Goal: Information Seeking & Learning: Learn about a topic

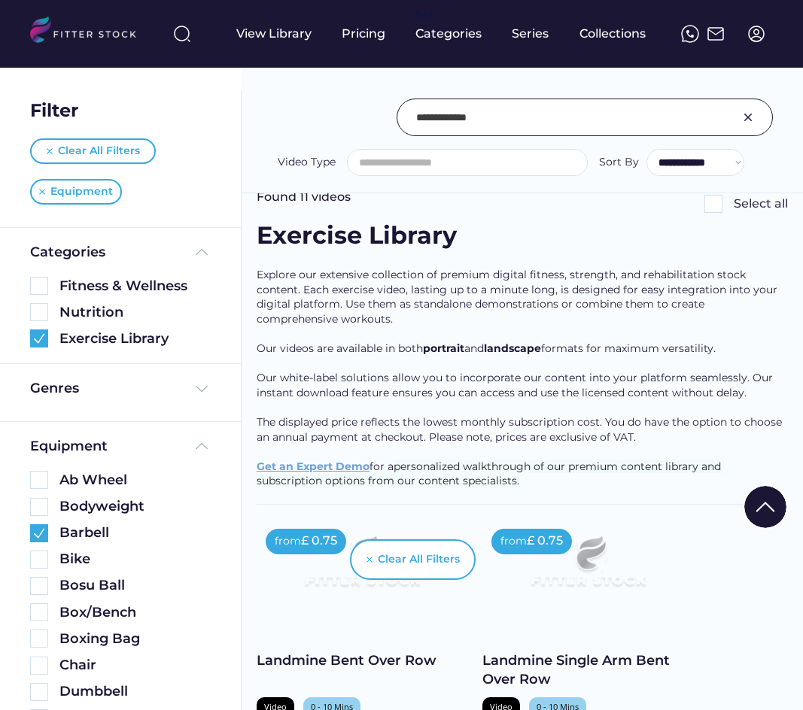
select select
select select "**********"
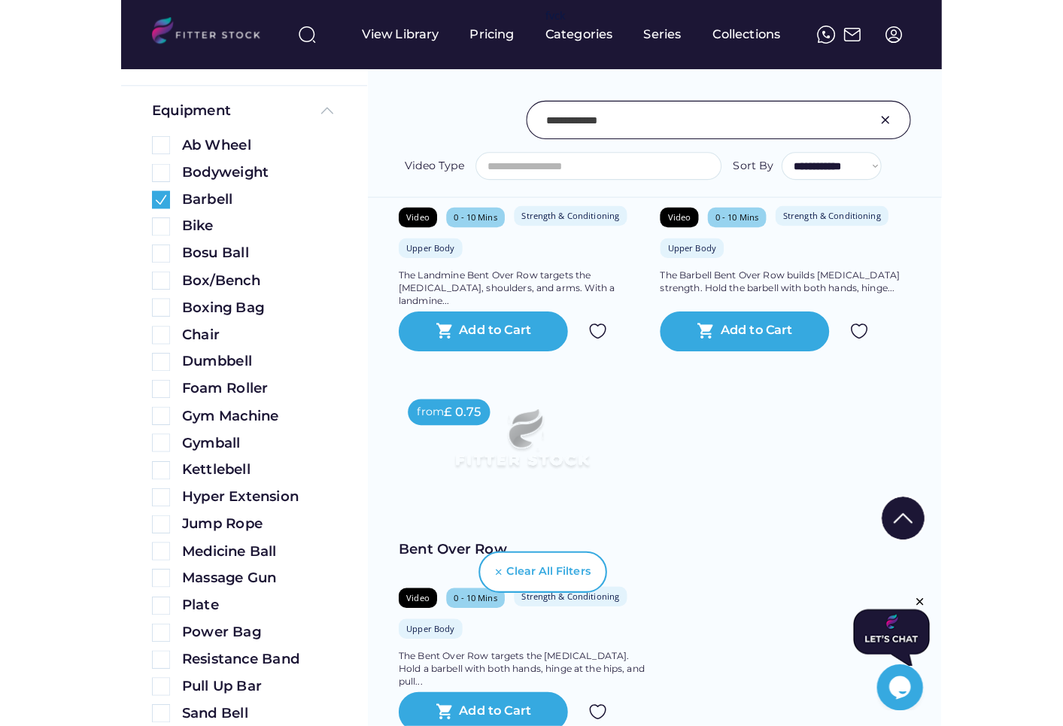
scroll to position [1245, 0]
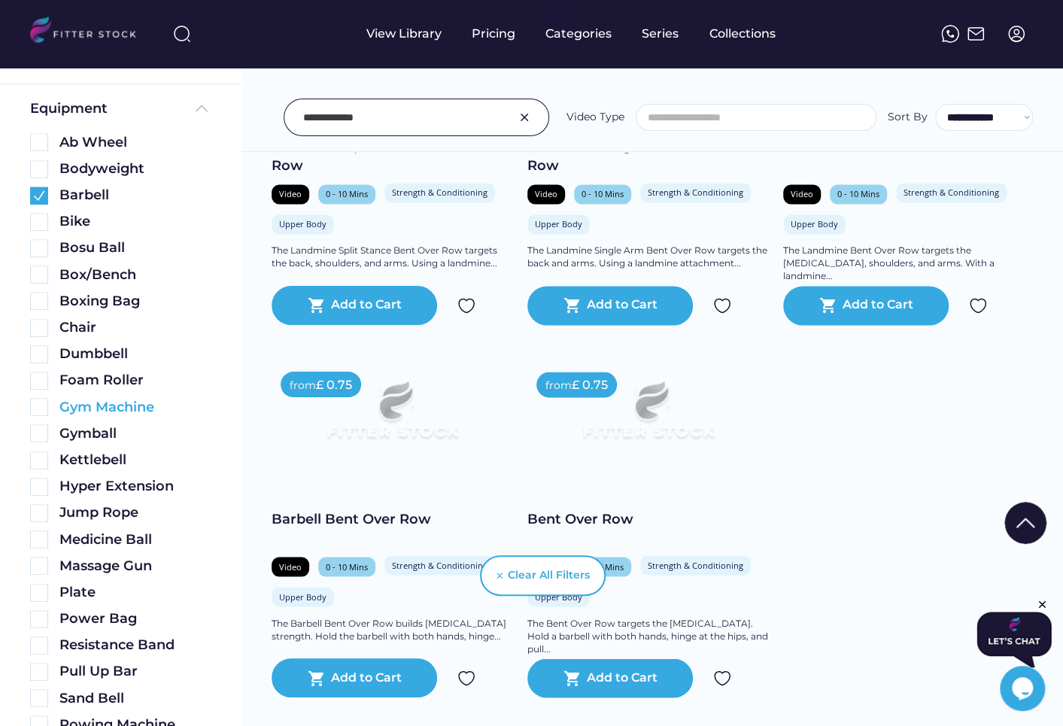
click at [36, 405] on img at bounding box center [39, 407] width 18 height 18
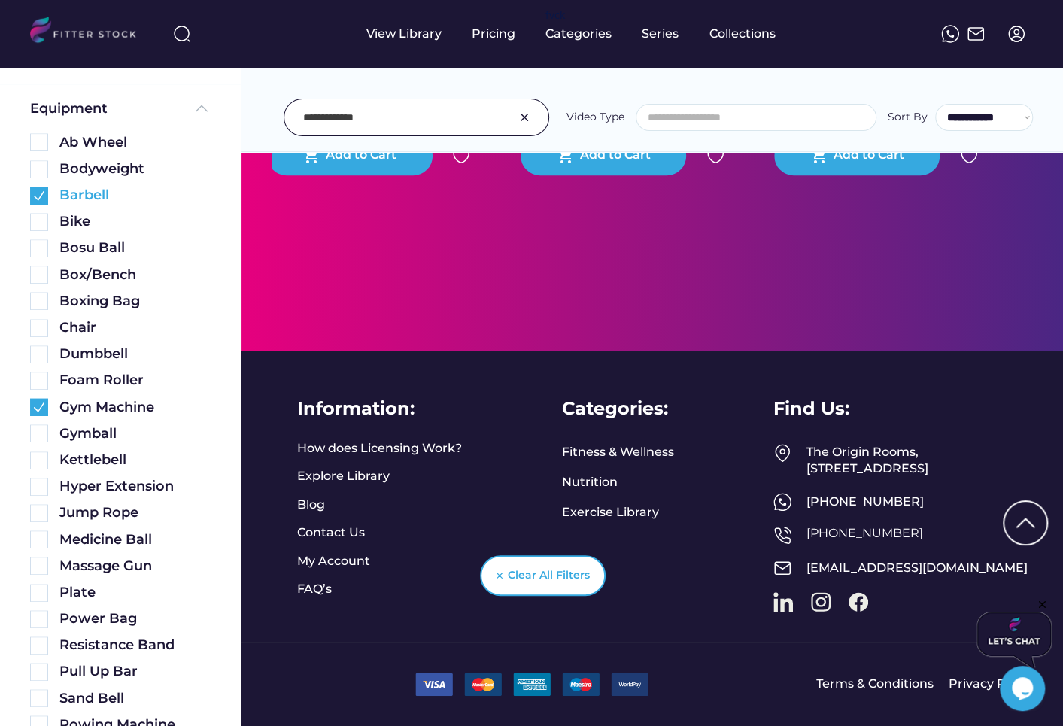
click at [39, 193] on img at bounding box center [39, 196] width 18 height 18
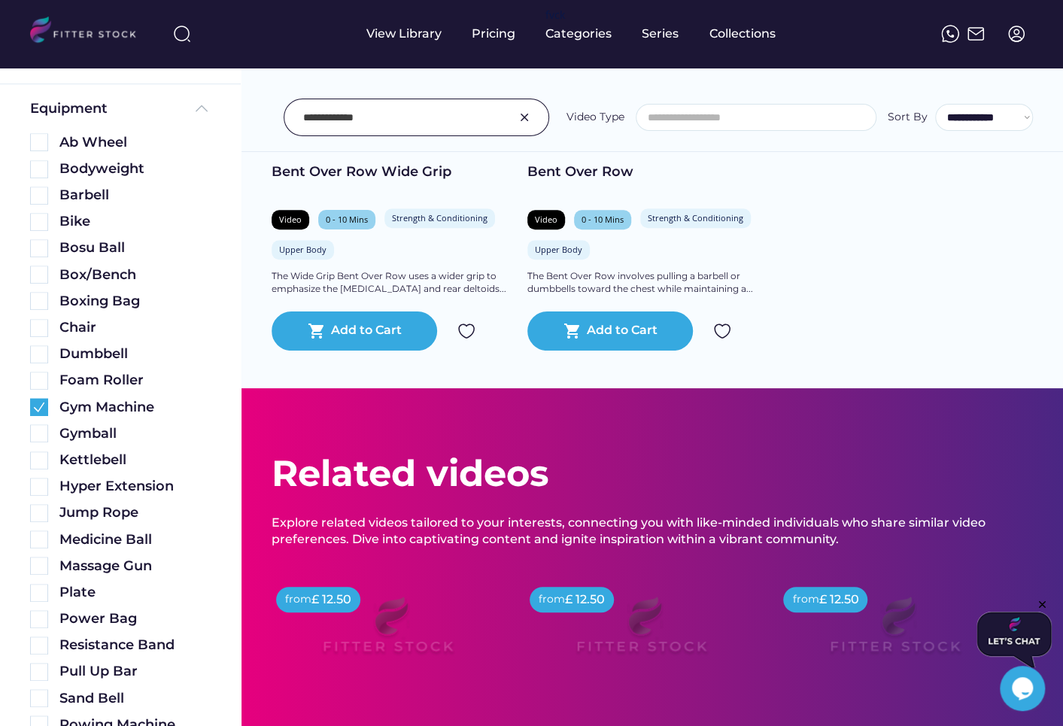
scroll to position [0, 0]
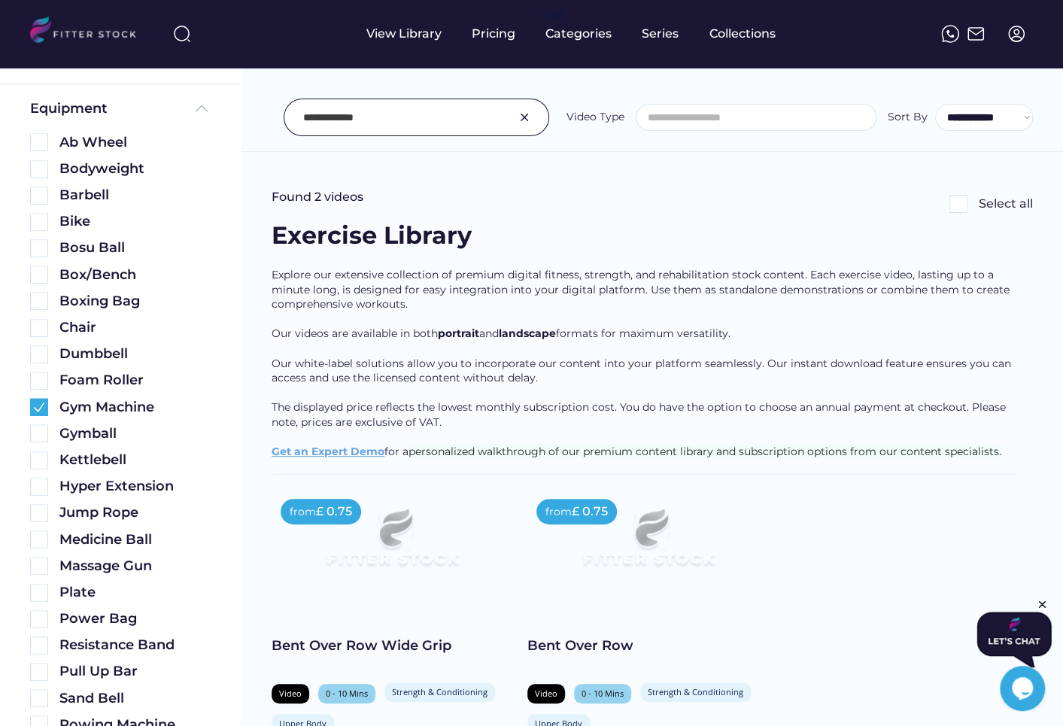
drag, startPoint x: 394, startPoint y: 112, endPoint x: 247, endPoint y: 112, distance: 146.7
click at [247, 112] on div "**********" at bounding box center [653, 84] width 822 height 136
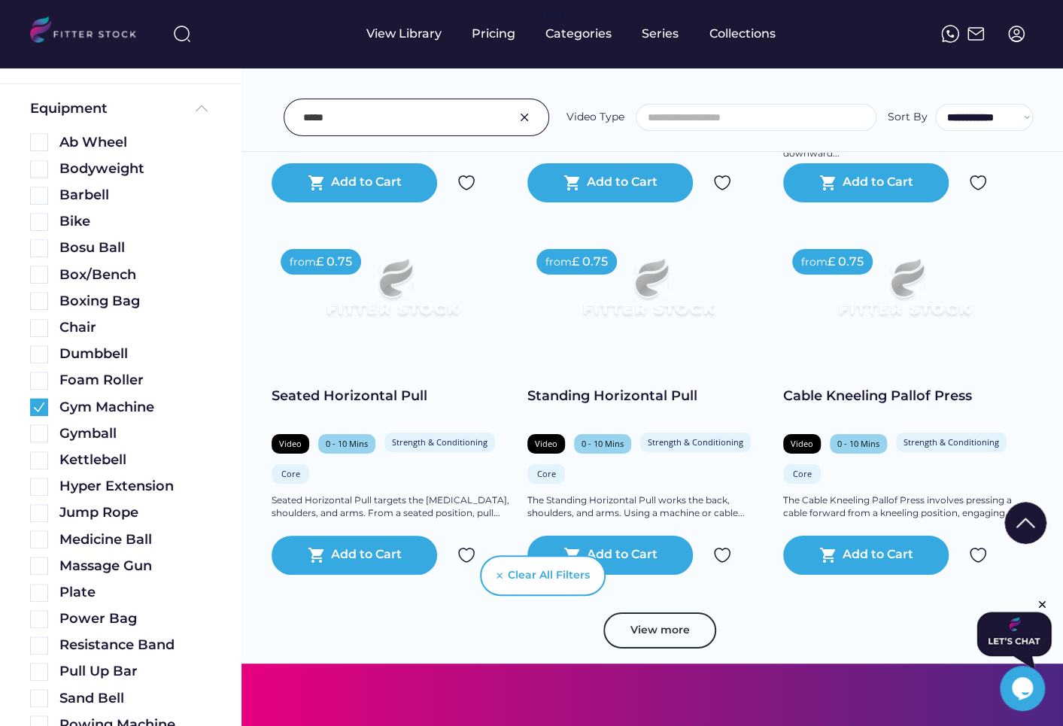
scroll to position [5855, 0]
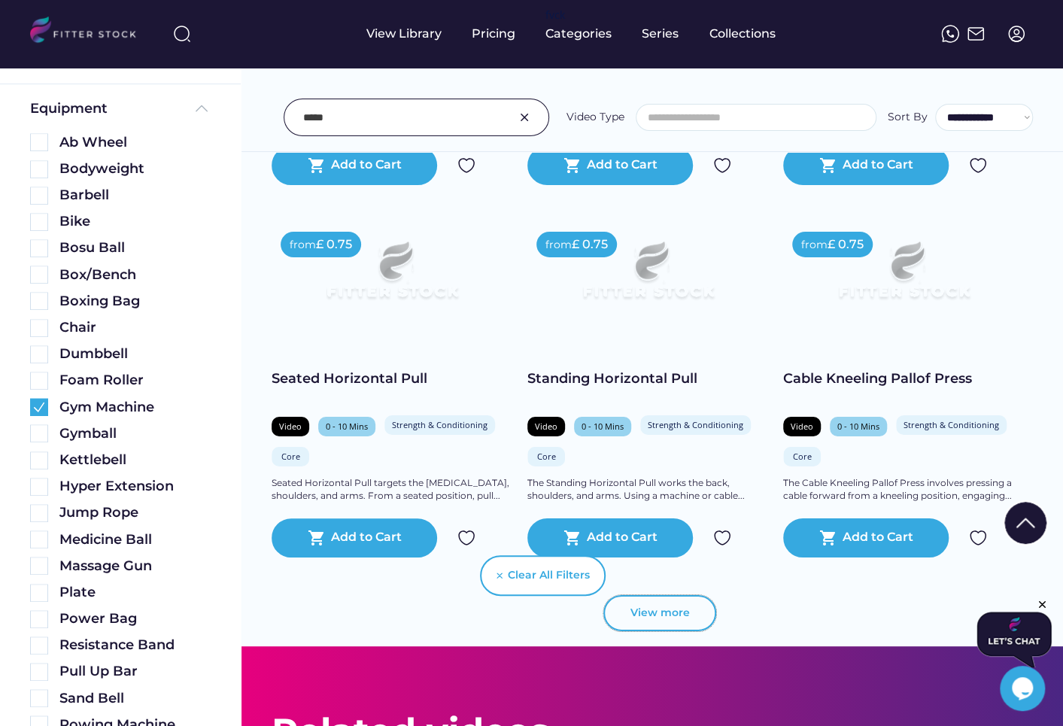
click at [688, 610] on button "View more" at bounding box center [660, 613] width 113 height 36
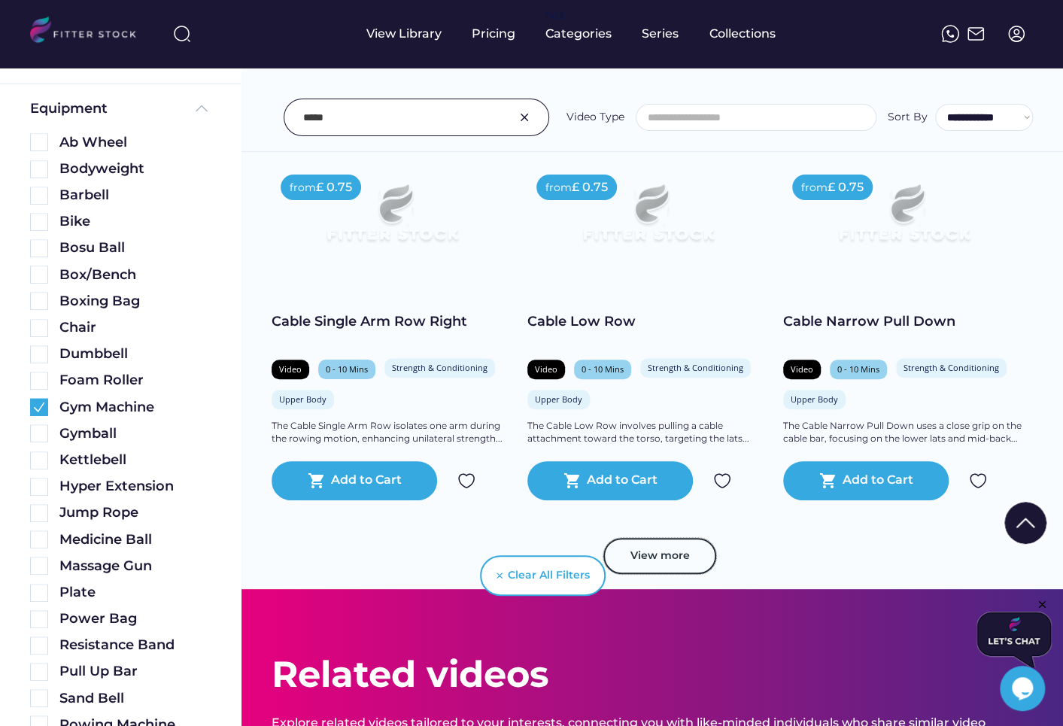
scroll to position [6677, 0]
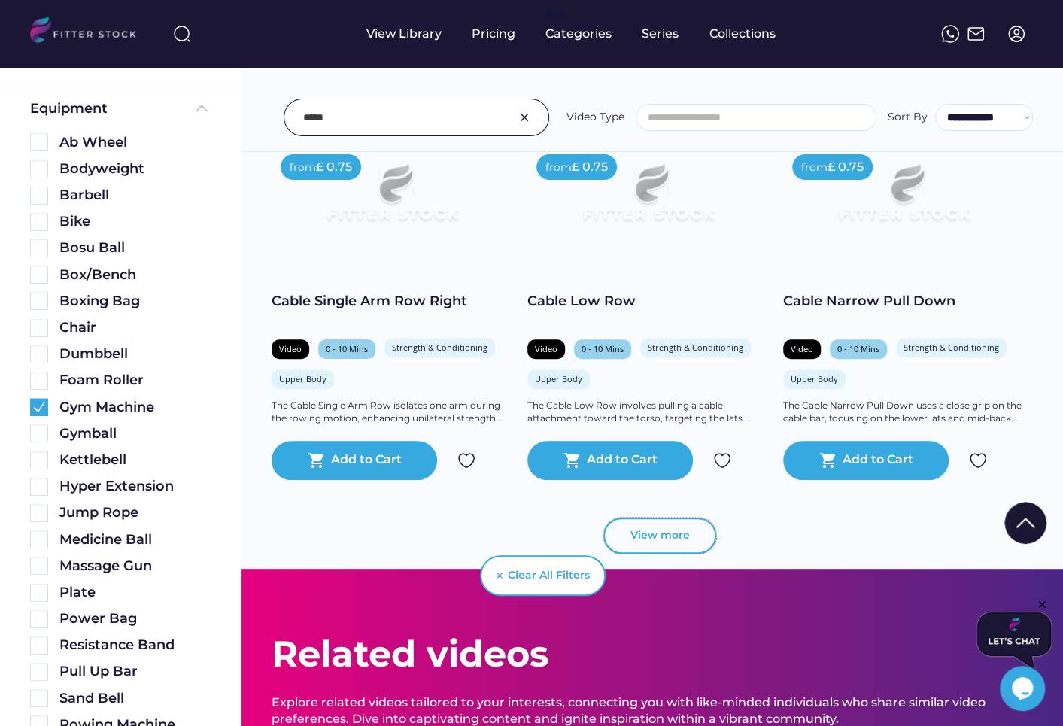
click at [674, 528] on button "View more" at bounding box center [660, 536] width 113 height 36
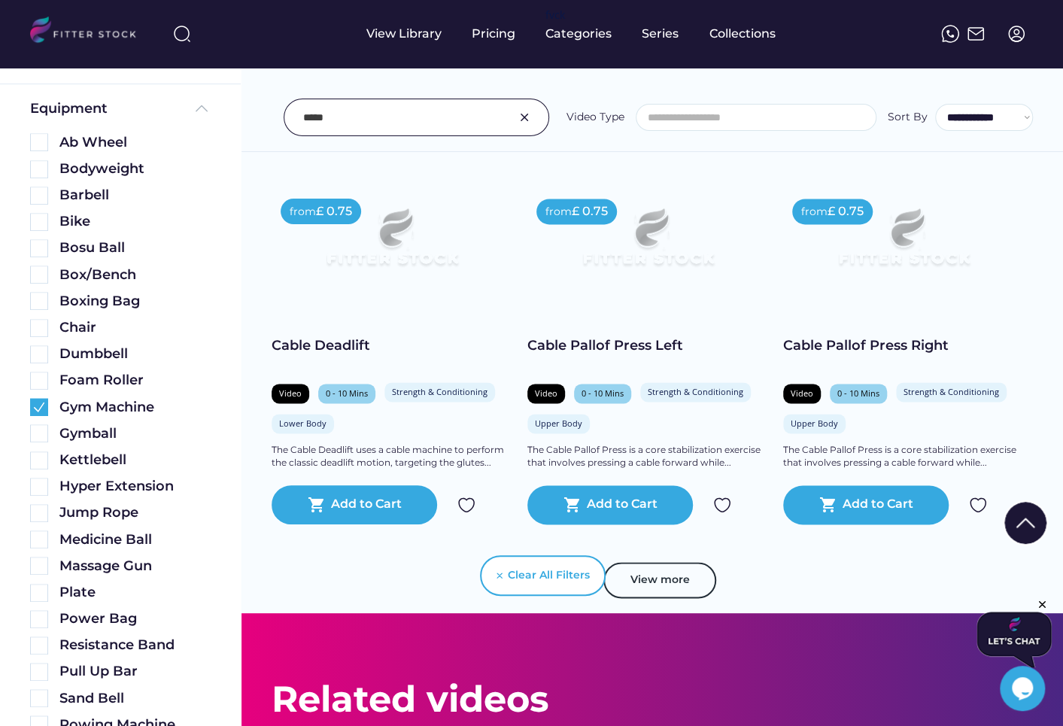
scroll to position [7387, 0]
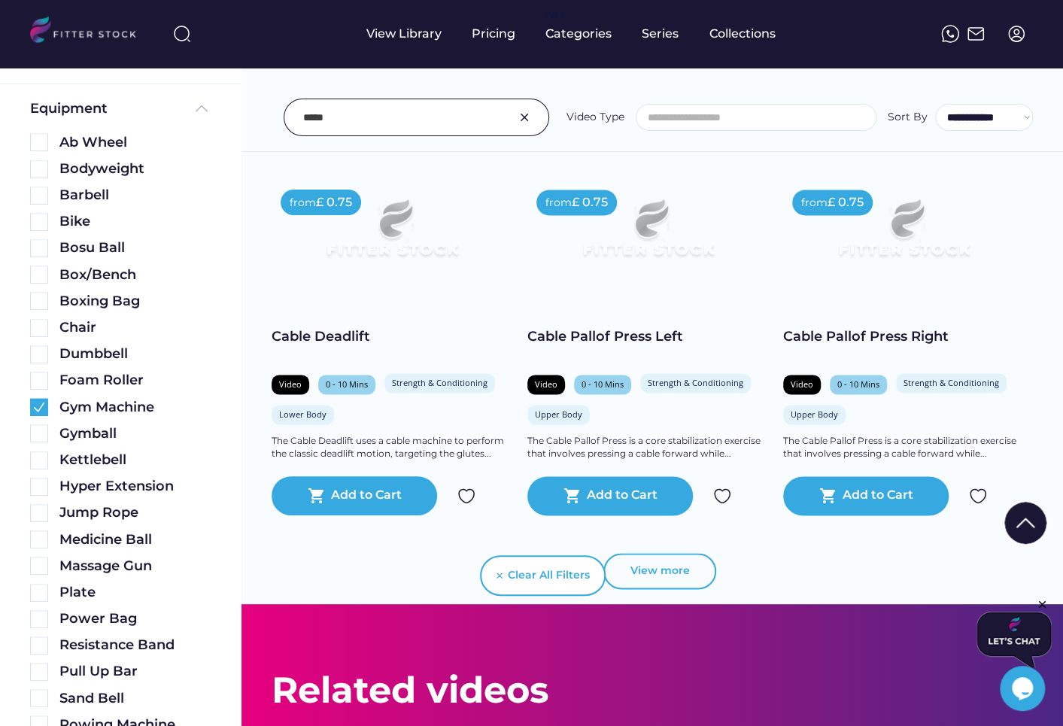
click at [664, 571] on button "View more" at bounding box center [660, 571] width 113 height 36
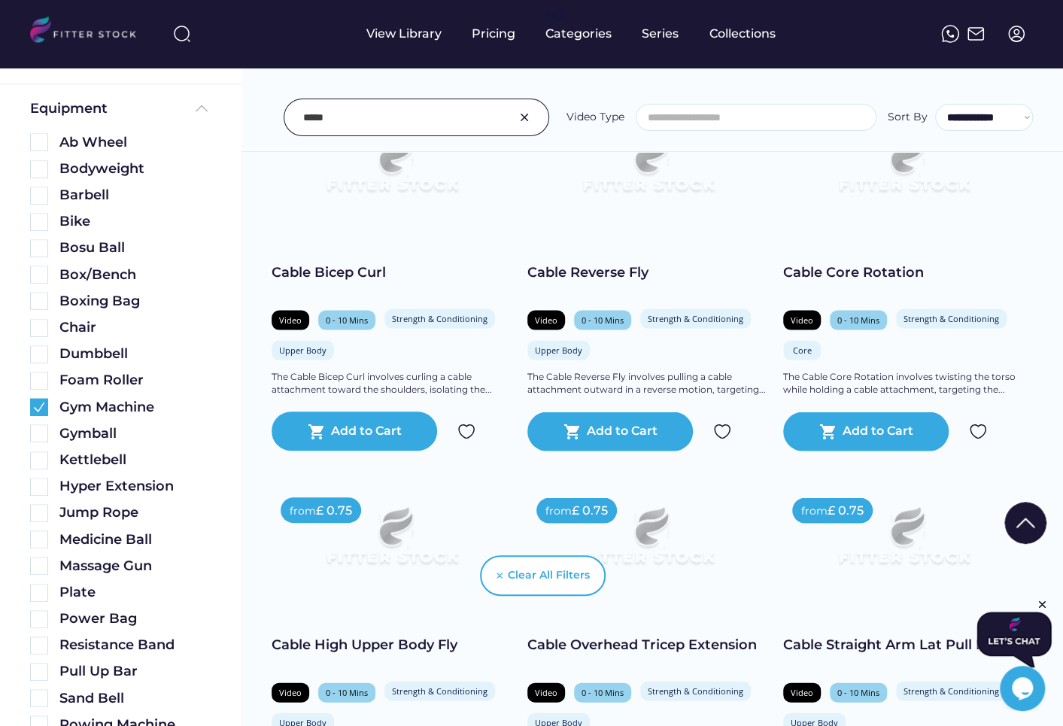
scroll to position [7808, 0]
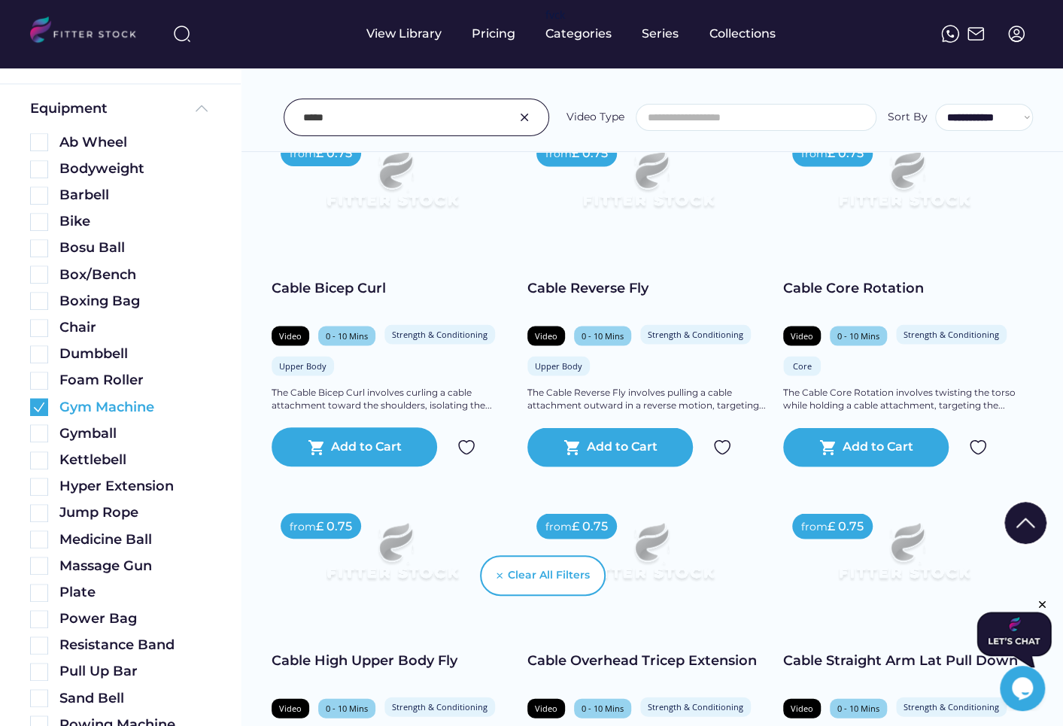
click at [40, 405] on img at bounding box center [39, 407] width 18 height 18
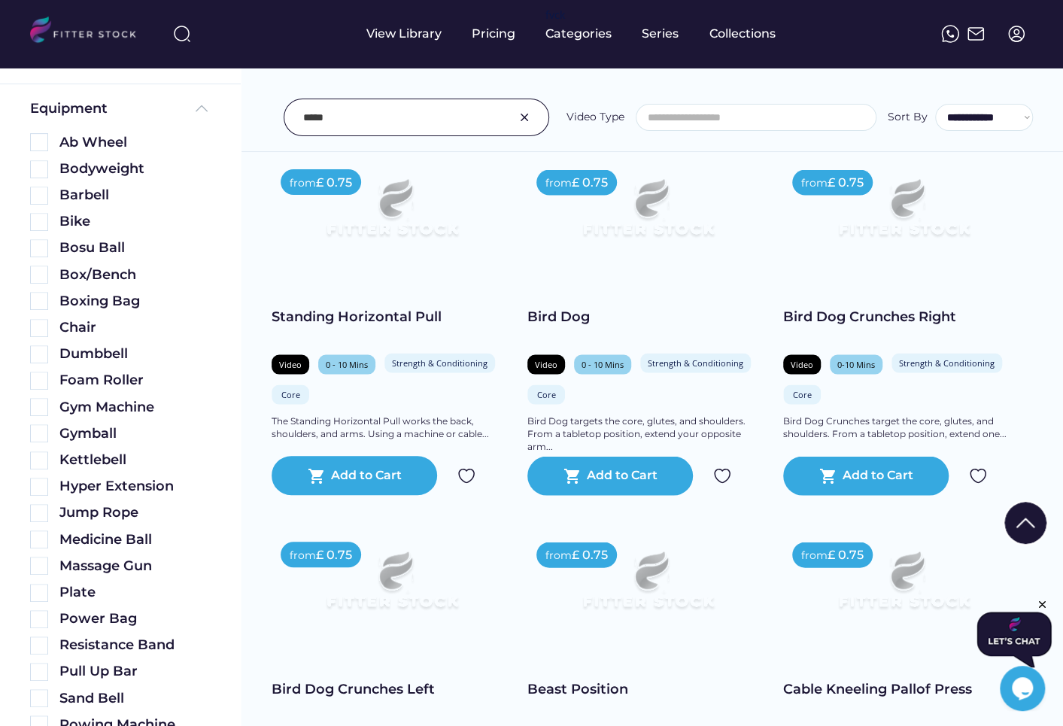
scroll to position [7837, 0]
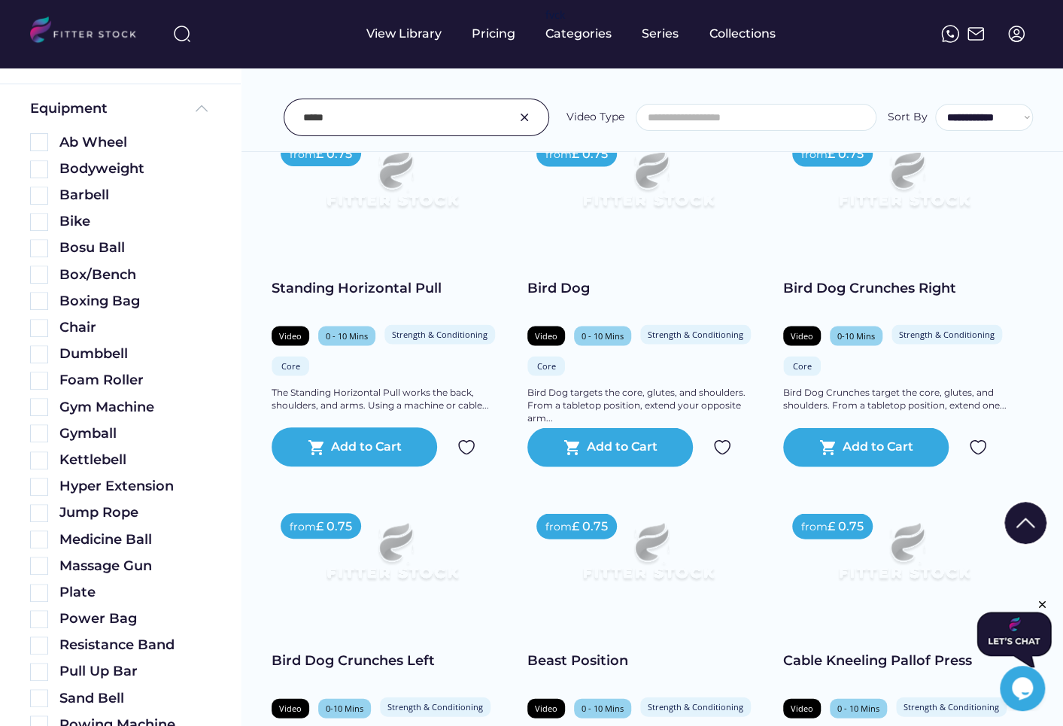
click at [362, 115] on input "input" at bounding box center [397, 118] width 189 height 32
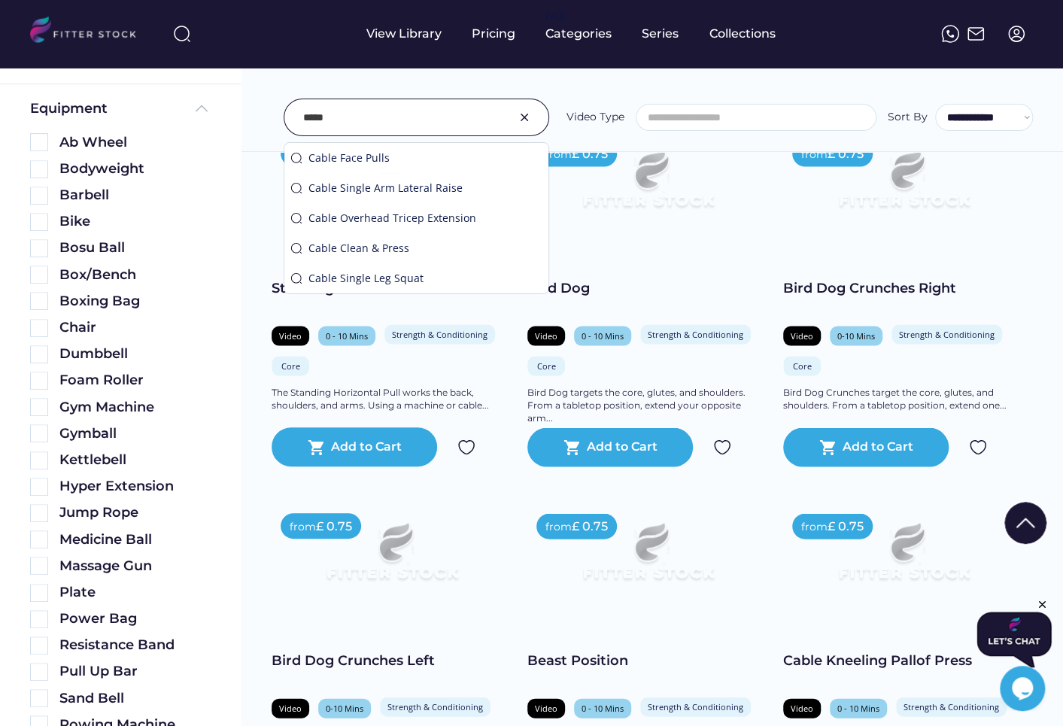
click at [362, 115] on input "input" at bounding box center [397, 118] width 189 height 32
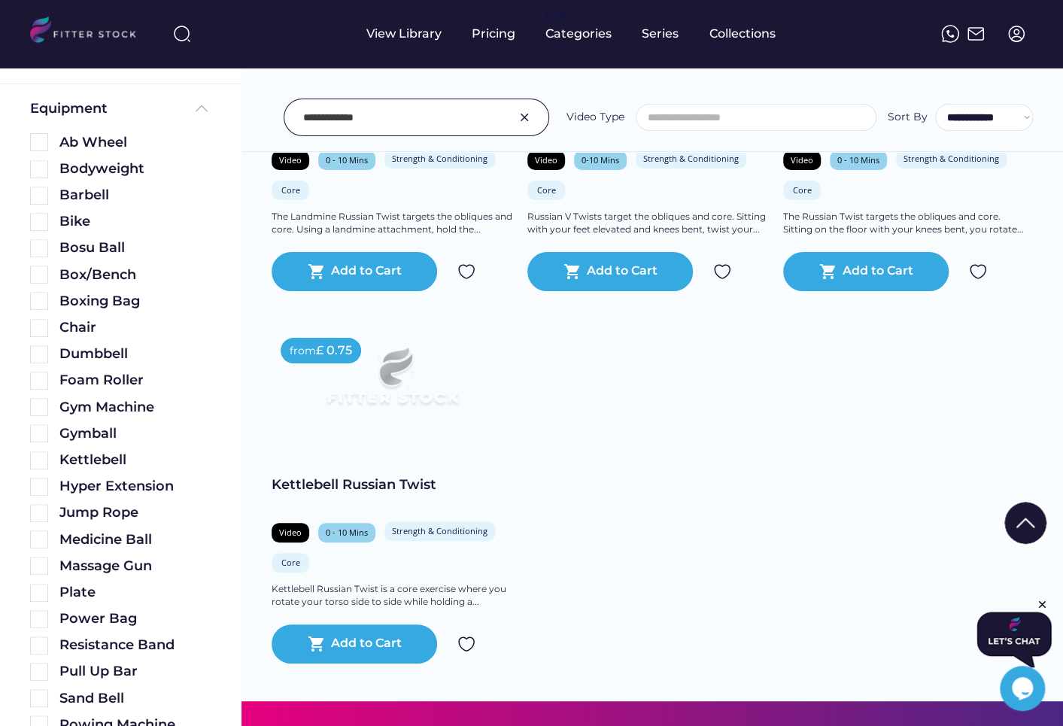
scroll to position [3171, 0]
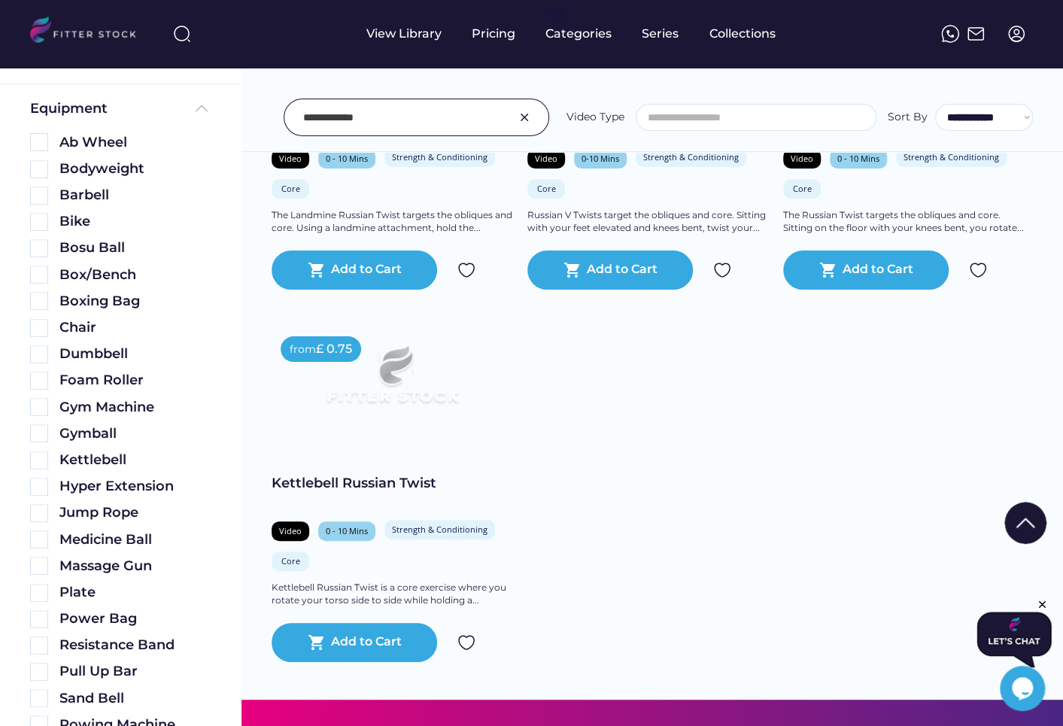
drag, startPoint x: 389, startPoint y: 114, endPoint x: 242, endPoint y: 114, distance: 147.5
click at [242, 114] on div "**********" at bounding box center [653, 84] width 822 height 136
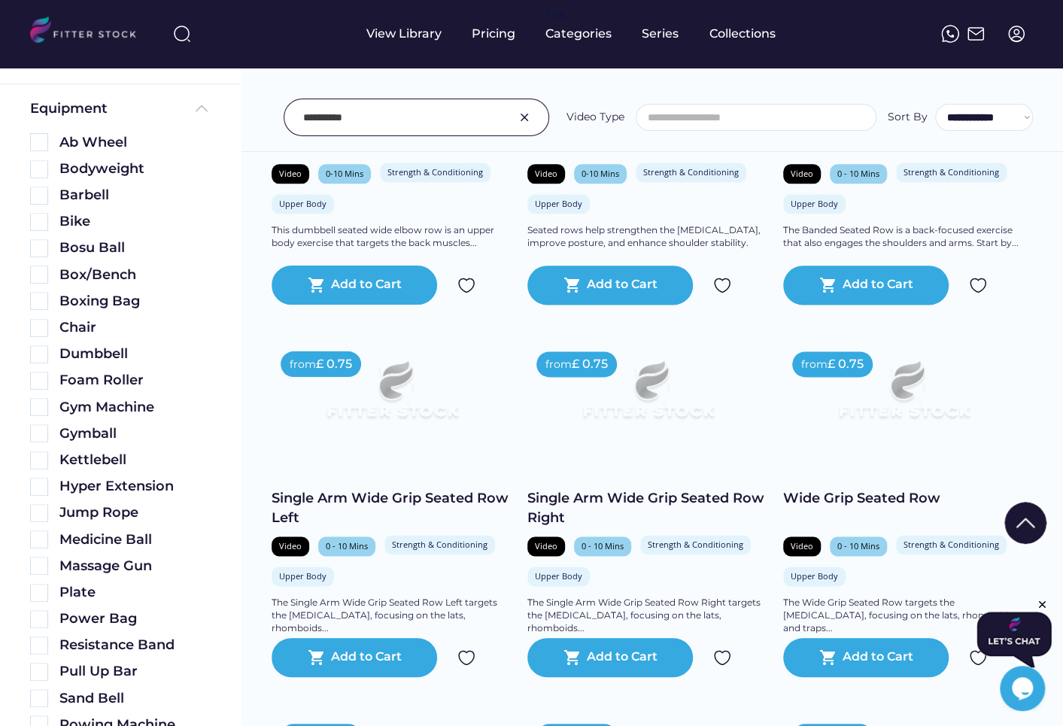
scroll to position [899, 0]
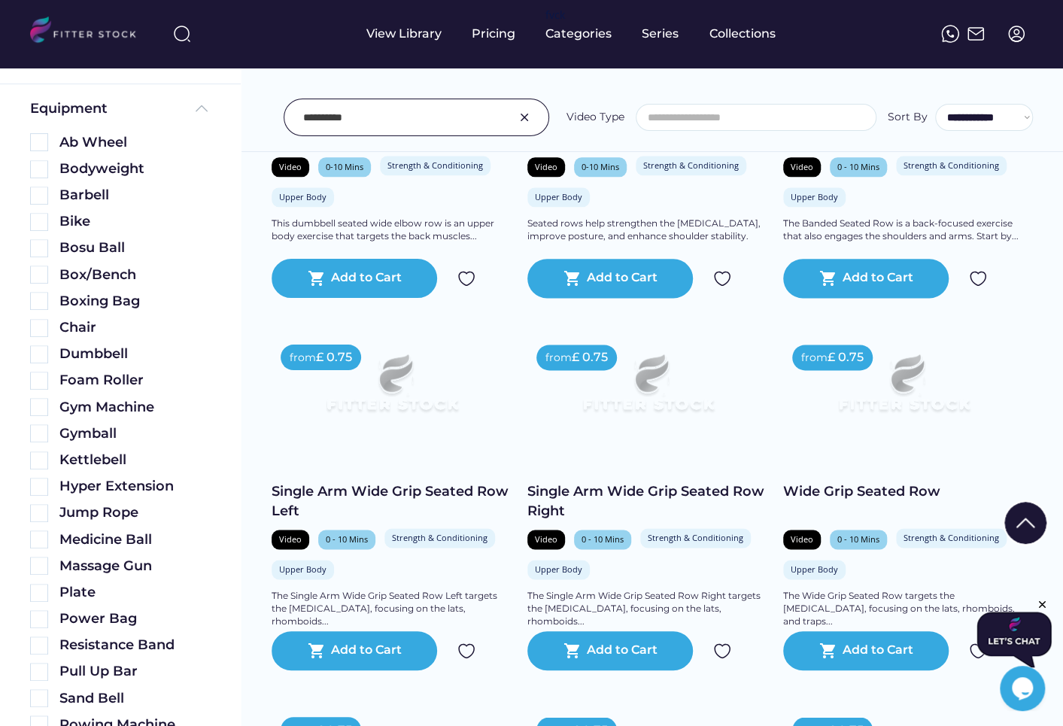
click at [321, 123] on input "input" at bounding box center [397, 118] width 189 height 32
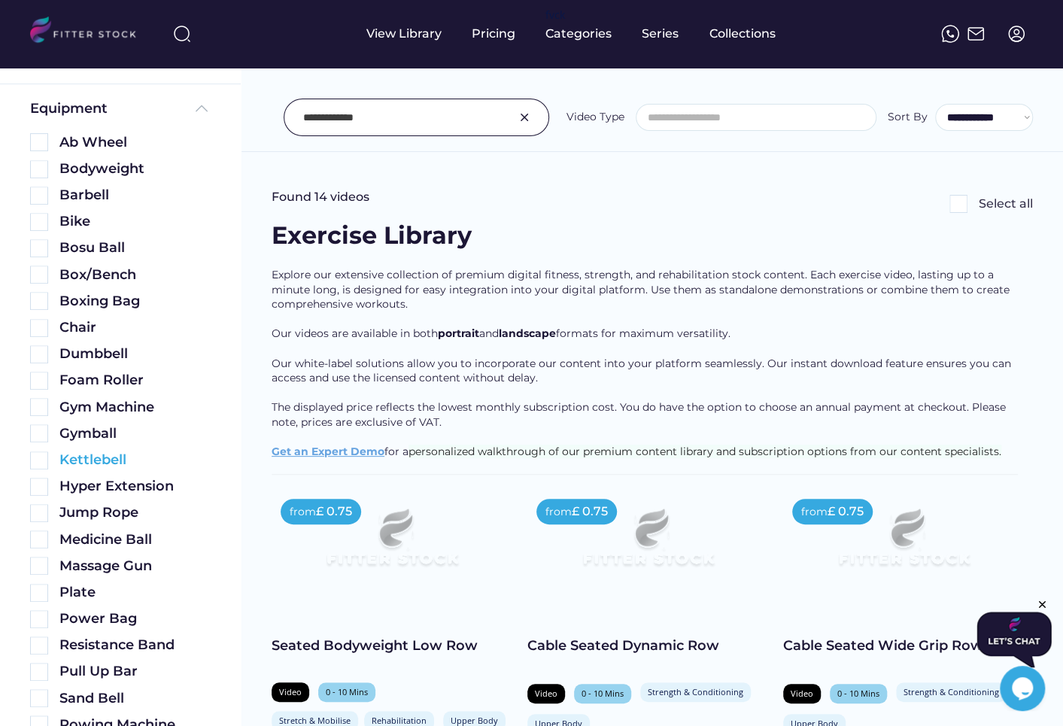
click at [44, 455] on img at bounding box center [39, 461] width 18 height 18
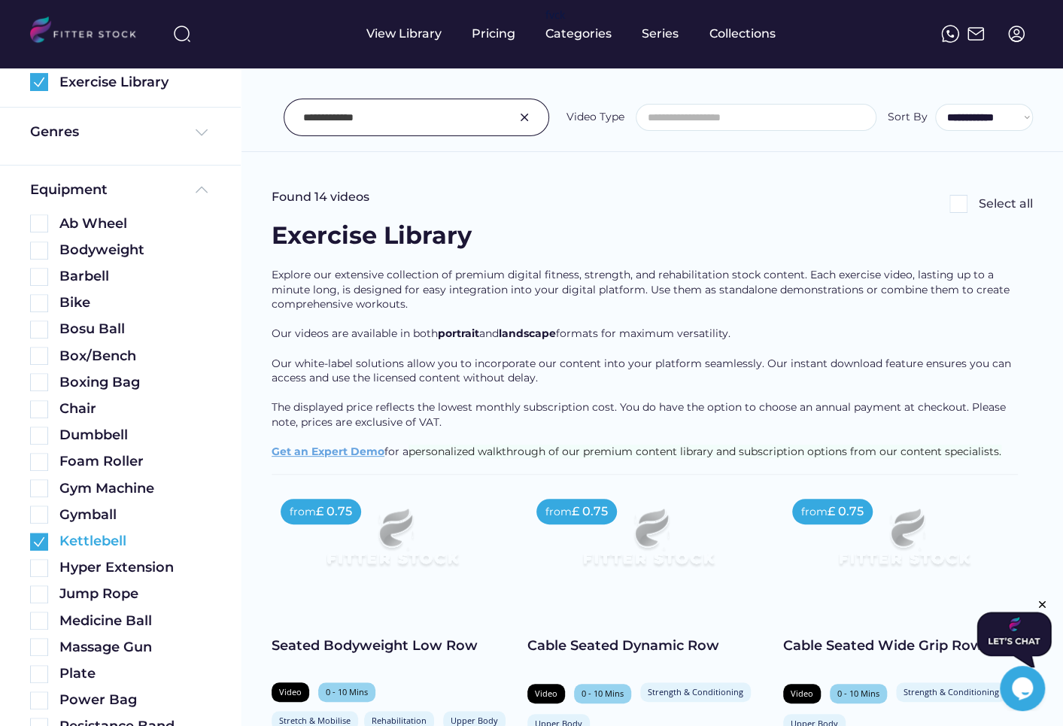
scroll to position [338, 0]
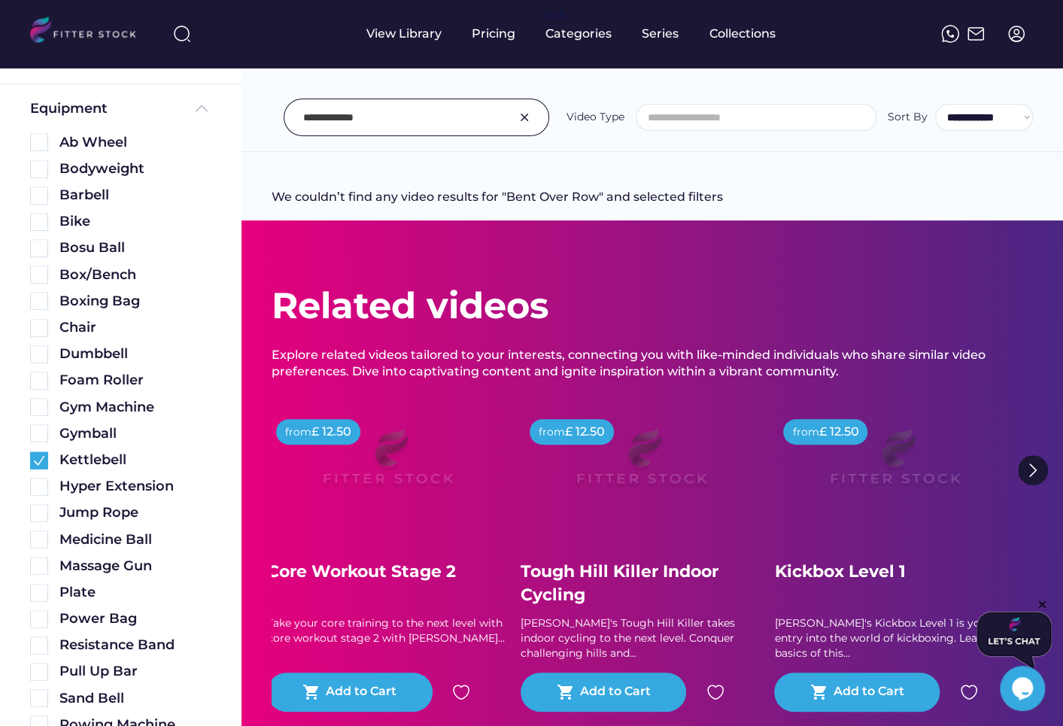
drag, startPoint x: 352, startPoint y: 117, endPoint x: 205, endPoint y: 114, distance: 147.5
click at [205, 114] on body "We couldn’t find any video results for "Bent Over Row" and selected filters Fou…" at bounding box center [531, 363] width 1063 height 726
type input "***"
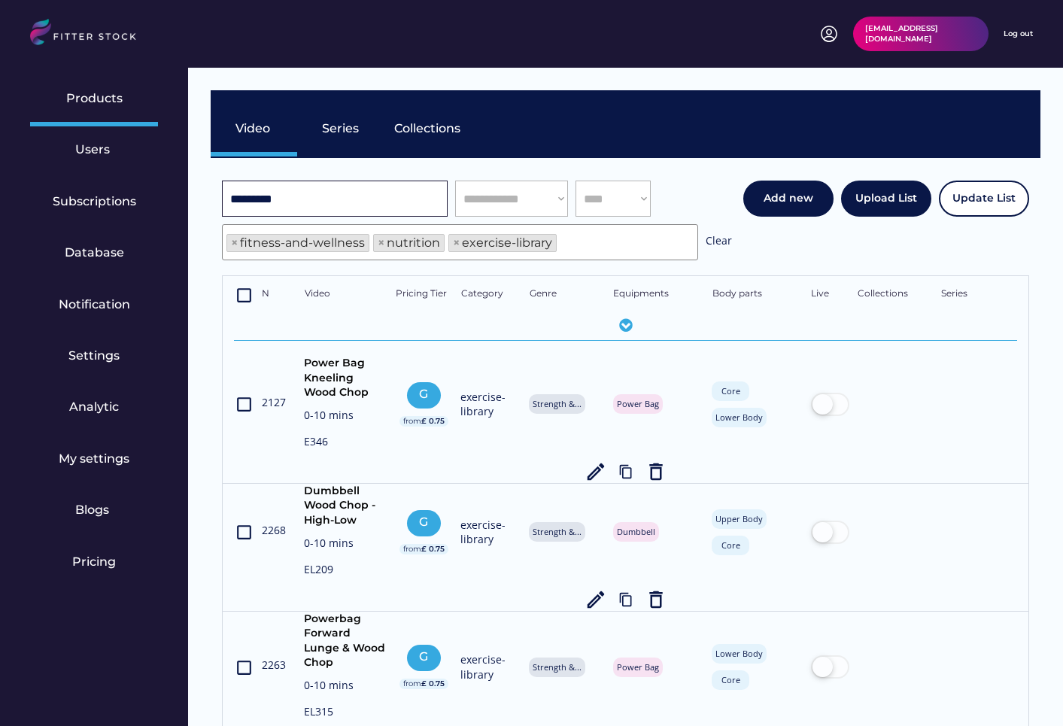
click at [165, 106] on body "**********" at bounding box center [531, 363] width 1063 height 726
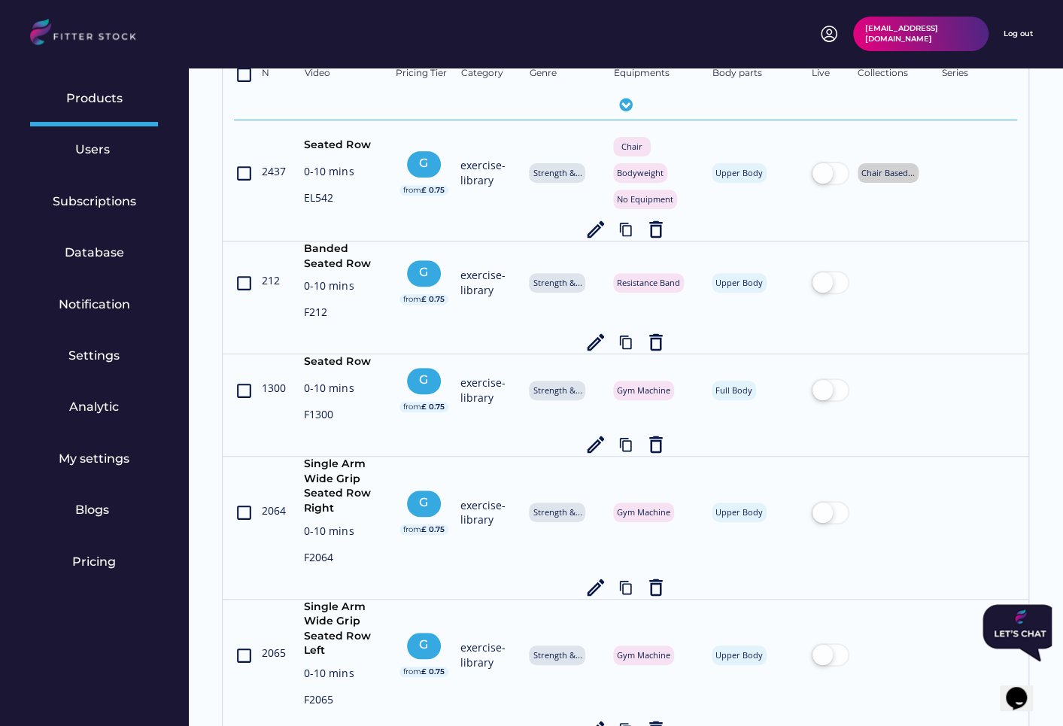
scroll to position [224, 0]
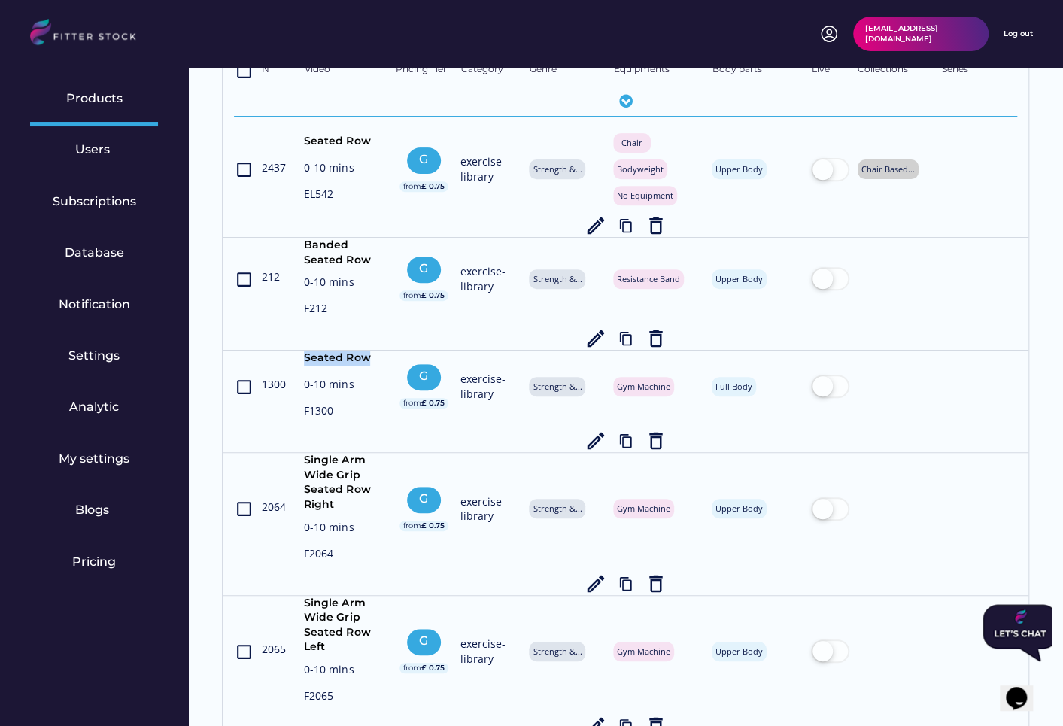
drag, startPoint x: 368, startPoint y: 359, endPoint x: 303, endPoint y: 359, distance: 65.5
click at [303, 359] on div "crop_din 1300 Seated Row 0-10 mins F1300 G from £ 0.75 exercise-library Strengt…" at bounding box center [625, 402] width 783 height 102
copy div "Seated Row"
drag, startPoint x: 342, startPoint y: 505, endPoint x: 300, endPoint y: 460, distance: 61.3
click at [300, 460] on div "crop_din 2064 Single Arm Wide Grip Seated Row Right 0-10 mins F2064 G from £ 0.…" at bounding box center [625, 523] width 783 height 141
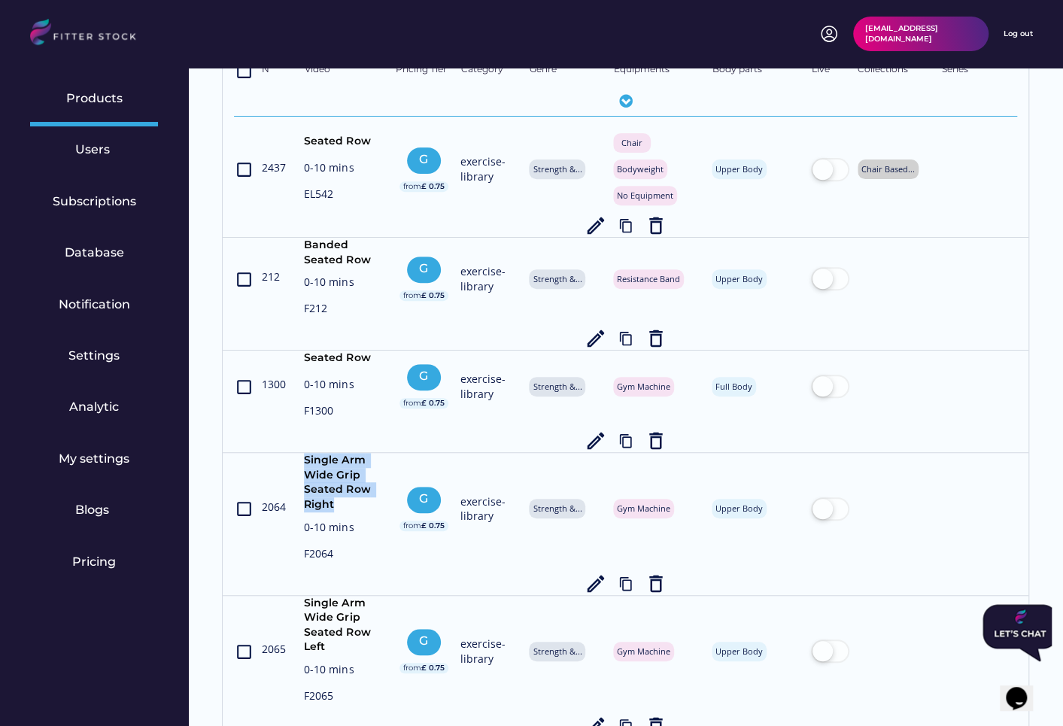
copy div "Single Arm Wide Grip Seated Row Right"
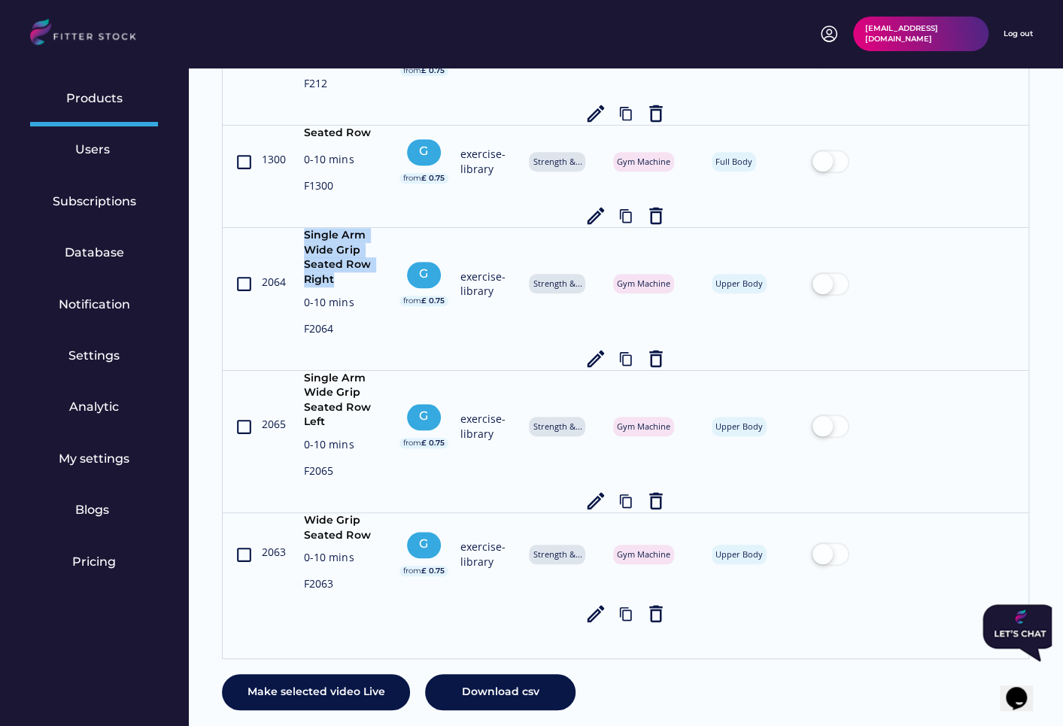
scroll to position [473, 0]
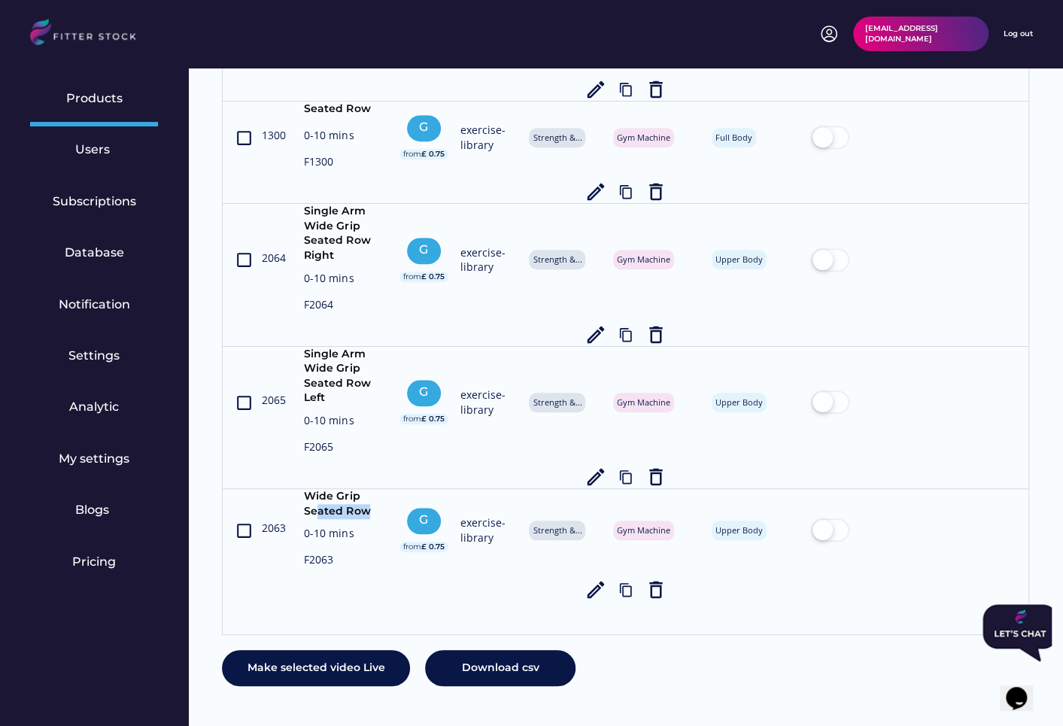
drag, startPoint x: 371, startPoint y: 506, endPoint x: 317, endPoint y: 506, distance: 54.2
click at [317, 506] on div "Wide Grip Seated Row" at bounding box center [345, 503] width 83 height 29
click at [369, 505] on div "Wide Grip Seated Row" at bounding box center [345, 503] width 83 height 29
drag, startPoint x: 369, startPoint y: 508, endPoint x: 300, endPoint y: 499, distance: 69.8
click at [300, 499] on div "crop_din 2063 Wide Grip Seated Row 0-10 mins F2063 G from £ 0.75 exercise-libra…" at bounding box center [625, 545] width 783 height 112
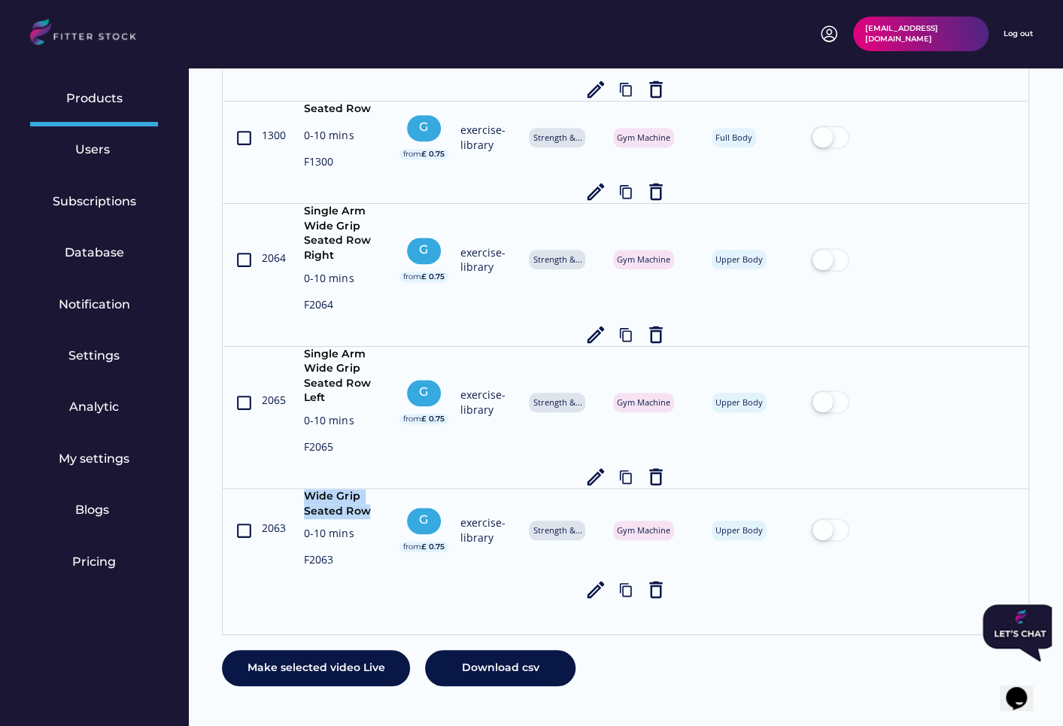
copy div "Wide Grip Seated Row"
drag, startPoint x: 342, startPoint y: 396, endPoint x: 289, endPoint y: 356, distance: 66.7
click at [289, 356] on div "crop_din 2065 Single Arm Wide Grip Seated Row Left 0-10 mins F2065 G from £ 0.7…" at bounding box center [625, 417] width 783 height 141
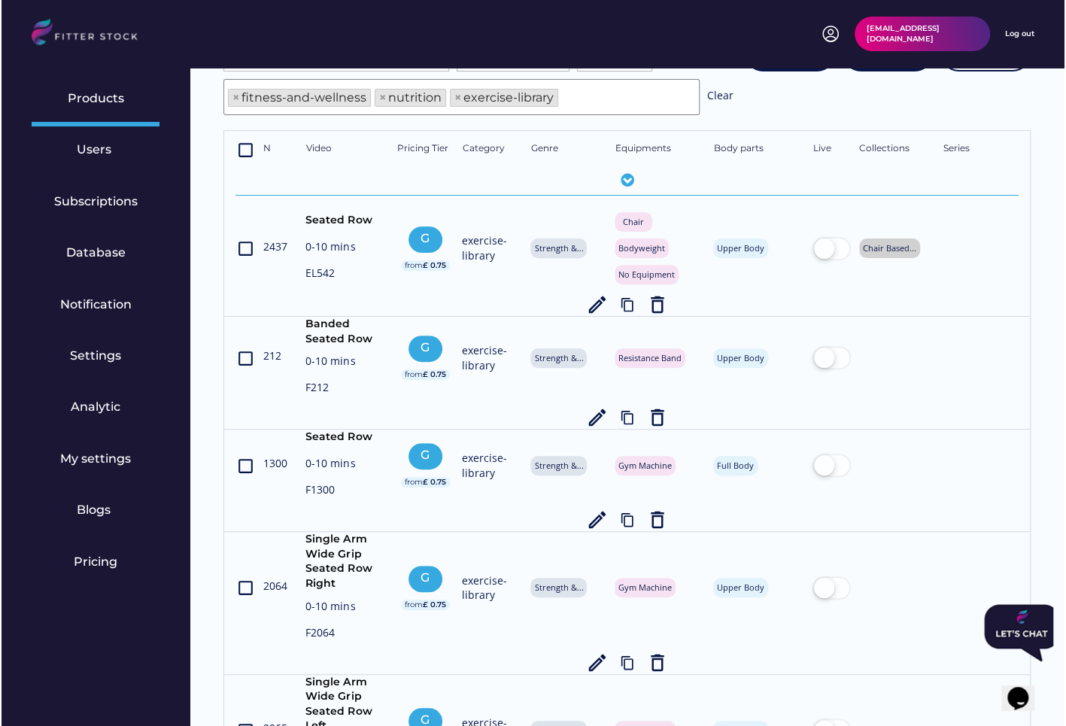
scroll to position [0, 0]
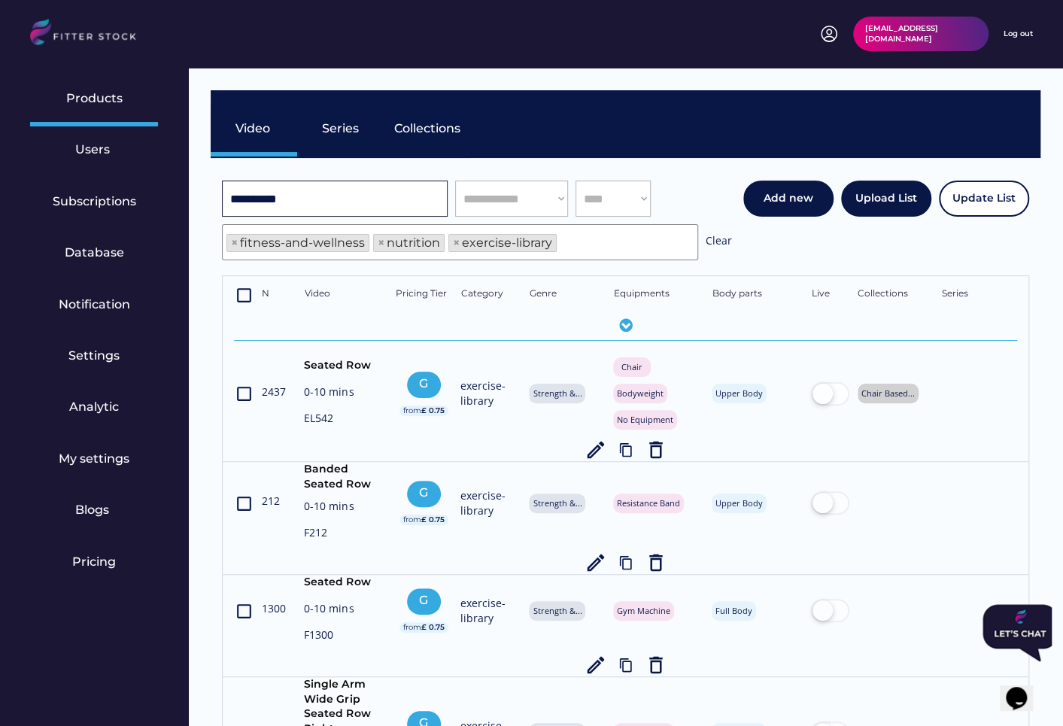
drag, startPoint x: 276, startPoint y: 199, endPoint x: 144, endPoint y: 201, distance: 131.7
click at [144, 201] on body "**********" at bounding box center [531, 363] width 1063 height 726
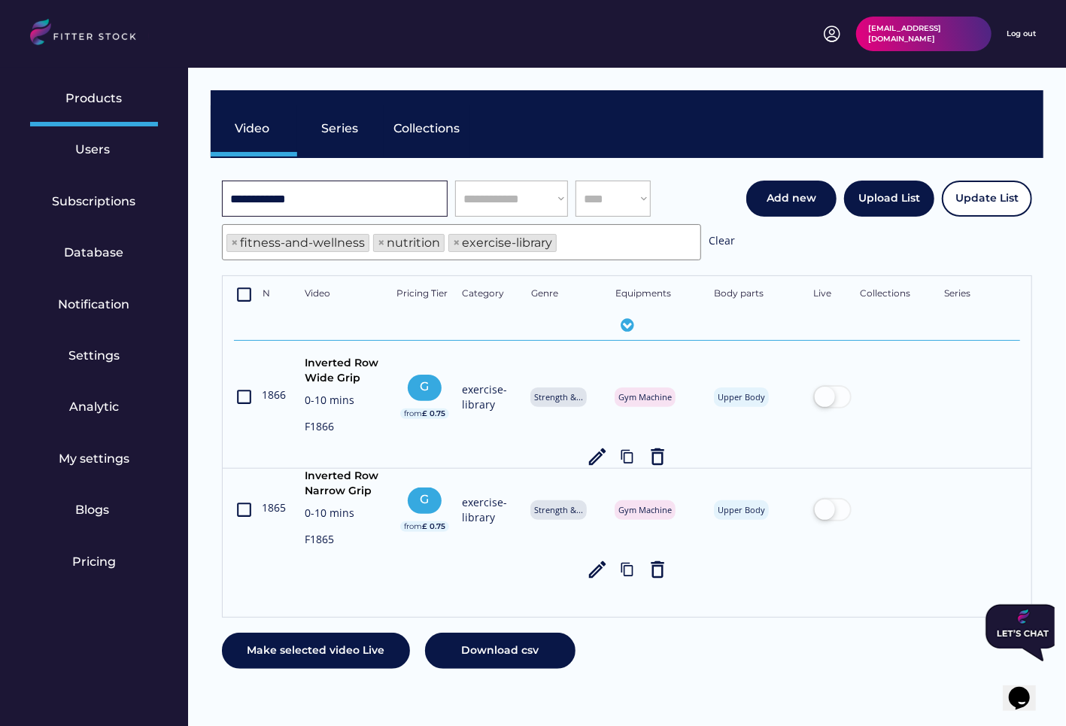
drag, startPoint x: 279, startPoint y: 197, endPoint x: 157, endPoint y: 197, distance: 121.9
click at [157, 197] on body "**********" at bounding box center [533, 363] width 1066 height 726
type input "**********"
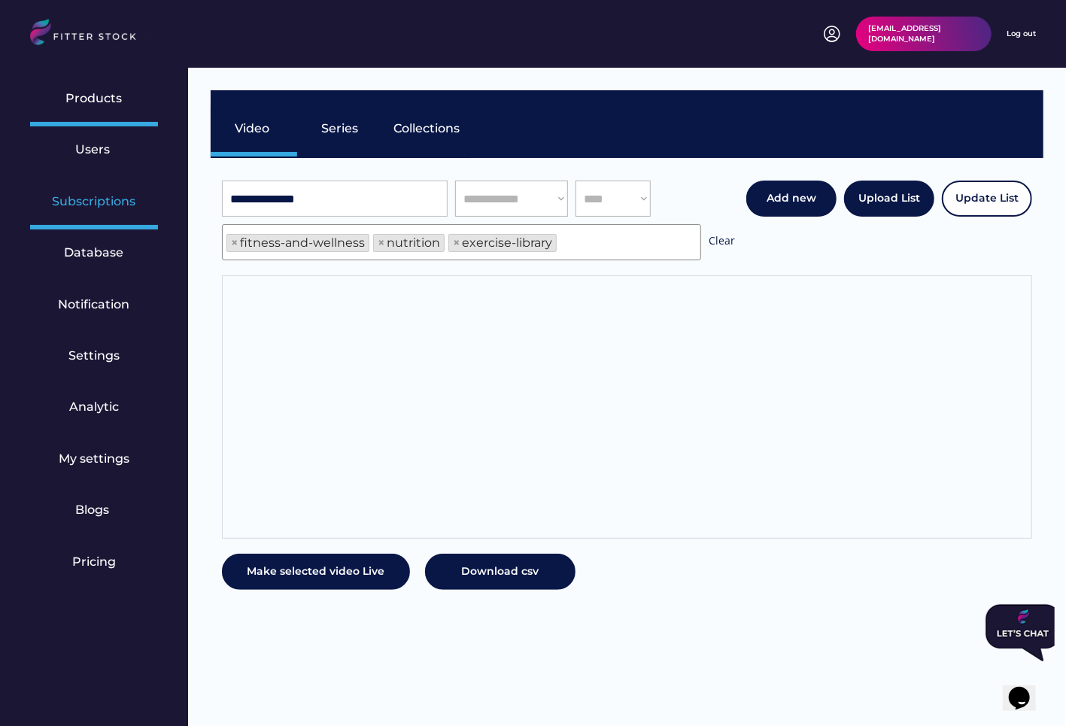
click at [92, 194] on div "Subscriptions" at bounding box center [95, 201] width 84 height 17
select select "******"
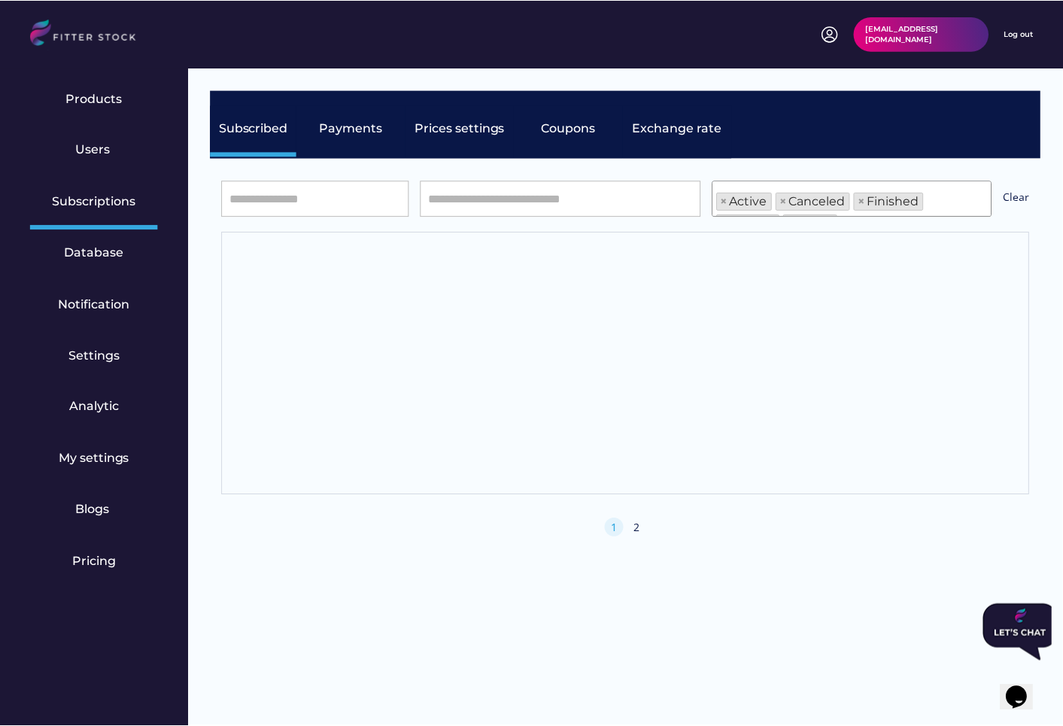
scroll to position [51, 0]
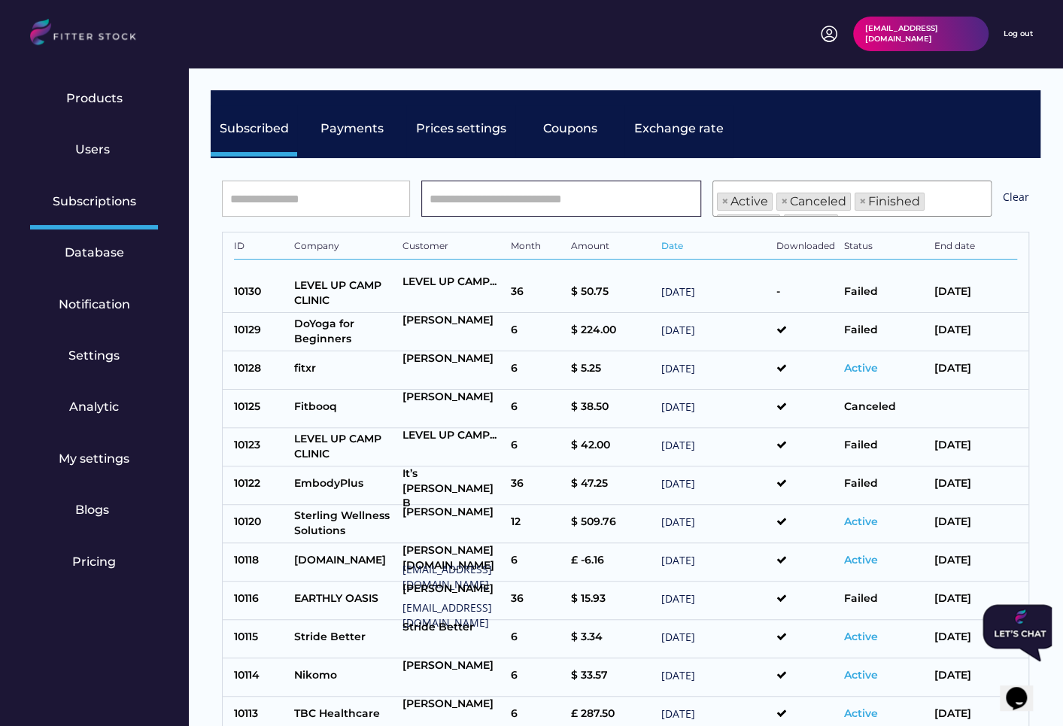
click at [492, 187] on input "input" at bounding box center [561, 199] width 280 height 36
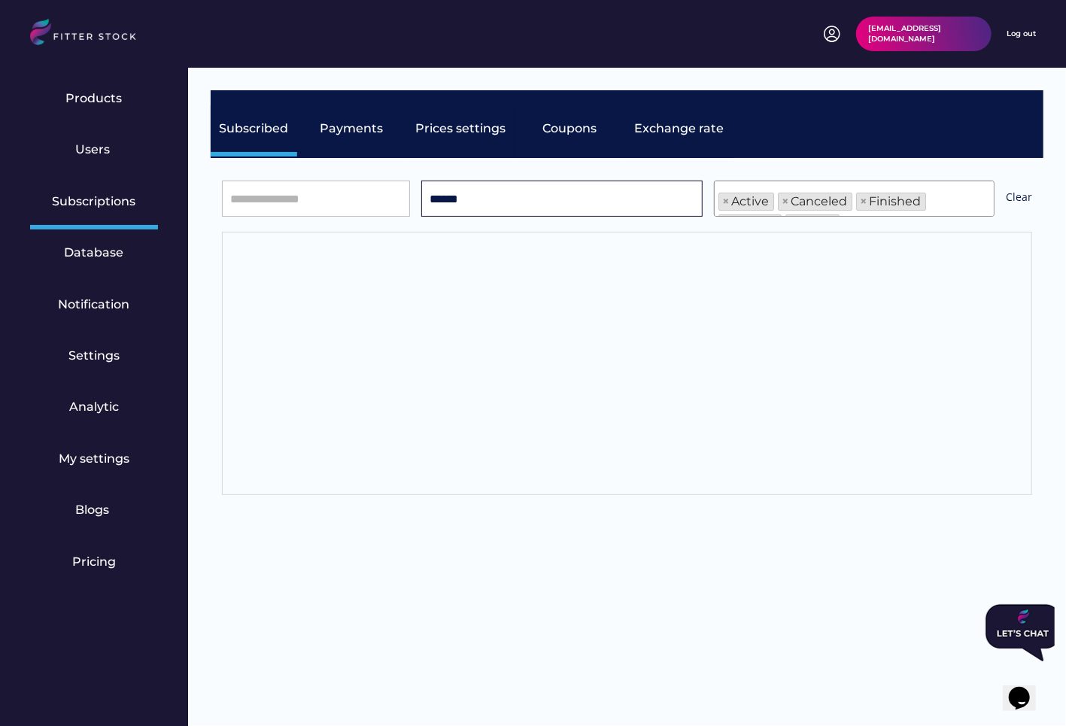
click at [492, 187] on input "input" at bounding box center [561, 199] width 281 height 36
click at [488, 205] on input "input" at bounding box center [561, 199] width 281 height 36
type input "*"
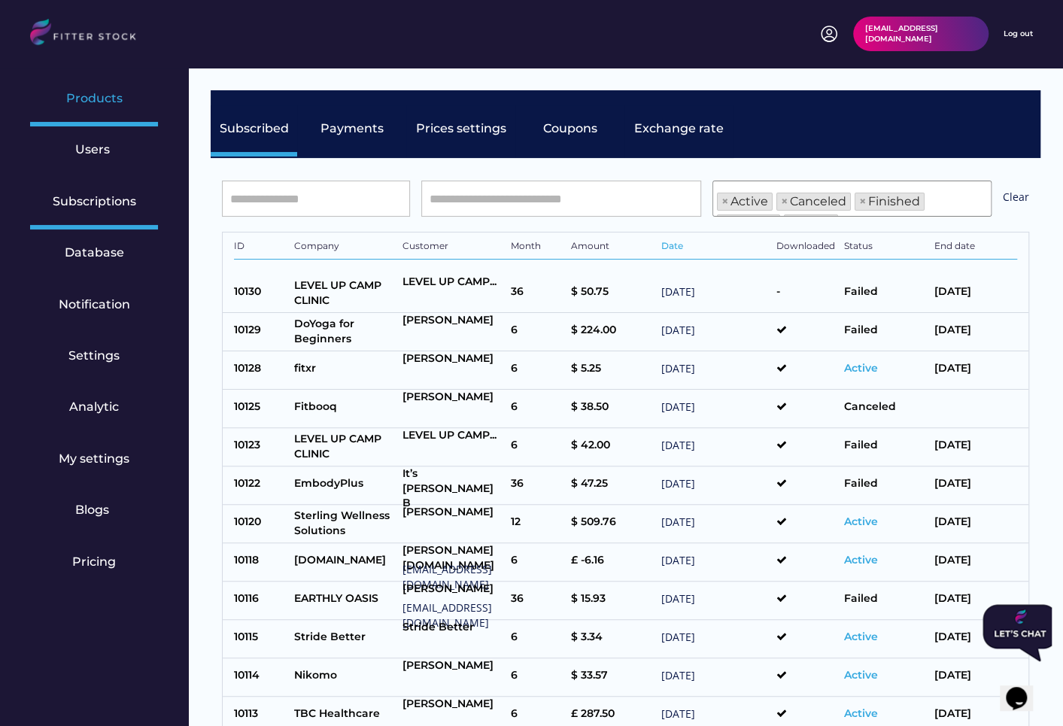
click at [95, 97] on div "Products" at bounding box center [94, 98] width 56 height 17
select select "**********"
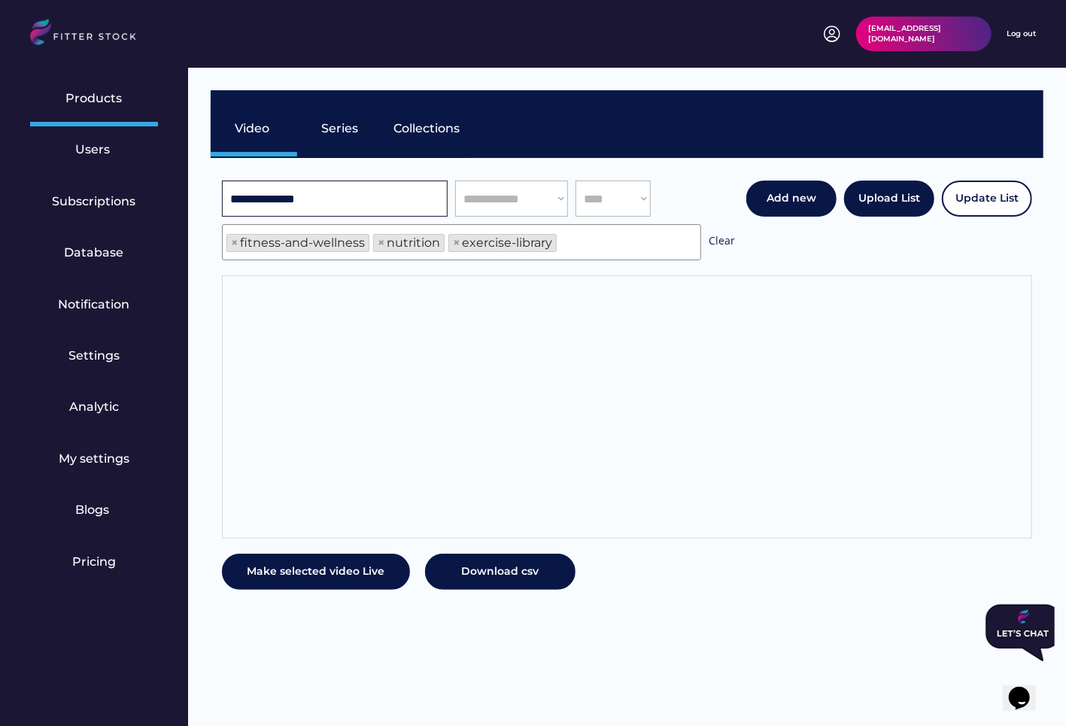
drag, startPoint x: 351, startPoint y: 190, endPoint x: 399, endPoint y: 190, distance: 47.4
click at [399, 190] on input "input" at bounding box center [335, 199] width 226 height 36
click at [423, 198] on input "input" at bounding box center [335, 199] width 226 height 36
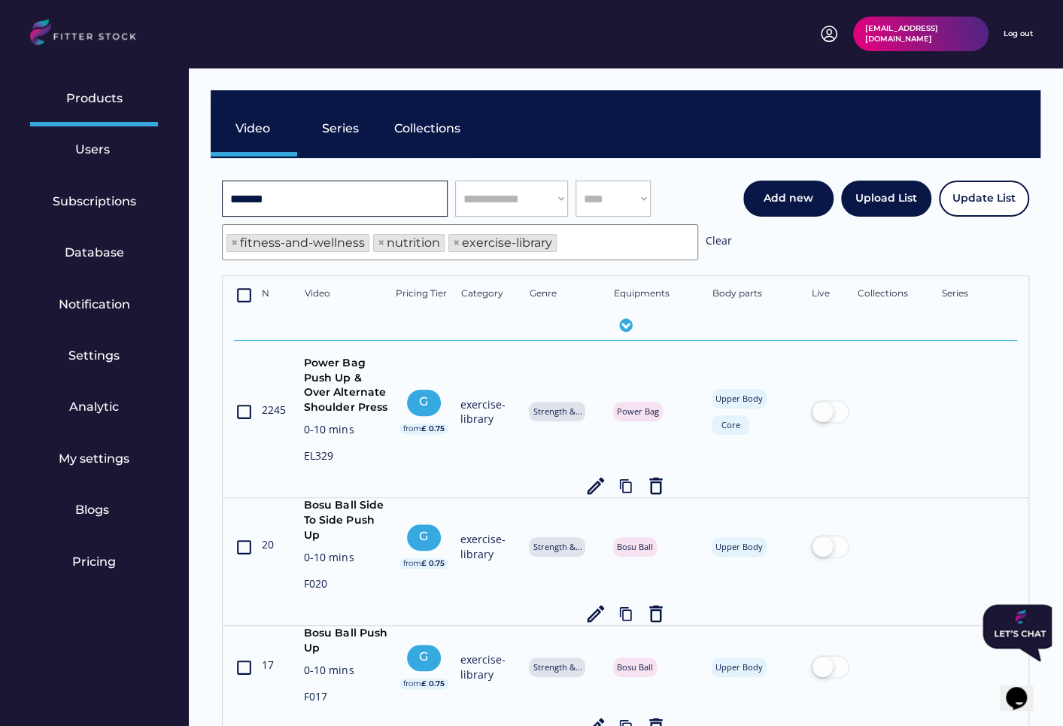
click at [263, 197] on input "input" at bounding box center [335, 199] width 226 height 36
type input "*******"
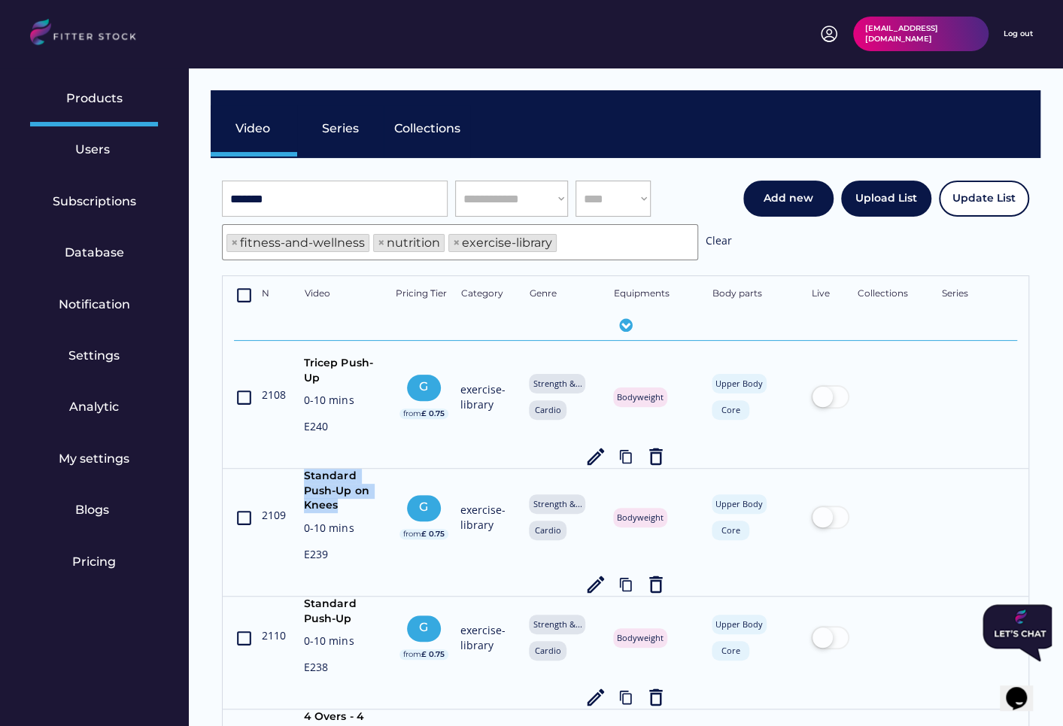
drag, startPoint x: 353, startPoint y: 507, endPoint x: 295, endPoint y: 477, distance: 65.3
click at [295, 477] on div "crop_din 2109 Standard Push-Up on Knees 0-10 mins E239 G from £ 0.75 exercise-l…" at bounding box center [625, 532] width 783 height 127
copy div "Standard Push-Up on Knees"
drag, startPoint x: 353, startPoint y: 615, endPoint x: 300, endPoint y: 610, distance: 53.6
click at [300, 610] on div "crop_din 2110 Standard Push-Up 0-10 mins E238 G from £ 0.75 exercise-library St…" at bounding box center [625, 653] width 783 height 112
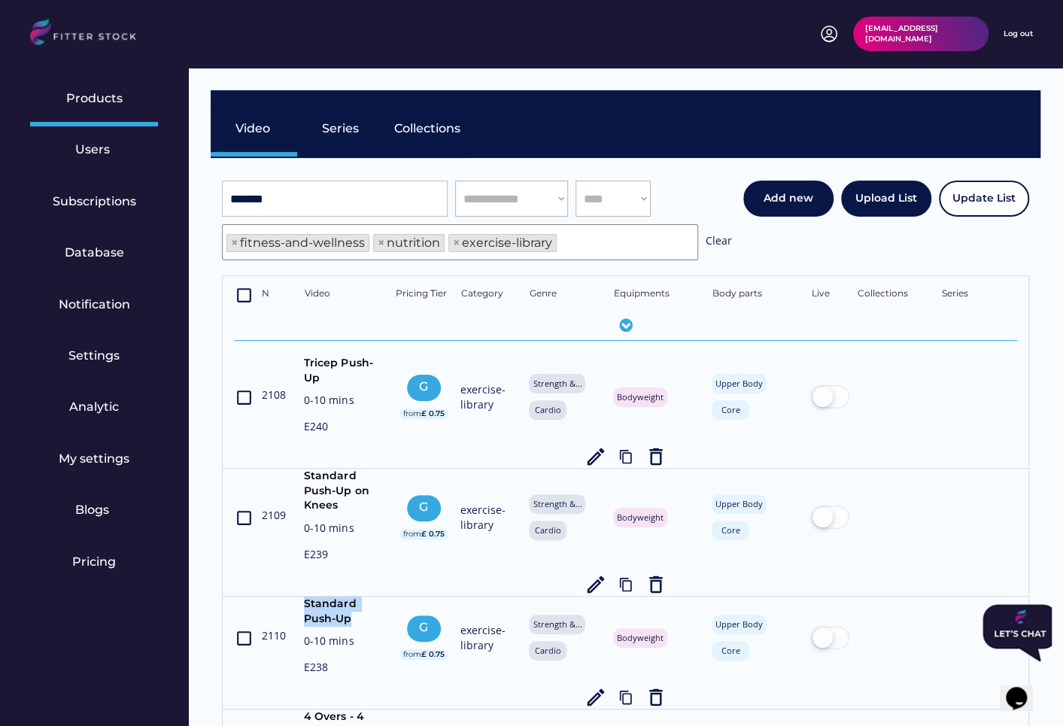
drag, startPoint x: 306, startPoint y: 604, endPoint x: 364, endPoint y: 625, distance: 61.4
click at [364, 625] on div "Standard Push-Up" at bounding box center [345, 611] width 83 height 29
copy div "Standard Push-Up"
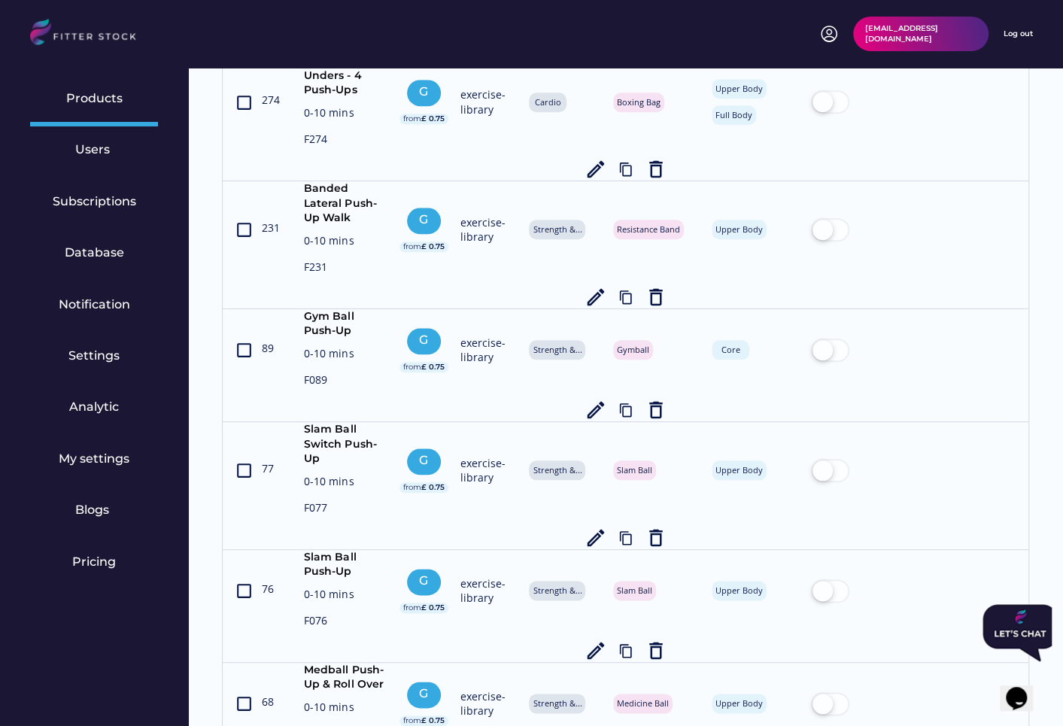
scroll to position [658, 0]
drag, startPoint x: 355, startPoint y: 313, endPoint x: 298, endPoint y: 291, distance: 61.2
click at [298, 308] on div "crop_din 89 Gym Ball Push-Up 0-10 mins F089 G from £ 0.75 exercise-library Stre…" at bounding box center [625, 364] width 783 height 112
copy div "Gym Ball Push-Up"
drag, startPoint x: 330, startPoint y: 441, endPoint x: 301, endPoint y: 414, distance: 39.9
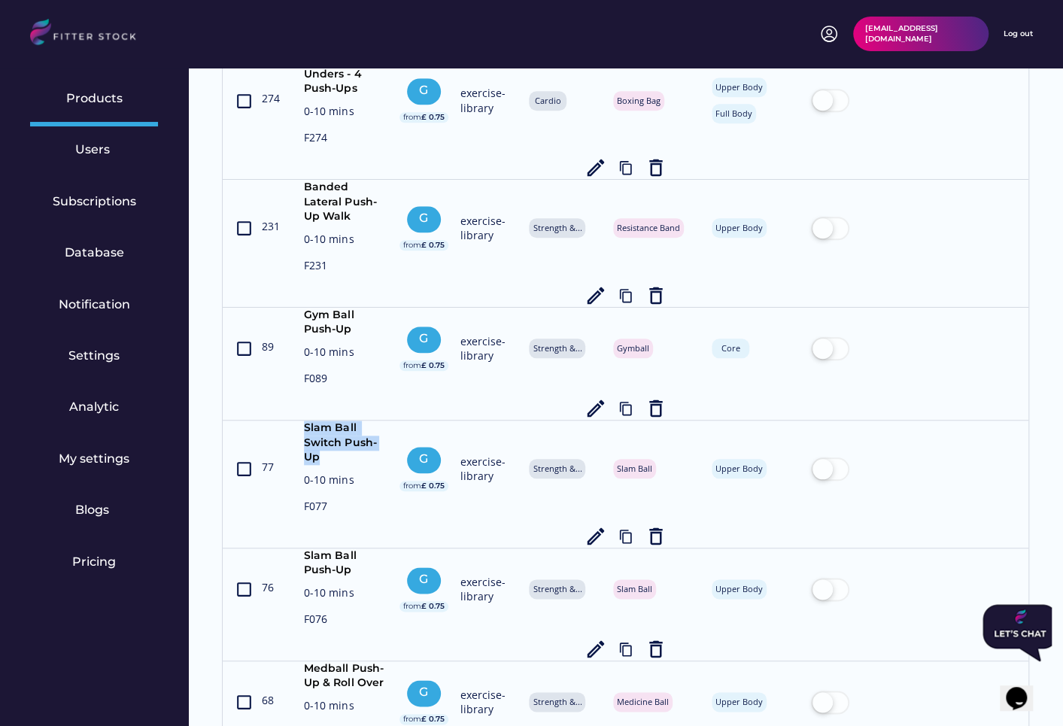
click at [301, 421] on div "crop_din 77 Slam Ball Switch Push-Up 0-10 mins F077 G from £ 0.75 exercise-libr…" at bounding box center [625, 484] width 783 height 127
copy div "Slam Ball Switch Push-Up"
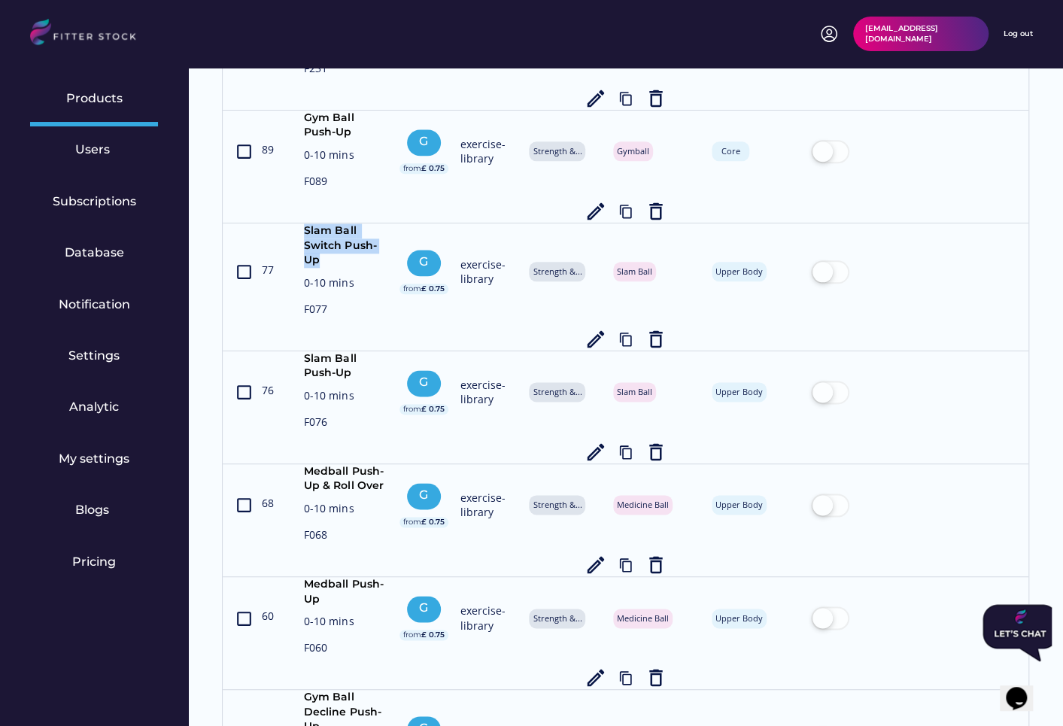
scroll to position [865, 0]
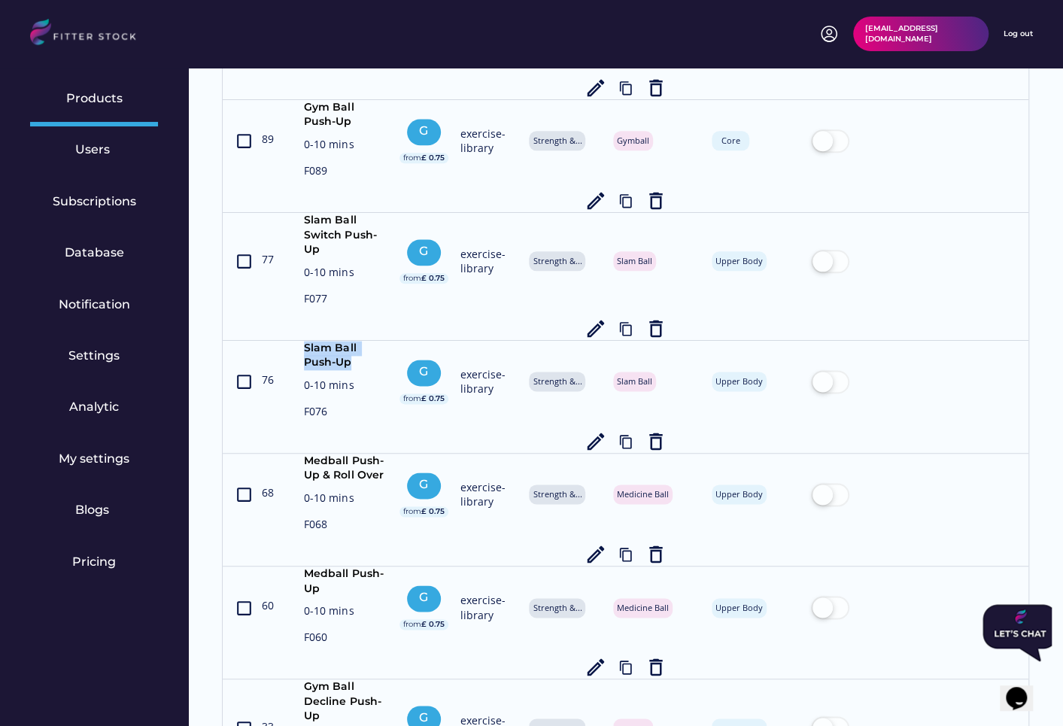
drag, startPoint x: 358, startPoint y: 343, endPoint x: 296, endPoint y: 331, distance: 62.9
click at [296, 341] on div "crop_din 76 Slam Ball Push-Up 0-10 mins F076 G from £ 0.75 exercise-library Str…" at bounding box center [625, 397] width 783 height 112
copy div "Slam Ball Push-Up"
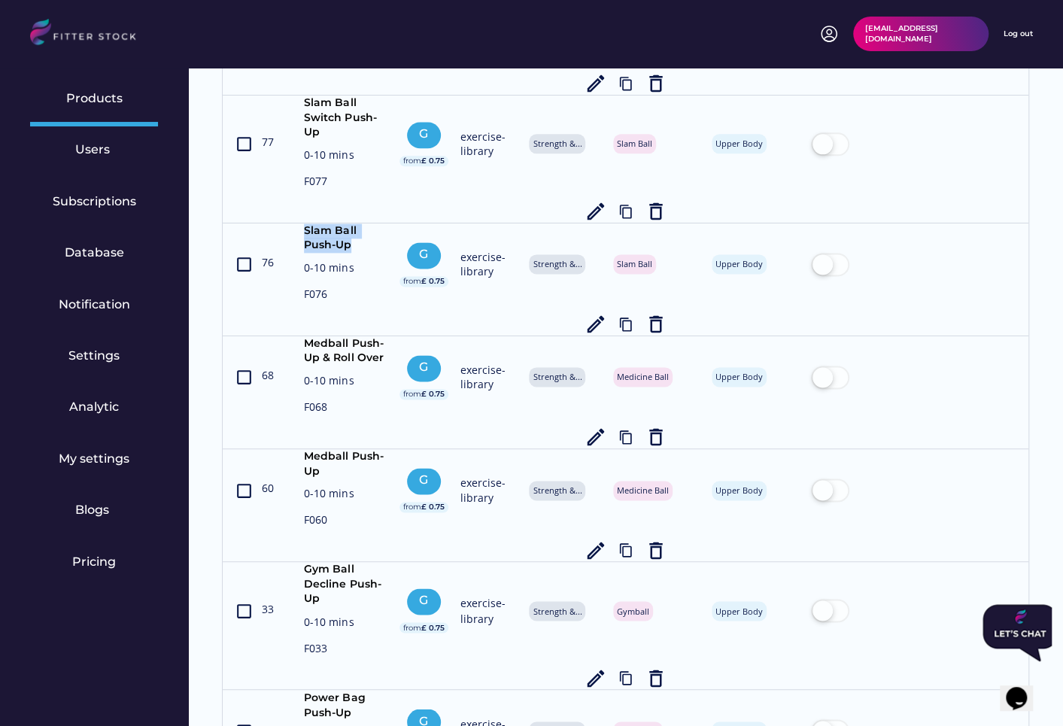
scroll to position [1006, 0]
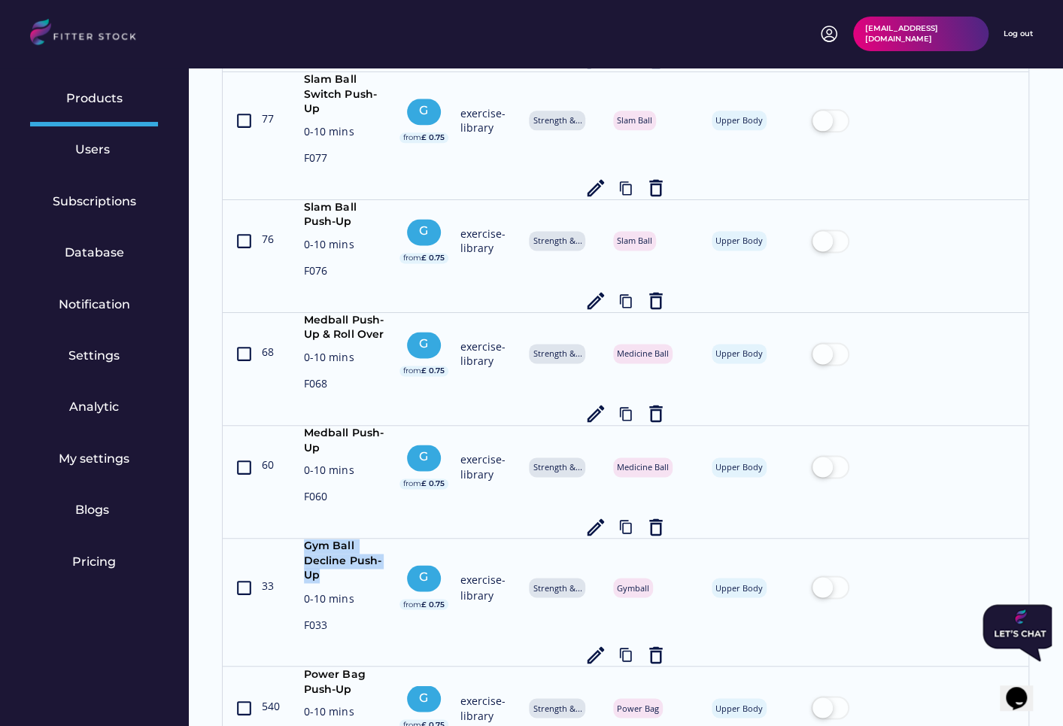
drag, startPoint x: 338, startPoint y: 555, endPoint x: 302, endPoint y: 530, distance: 44.3
click at [302, 539] on div "crop_din 33 Gym Ball Decline Push-Up 0-10 mins F033 G from £ 0.75 exercise-libr…" at bounding box center [625, 602] width 783 height 127
copy div "Gym Ball Decline Push-Up"
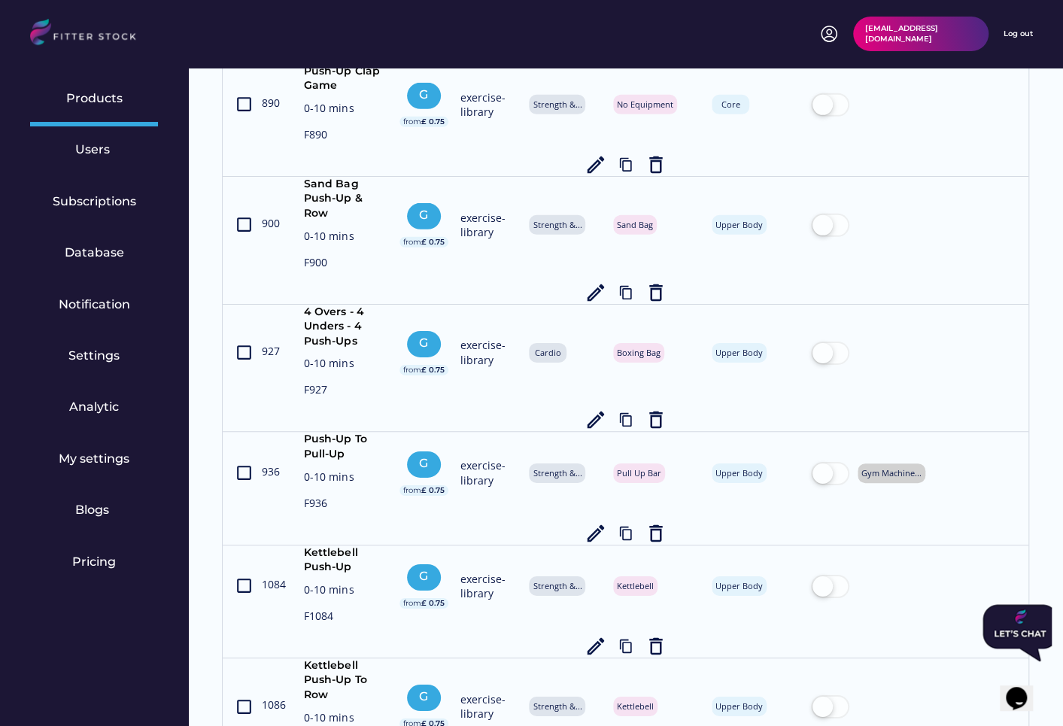
scroll to position [2566, 0]
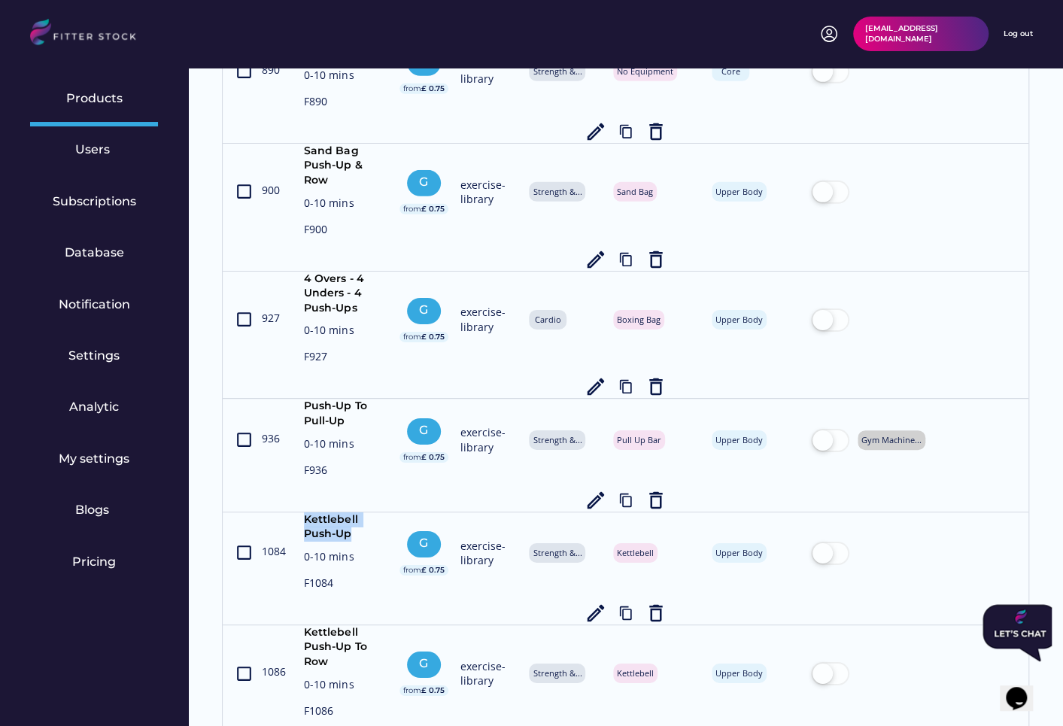
drag, startPoint x: 353, startPoint y: 502, endPoint x: 294, endPoint y: 488, distance: 60.4
click at [294, 512] on div "crop_din 1084 Kettlebell Push-Up 0-10 mins F1084 G from £ 0.75 exercise-library…" at bounding box center [625, 568] width 783 height 112
copy div "Kettlebell Push-Up"
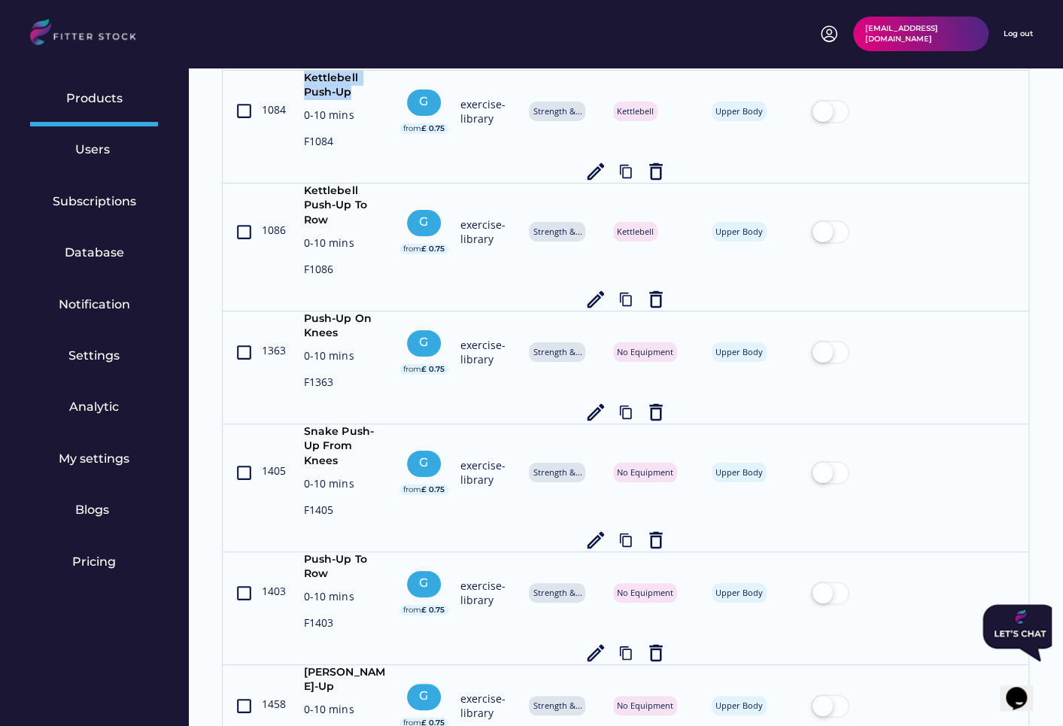
scroll to position [3012, 0]
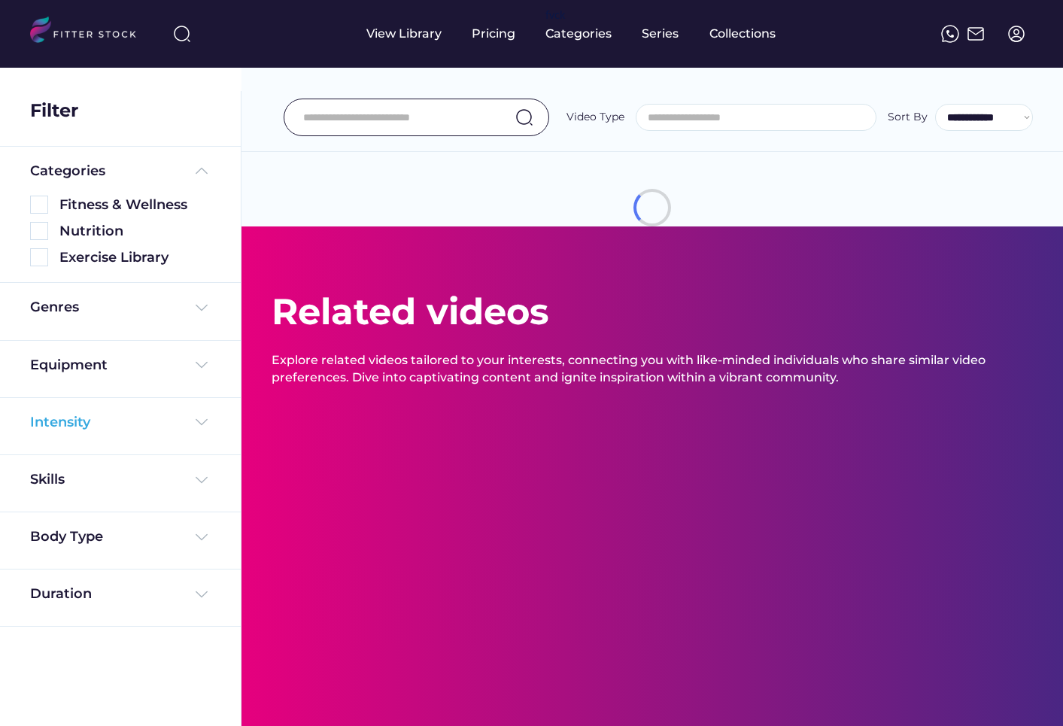
select select
select select "**********"
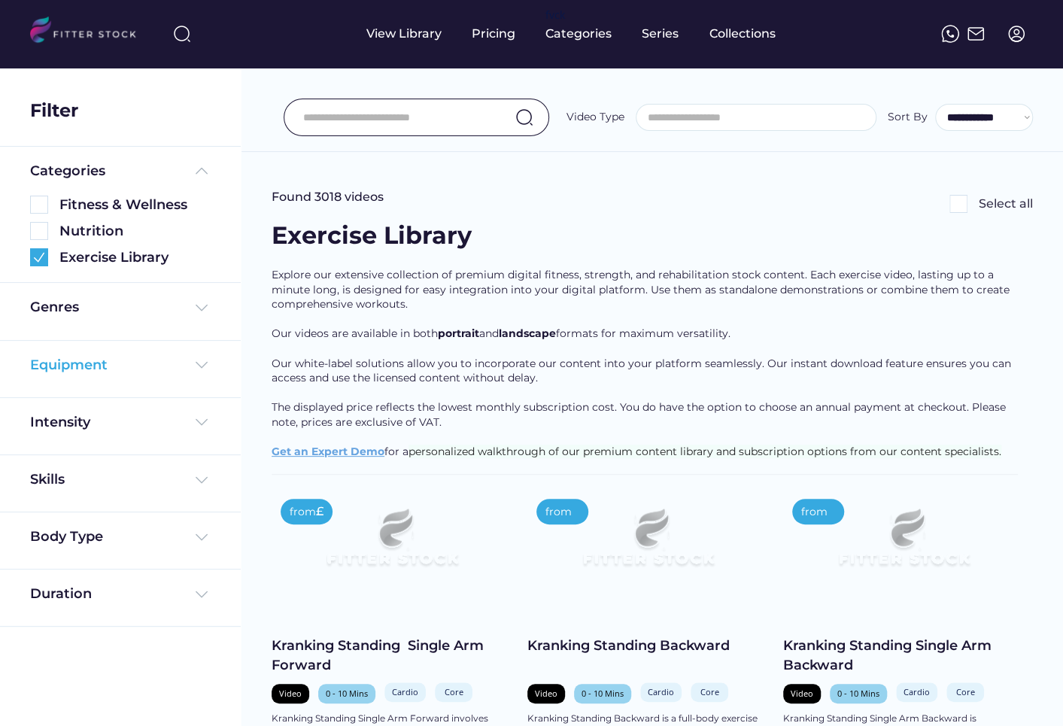
click at [73, 356] on div "Equipment" at bounding box center [69, 365] width 78 height 19
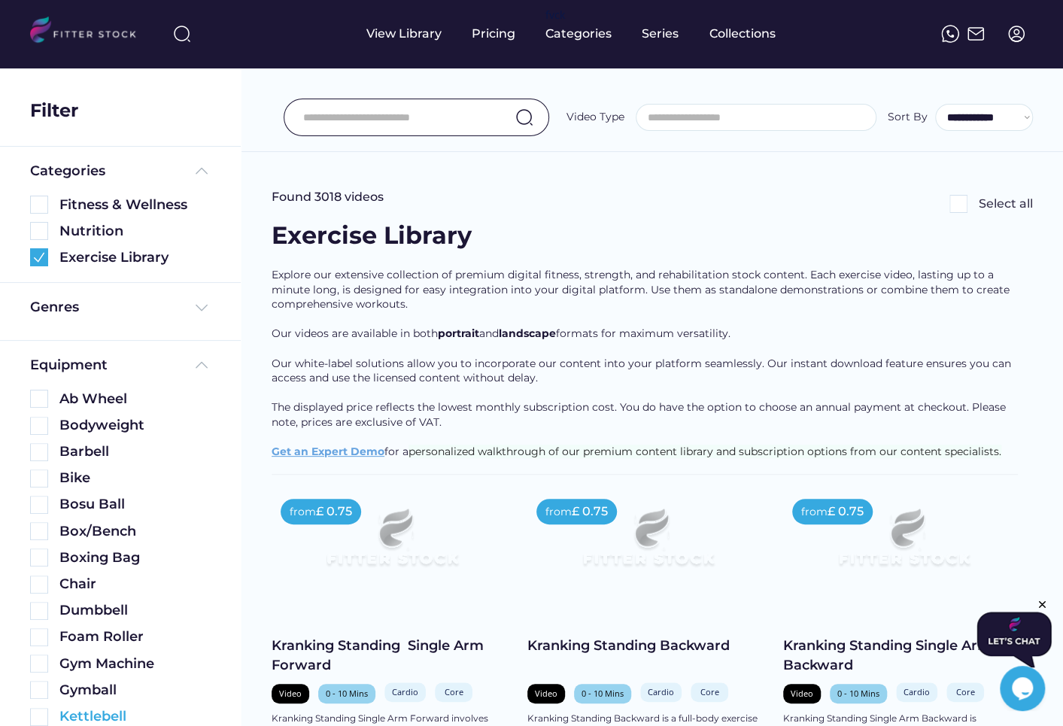
click at [36, 712] on img at bounding box center [39, 717] width 18 height 18
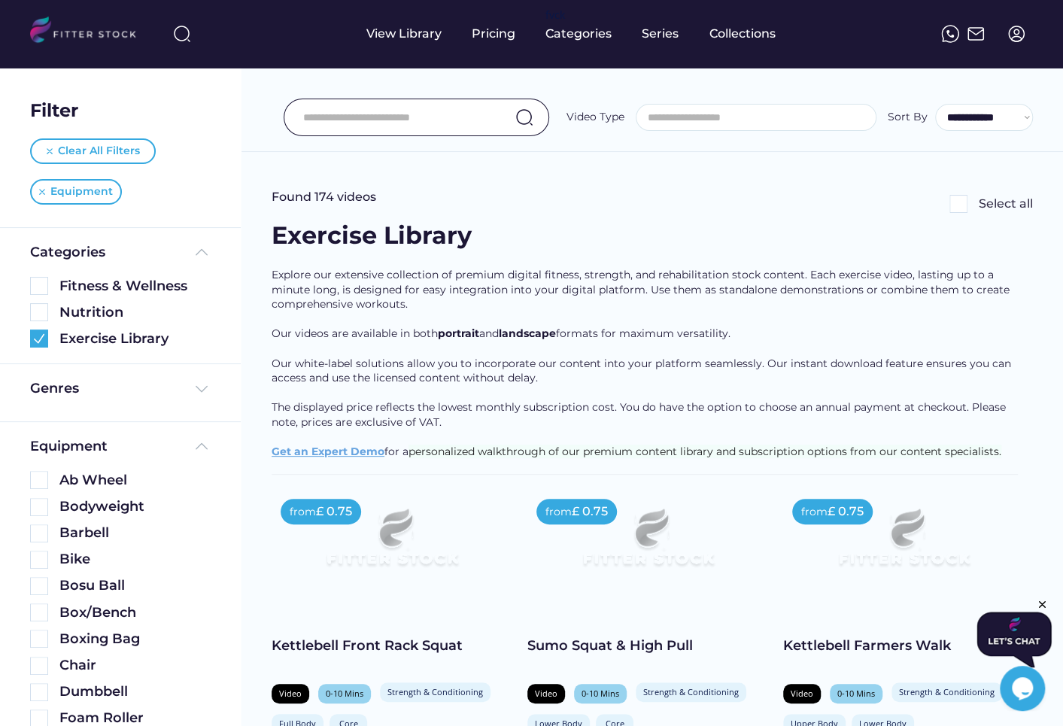
click at [371, 117] on input "input" at bounding box center [397, 118] width 189 height 32
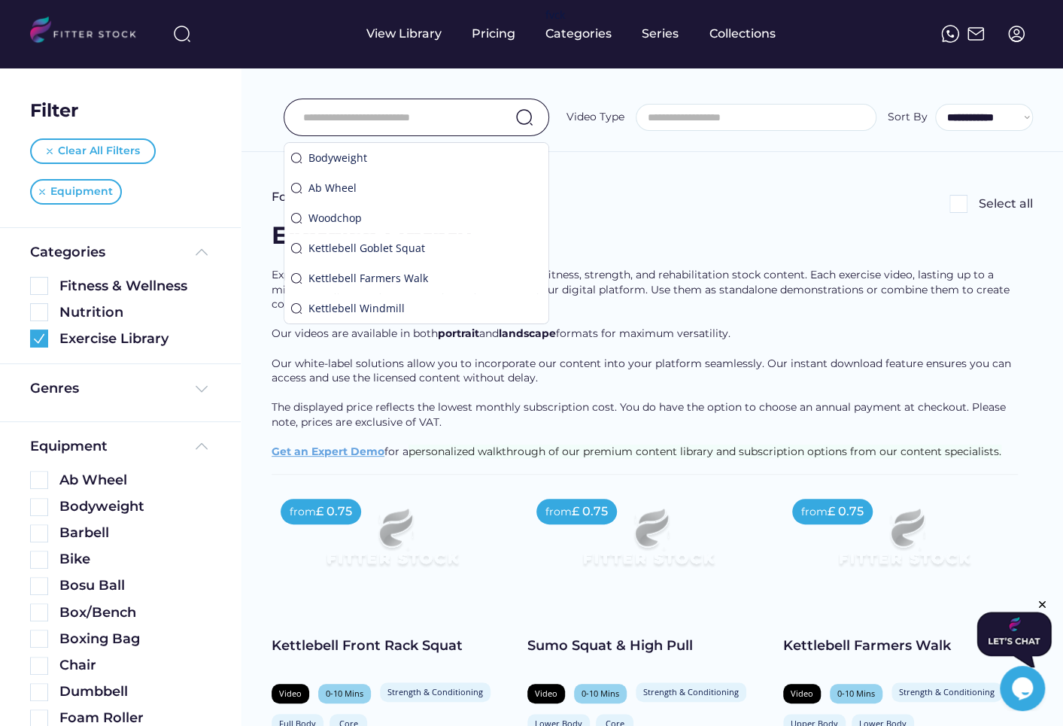
click at [667, 269] on span "Explore our extensive collection of premium digital fitness, strength, and reha…" at bounding box center [642, 289] width 741 height 43
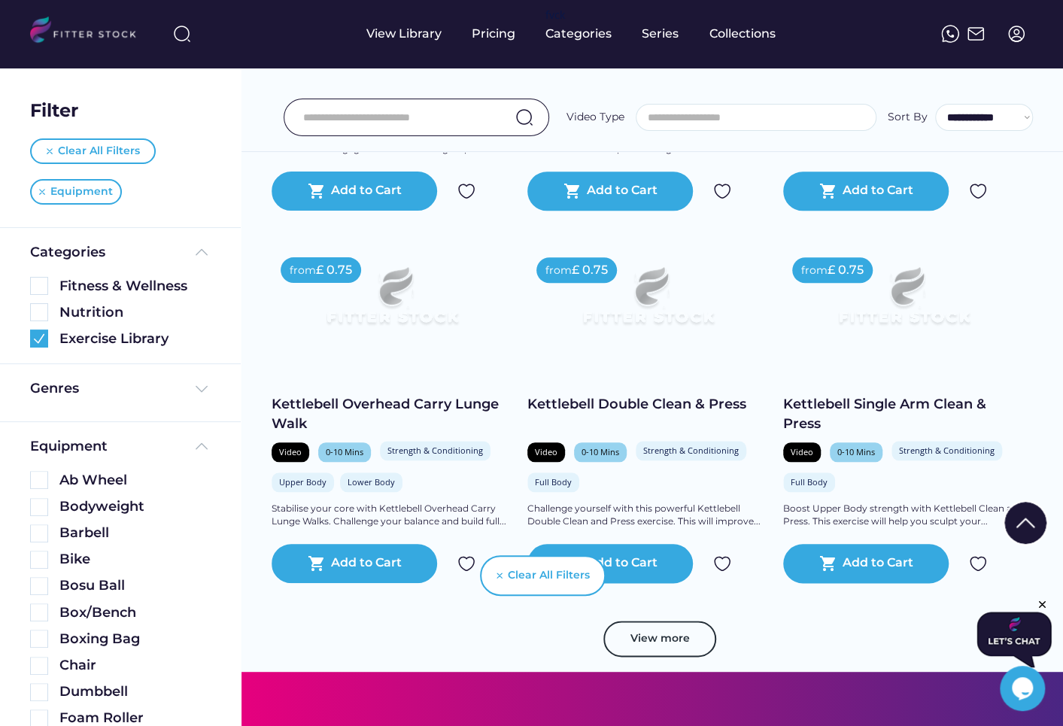
scroll to position [622, 0]
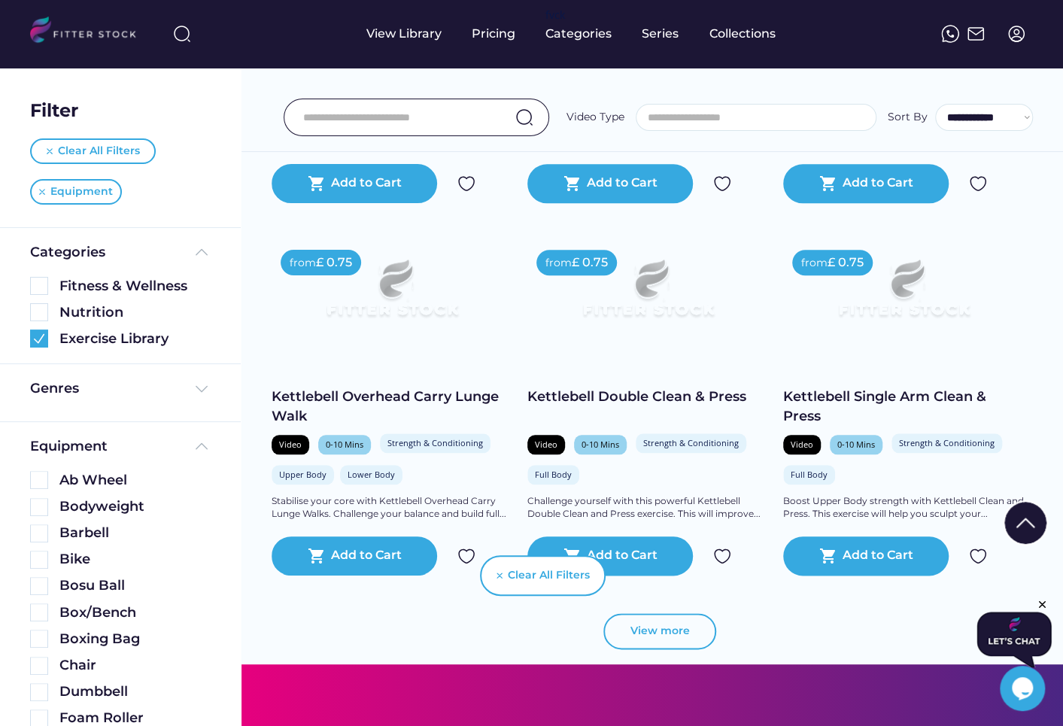
click at [655, 625] on button "View more" at bounding box center [660, 631] width 113 height 36
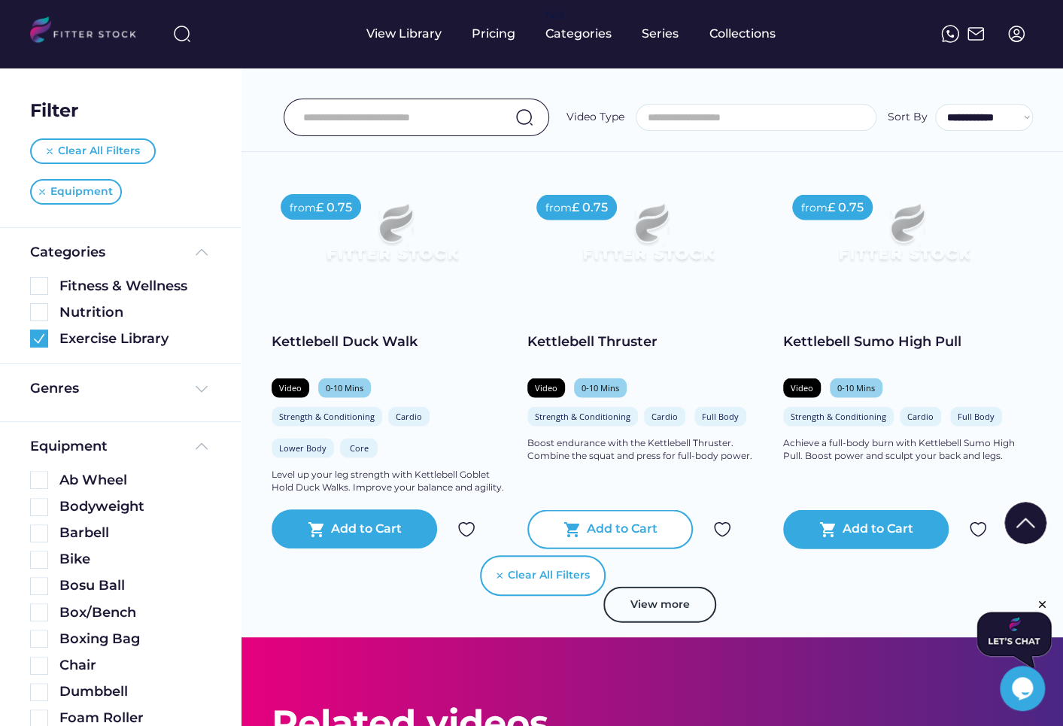
scroll to position [1491, 0]
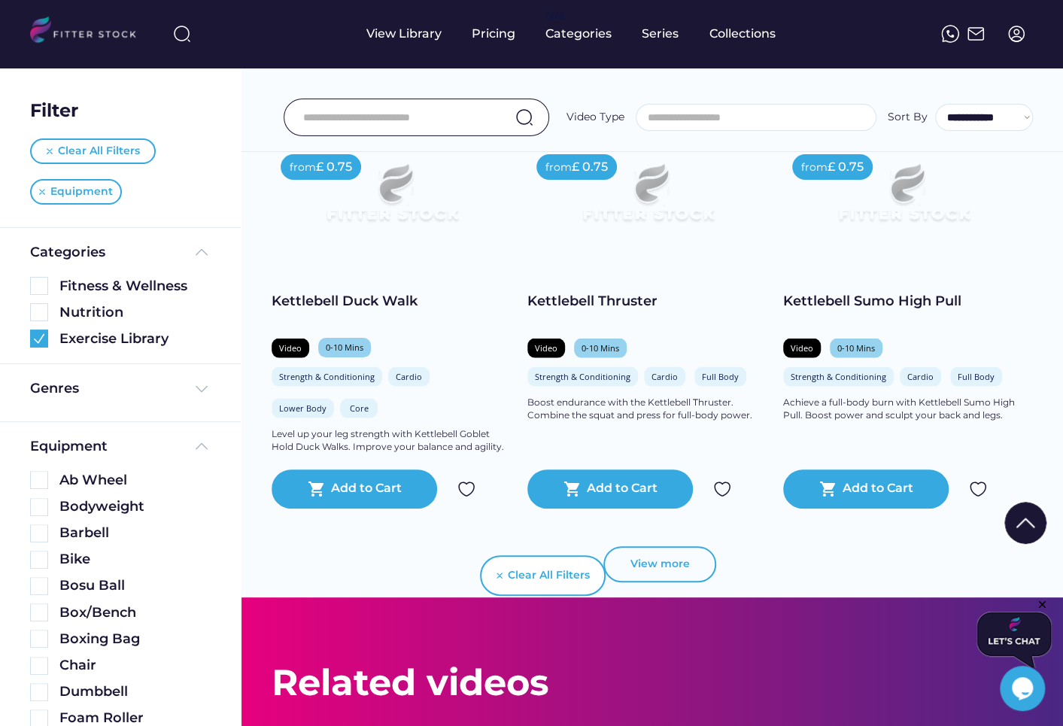
click at [664, 565] on button "View more" at bounding box center [660, 564] width 113 height 36
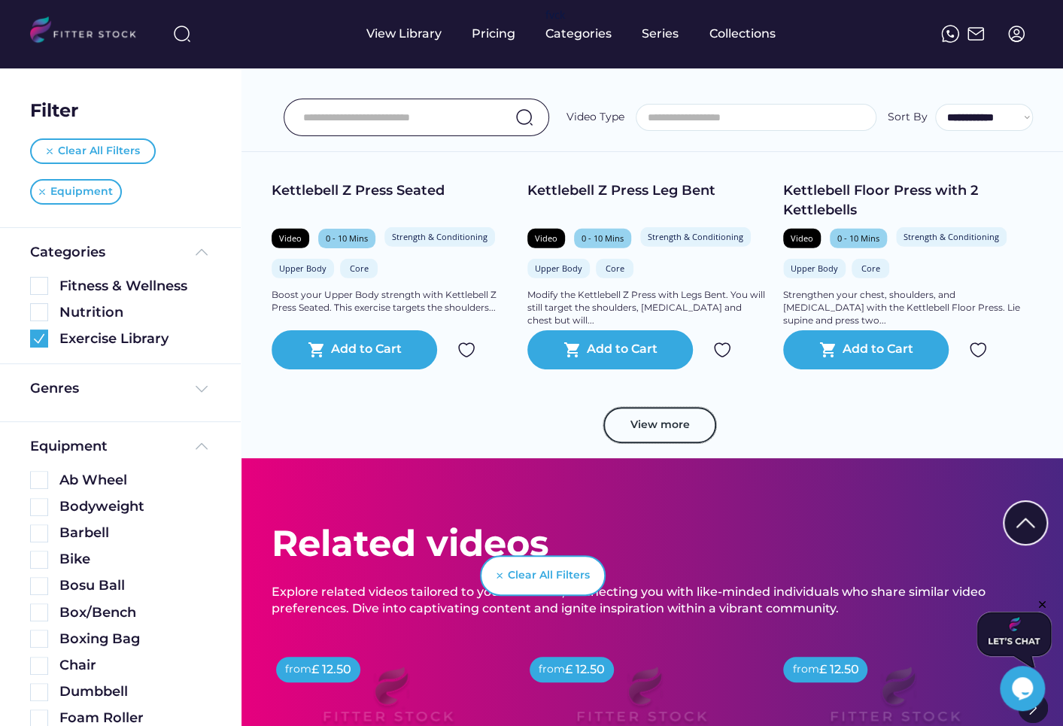
scroll to position [2345, 0]
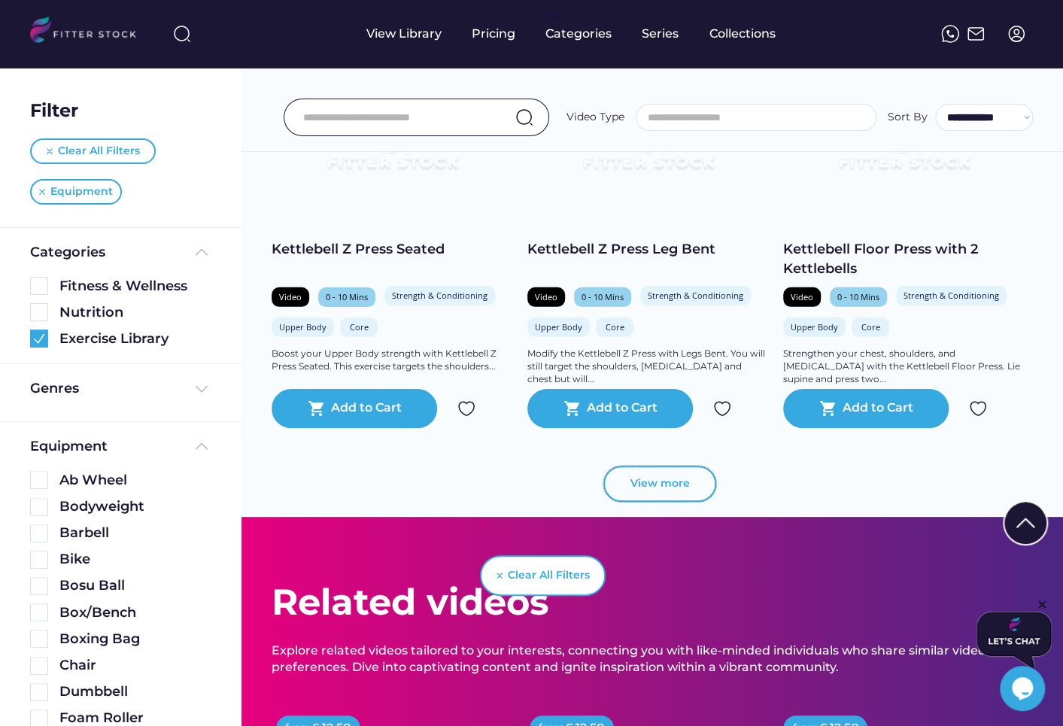
click at [686, 473] on button "View more" at bounding box center [660, 484] width 113 height 36
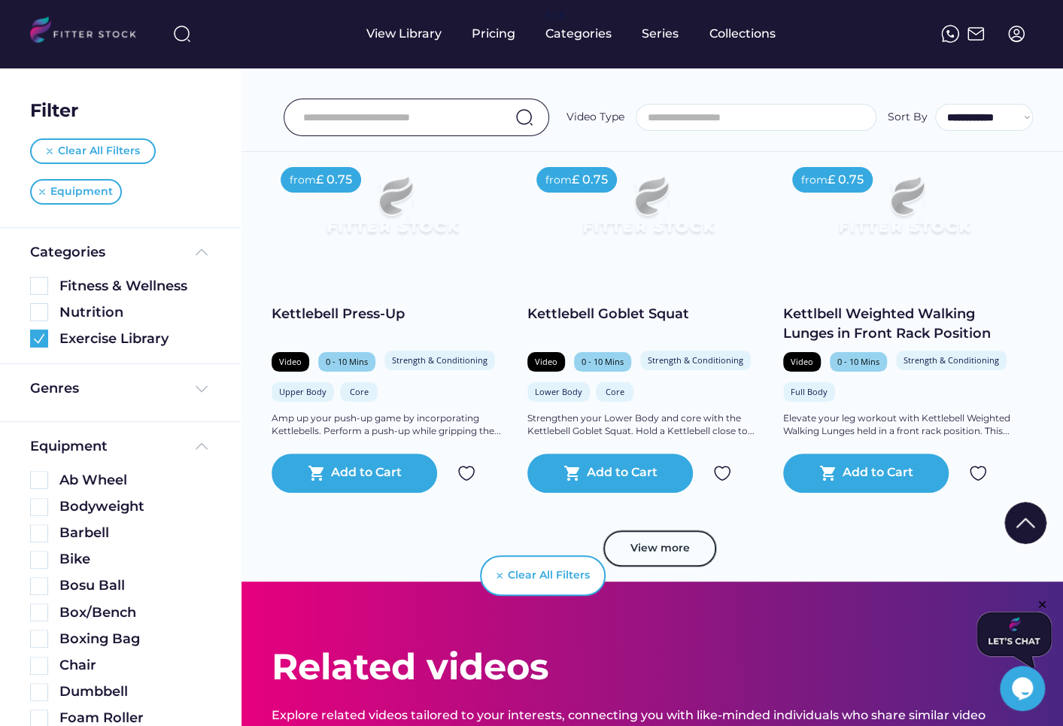
scroll to position [3047, 0]
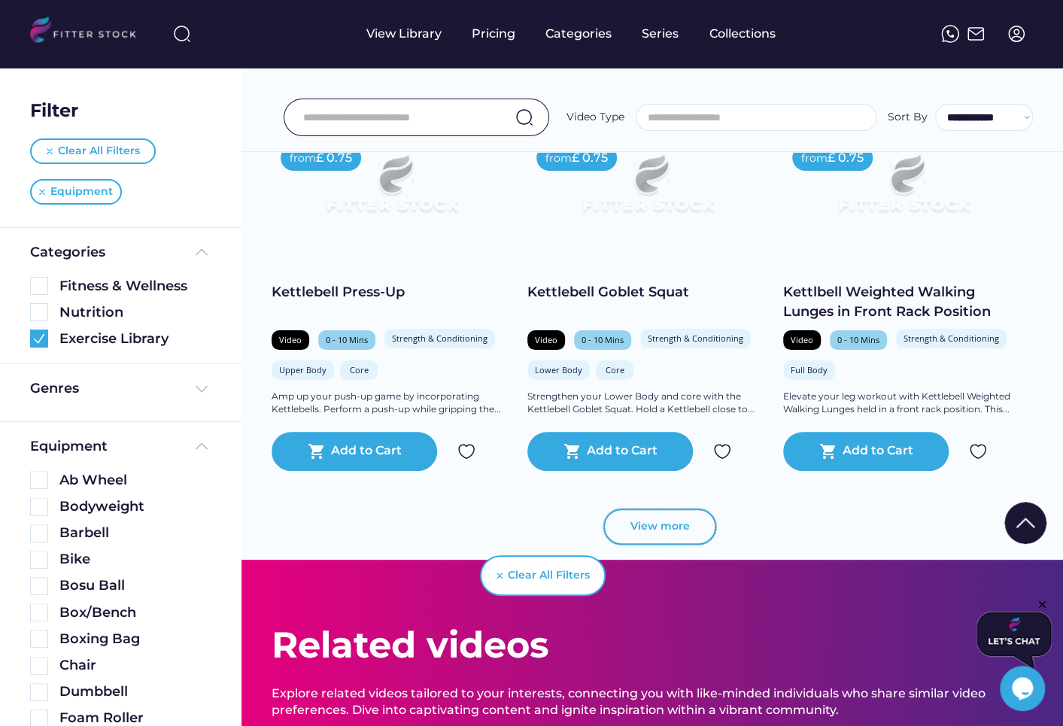
click at [680, 534] on button "View more" at bounding box center [660, 527] width 113 height 36
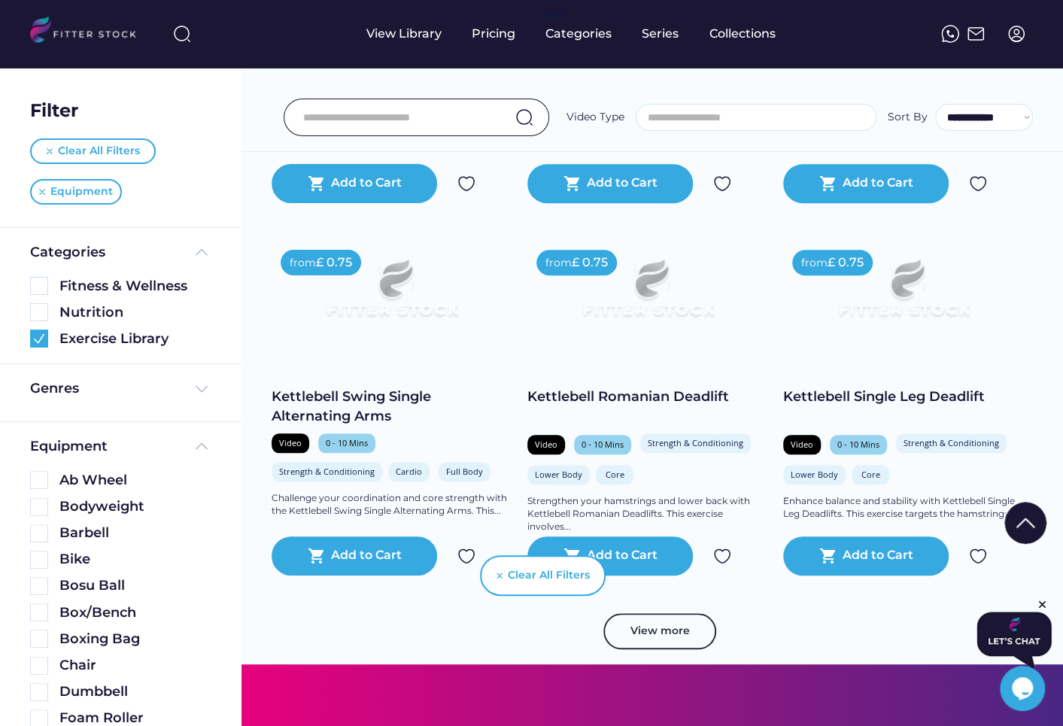
scroll to position [3730, 0]
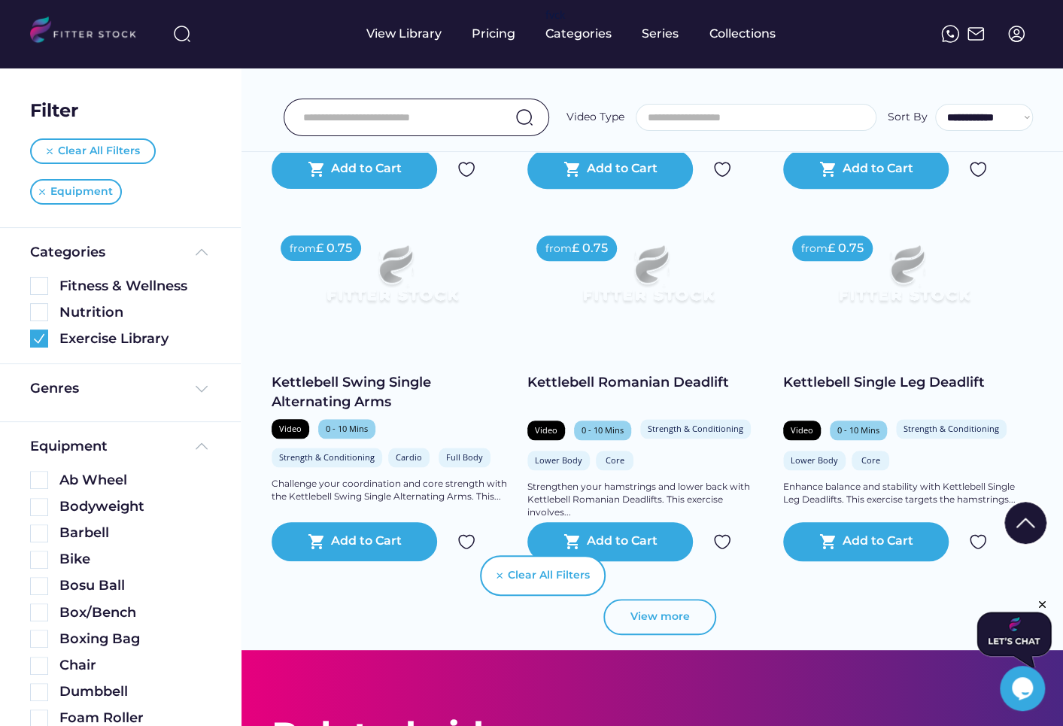
click at [666, 615] on button "View more" at bounding box center [660, 617] width 113 height 36
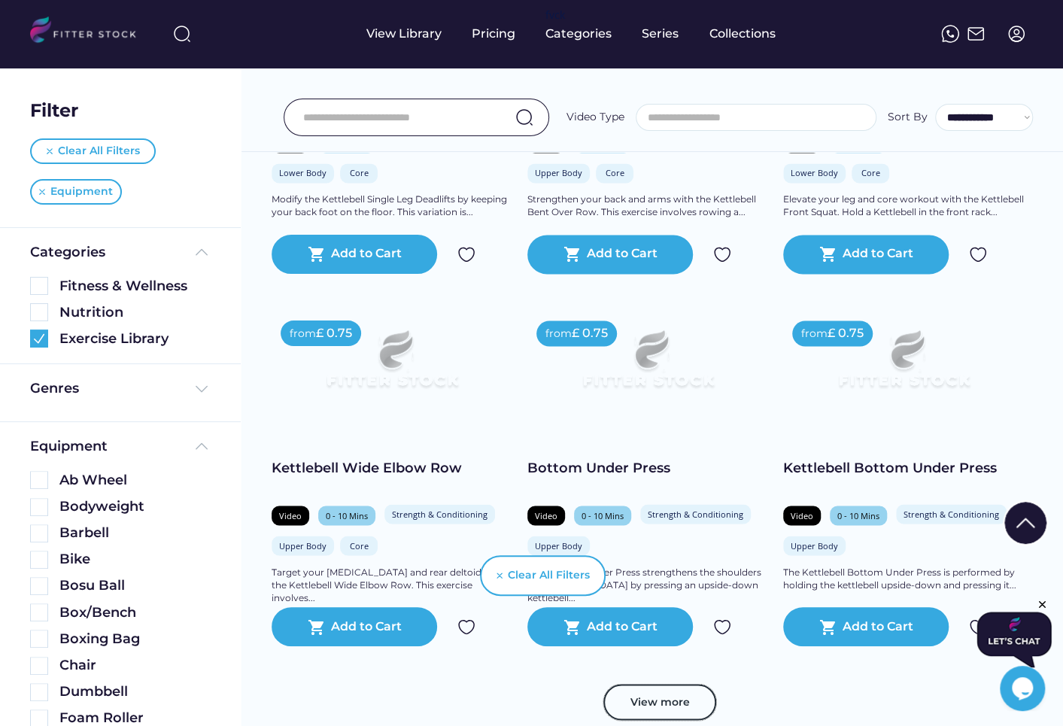
scroll to position [4402, 0]
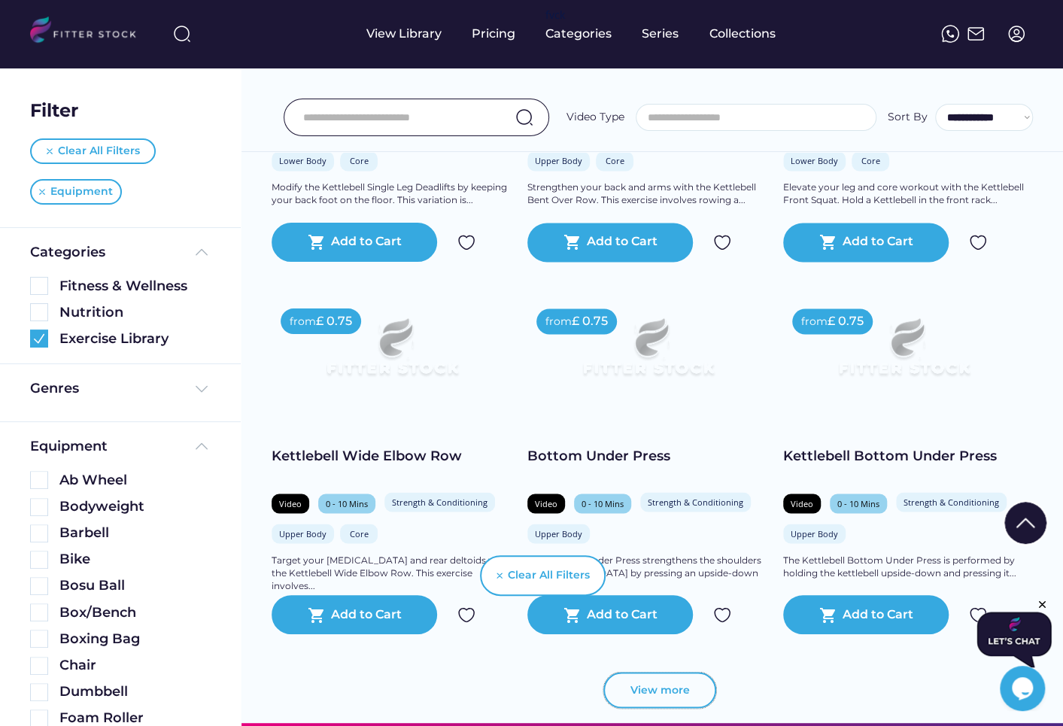
click at [638, 694] on button "View more" at bounding box center [660, 690] width 113 height 36
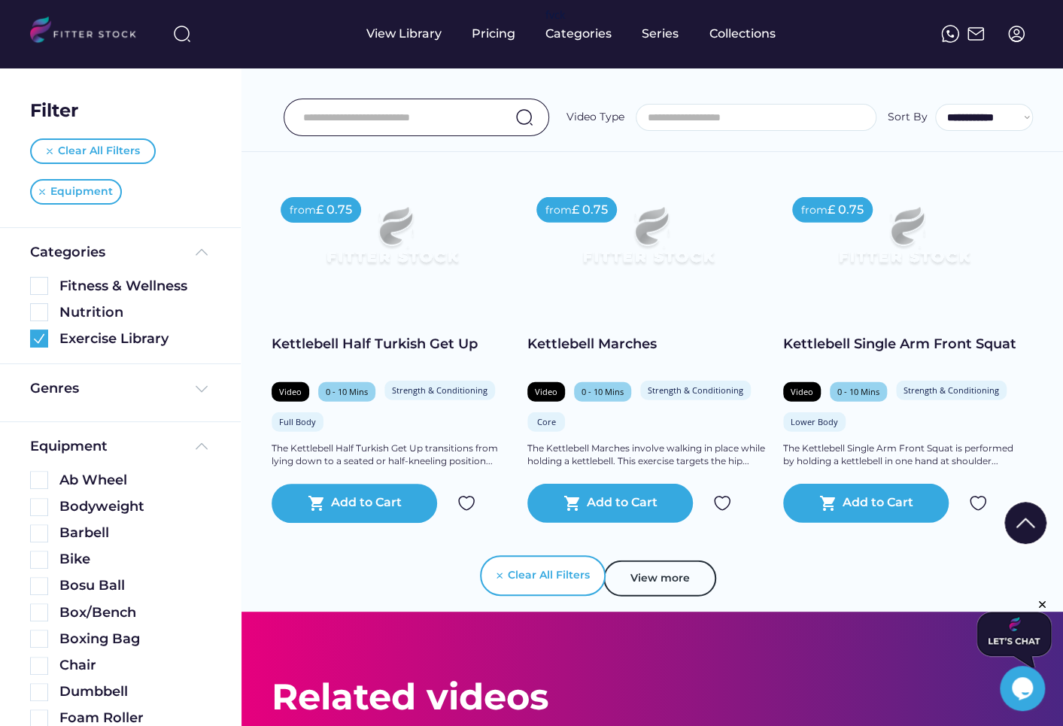
scroll to position [5284, 0]
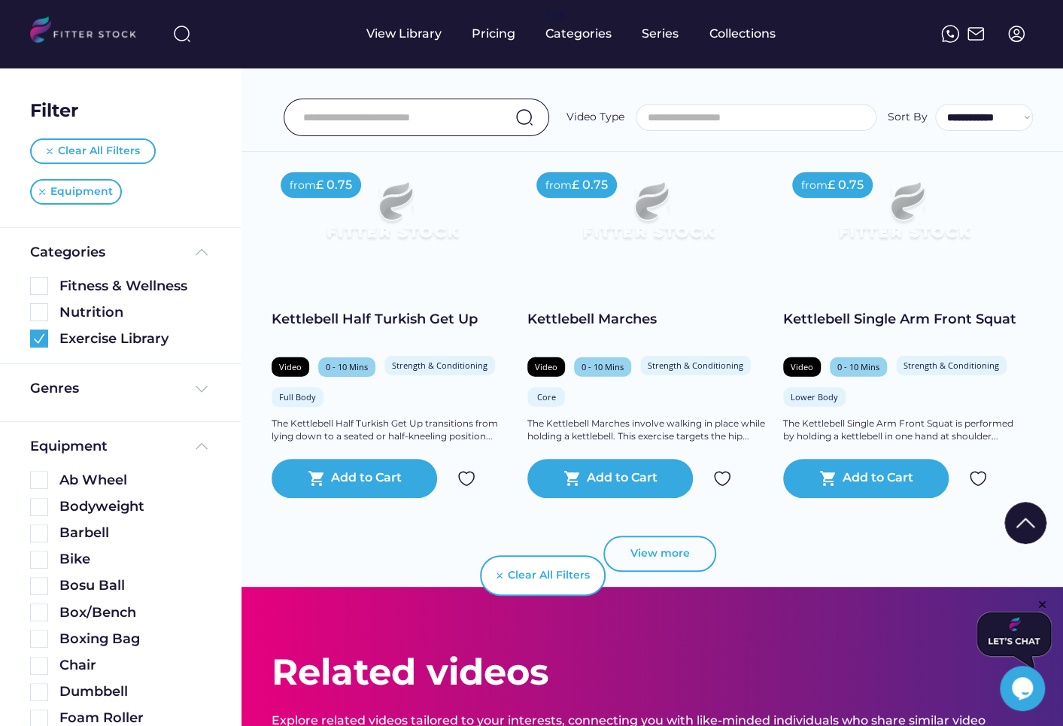
click at [668, 554] on button "View more" at bounding box center [660, 554] width 113 height 36
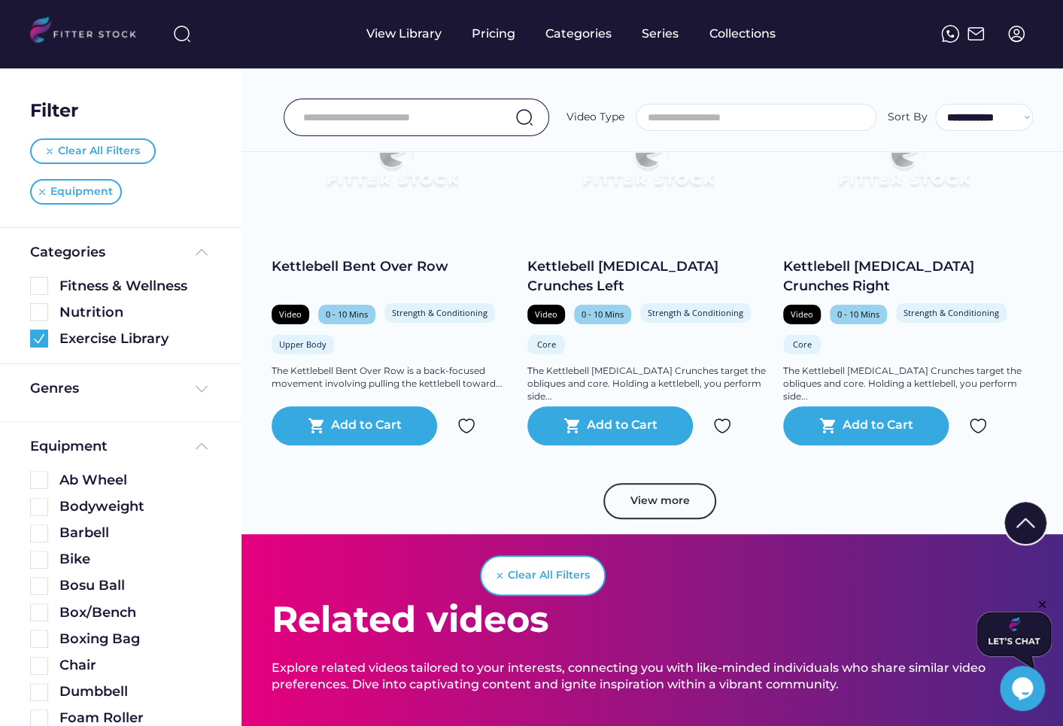
scroll to position [6084, 0]
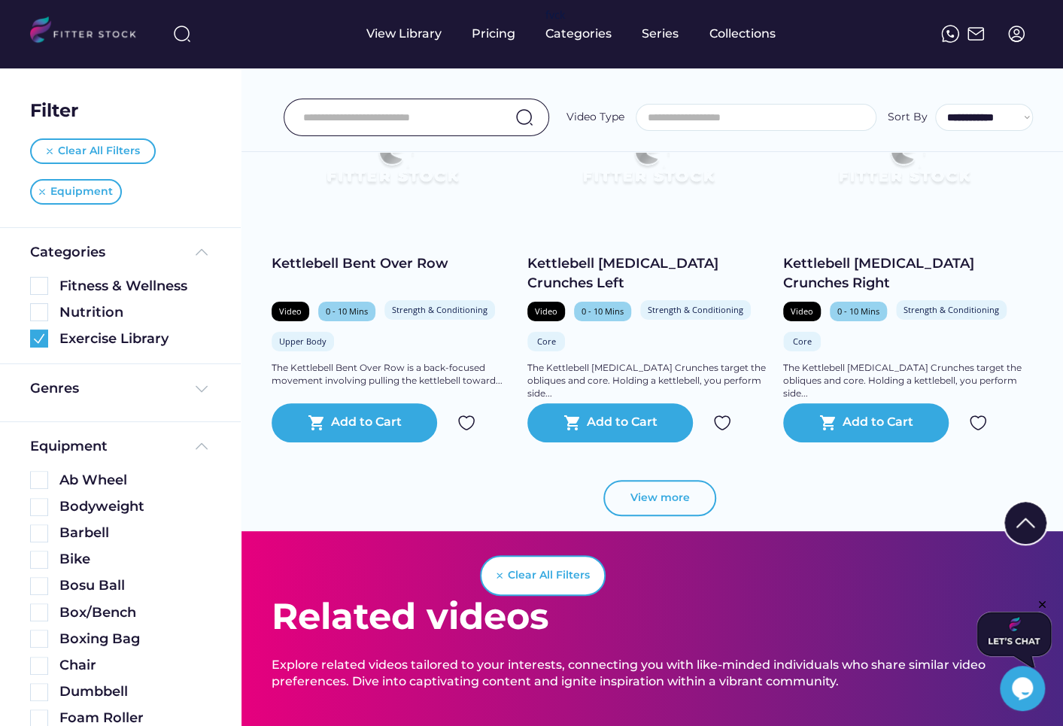
click at [616, 492] on button "View more" at bounding box center [660, 498] width 113 height 36
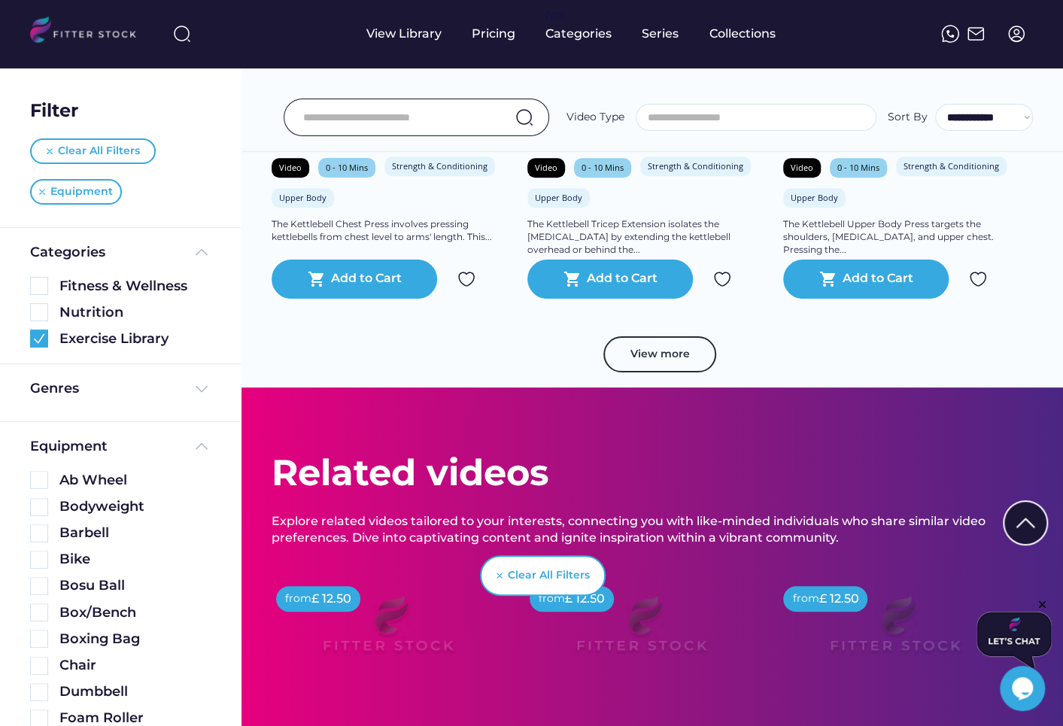
scroll to position [6982, 0]
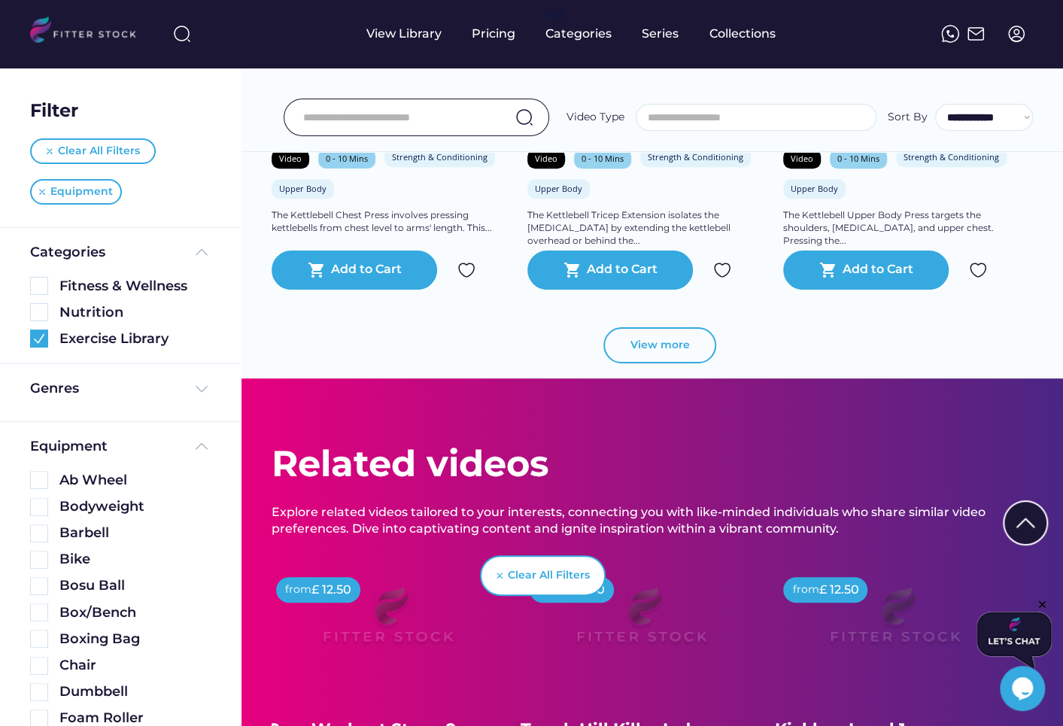
click at [652, 349] on button "View more" at bounding box center [660, 345] width 113 height 36
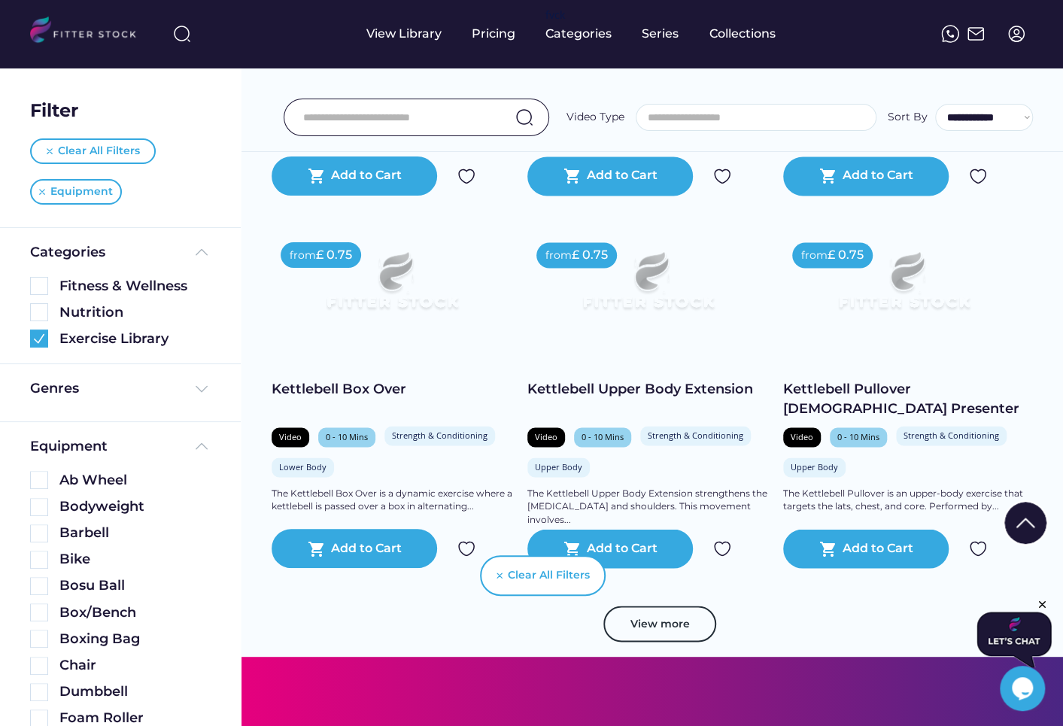
scroll to position [7452, 0]
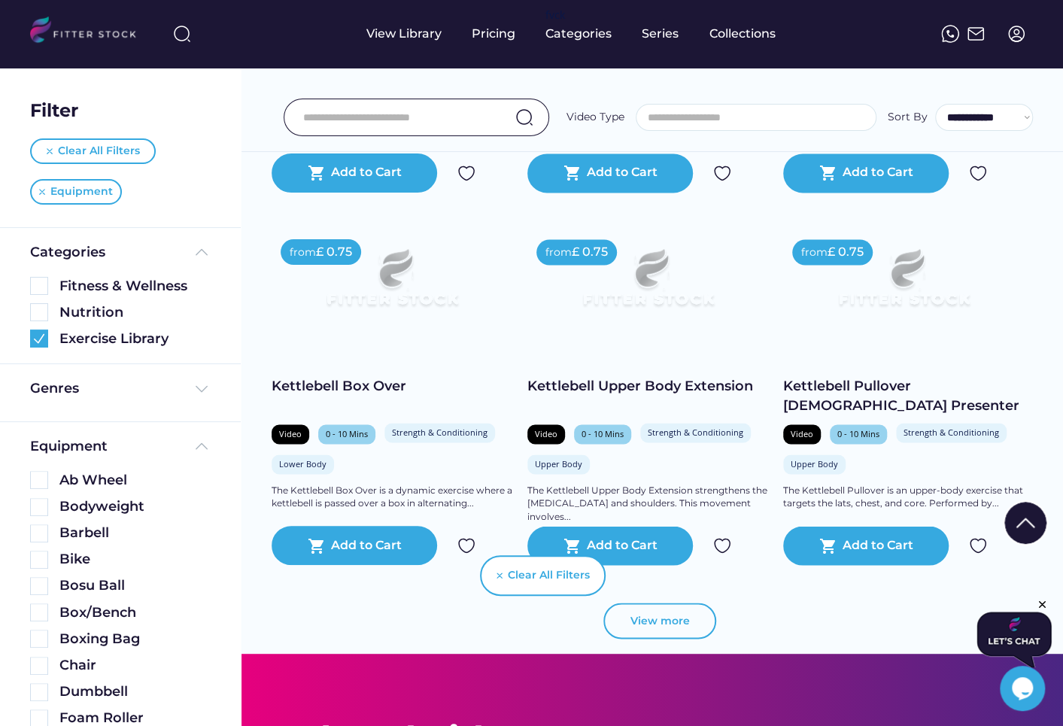
click at [659, 631] on button "View more" at bounding box center [660, 621] width 113 height 36
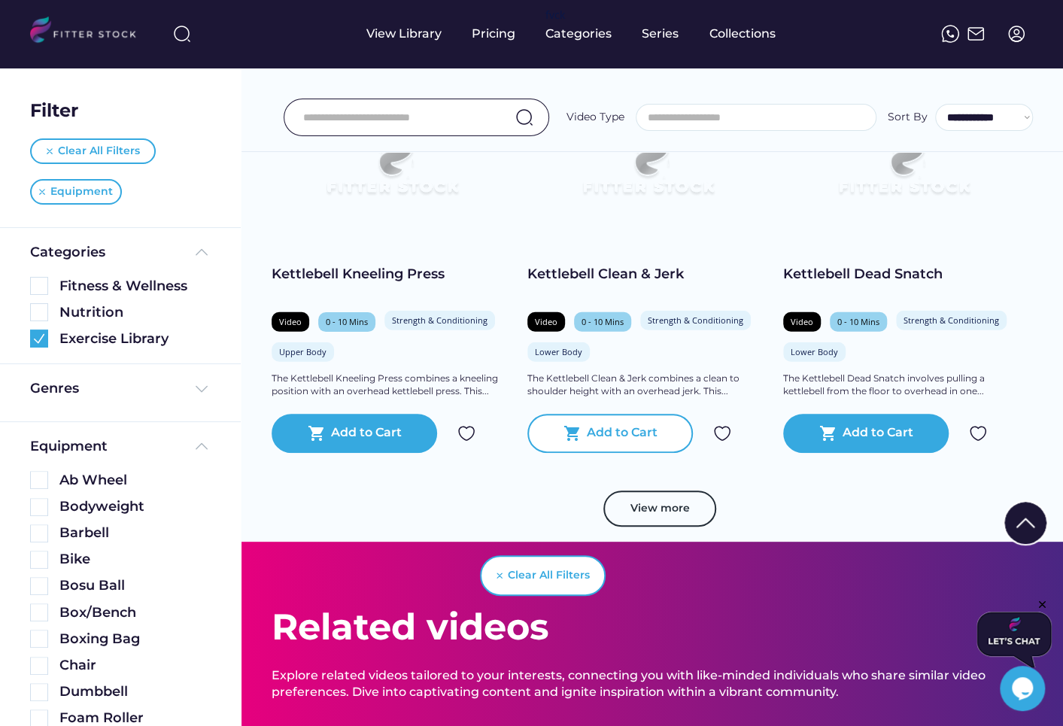
scroll to position [8327, 0]
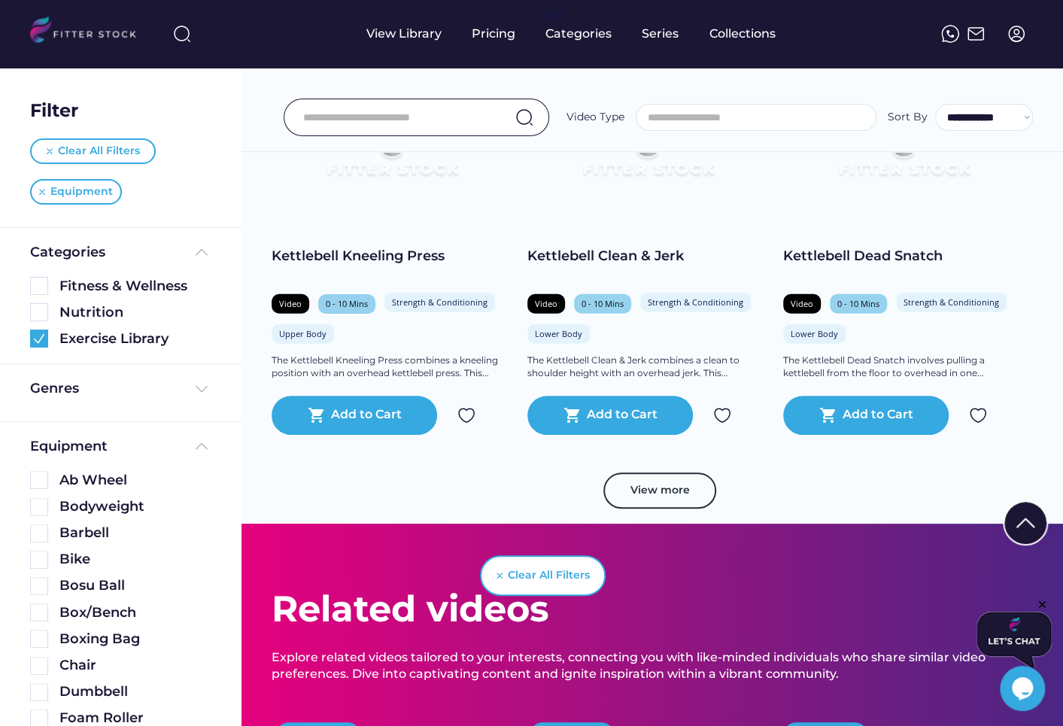
click at [651, 476] on button "View more" at bounding box center [660, 491] width 113 height 36
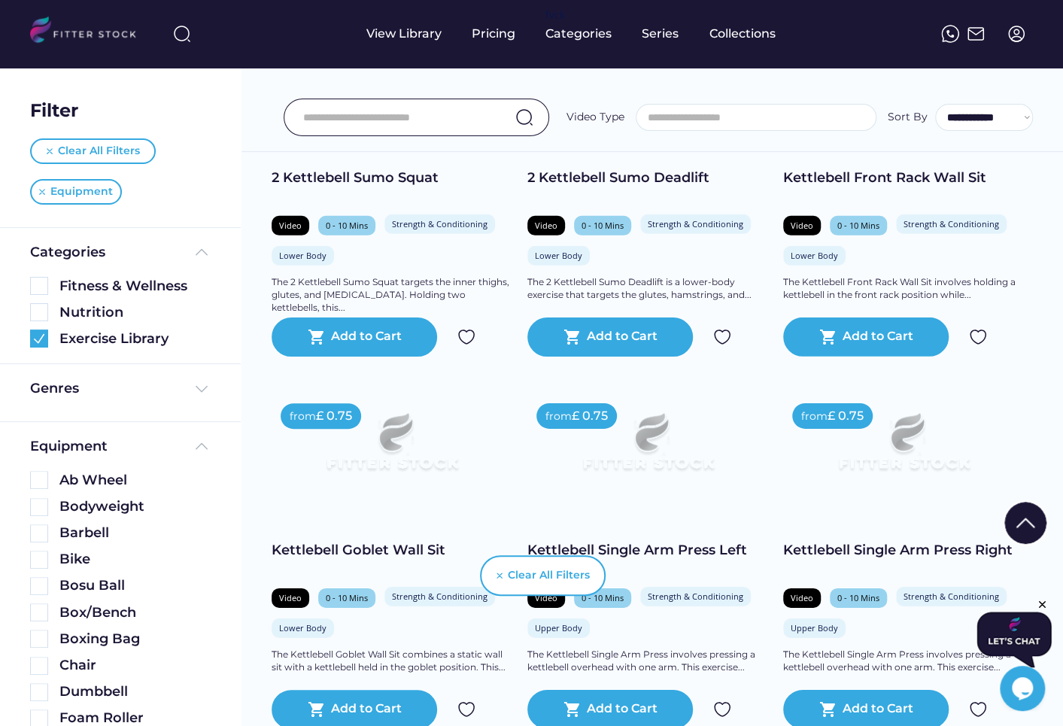
scroll to position [8896, 0]
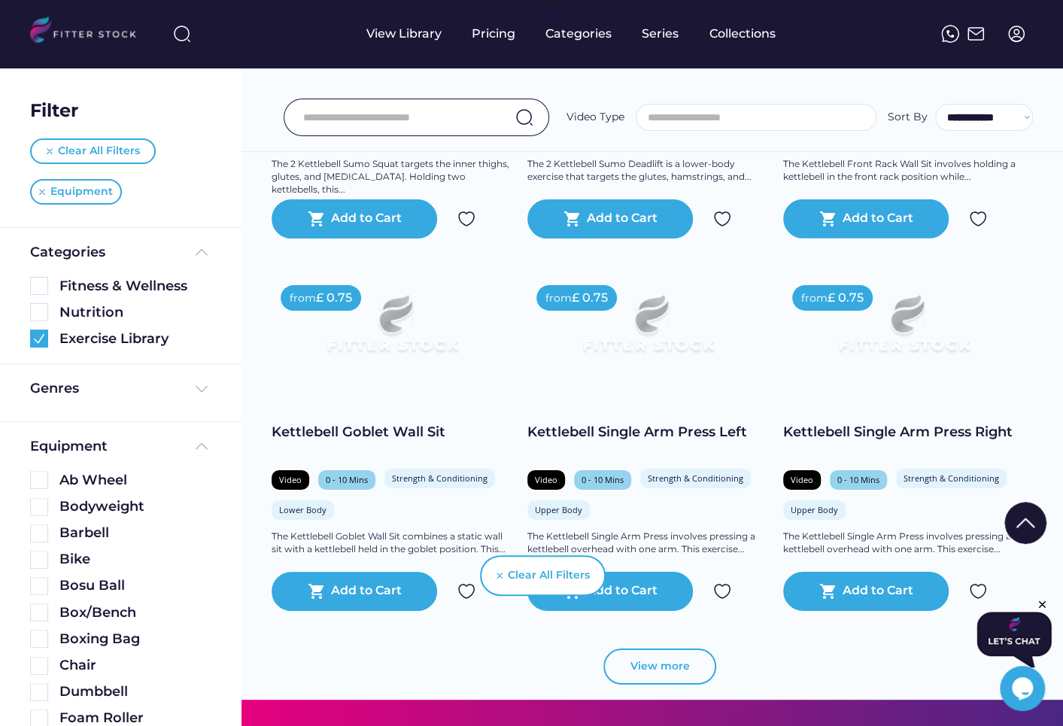
click at [664, 667] on button "View more" at bounding box center [660, 667] width 113 height 36
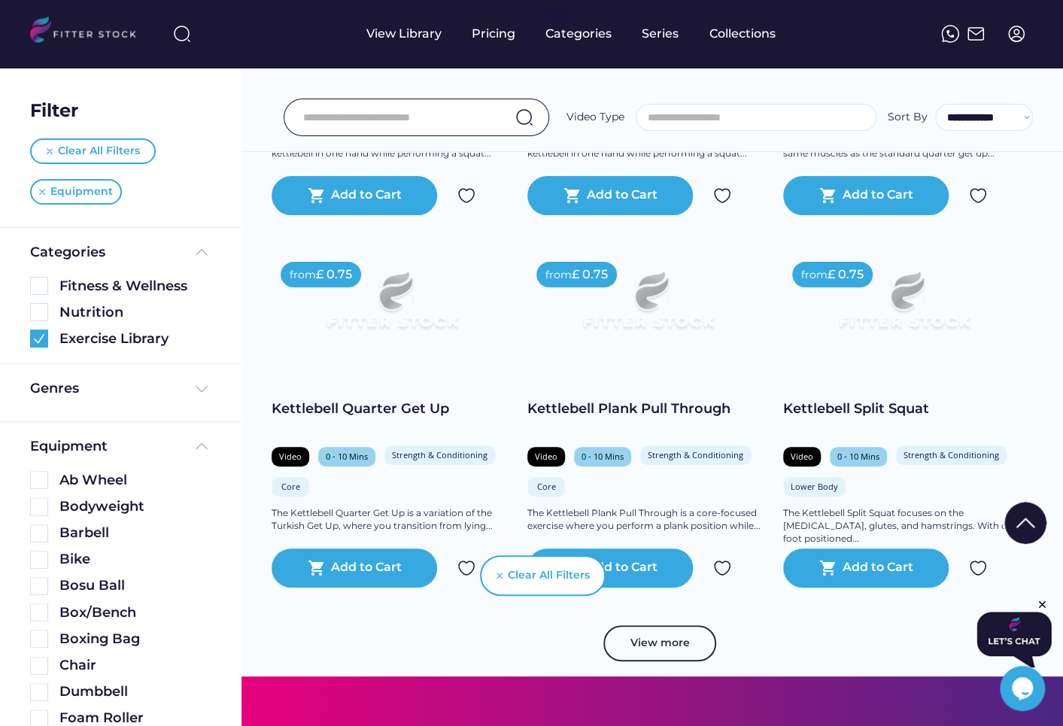
scroll to position [9681, 0]
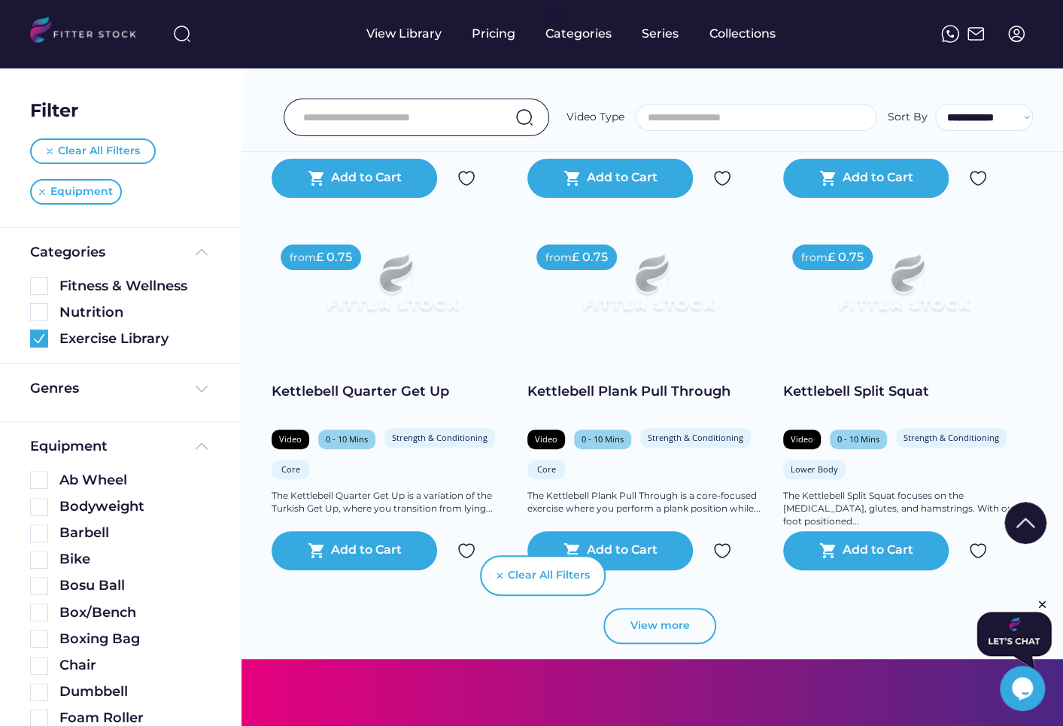
click at [667, 608] on button "View more" at bounding box center [660, 626] width 113 height 36
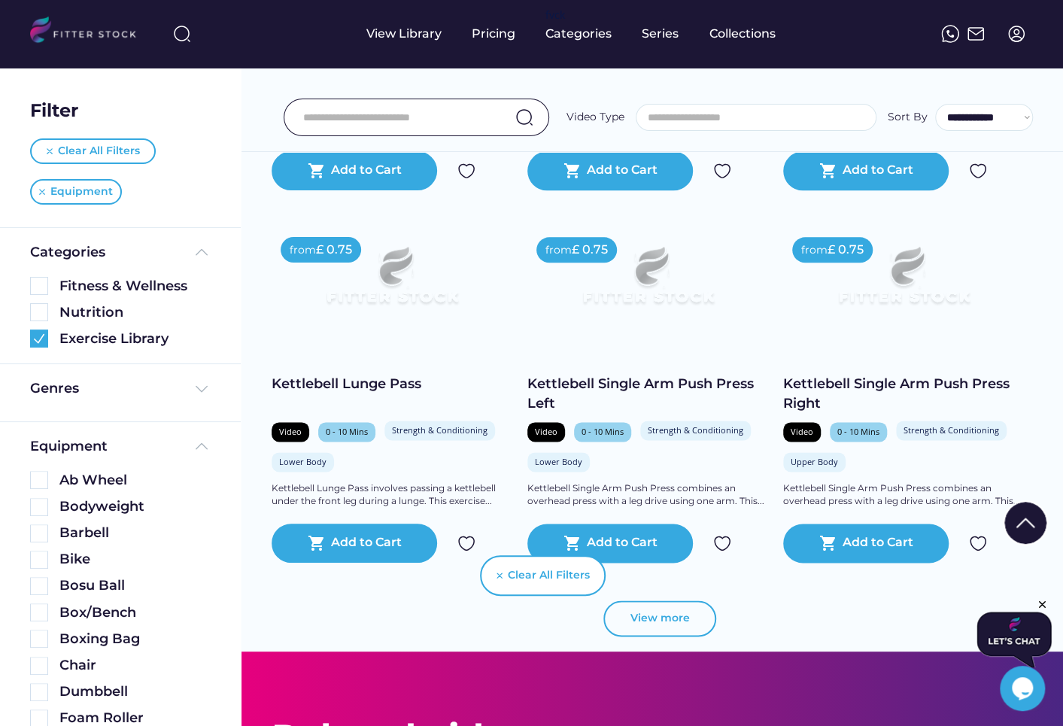
scroll to position [10508, 0]
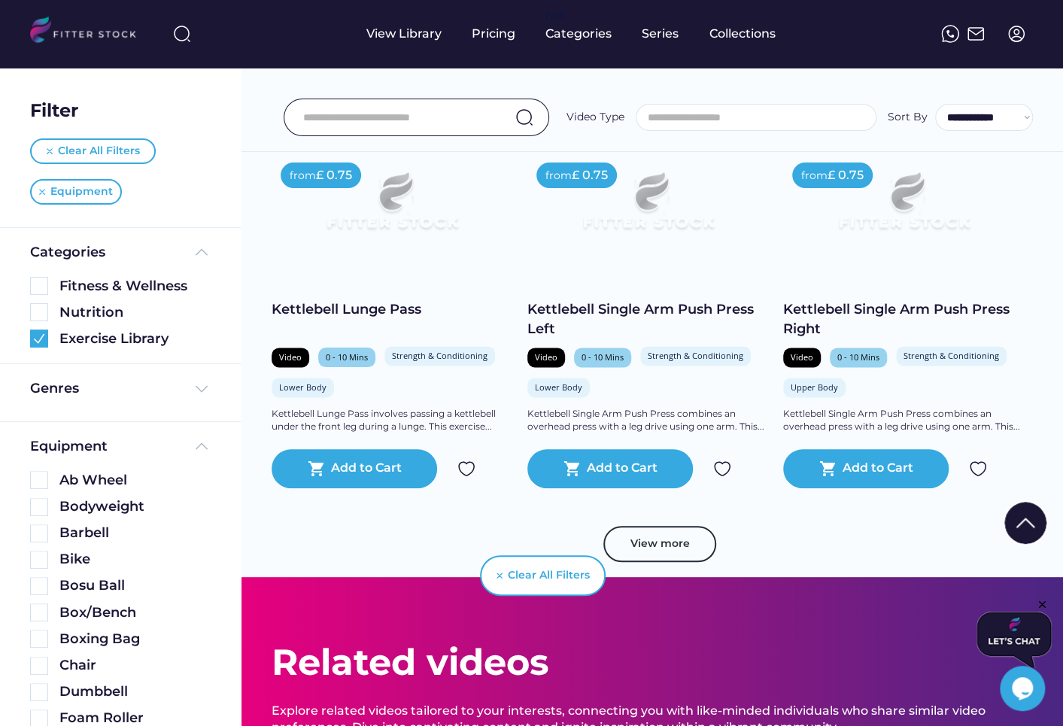
click at [680, 543] on button "View more" at bounding box center [660, 544] width 113 height 36
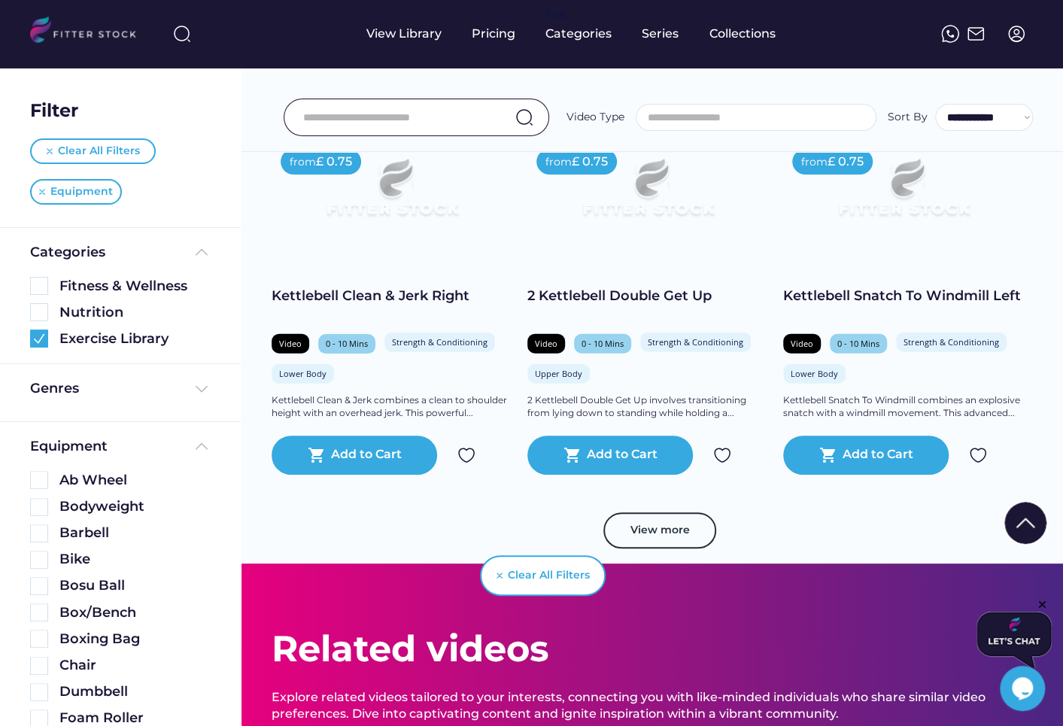
scroll to position [11291, 0]
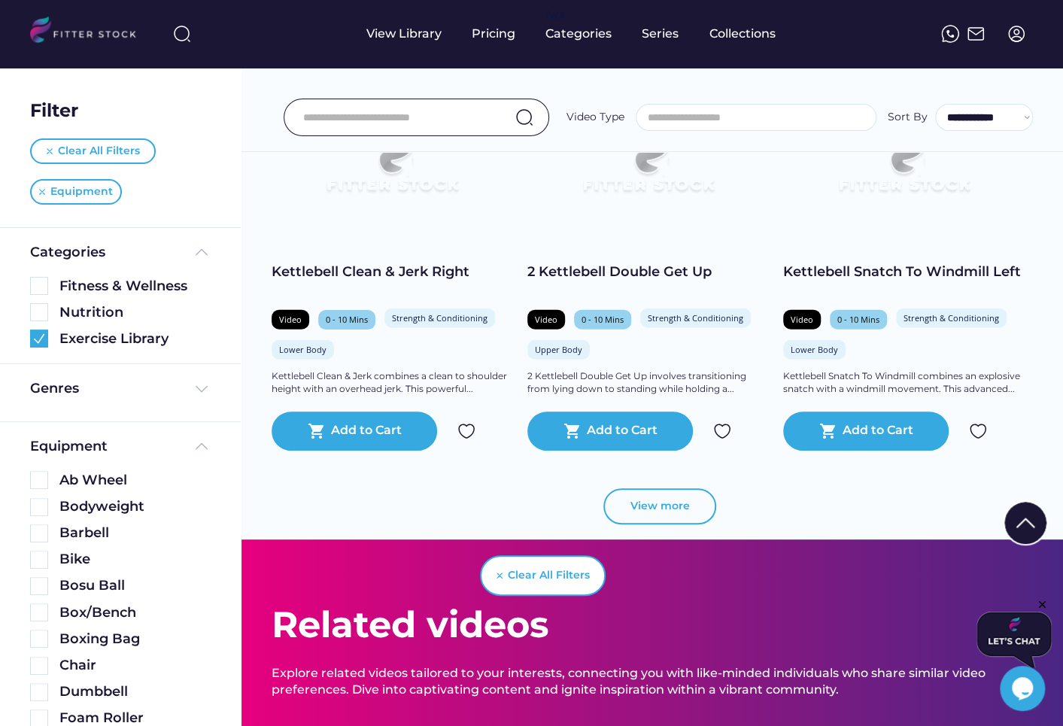
click at [661, 512] on button "View more" at bounding box center [660, 506] width 113 height 36
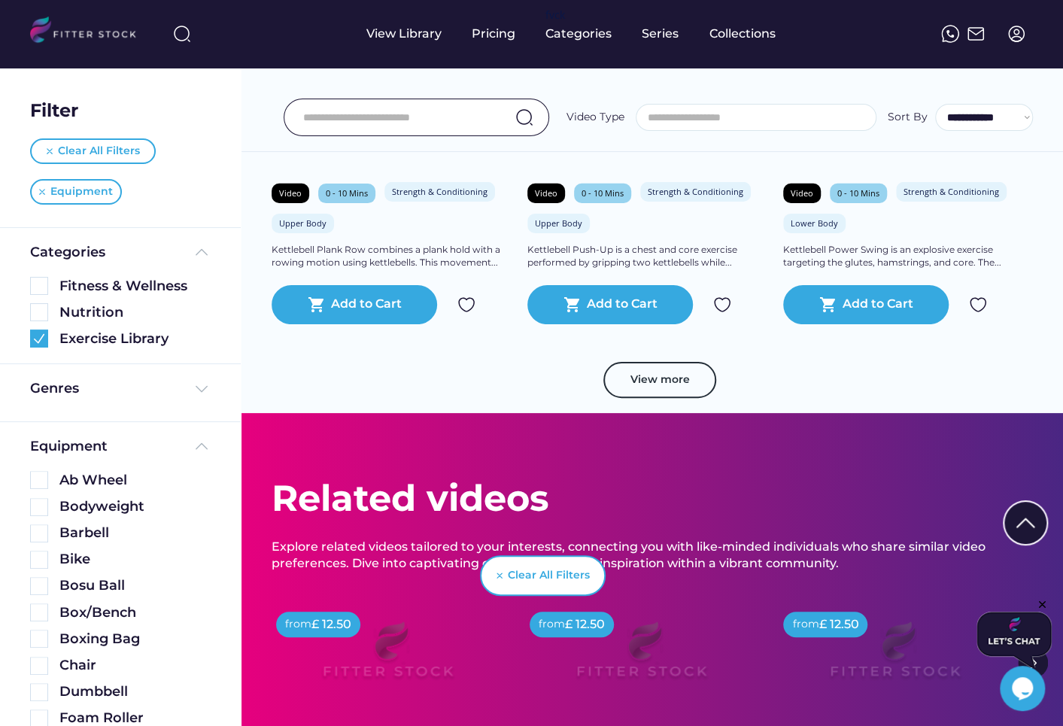
scroll to position [12186, 0]
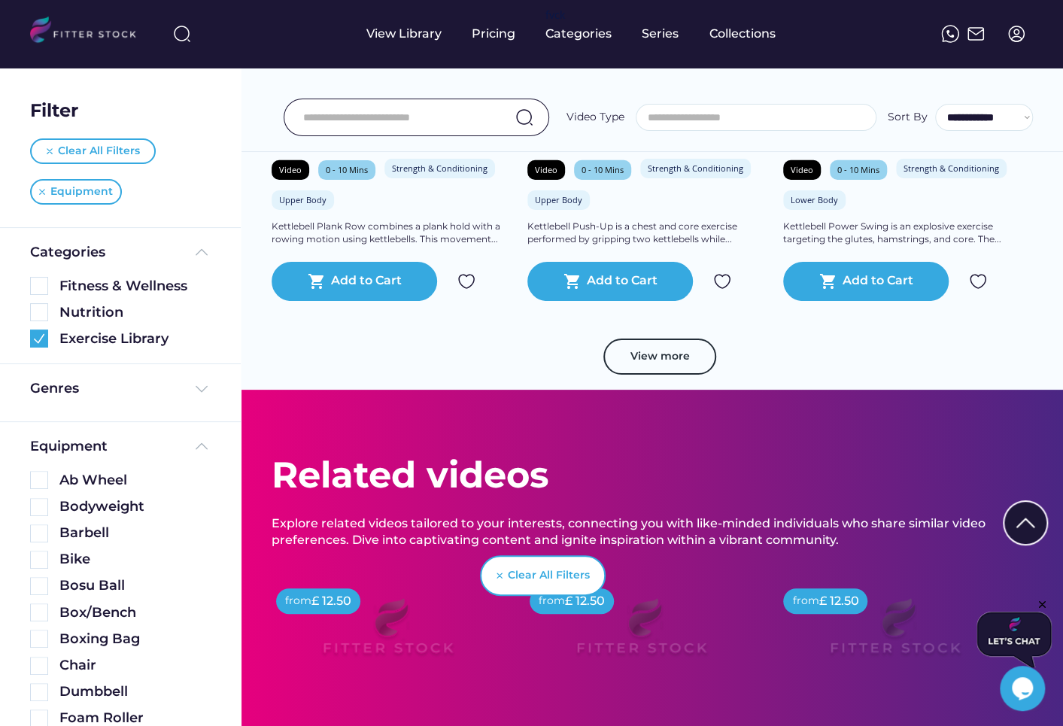
click at [661, 371] on button "View more" at bounding box center [660, 357] width 113 height 36
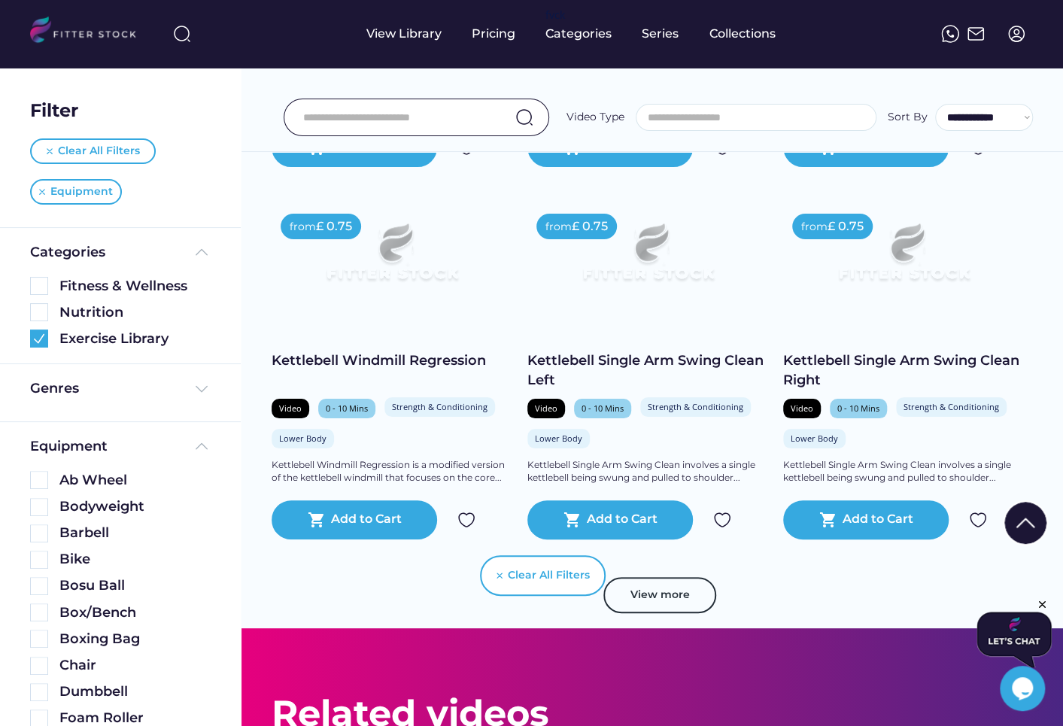
scroll to position [12694, 0]
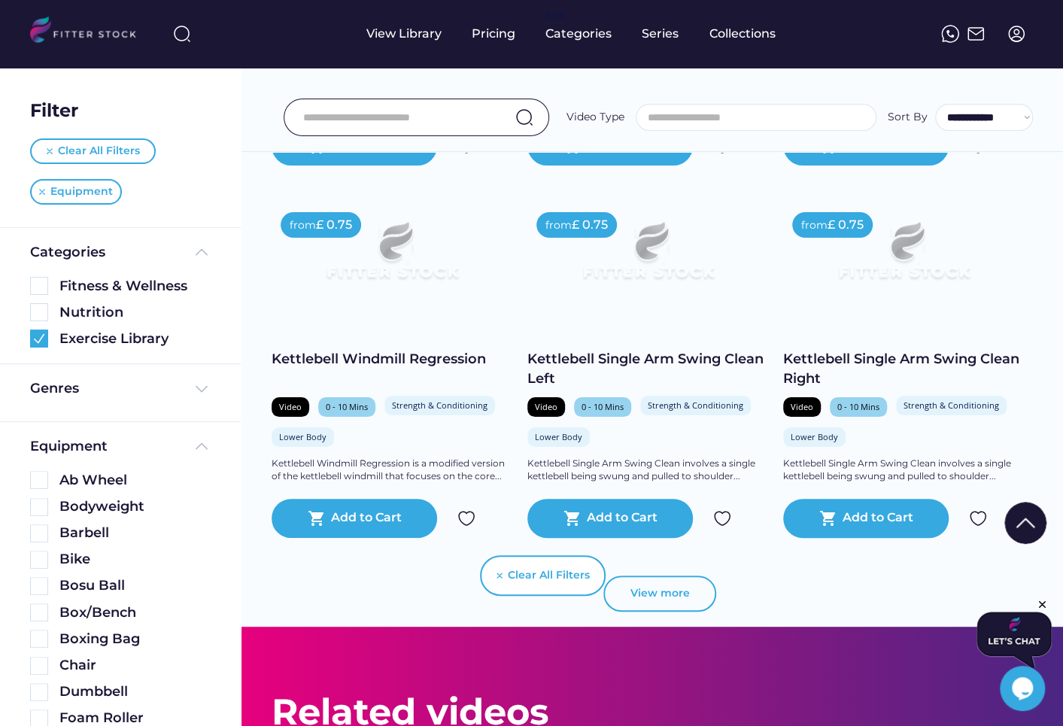
click at [673, 594] on button "View more" at bounding box center [660, 594] width 113 height 36
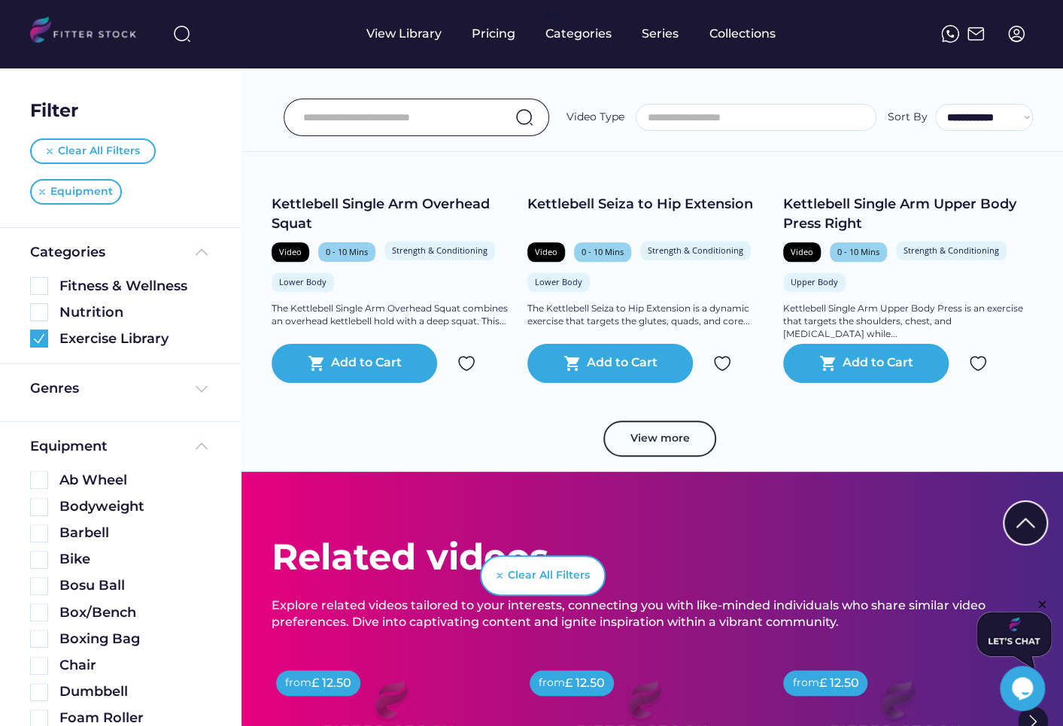
scroll to position [13598, 0]
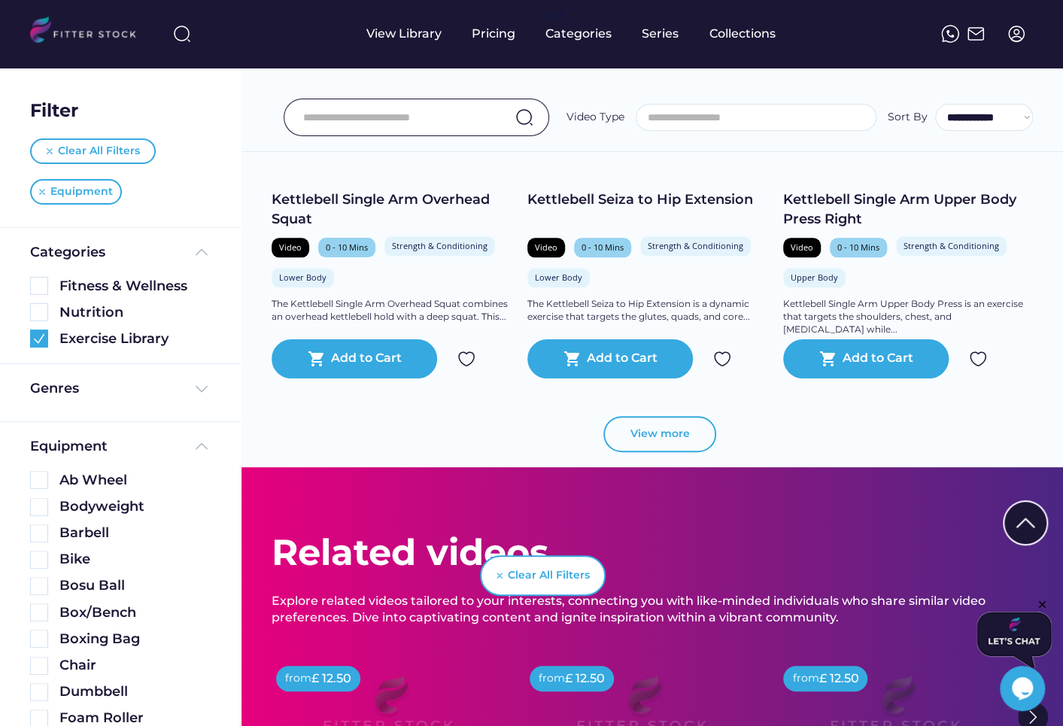
click at [658, 437] on button "View more" at bounding box center [660, 434] width 113 height 36
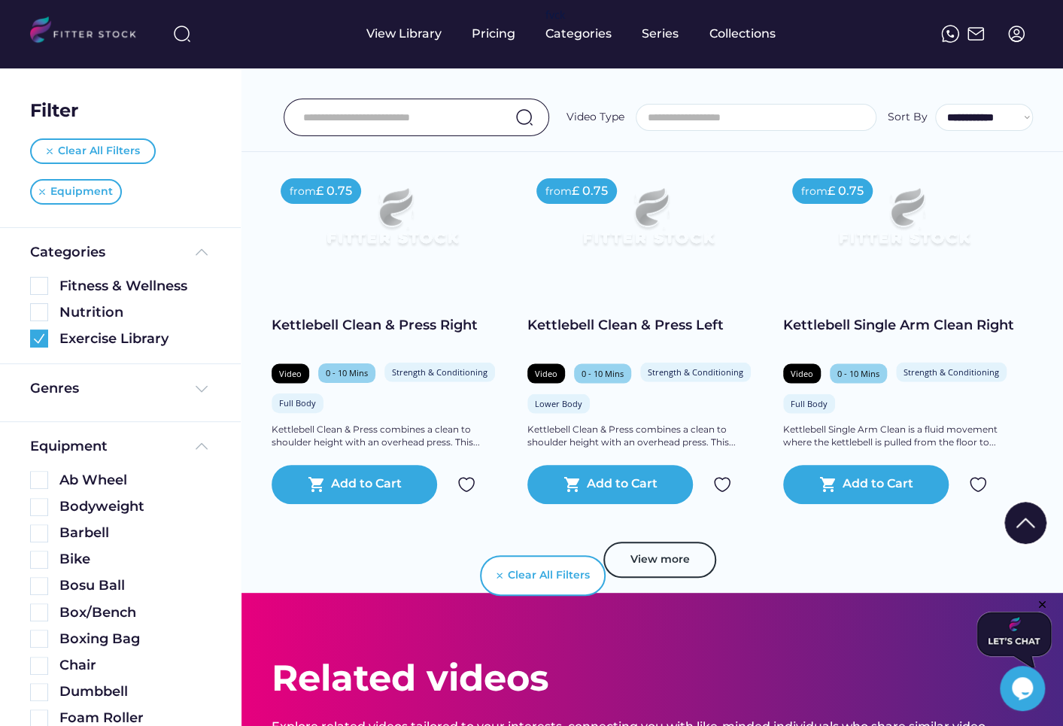
scroll to position [14236, 0]
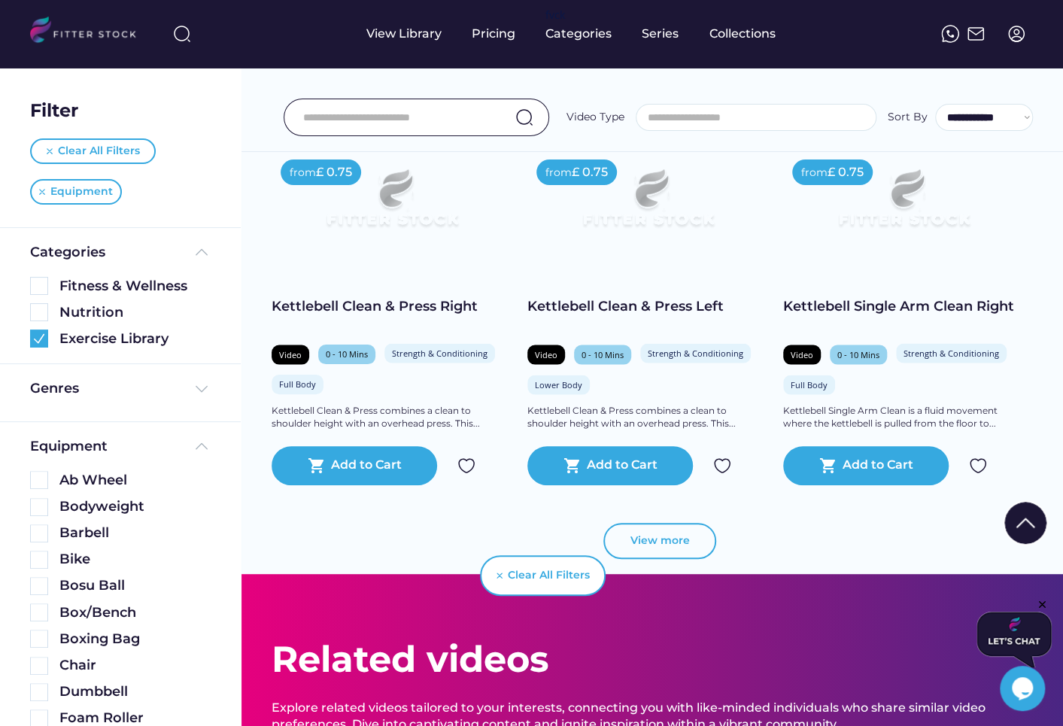
click at [651, 540] on button "View more" at bounding box center [660, 541] width 113 height 36
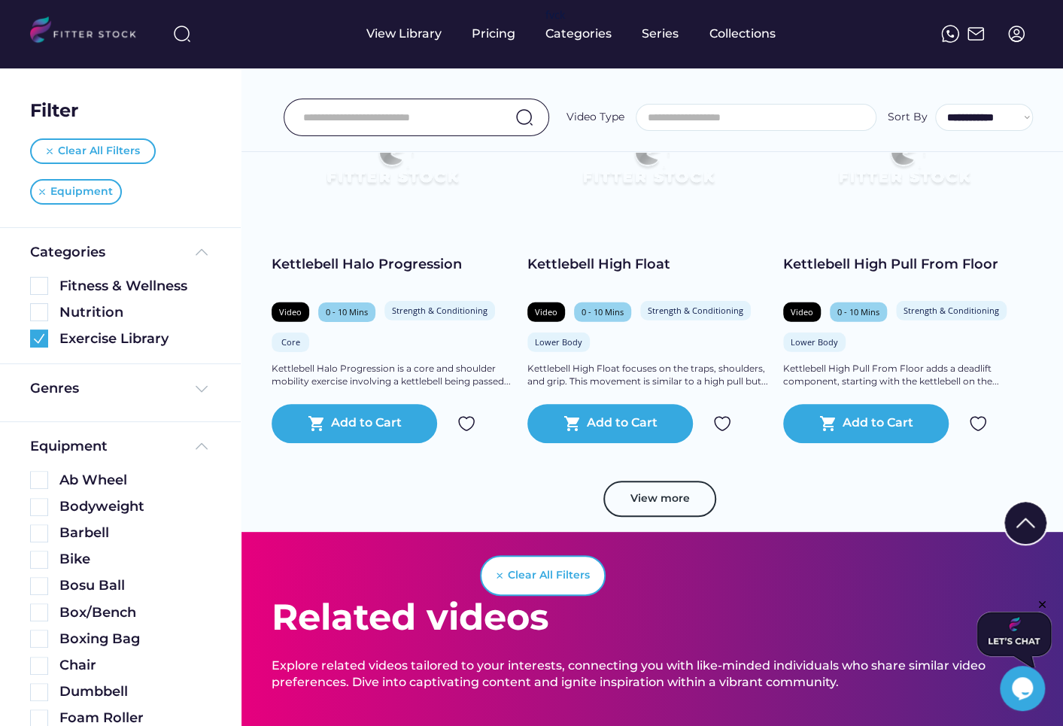
scroll to position [15034, 0]
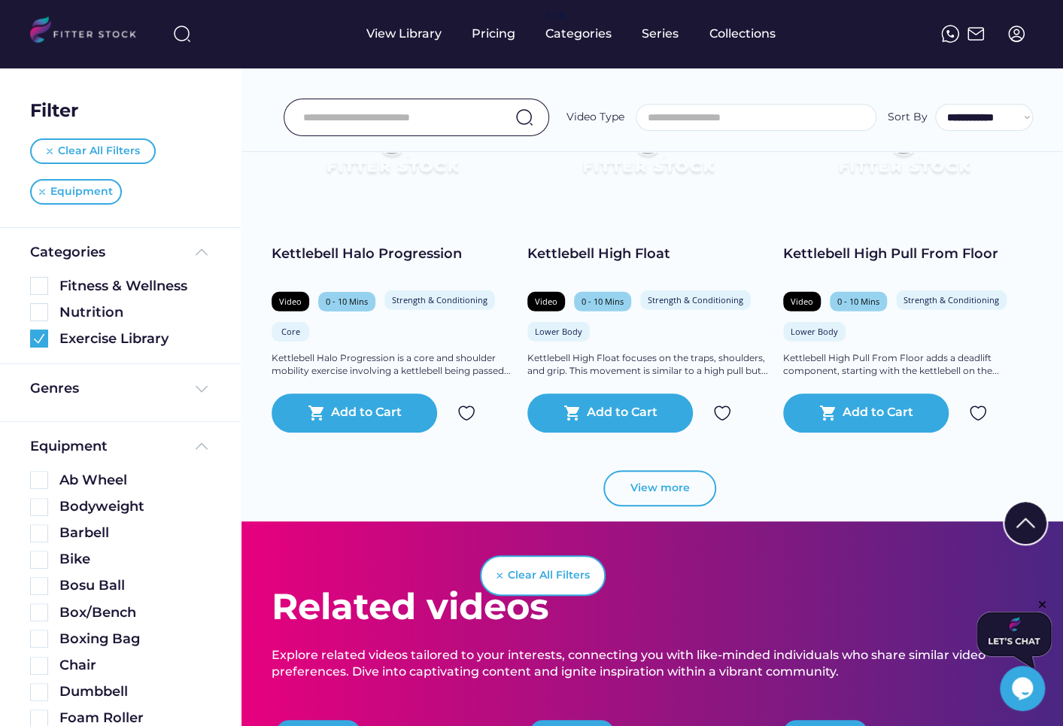
click at [658, 483] on button "View more" at bounding box center [660, 488] width 113 height 36
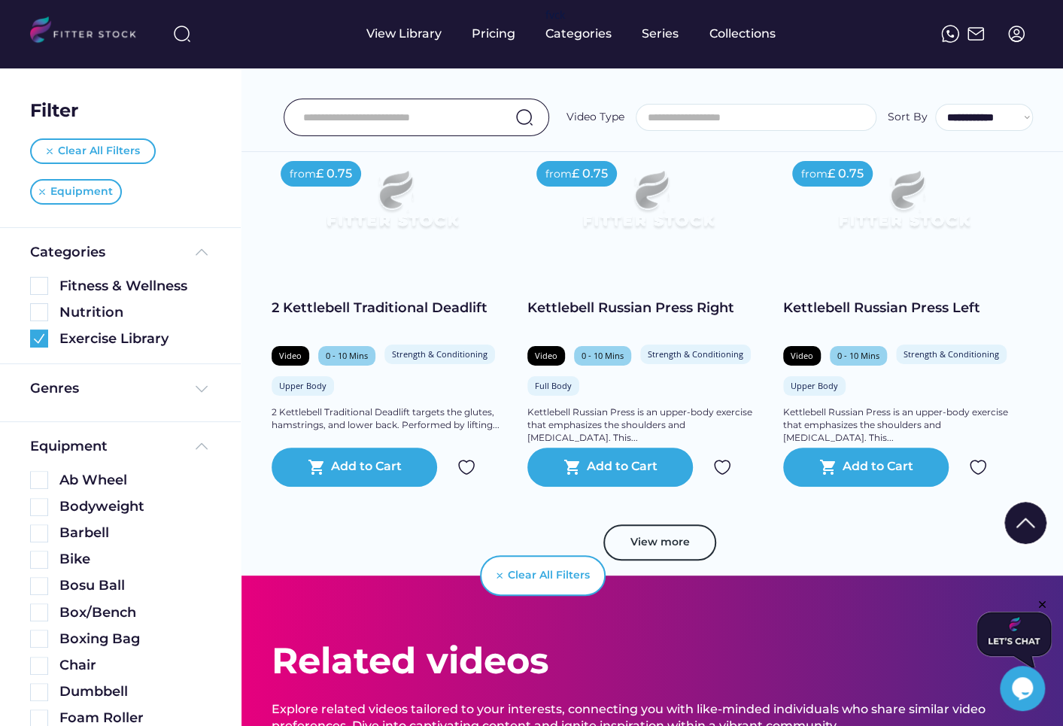
scroll to position [15738, 0]
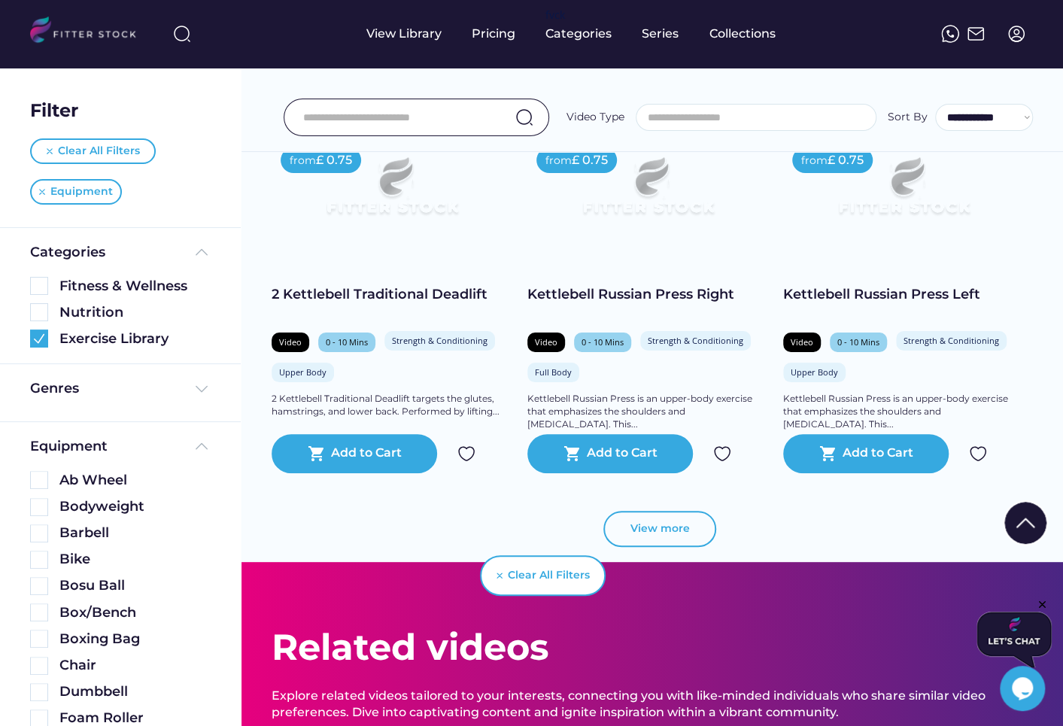
click at [654, 522] on button "View more" at bounding box center [660, 529] width 113 height 36
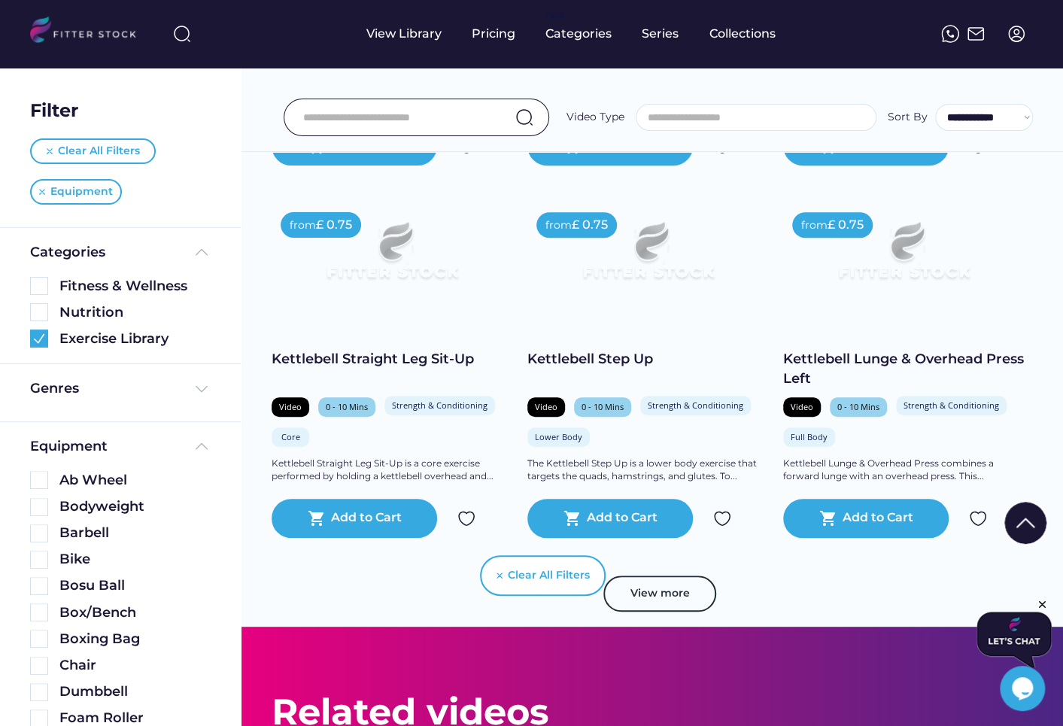
scroll to position [16427, 0]
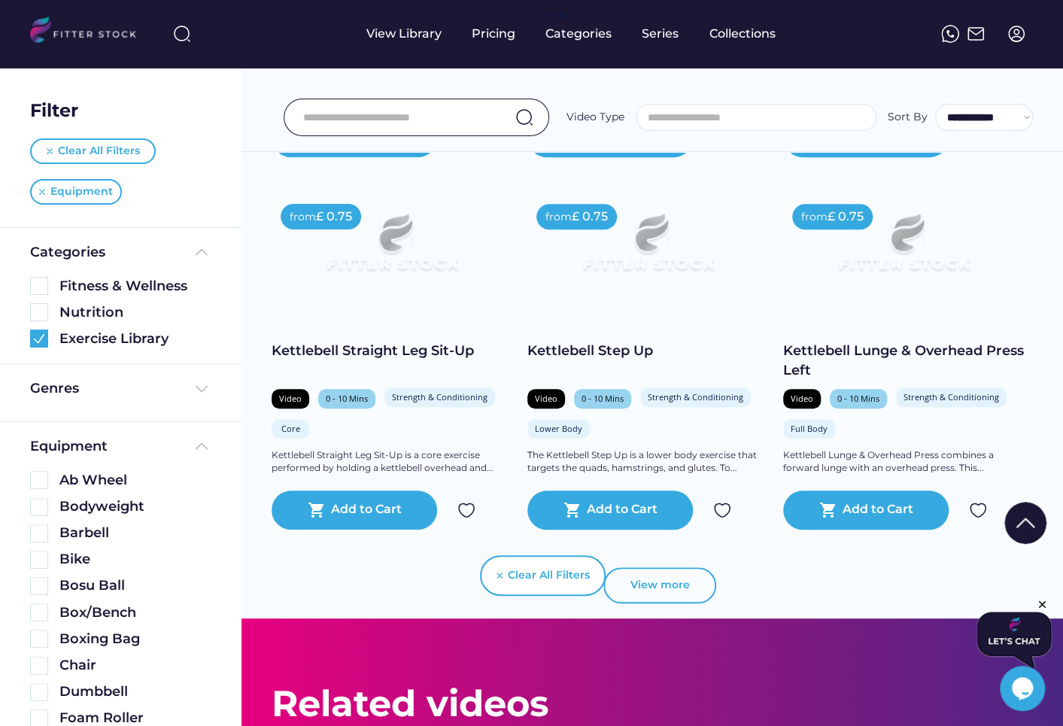
click at [670, 588] on button "View more" at bounding box center [660, 585] width 113 height 36
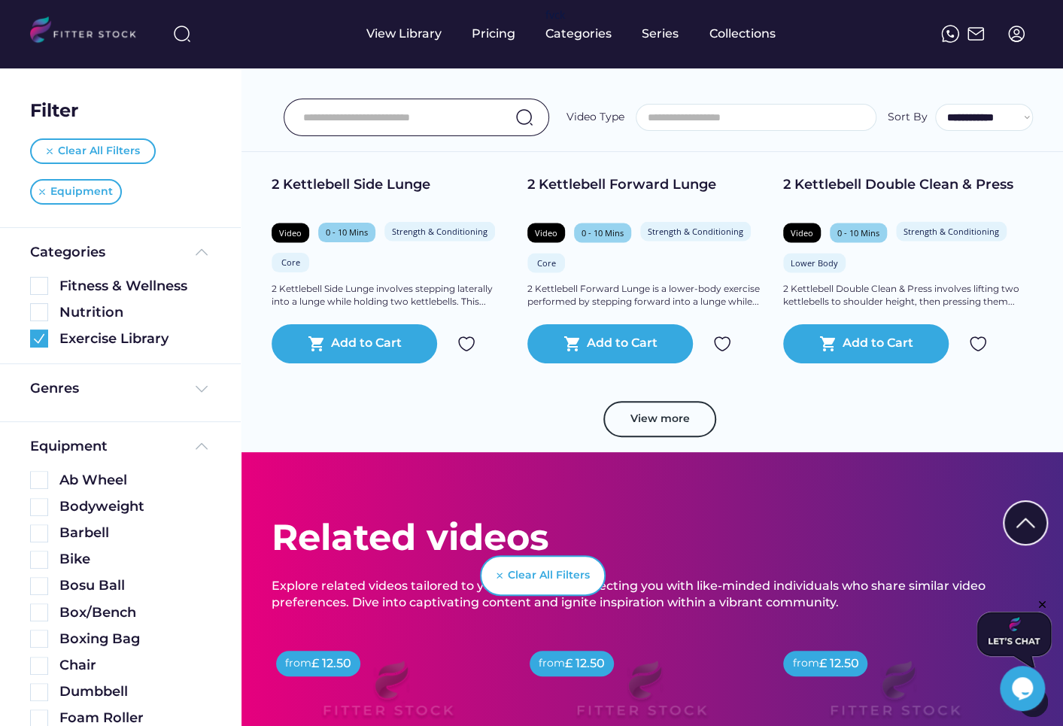
scroll to position [17339, 0]
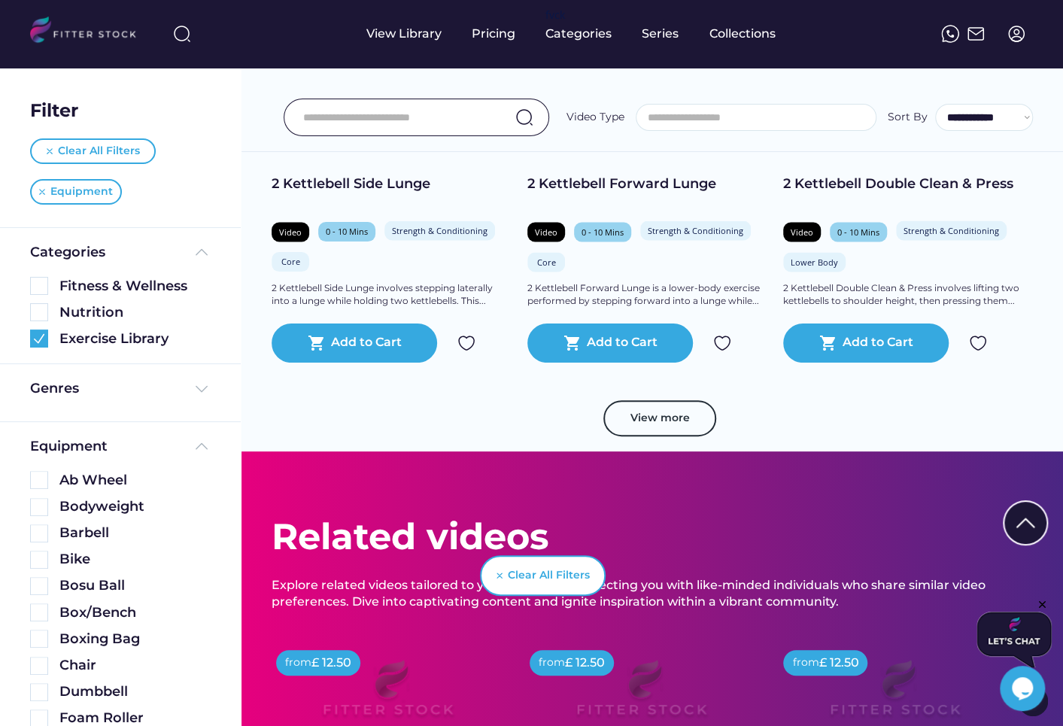
click at [660, 423] on button "View more" at bounding box center [660, 418] width 113 height 36
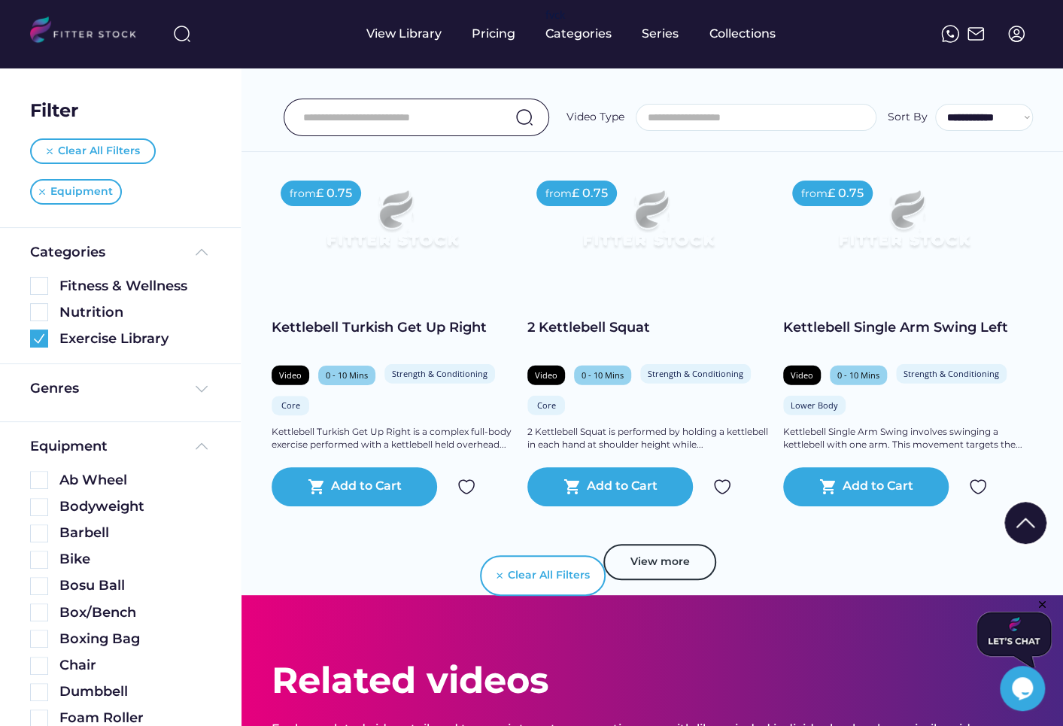
scroll to position [17945, 0]
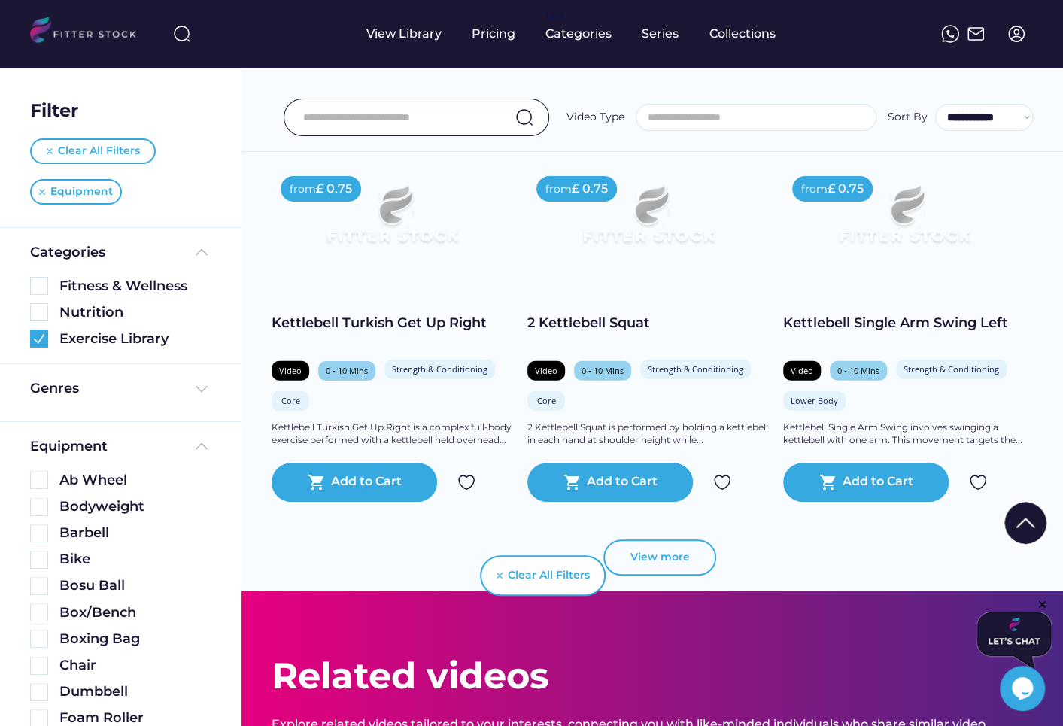
click at [671, 555] on button "View more" at bounding box center [660, 558] width 113 height 36
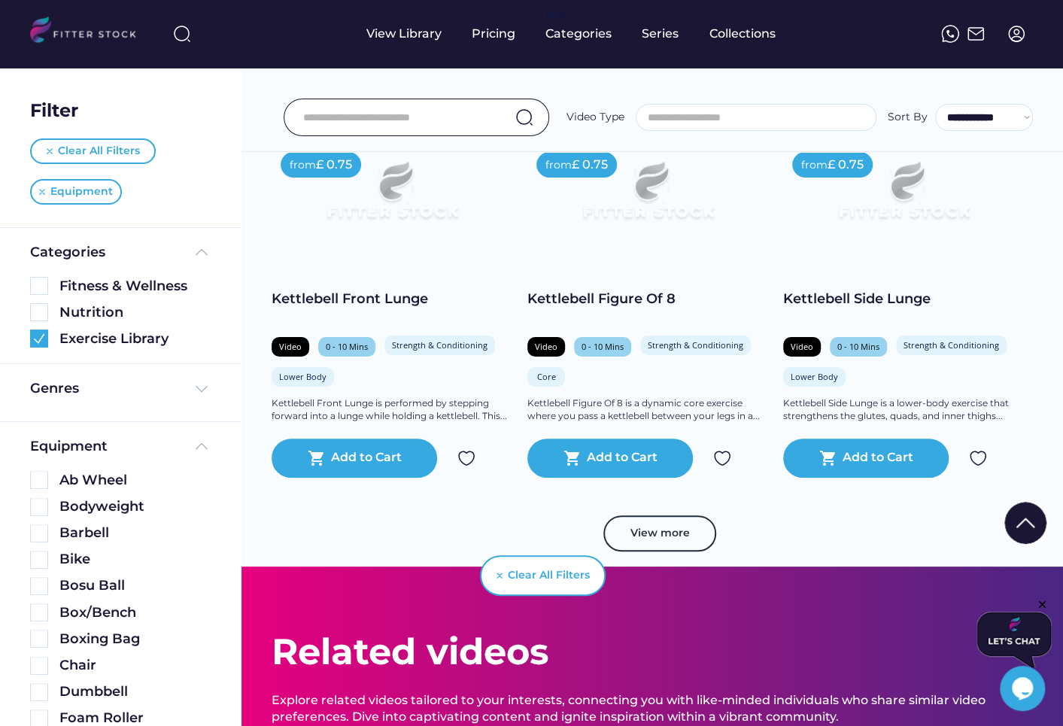
scroll to position [18745, 0]
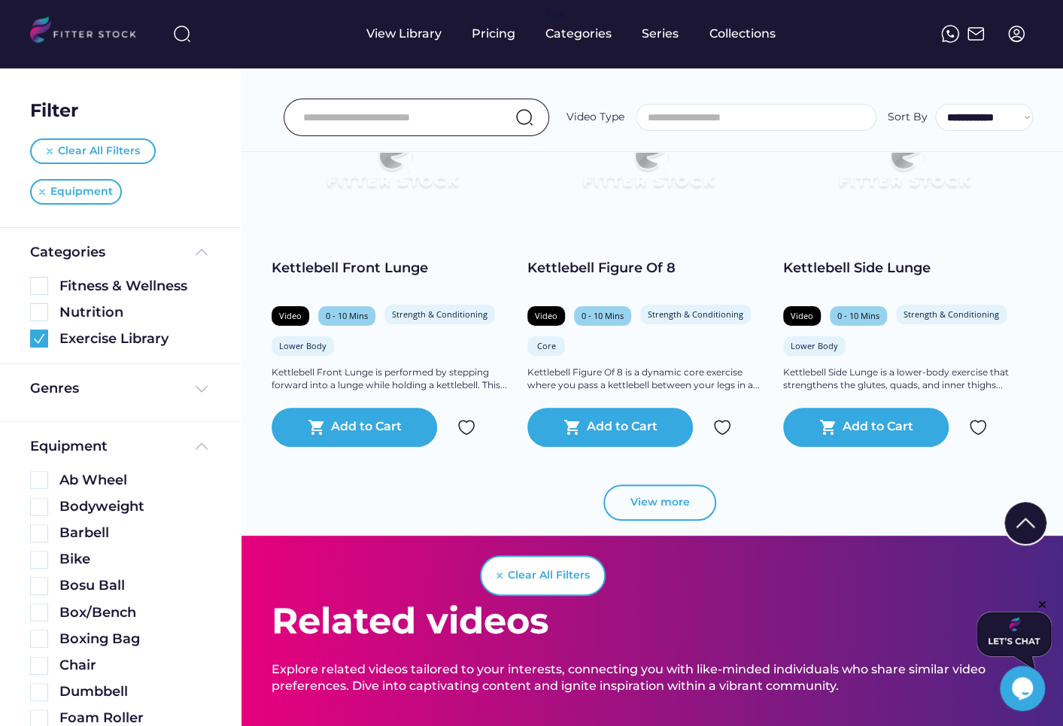
click at [661, 497] on button "View more" at bounding box center [660, 503] width 113 height 36
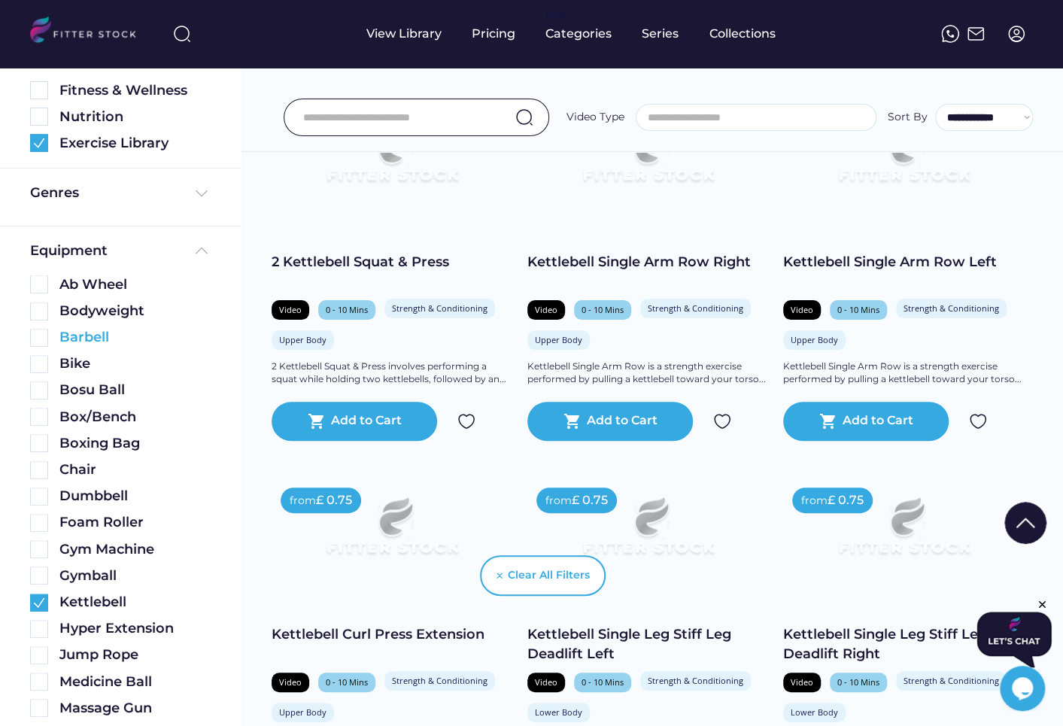
scroll to position [224, 0]
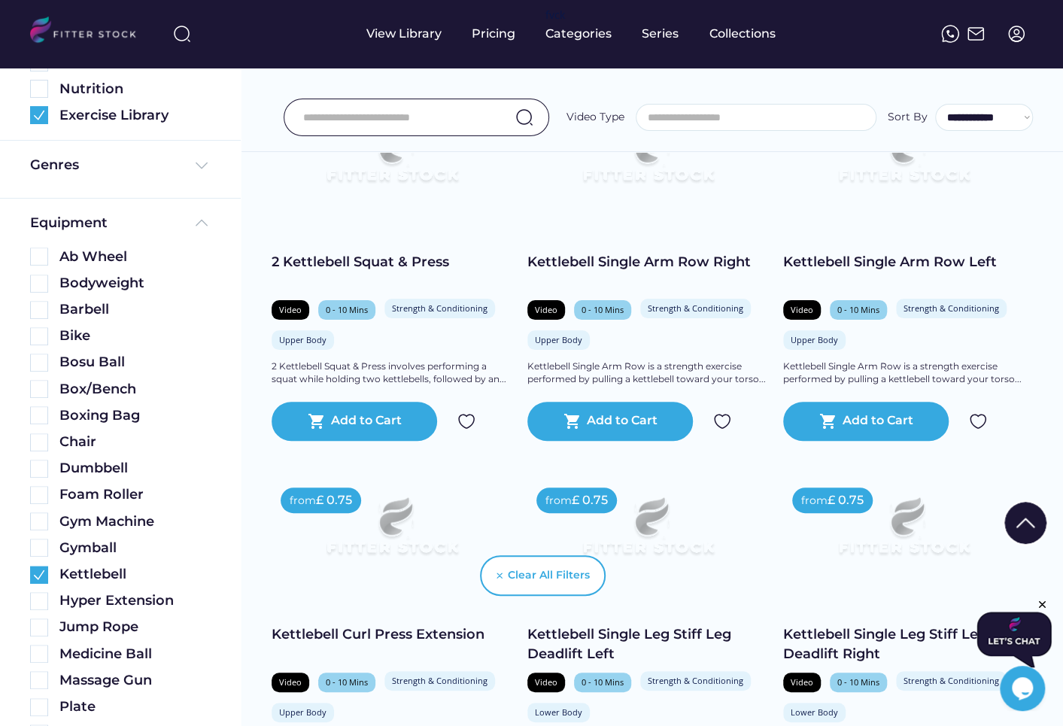
click at [38, 563] on div "Kettlebell" at bounding box center [120, 571] width 181 height 26
click at [37, 573] on img at bounding box center [39, 575] width 18 height 18
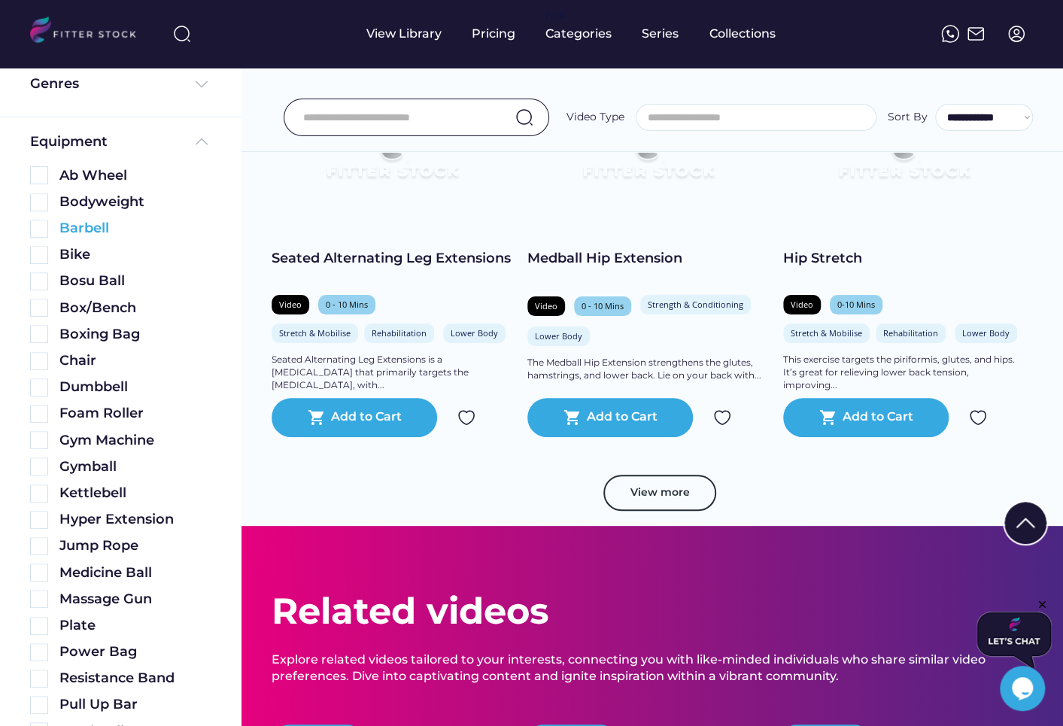
scroll to position [18750, 0]
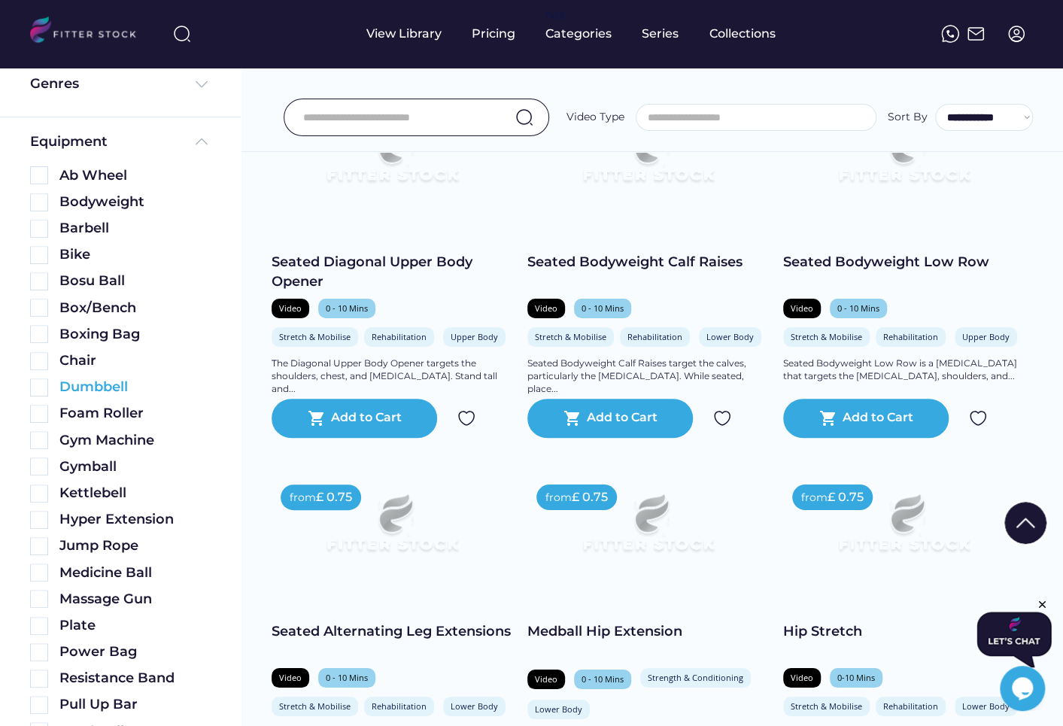
click at [41, 385] on img at bounding box center [39, 388] width 18 height 18
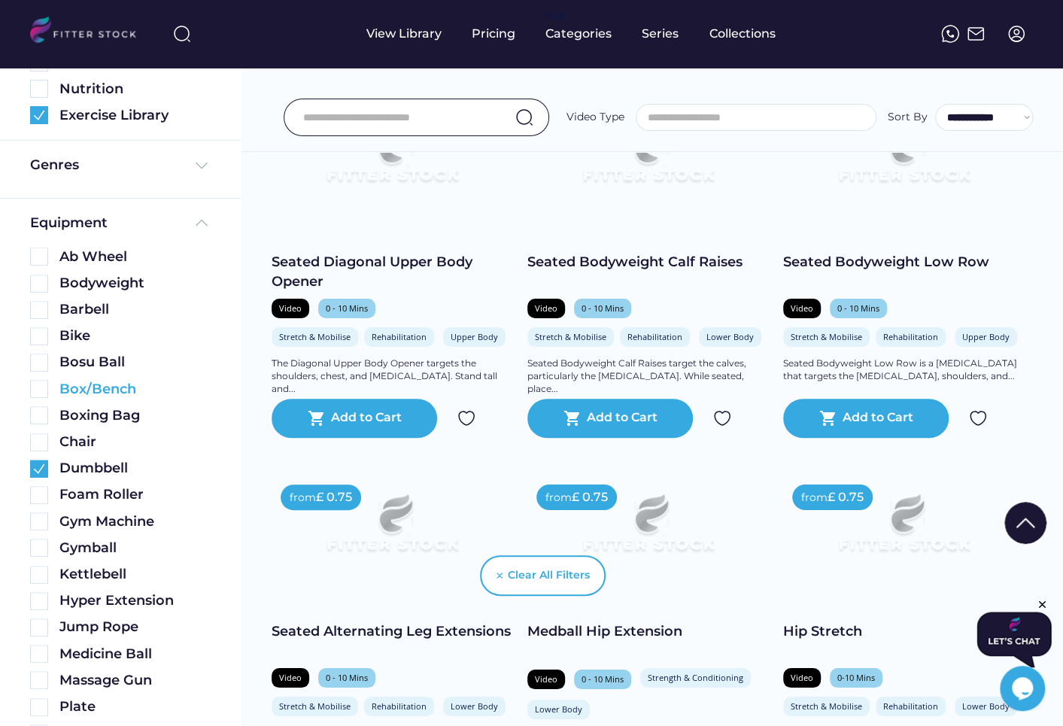
click at [375, 113] on input "input" at bounding box center [397, 118] width 189 height 32
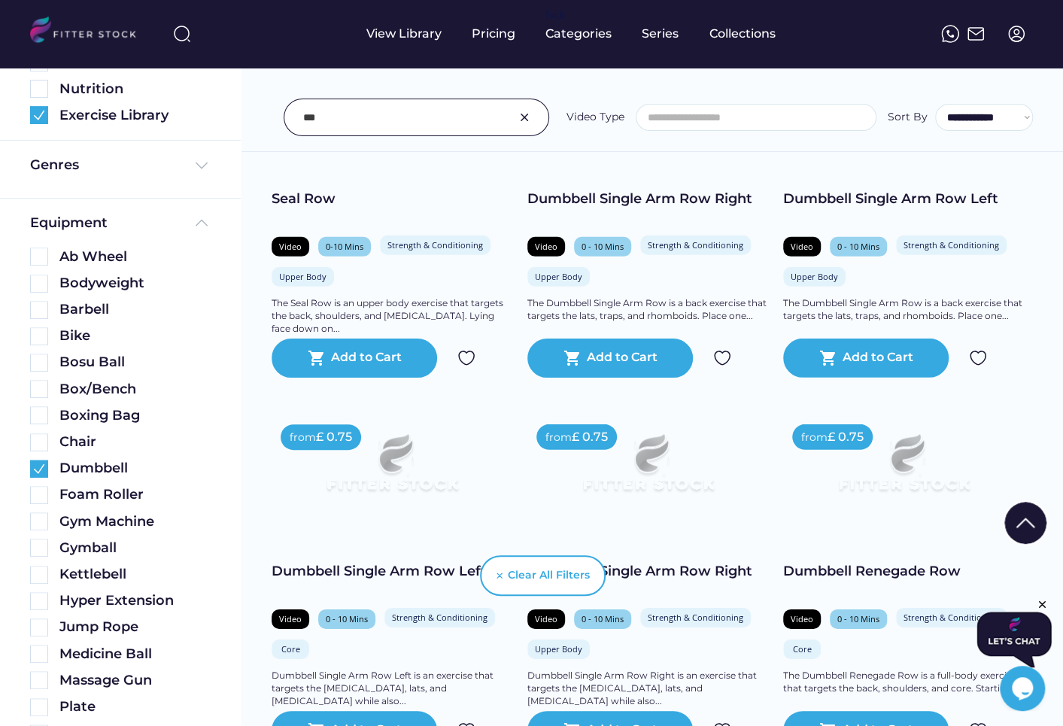
scroll to position [2312, 0]
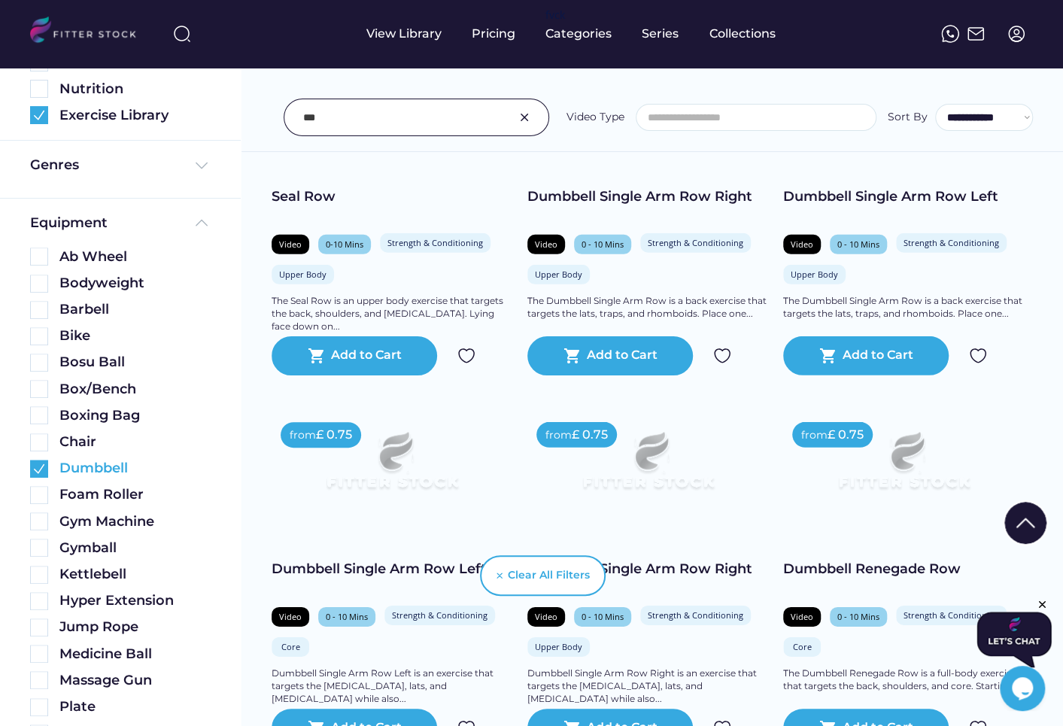
click at [40, 469] on img at bounding box center [39, 469] width 18 height 18
click at [295, 123] on div at bounding box center [417, 118] width 266 height 38
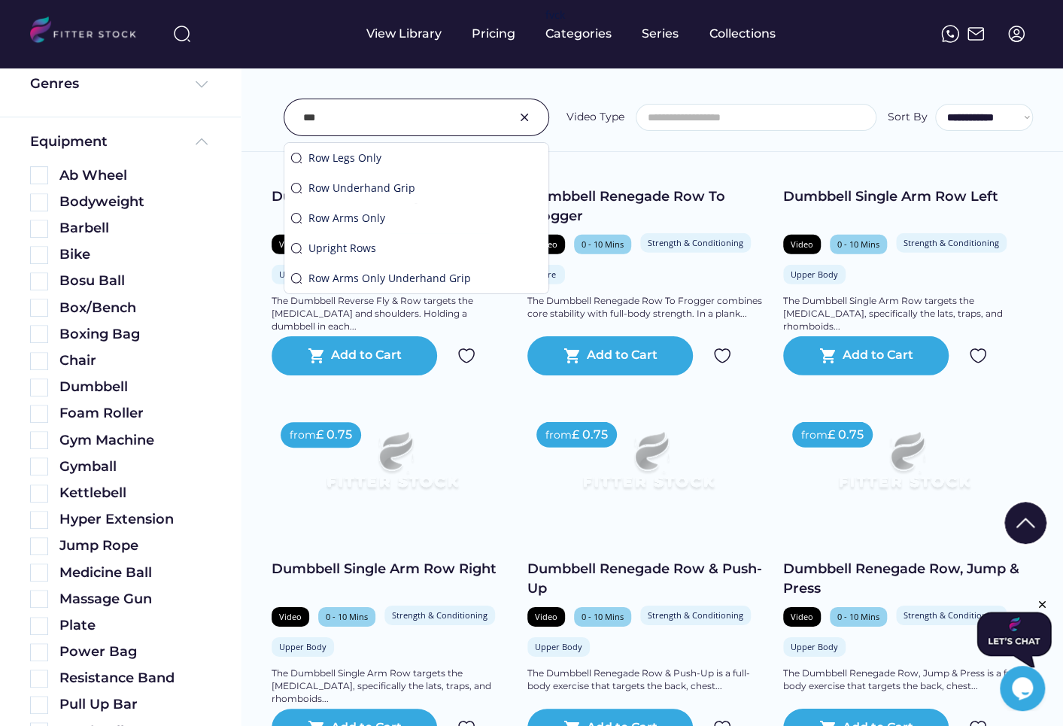
drag, startPoint x: 295, startPoint y: 123, endPoint x: 304, endPoint y: 113, distance: 13.3
click at [297, 121] on div at bounding box center [417, 118] width 266 height 38
click at [304, 113] on input "input" at bounding box center [397, 118] width 189 height 32
type input "**********"
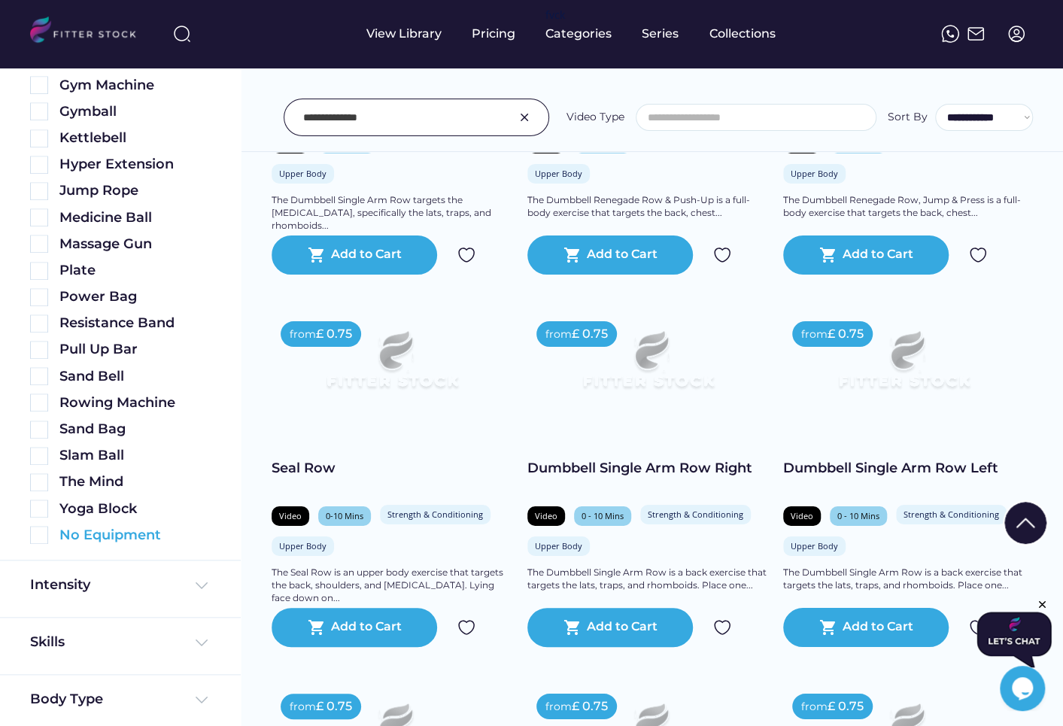
scroll to position [584, 0]
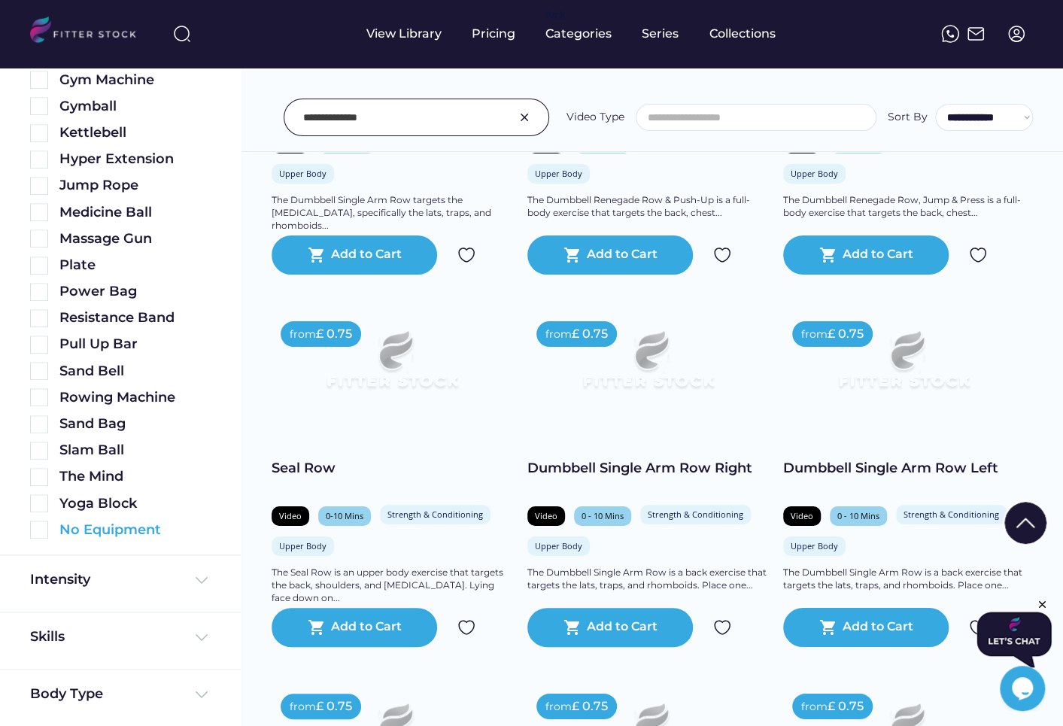
click at [36, 526] on img at bounding box center [39, 530] width 18 height 18
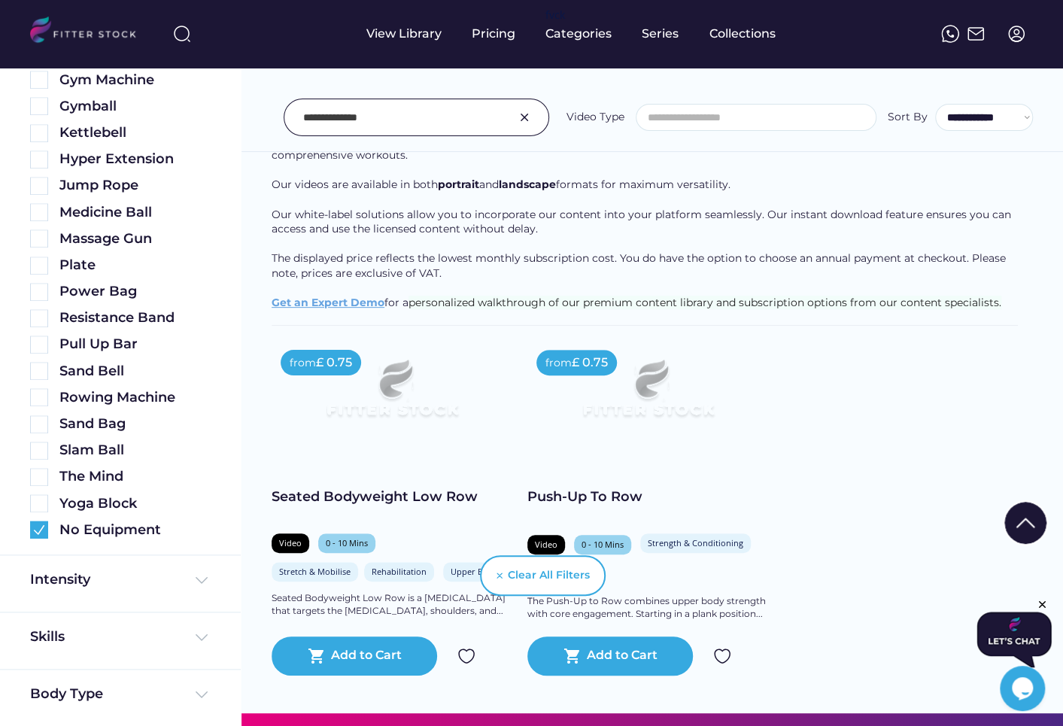
scroll to position [150, 0]
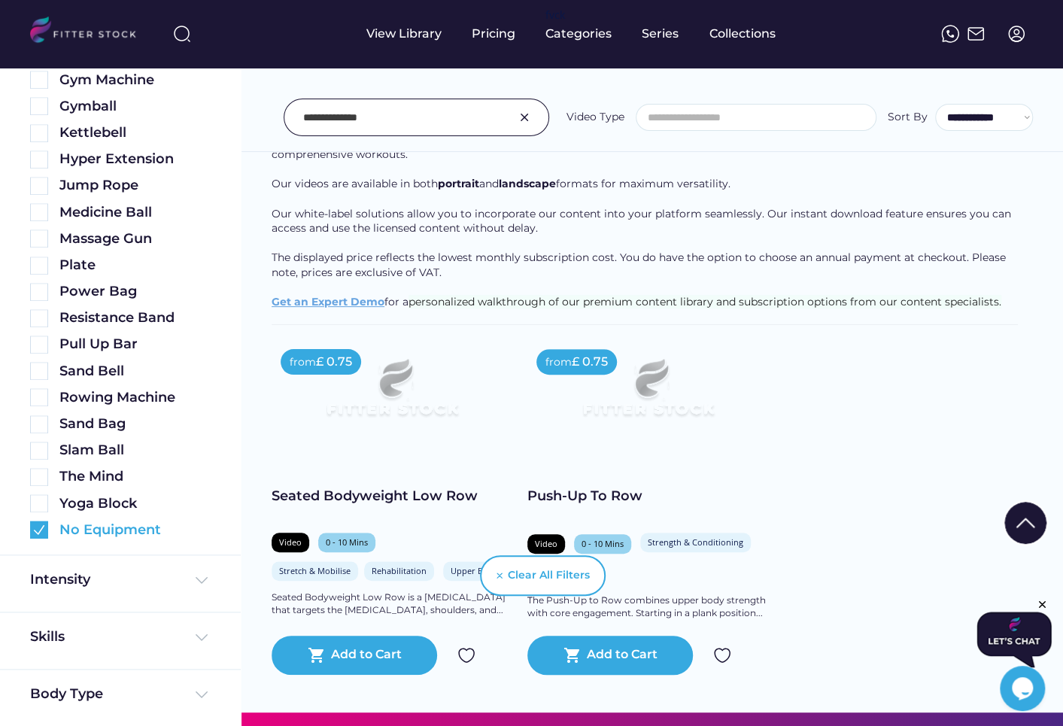
click at [33, 534] on img at bounding box center [39, 530] width 18 height 18
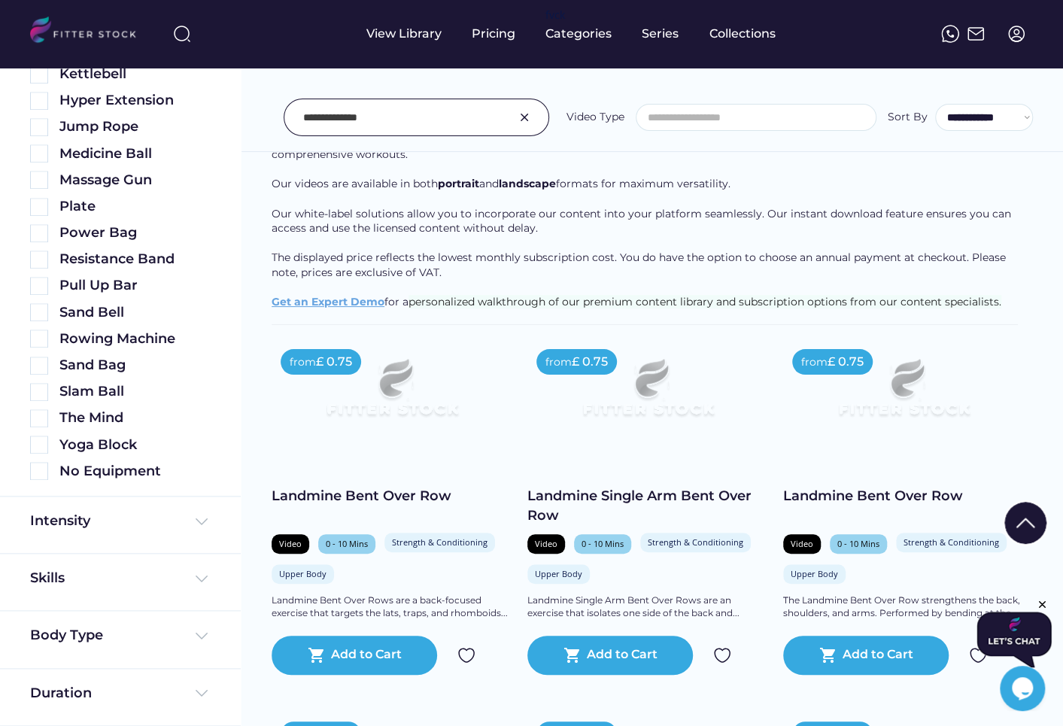
scroll to position [125, 0]
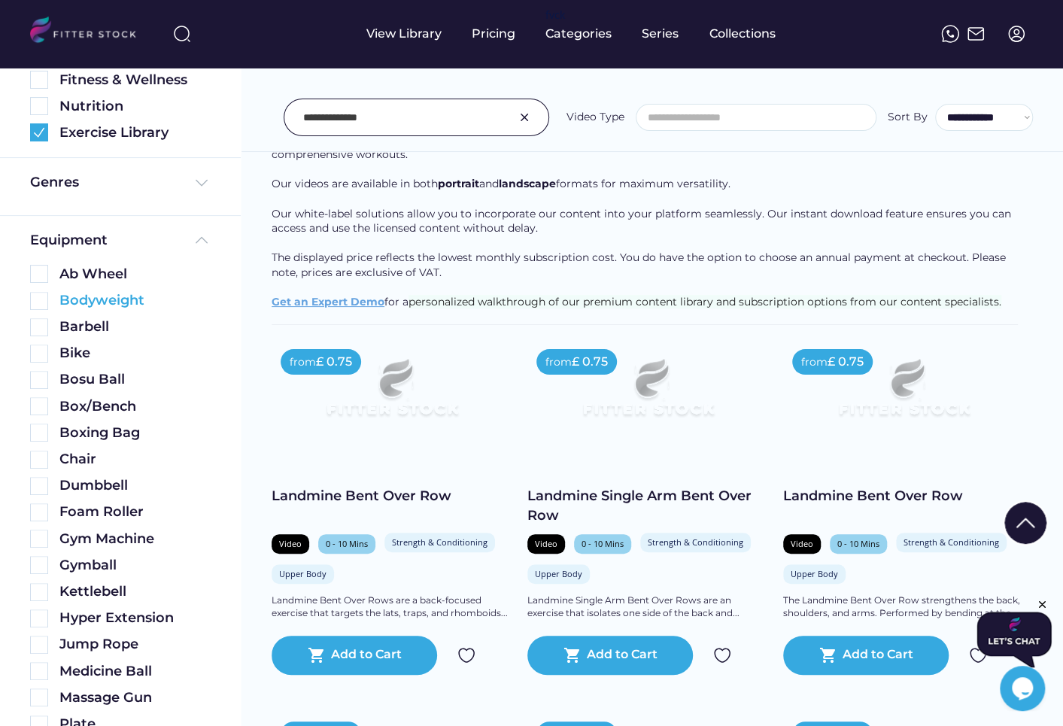
click at [41, 300] on img at bounding box center [39, 301] width 18 height 18
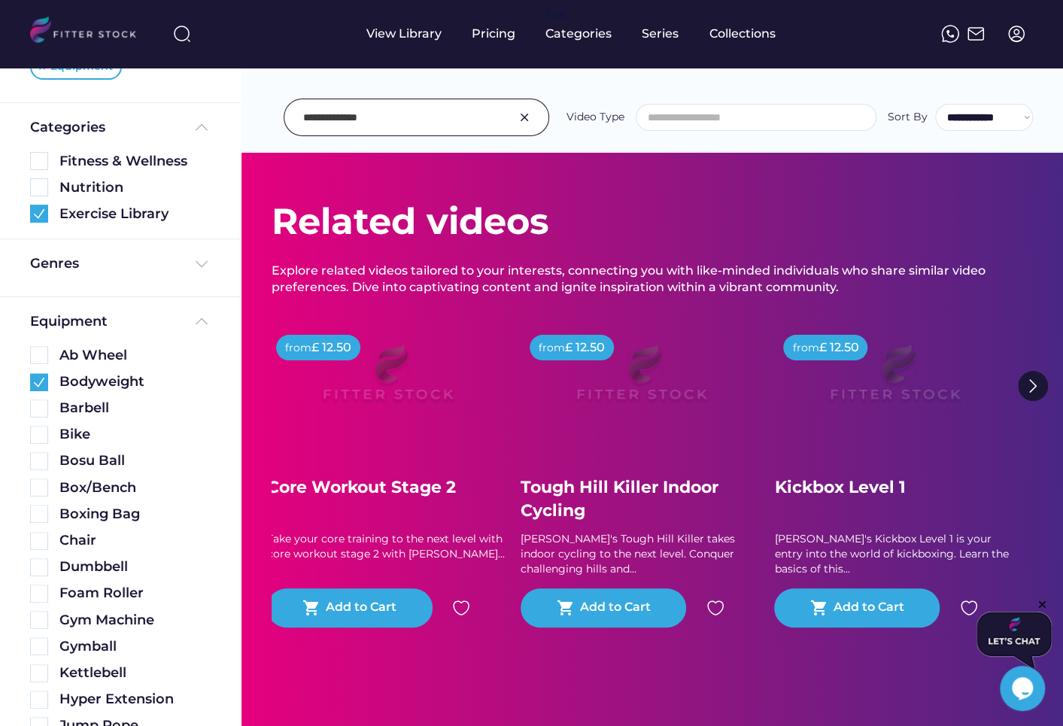
scroll to position [0, 0]
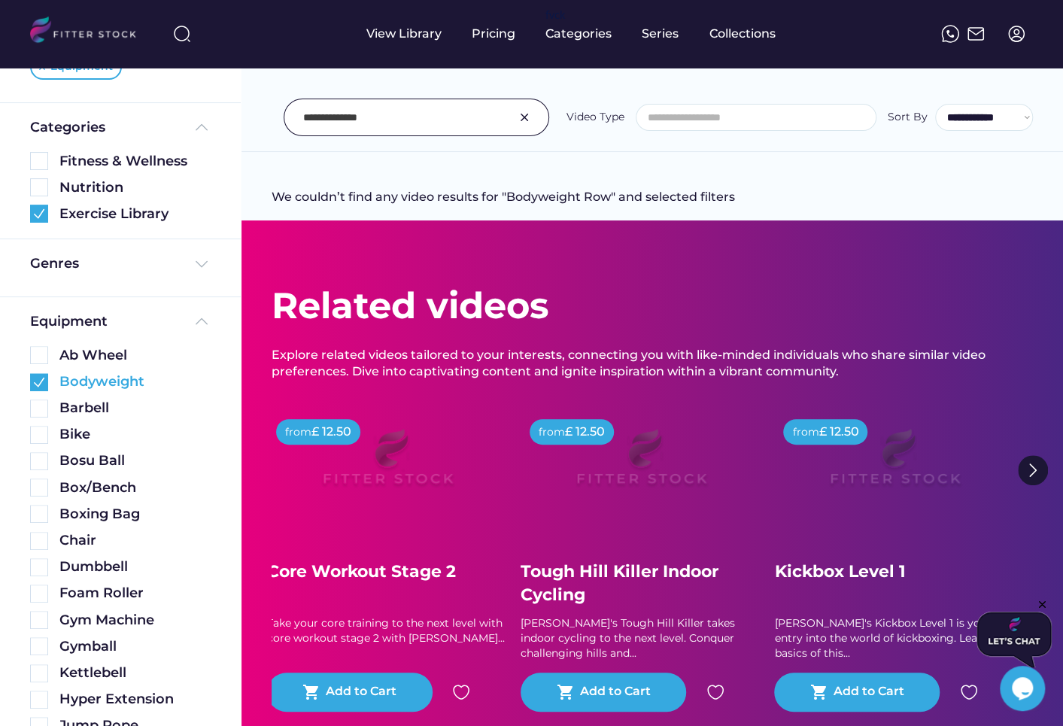
click at [41, 380] on img at bounding box center [39, 382] width 18 height 18
click at [410, 104] on input "input" at bounding box center [397, 118] width 189 height 32
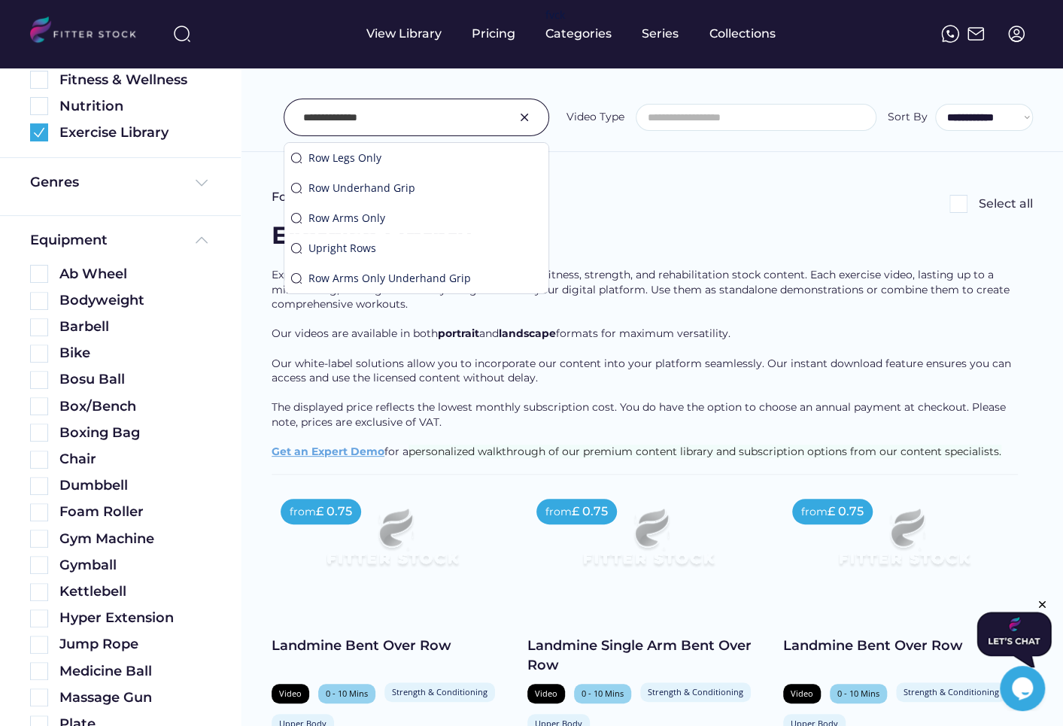
click at [440, 121] on input "input" at bounding box center [397, 118] width 189 height 32
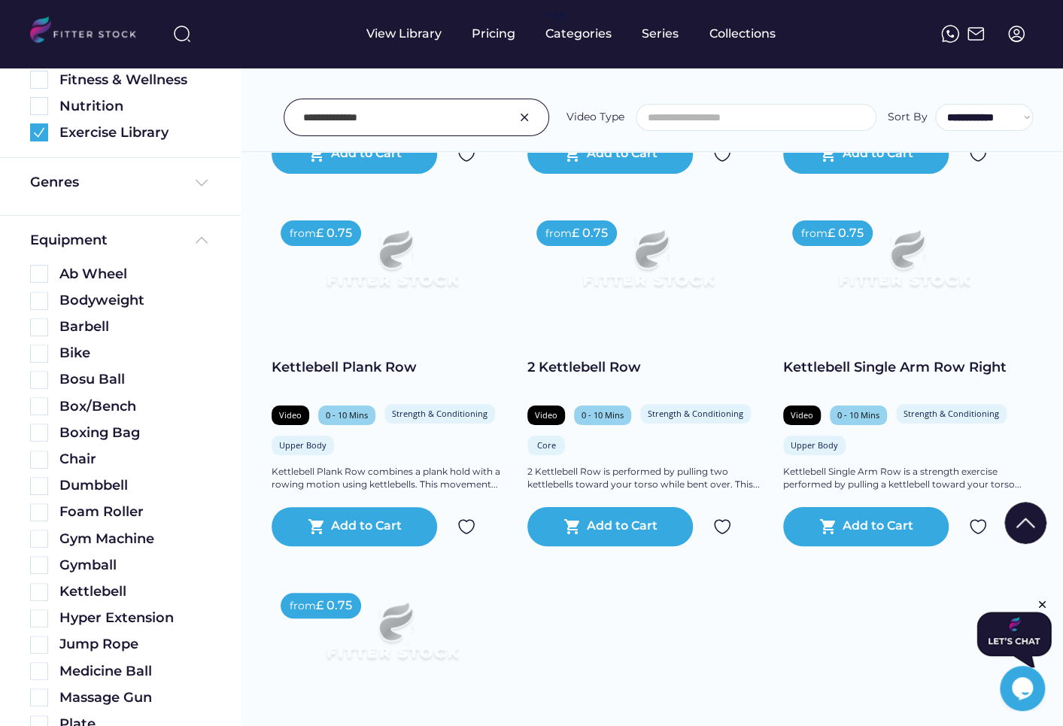
scroll to position [19211, 0]
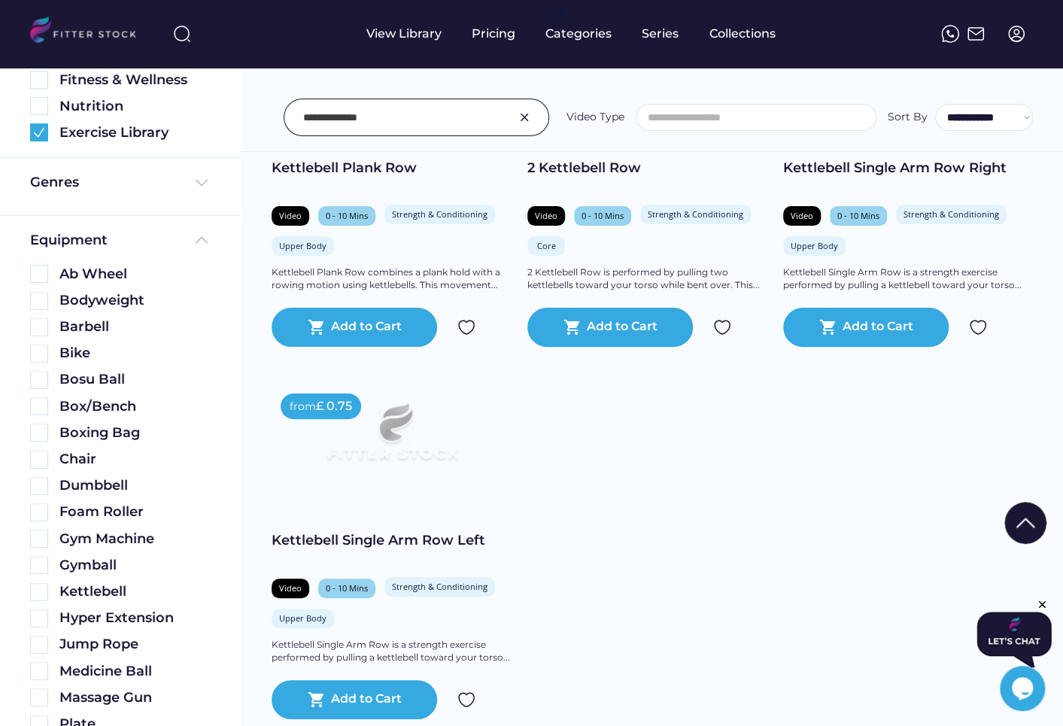
click at [525, 121] on img at bounding box center [524, 117] width 18 height 18
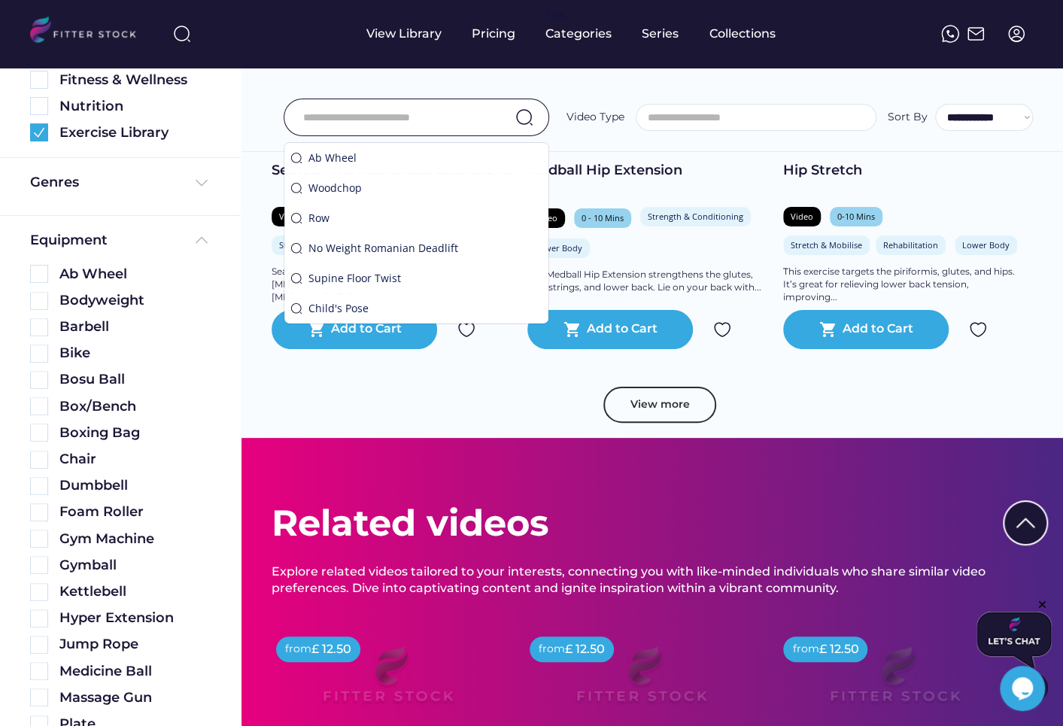
scroll to position [18844, 0]
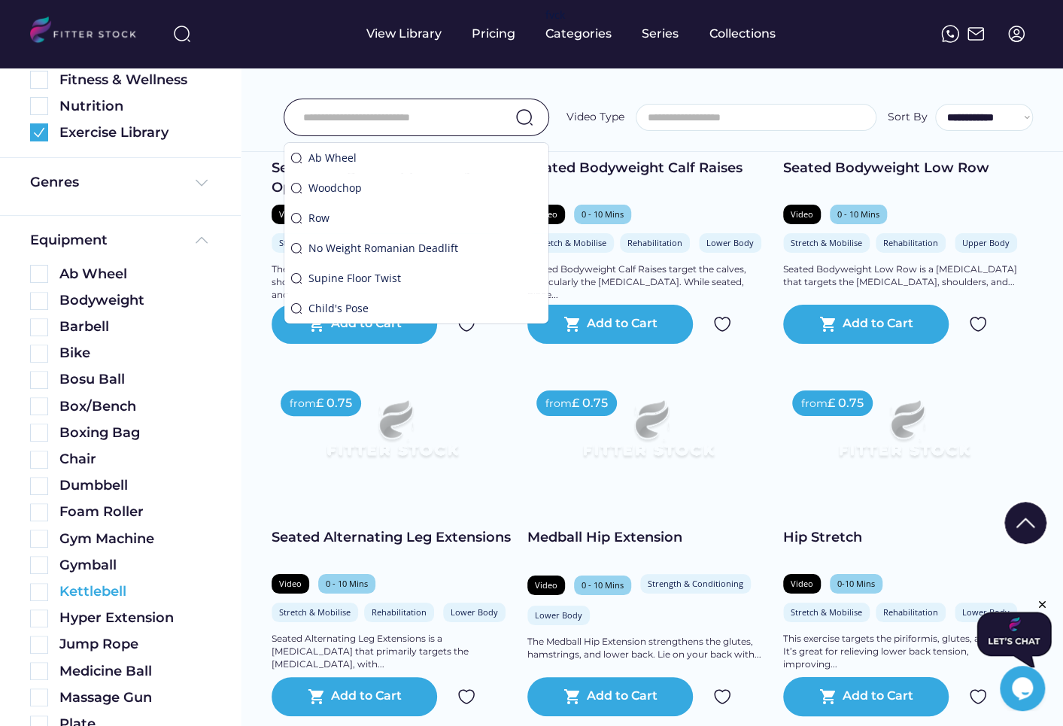
click at [41, 593] on img at bounding box center [39, 592] width 18 height 18
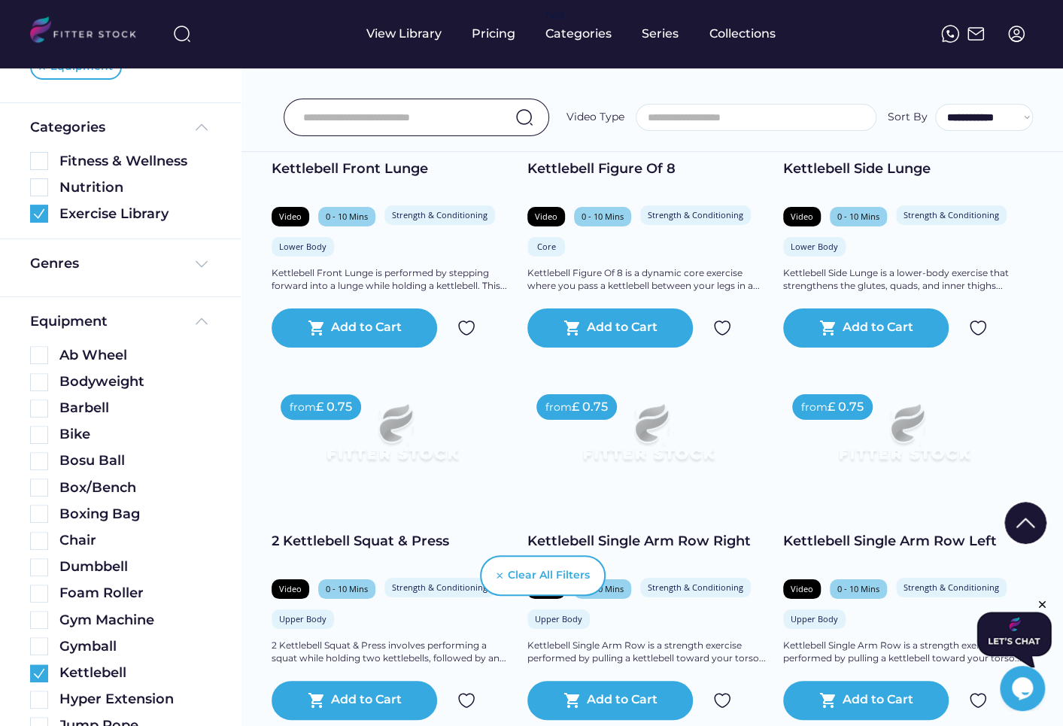
click at [376, 114] on input "input" at bounding box center [397, 118] width 189 height 32
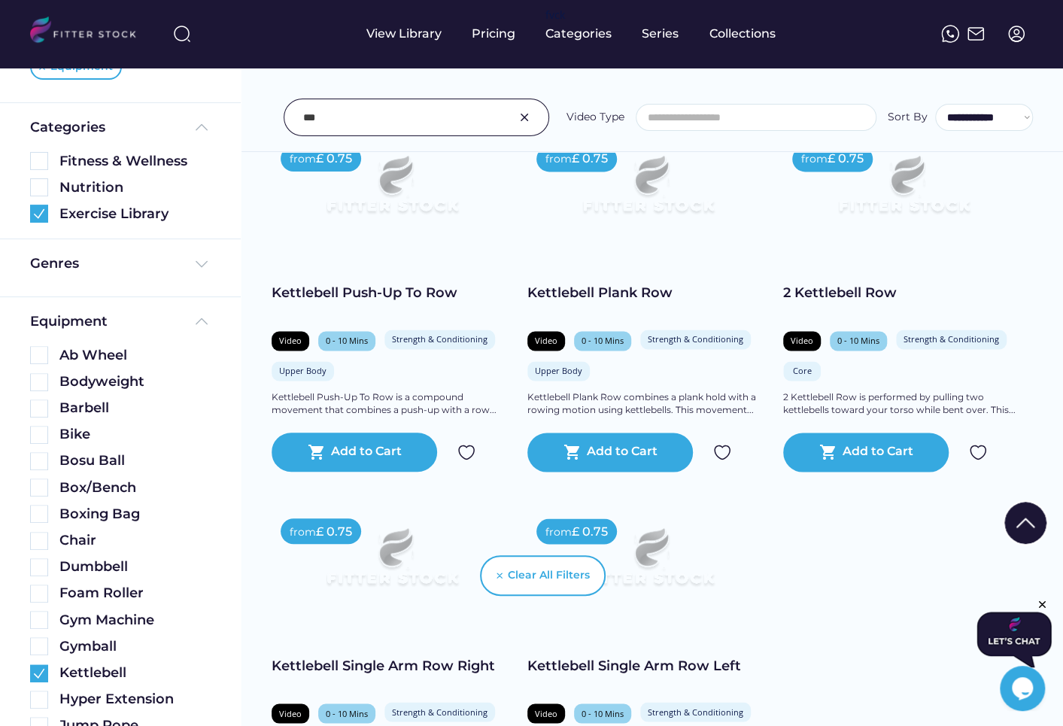
scroll to position [1123, 0]
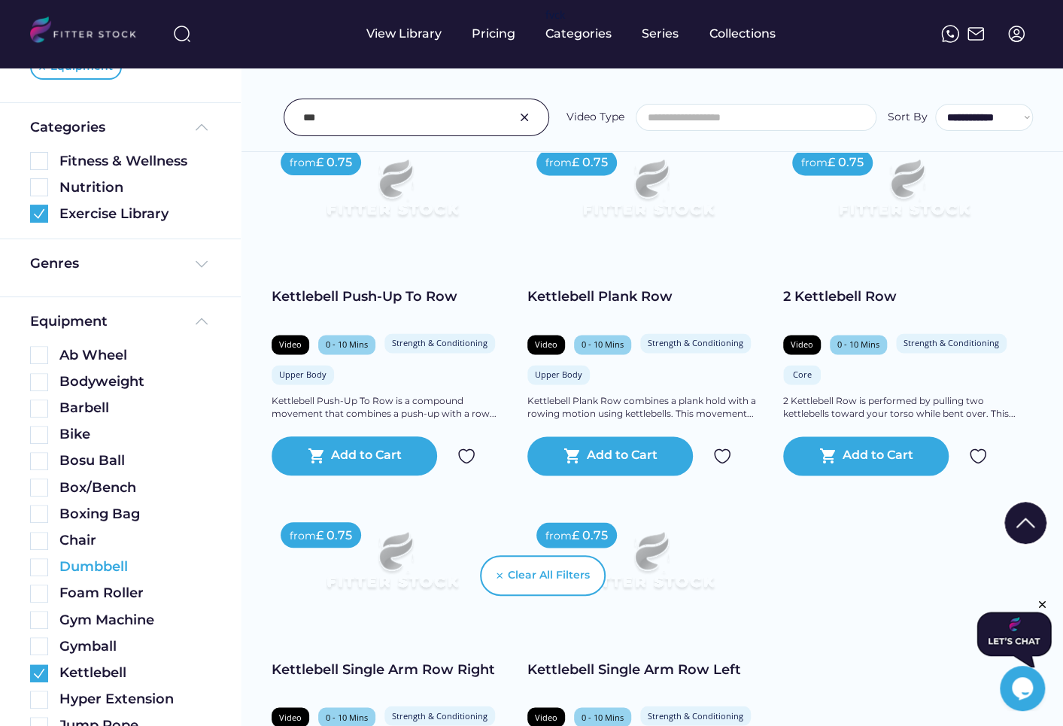
click at [34, 568] on img at bounding box center [39, 567] width 18 height 18
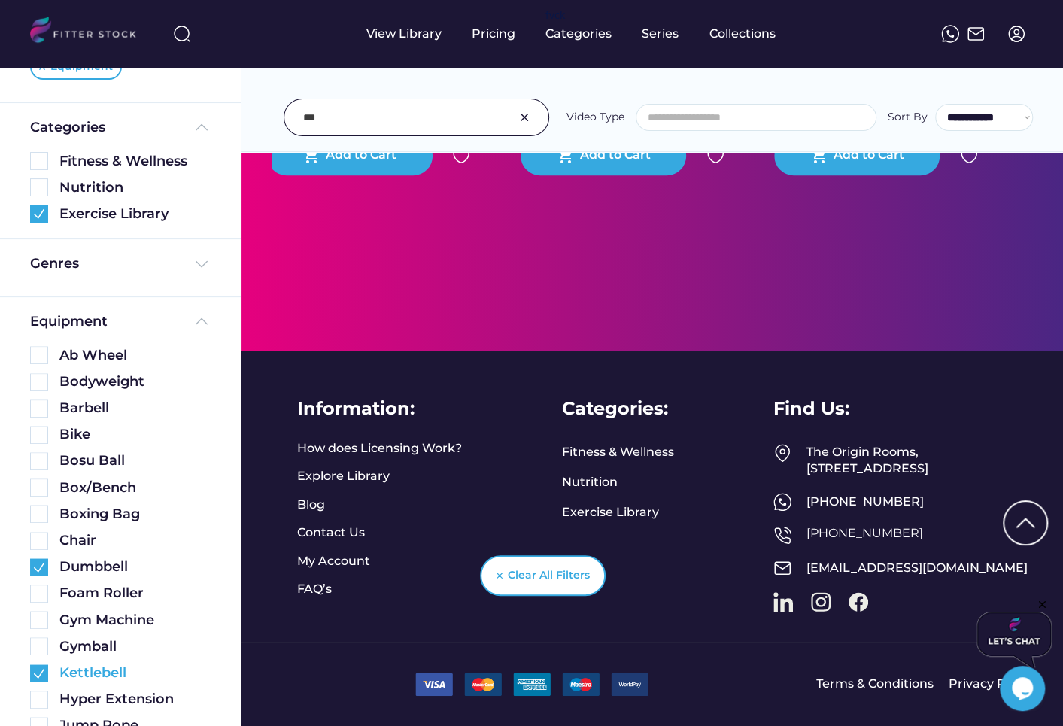
click at [34, 667] on img at bounding box center [39, 673] width 18 height 18
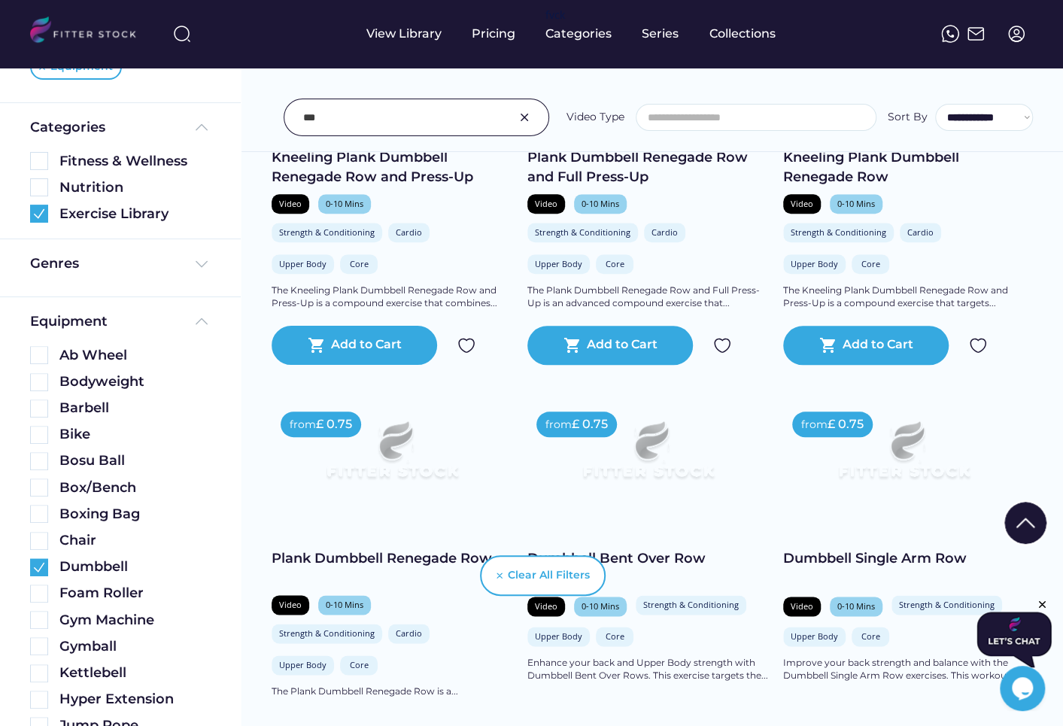
scroll to position [3854, 0]
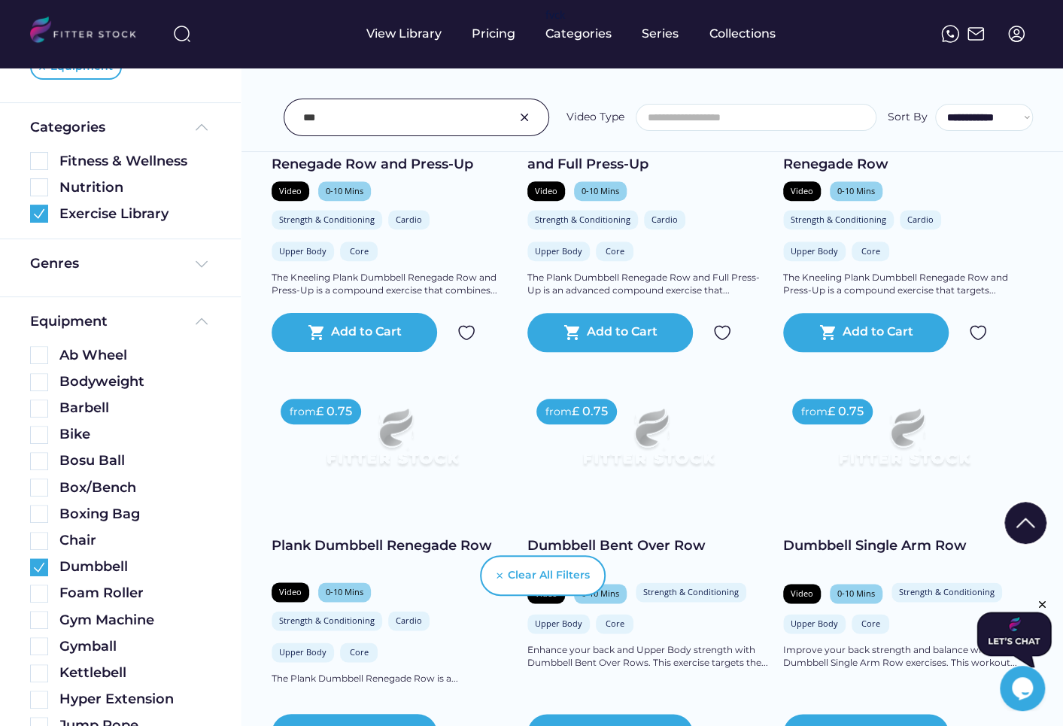
click at [357, 116] on input "input" at bounding box center [397, 118] width 189 height 32
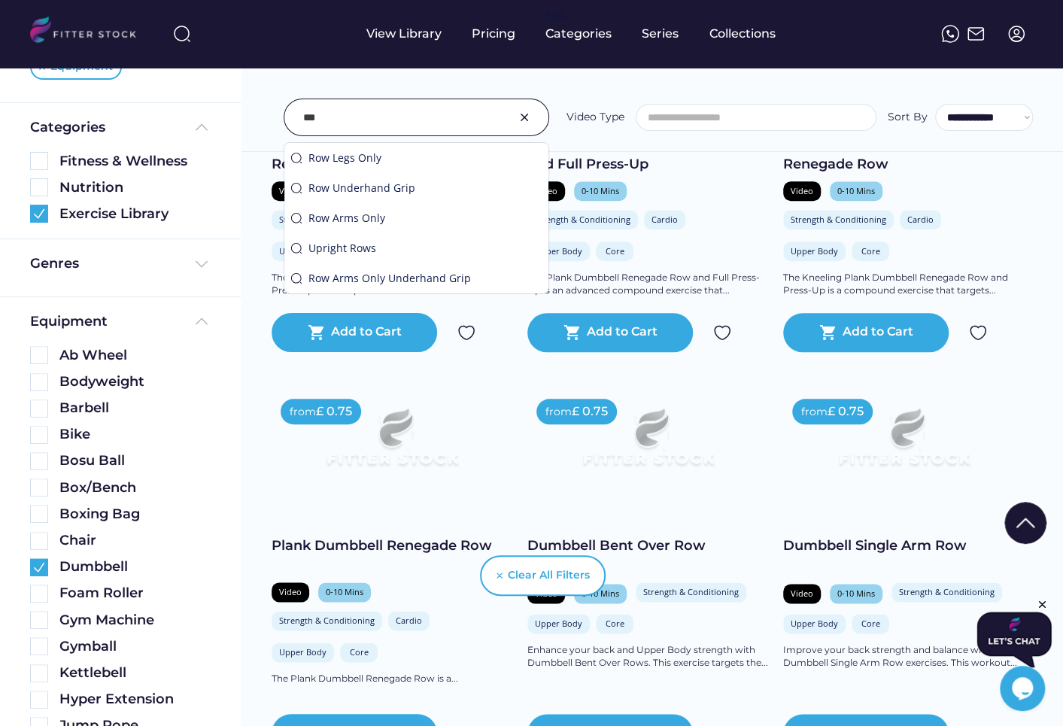
click at [357, 116] on input "input" at bounding box center [397, 118] width 189 height 32
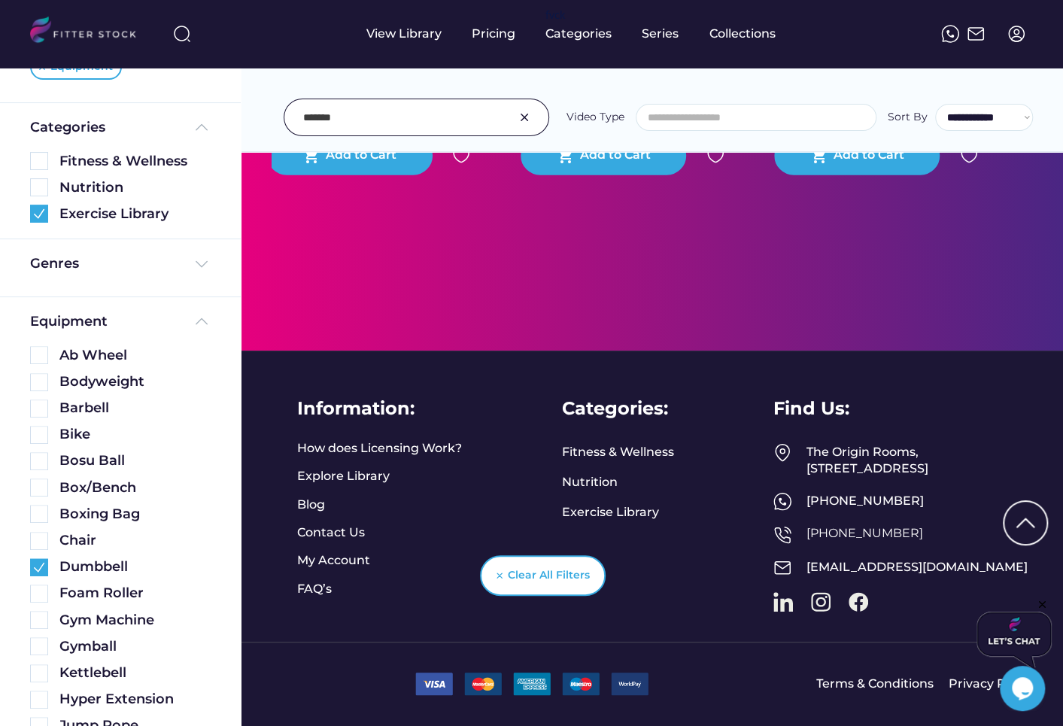
scroll to position [1969, 0]
click at [40, 564] on img at bounding box center [39, 567] width 18 height 18
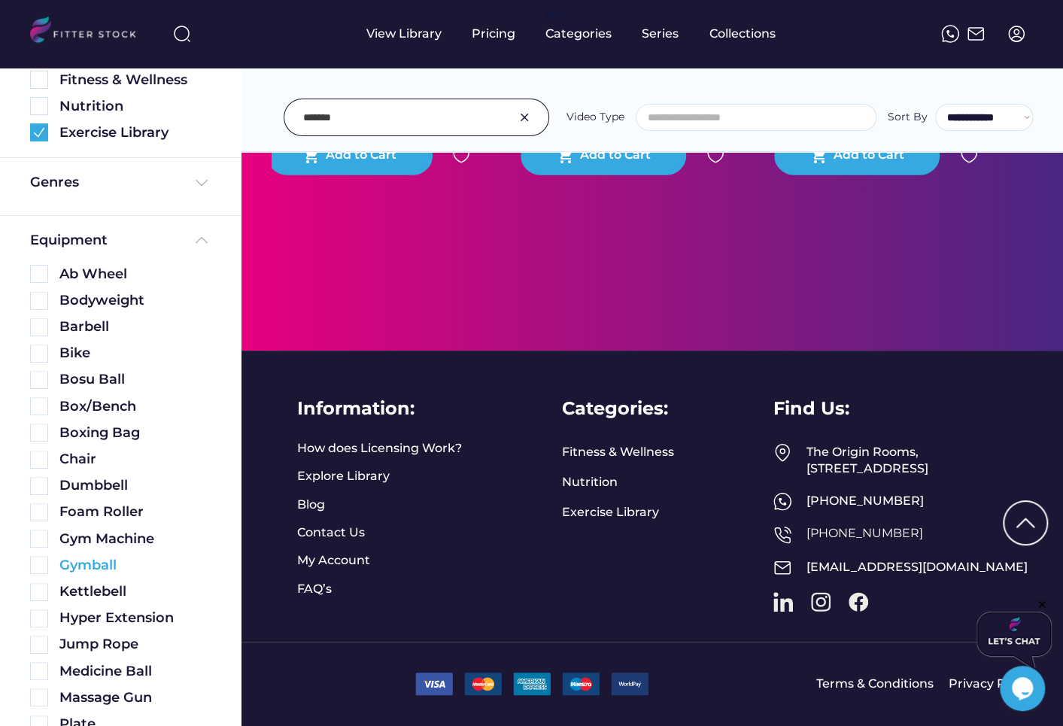
click at [321, 117] on input "input" at bounding box center [397, 118] width 189 height 32
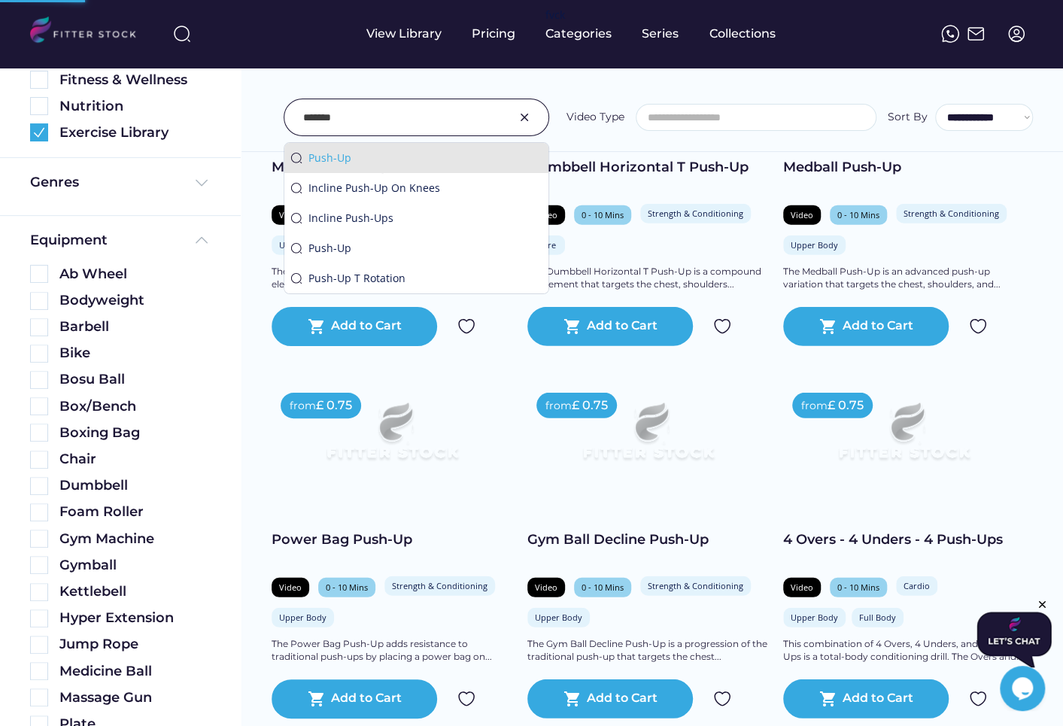
scroll to position [0, 0]
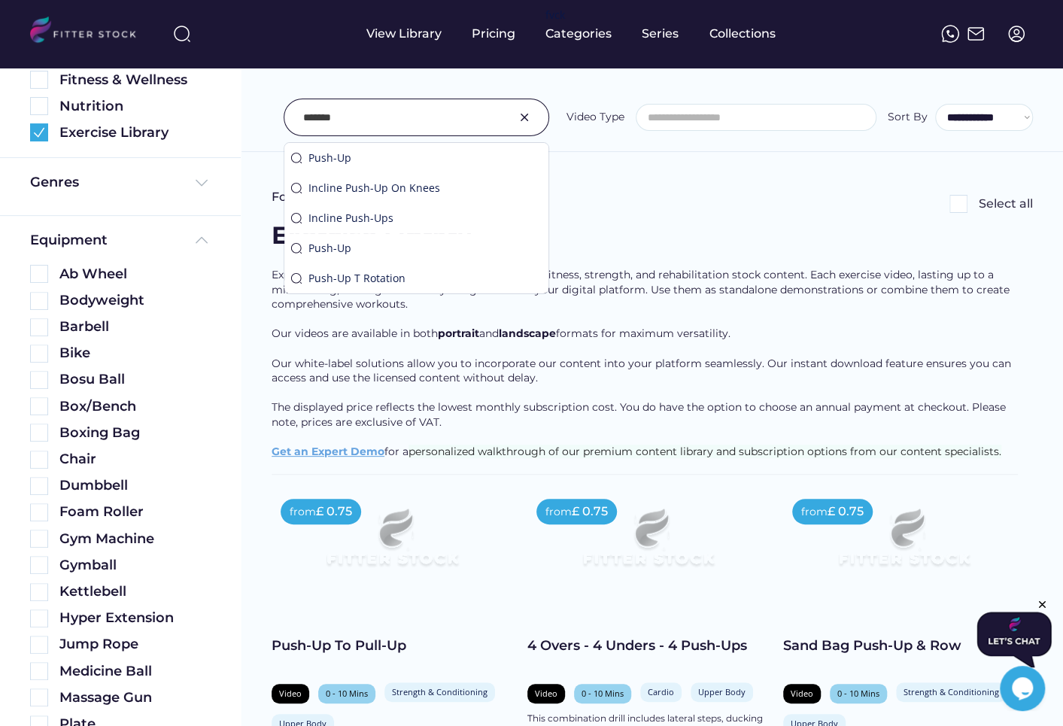
type input "*******"
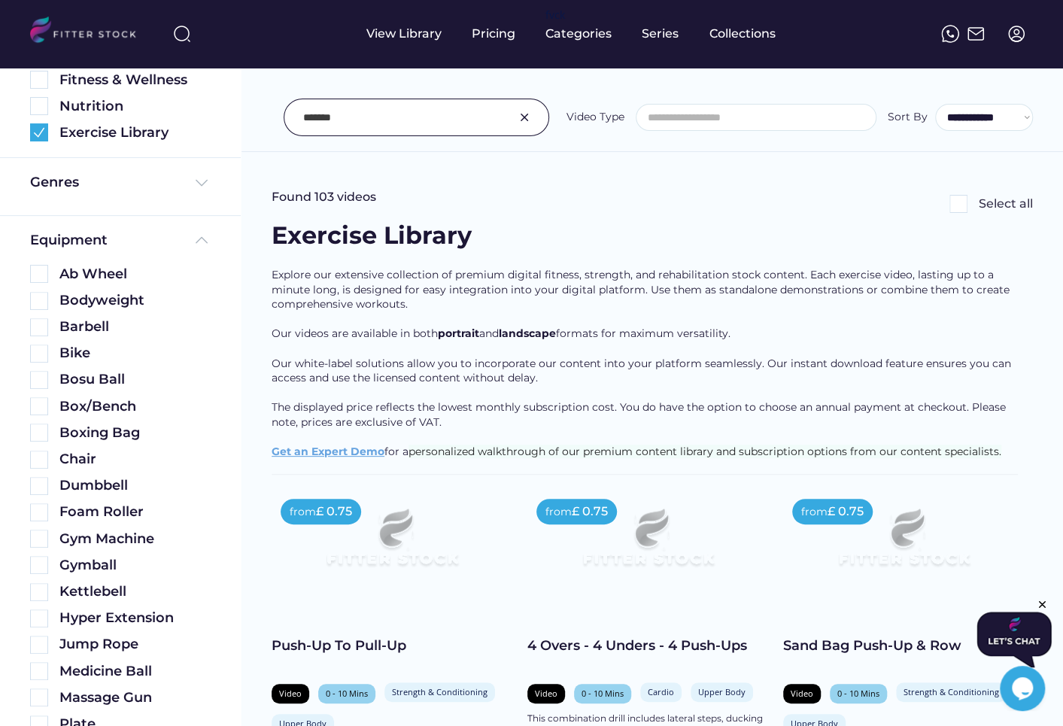
click at [519, 120] on img at bounding box center [524, 117] width 18 height 18
click at [65, 179] on div "Genres" at bounding box center [54, 182] width 49 height 19
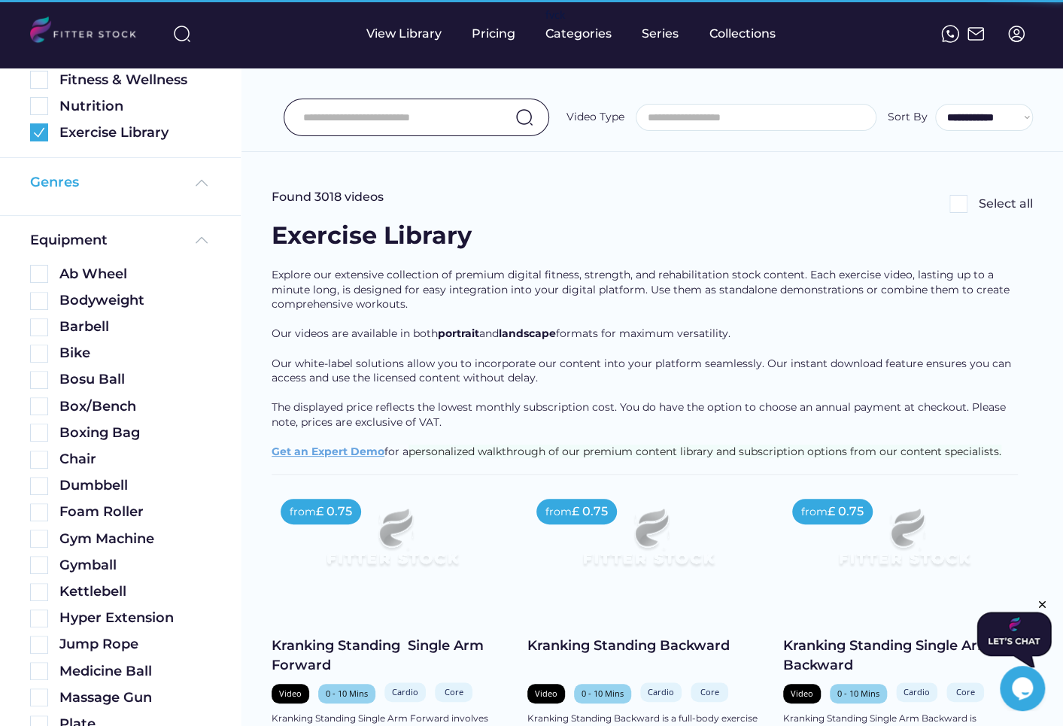
click at [161, 178] on div "Genres" at bounding box center [120, 182] width 181 height 19
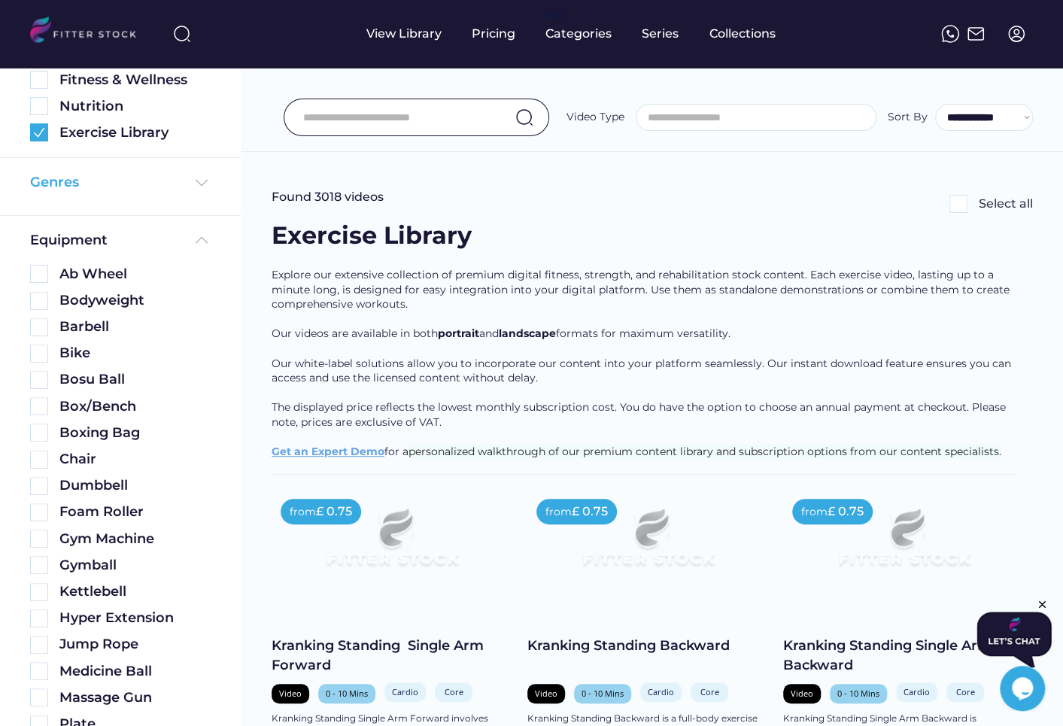
click at [54, 185] on div "Genres" at bounding box center [54, 182] width 49 height 19
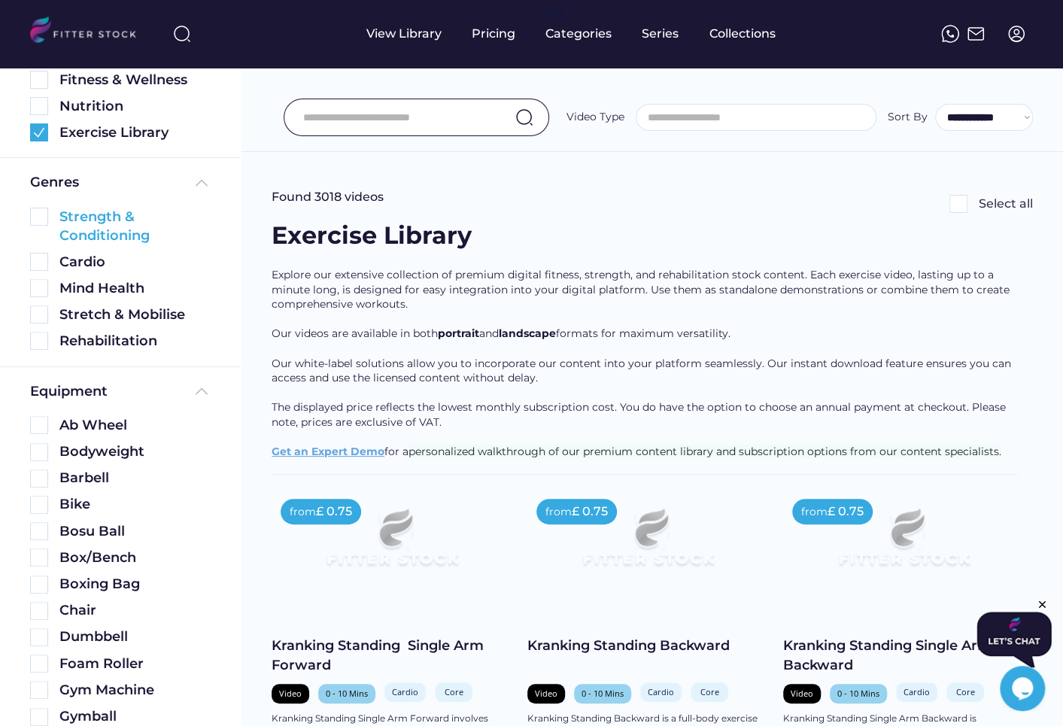
click at [43, 217] on img at bounding box center [39, 217] width 18 height 18
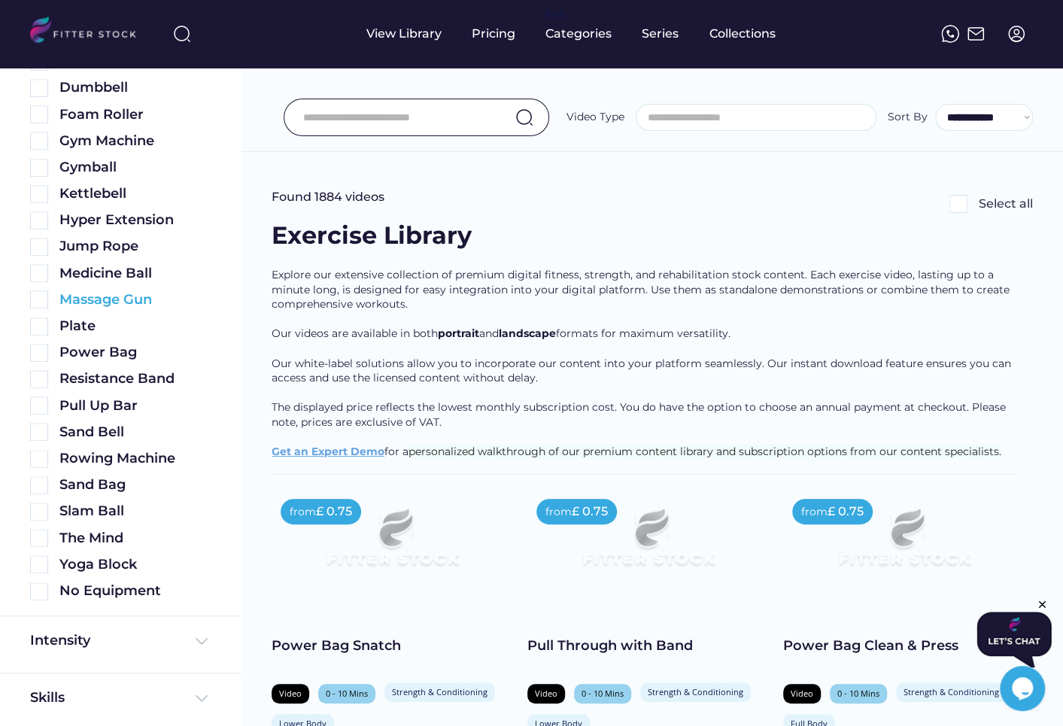
scroll to position [756, 0]
click at [44, 591] on img at bounding box center [39, 591] width 18 height 18
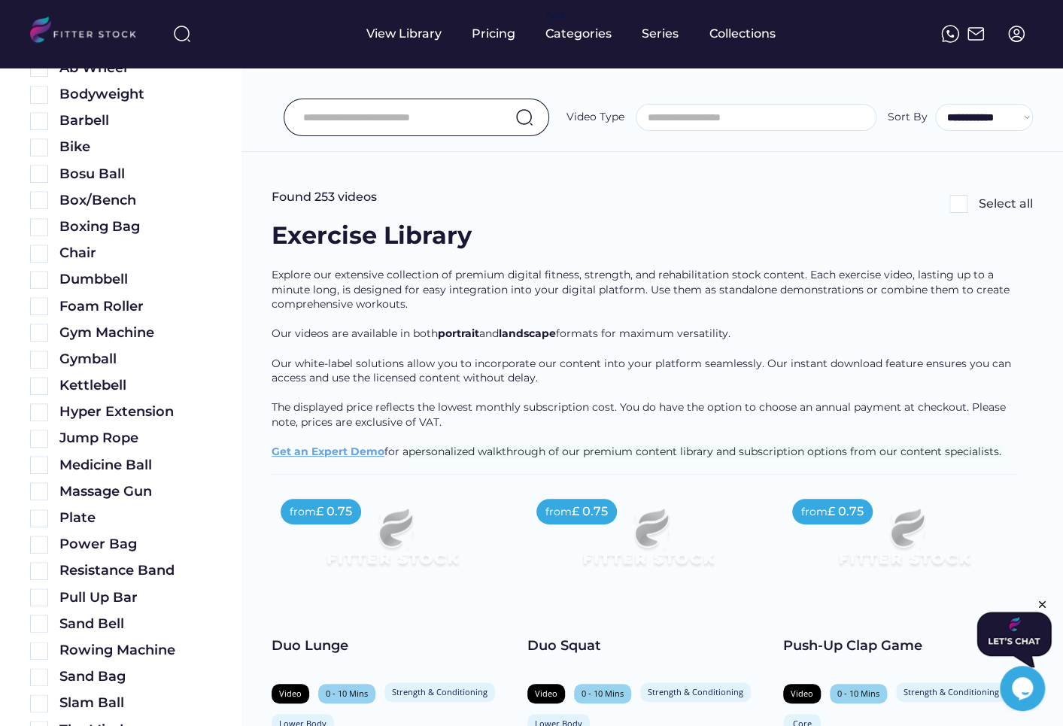
scroll to position [238, 0]
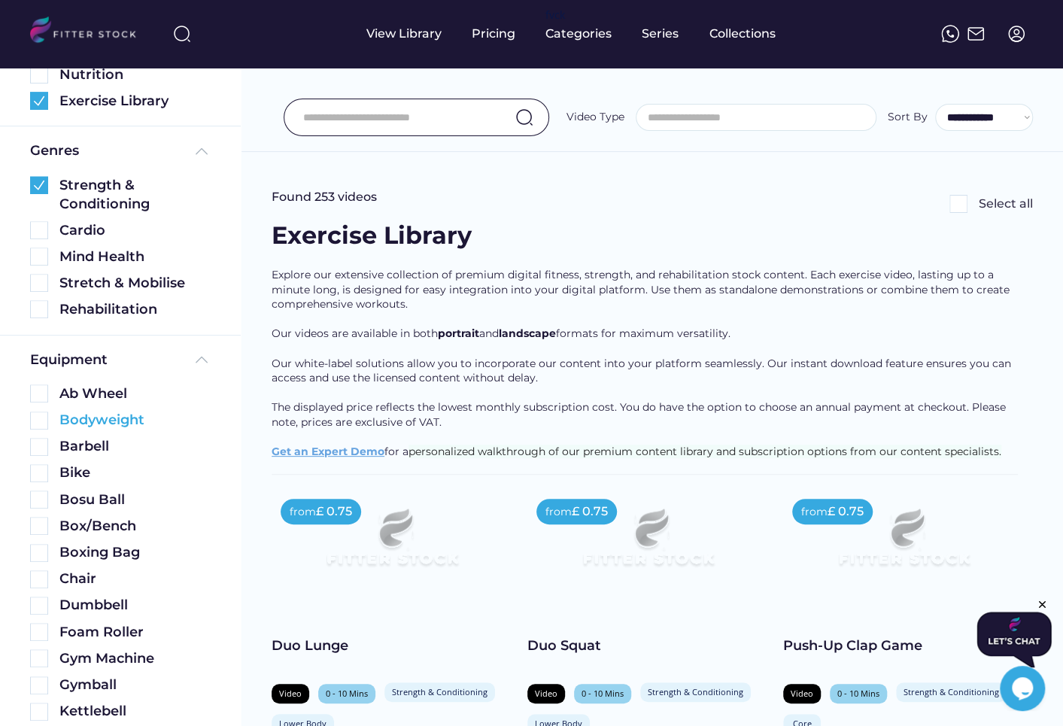
click at [41, 420] on img at bounding box center [39, 421] width 18 height 18
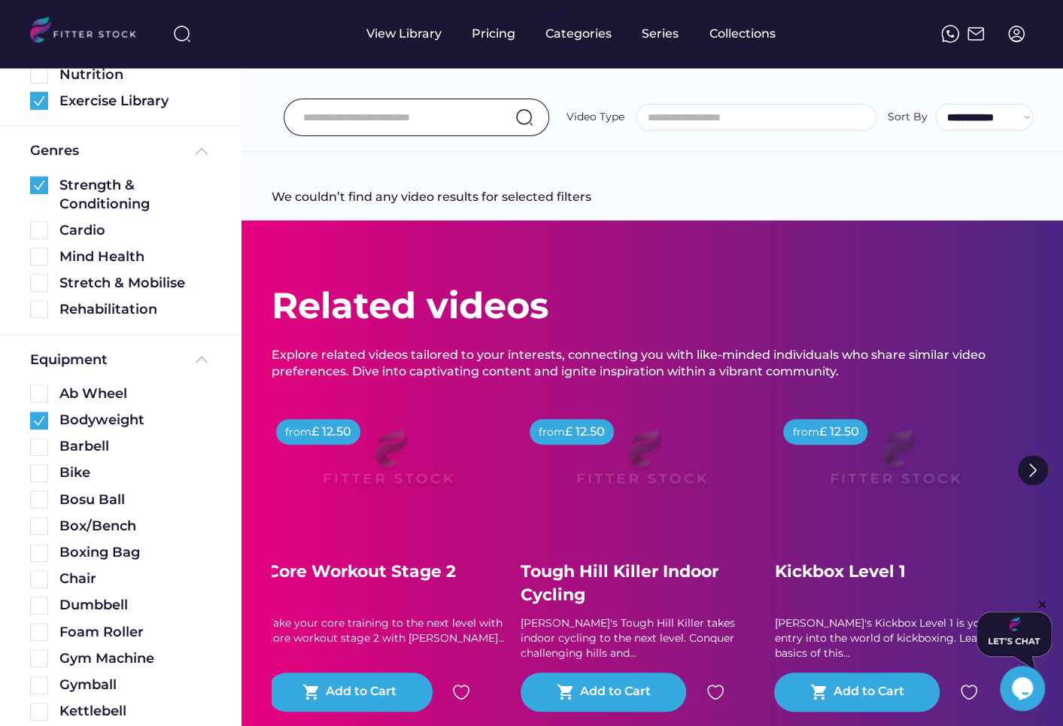
scroll to position [873, 0]
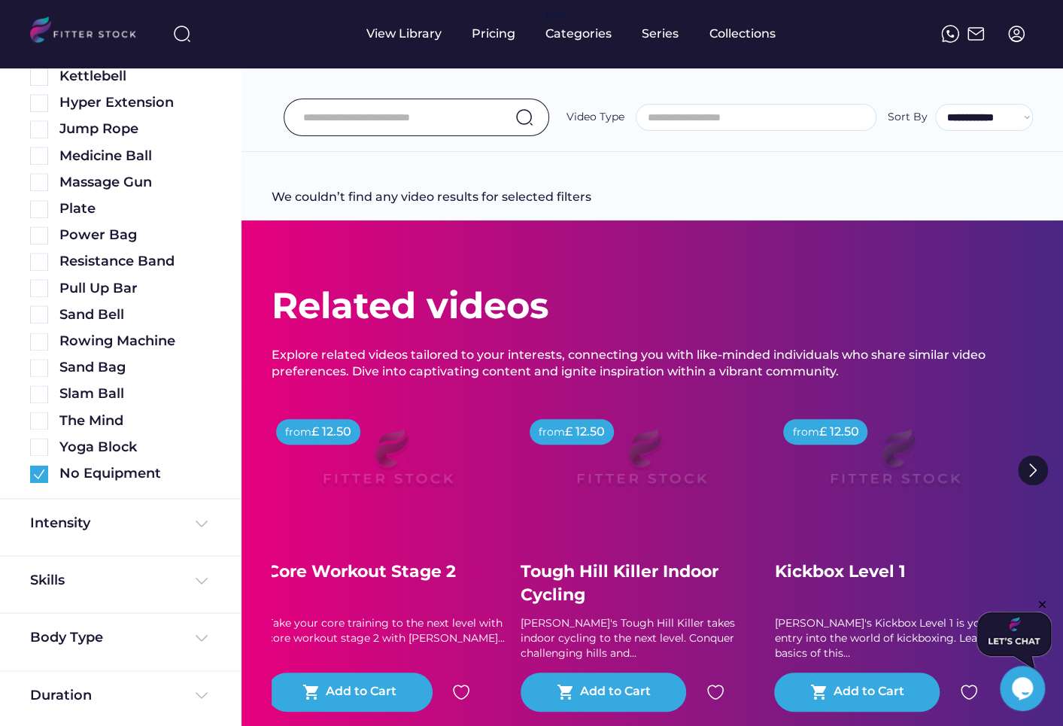
click at [43, 476] on img at bounding box center [39, 474] width 18 height 18
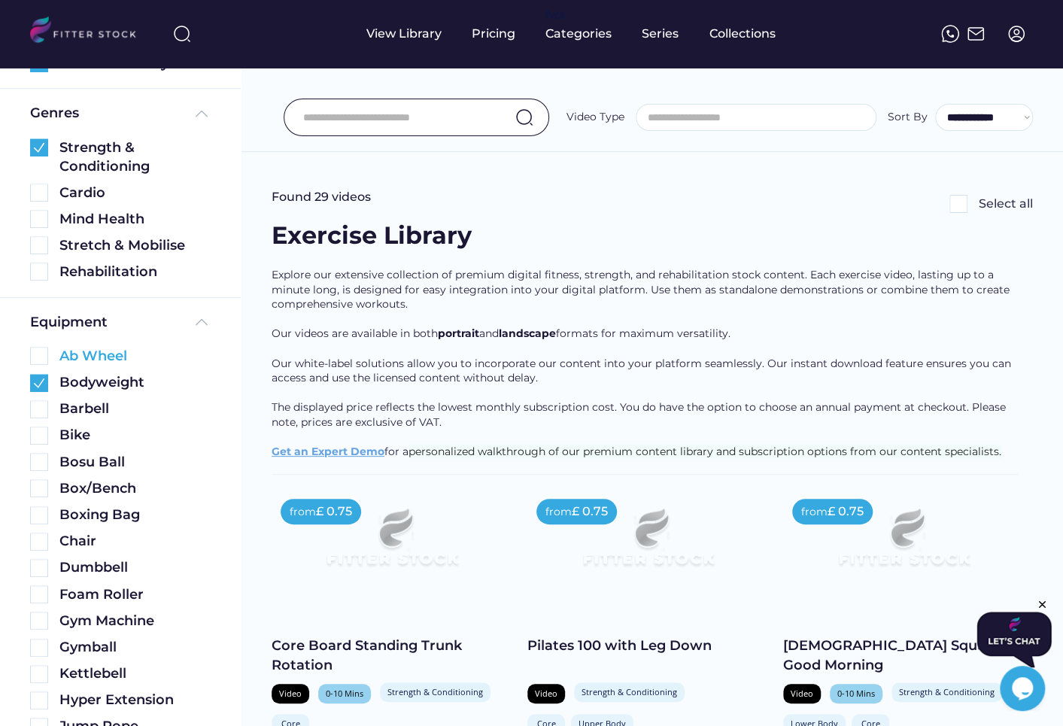
scroll to position [274, 0]
click at [36, 147] on img at bounding box center [39, 149] width 18 height 18
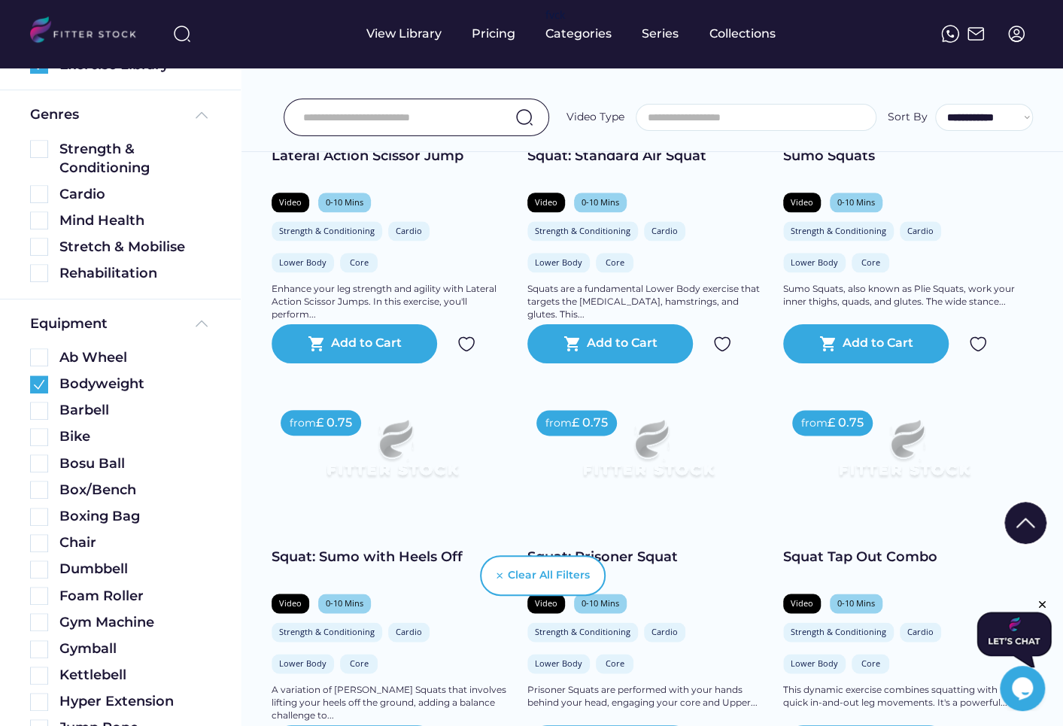
scroll to position [1040, 0]
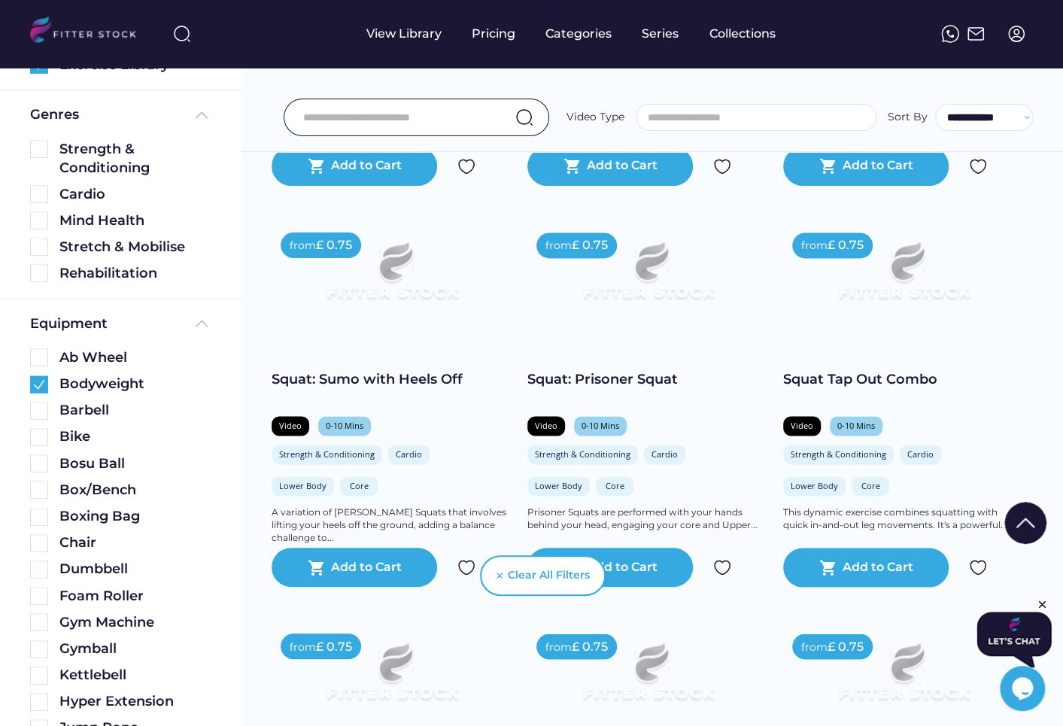
click at [663, 370] on div "Squat: Prisoner Squat" at bounding box center [648, 379] width 241 height 19
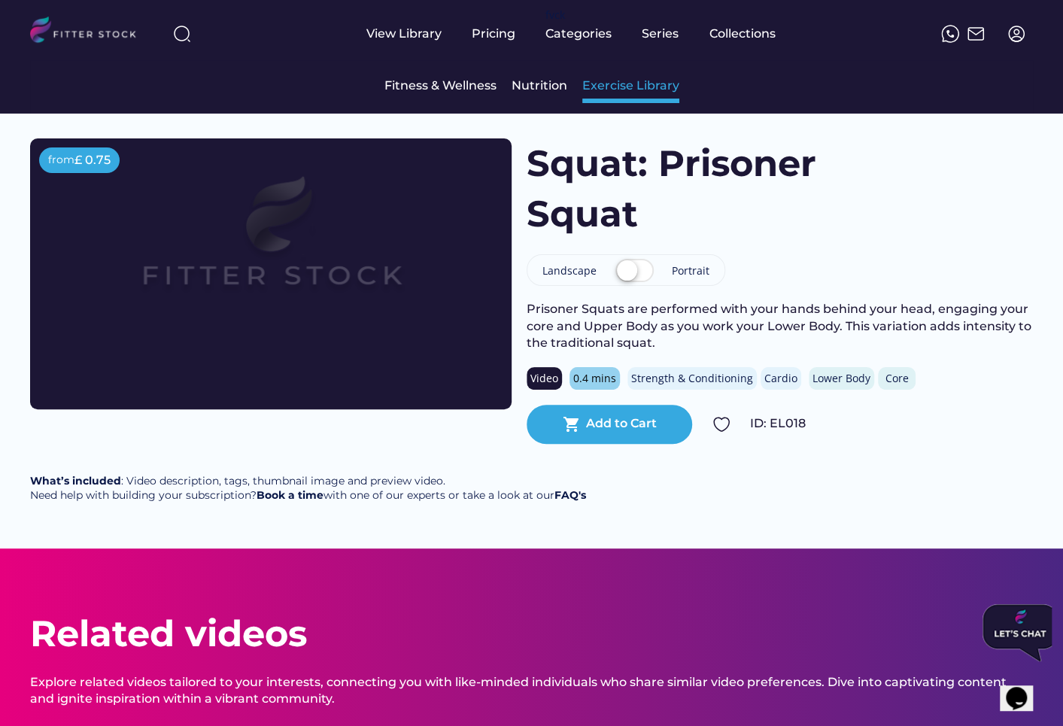
click at [631, 86] on div "Exercise Library" at bounding box center [630, 86] width 97 height 17
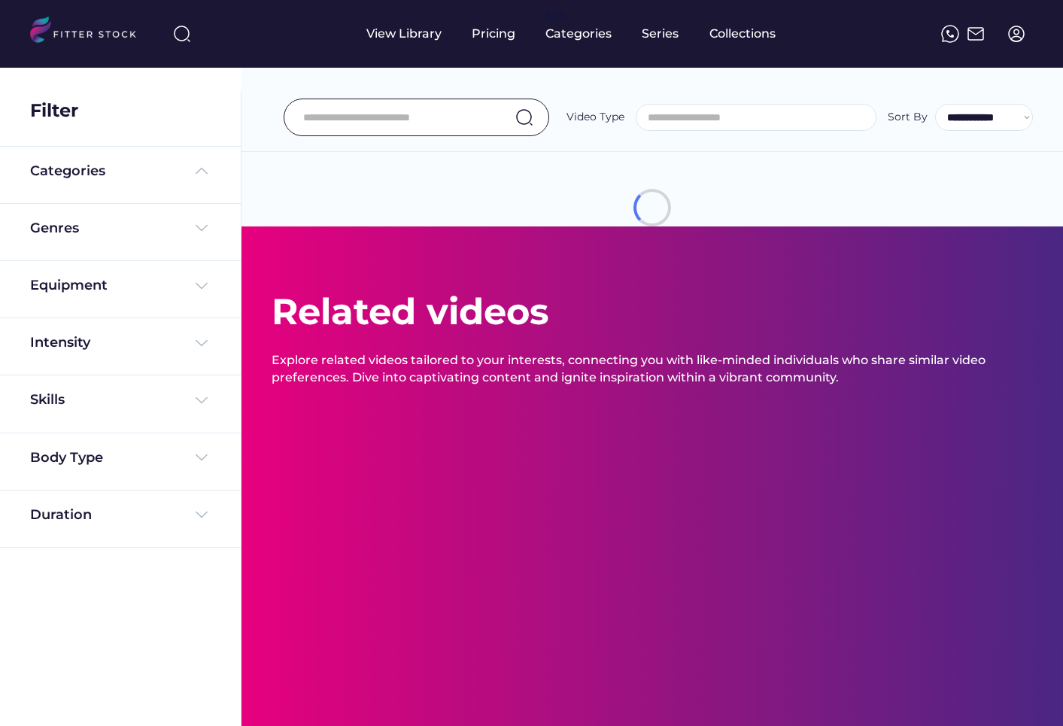
select select
select select "**********"
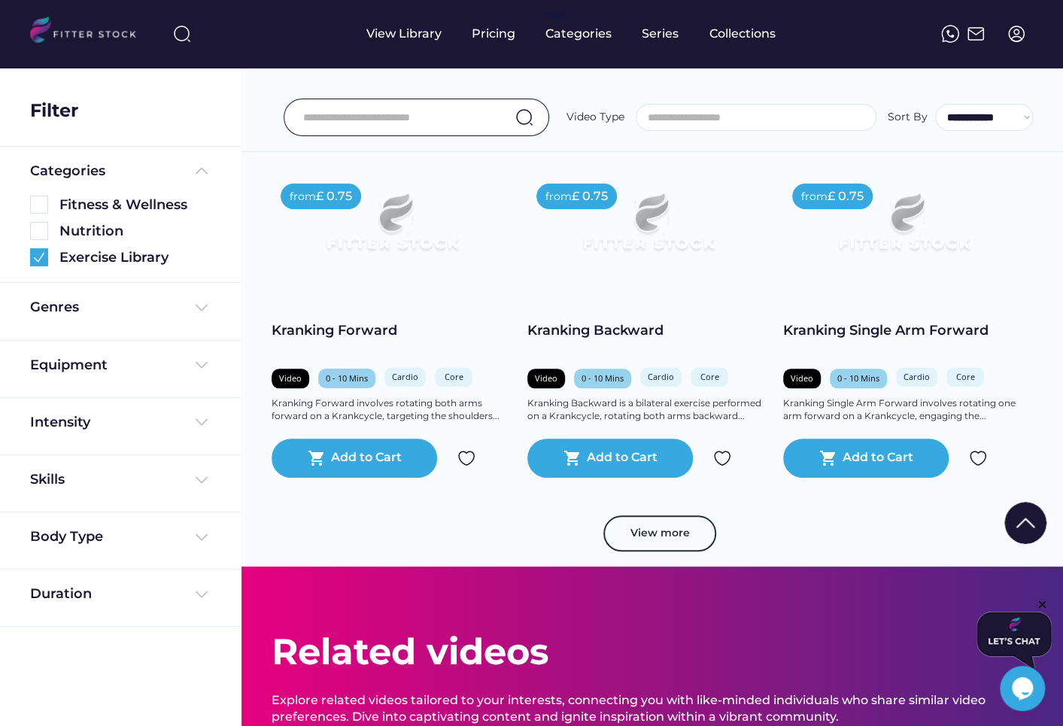
scroll to position [756, 0]
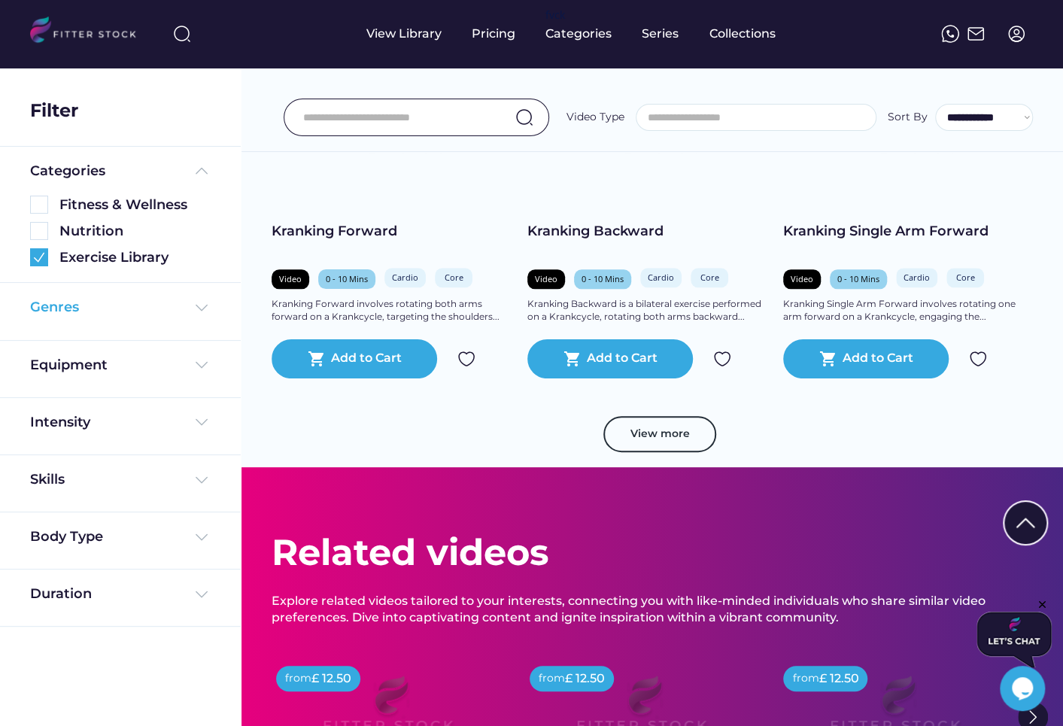
click at [65, 309] on div "Genres" at bounding box center [54, 307] width 49 height 19
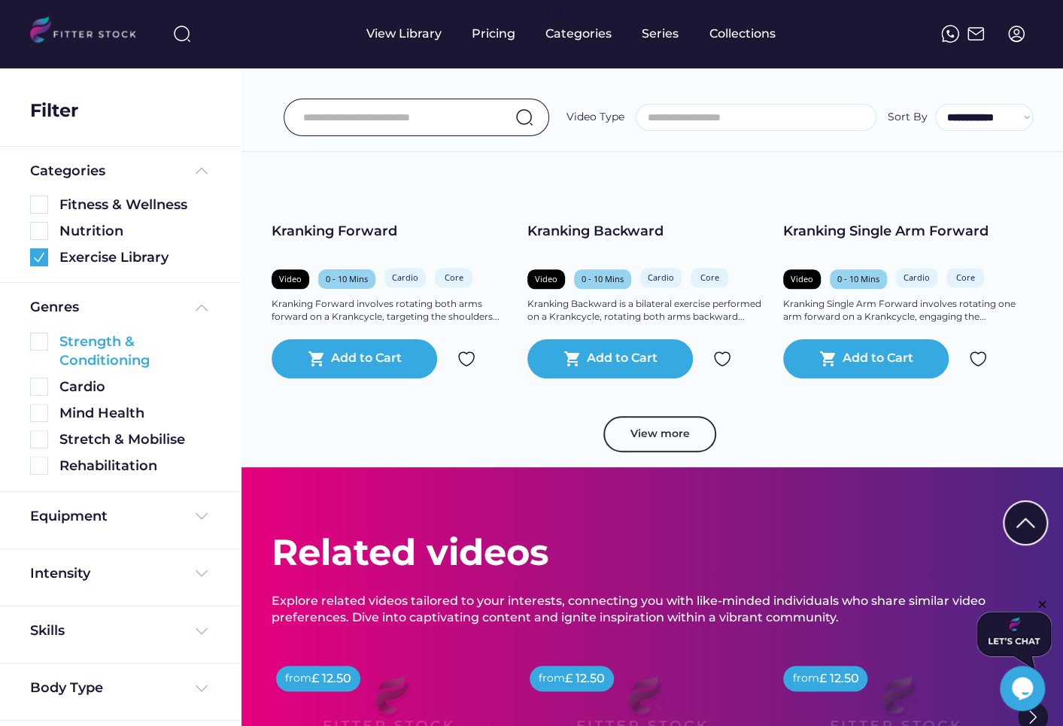
click at [36, 344] on img at bounding box center [39, 342] width 18 height 18
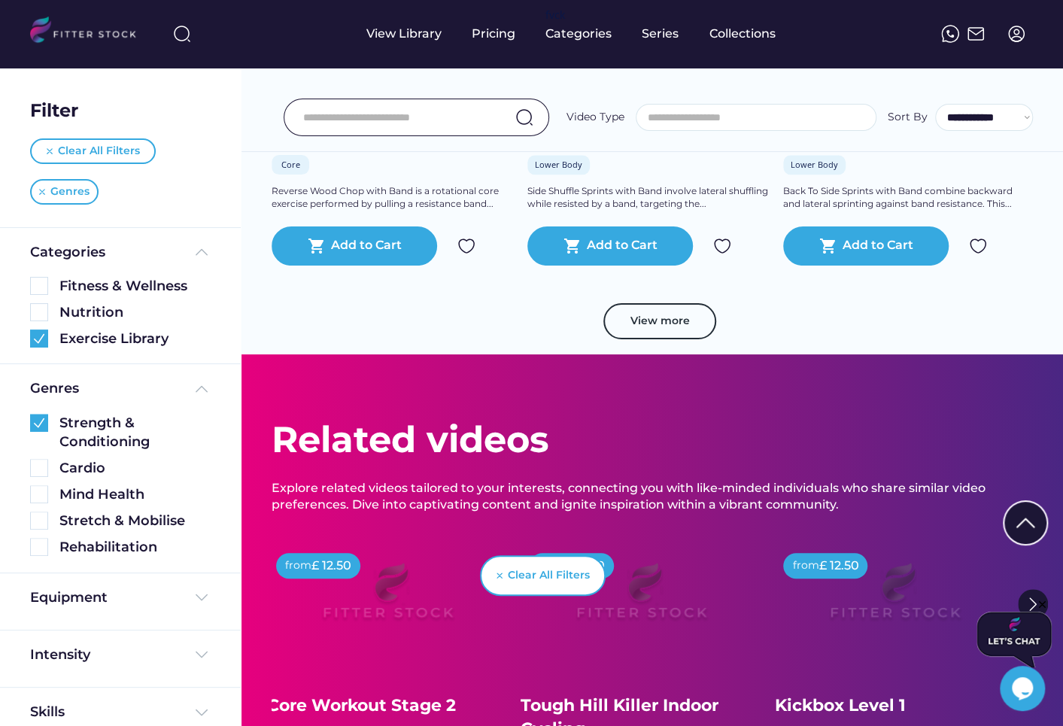
scroll to position [912, 0]
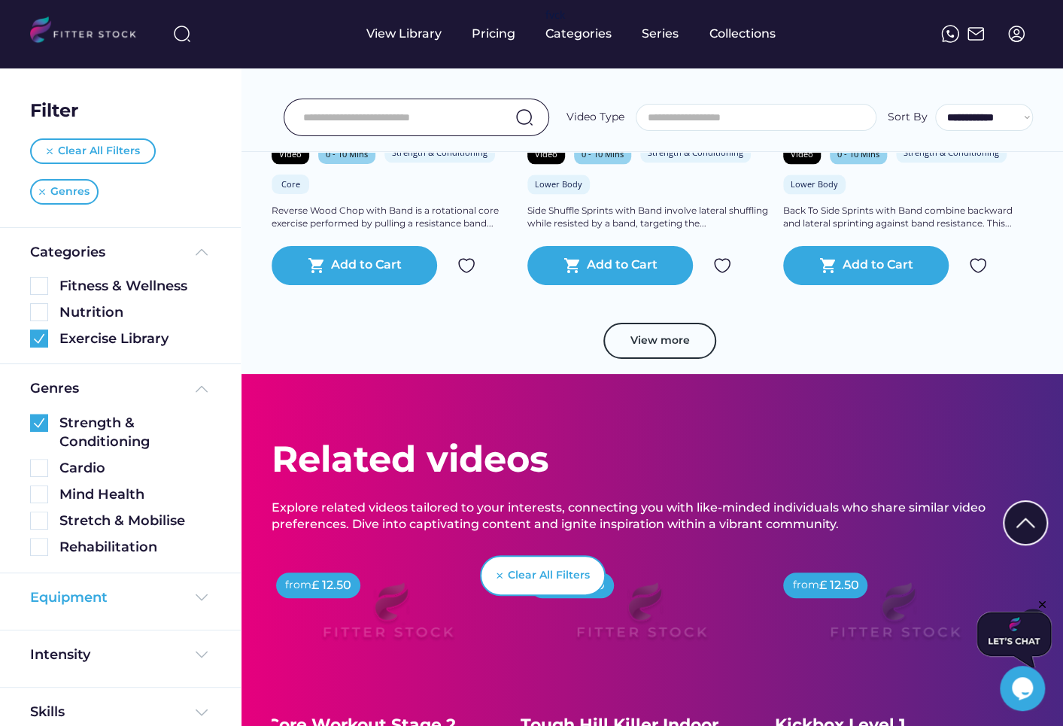
click at [65, 590] on div "Equipment" at bounding box center [69, 597] width 78 height 19
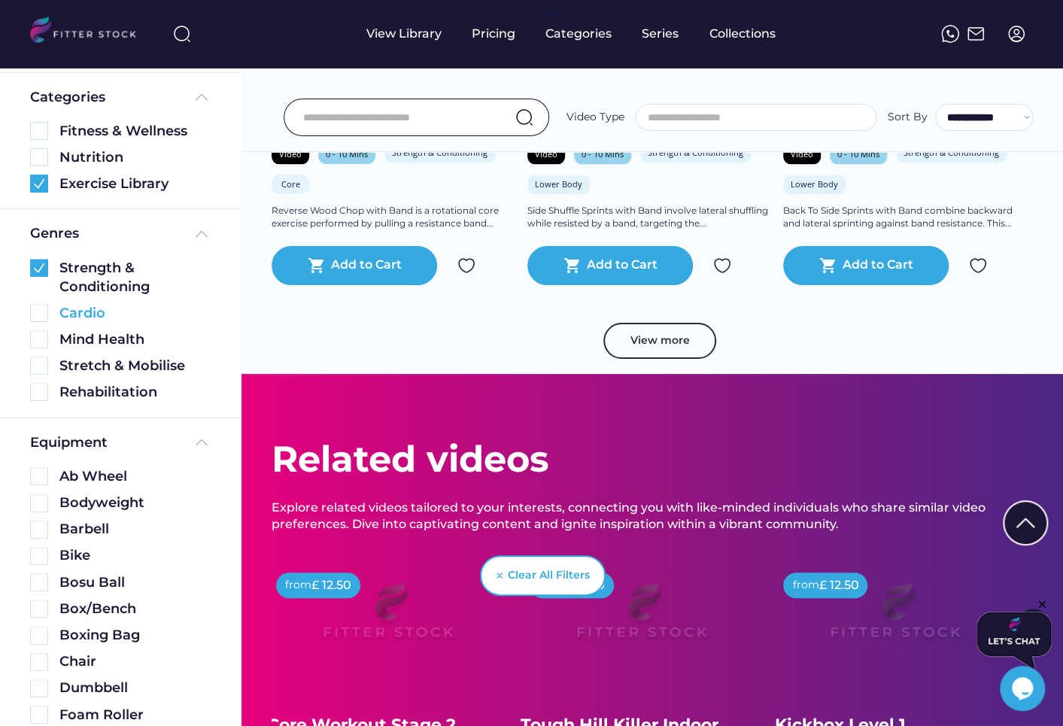
scroll to position [175, 0]
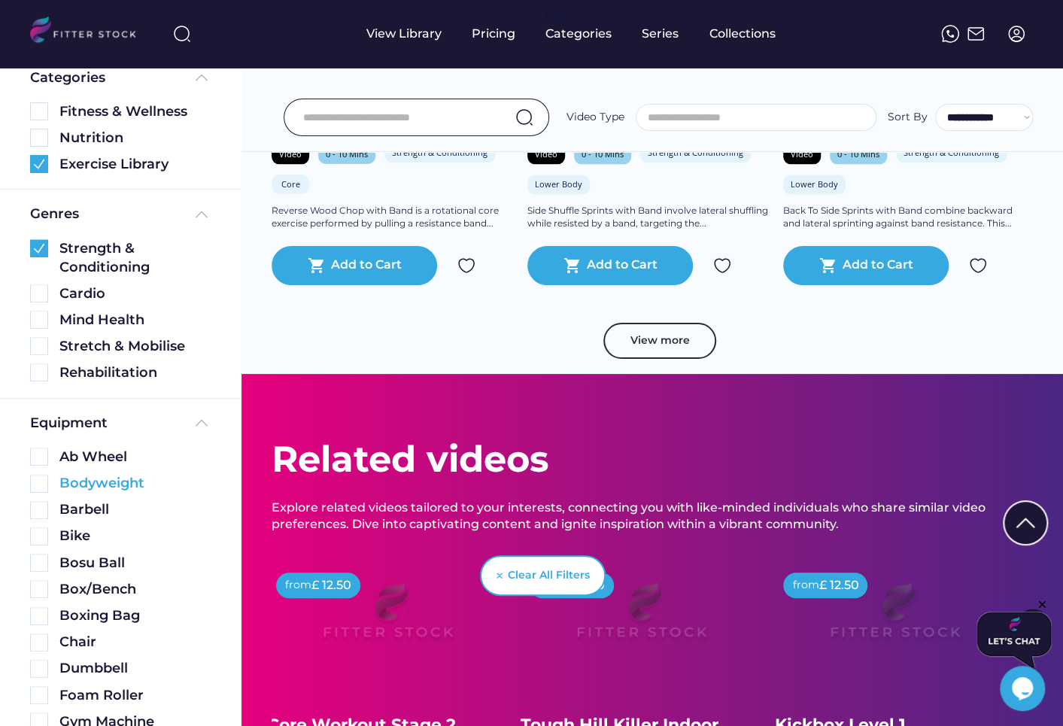
click at [35, 485] on img at bounding box center [39, 484] width 18 height 18
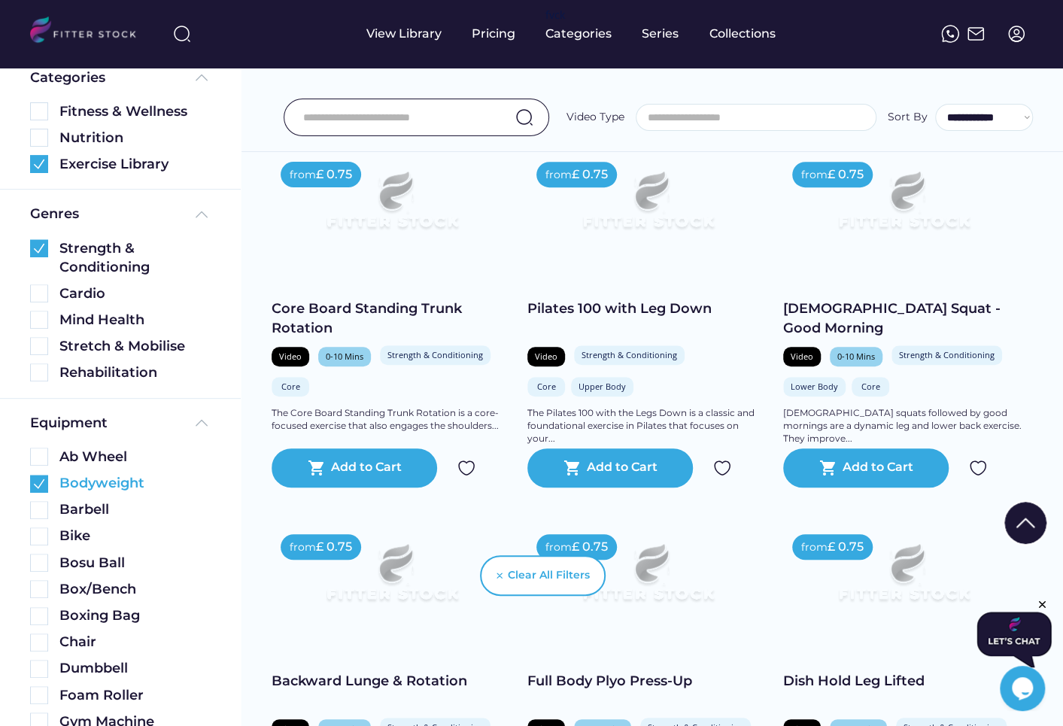
click at [35, 485] on img at bounding box center [39, 484] width 18 height 18
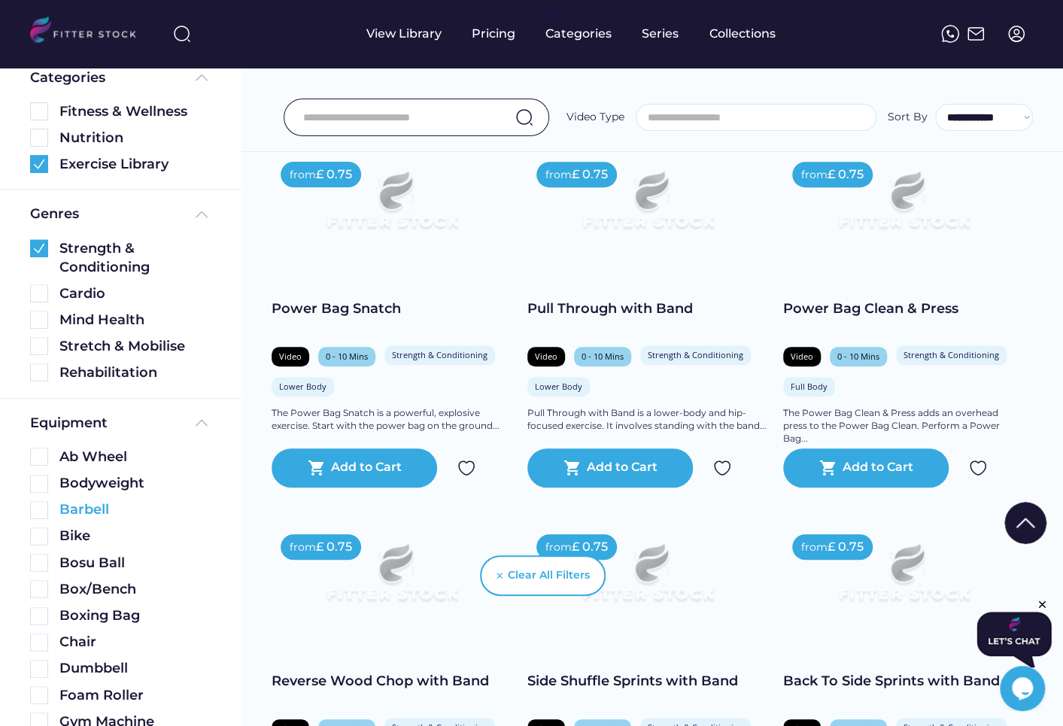
click at [35, 505] on img at bounding box center [39, 510] width 18 height 18
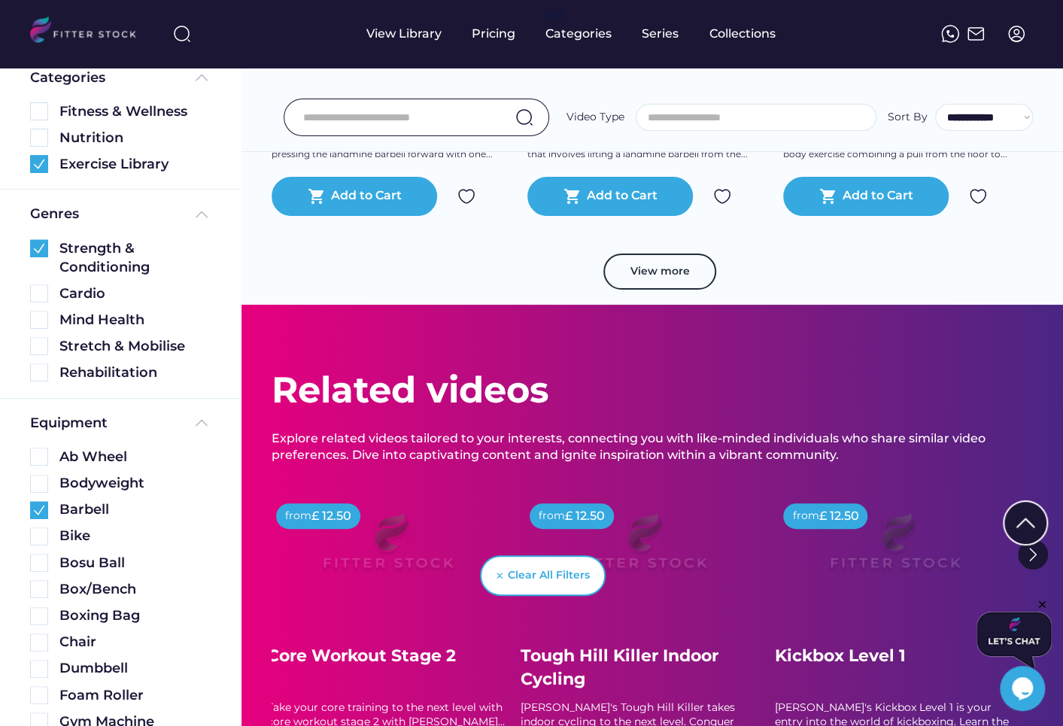
scroll to position [954, 0]
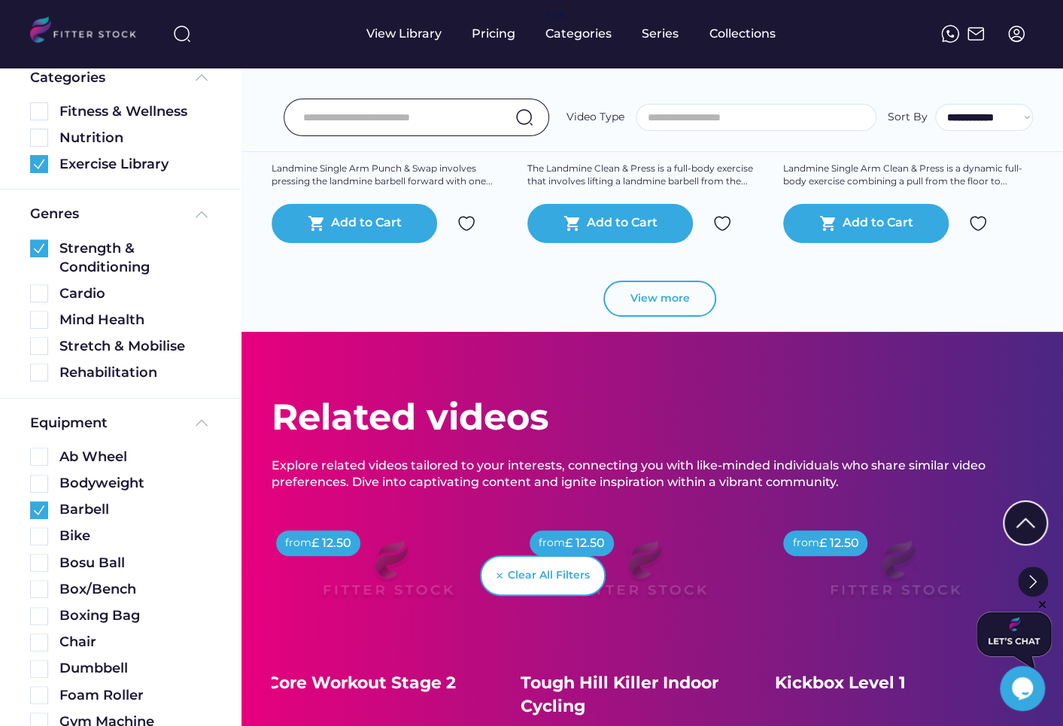
click at [662, 293] on button "View more" at bounding box center [660, 299] width 113 height 36
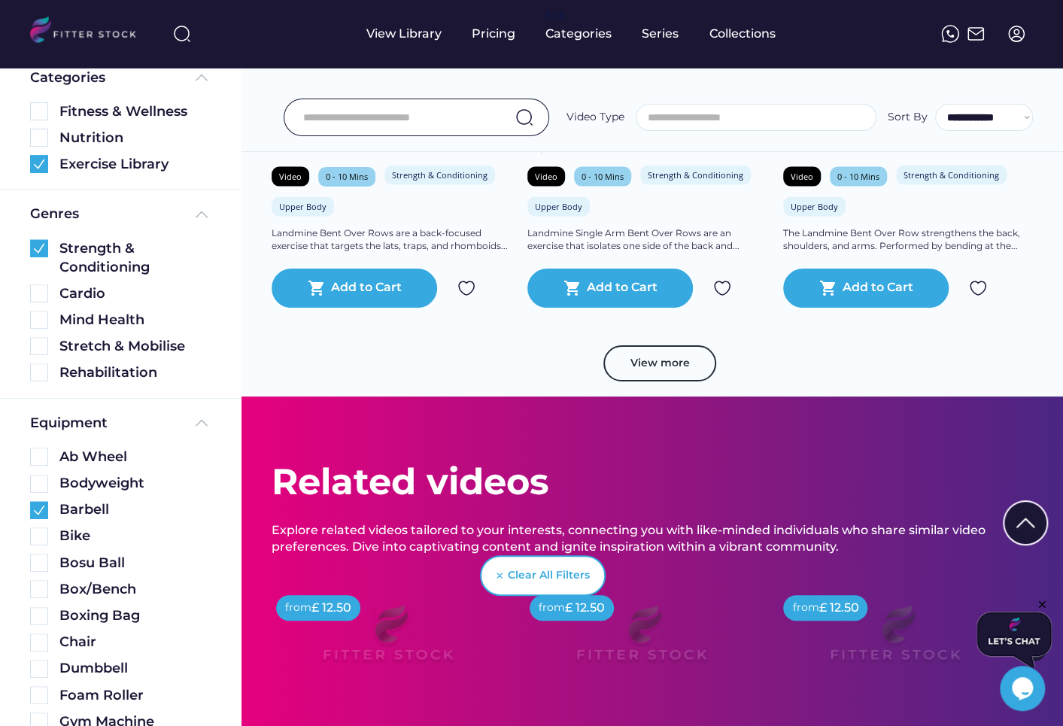
scroll to position [1662, 0]
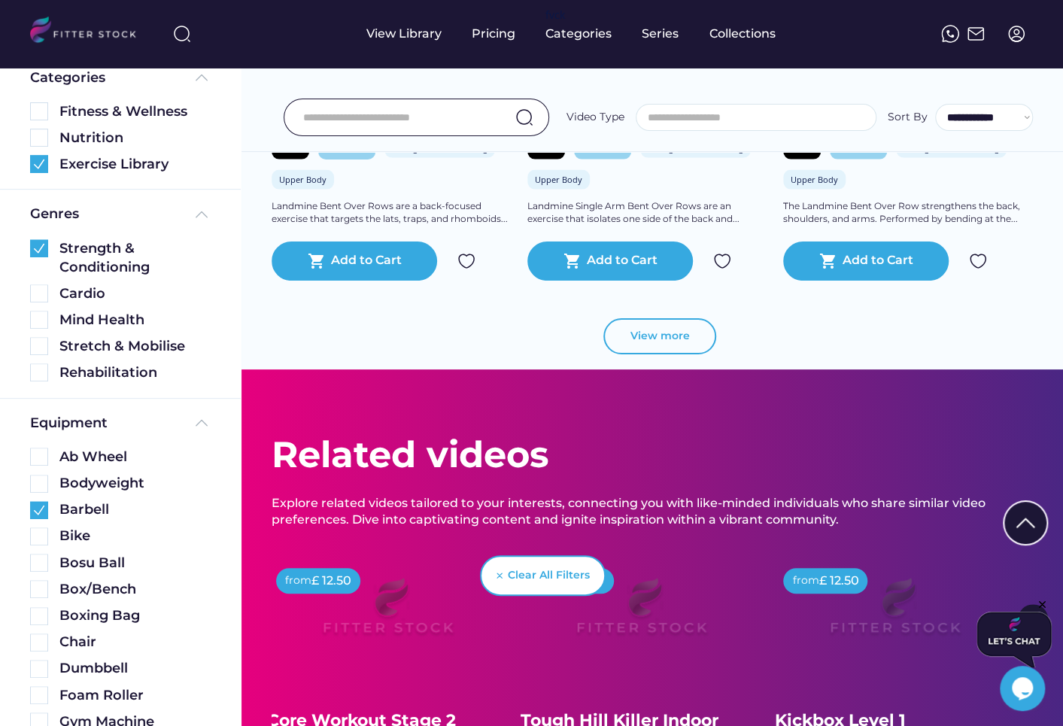
click at [652, 342] on button "View more" at bounding box center [660, 336] width 113 height 36
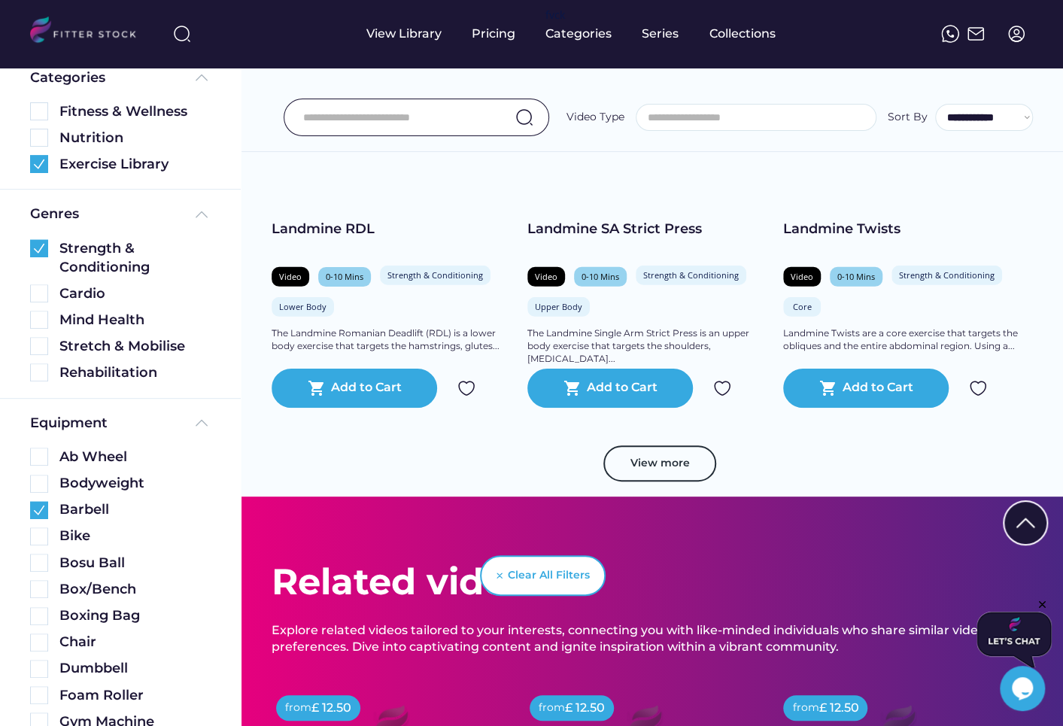
scroll to position [2283, 0]
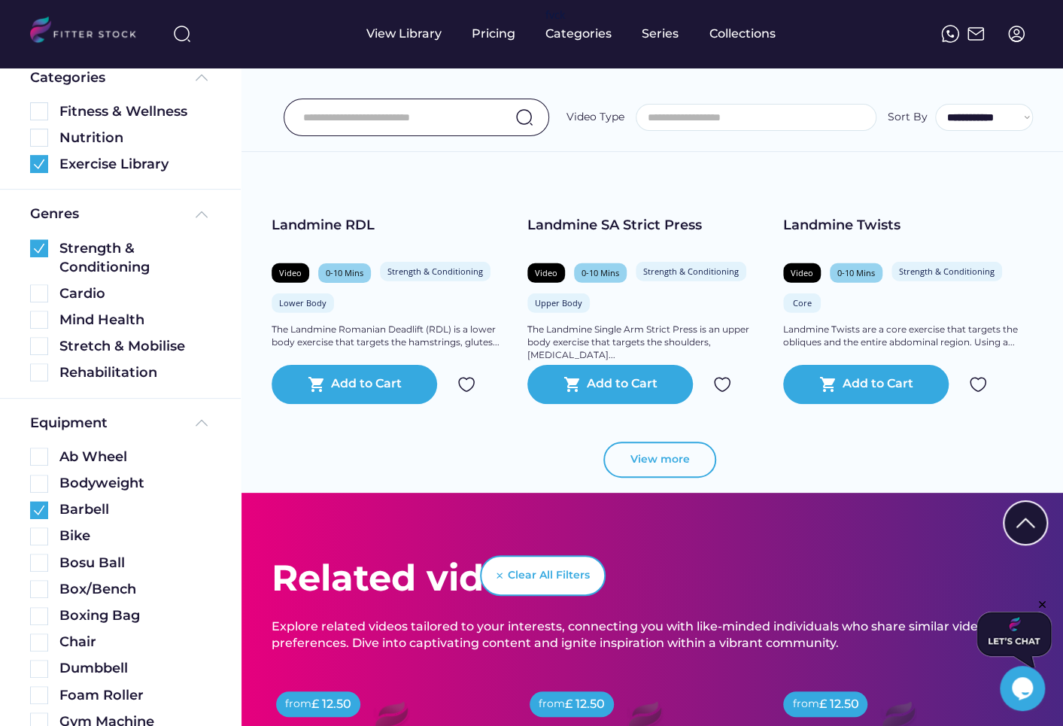
click at [652, 459] on button "View more" at bounding box center [660, 460] width 113 height 36
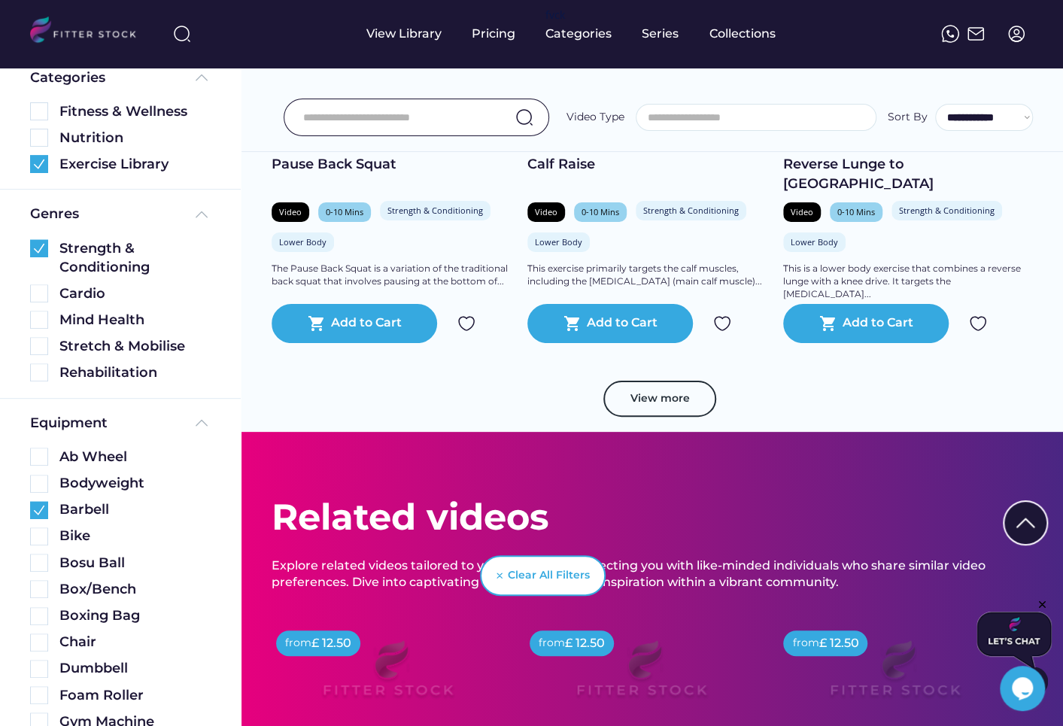
scroll to position [3105, 0]
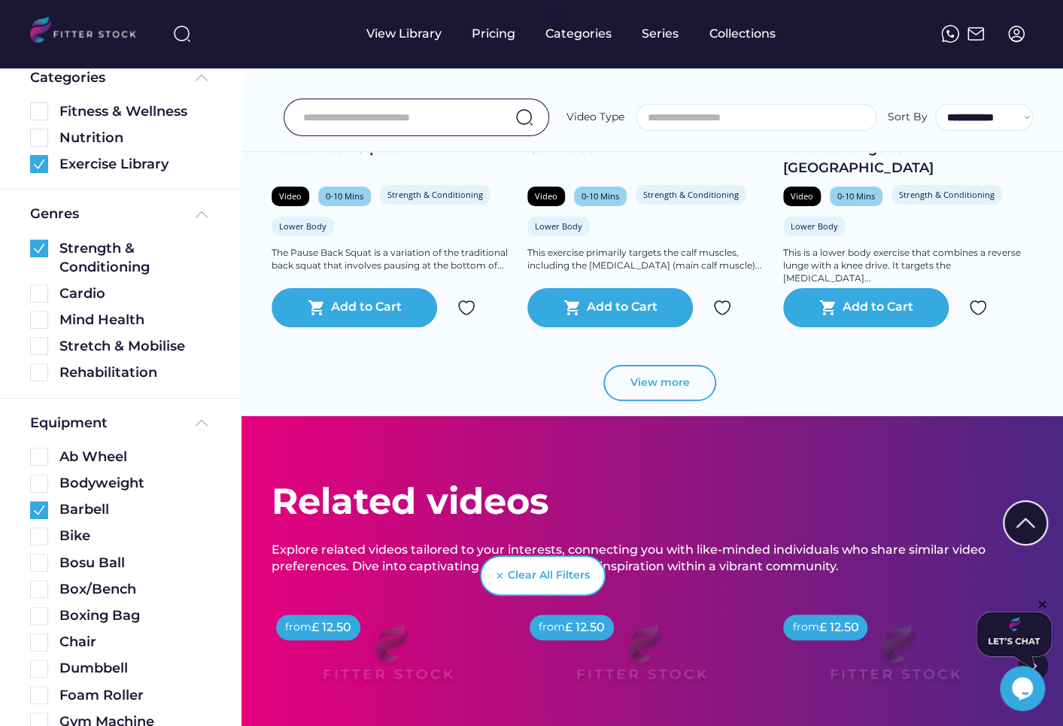
click at [659, 372] on button "View more" at bounding box center [660, 383] width 113 height 36
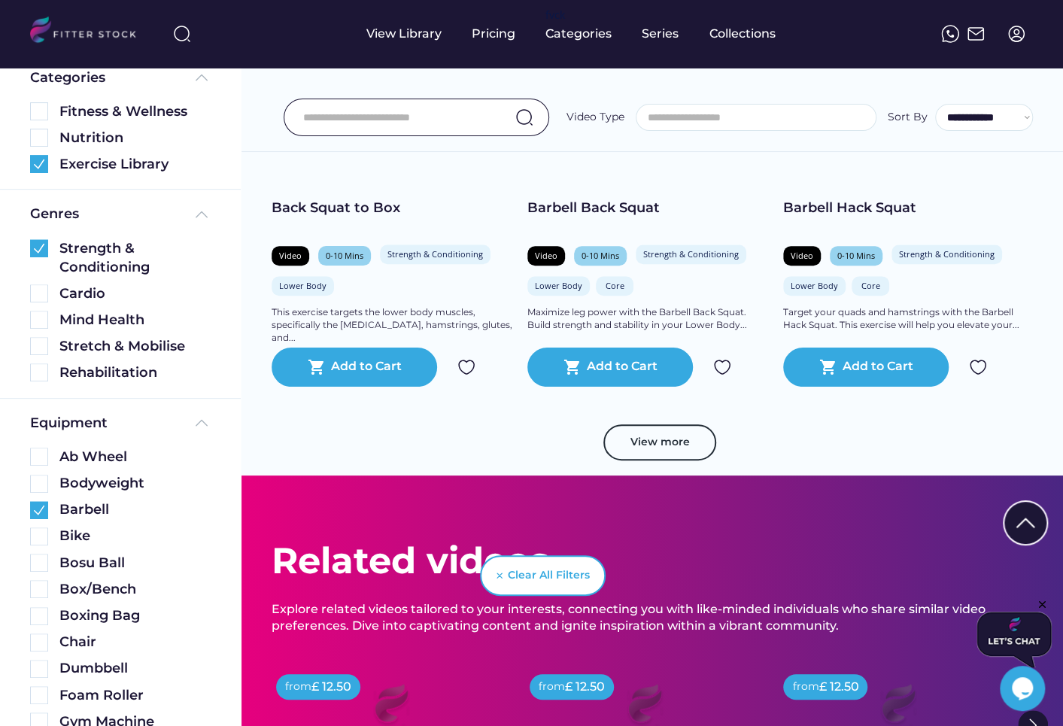
scroll to position [3805, 0]
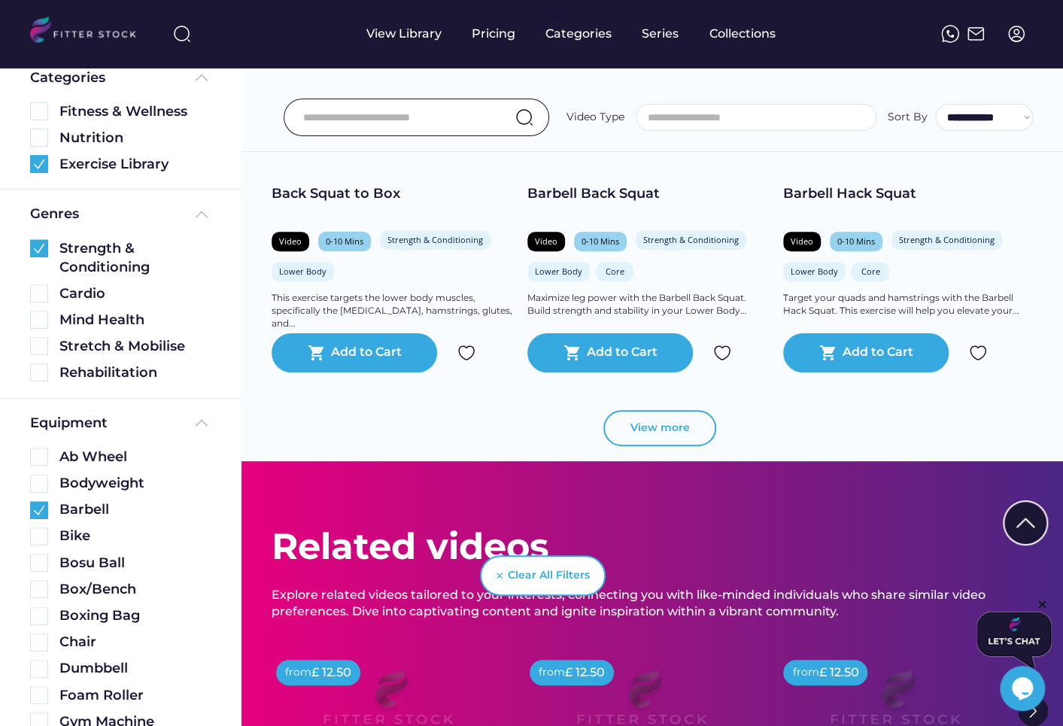
click at [655, 418] on button "View more" at bounding box center [660, 428] width 113 height 36
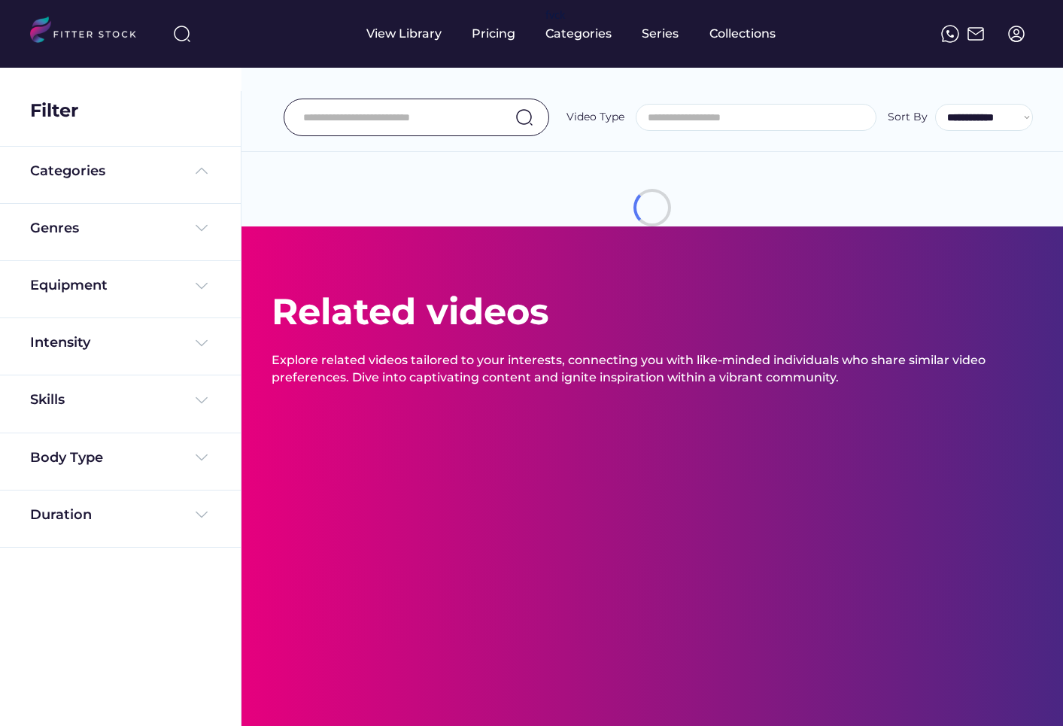
select select
select select "**********"
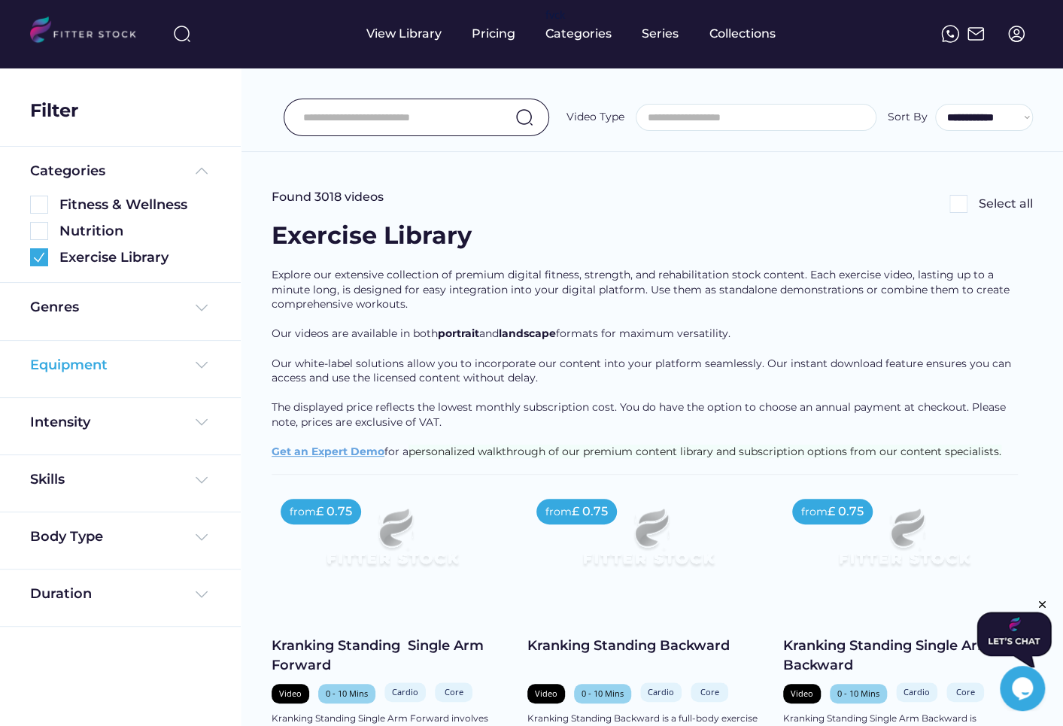
click at [99, 367] on div "Equipment" at bounding box center [69, 365] width 78 height 19
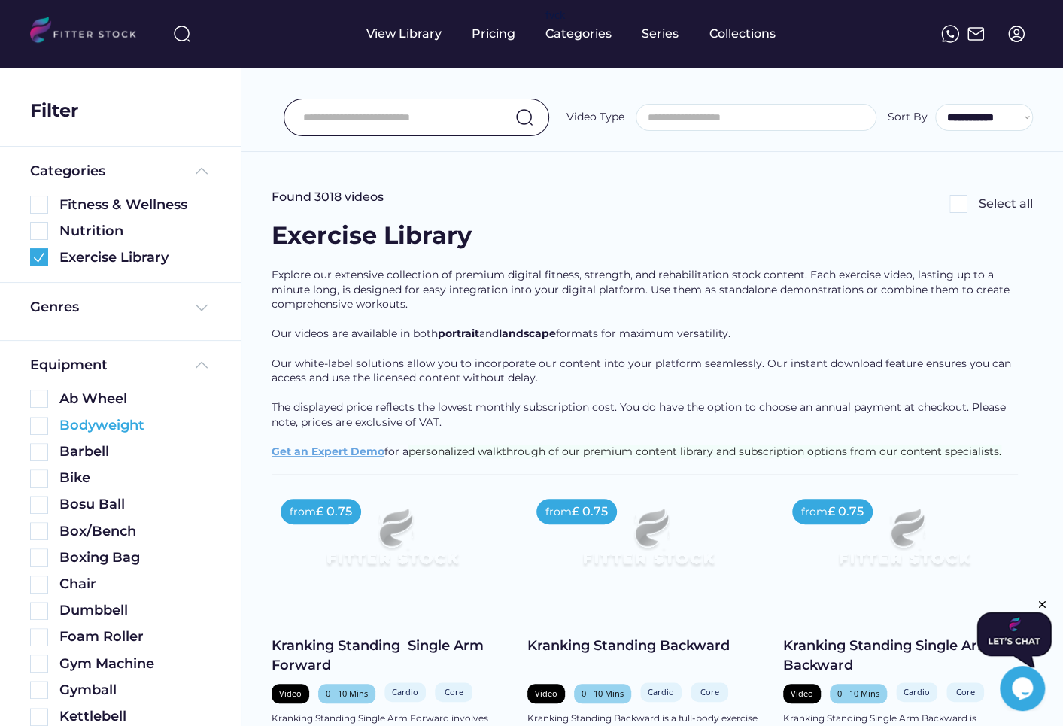
click at [38, 425] on img at bounding box center [39, 426] width 18 height 18
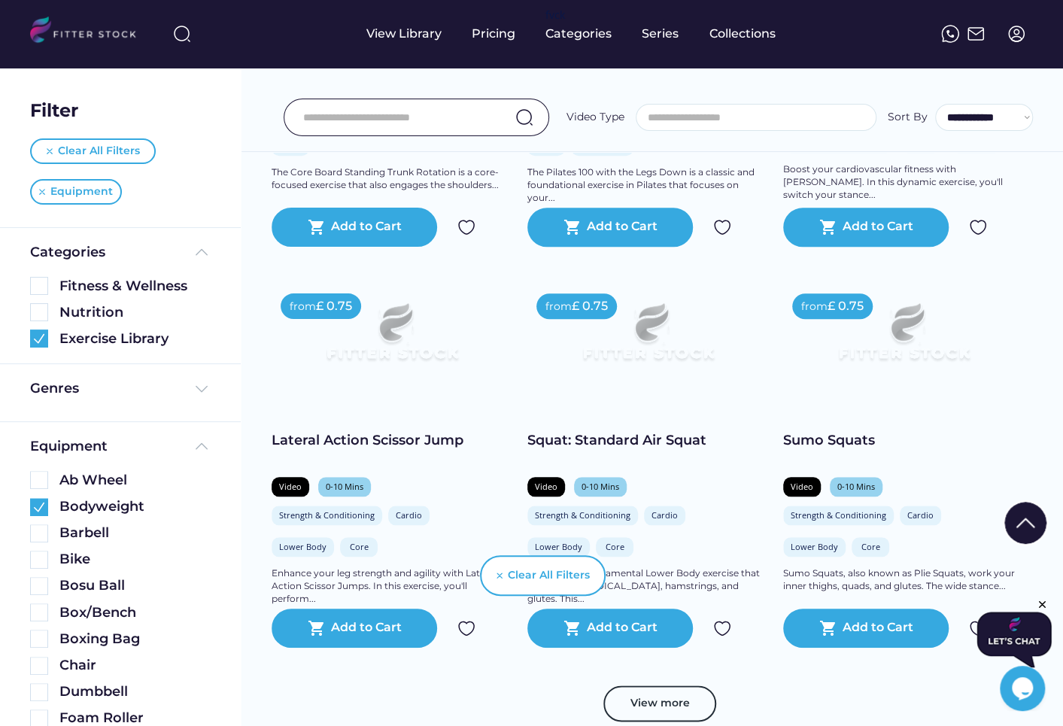
scroll to position [545, 0]
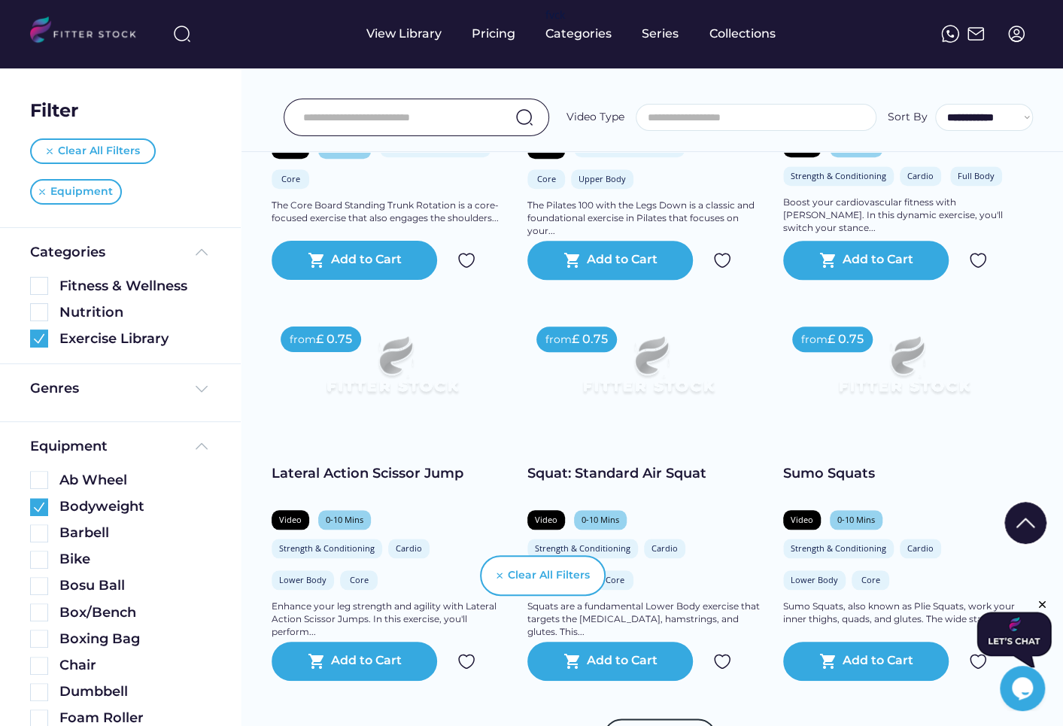
click at [44, 508] on img at bounding box center [39, 507] width 18 height 18
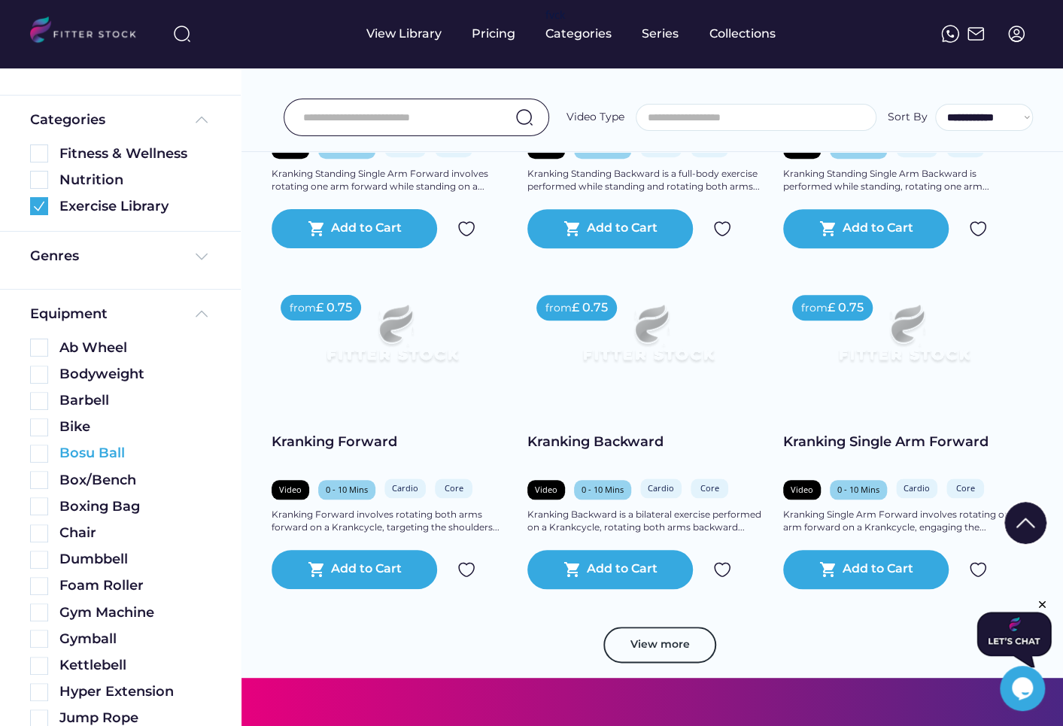
scroll to position [61, 0]
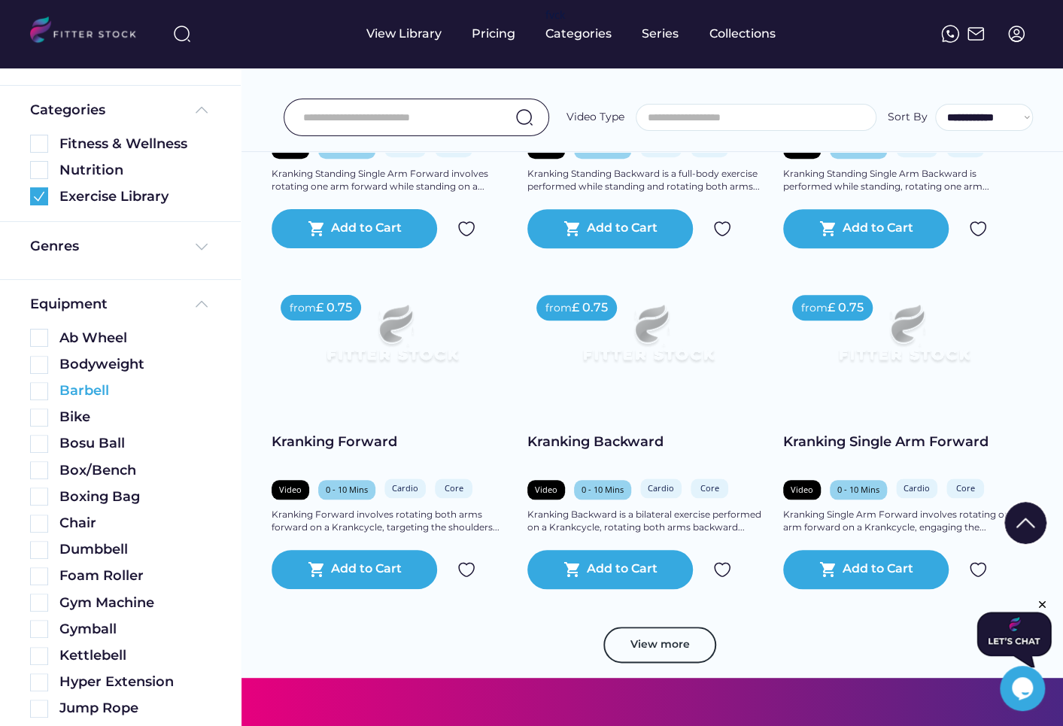
click at [40, 391] on img at bounding box center [39, 391] width 18 height 18
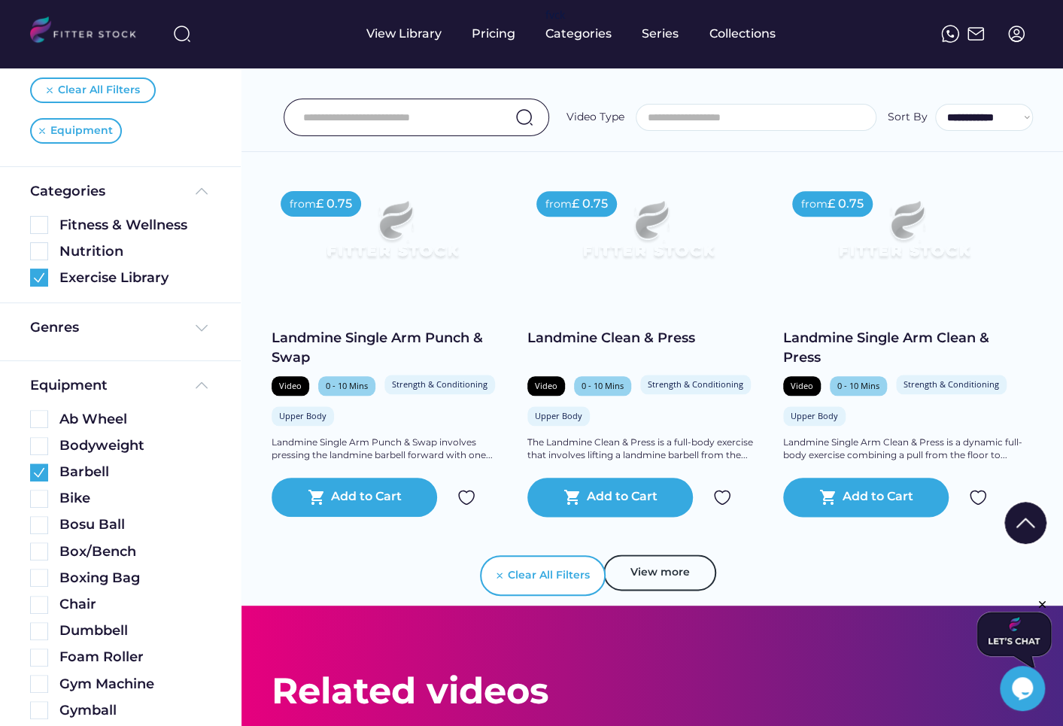
scroll to position [681, 0]
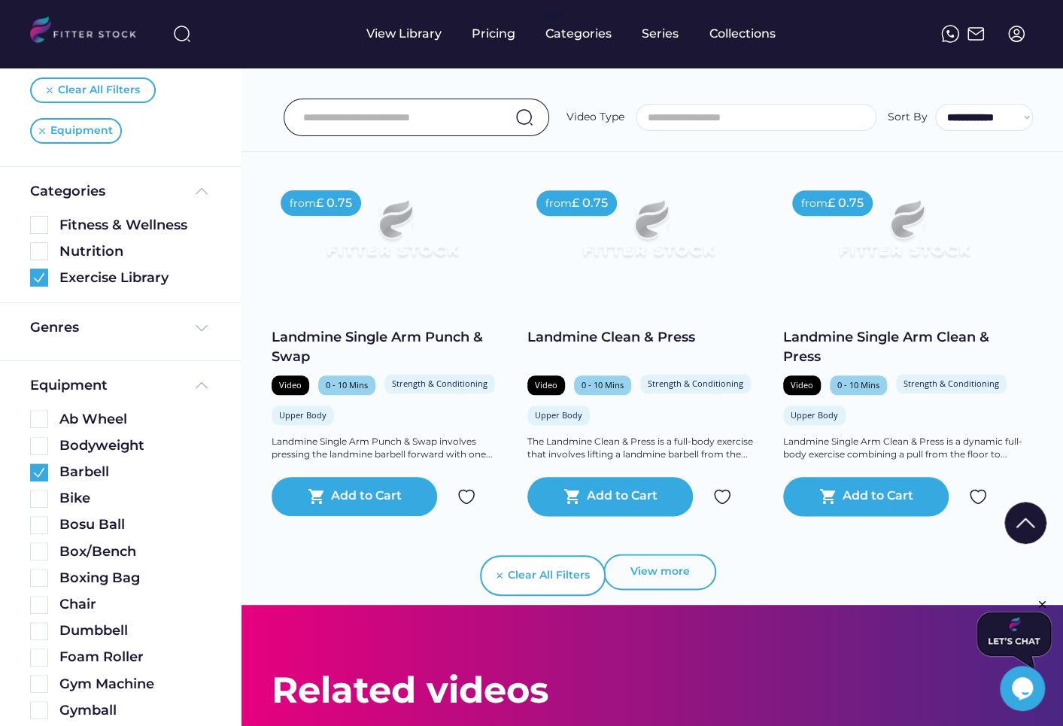
click at [674, 570] on button "View more" at bounding box center [660, 572] width 113 height 36
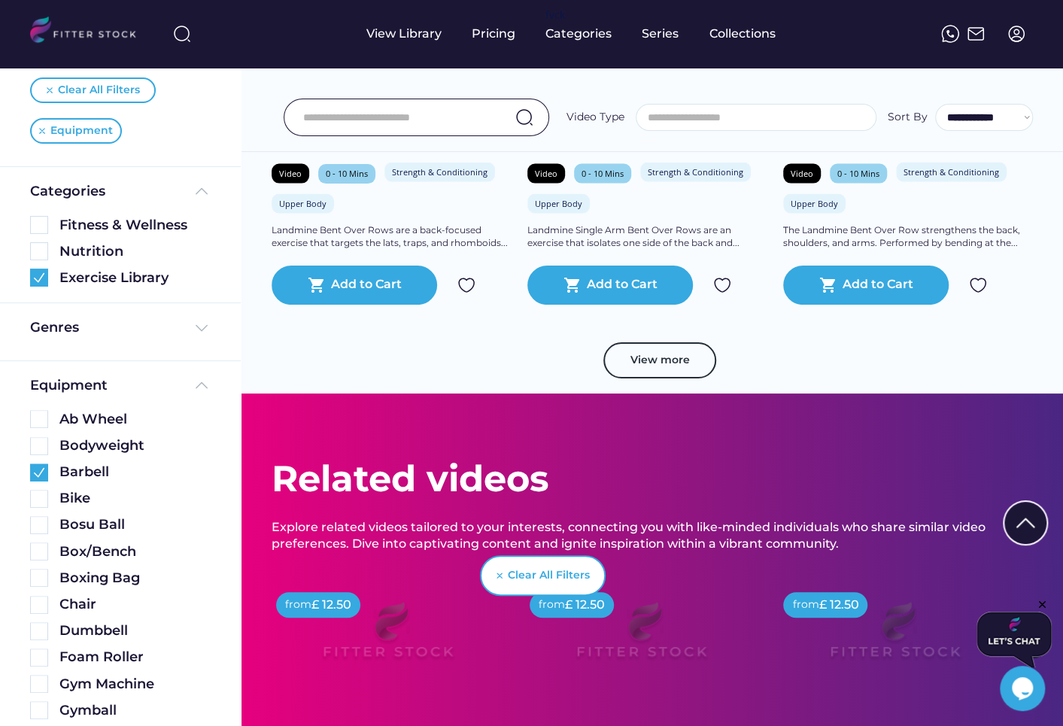
scroll to position [1656, 0]
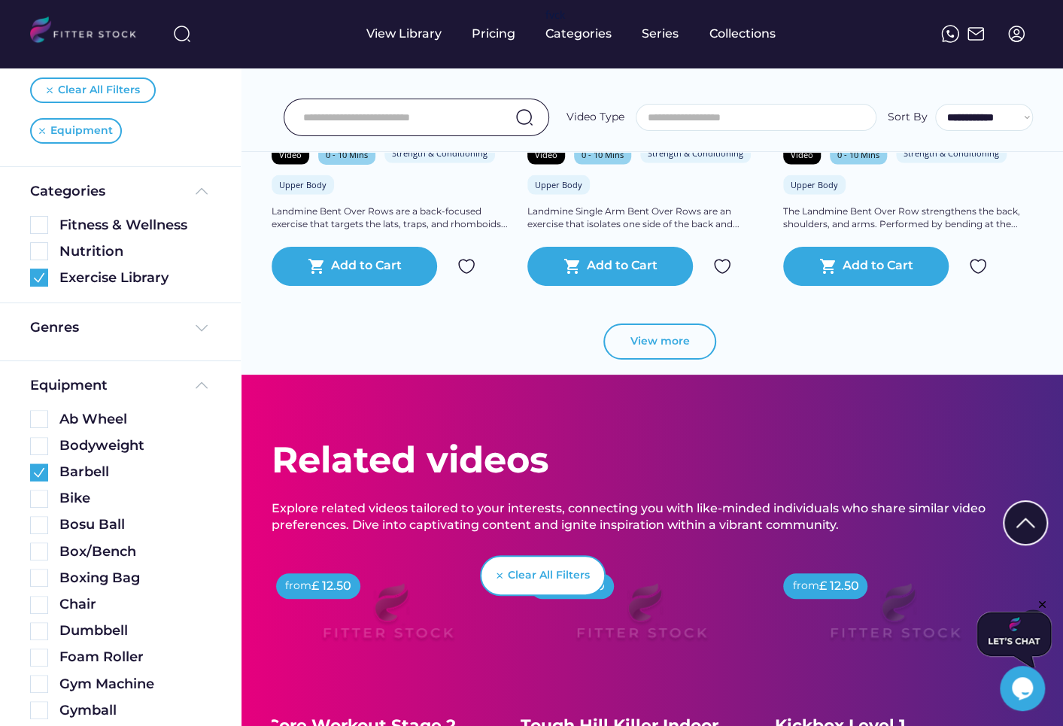
click at [680, 351] on button "View more" at bounding box center [660, 342] width 113 height 36
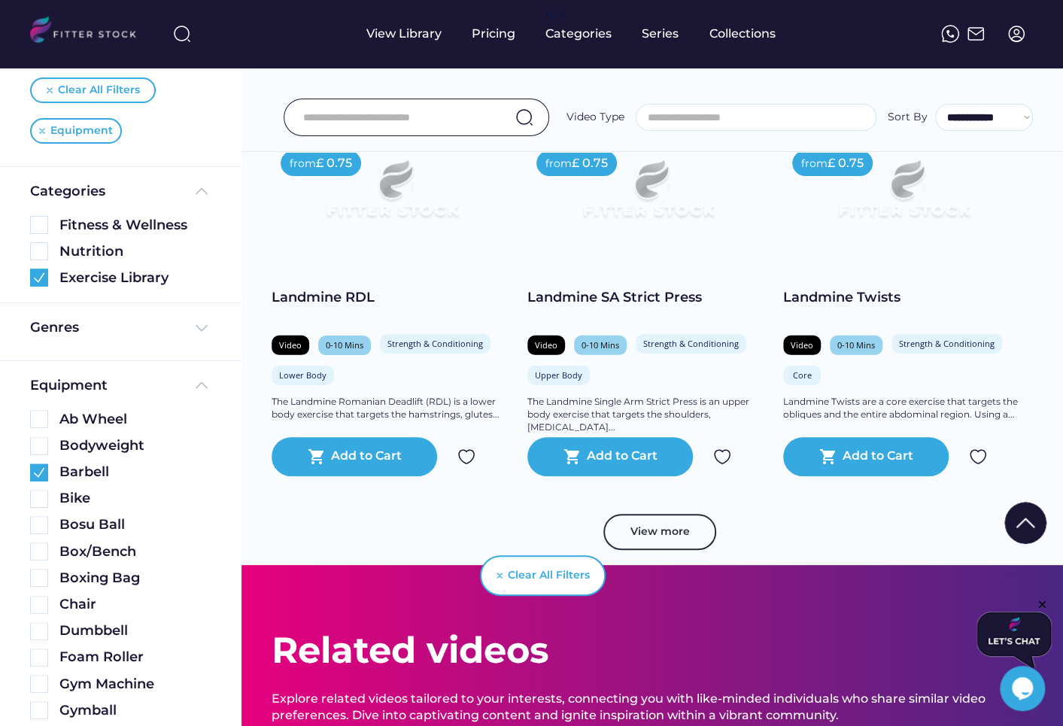
scroll to position [2212, 0]
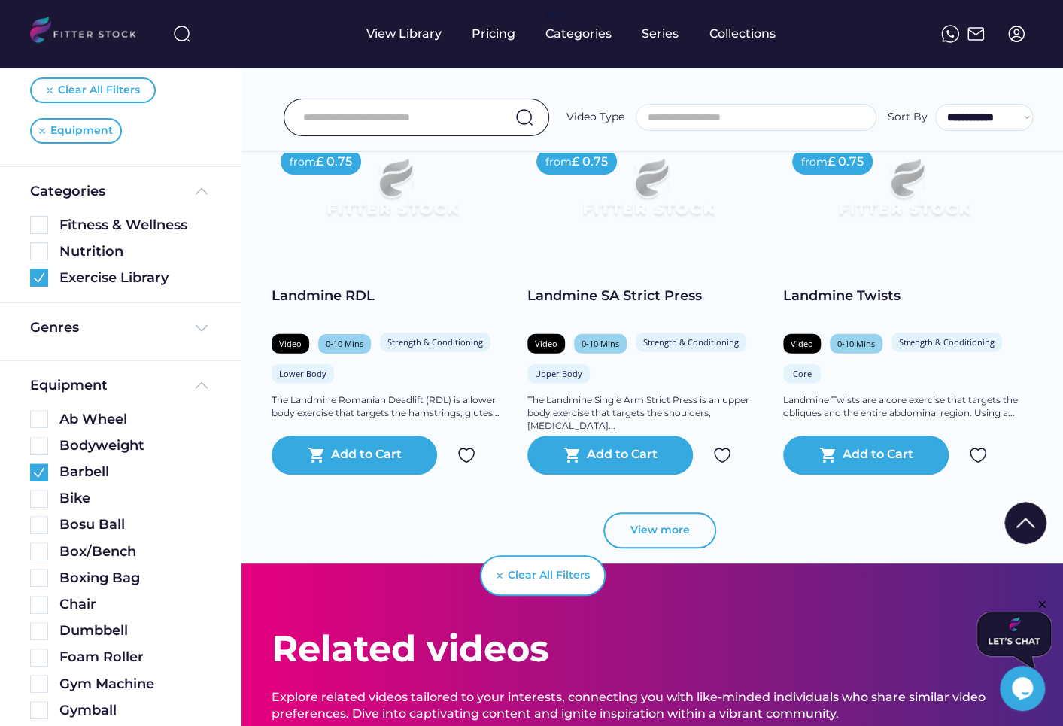
click at [674, 525] on button "View more" at bounding box center [660, 530] width 113 height 36
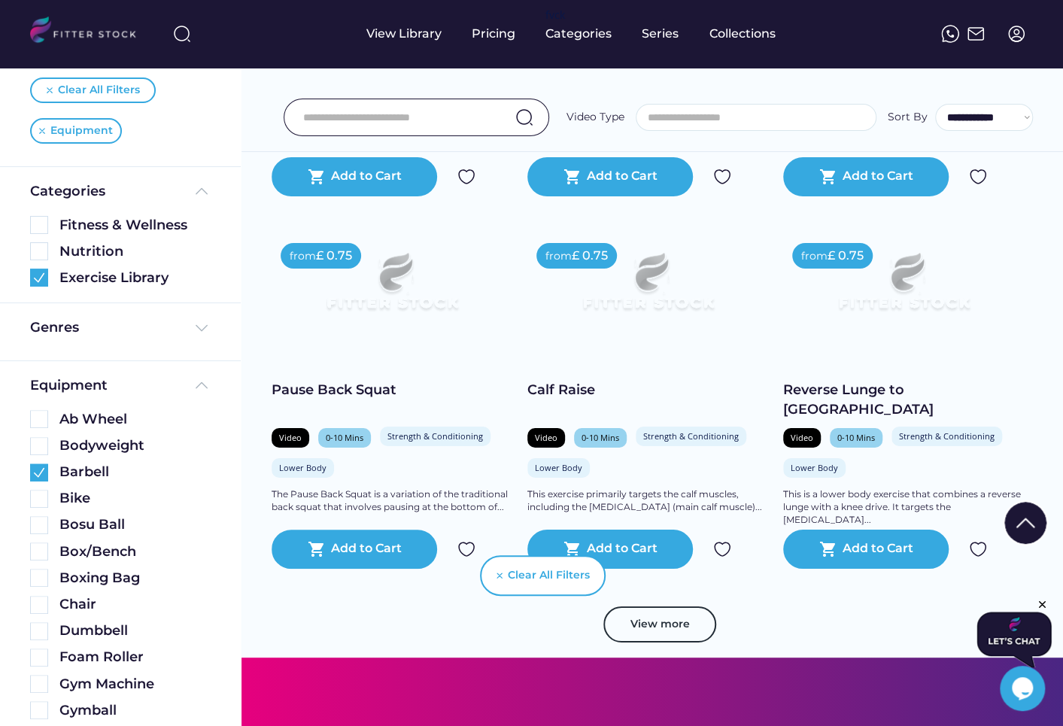
scroll to position [2890, 0]
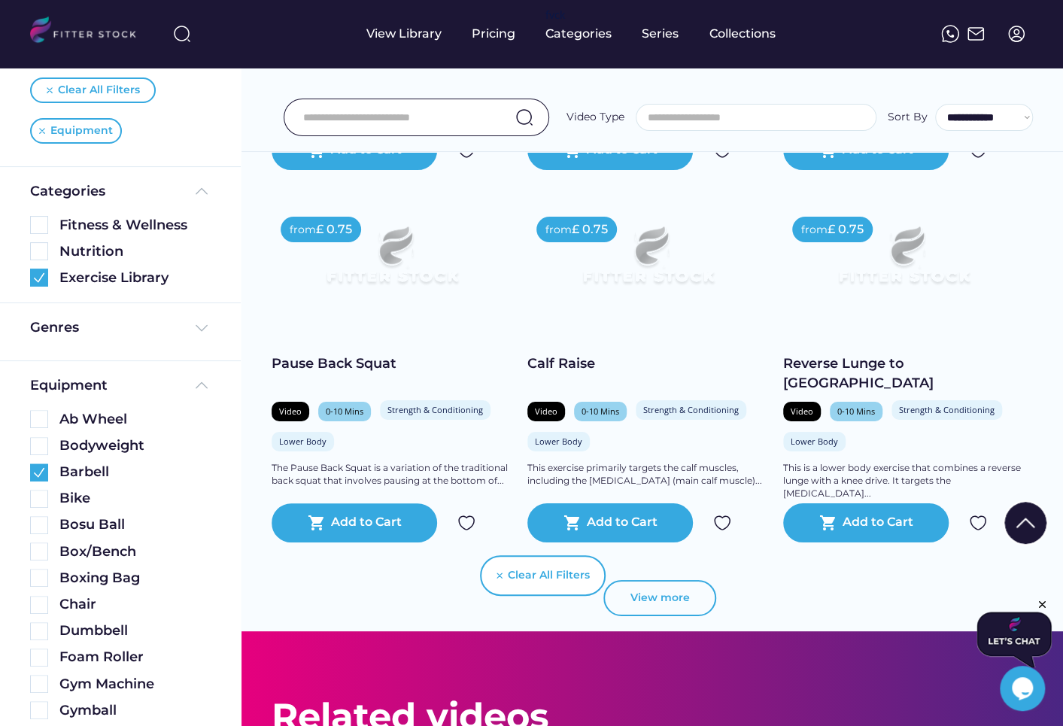
click at [664, 598] on button "View more" at bounding box center [660, 598] width 113 height 36
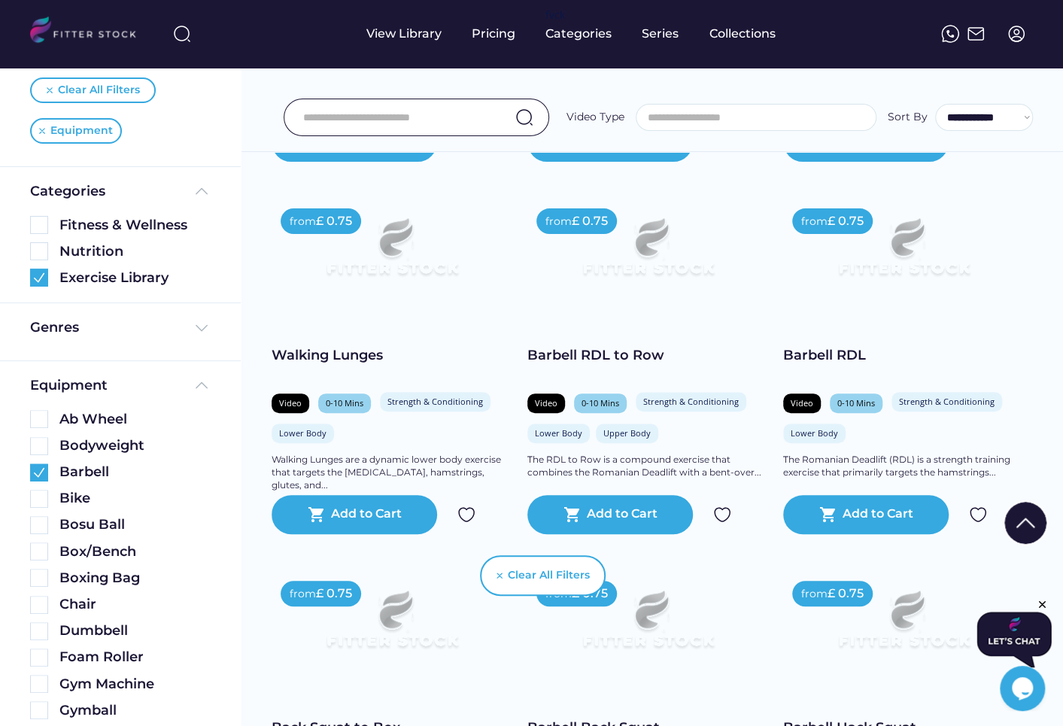
scroll to position [3328, 0]
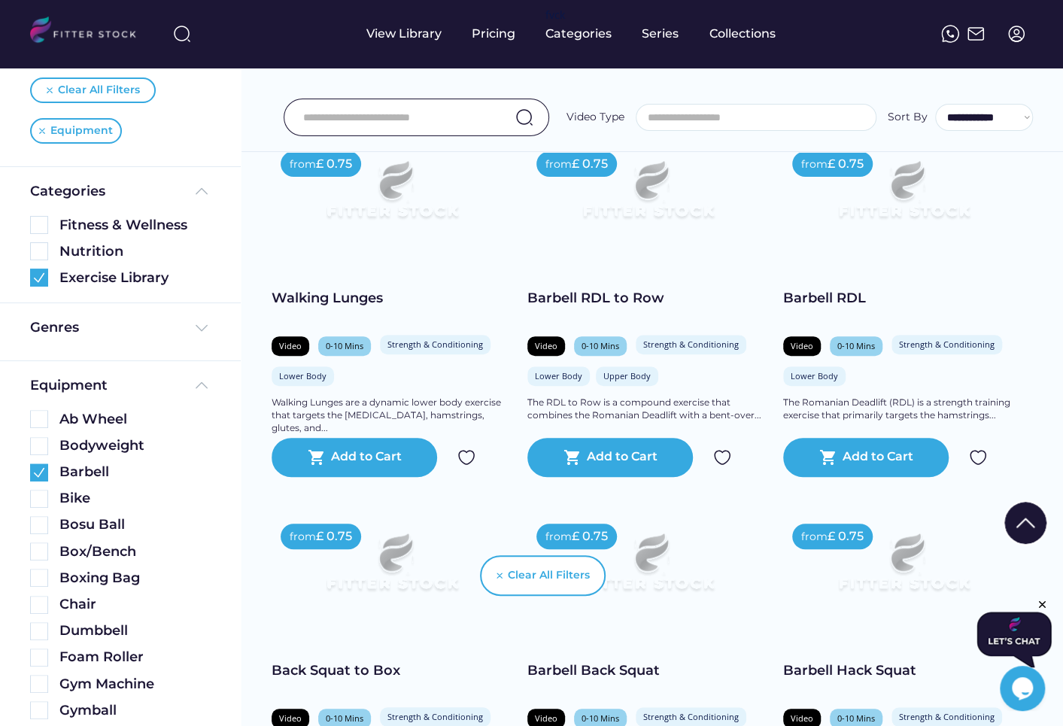
click at [824, 284] on div "from £ 0.75 Barbell RDL Video 0-10 Mins Strength & Conditioning Lower Body The …" at bounding box center [903, 309] width 241 height 335
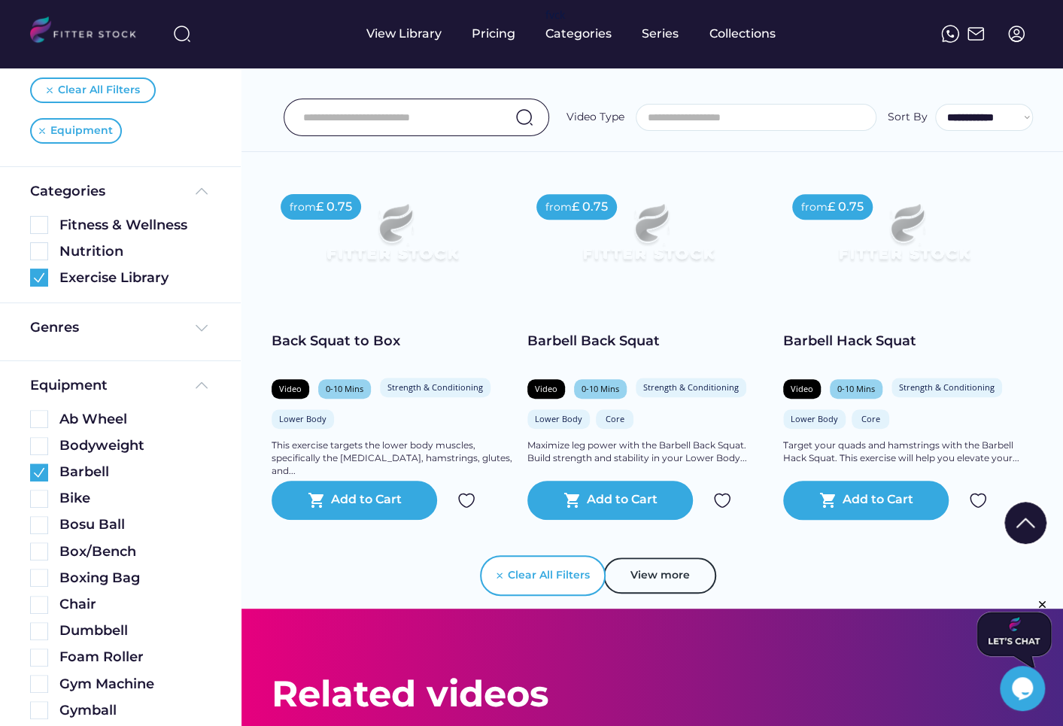
scroll to position [3671, 0]
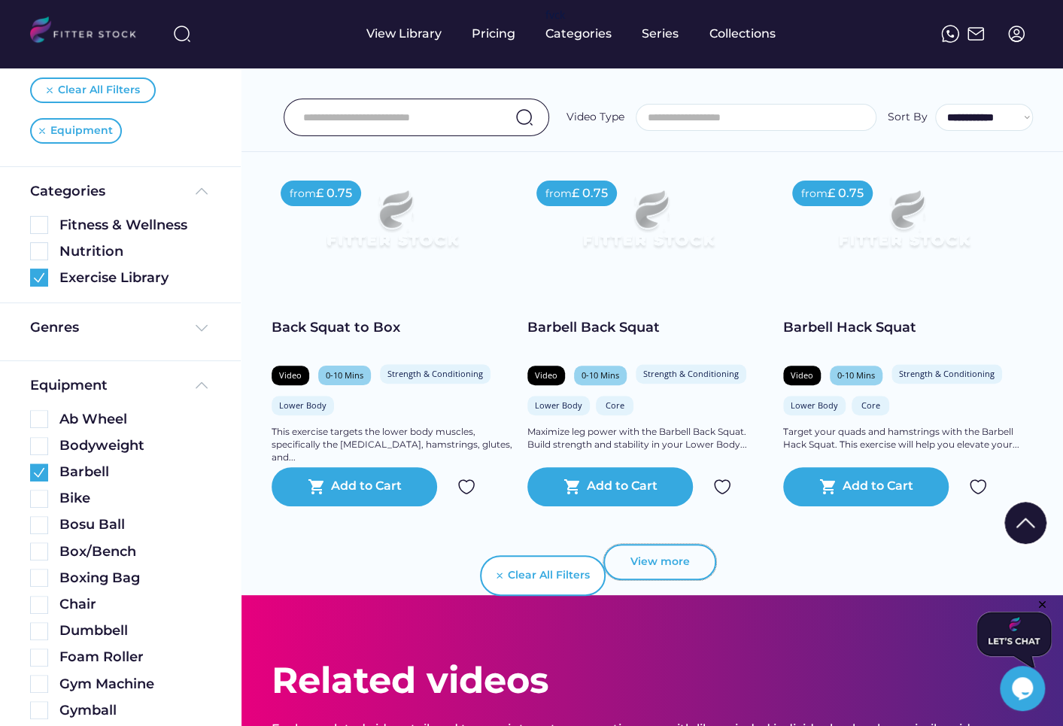
click at [632, 561] on button "View more" at bounding box center [660, 562] width 113 height 36
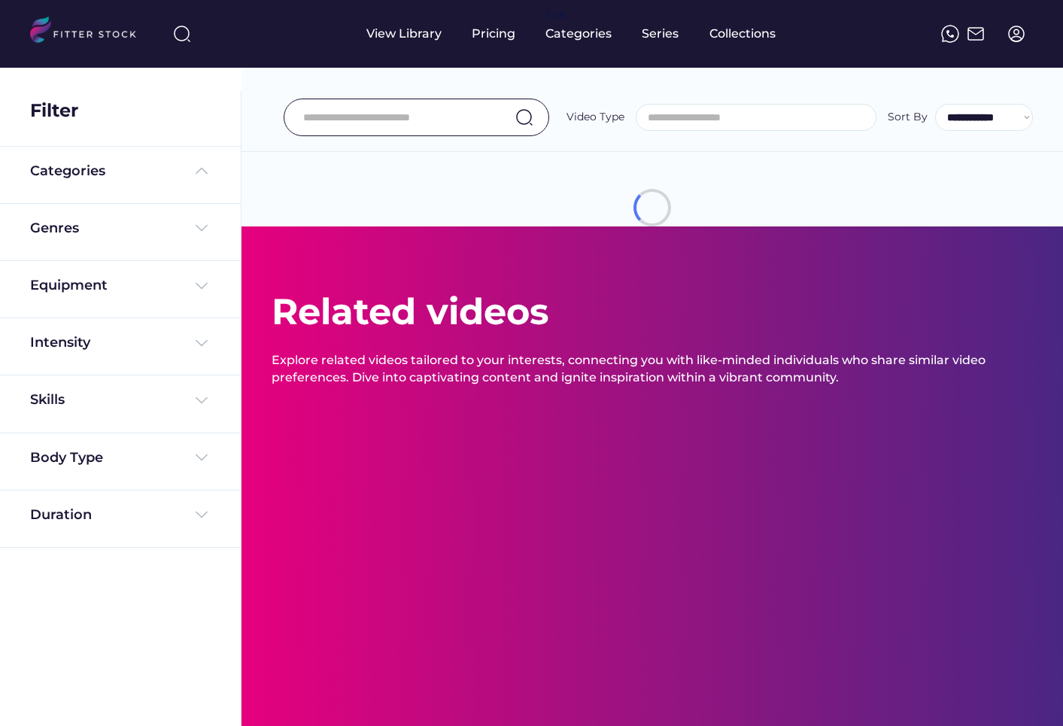
select select
select select "**********"
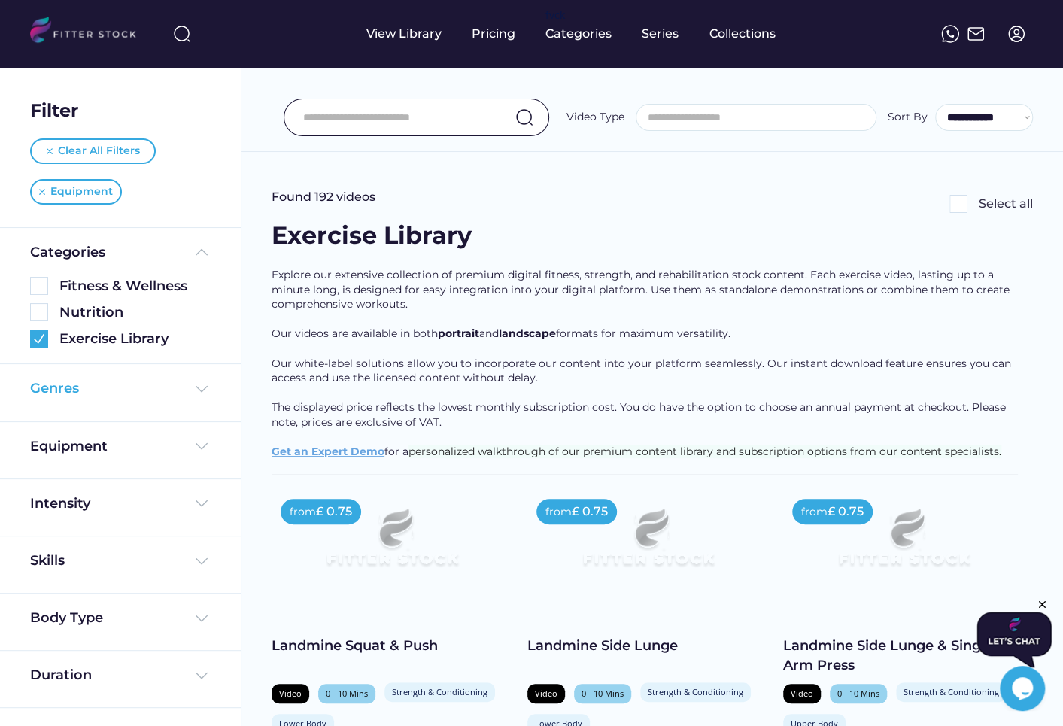
click at [55, 392] on div "Genres" at bounding box center [54, 388] width 49 height 19
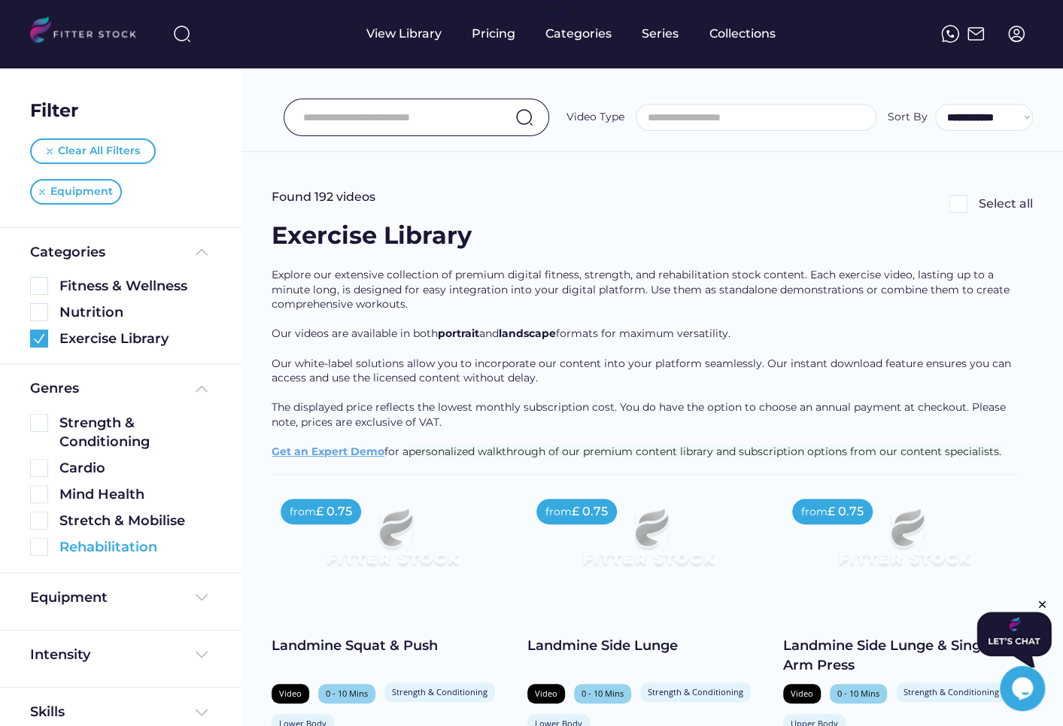
click at [42, 548] on img at bounding box center [39, 547] width 18 height 18
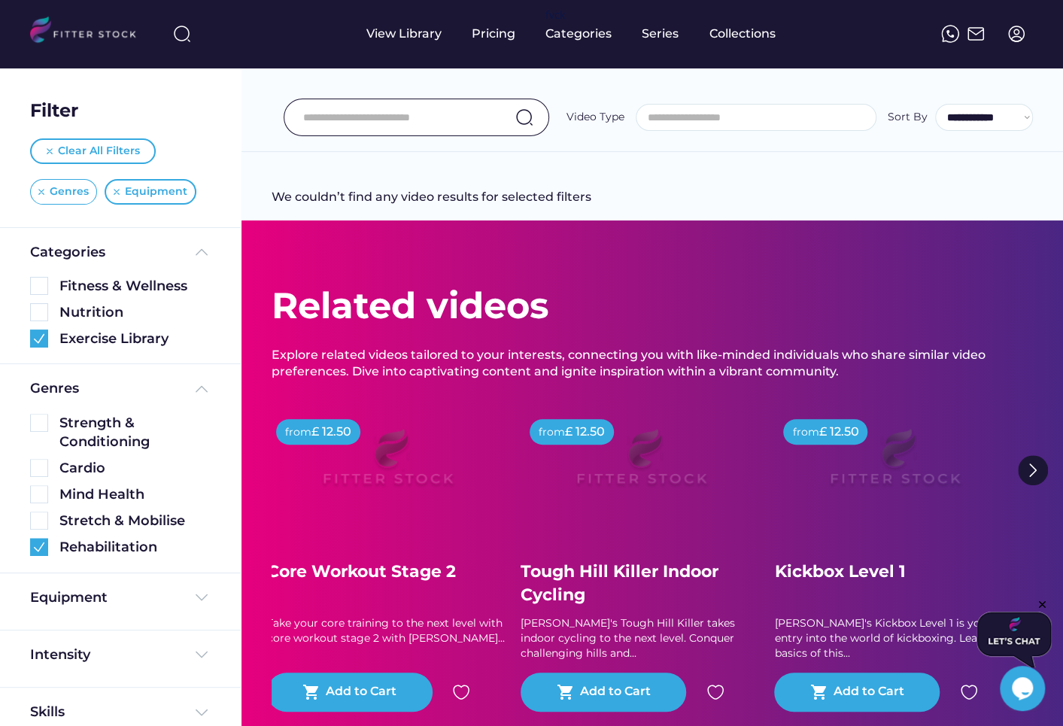
click at [37, 188] on div "Genres" at bounding box center [63, 192] width 67 height 26
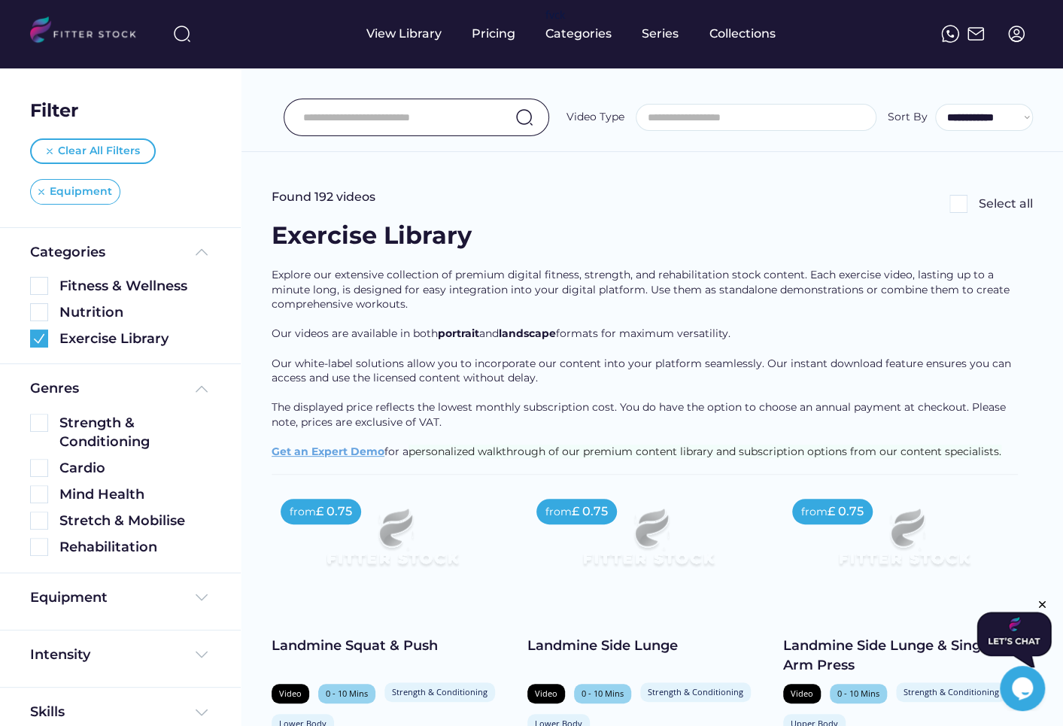
click at [38, 195] on div "Equipment" at bounding box center [75, 192] width 90 height 26
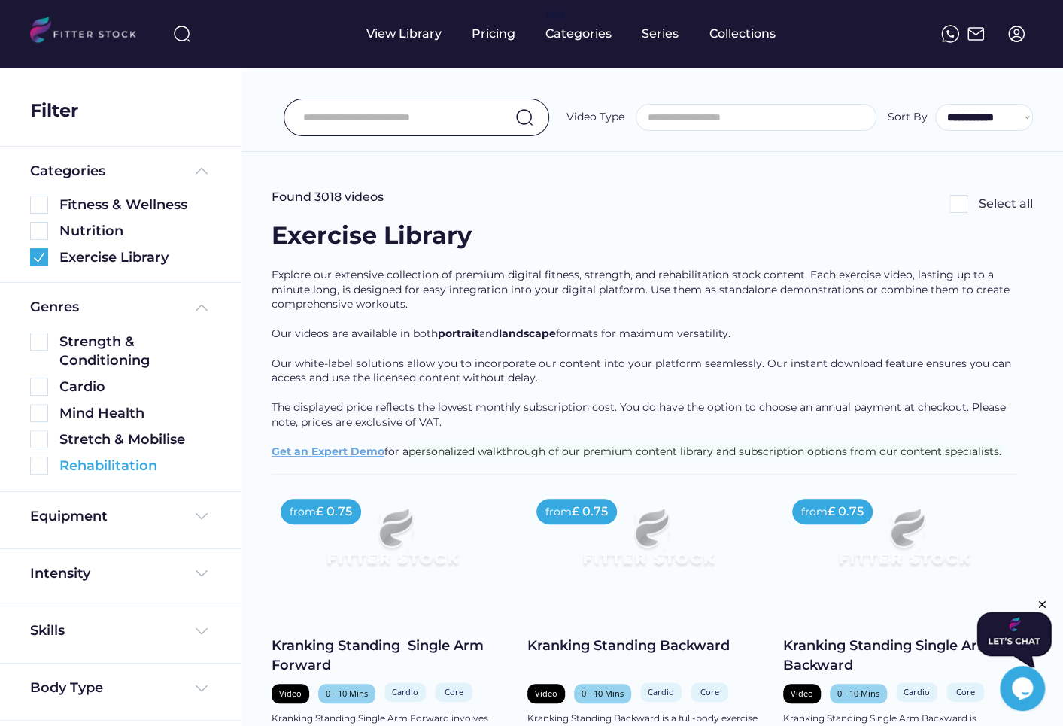
click at [38, 460] on img at bounding box center [39, 466] width 18 height 18
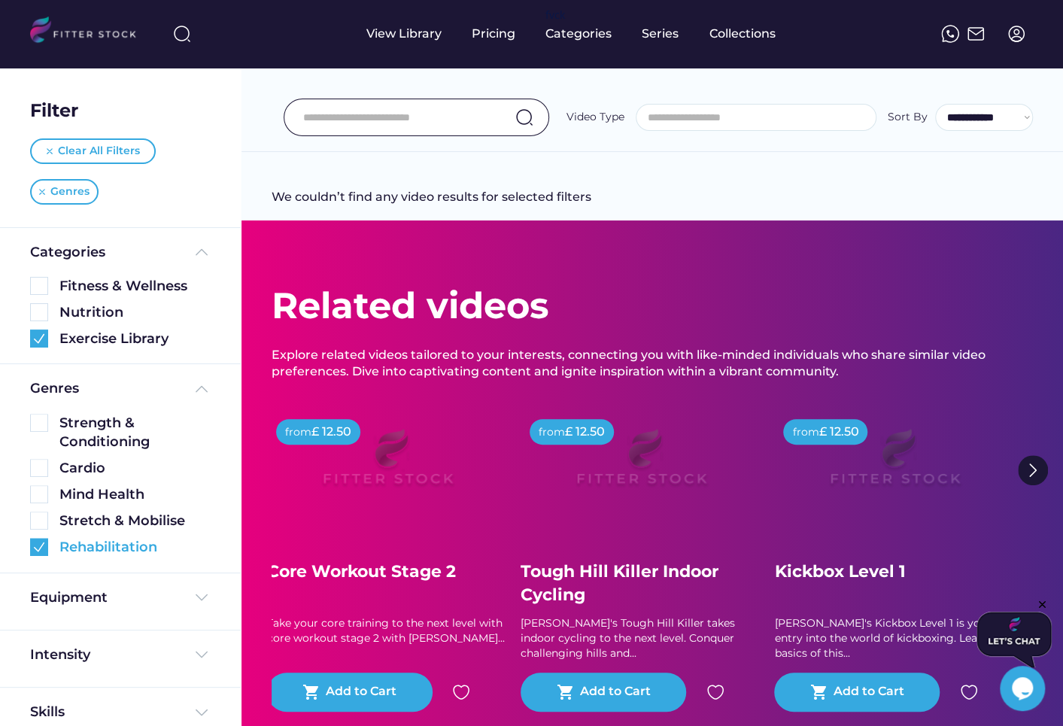
click at [42, 553] on img at bounding box center [39, 547] width 18 height 18
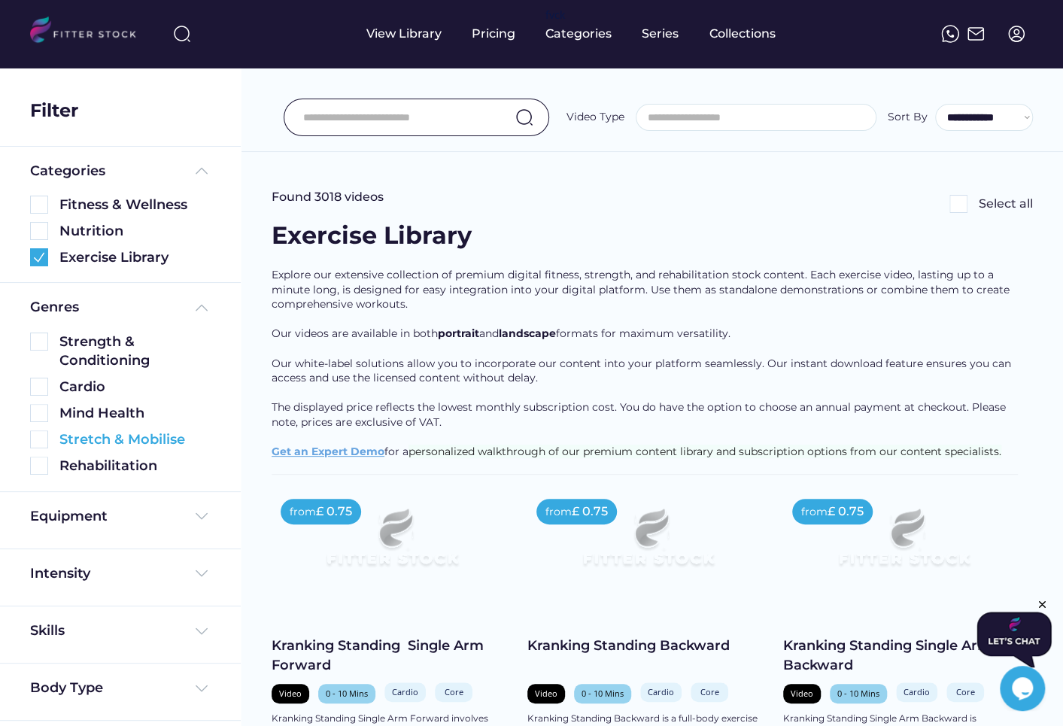
click at [39, 440] on img at bounding box center [39, 439] width 18 height 18
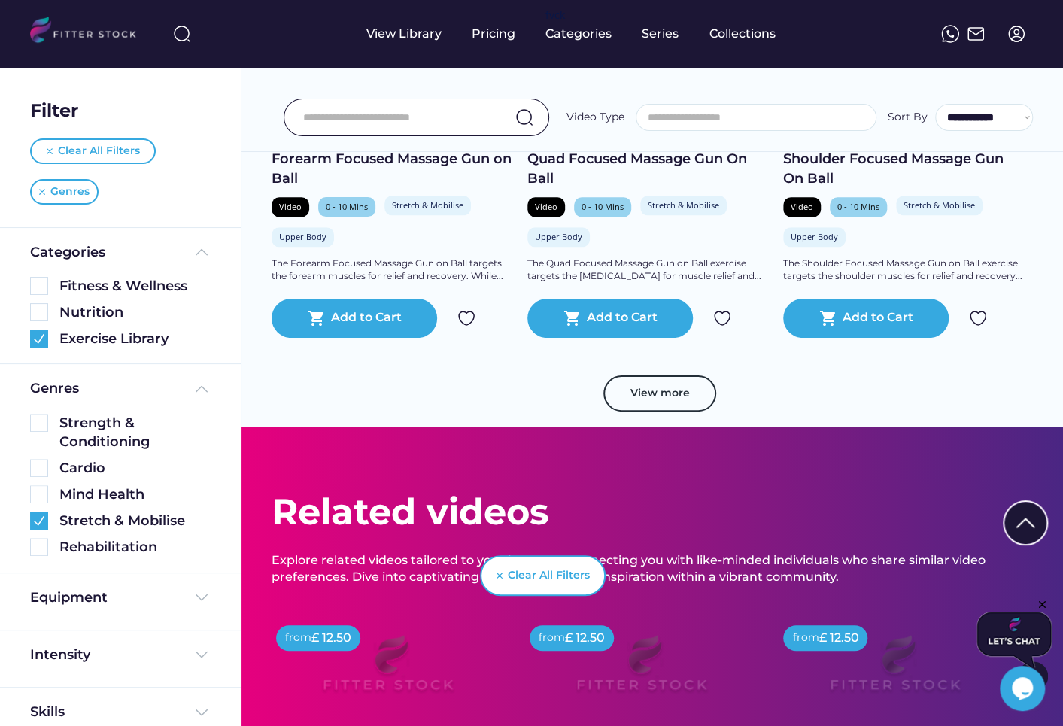
scroll to position [865, 0]
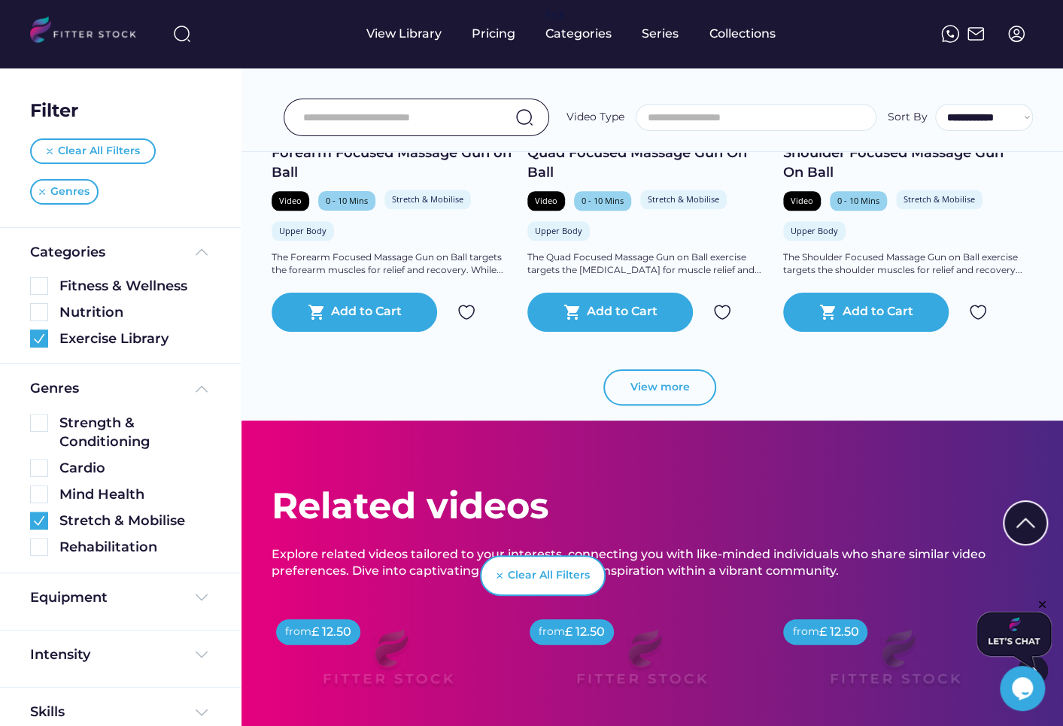
click at [651, 398] on button "View more" at bounding box center [660, 387] width 113 height 36
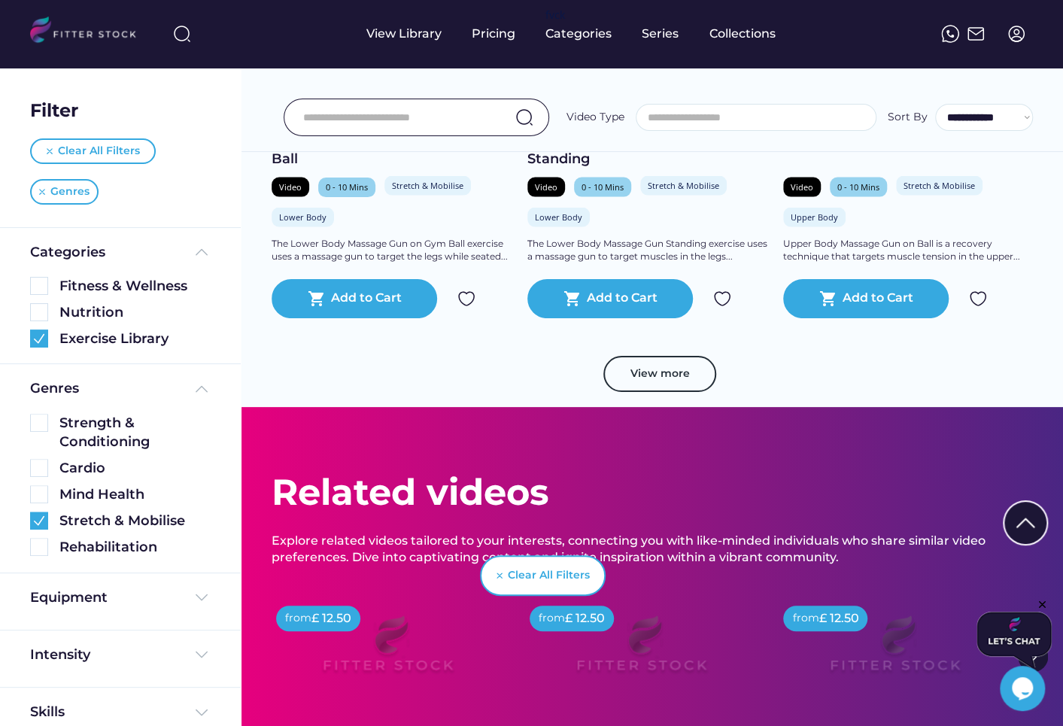
scroll to position [1625, 0]
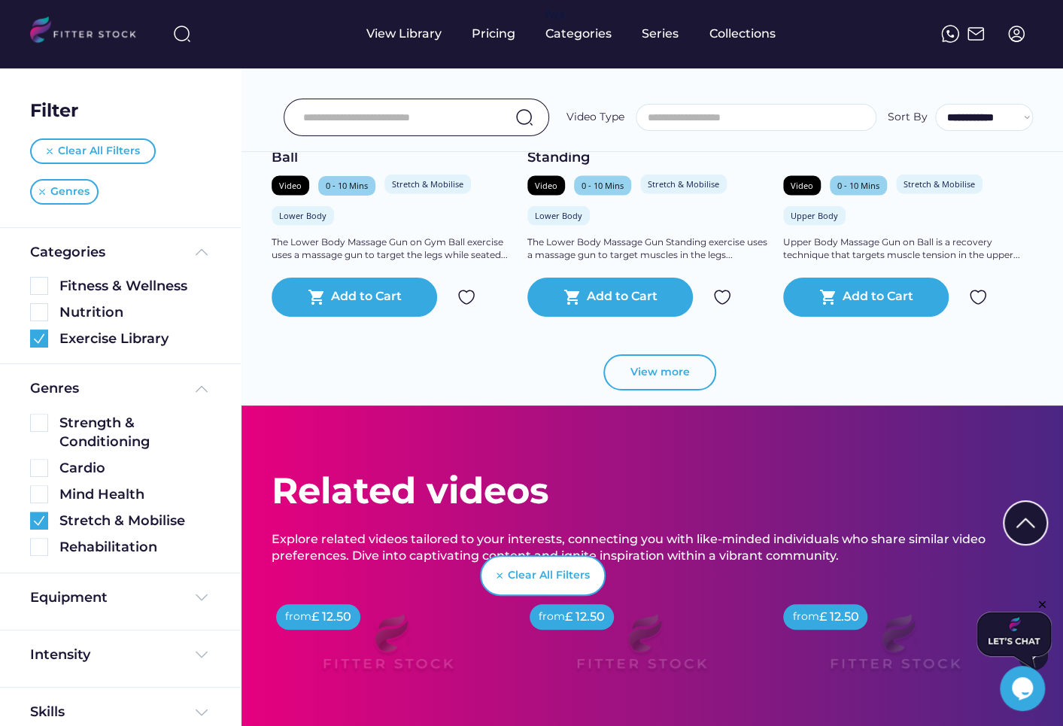
click at [660, 371] on button "View more" at bounding box center [660, 372] width 113 height 36
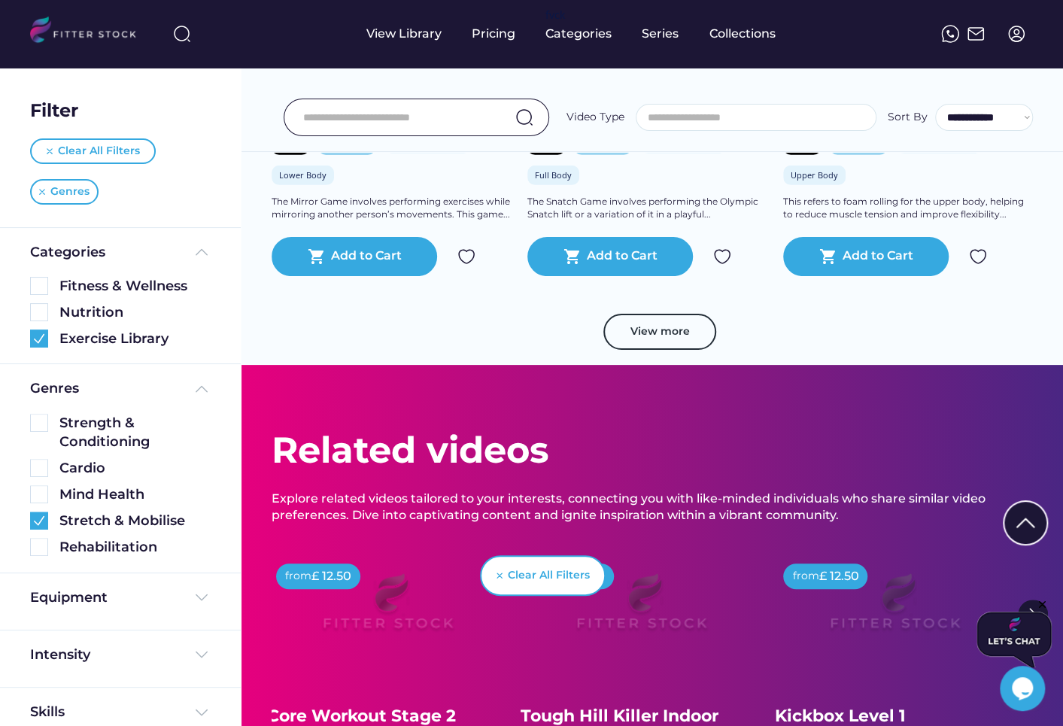
scroll to position [2418, 0]
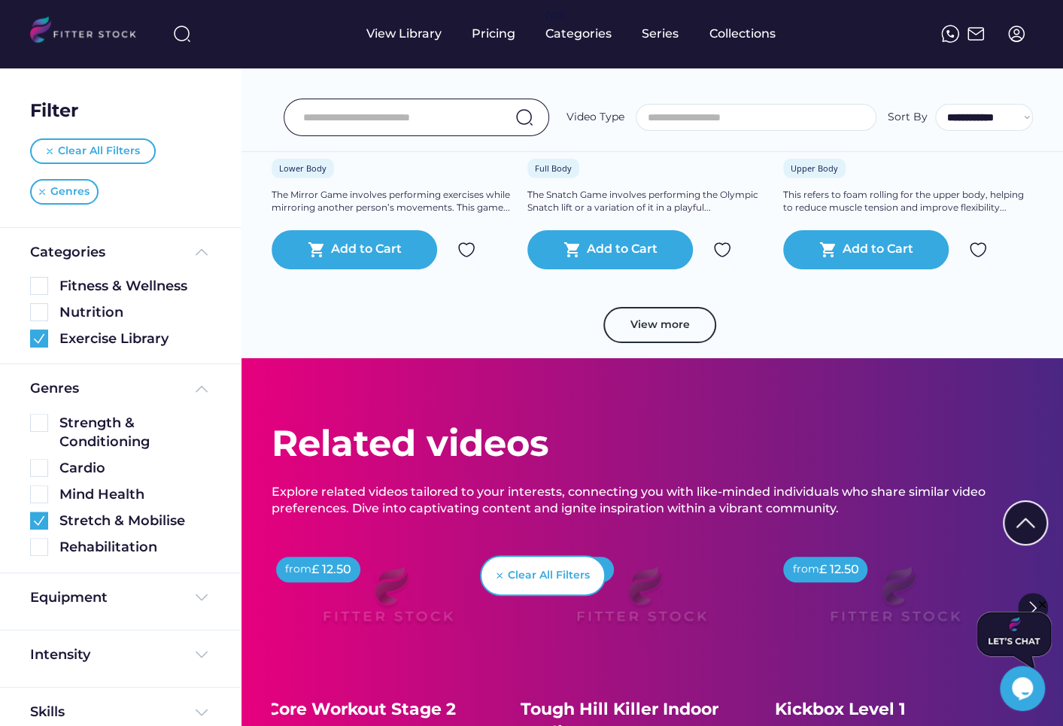
click at [658, 315] on button "View more" at bounding box center [660, 325] width 113 height 36
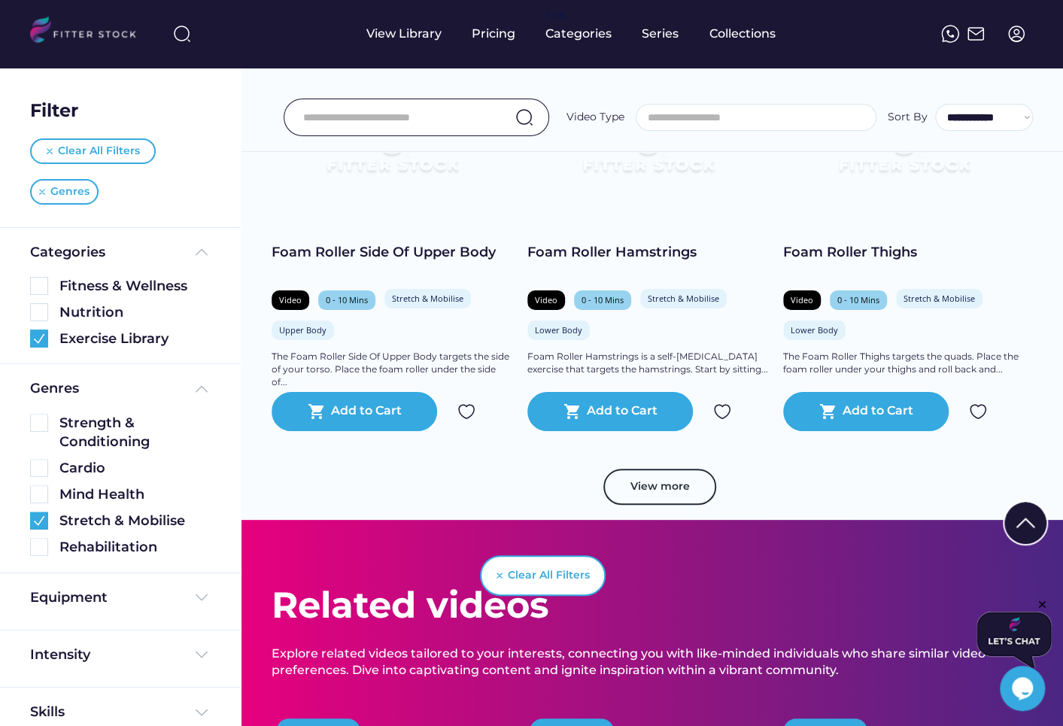
scroll to position [3048, 0]
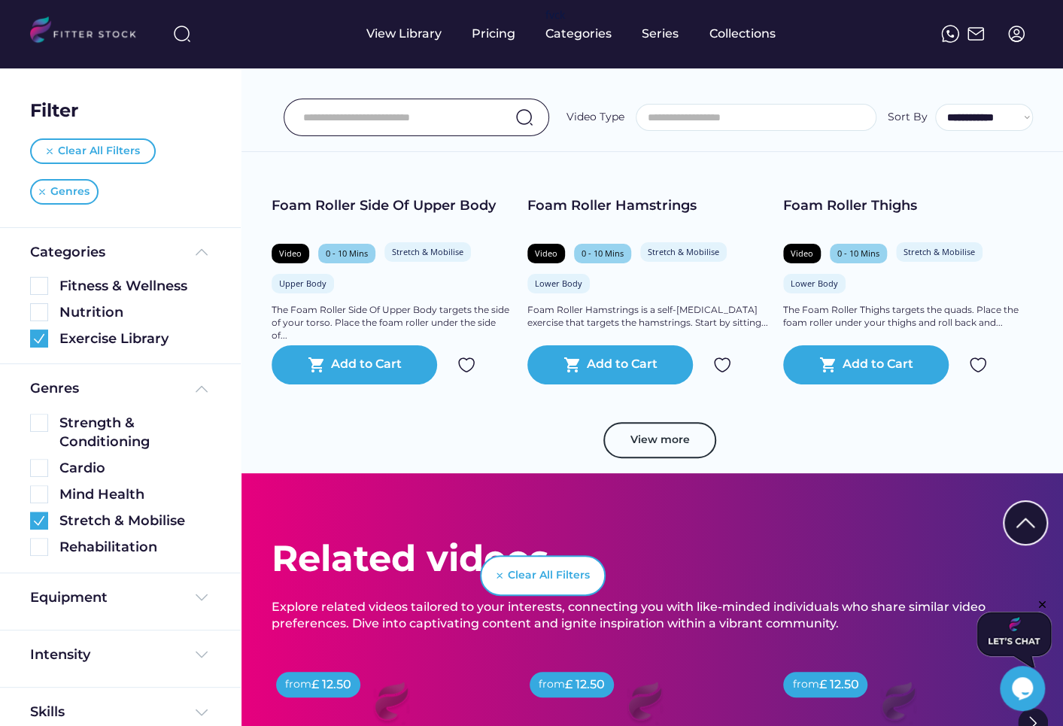
click at [640, 442] on button "View more" at bounding box center [660, 440] width 113 height 36
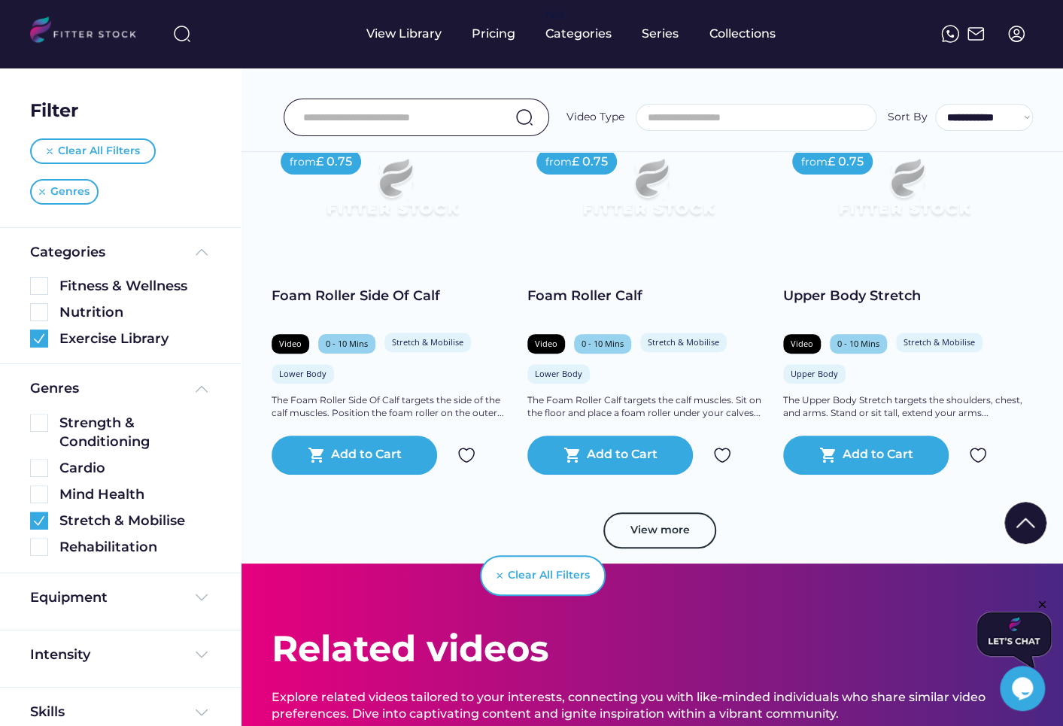
scroll to position [3707, 0]
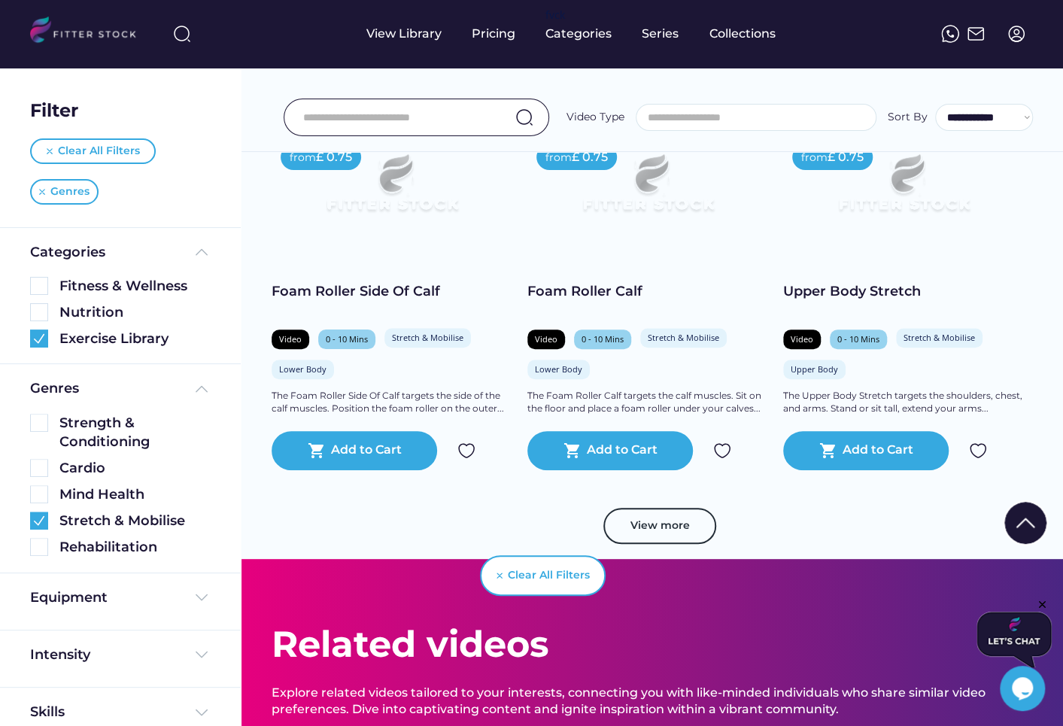
click at [643, 519] on button "View more" at bounding box center [660, 526] width 113 height 36
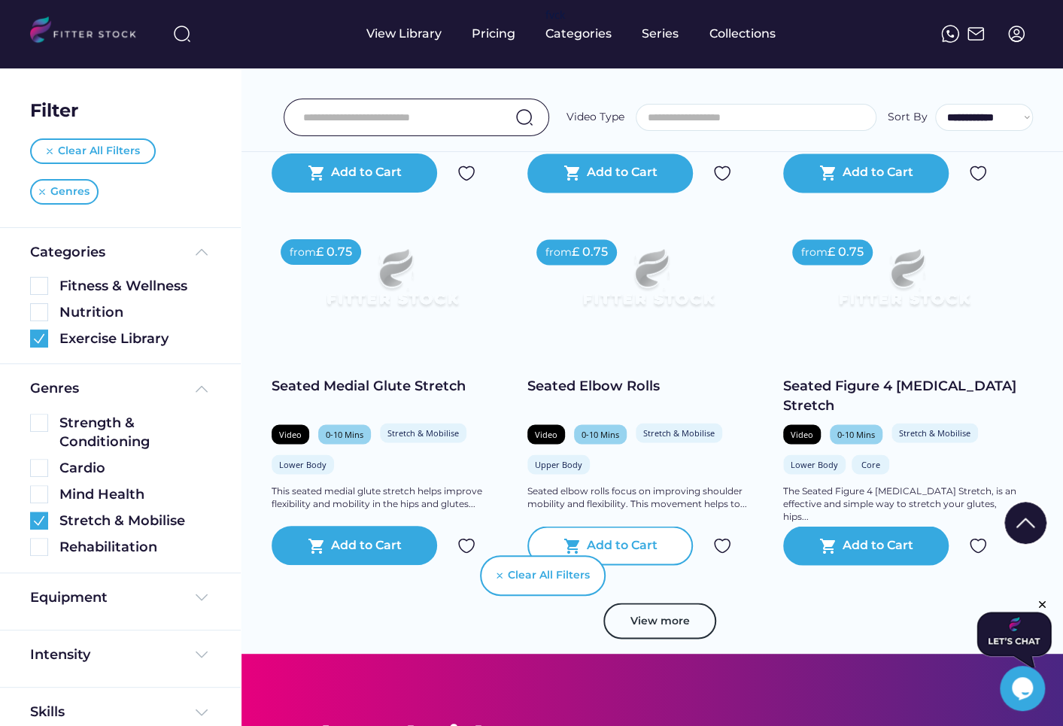
scroll to position [4354, 0]
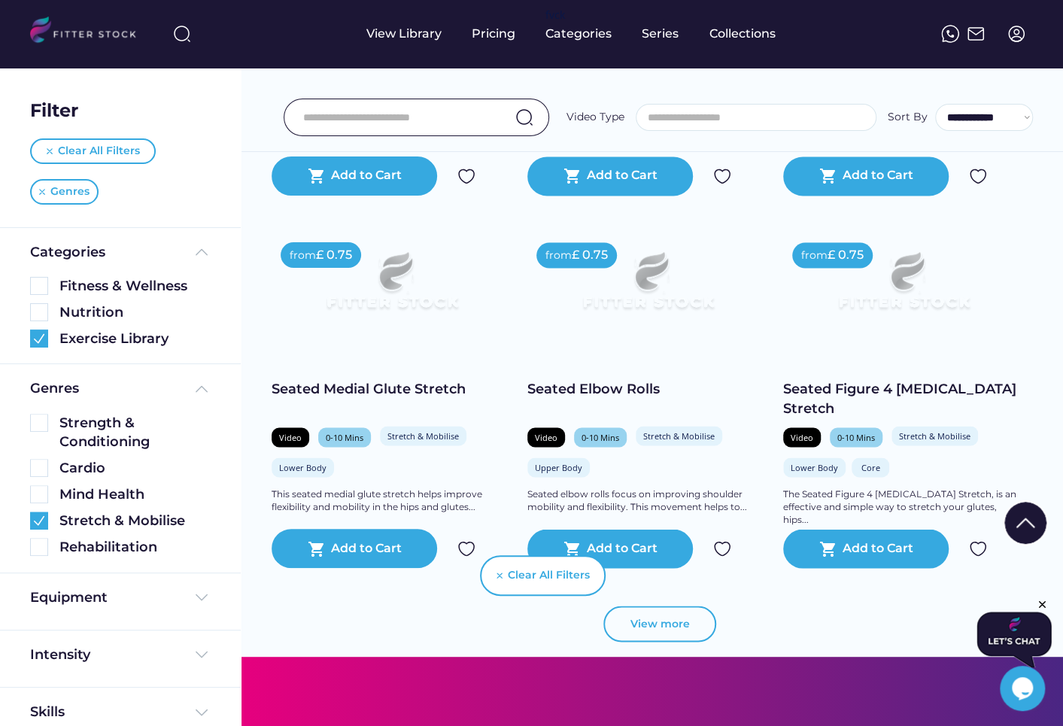
click at [668, 639] on button "View more" at bounding box center [660, 624] width 113 height 36
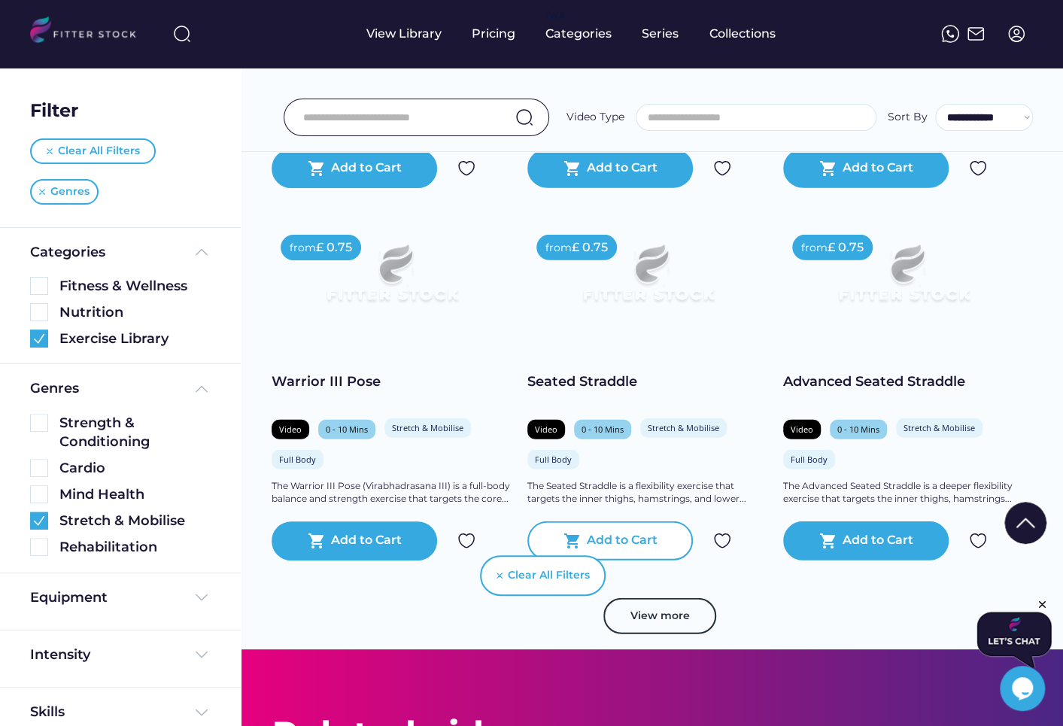
scroll to position [5126, 0]
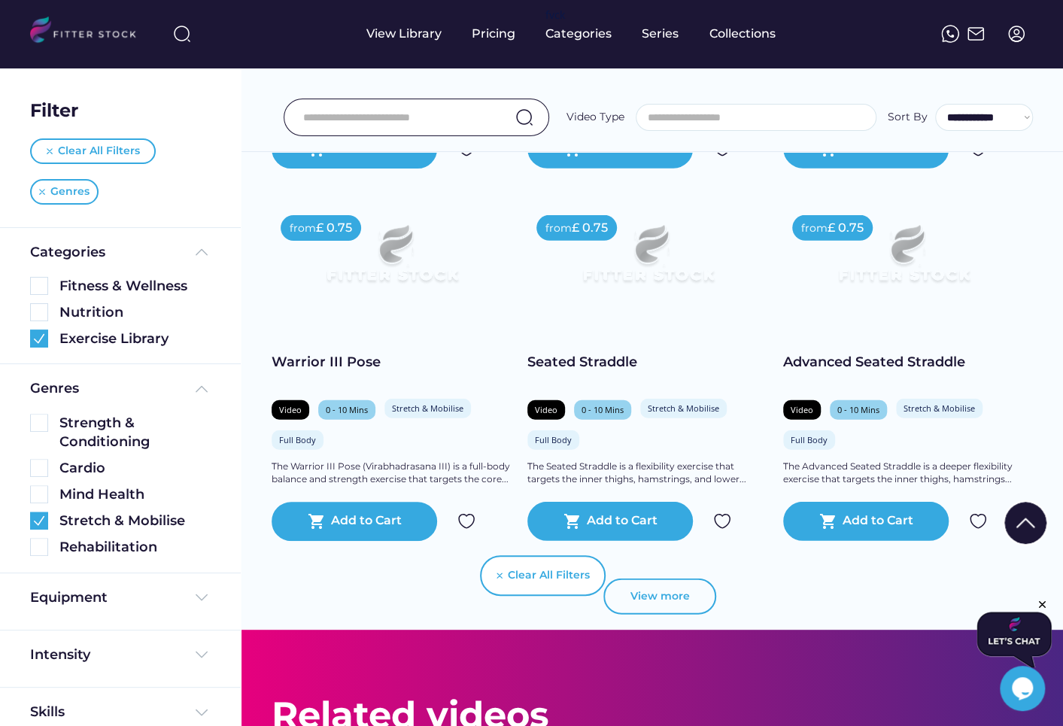
click at [644, 611] on button "View more" at bounding box center [660, 597] width 113 height 36
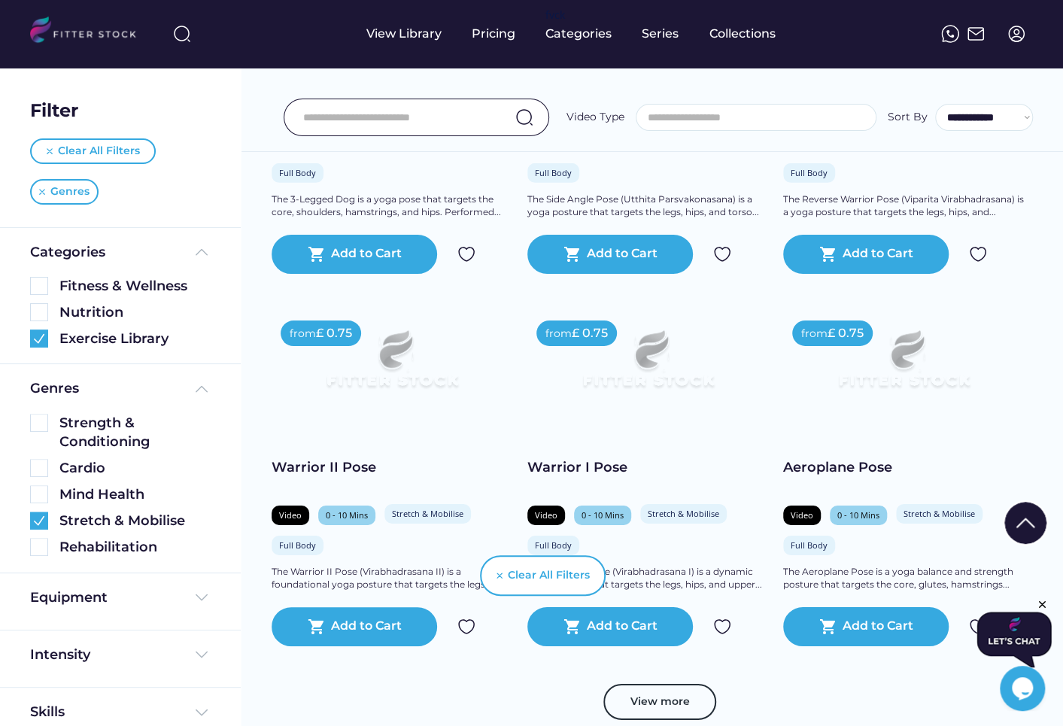
scroll to position [5807, 0]
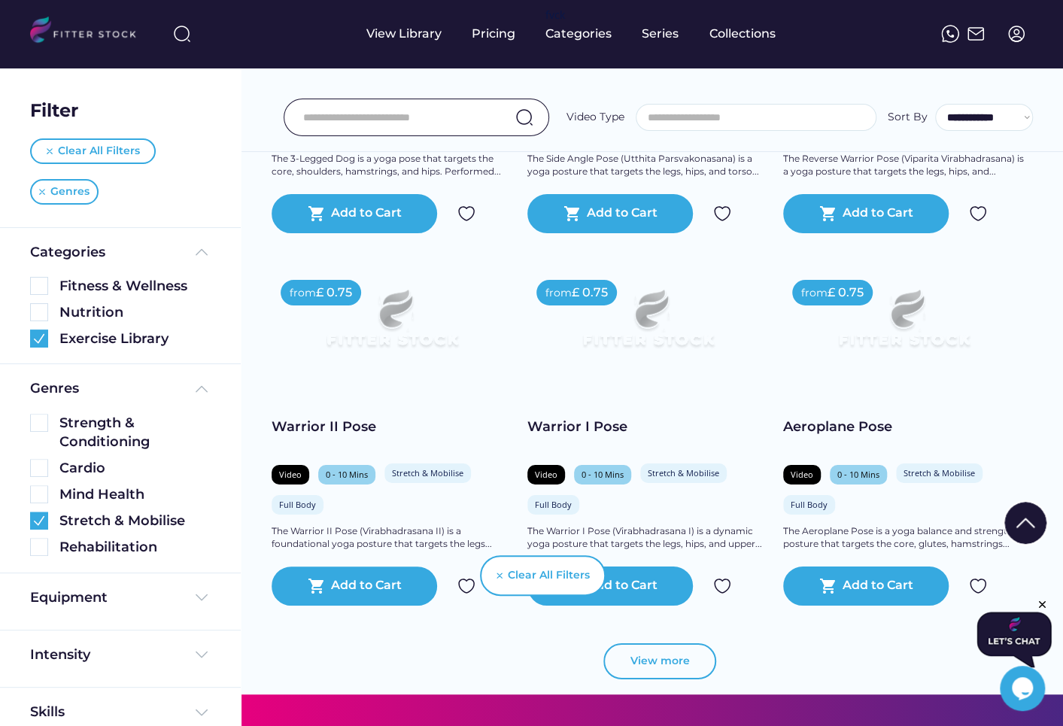
click at [681, 664] on button "View more" at bounding box center [660, 661] width 113 height 36
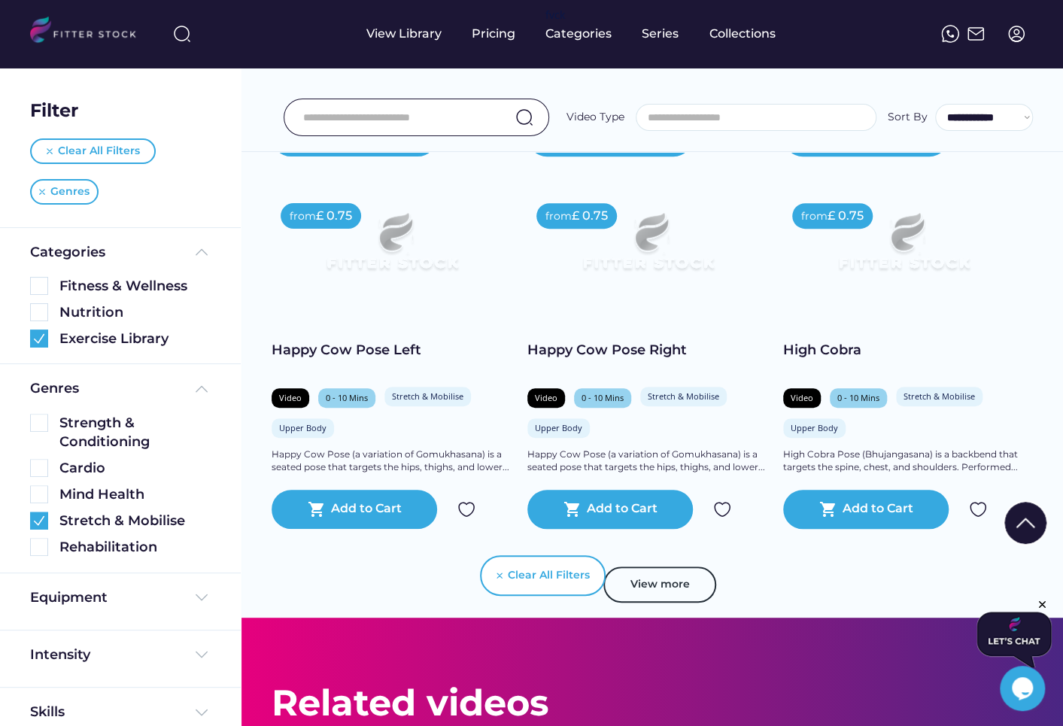
scroll to position [6630, 0]
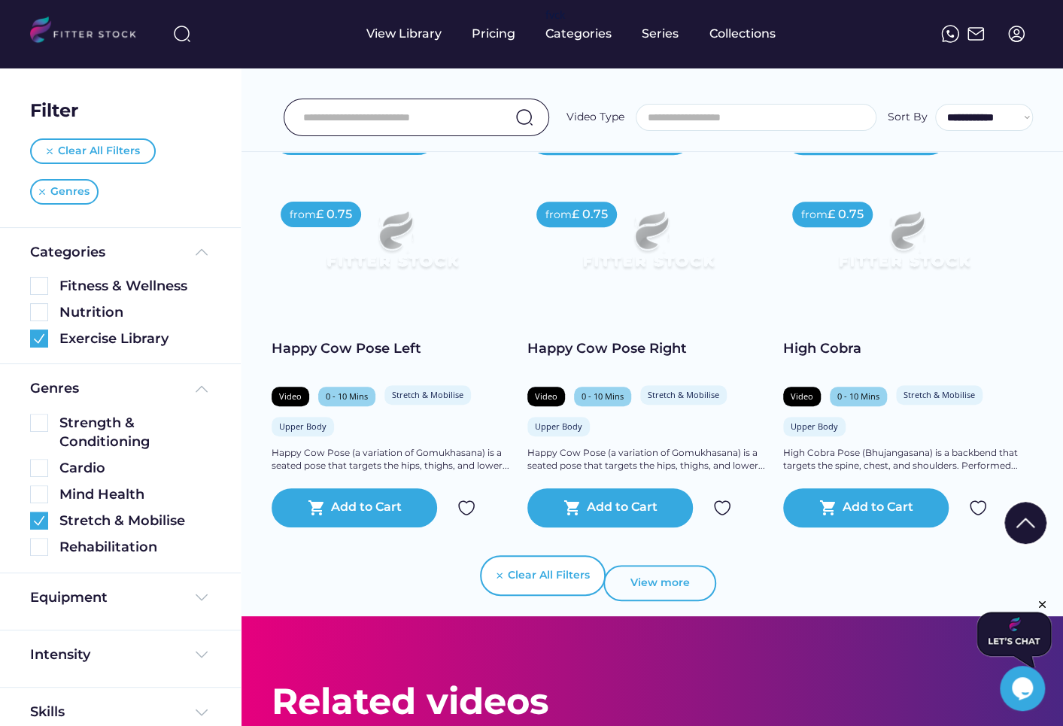
click at [665, 579] on button "View more" at bounding box center [660, 583] width 113 height 36
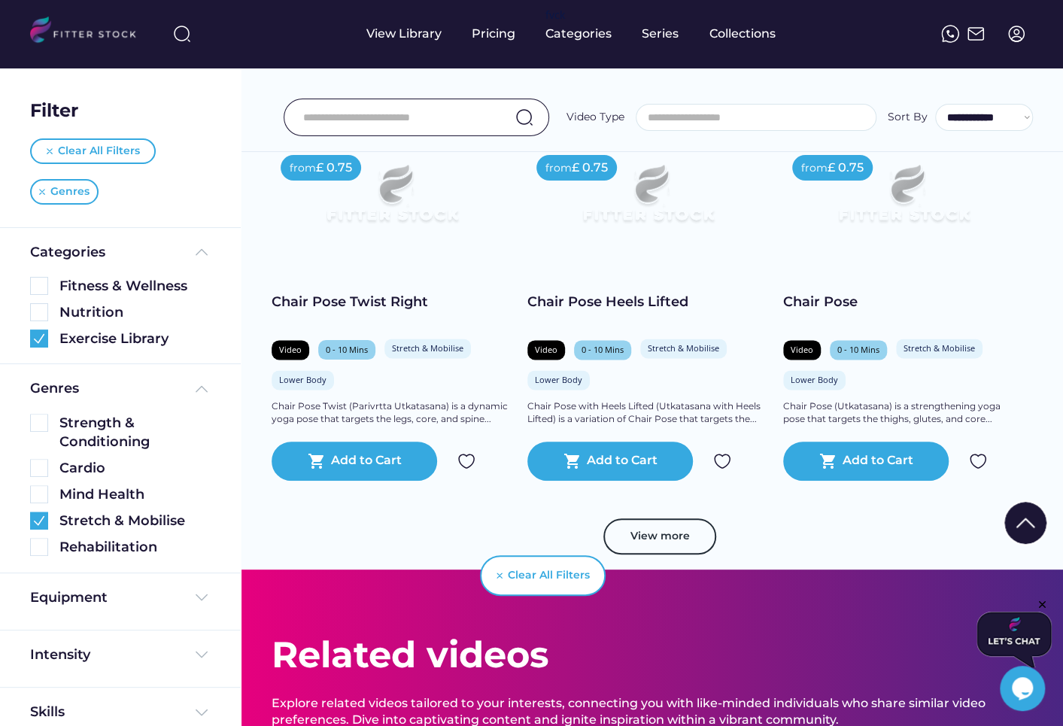
scroll to position [7485, 0]
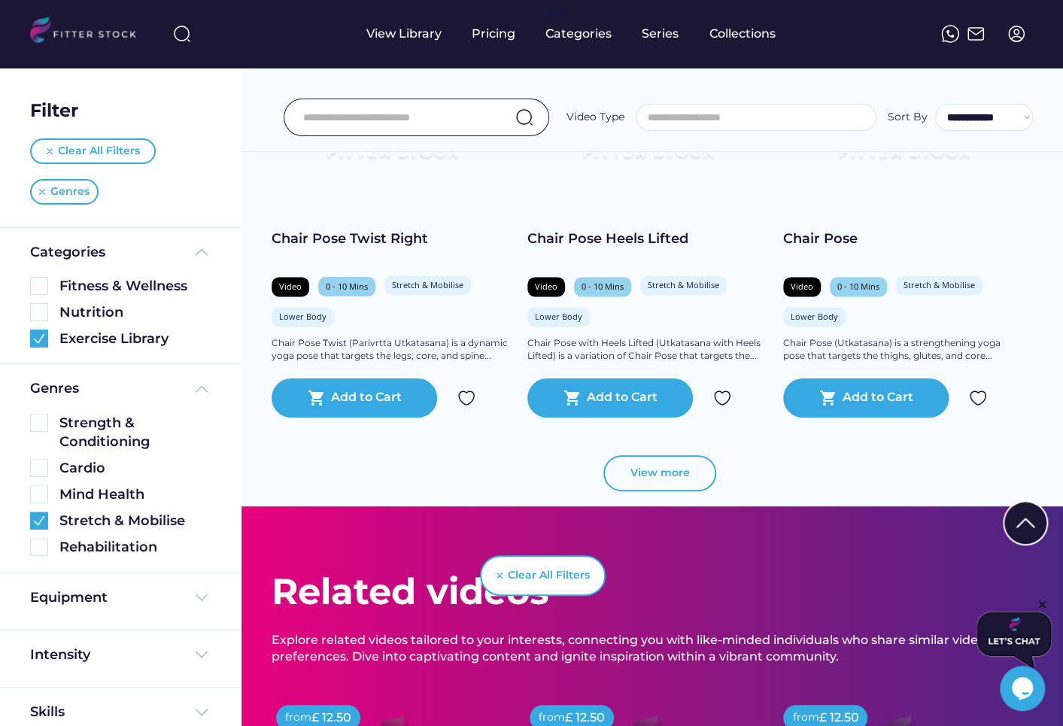
click at [661, 484] on button "View more" at bounding box center [660, 473] width 113 height 36
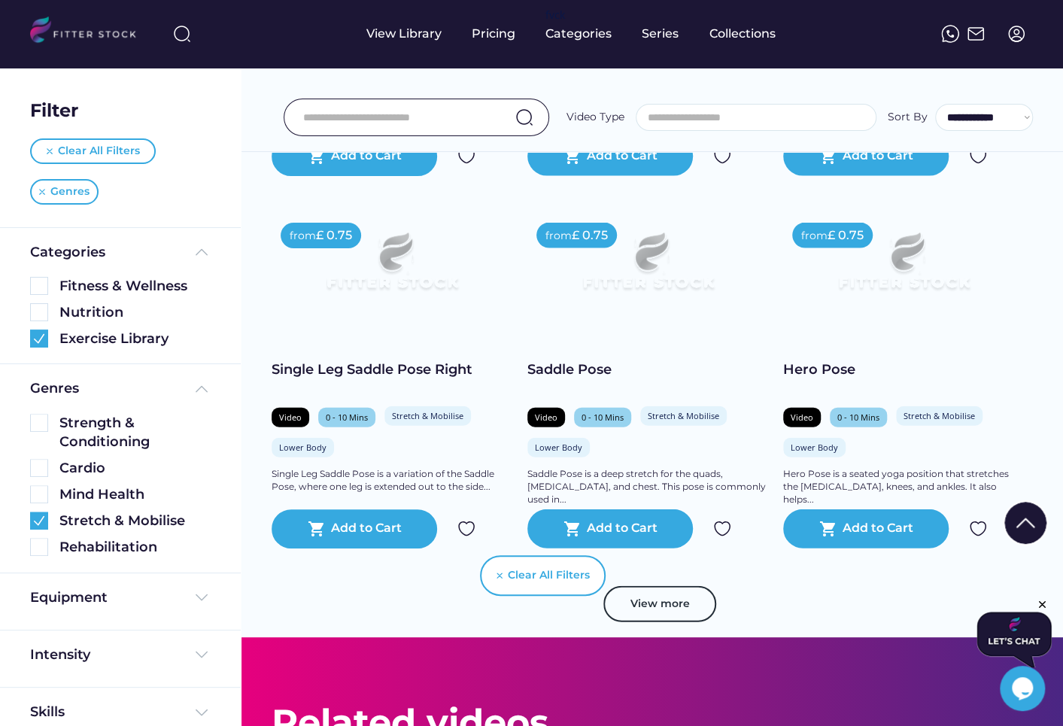
scroll to position [8100, 0]
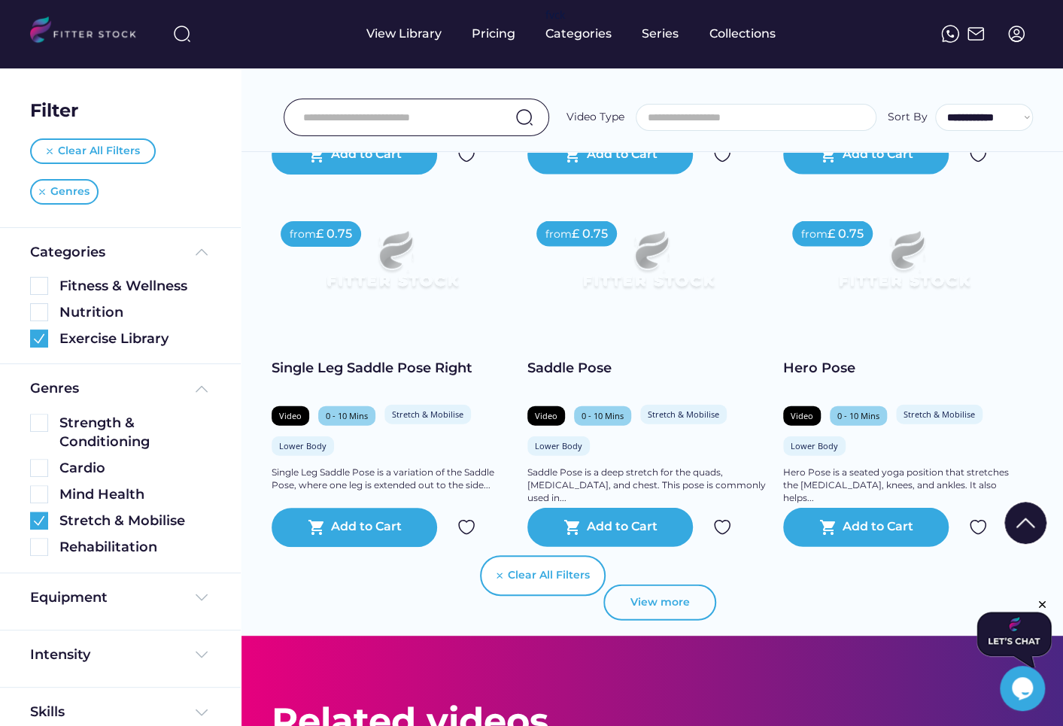
click at [654, 597] on button "View more" at bounding box center [660, 603] width 113 height 36
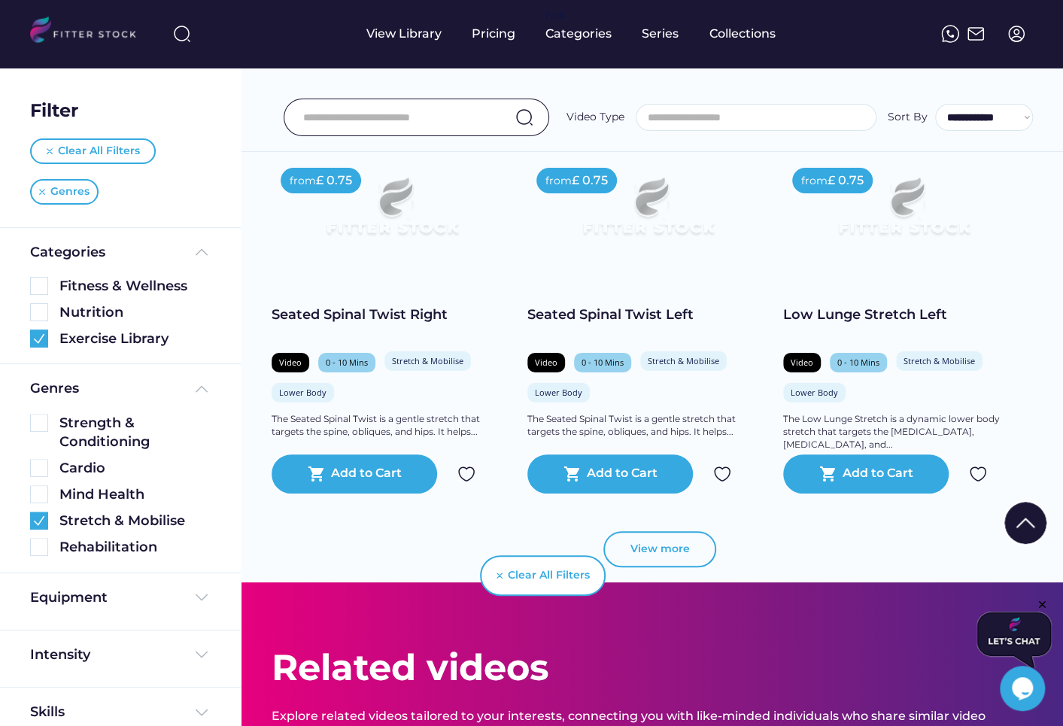
scroll to position [8902, 0]
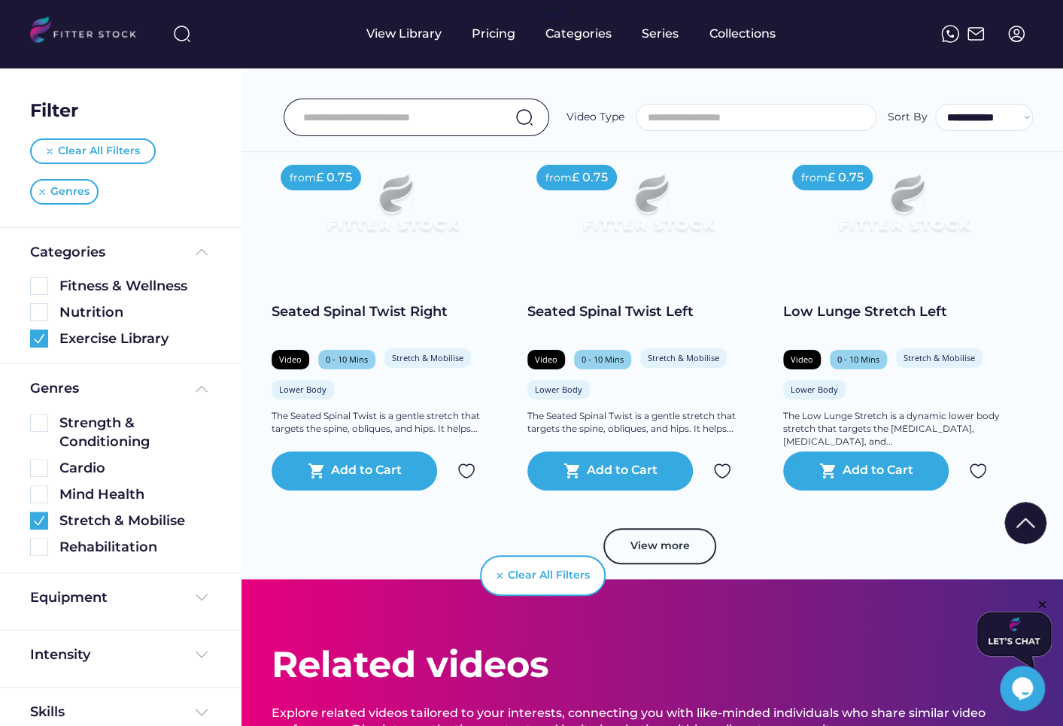
click at [665, 550] on button "View more" at bounding box center [660, 546] width 113 height 36
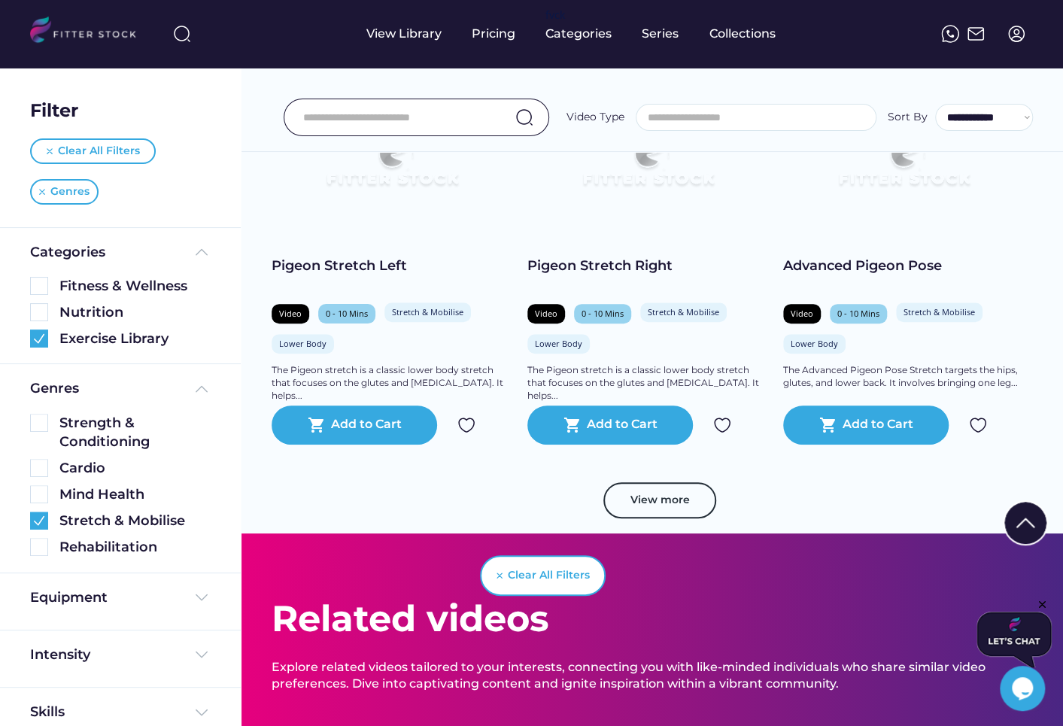
scroll to position [9721, 0]
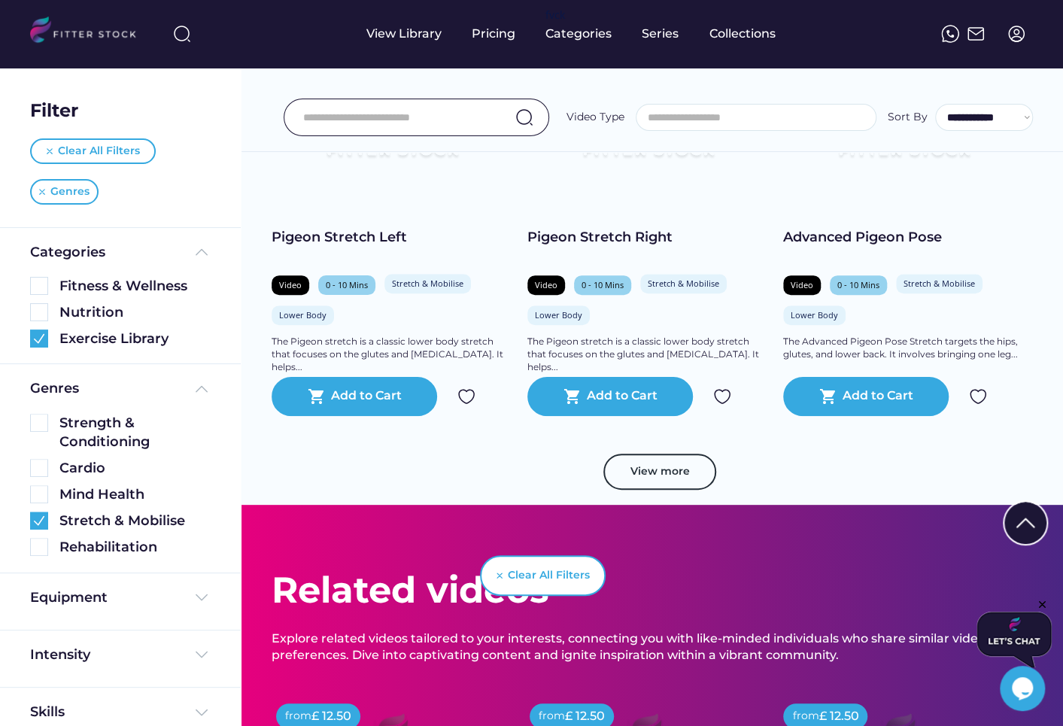
click at [653, 475] on button "View more" at bounding box center [660, 472] width 113 height 36
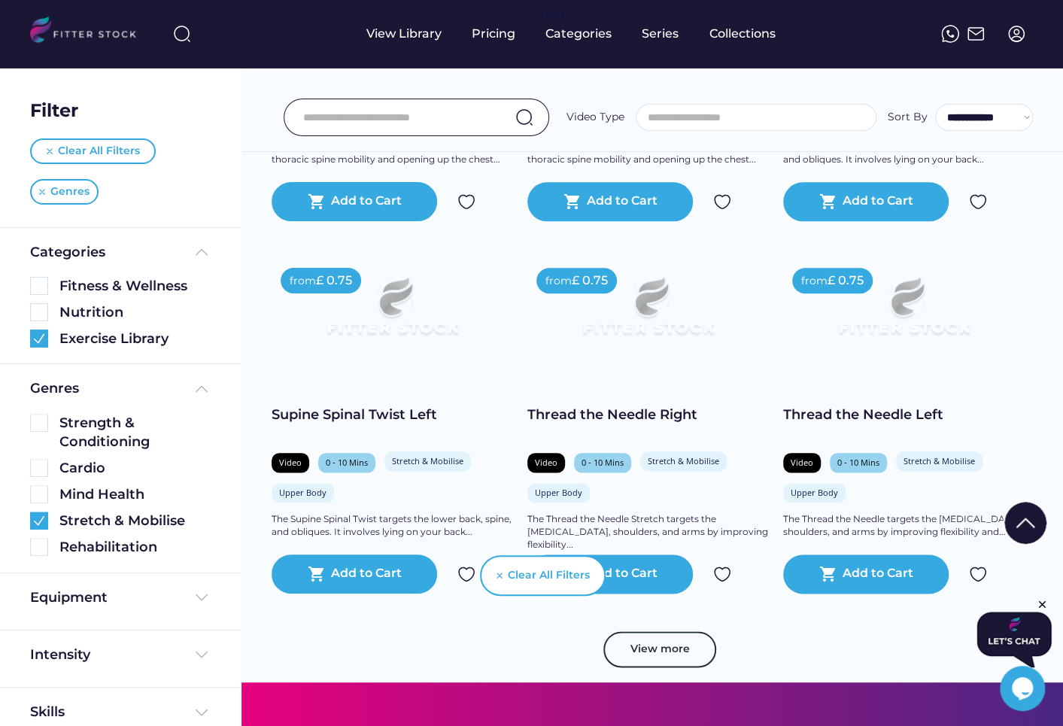
scroll to position [10289, 0]
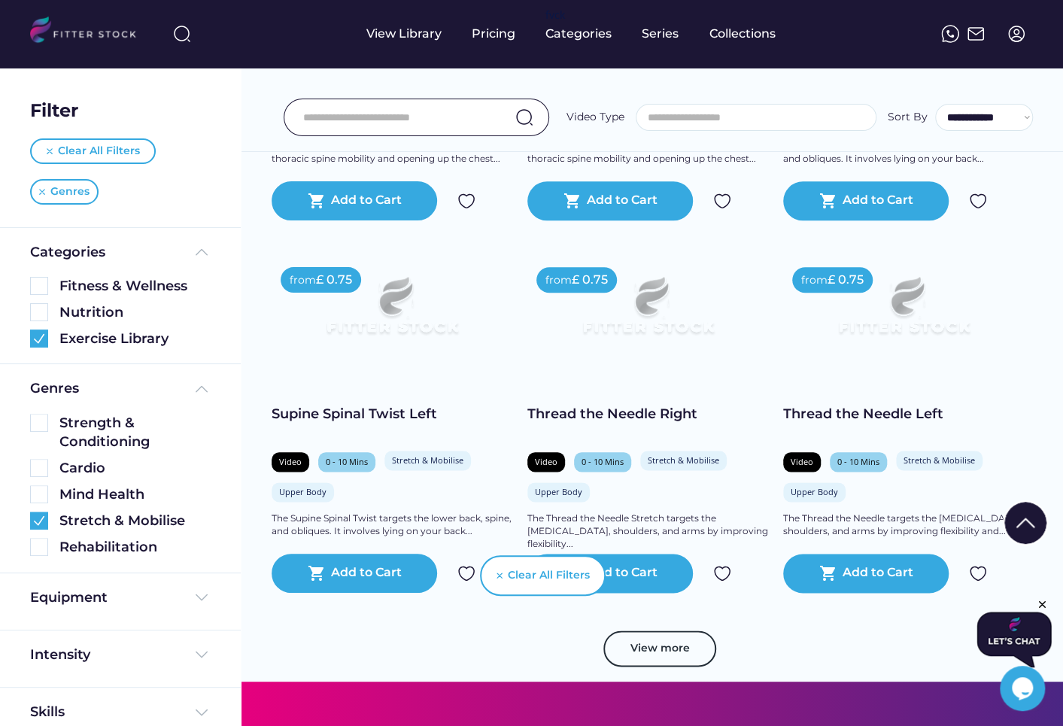
click at [573, 415] on div "Thread the Needle Right" at bounding box center [648, 414] width 241 height 19
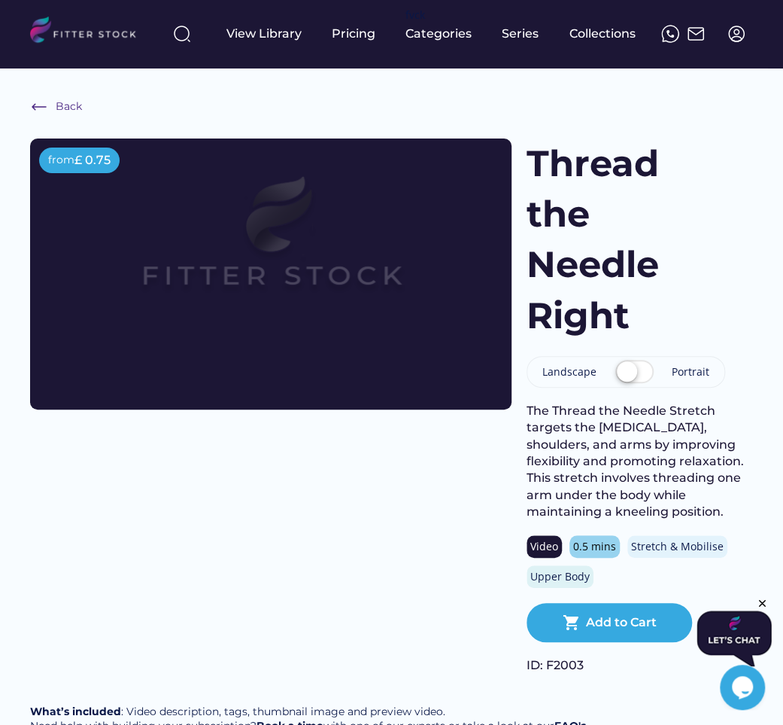
click at [183, 43] on div at bounding box center [182, 34] width 36 height 36
click at [185, 31] on img at bounding box center [182, 34] width 18 height 18
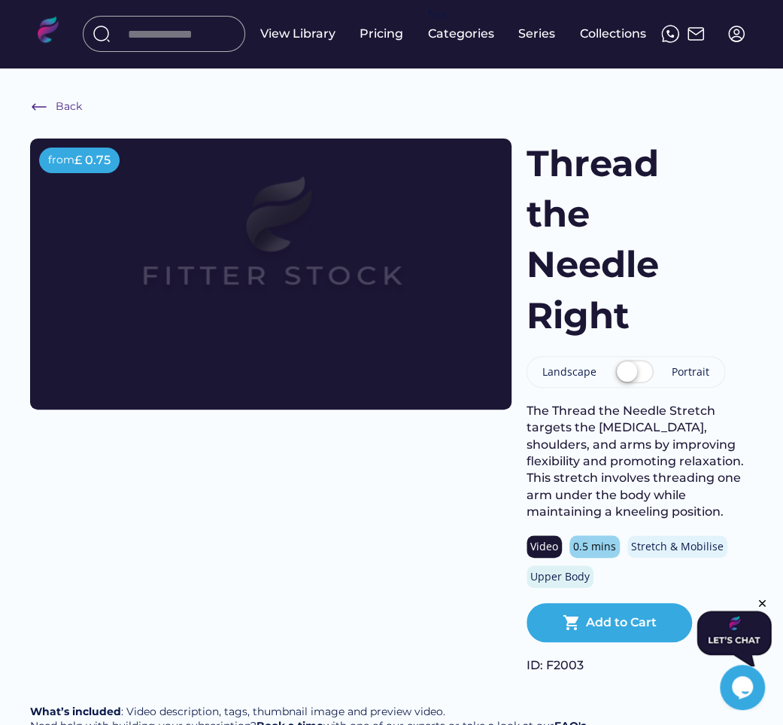
click at [181, 29] on input "input" at bounding box center [184, 33] width 113 height 27
paste input "**********"
type input "**********"
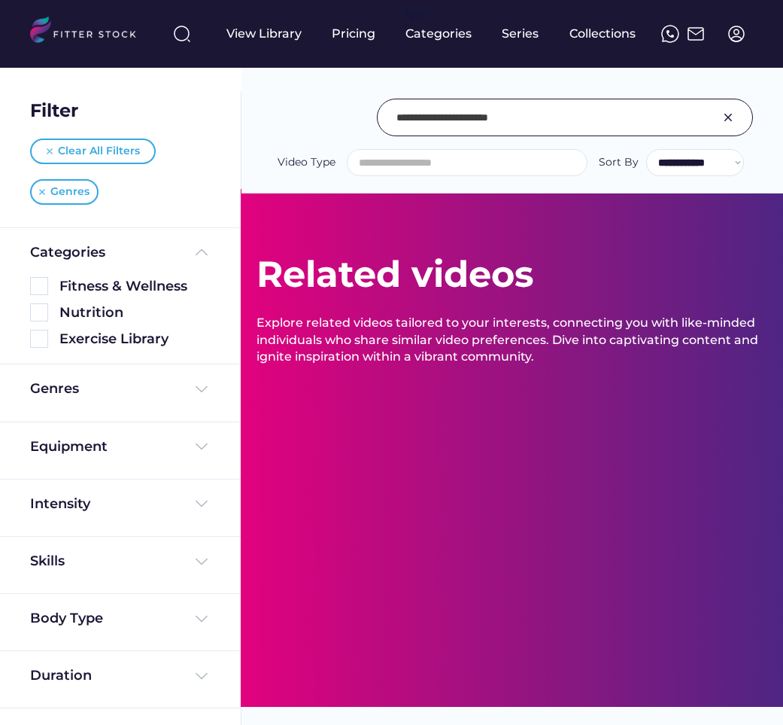
select select
select select "**********"
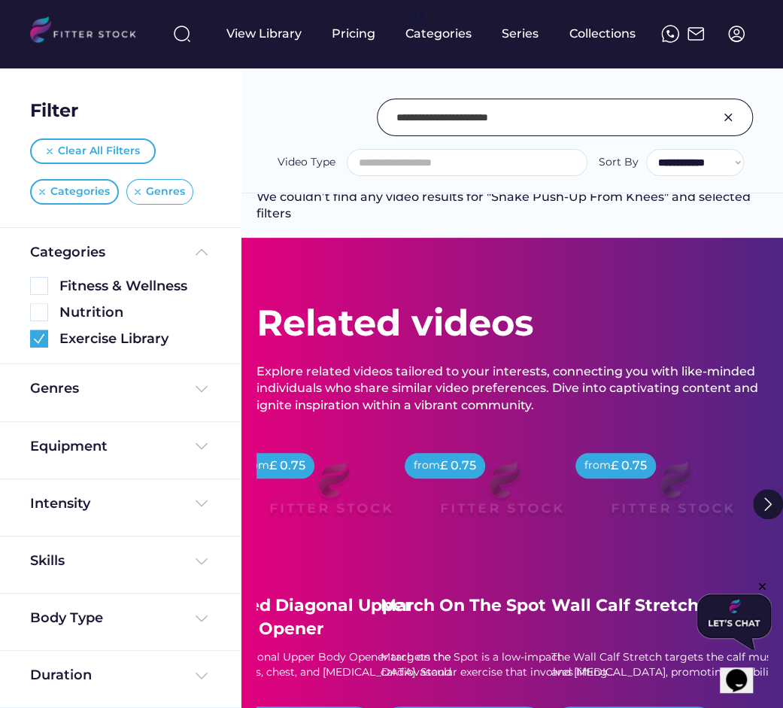
click at [137, 190] on img at bounding box center [138, 192] width 6 height 6
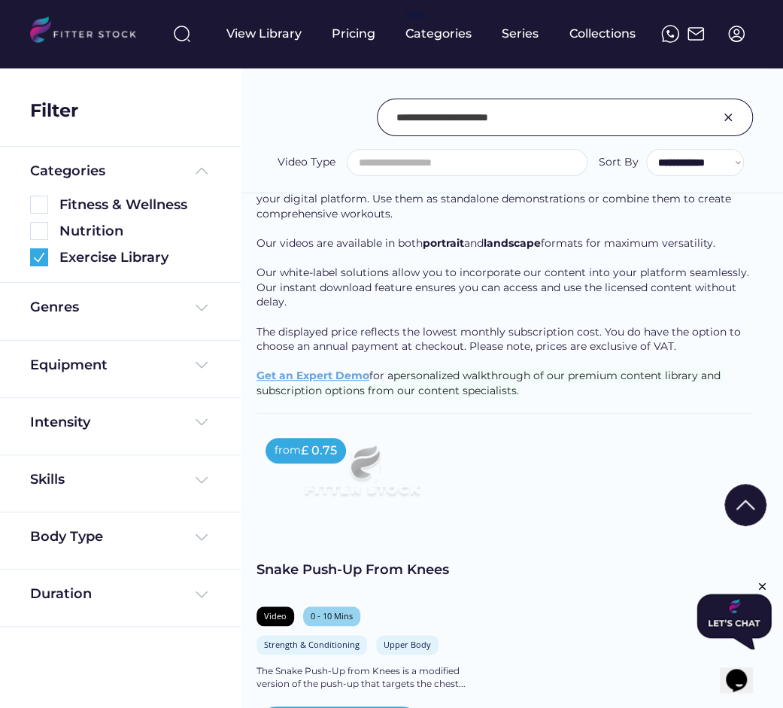
scroll to position [111, 0]
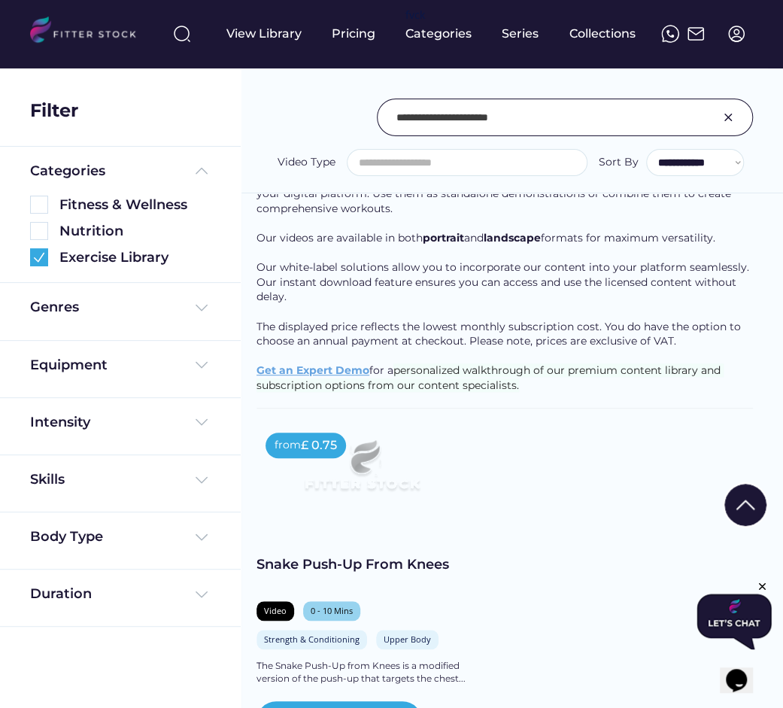
click at [318, 537] on div "from £ 0.75 Snake Push-Up From Knees Video 0 - 10 Mins Strength & Conditioning …" at bounding box center [362, 582] width 211 height 317
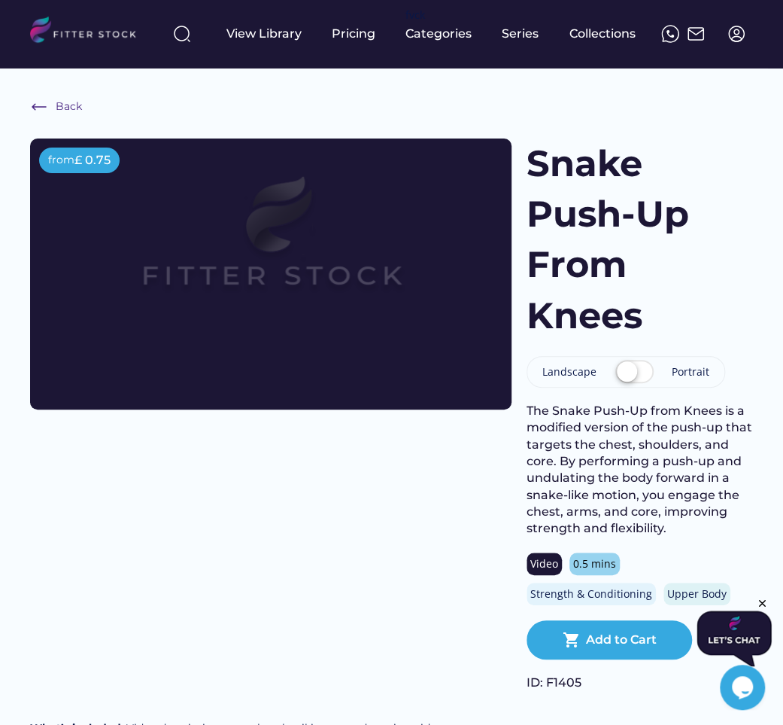
click at [188, 37] on img at bounding box center [182, 34] width 18 height 18
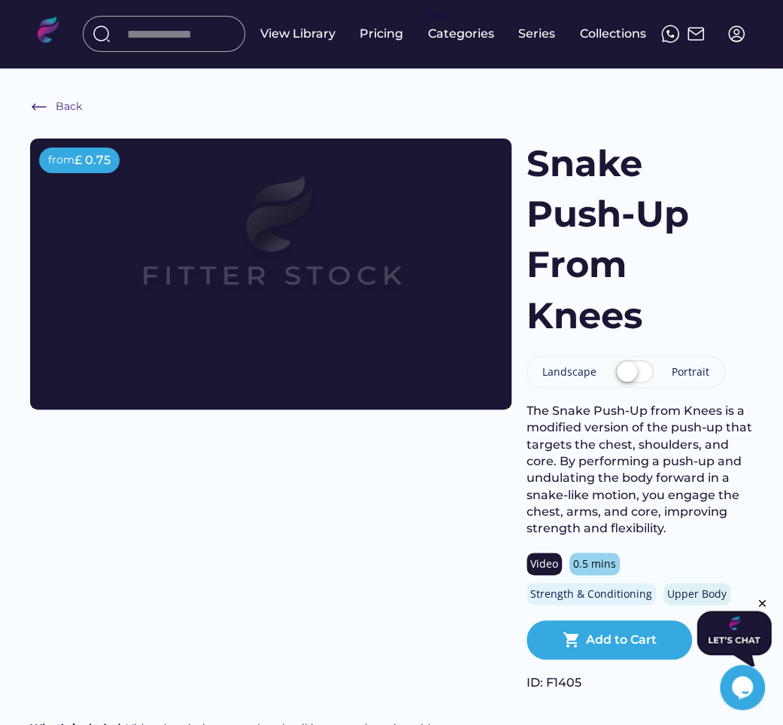
click at [180, 38] on input "input" at bounding box center [182, 33] width 113 height 27
paste input "**********"
type input "**********"
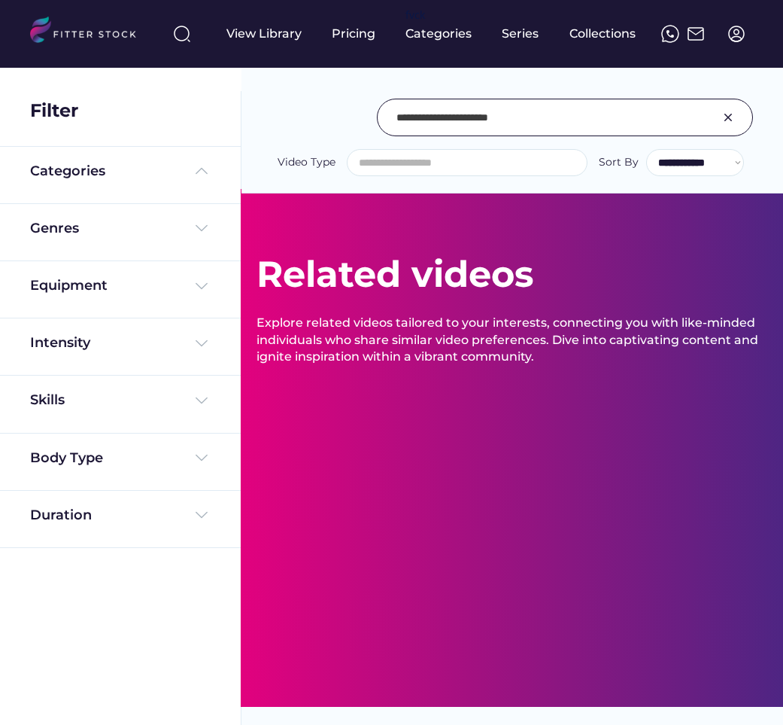
select select
select select "**********"
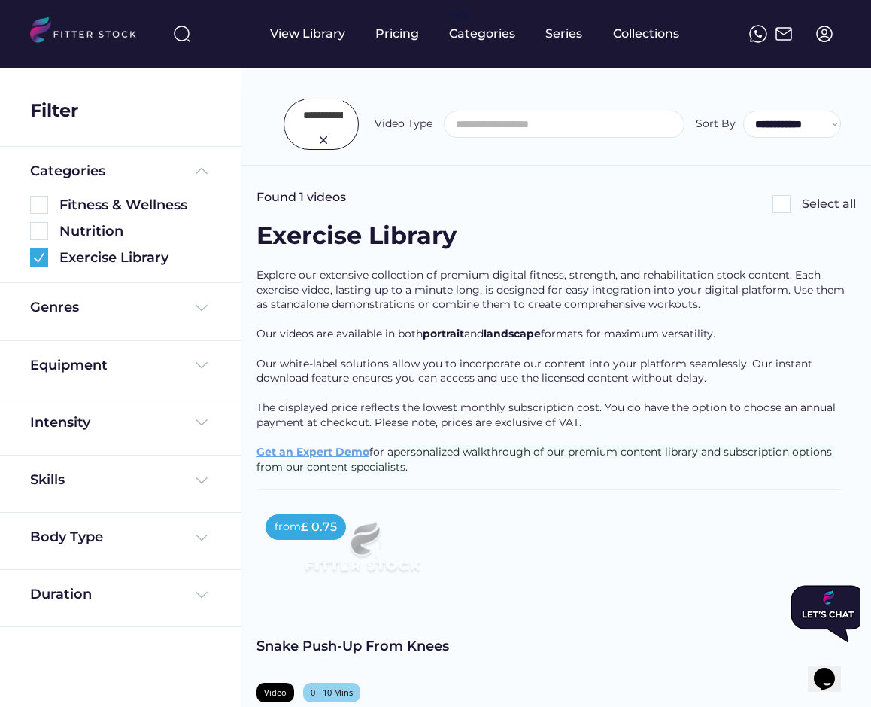
click at [309, 109] on input "input" at bounding box center [323, 115] width 40 height 32
type input "**********"
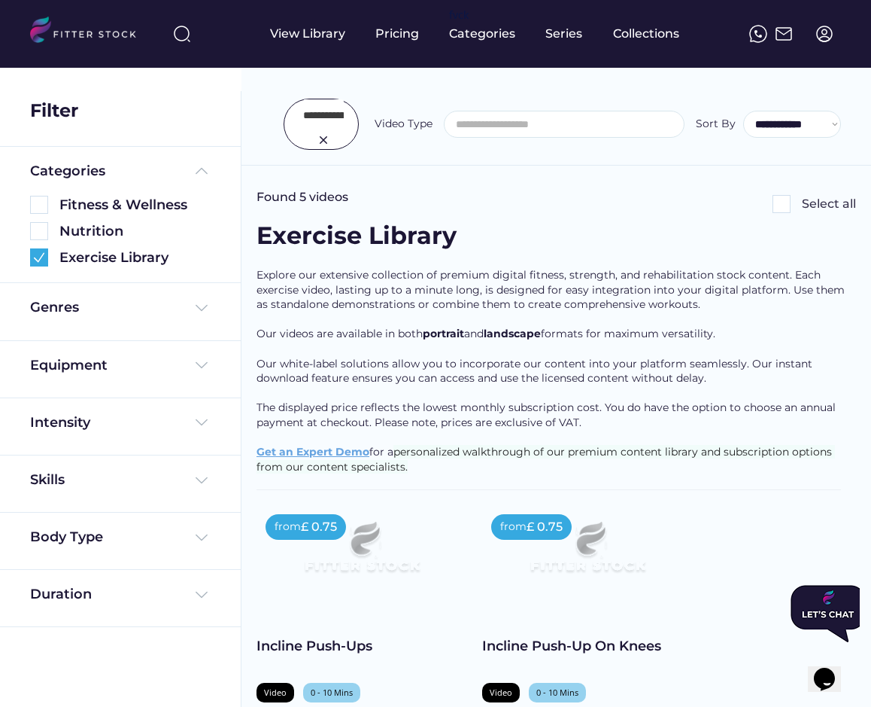
click at [331, 649] on div "Incline Push-Ups" at bounding box center [362, 646] width 211 height 19
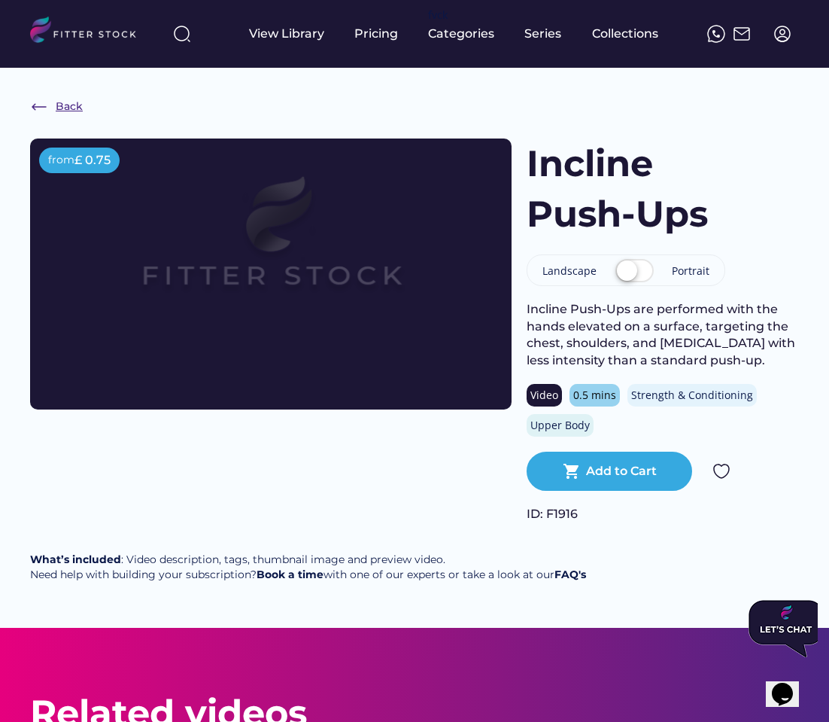
click at [68, 101] on div "Back" at bounding box center [69, 106] width 27 height 15
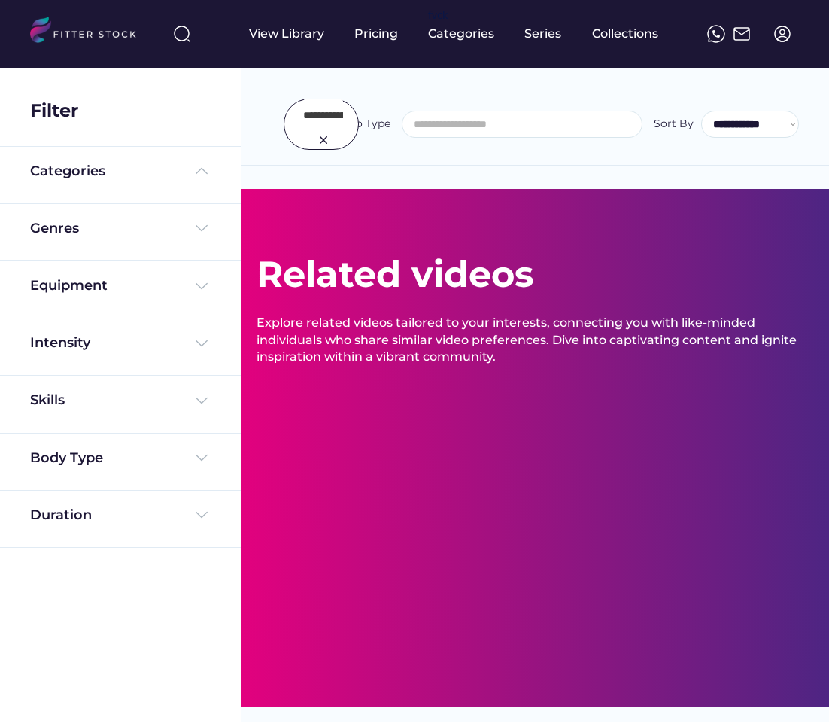
select select
select select "**********"
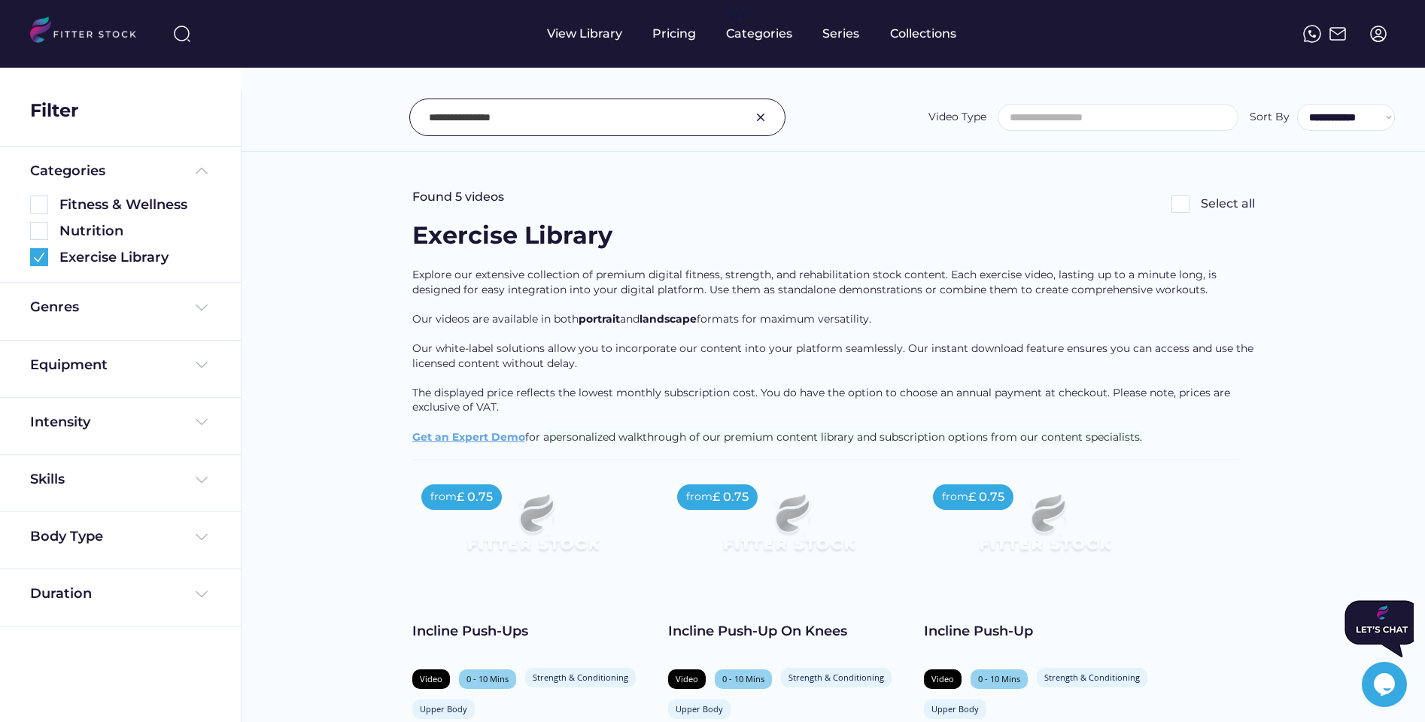
drag, startPoint x: 544, startPoint y: 122, endPoint x: 351, endPoint y: 112, distance: 192.9
click at [351, 112] on div "**********" at bounding box center [834, 118] width 1124 height 38
type input "**********"
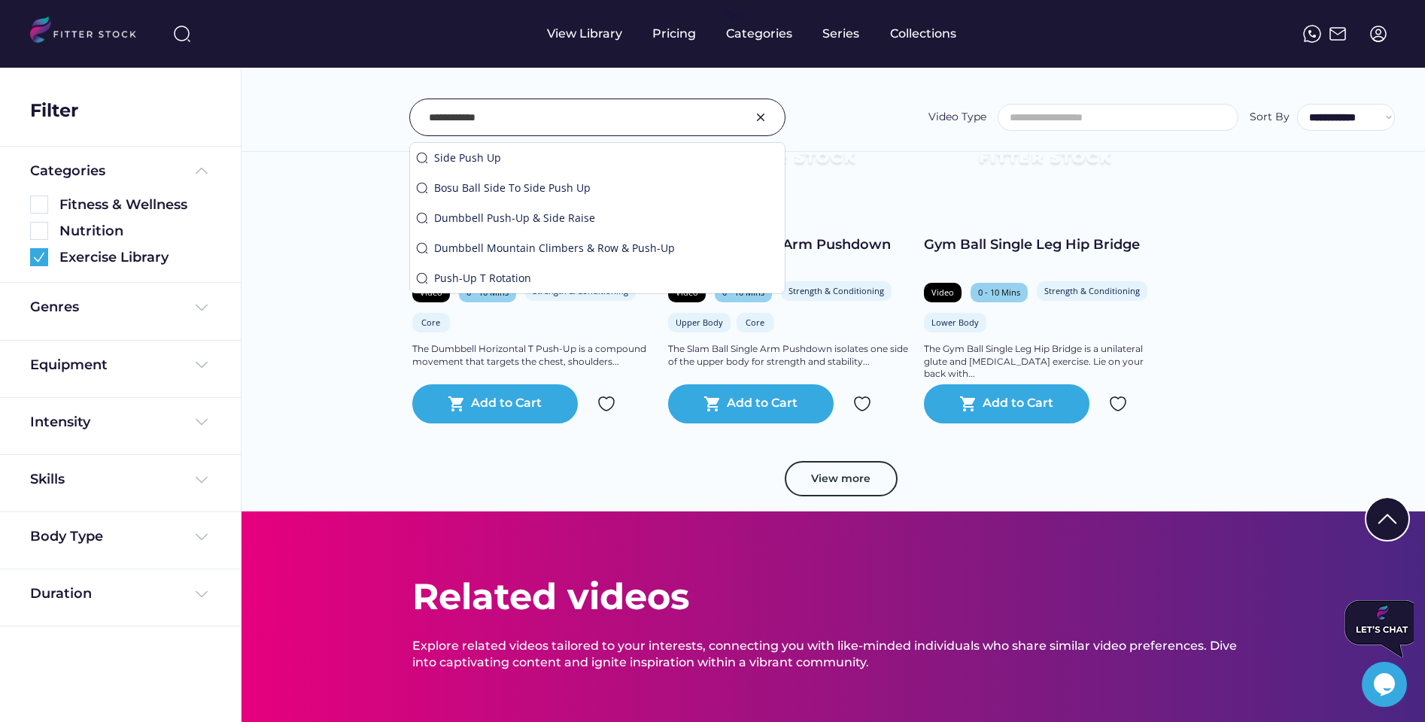
scroll to position [759, 0]
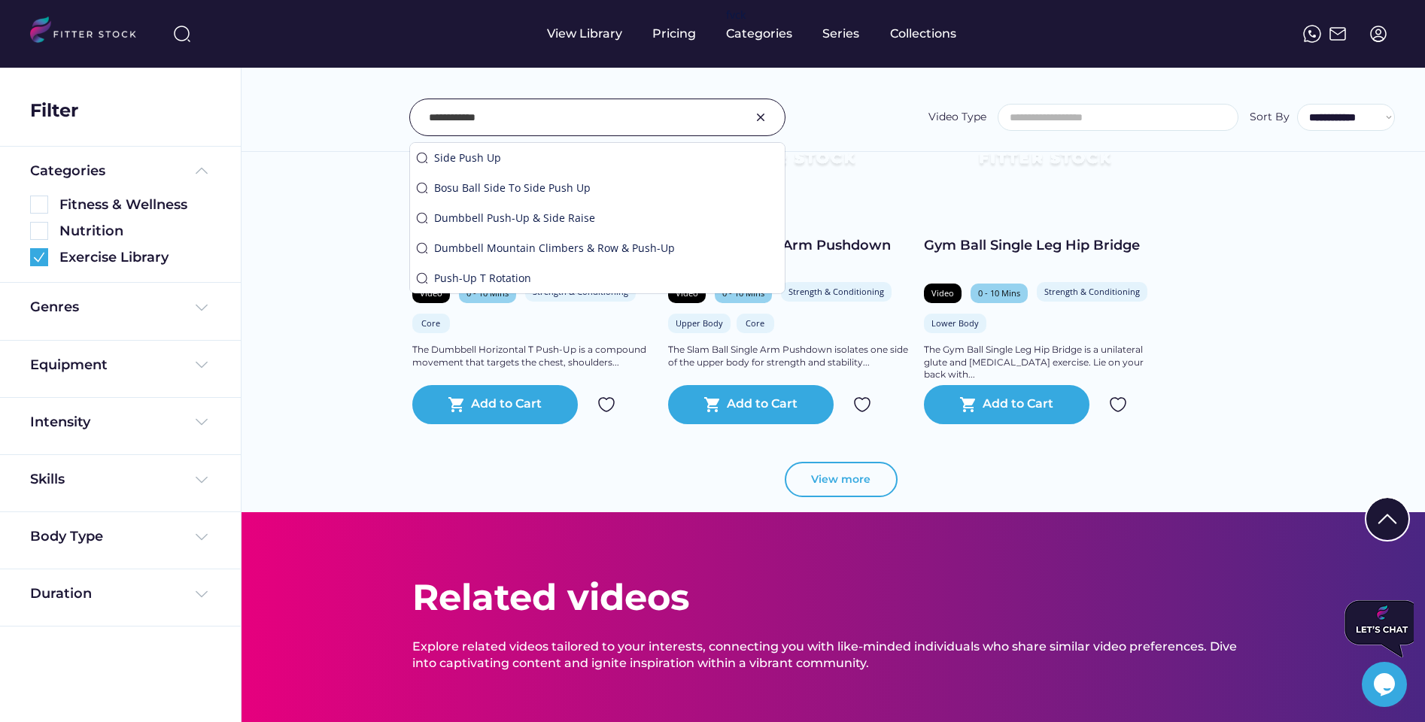
click at [829, 473] on button "View more" at bounding box center [841, 480] width 113 height 36
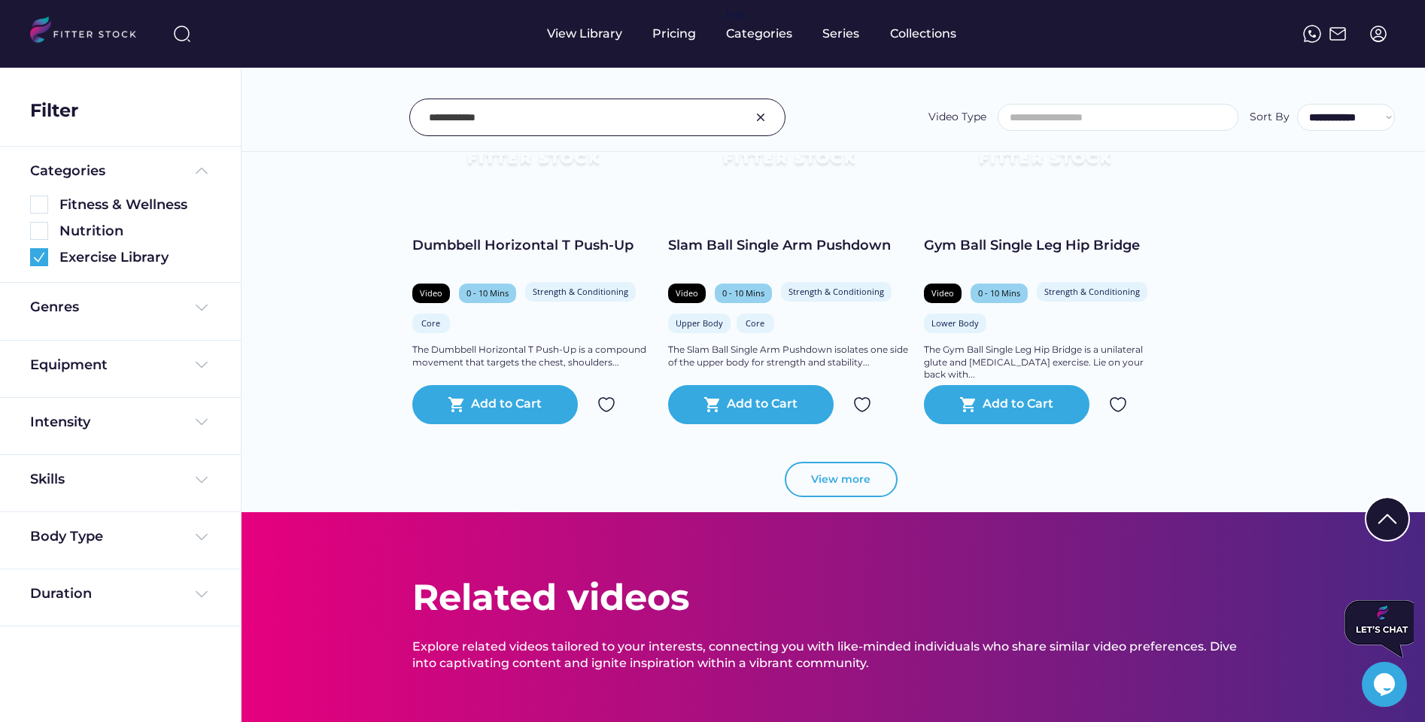
click at [829, 482] on button "View more" at bounding box center [841, 480] width 113 height 36
click at [804, 491] on button "View more" at bounding box center [841, 480] width 113 height 36
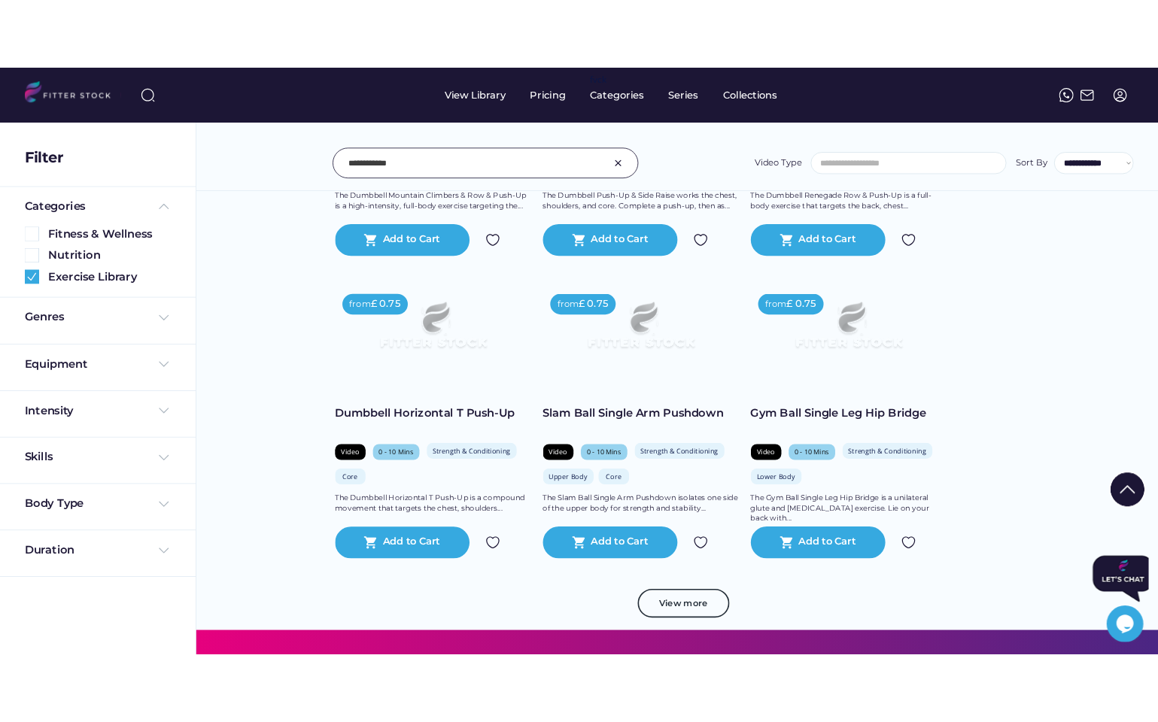
scroll to position [563, 0]
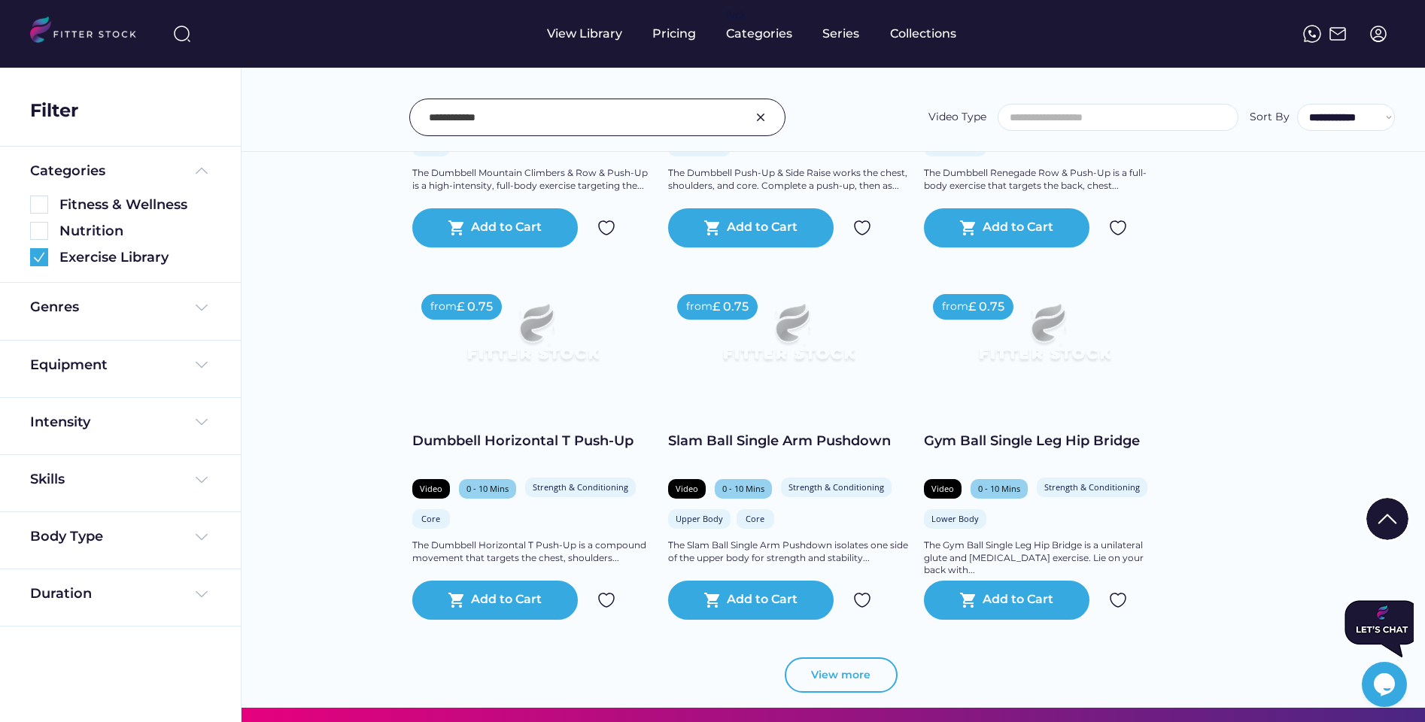
click at [819, 671] on button "View more" at bounding box center [841, 676] width 113 height 36
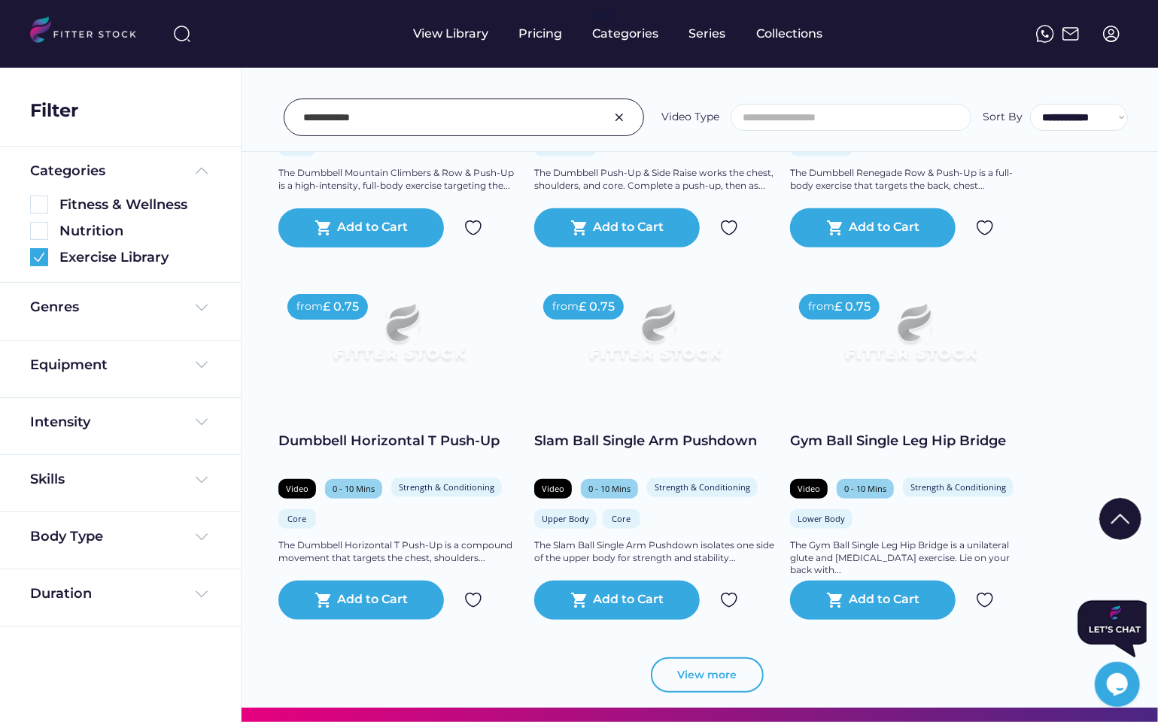
click at [713, 672] on button "View more" at bounding box center [707, 676] width 113 height 36
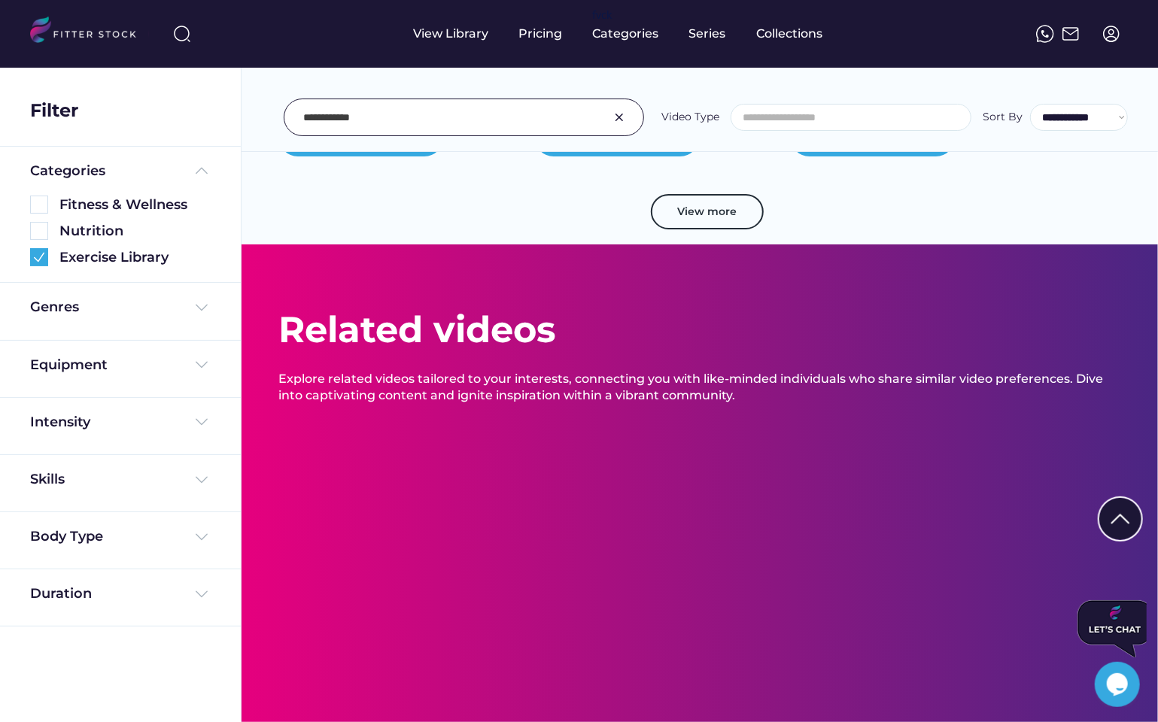
scroll to position [671, 0]
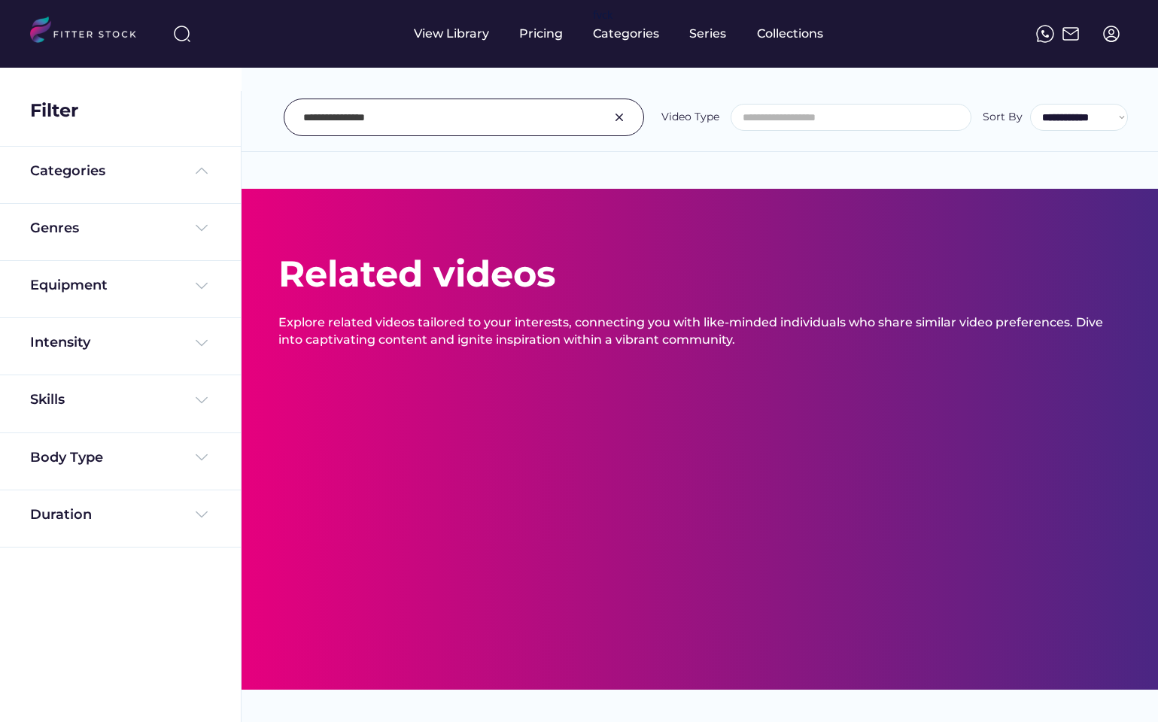
select select
select select "**********"
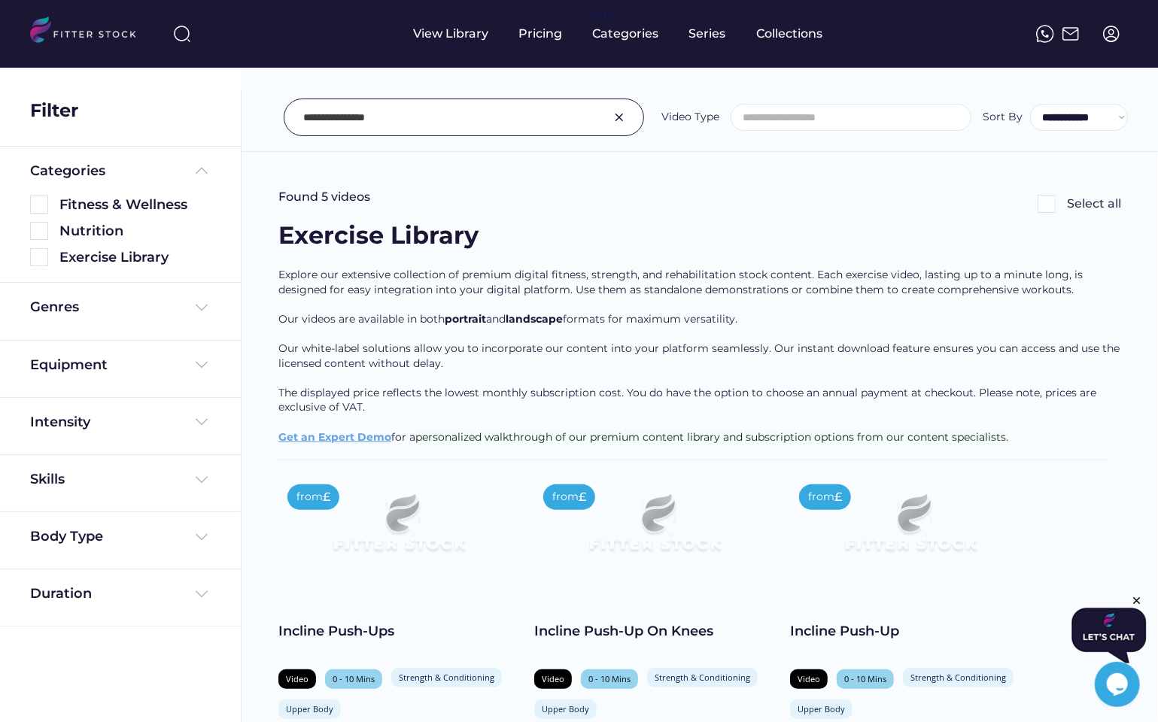
click at [299, 129] on div at bounding box center [464, 118] width 360 height 38
click at [318, 116] on input "input" at bounding box center [445, 118] width 284 height 32
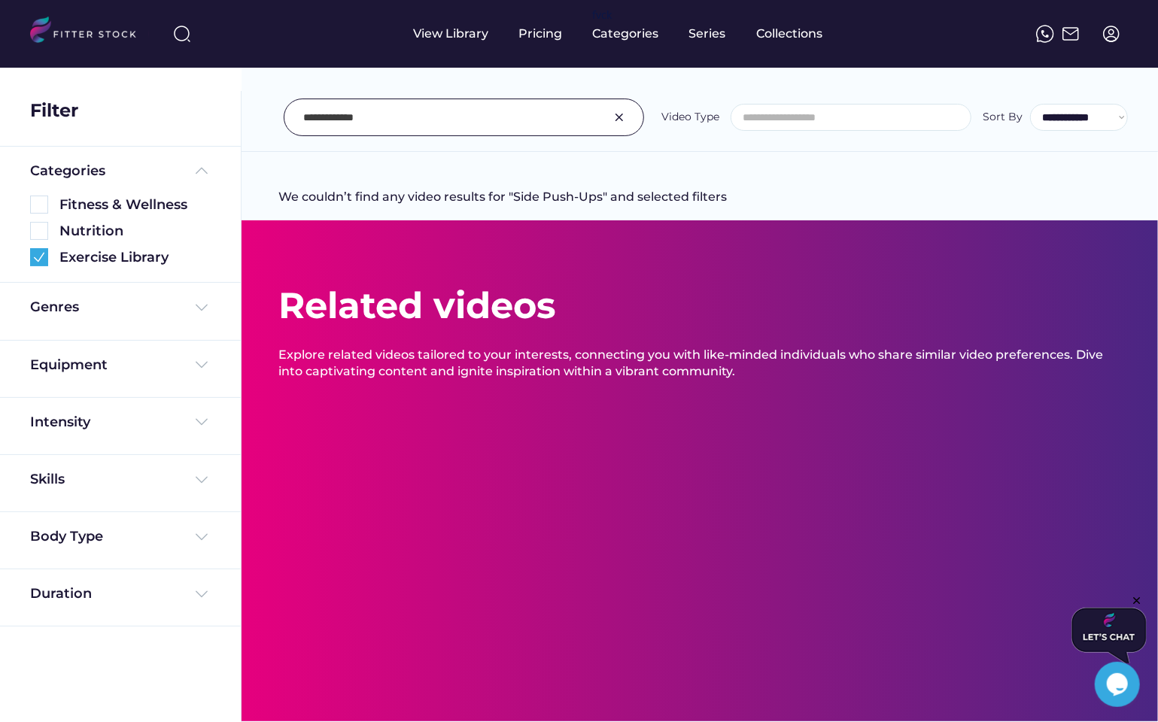
click at [396, 127] on input "input" at bounding box center [445, 118] width 284 height 32
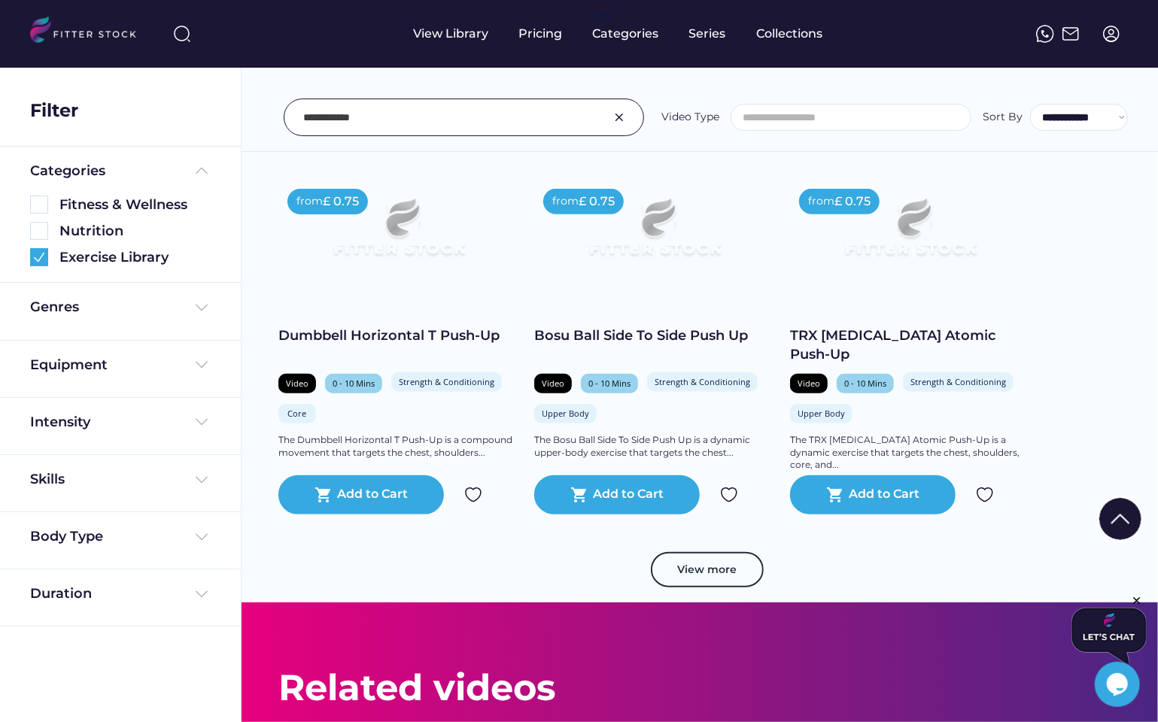
scroll to position [697, 0]
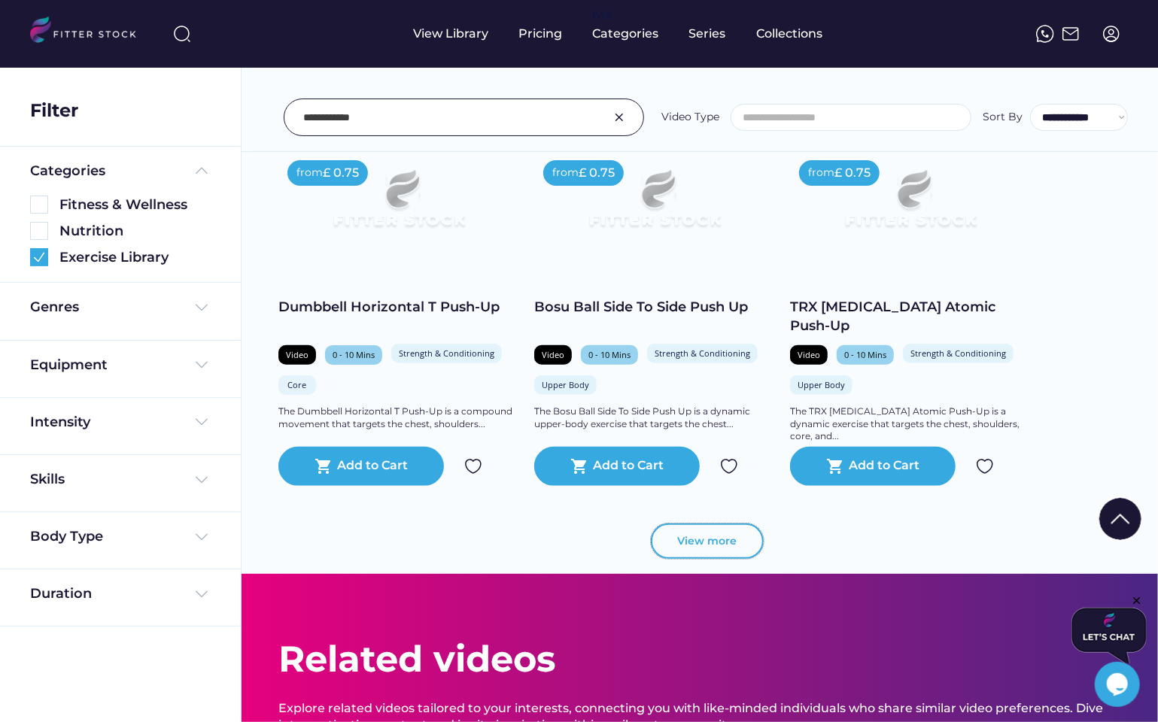
click at [677, 549] on button "View more" at bounding box center [707, 542] width 113 height 36
click at [584, 108] on input "input" at bounding box center [445, 118] width 284 height 32
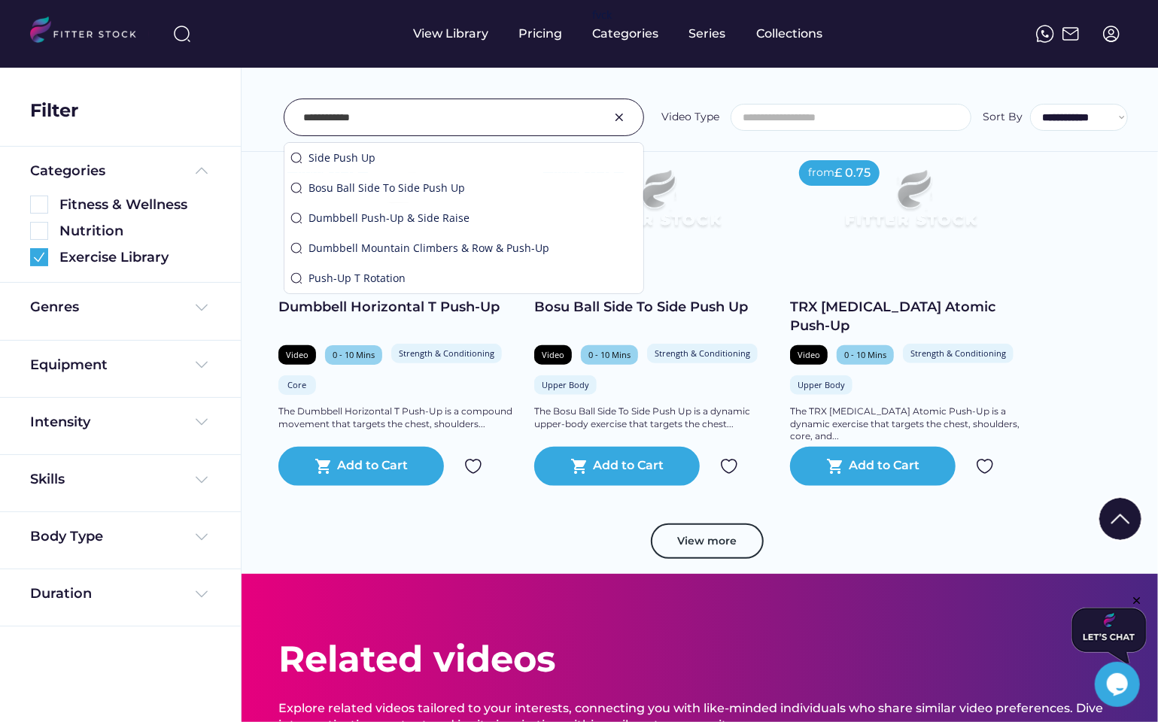
click at [584, 108] on input "input" at bounding box center [445, 118] width 284 height 32
paste input "**********"
type input "**********"
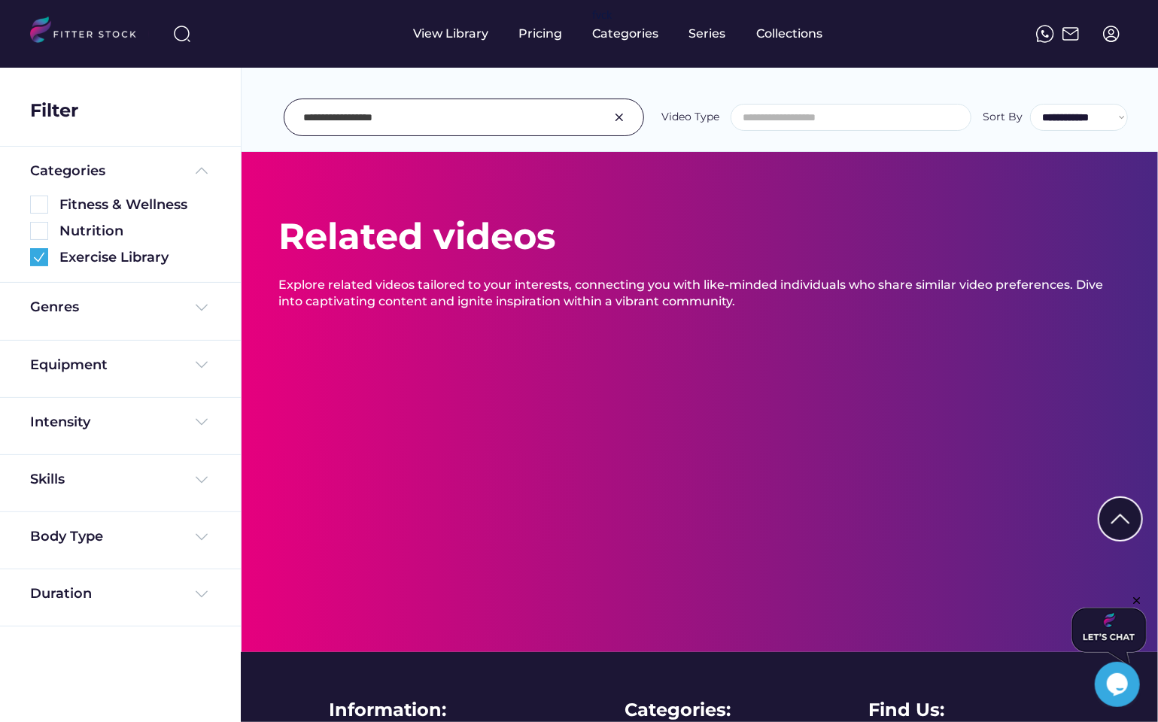
scroll to position [0, 0]
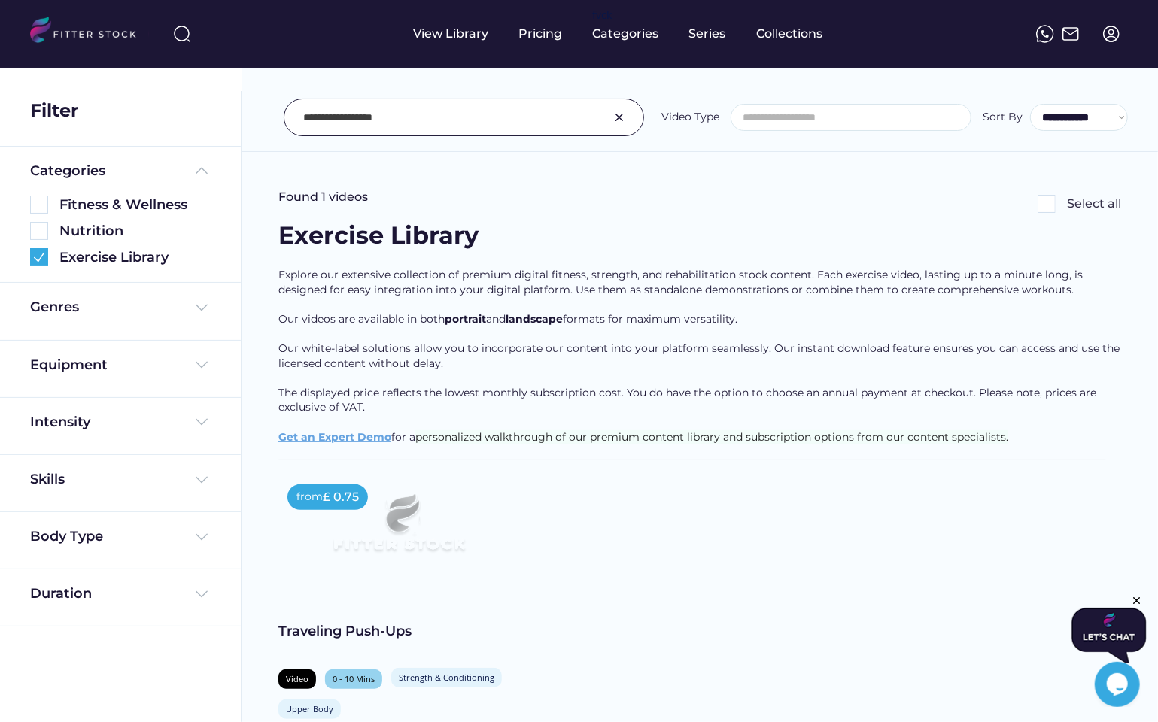
click at [387, 628] on div "Traveling Push-Ups" at bounding box center [398, 631] width 241 height 19
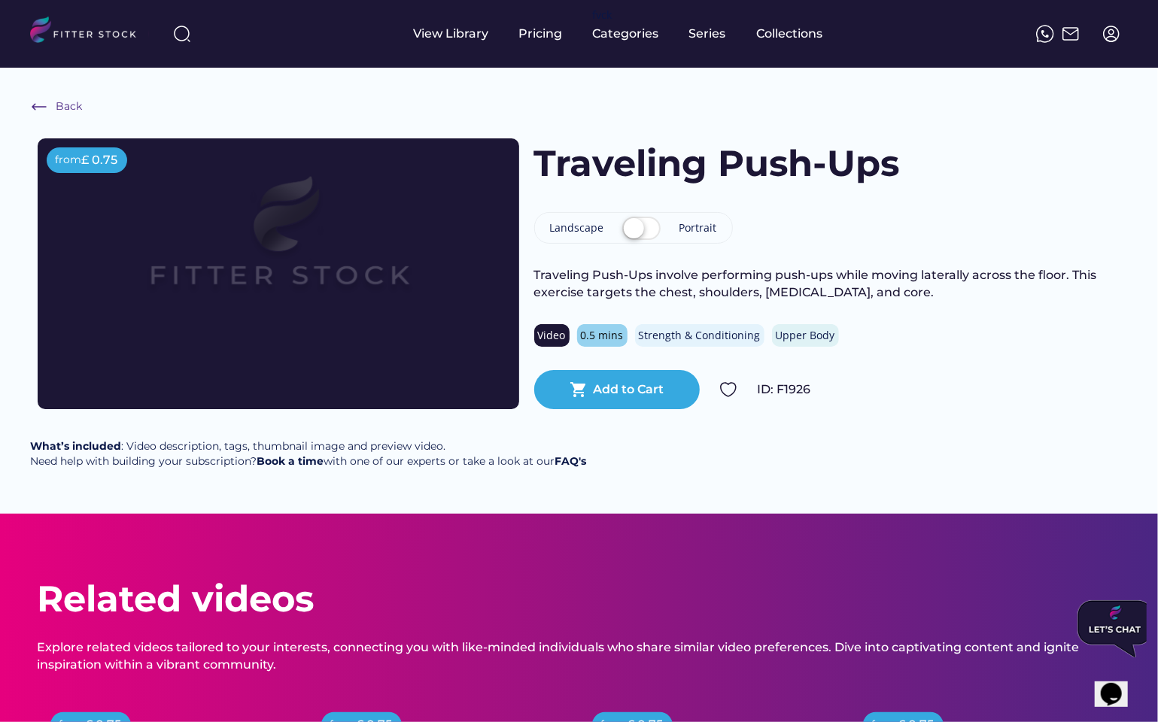
click at [175, 35] on img at bounding box center [182, 34] width 18 height 18
click at [230, 47] on div at bounding box center [283, 34] width 238 height 36
click at [236, 38] on input "input" at bounding box center [299, 33] width 188 height 27
paste input "**********"
type input "**********"
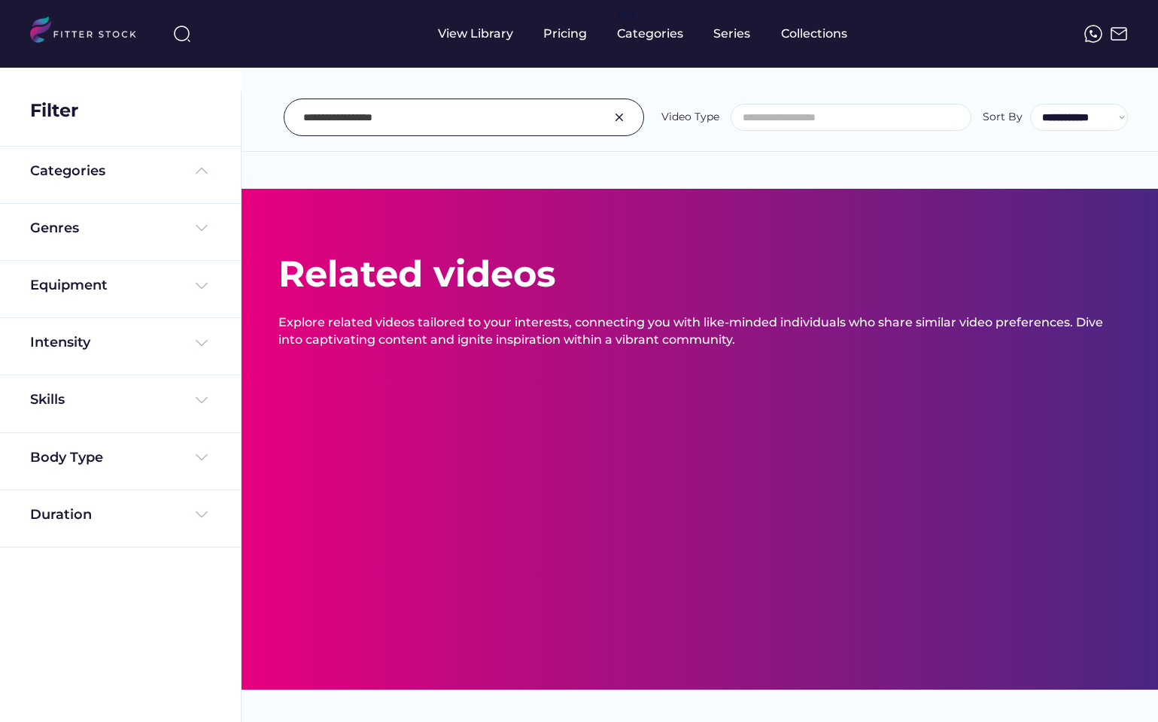
select select
select select "**********"
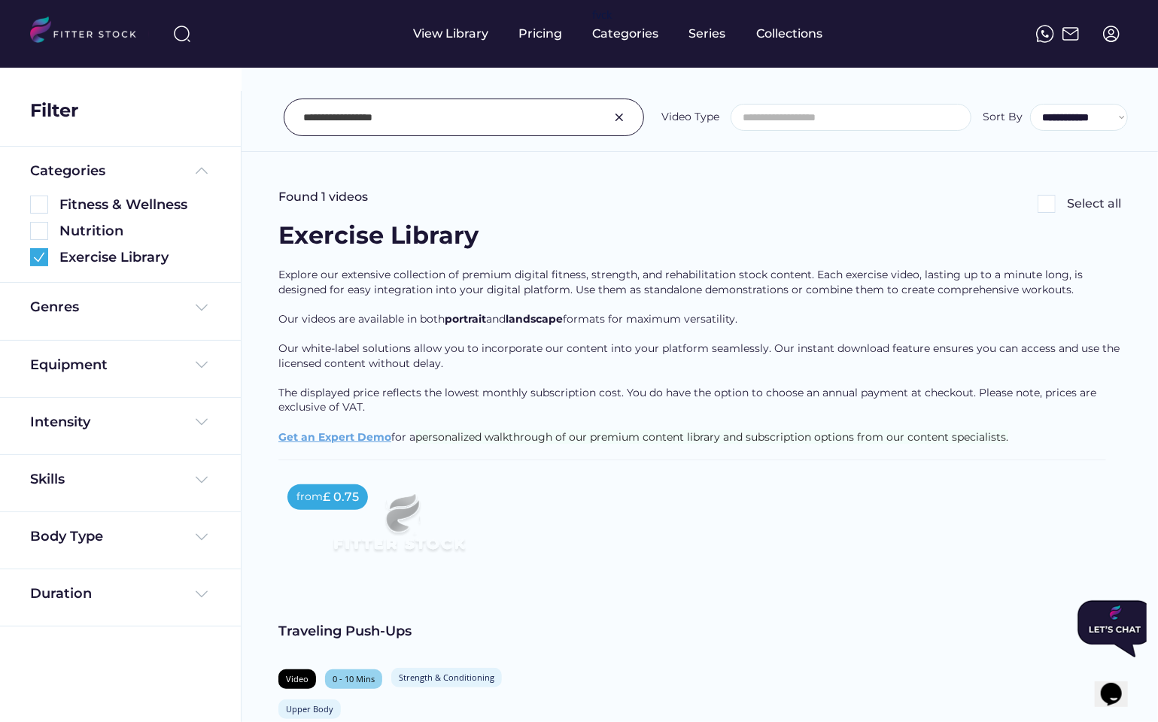
click at [333, 109] on input "input" at bounding box center [445, 118] width 284 height 32
paste input "**********"
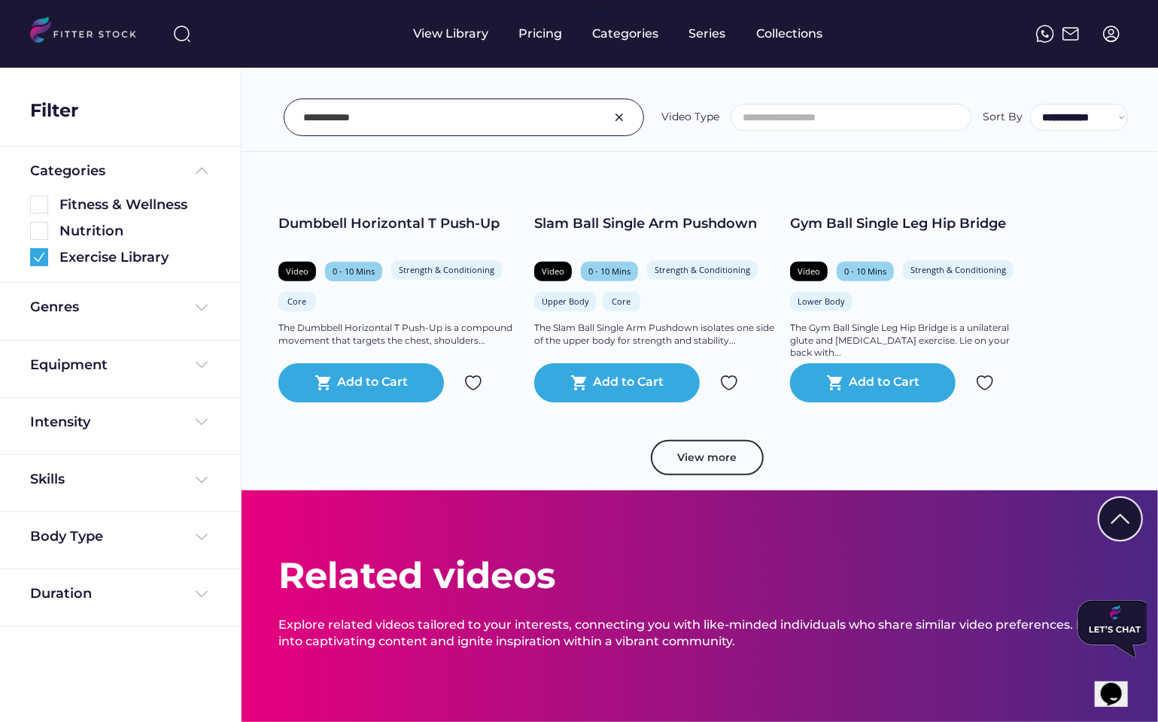
scroll to position [811, 0]
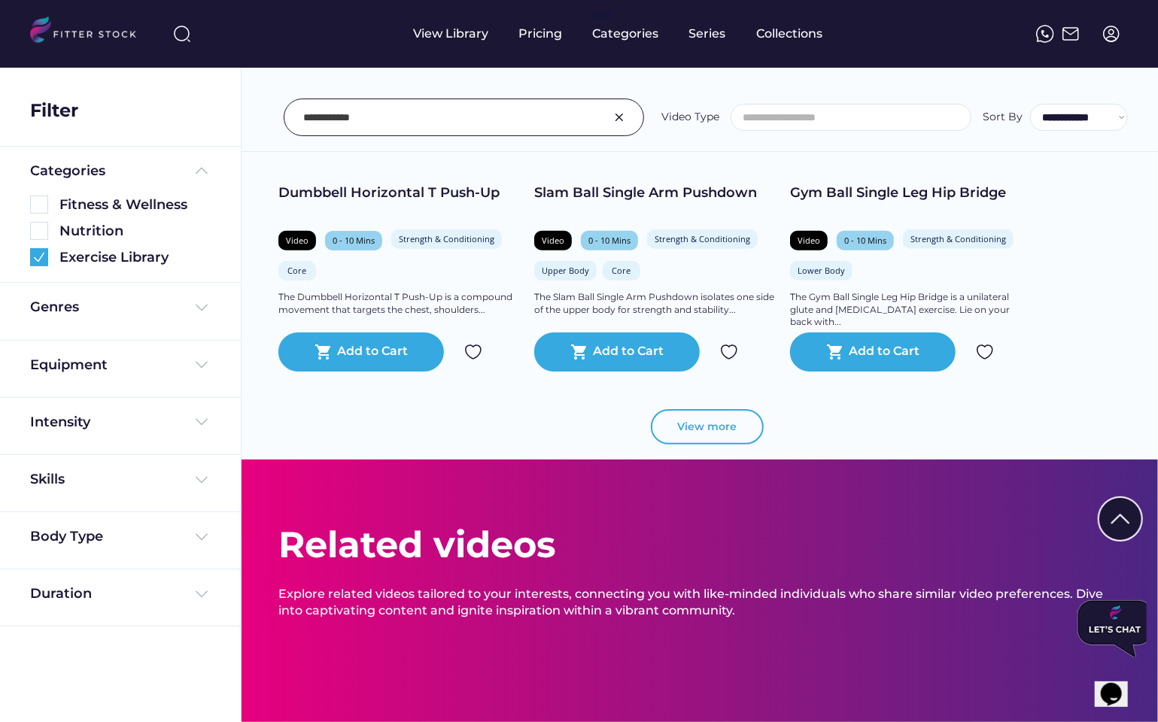
click at [683, 434] on button "View more" at bounding box center [707, 427] width 113 height 36
click at [691, 421] on button "View more" at bounding box center [707, 427] width 113 height 36
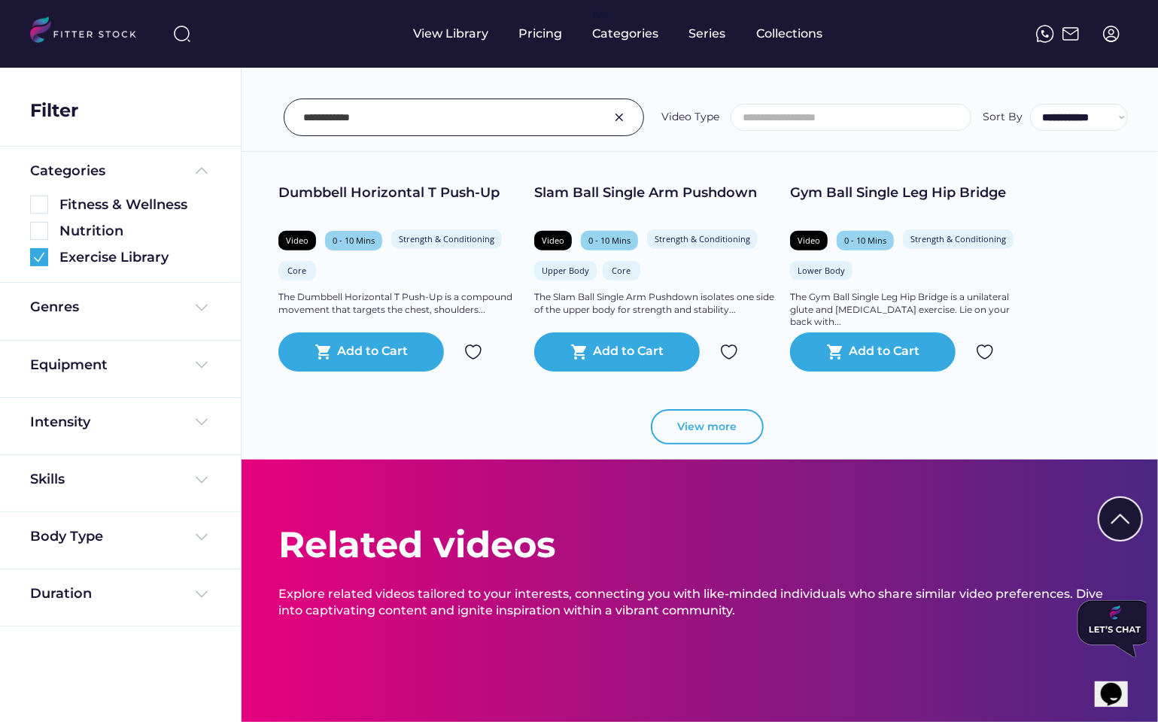
click at [691, 421] on button "View more" at bounding box center [707, 427] width 113 height 36
click at [700, 416] on button "View more" at bounding box center [707, 427] width 113 height 36
click at [594, 108] on div at bounding box center [464, 118] width 360 height 38
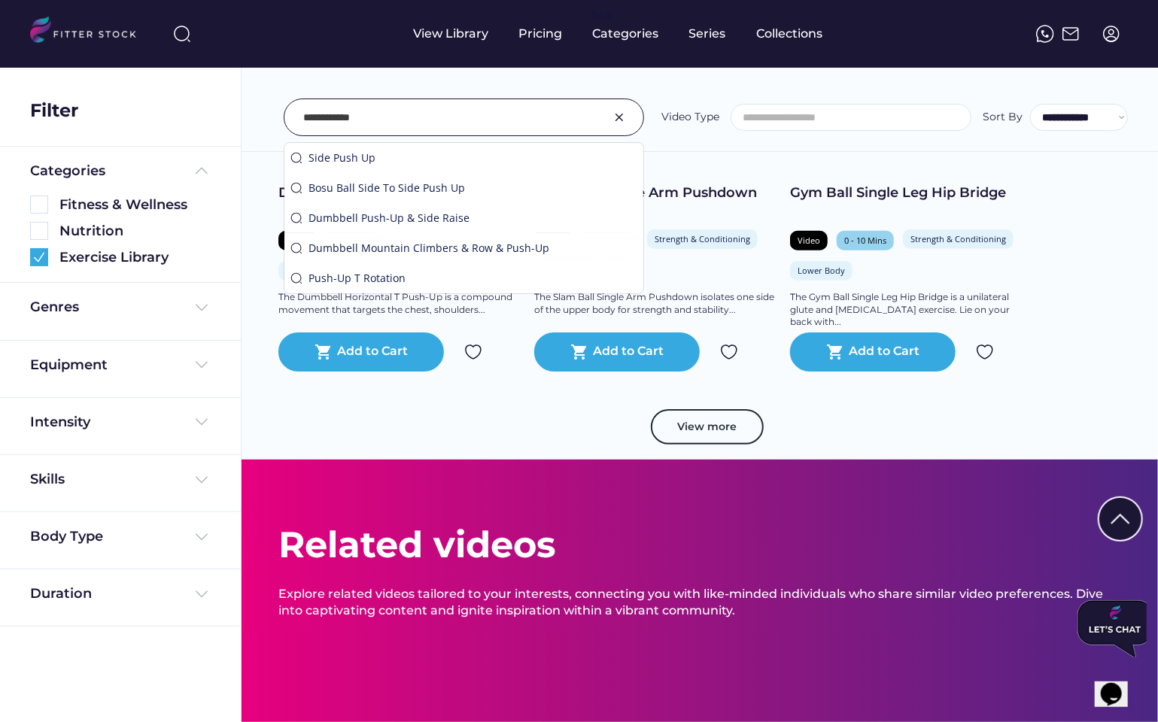
click at [594, 108] on div at bounding box center [464, 118] width 360 height 38
paste input "**********"
type input "**********"
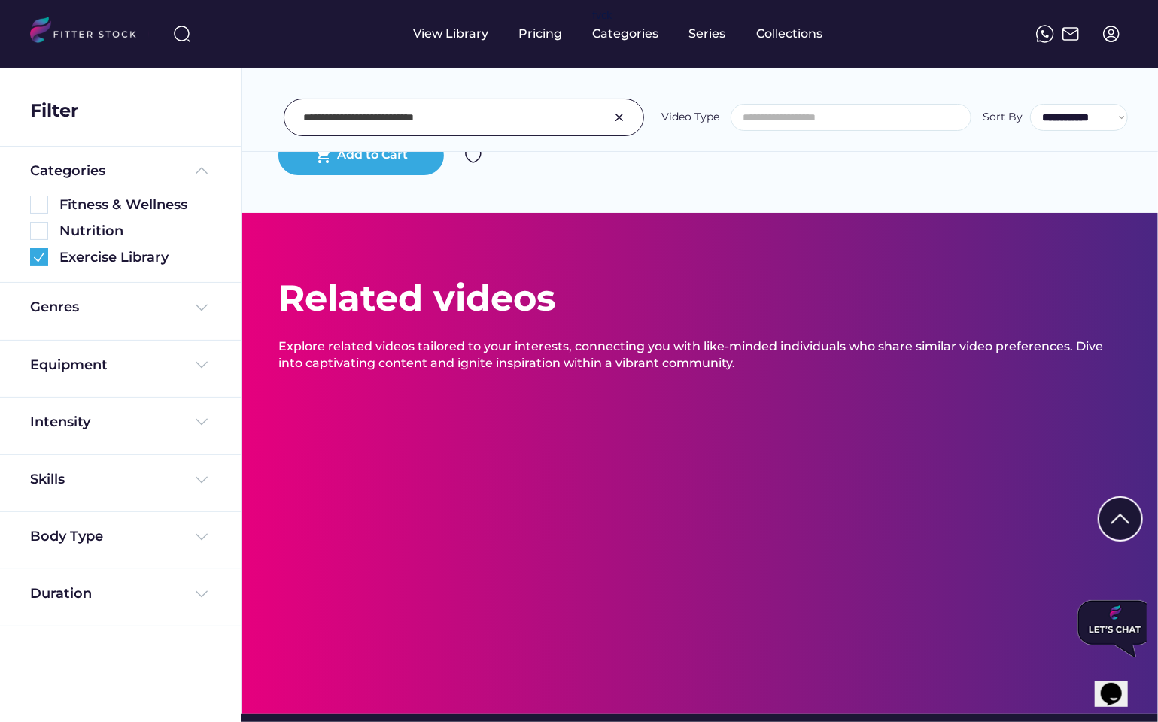
scroll to position [0, 0]
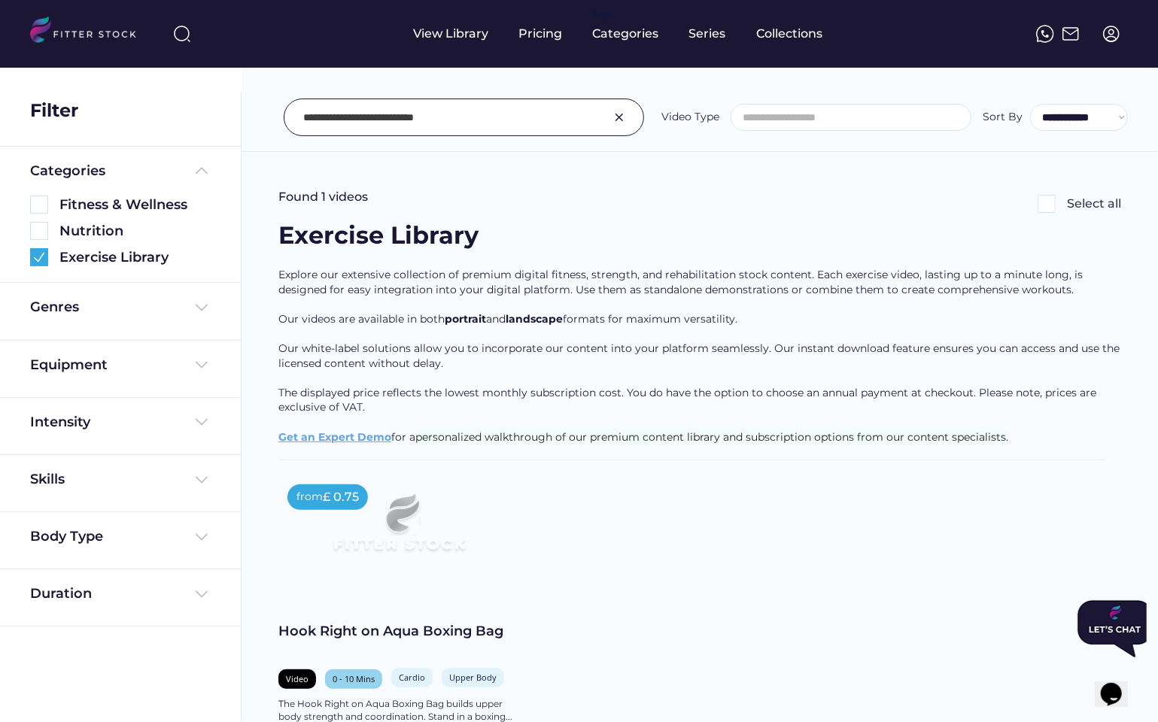
click at [409, 632] on div "Hook Right on Aqua Boxing Bag" at bounding box center [398, 631] width 241 height 19
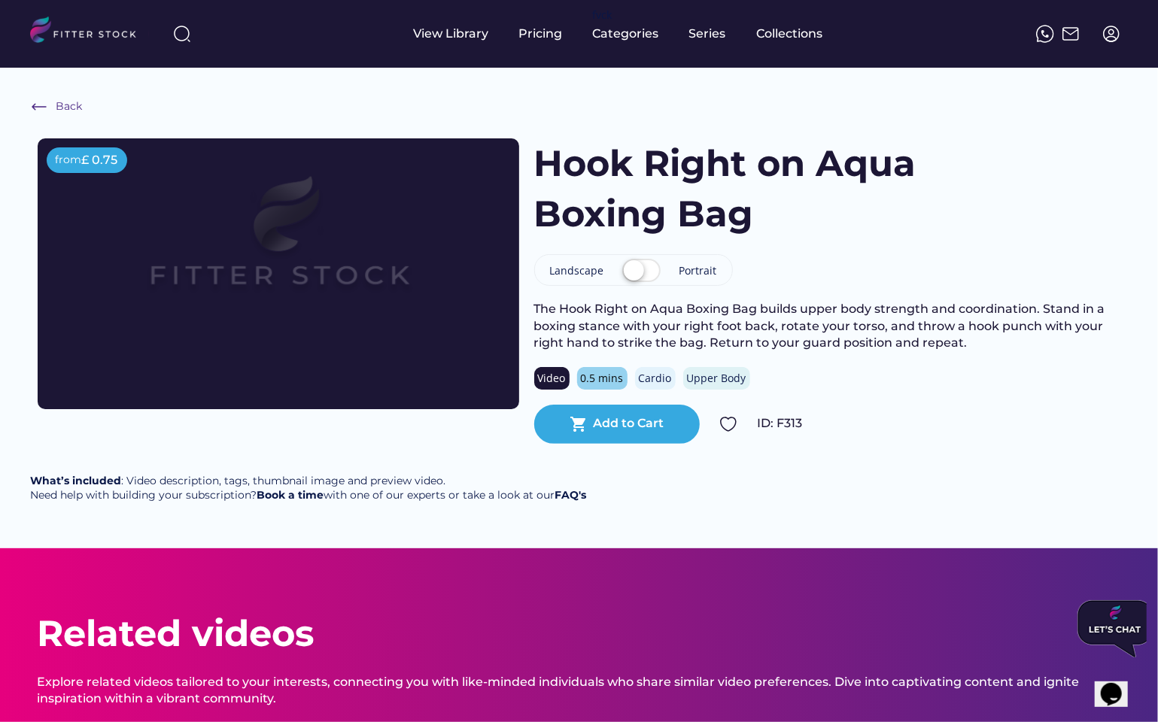
click at [838, 309] on div "The Hook Right on Aqua Boxing Bag builds upper body strength and coordination. …" at bounding box center [827, 326] width 587 height 50
click at [181, 36] on img at bounding box center [182, 34] width 18 height 18
click at [233, 25] on input "input" at bounding box center [299, 33] width 188 height 27
paste input "**********"
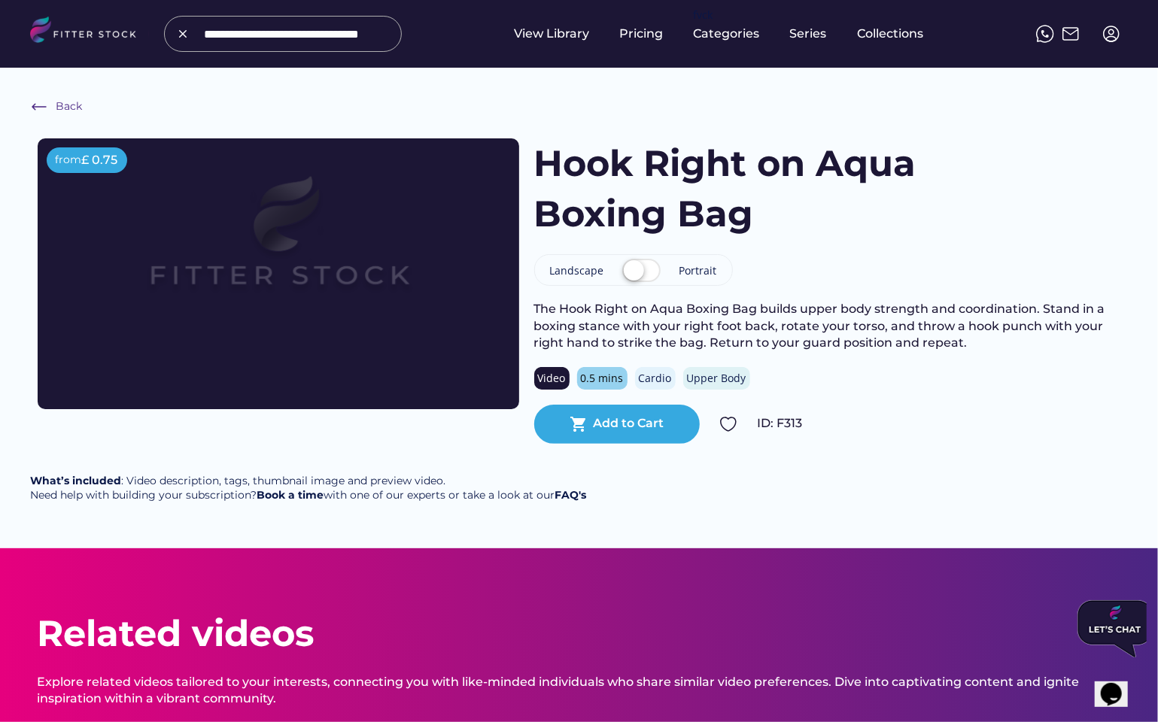
type input "**********"
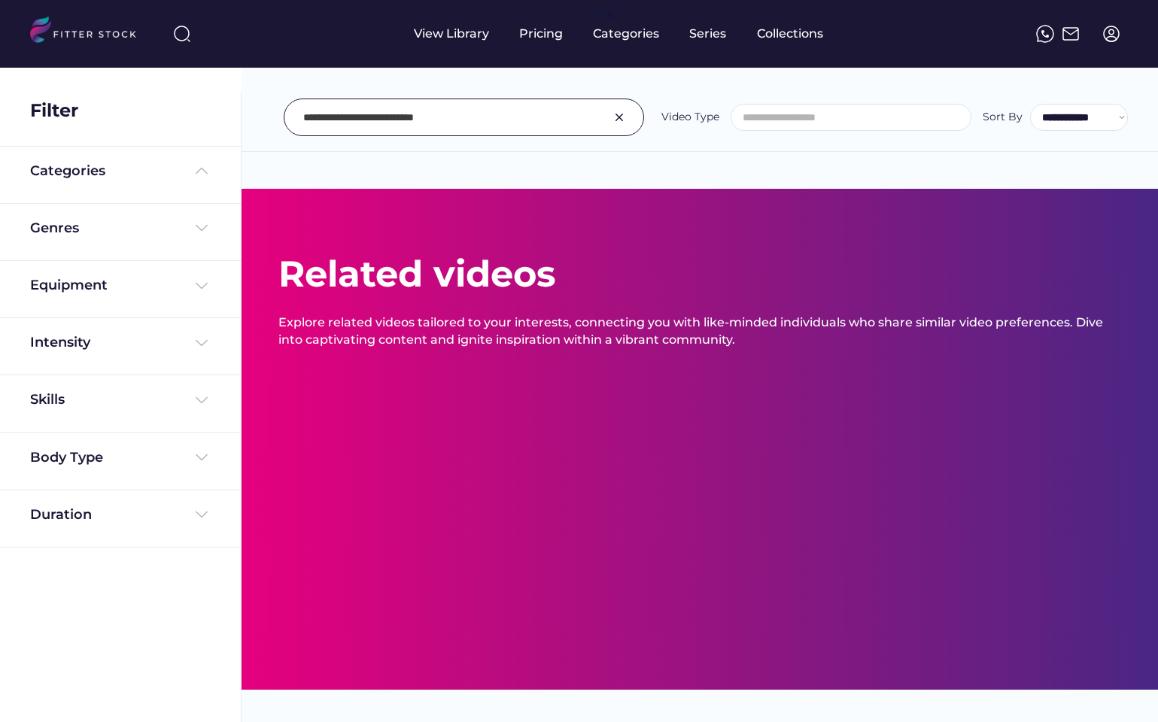
select select
select select "**********"
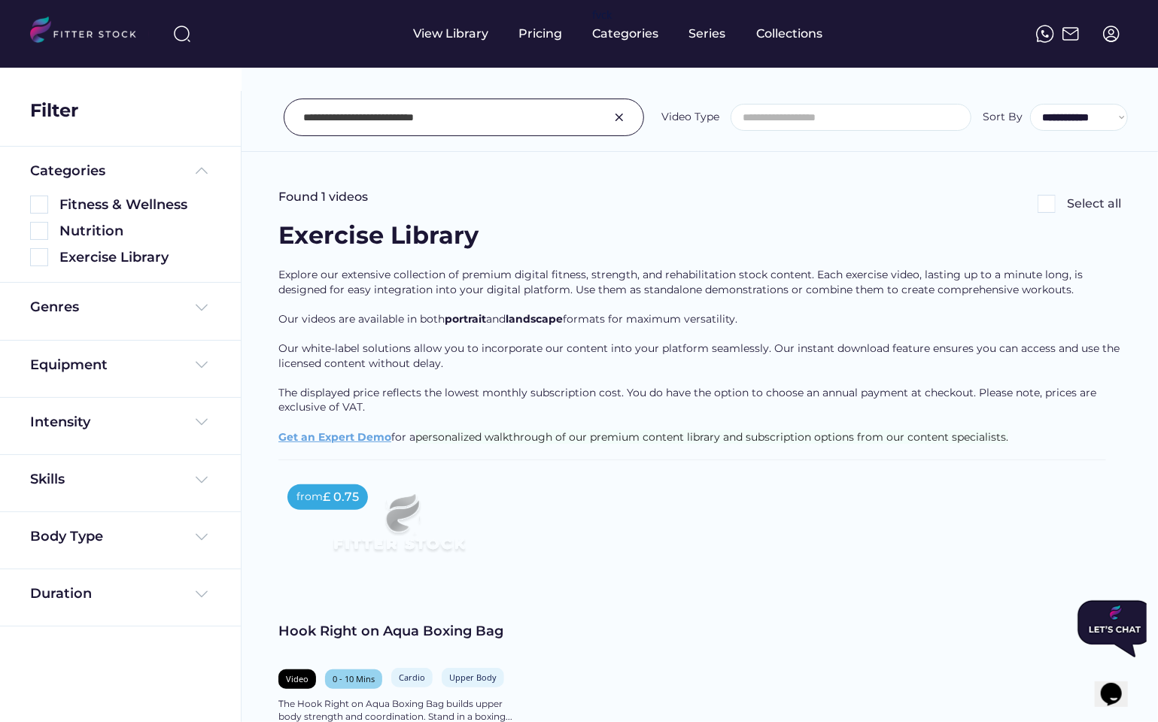
click at [345, 634] on div "Hook Right on Aqua Boxing Bag" at bounding box center [398, 631] width 241 height 19
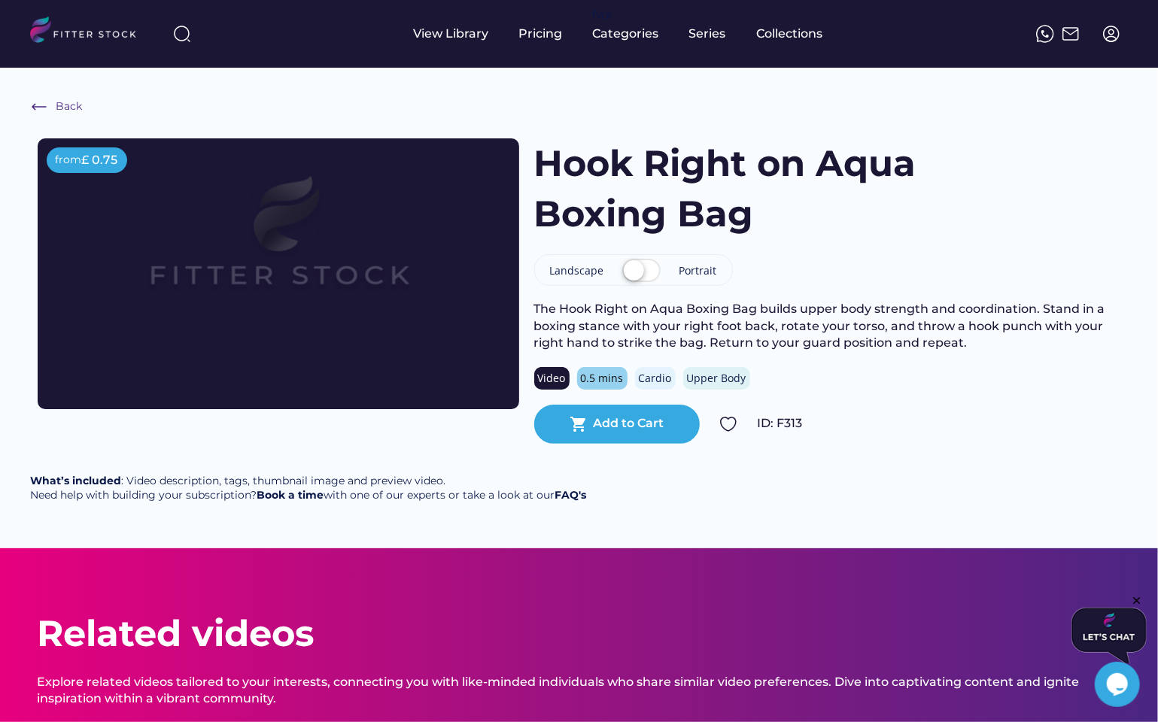
click at [181, 42] on img at bounding box center [182, 34] width 18 height 18
click at [245, 45] on input "input" at bounding box center [303, 33] width 188 height 27
paste input "**********"
type input "**********"
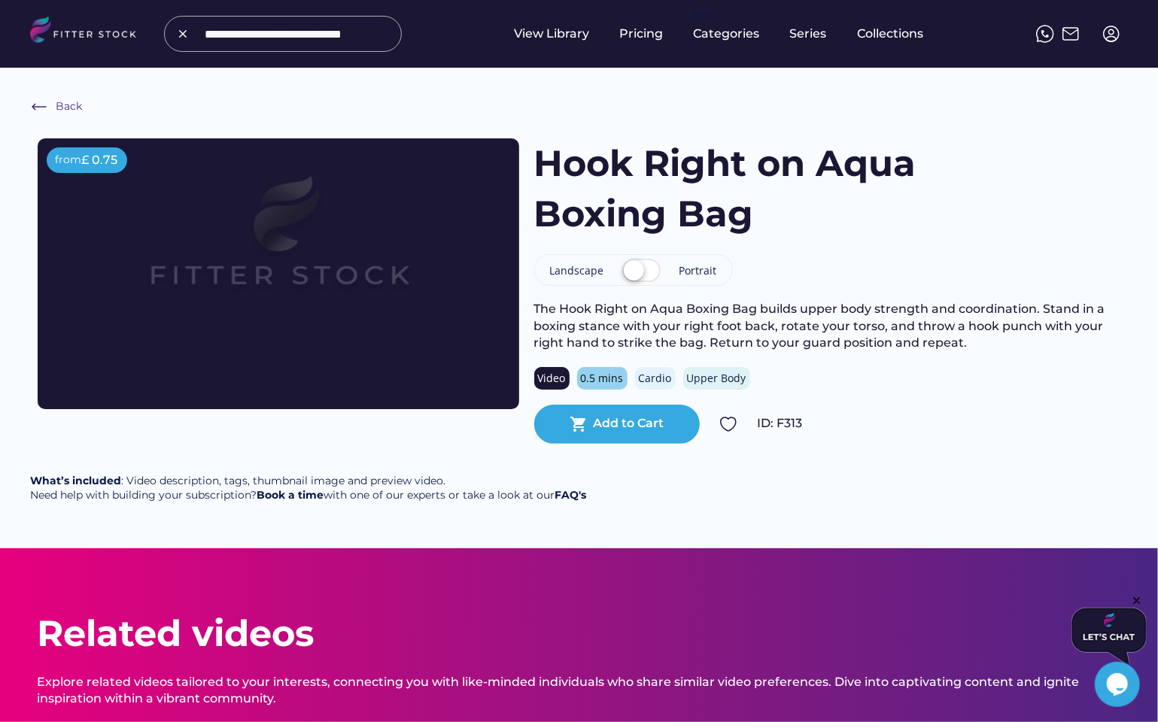
scroll to position [0, 0]
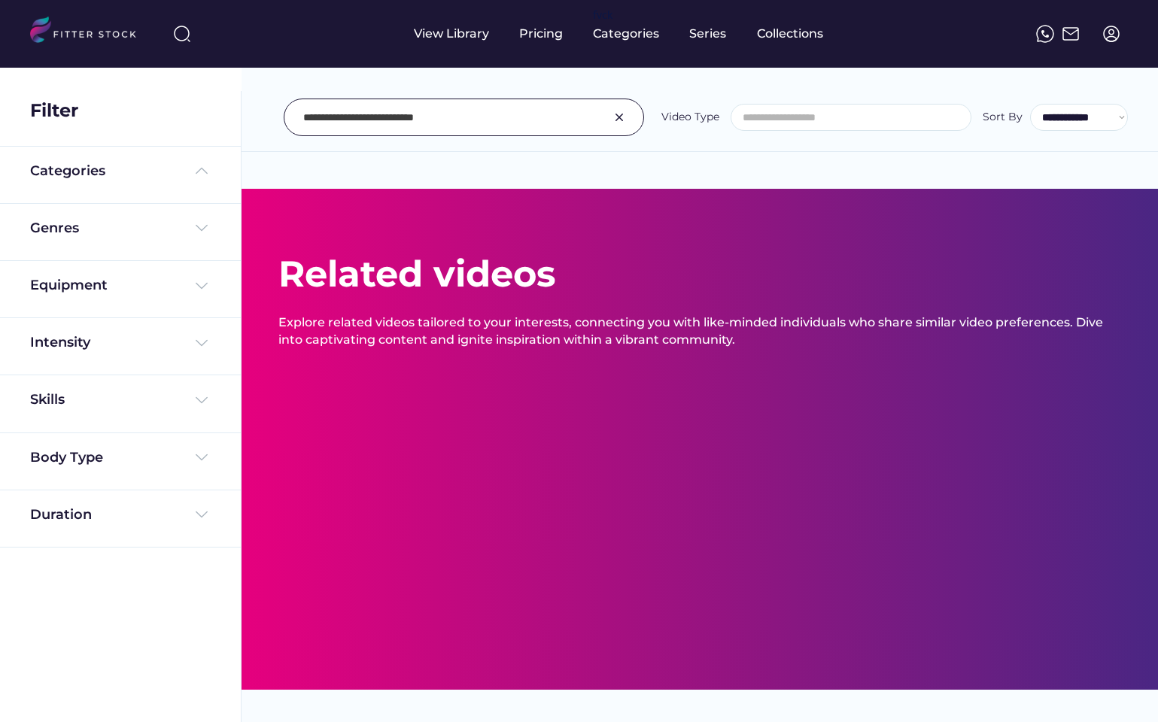
select select
select select "**********"
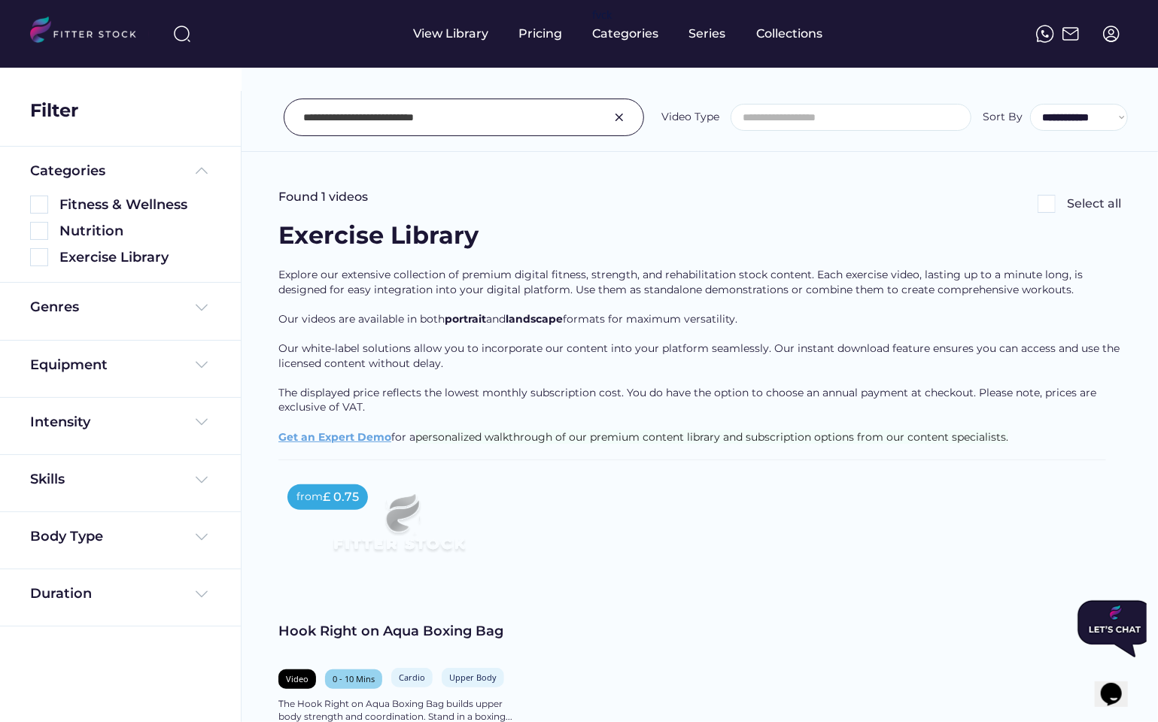
click at [379, 628] on div "Hook Right on Aqua Boxing Bag" at bounding box center [398, 631] width 241 height 19
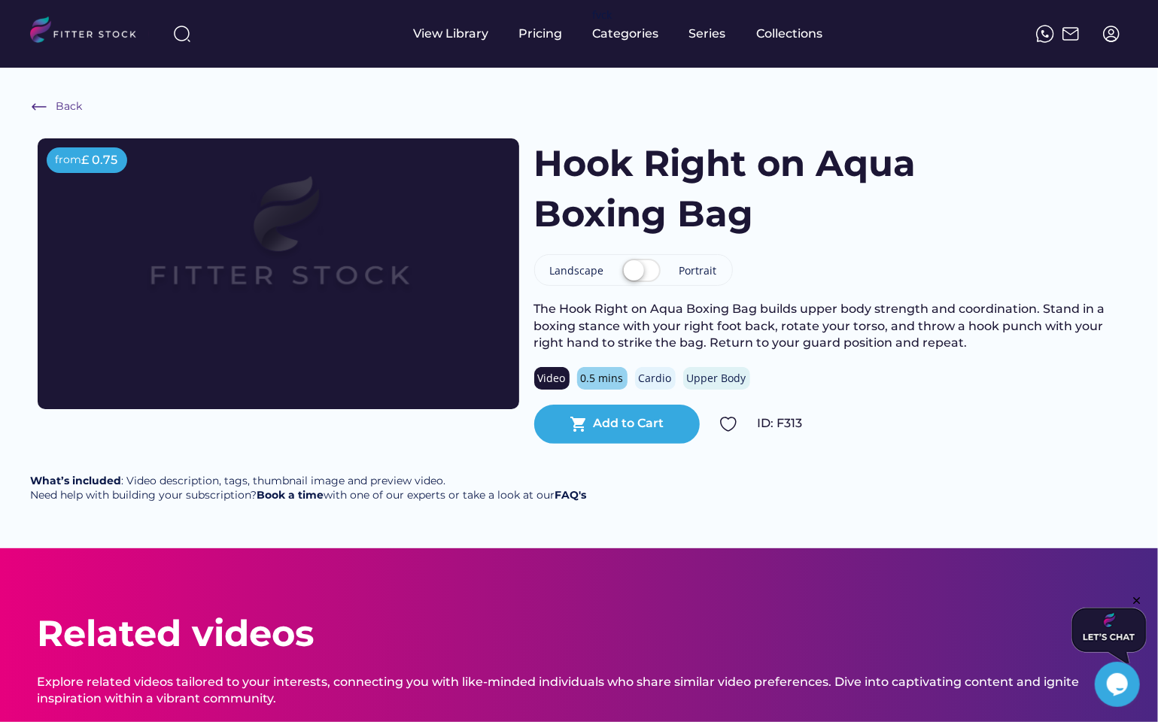
click at [184, 35] on img at bounding box center [182, 34] width 18 height 18
click at [232, 38] on input "input" at bounding box center [302, 33] width 188 height 27
type input "****"
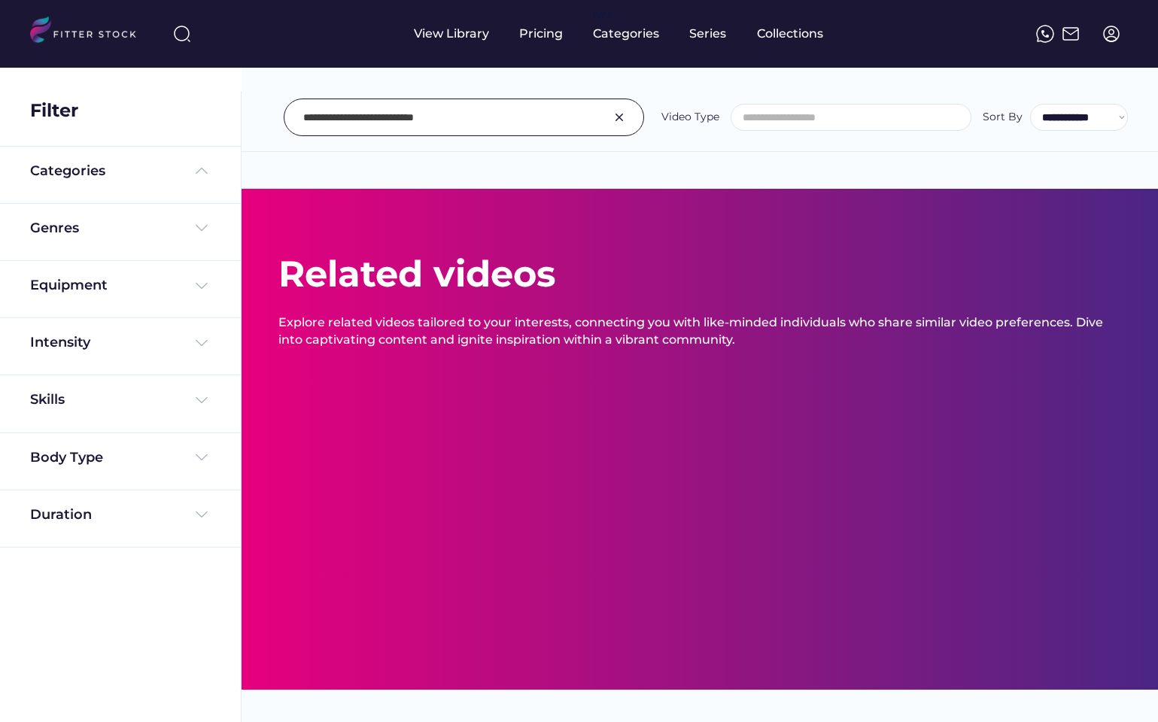
select select
select select "**********"
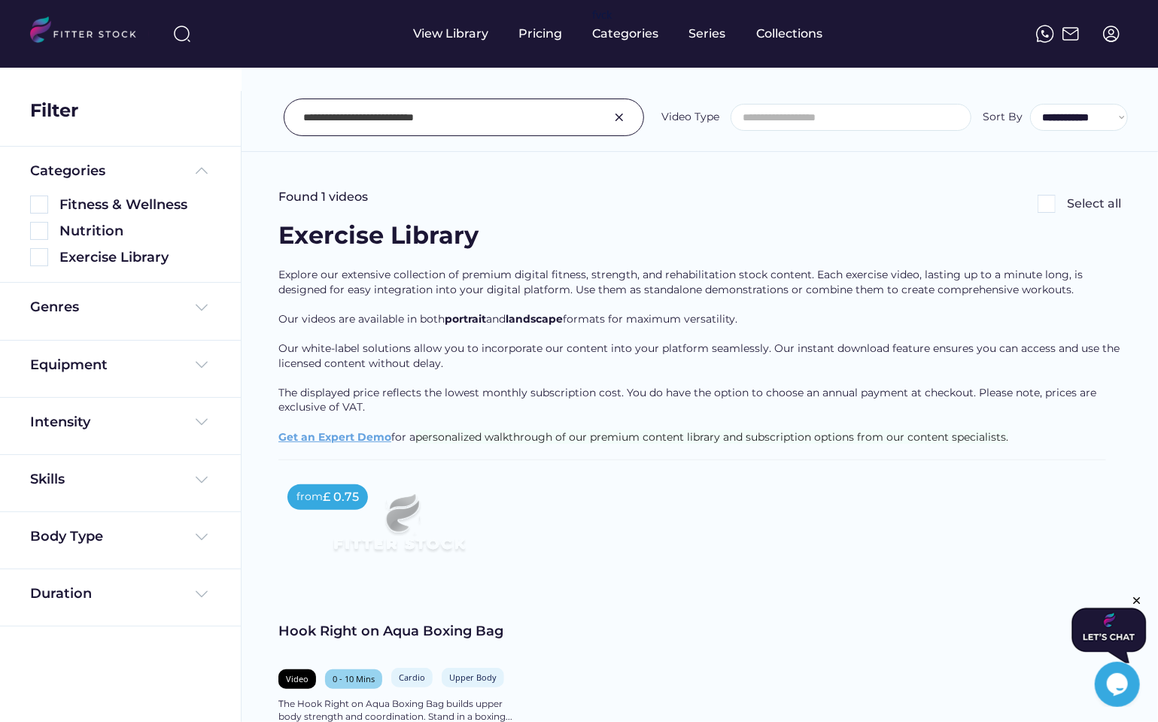
click at [482, 93] on div "**********" at bounding box center [700, 84] width 917 height 136
click at [481, 115] on input "input" at bounding box center [445, 118] width 284 height 32
type input "****"
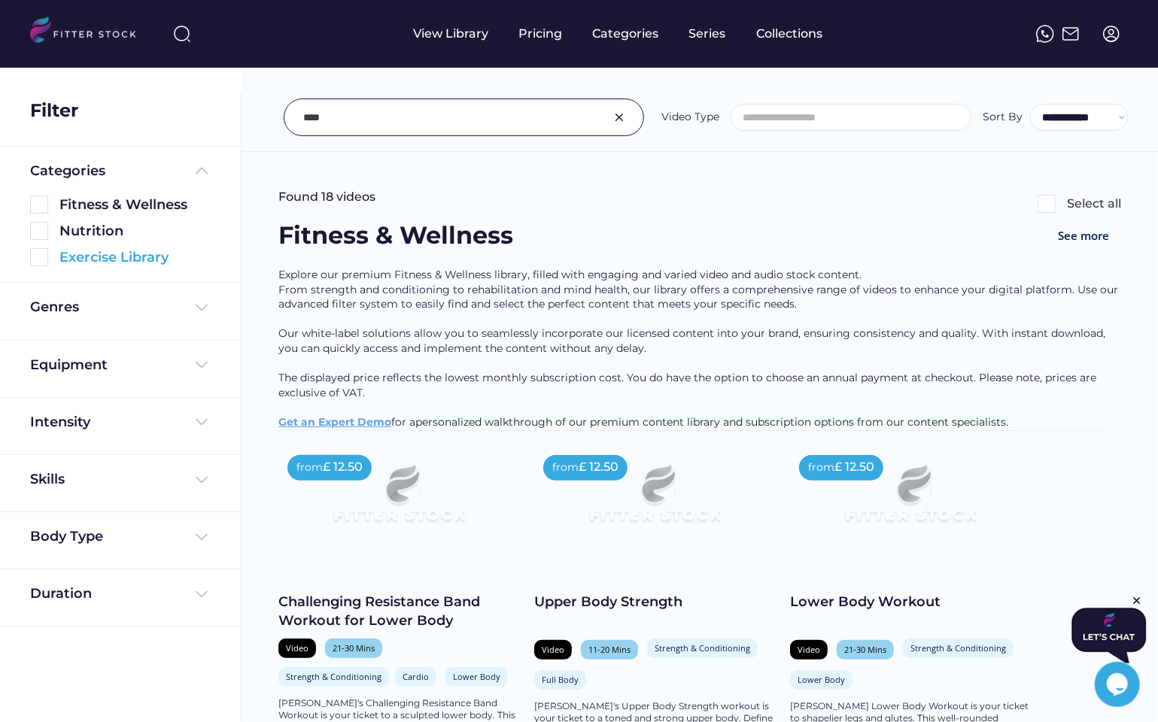
click at [41, 255] on img at bounding box center [39, 257] width 18 height 18
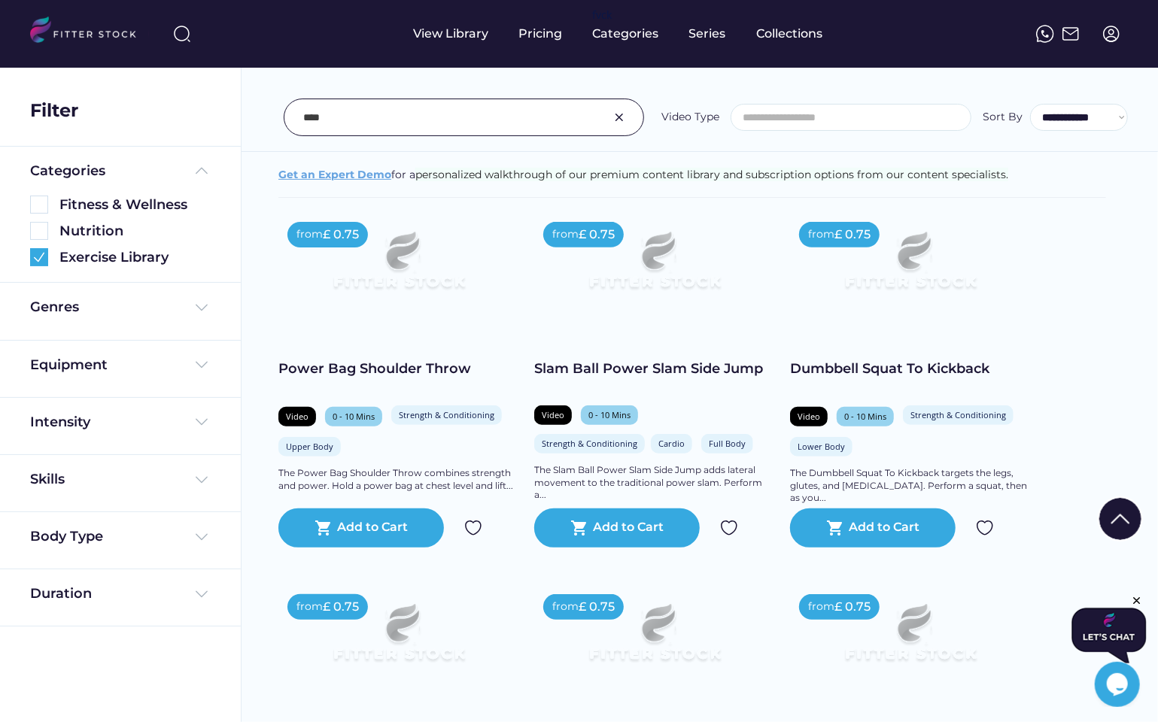
scroll to position [293, 0]
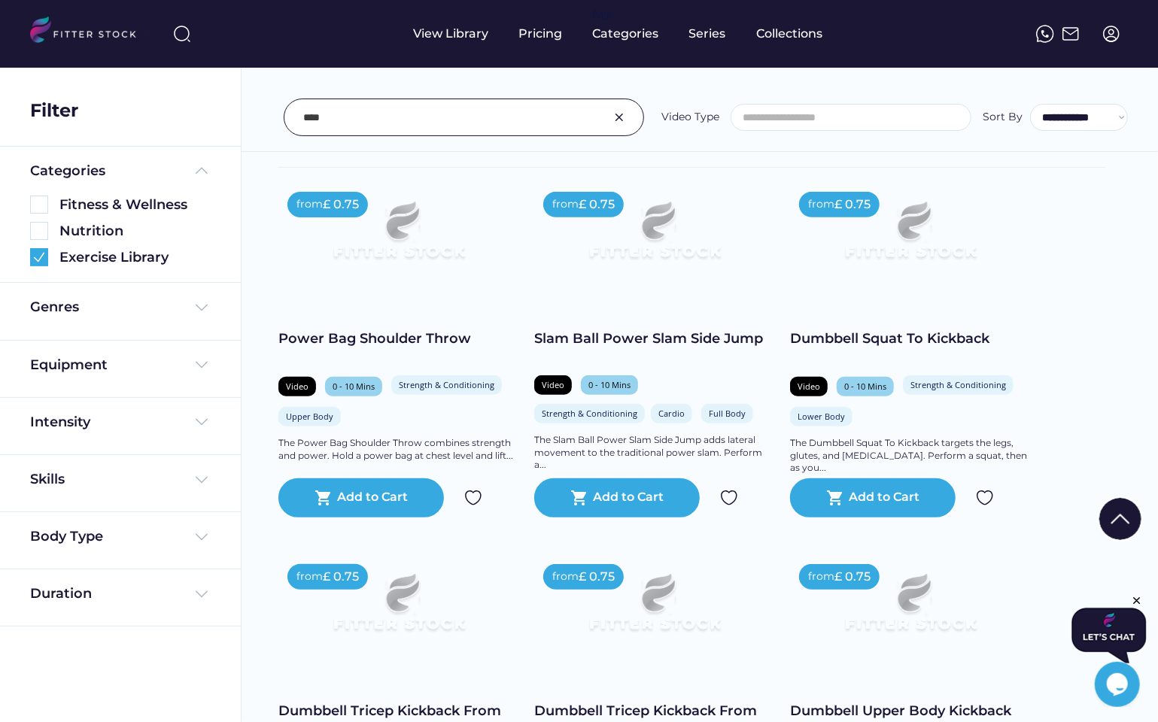
click at [906, 351] on h2 "Dumbbell Squat To Kickback" at bounding box center [910, 349] width 241 height 38
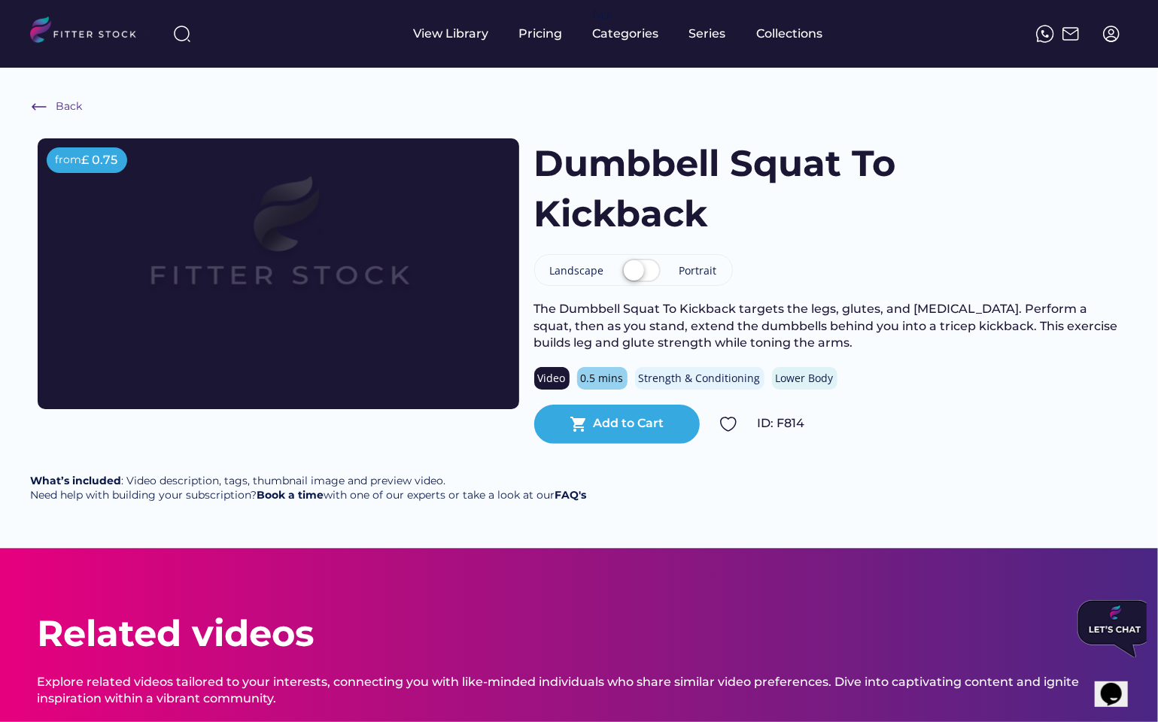
click at [765, 323] on div "The Dumbbell Squat To Kickback targets the legs, glutes, and [MEDICAL_DATA]. Pe…" at bounding box center [827, 326] width 587 height 50
click at [799, 549] on div "Back from £ 0.75 [PERSON_NAME] Squat To Kickback Landscape Portrait The Dumbbel…" at bounding box center [579, 308] width 1158 height 481
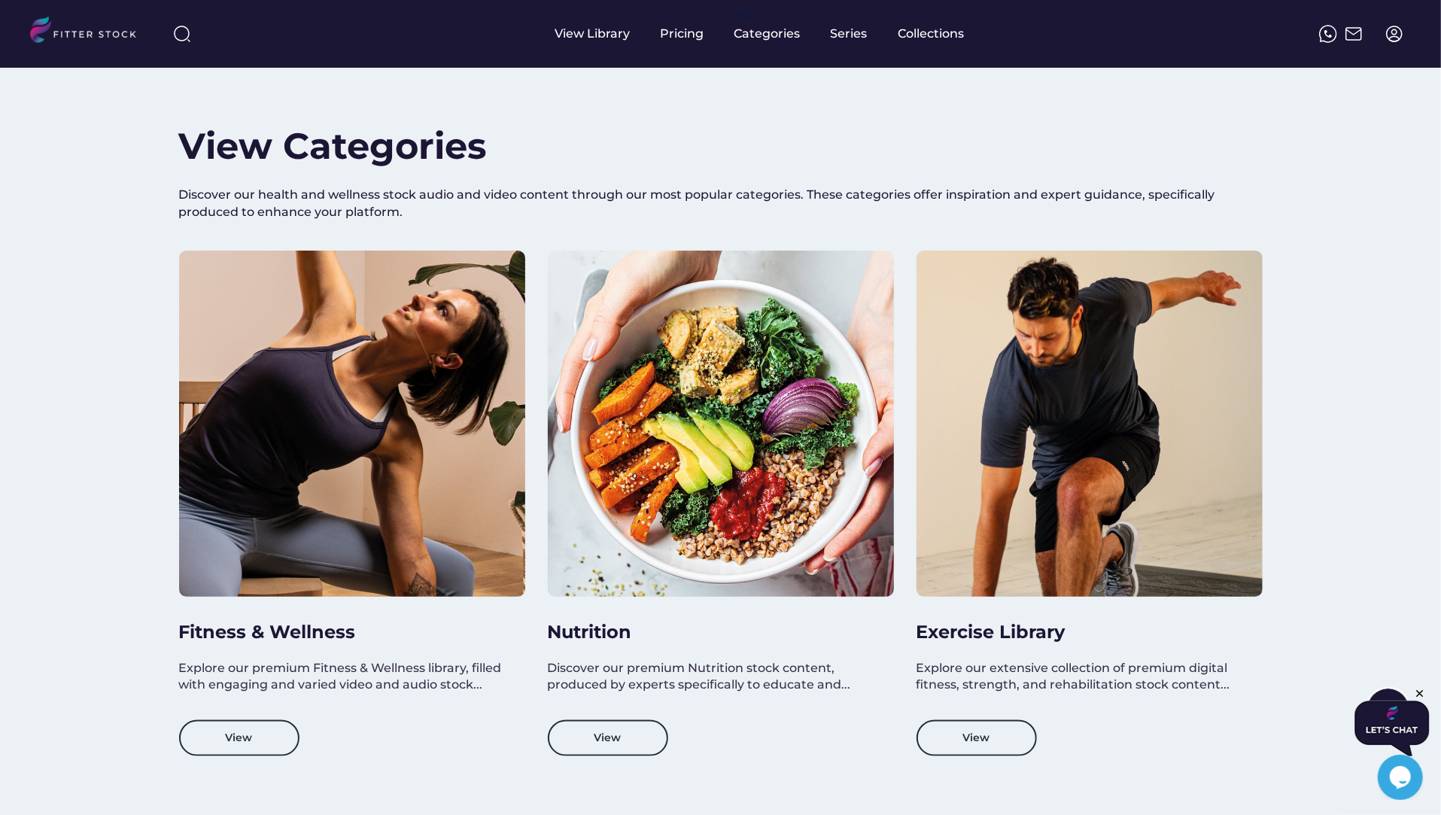
scroll to position [1100, 0]
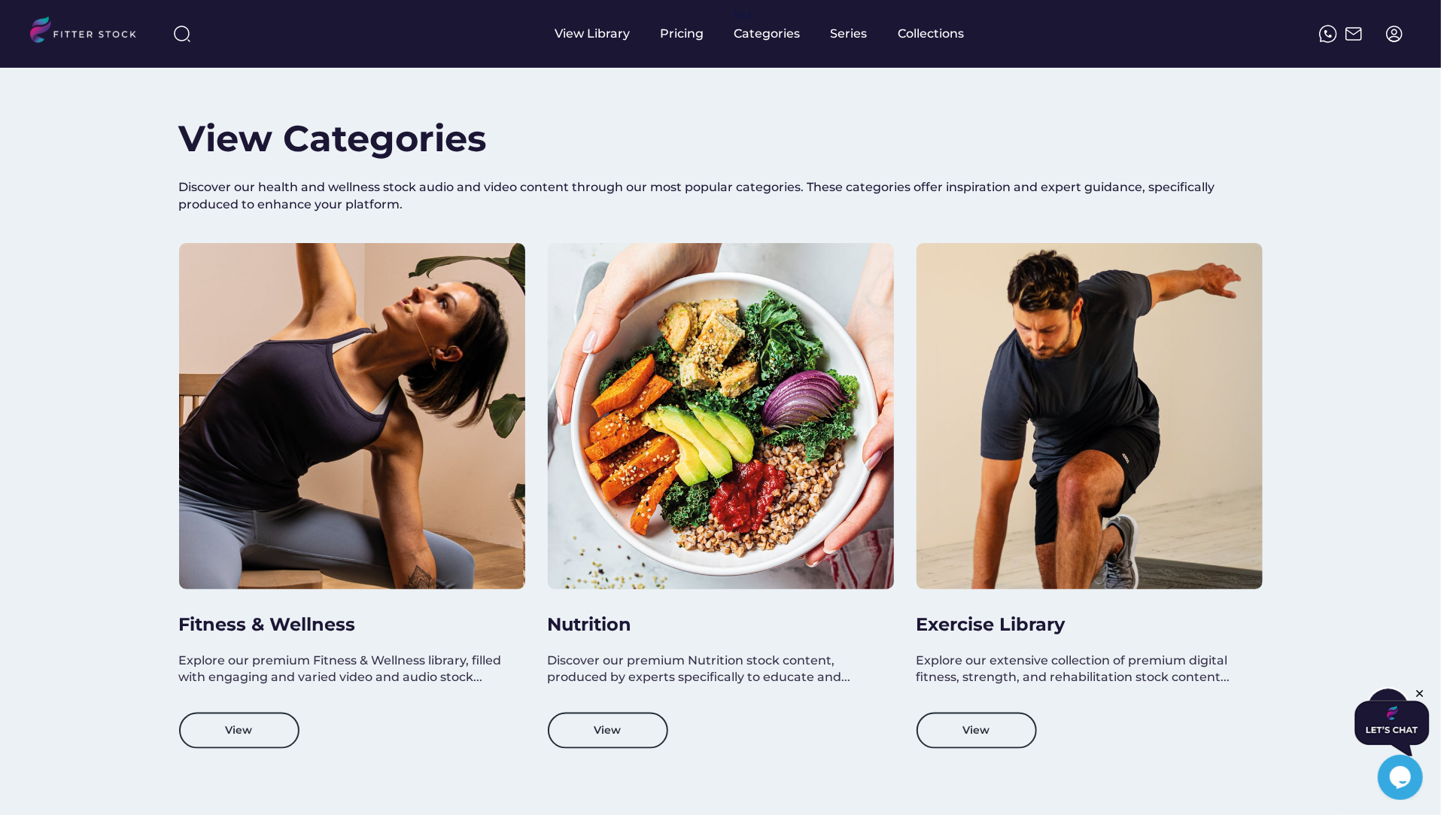
click at [312, 511] on div at bounding box center [352, 416] width 346 height 346
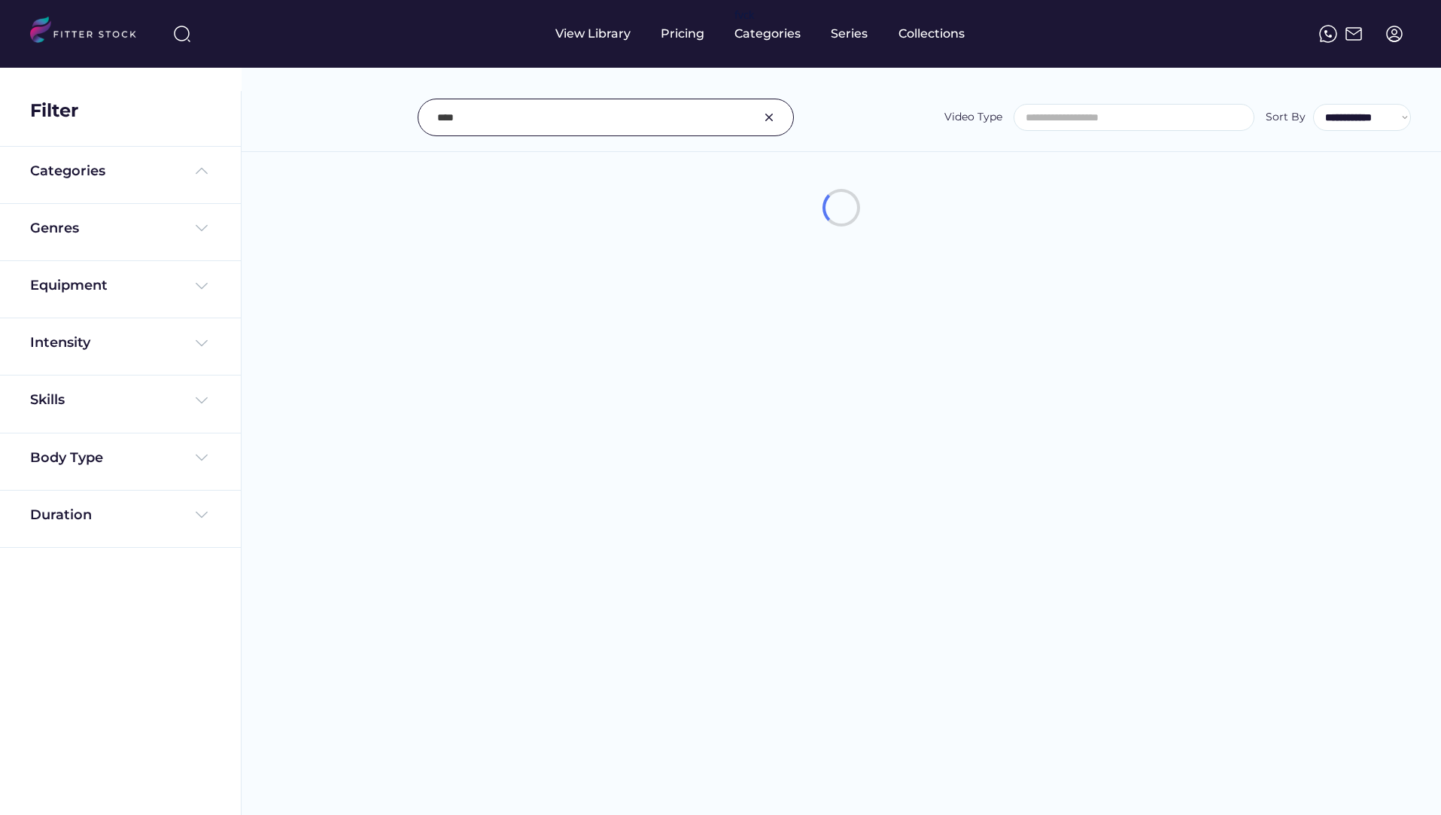
select select
select select "**********"
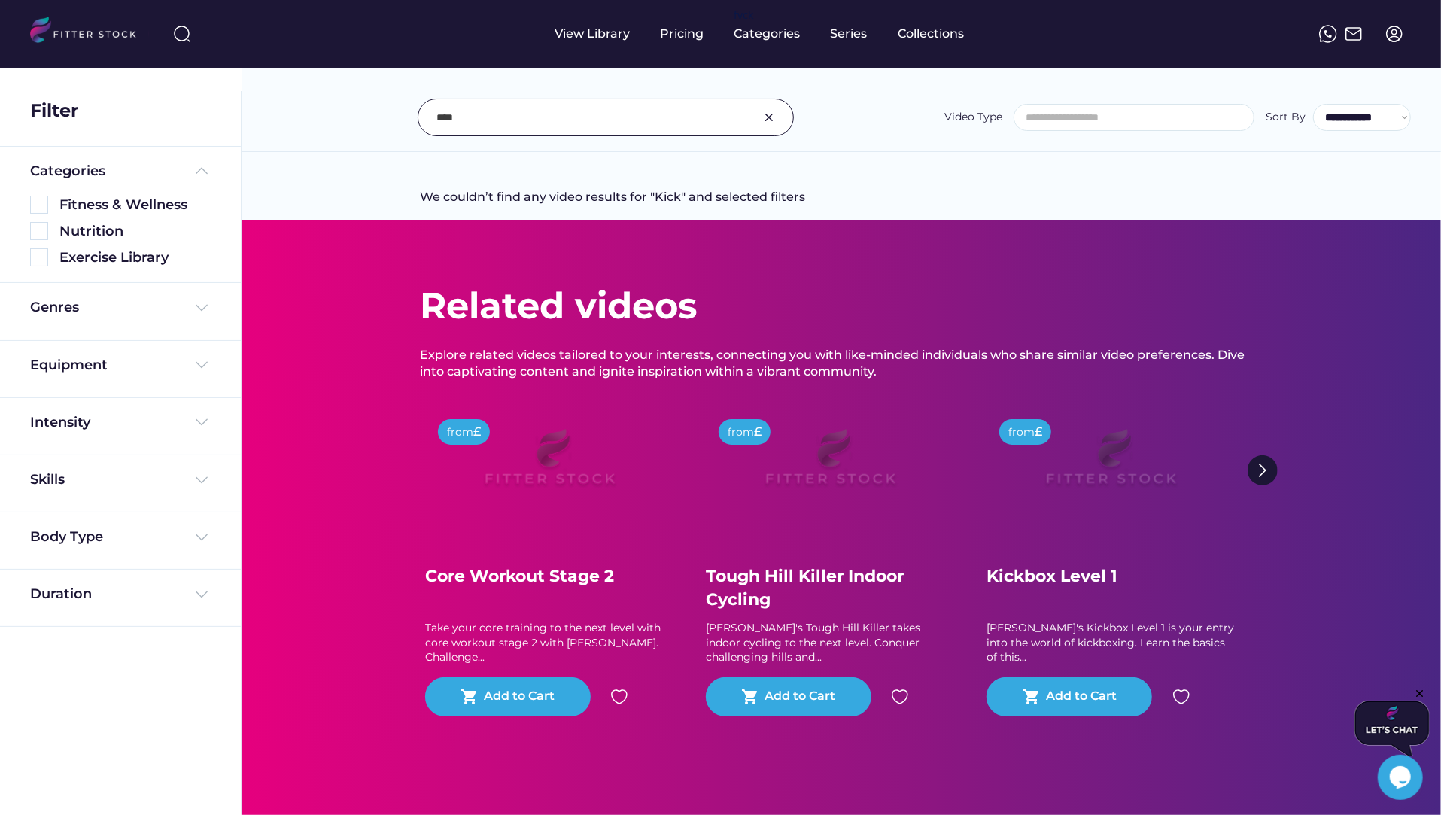
click at [769, 114] on img at bounding box center [769, 117] width 18 height 18
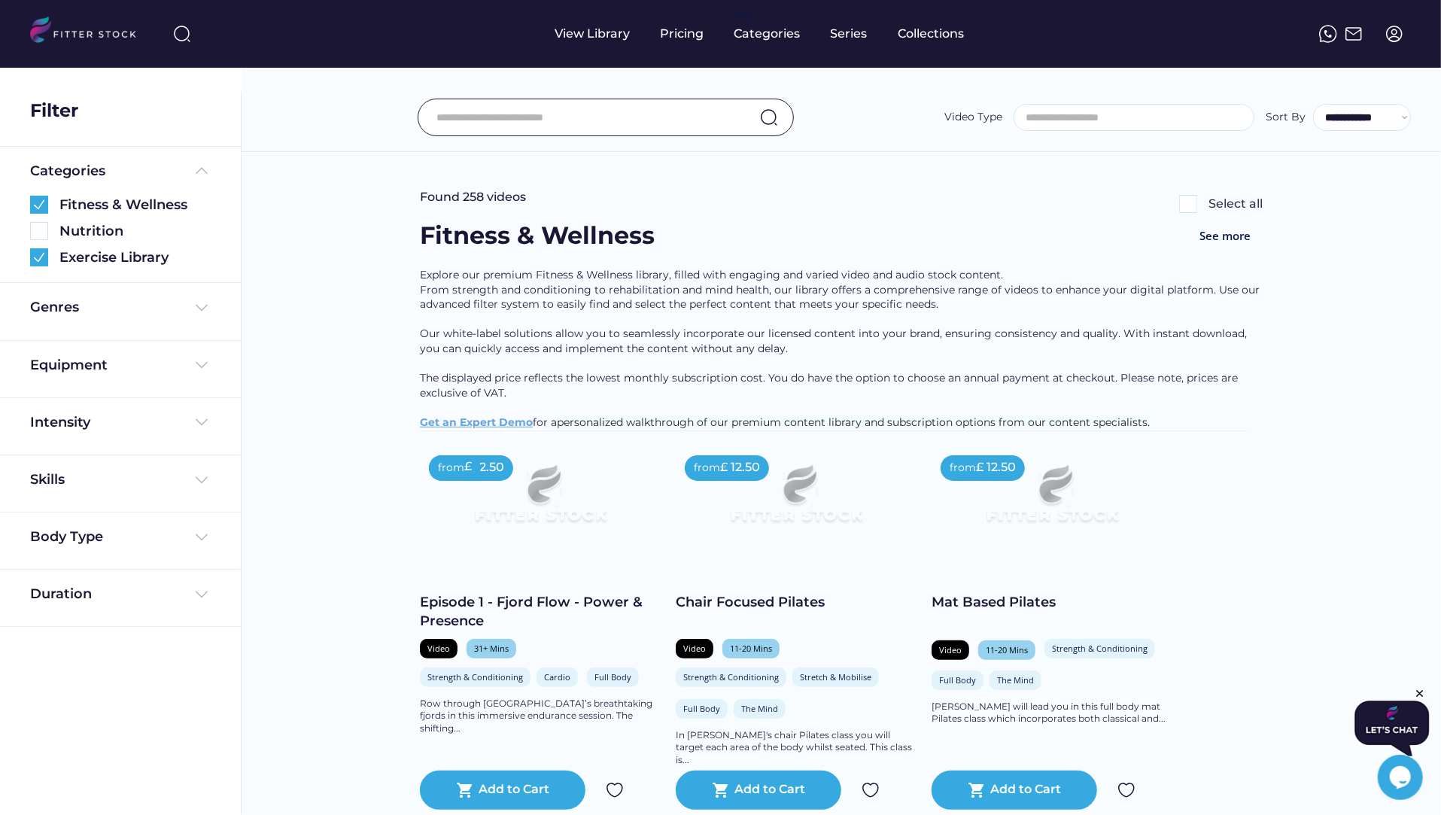
click at [771, 612] on div "Chair Focused Pilates" at bounding box center [796, 602] width 241 height 19
click at [789, 534] on img at bounding box center [796, 500] width 193 height 108
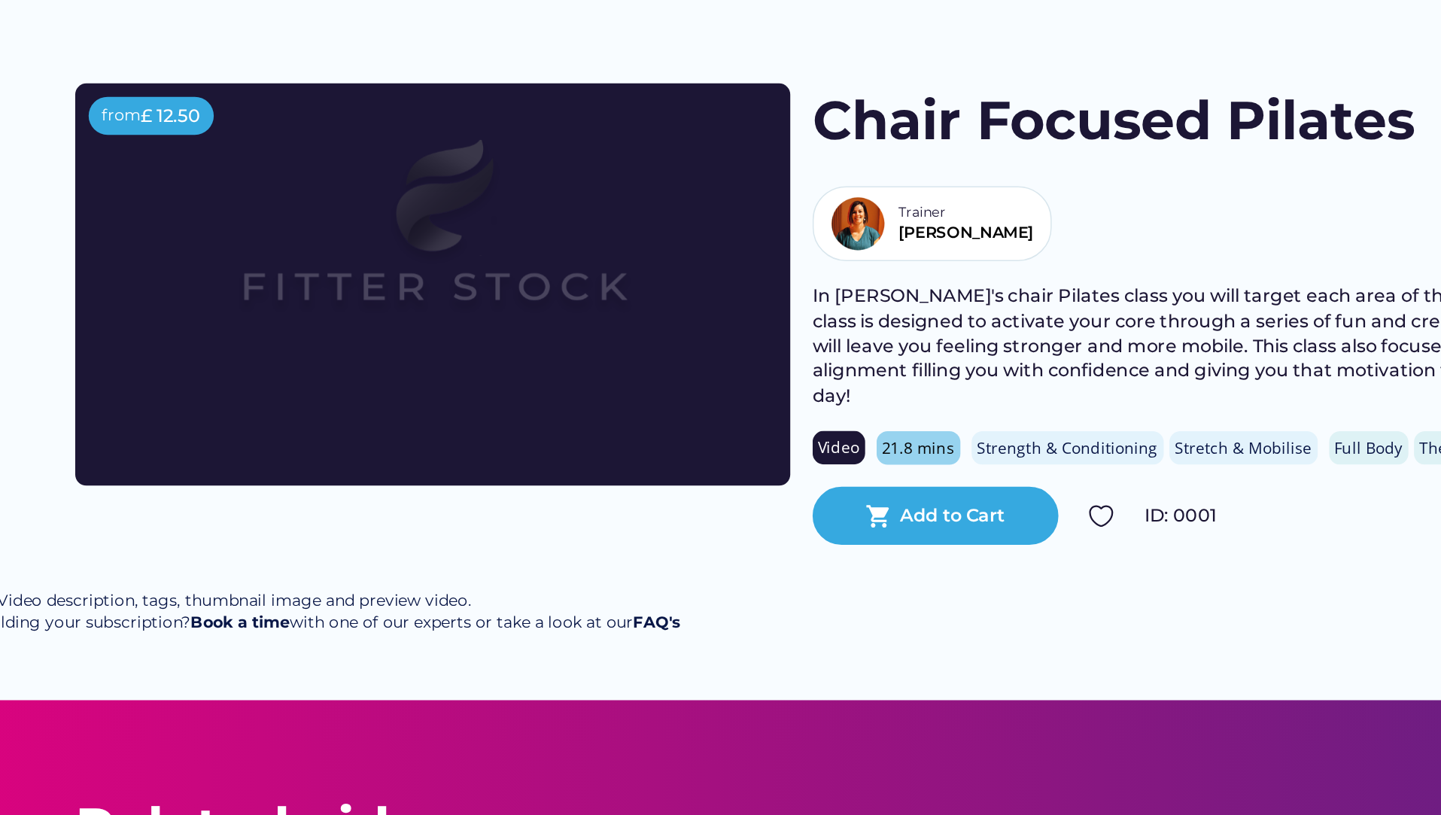
click at [596, 421] on div "Back from £ 12.50 Chair Focused Pilates Trainer [PERSON_NAME]'s chair Pilates c…" at bounding box center [720, 311] width 1441 height 486
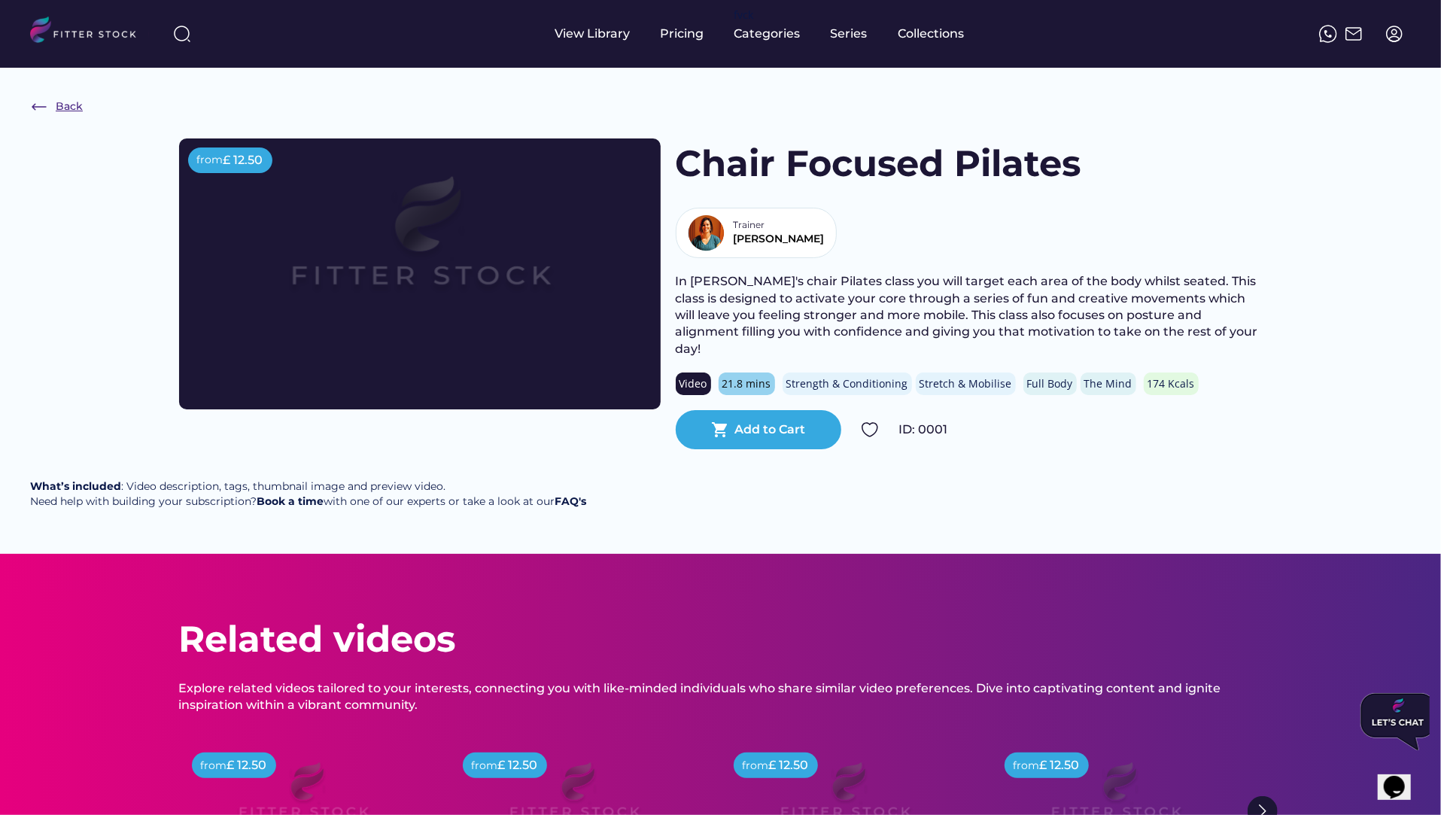
click at [66, 108] on div "Back" at bounding box center [69, 106] width 27 height 15
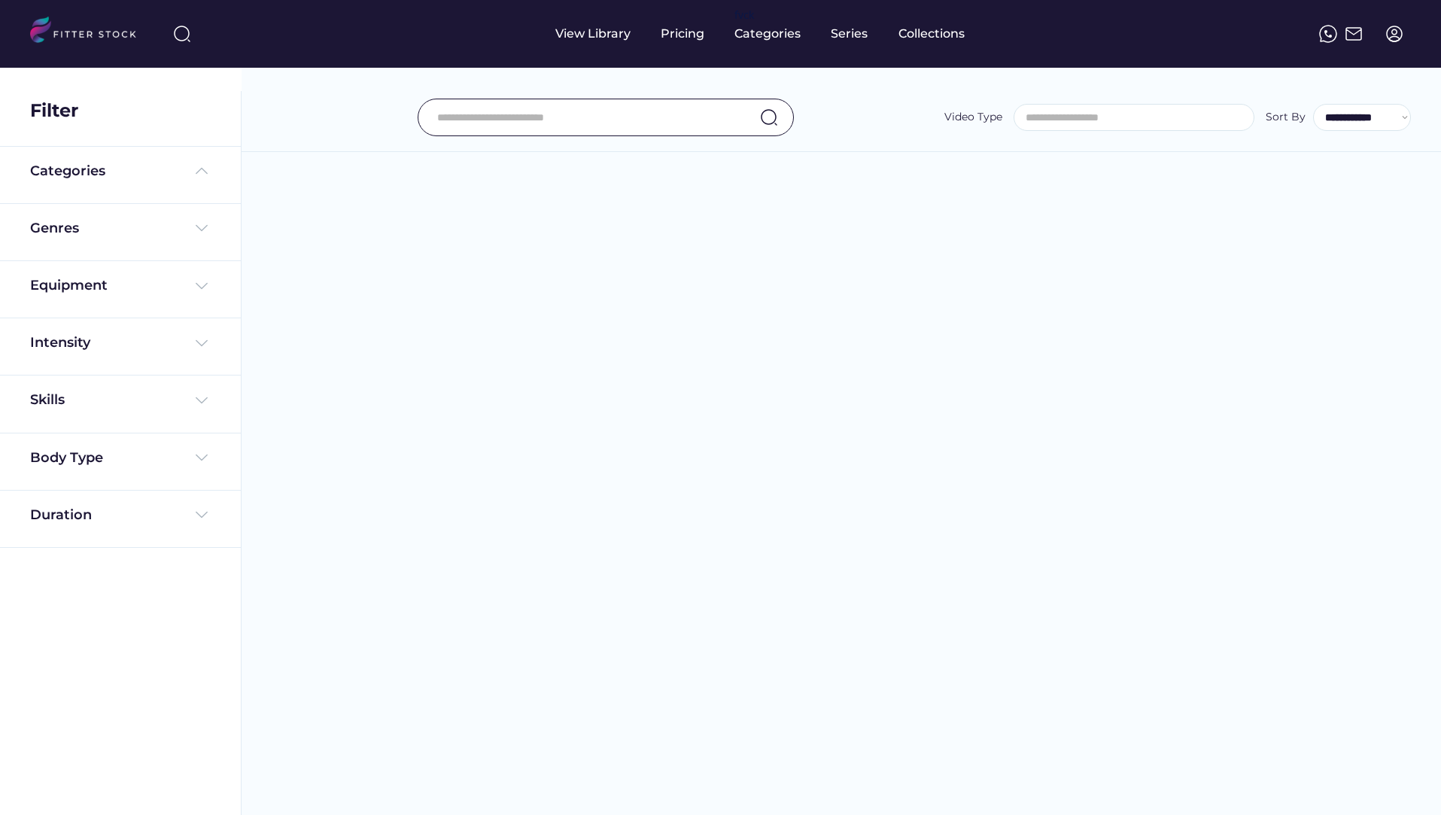
select select
select select "**********"
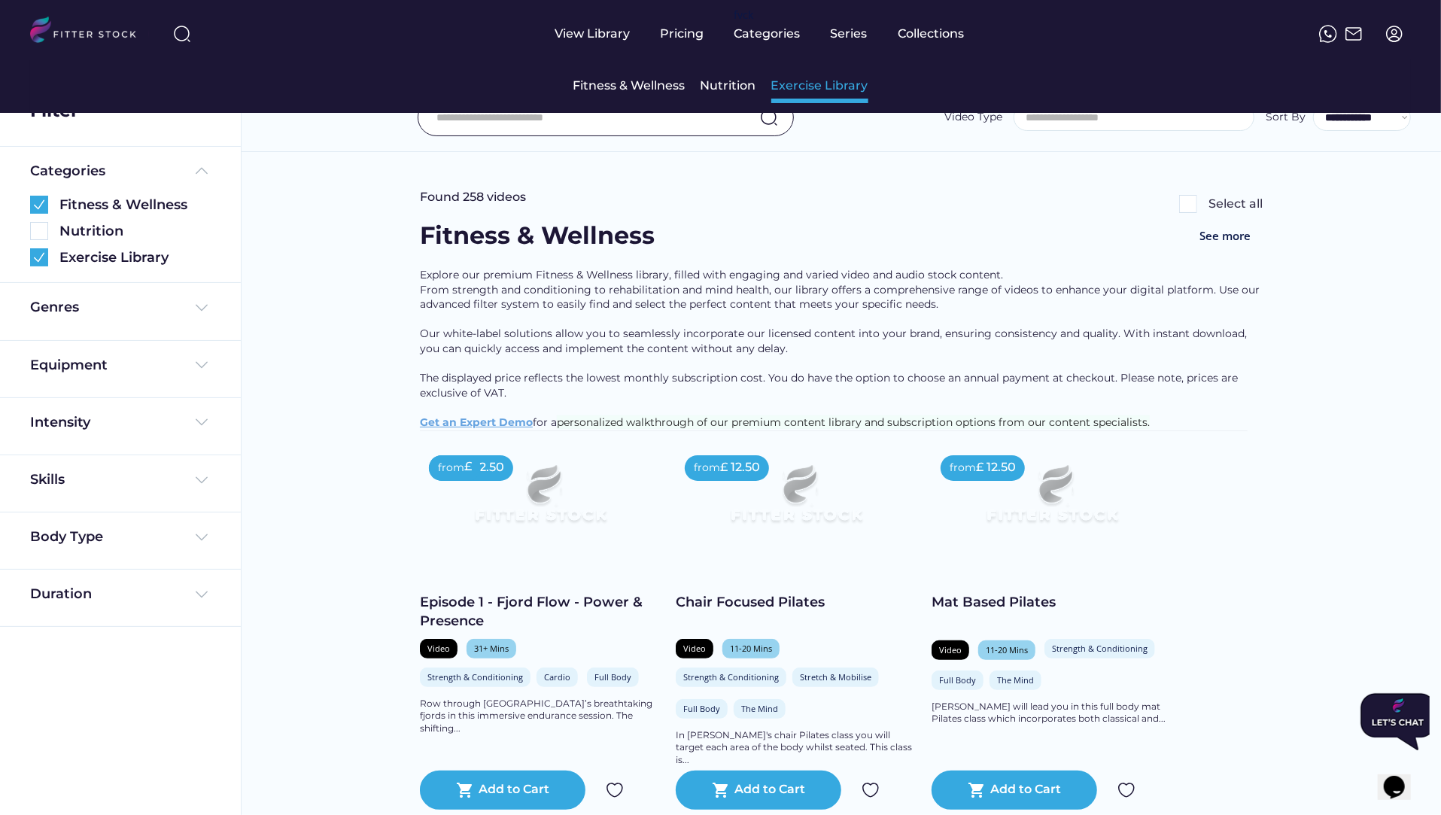
click at [809, 89] on div "Exercise Library" at bounding box center [819, 86] width 97 height 17
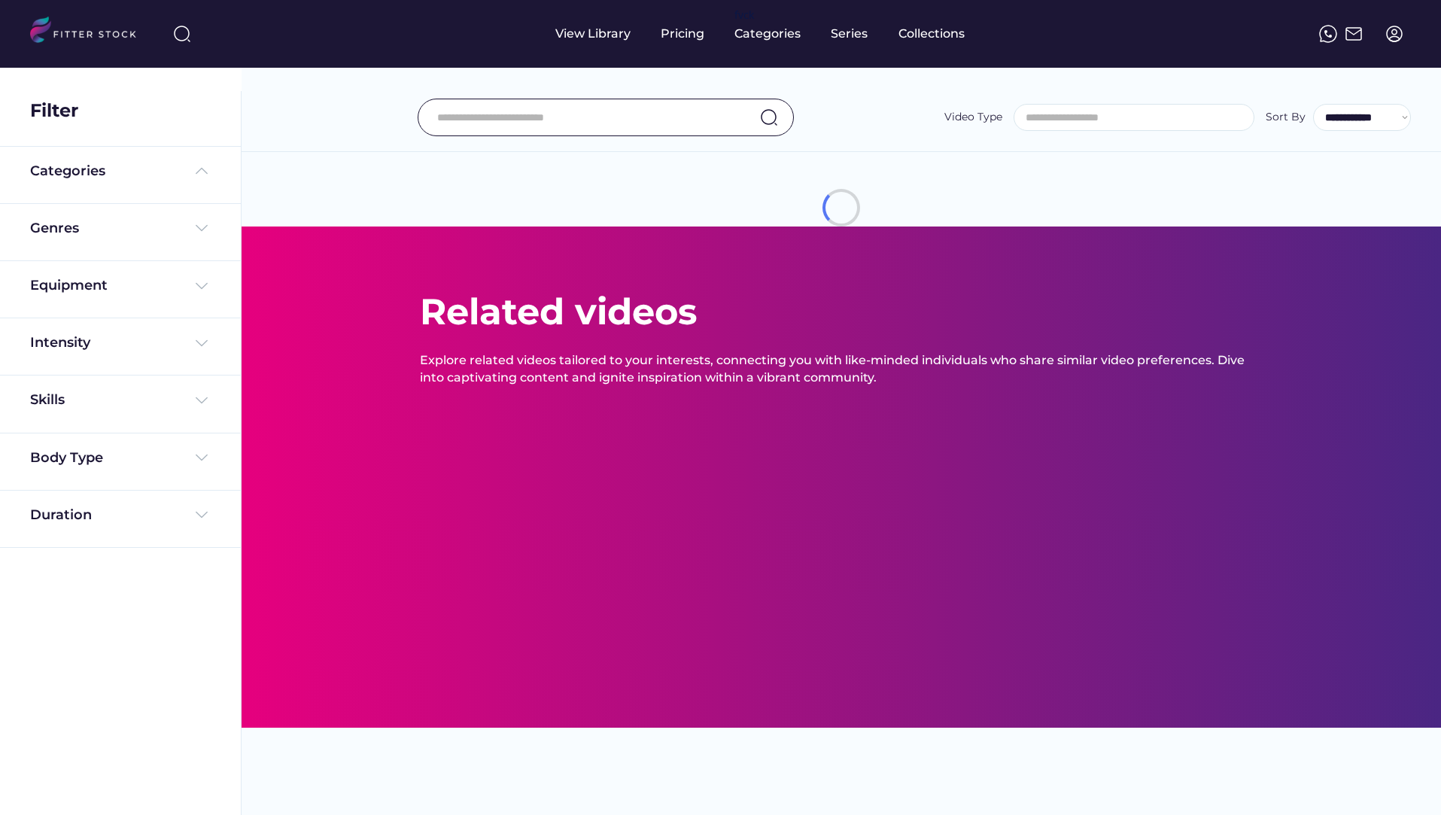
select select
select select "**********"
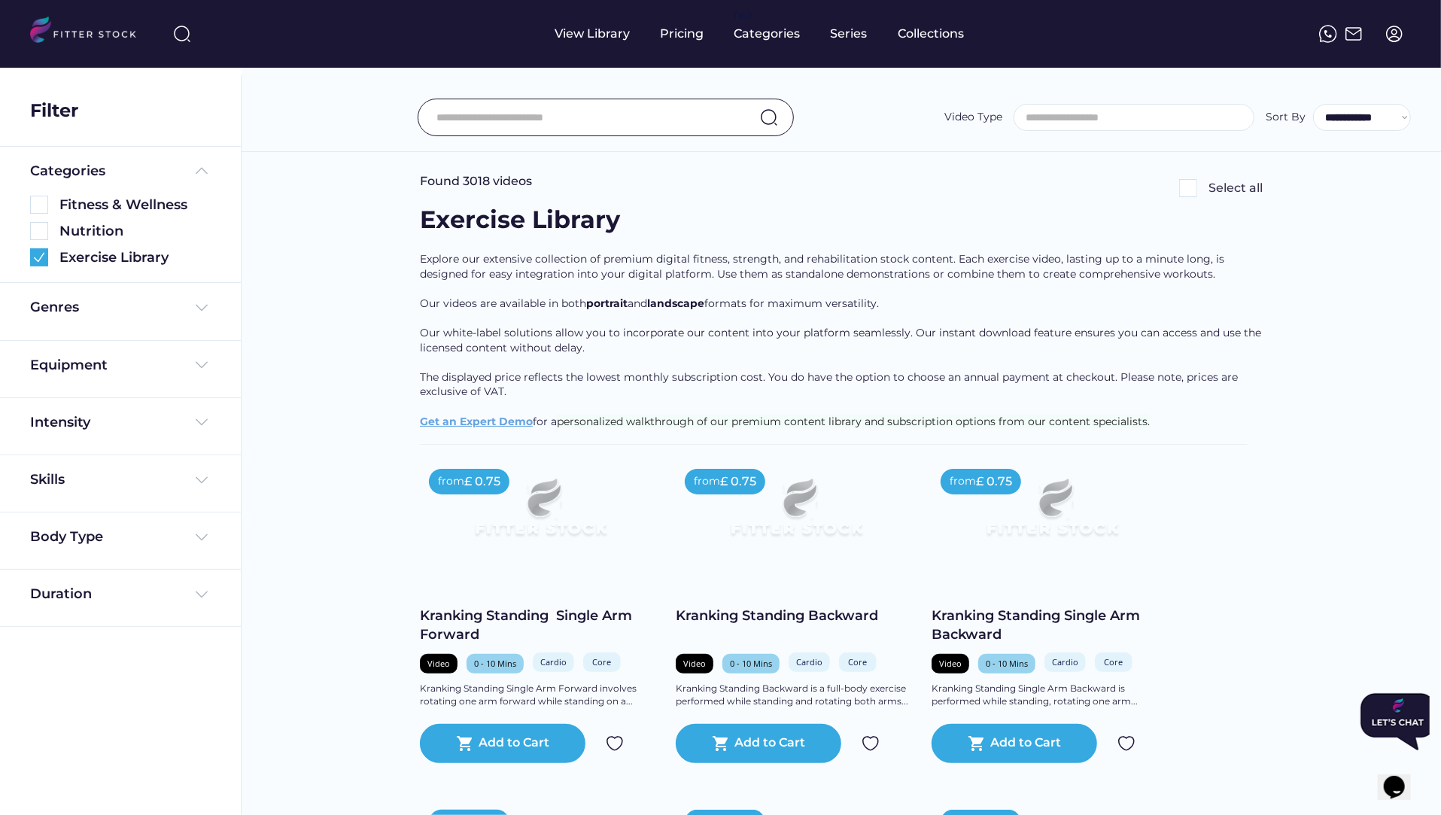
scroll to position [69, 0]
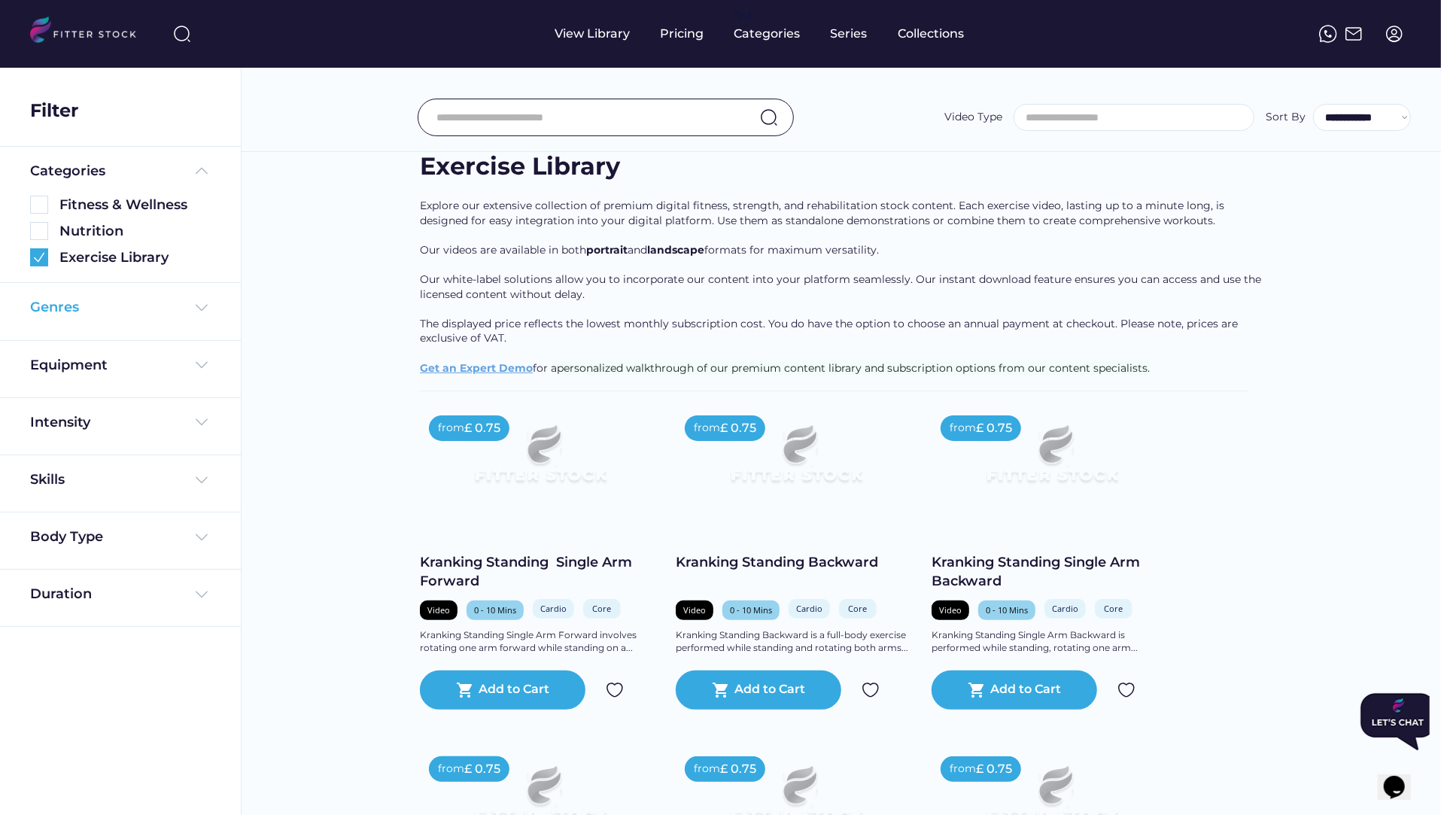
click at [114, 306] on div "Genres" at bounding box center [120, 307] width 181 height 19
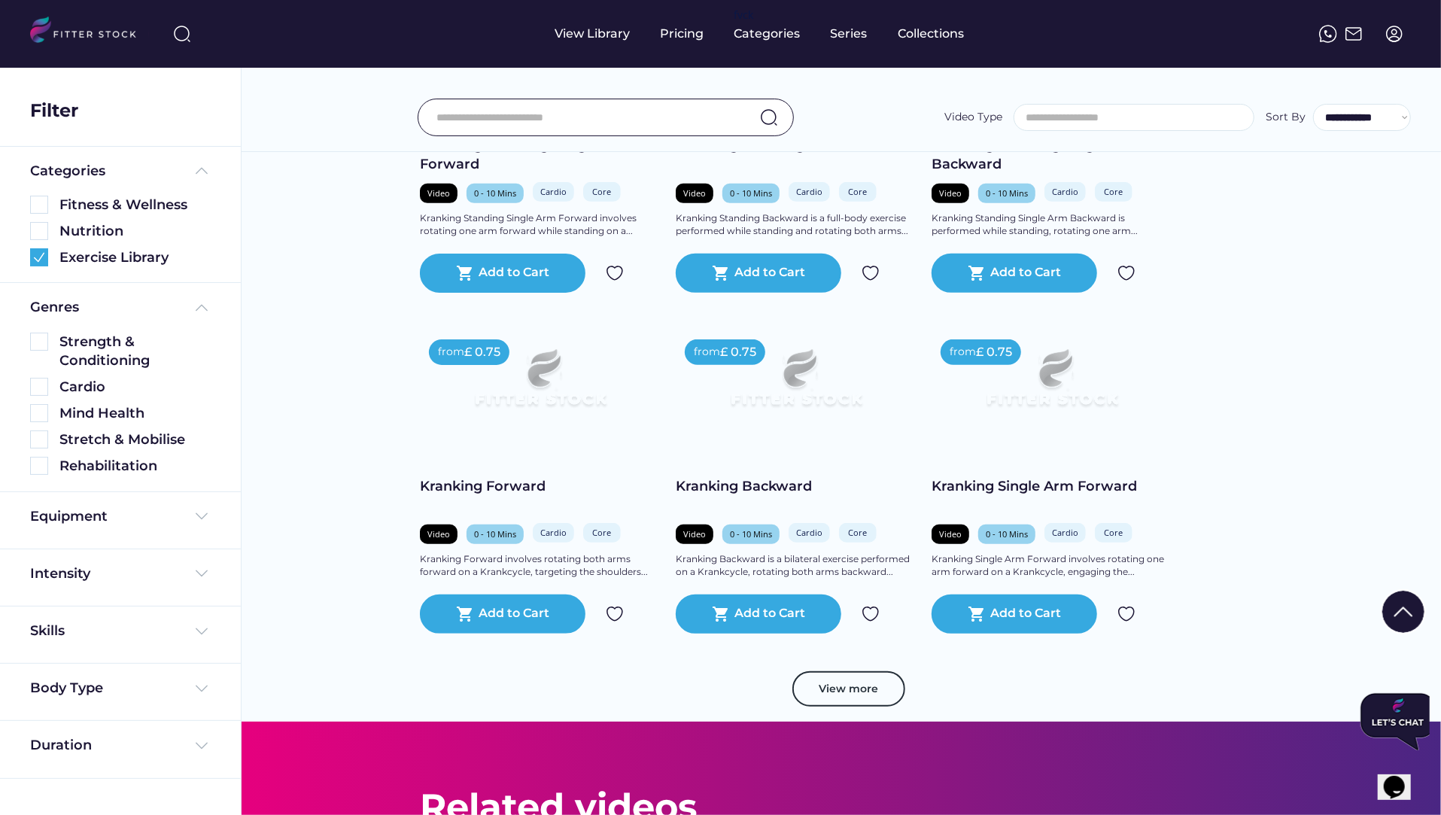
scroll to position [488, 0]
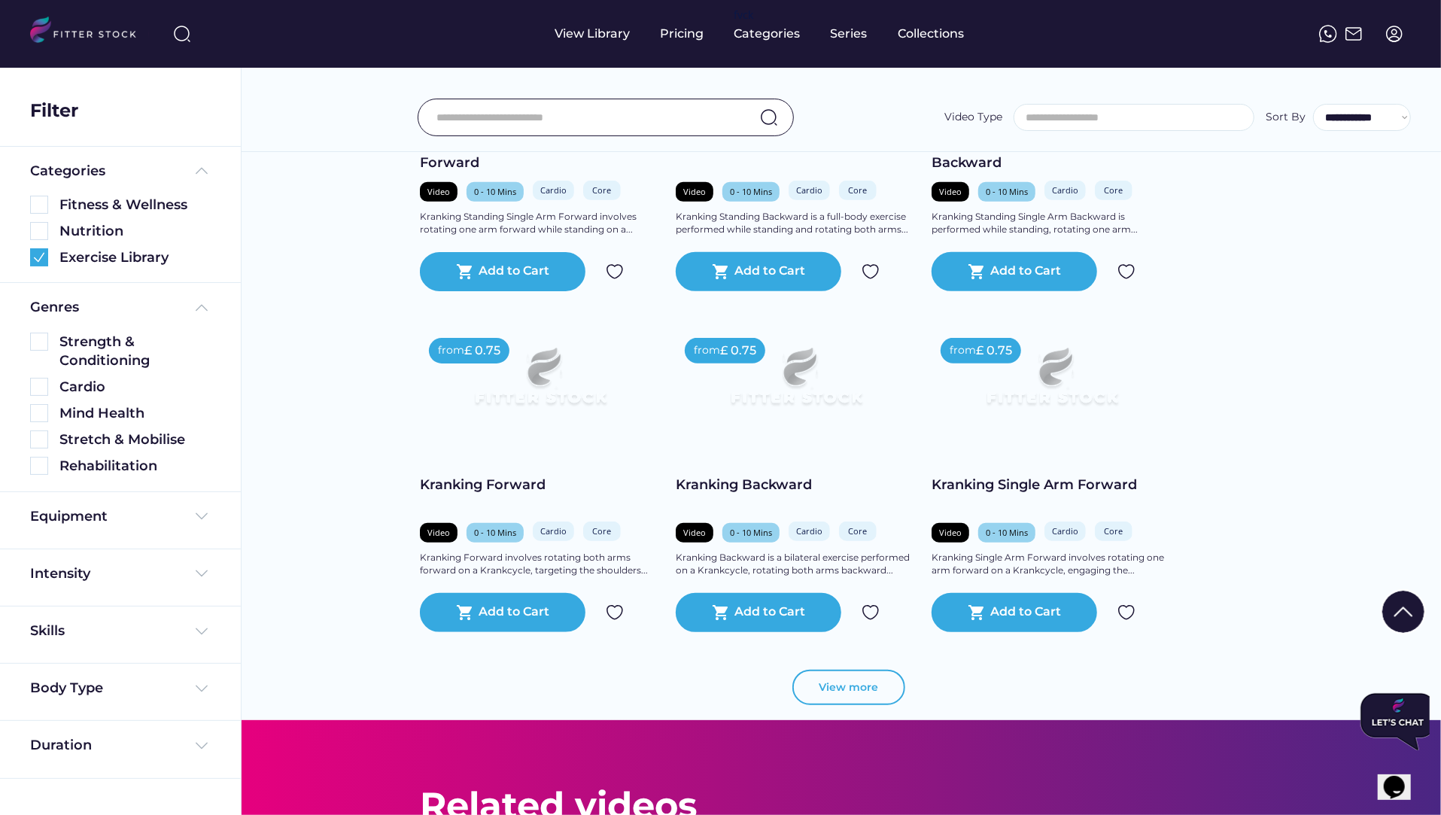
click at [805, 683] on button "View more" at bounding box center [848, 688] width 113 height 36
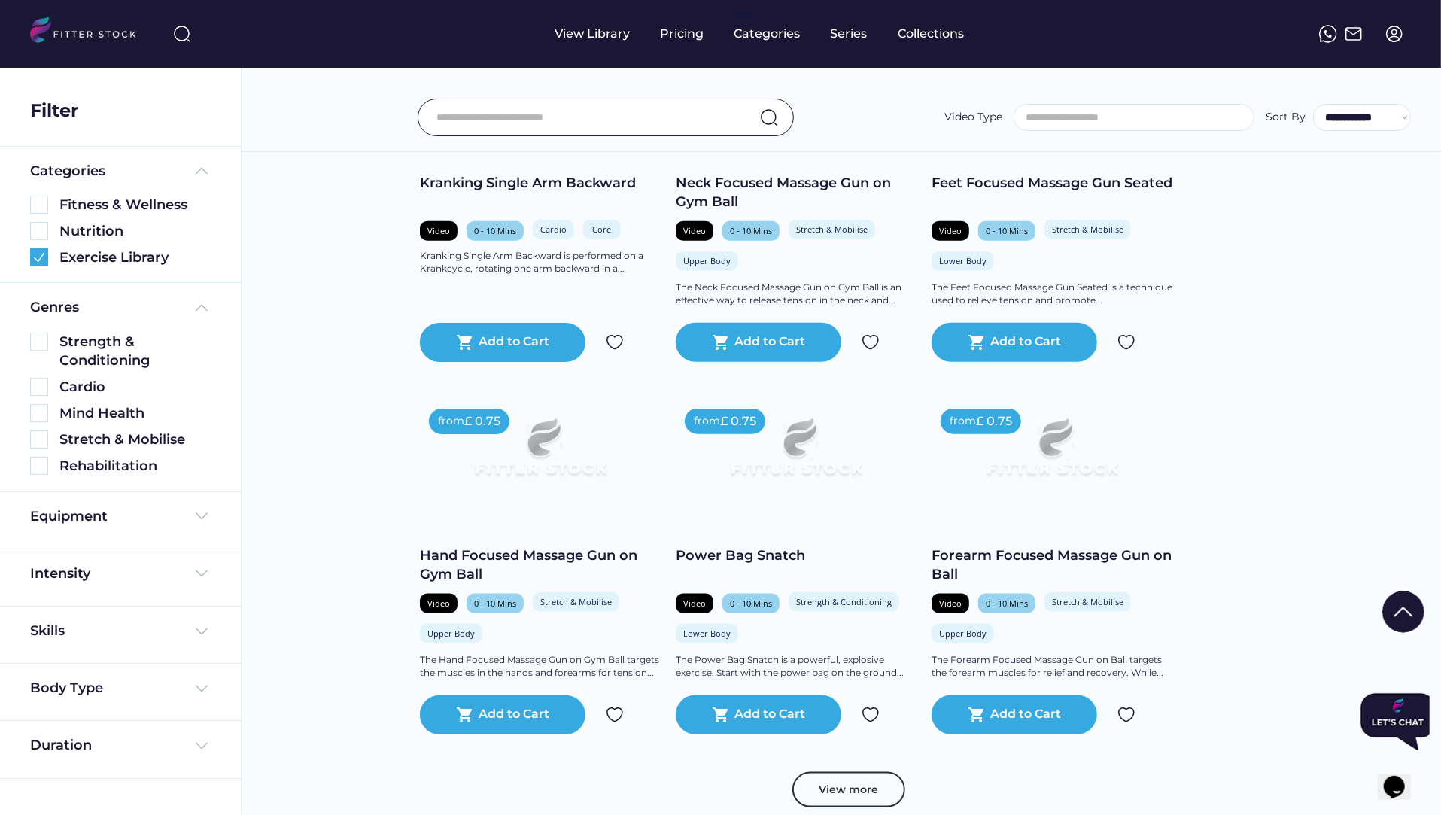
scroll to position [1127, 0]
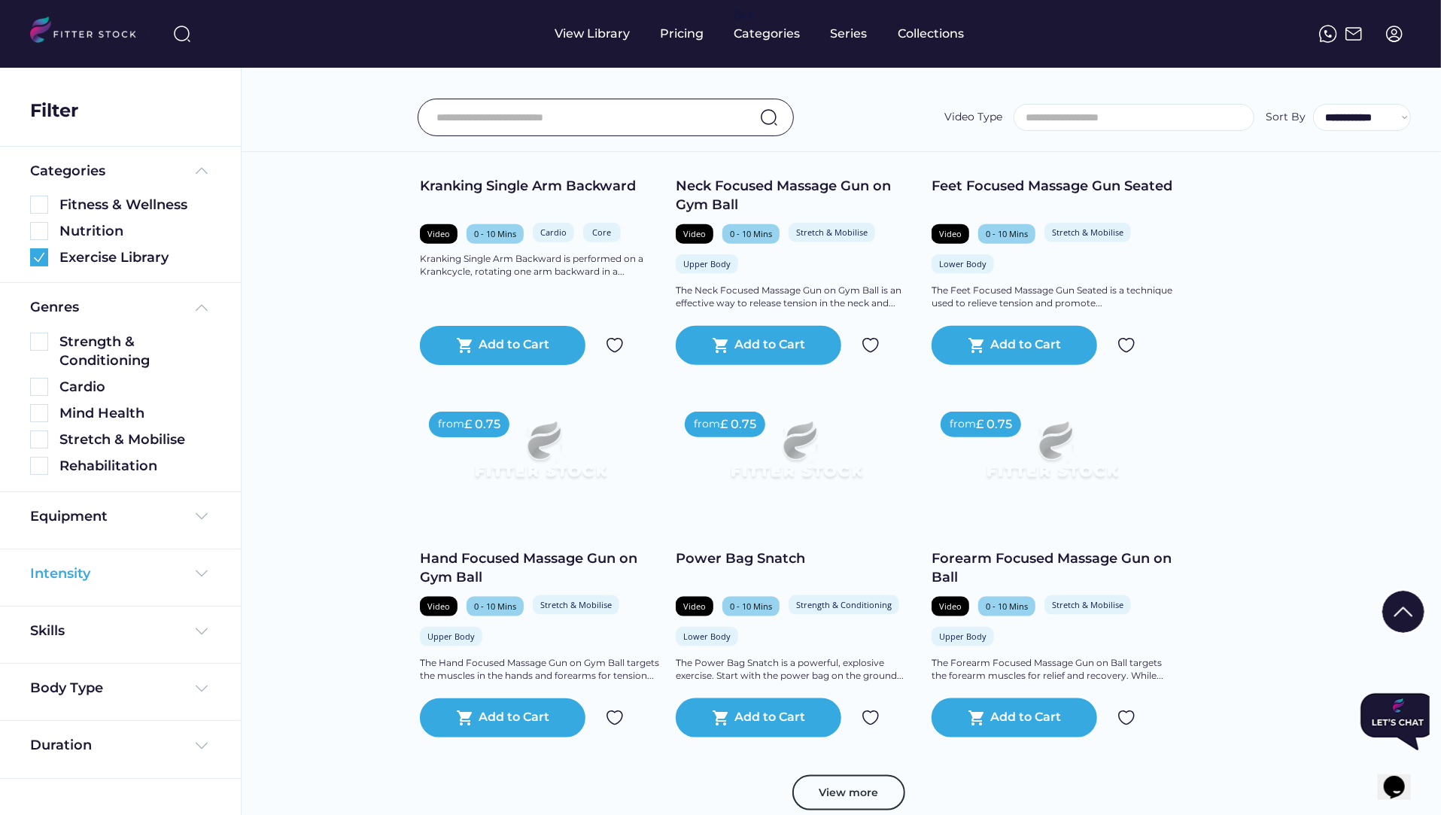
click at [78, 567] on div "Intensity" at bounding box center [60, 573] width 60 height 19
click at [48, 712] on div "Skills" at bounding box center [49, 710] width 38 height 19
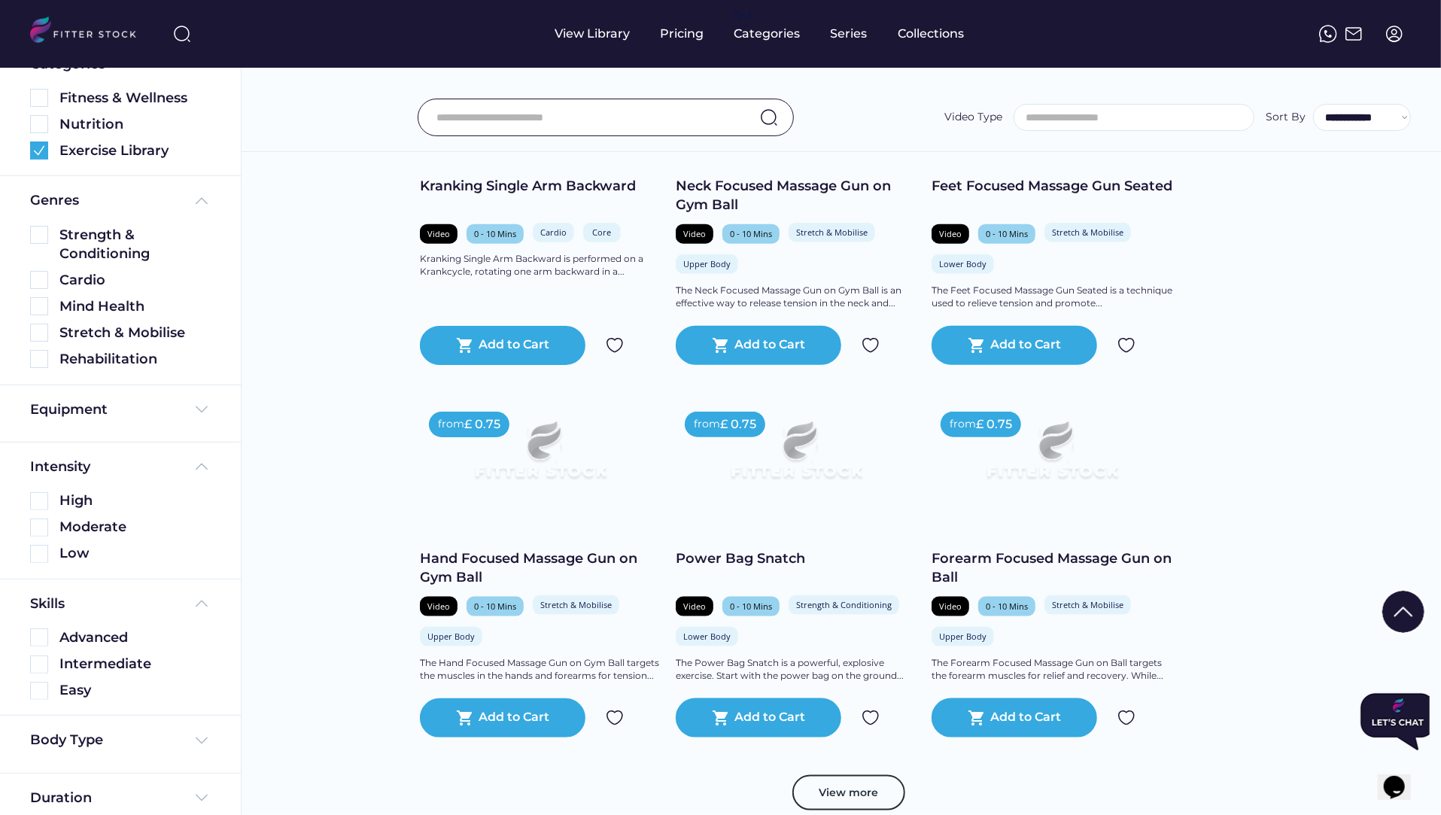
scroll to position [108, 0]
click at [42, 686] on img at bounding box center [39, 689] width 18 height 18
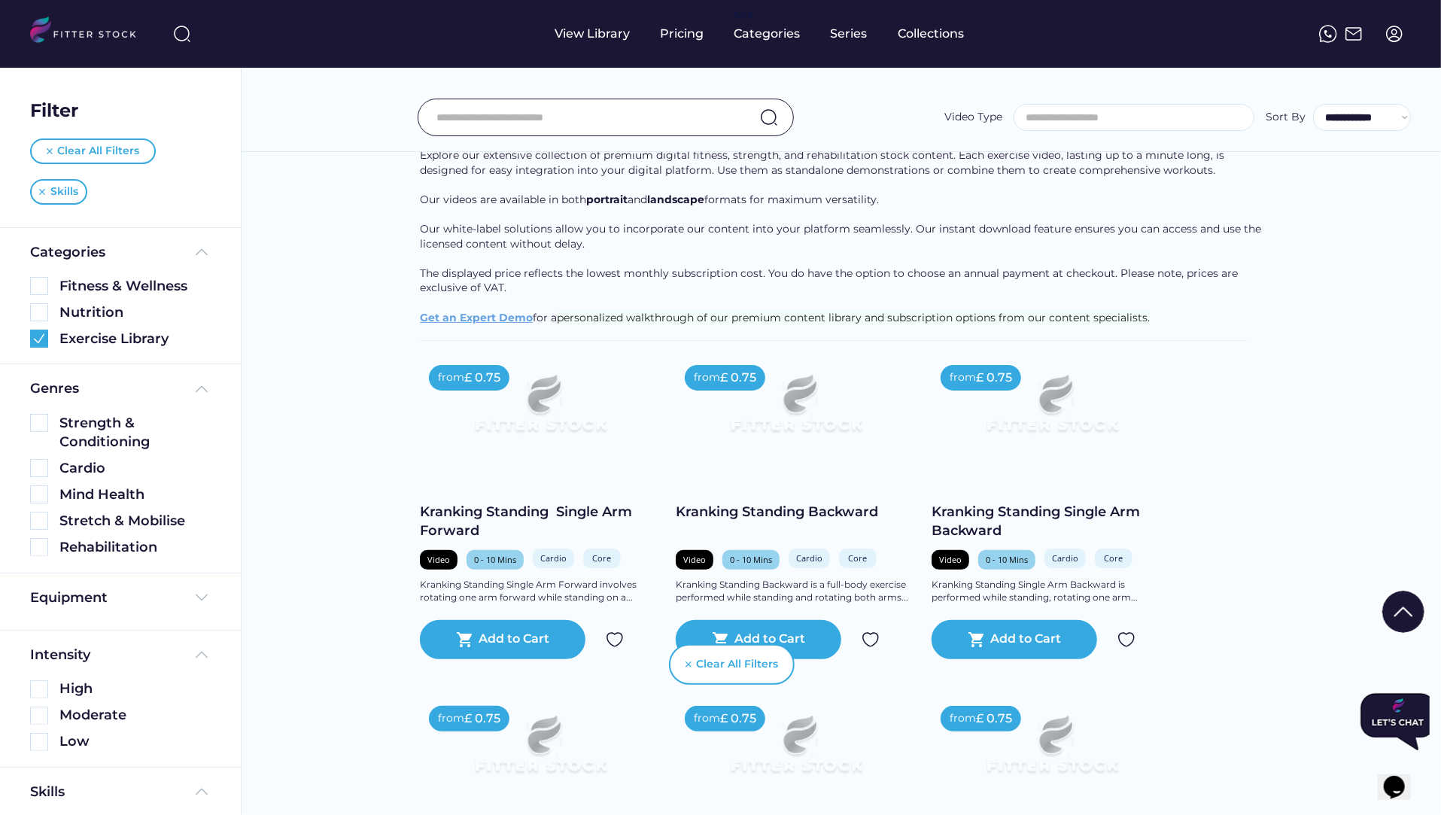
scroll to position [78, 0]
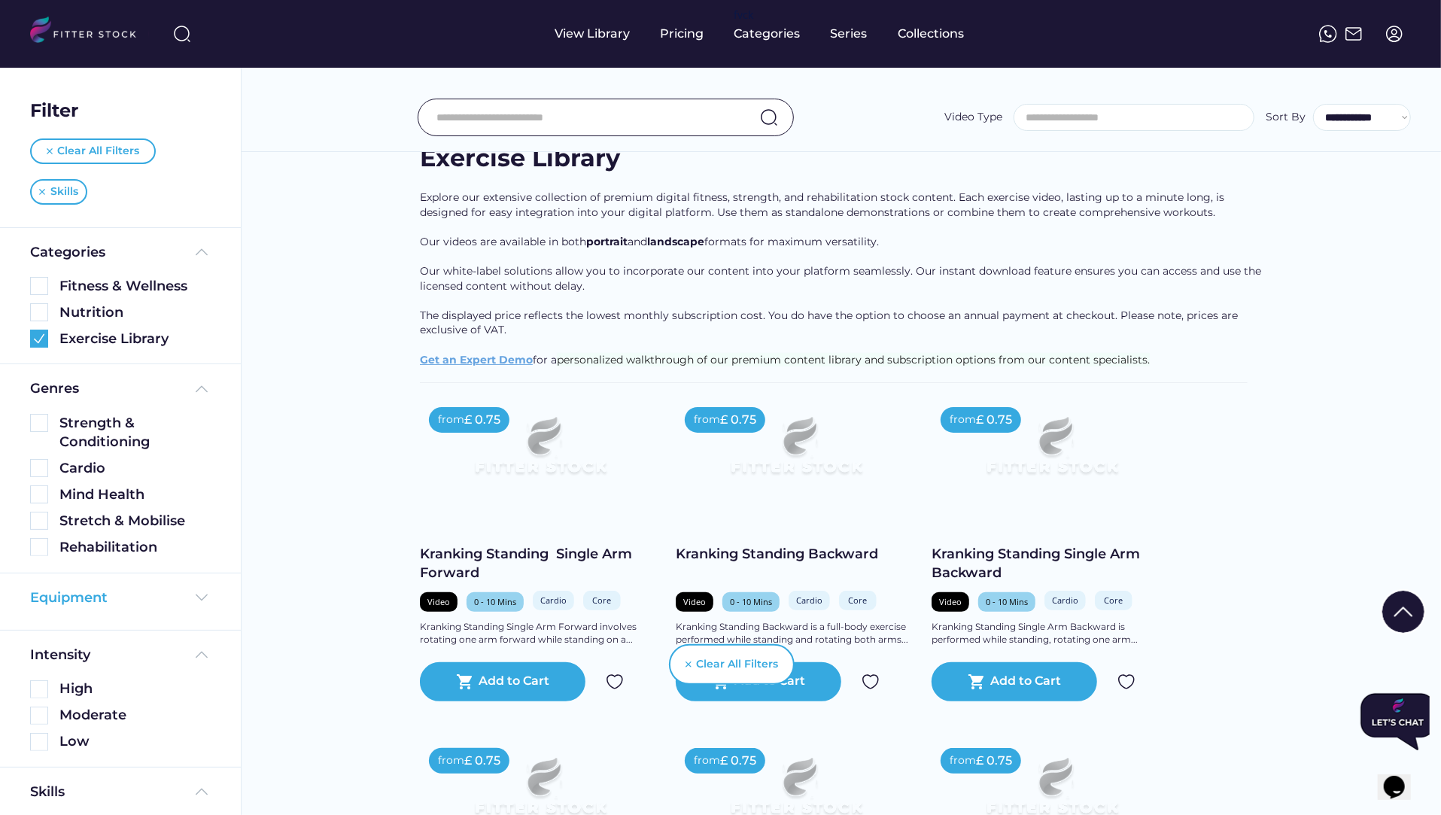
click at [72, 592] on div "Equipment" at bounding box center [69, 597] width 78 height 19
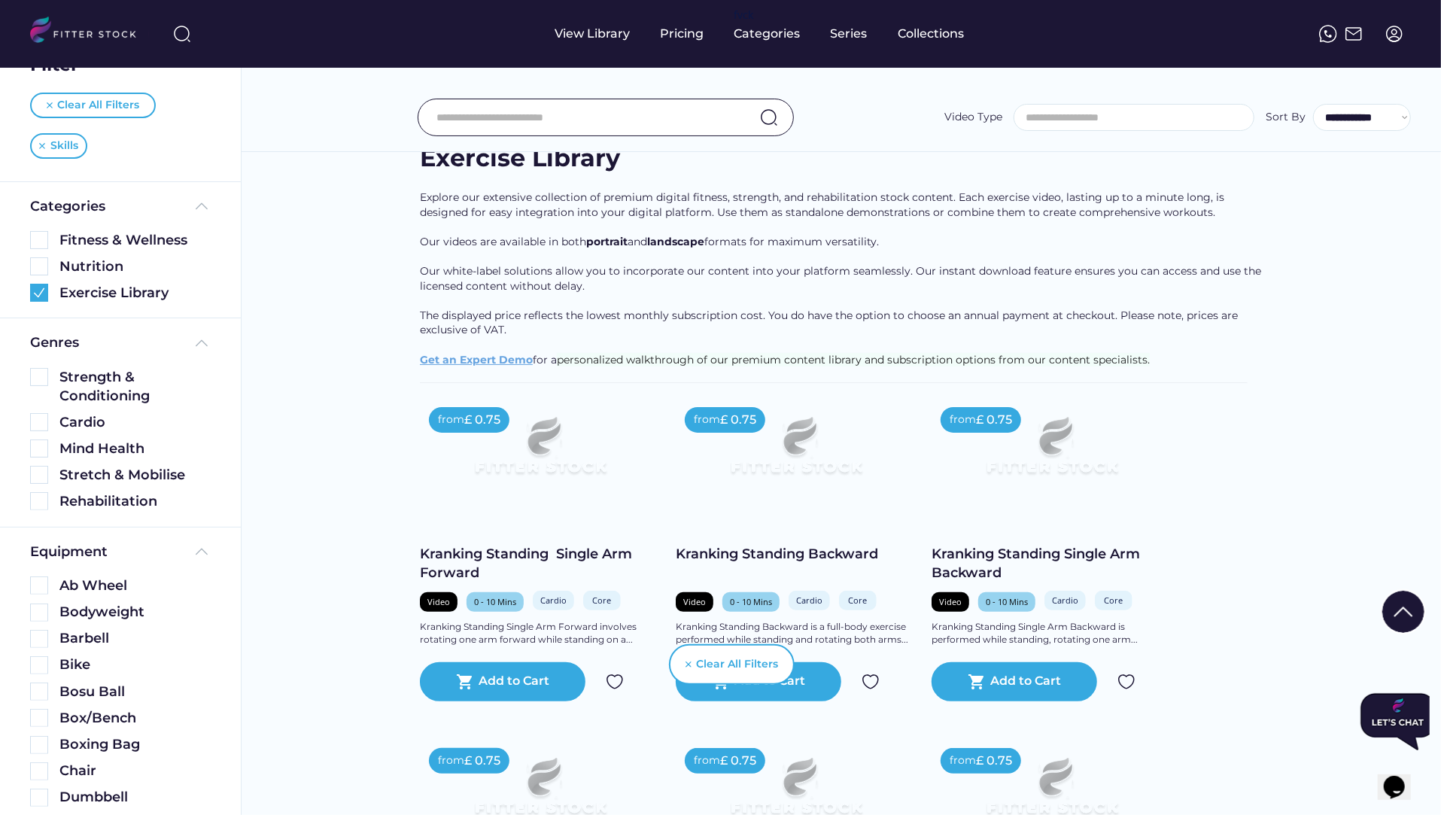
scroll to position [57, 0]
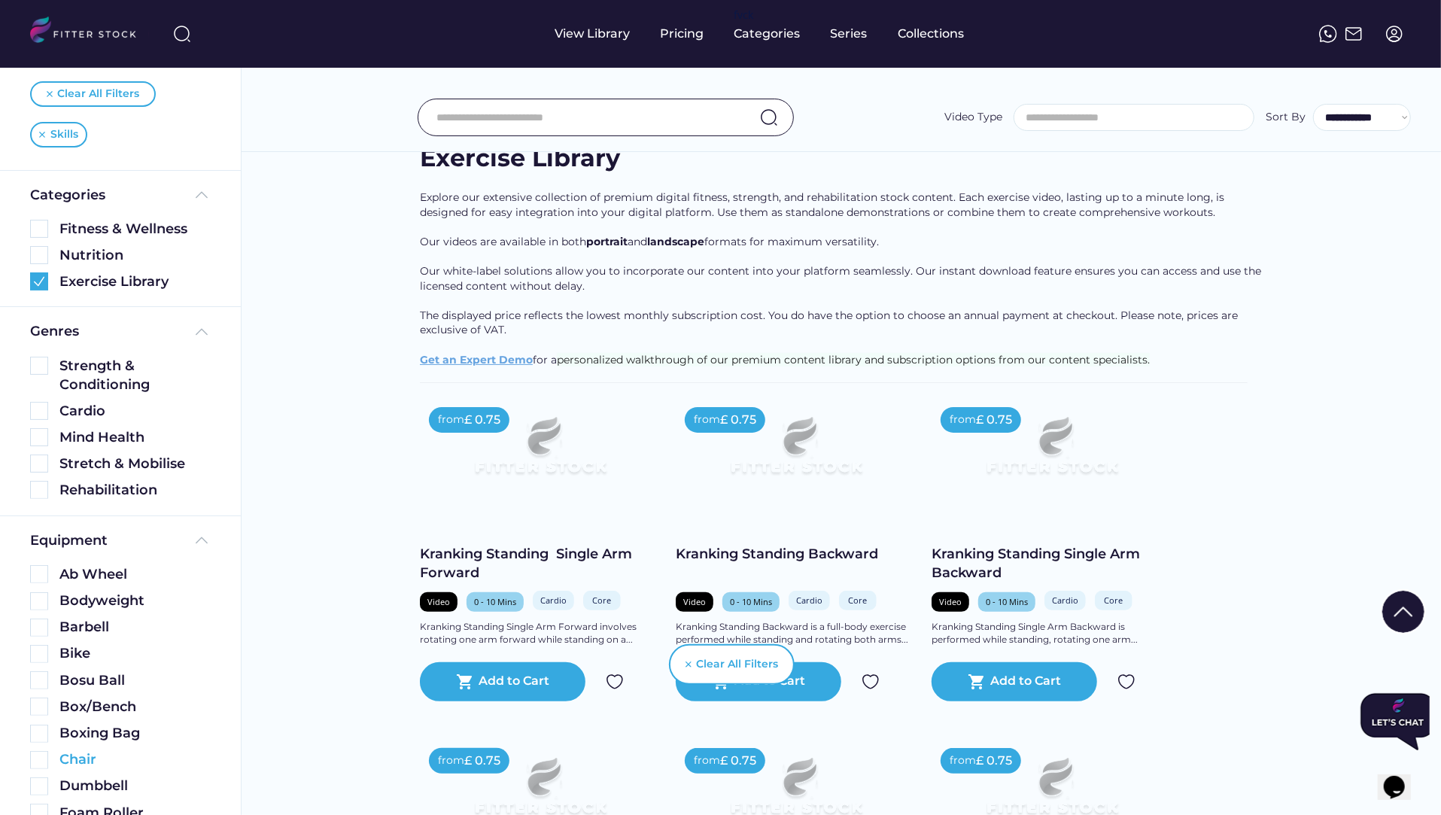
click at [34, 761] on img at bounding box center [39, 760] width 18 height 18
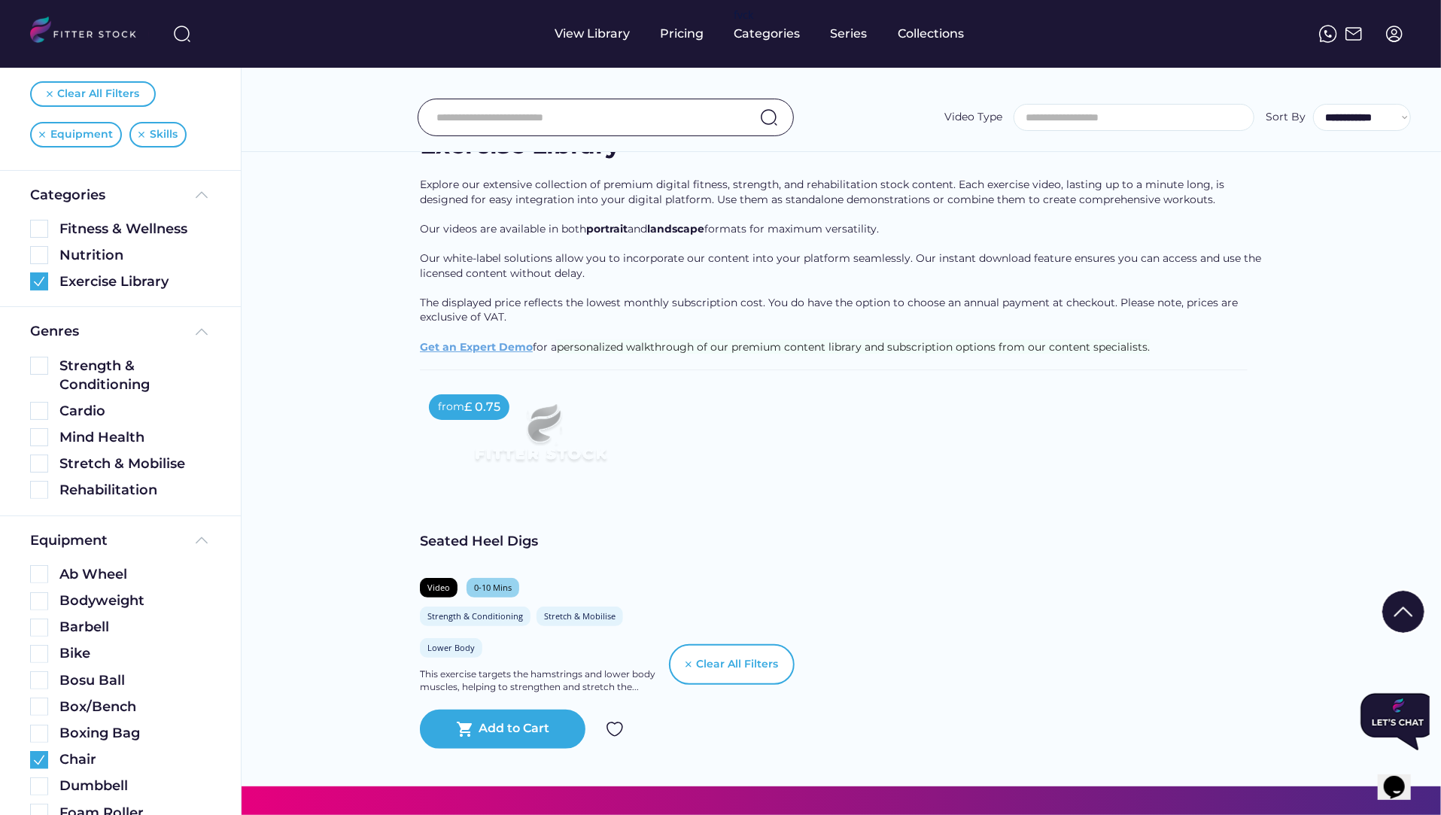
scroll to position [55, 0]
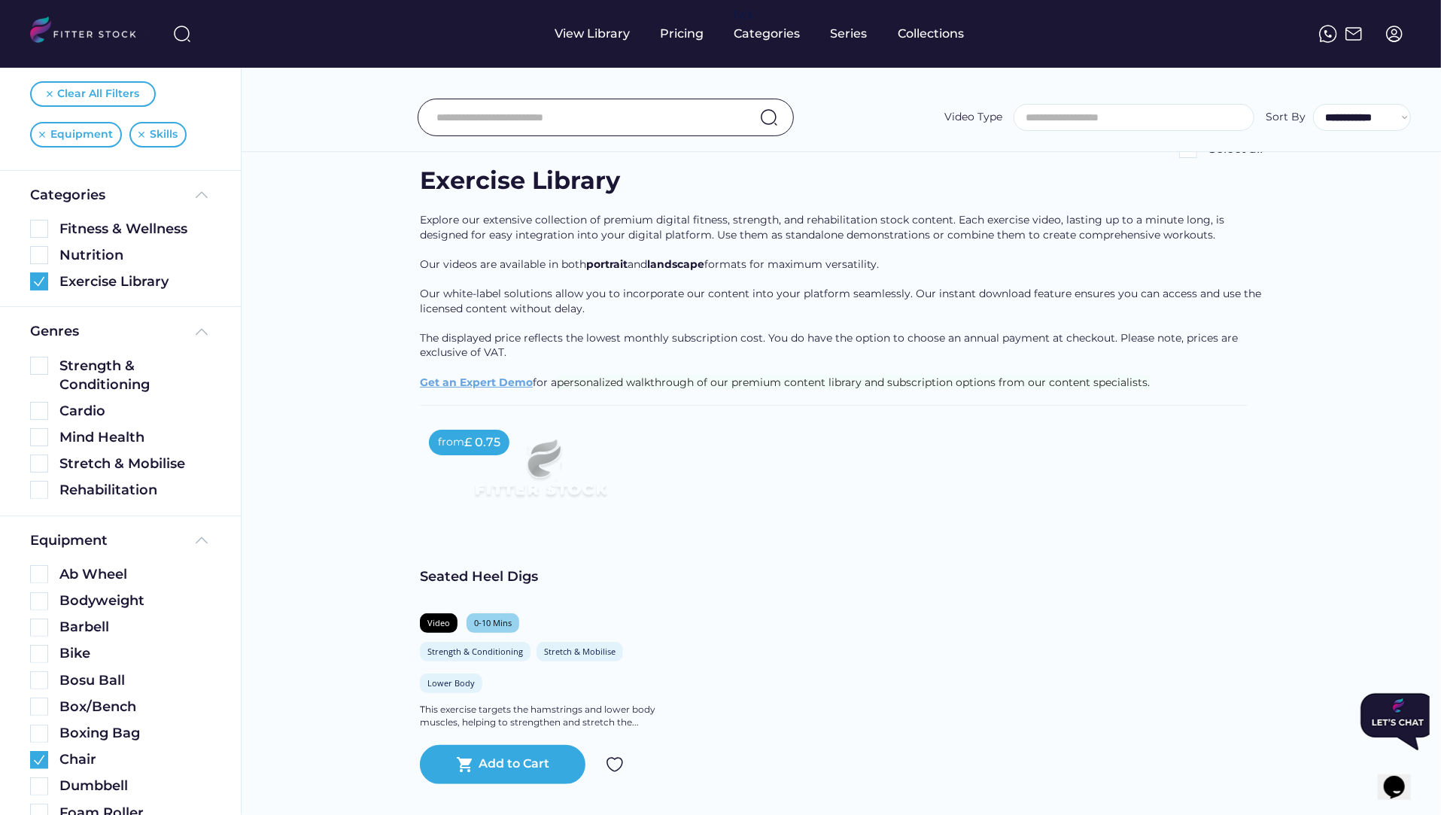
click at [471, 569] on div "Seated Heel Digs" at bounding box center [540, 576] width 241 height 19
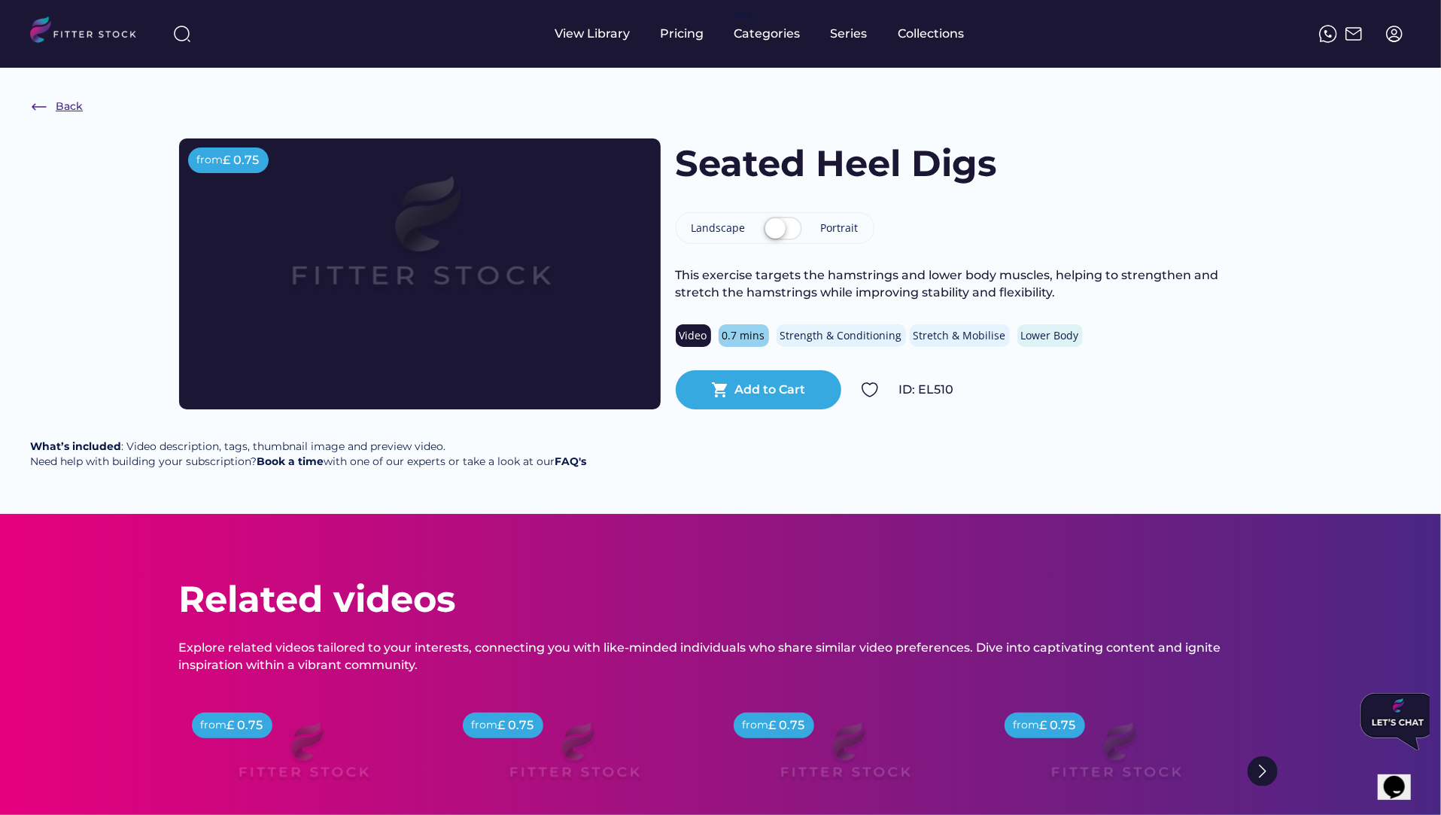
click at [67, 107] on div "Back" at bounding box center [69, 106] width 27 height 15
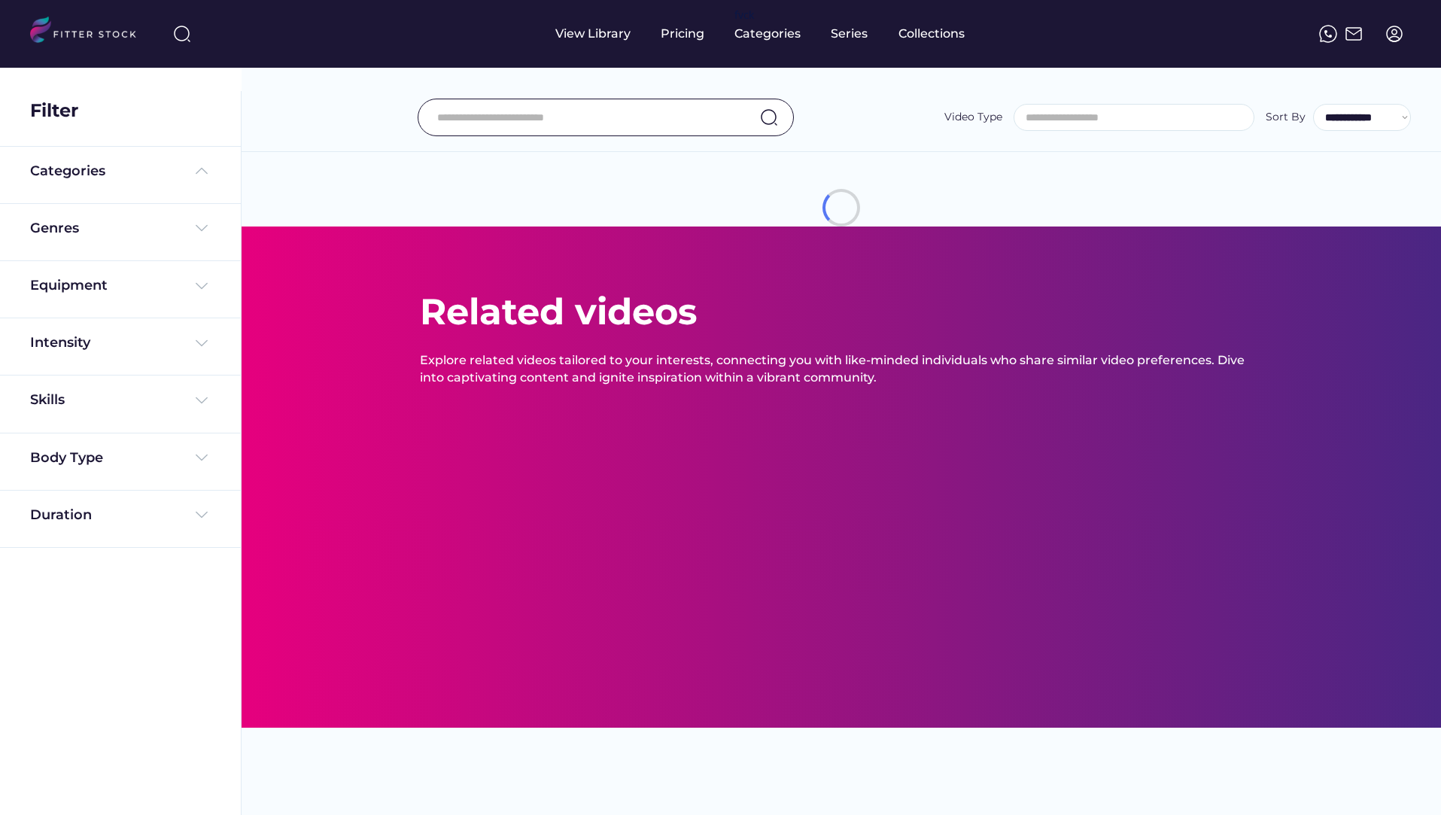
select select
select select "**********"
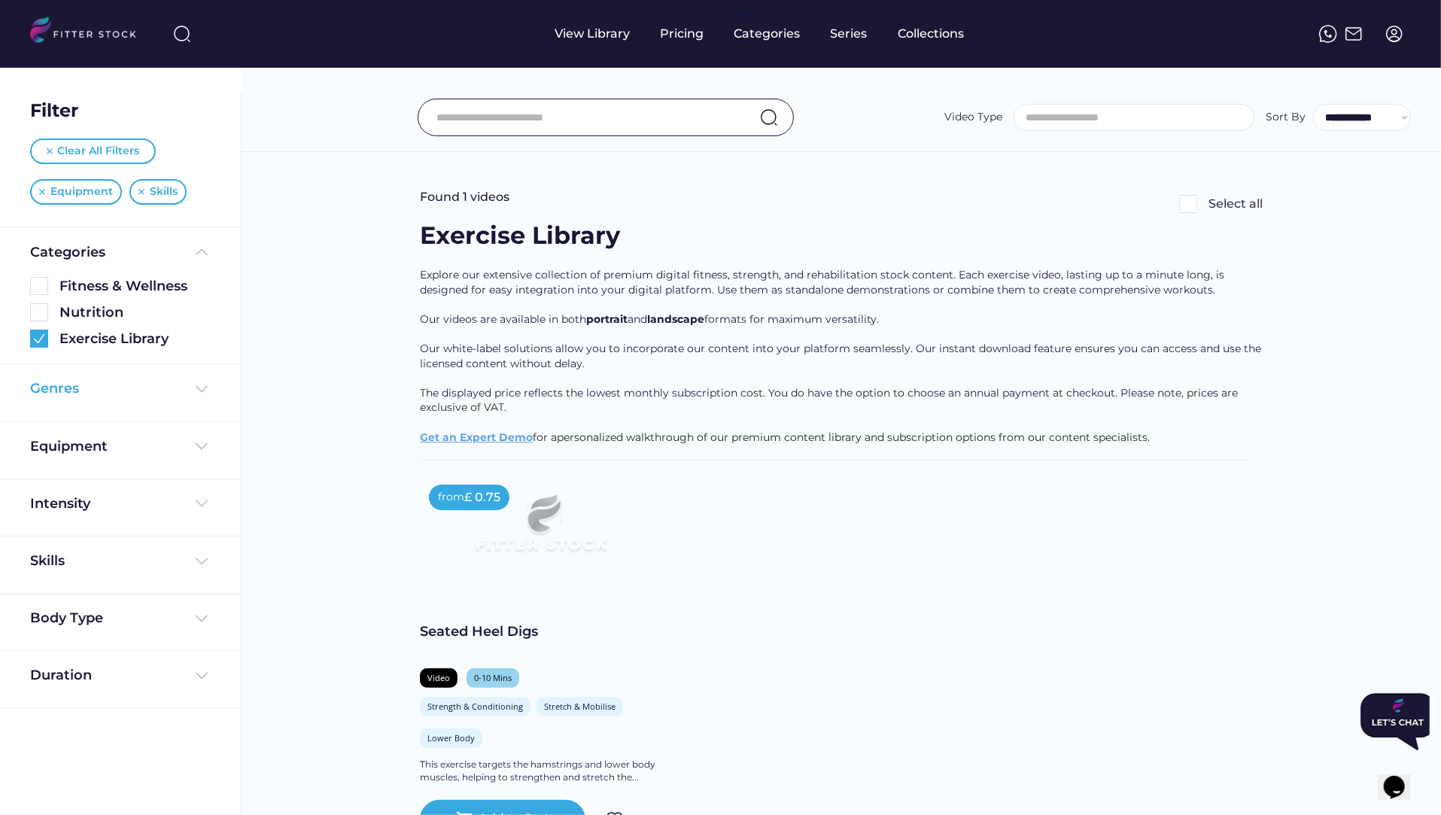
click at [75, 388] on div "Genres" at bounding box center [54, 388] width 49 height 19
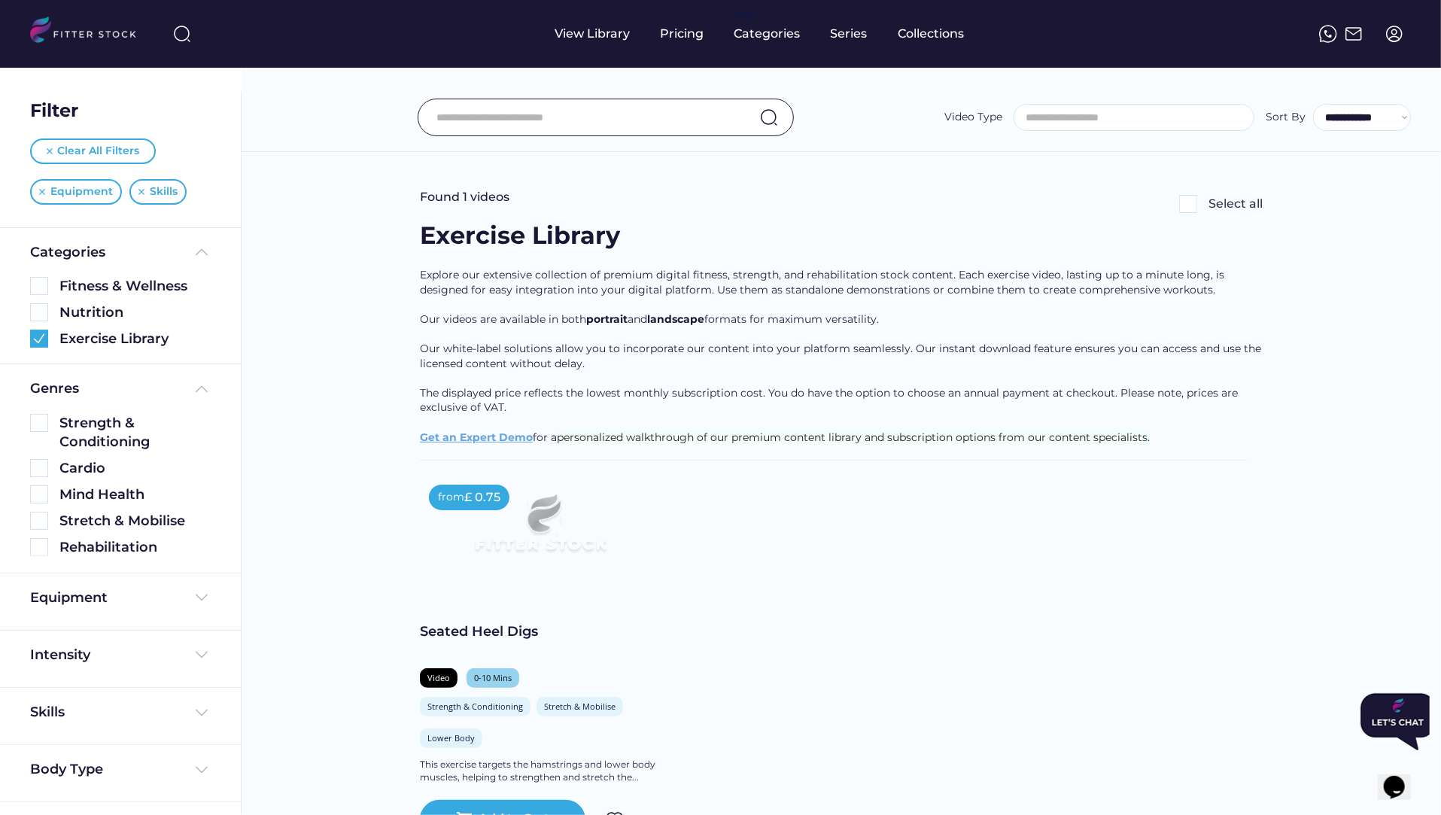
scroll to position [24, 0]
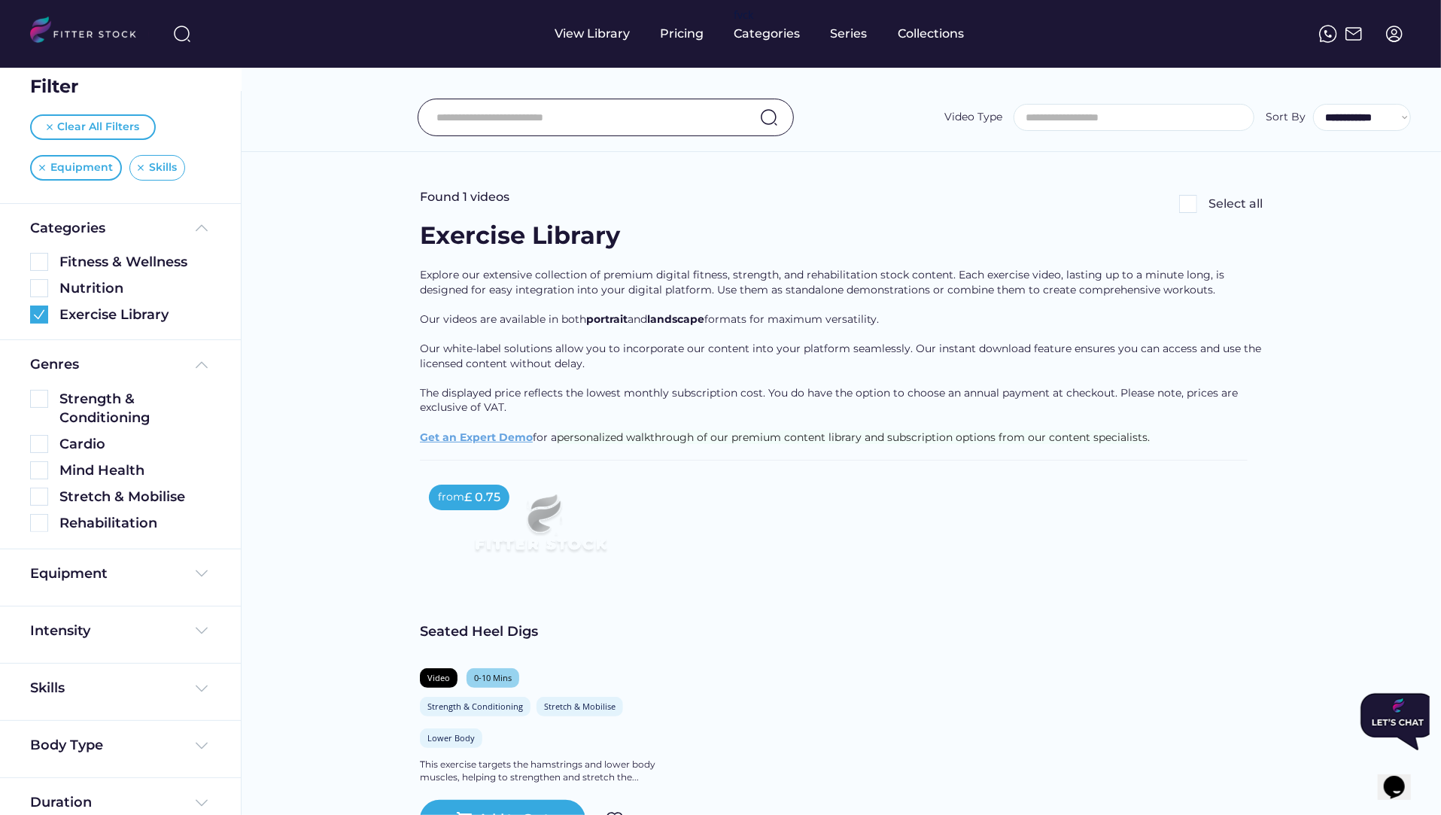
click at [136, 173] on div "Skills" at bounding box center [157, 168] width 56 height 26
click at [41, 166] on img at bounding box center [41, 168] width 6 height 6
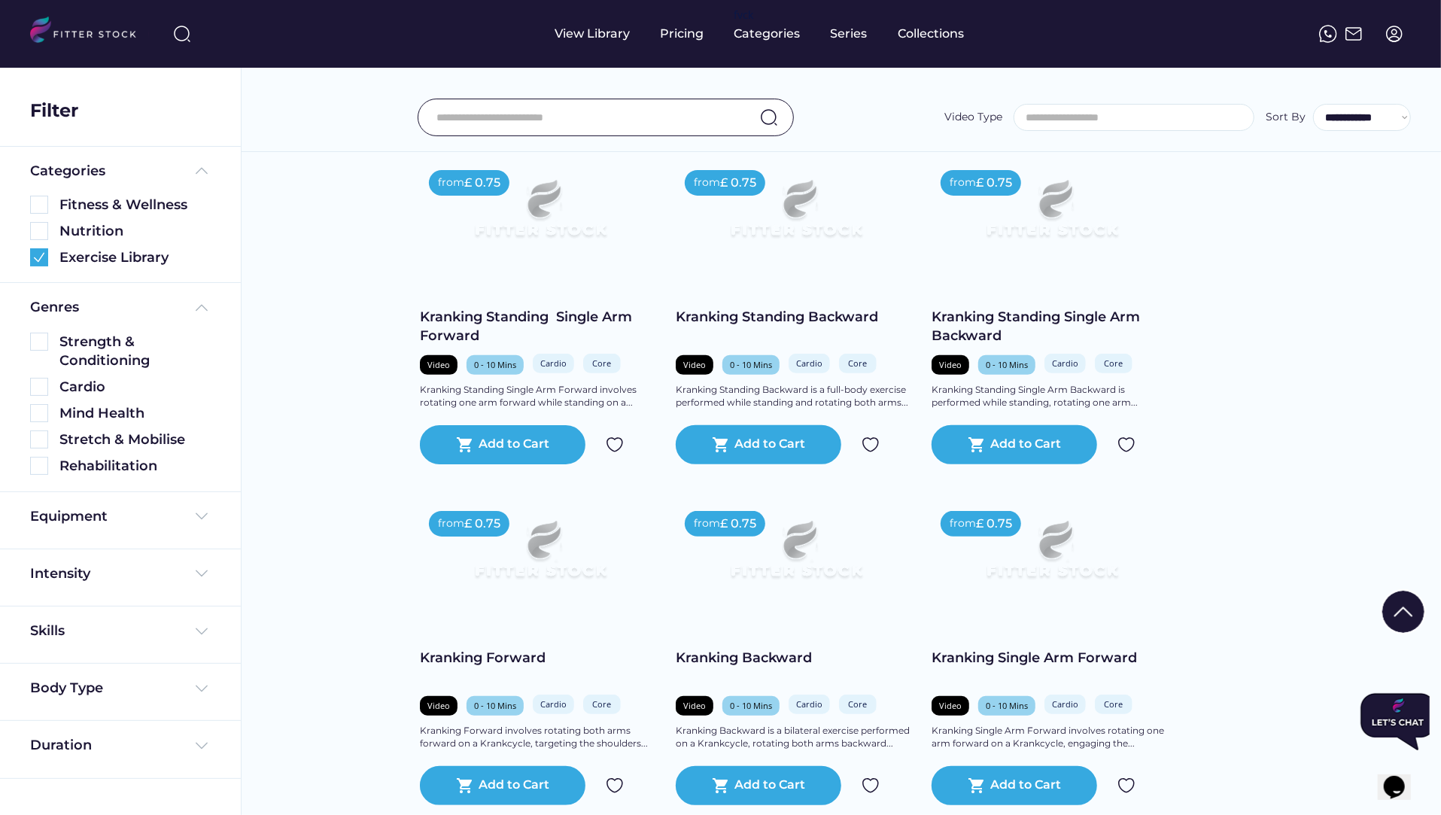
scroll to position [318, 0]
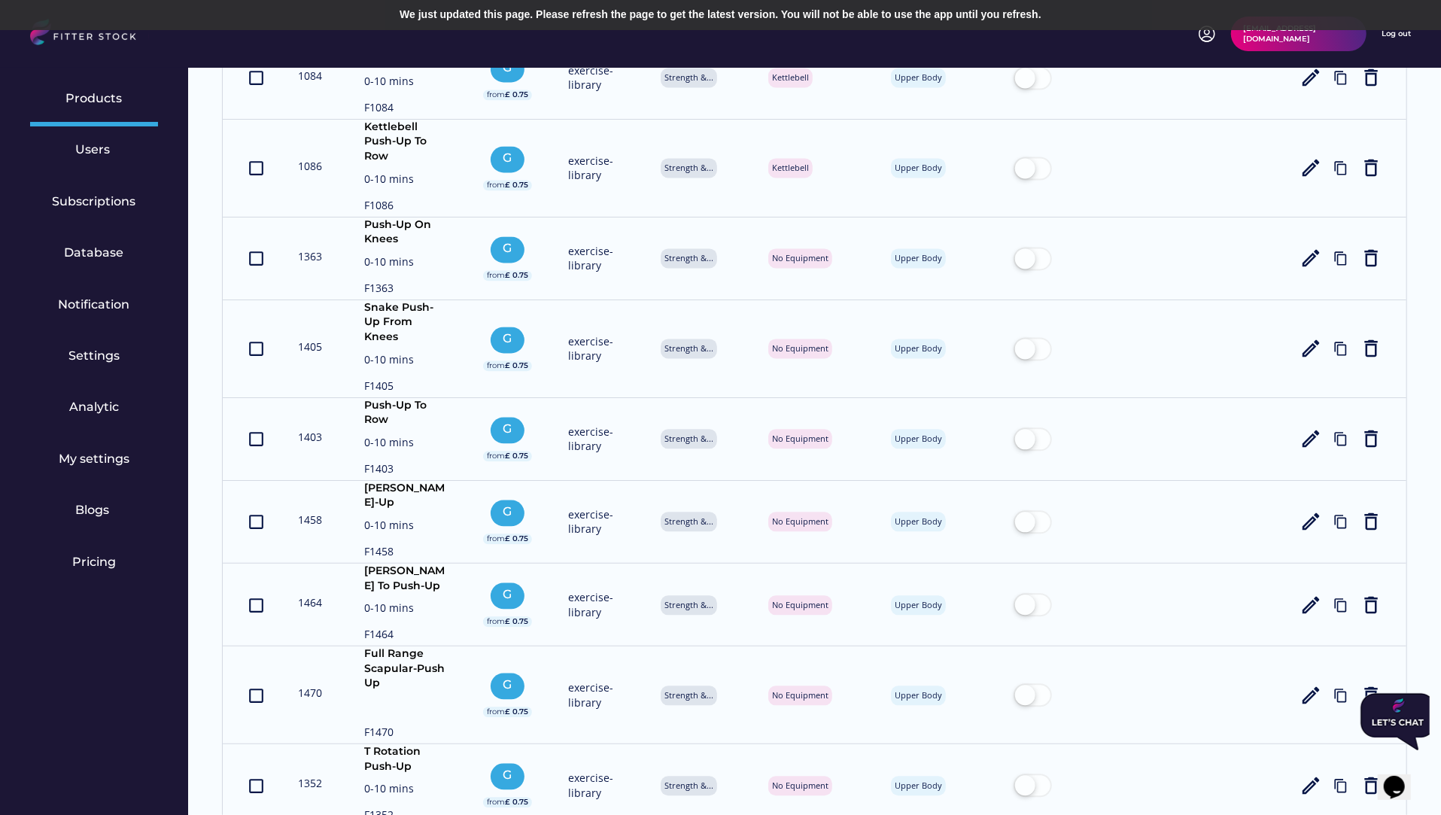
scroll to position [996, 0]
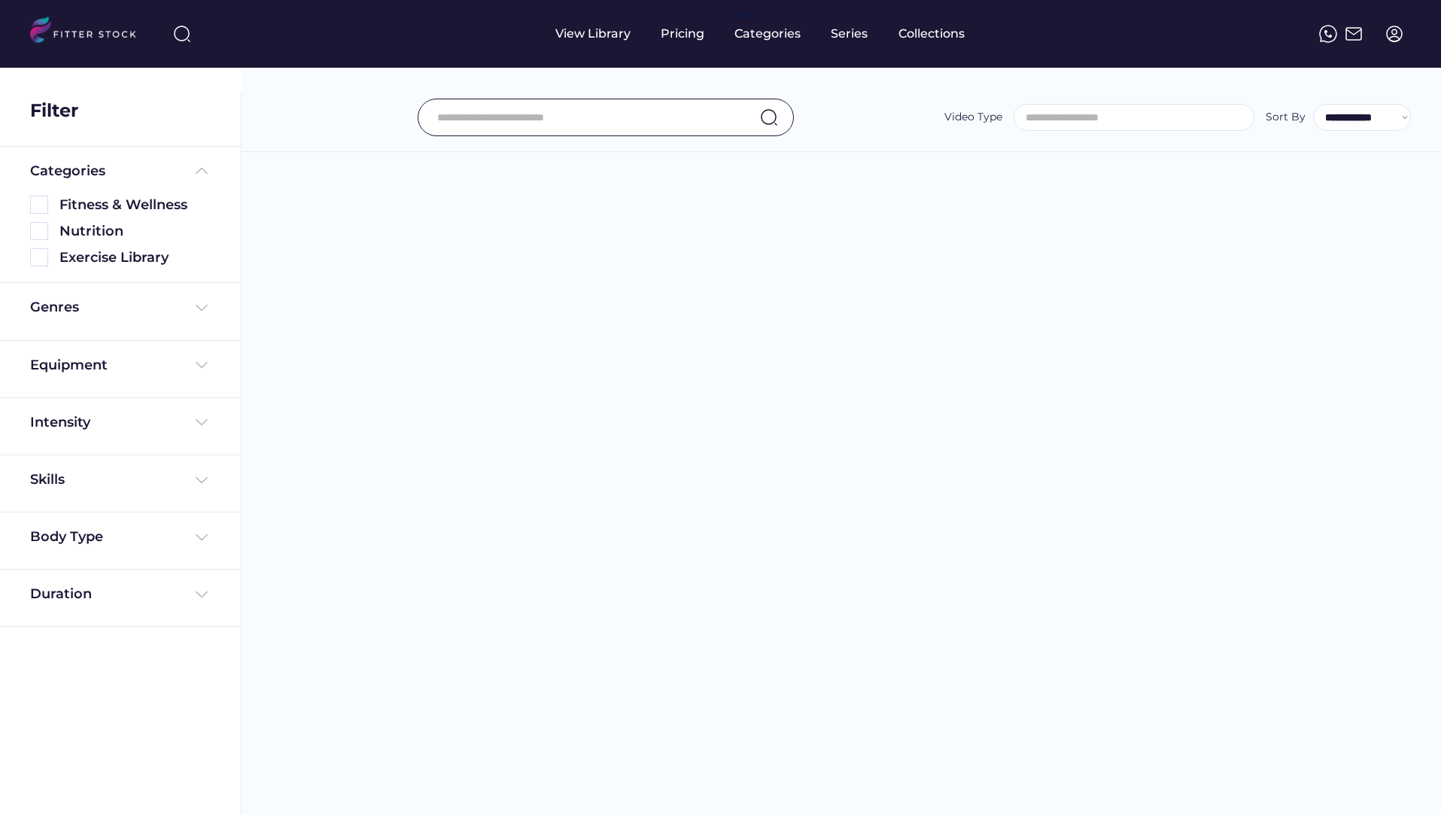
select select
select select "**********"
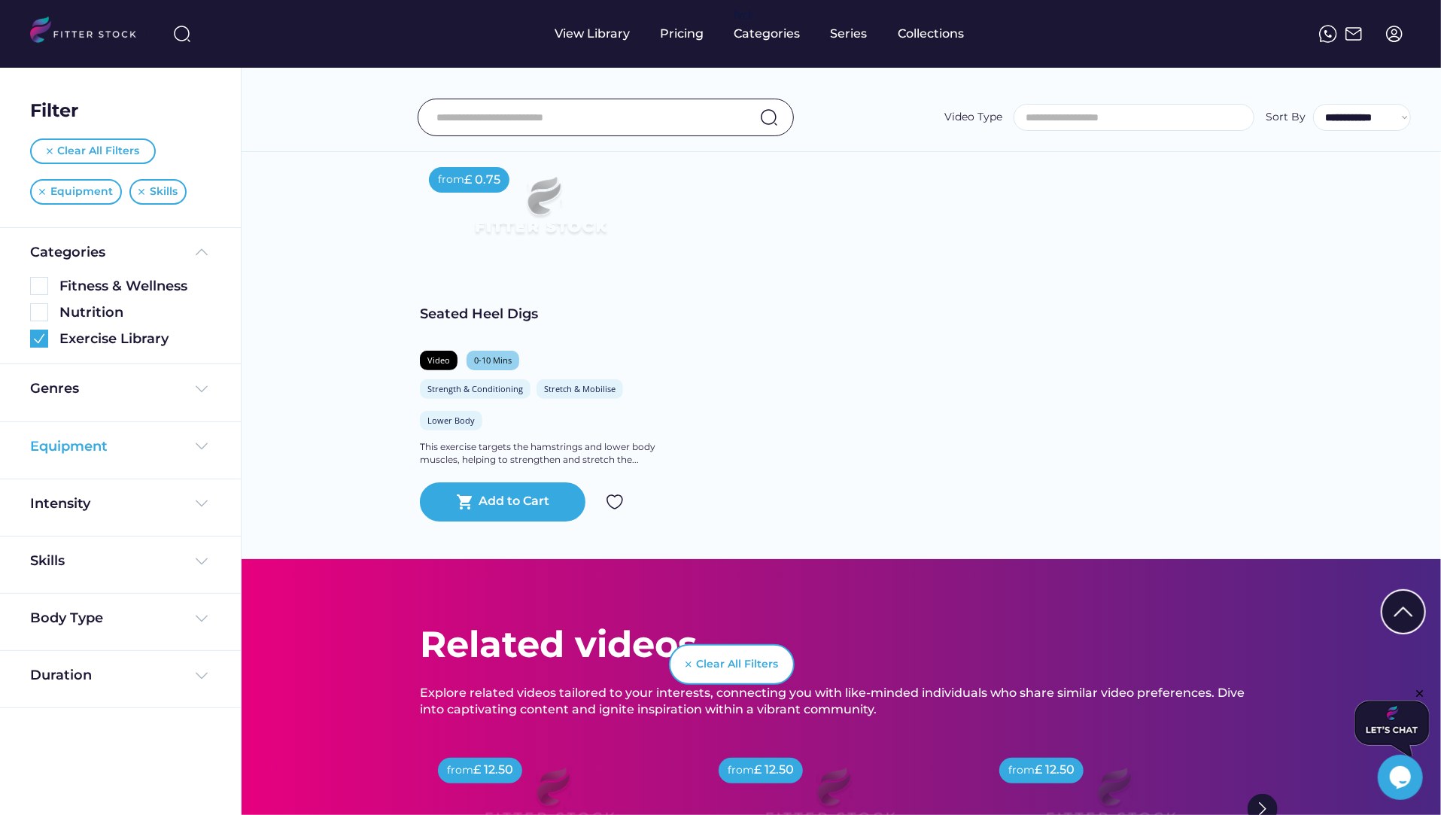
click at [62, 450] on div "Equipment" at bounding box center [69, 446] width 78 height 19
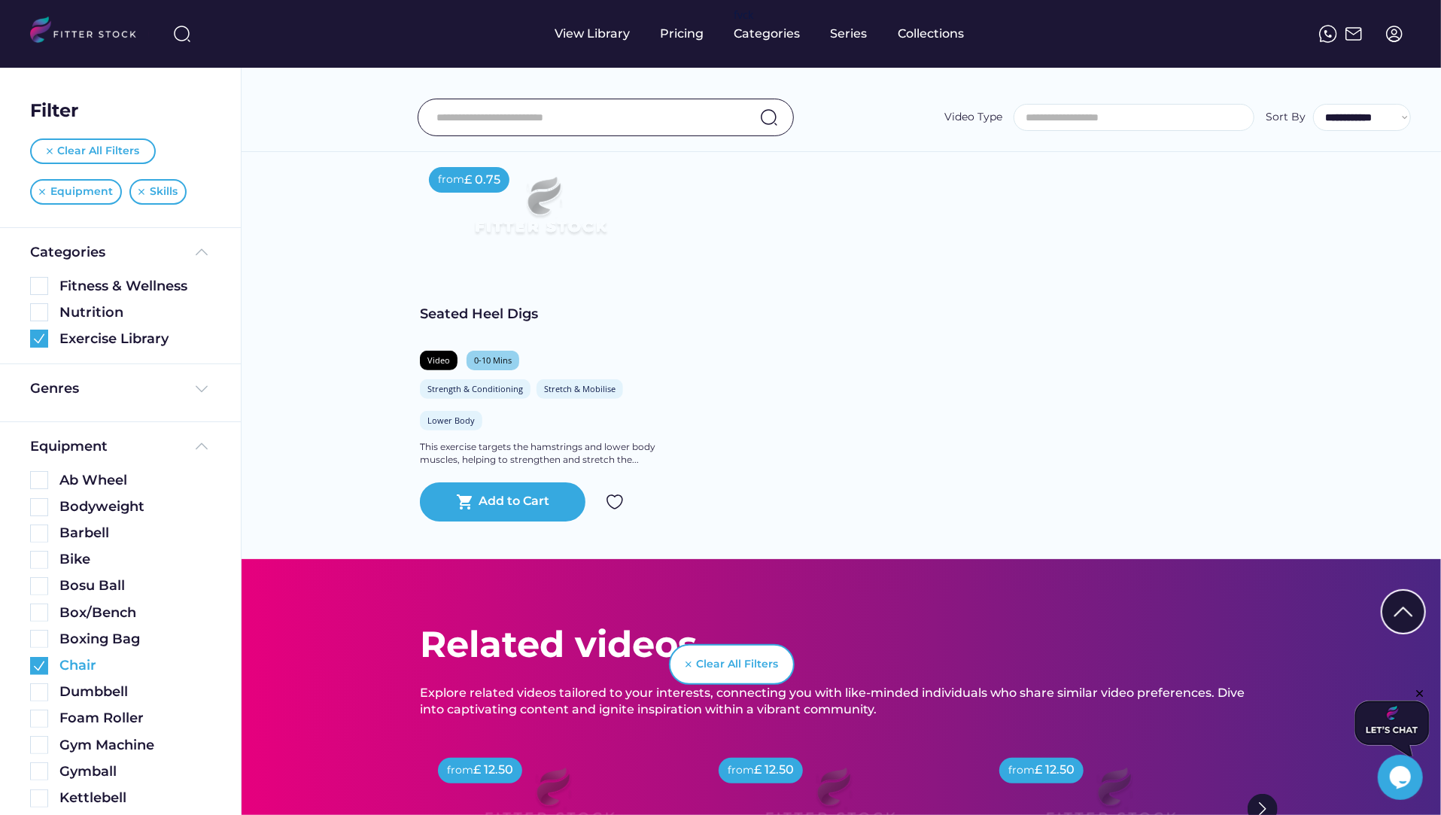
click at [39, 661] on img at bounding box center [39, 666] width 18 height 18
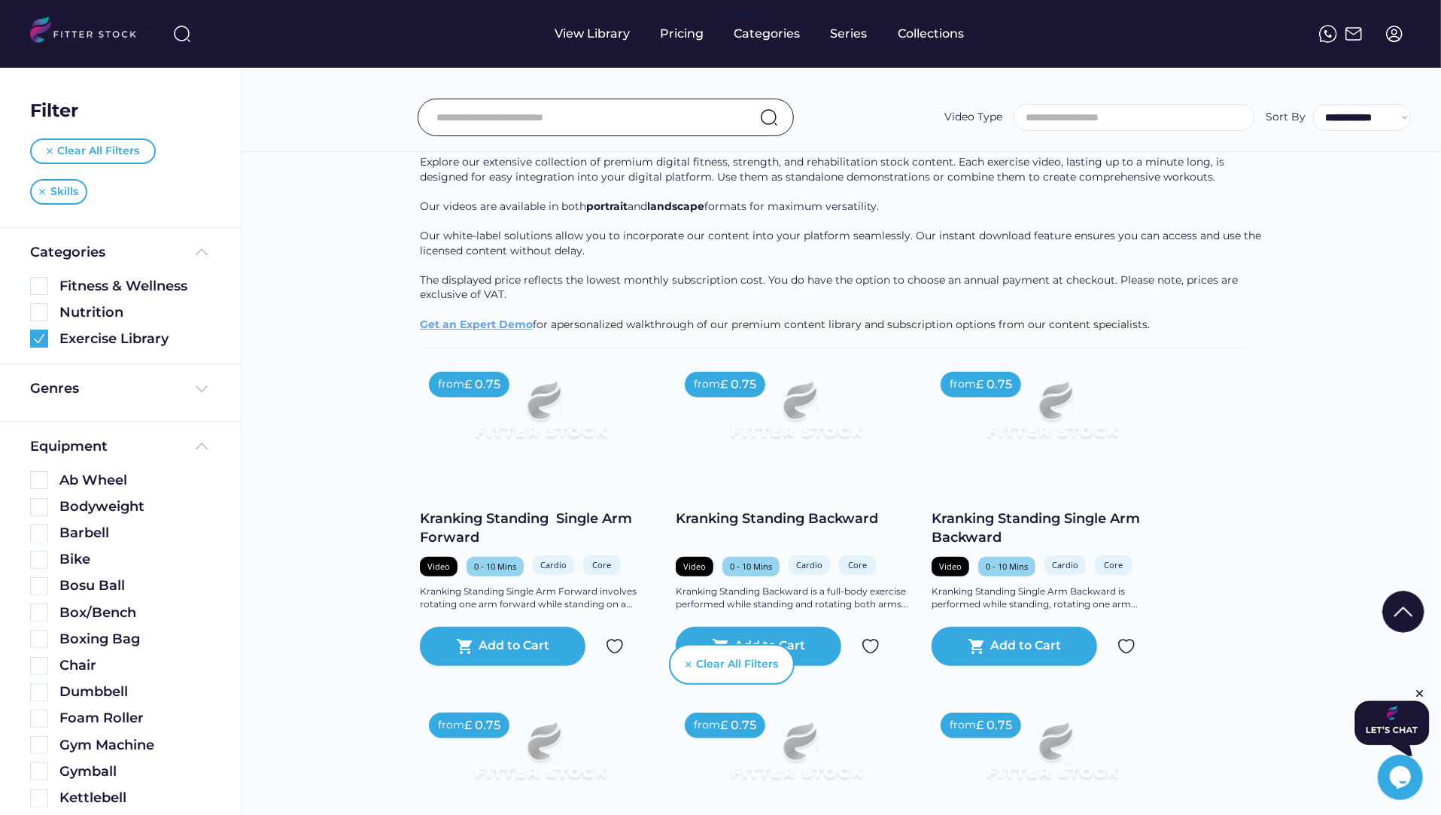
scroll to position [107, 0]
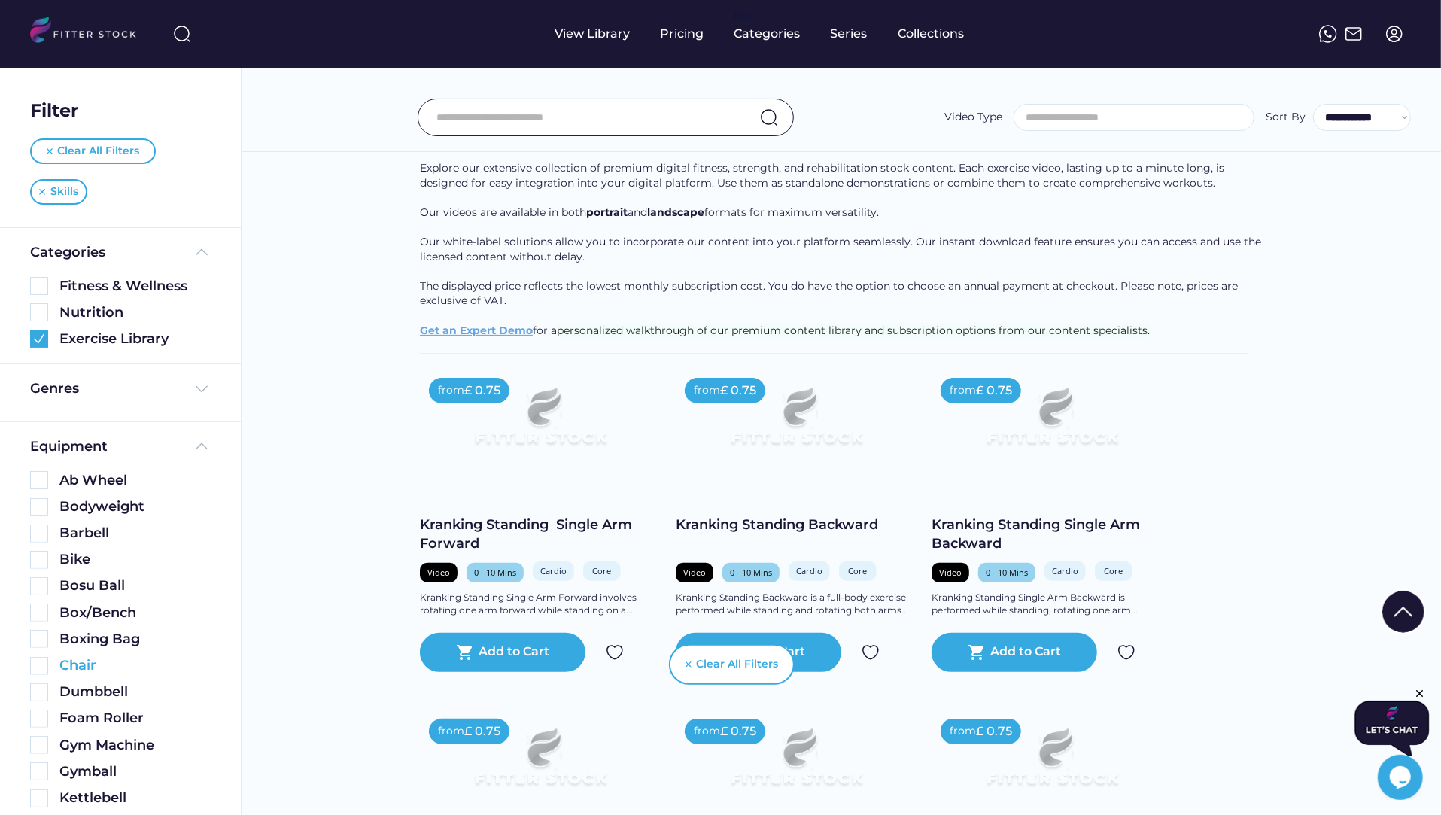
click at [36, 667] on img at bounding box center [39, 666] width 18 height 18
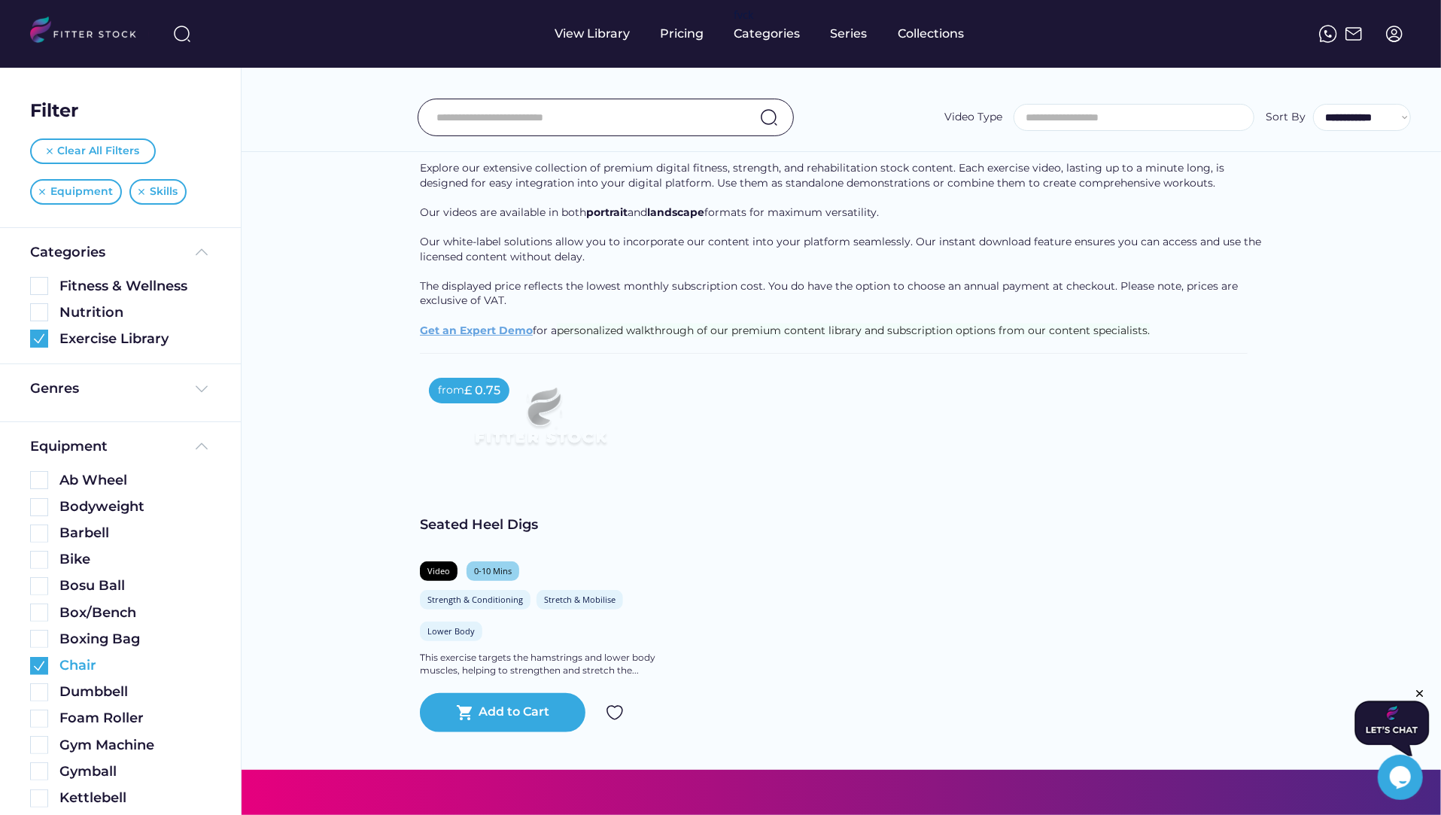
scroll to position [0, 0]
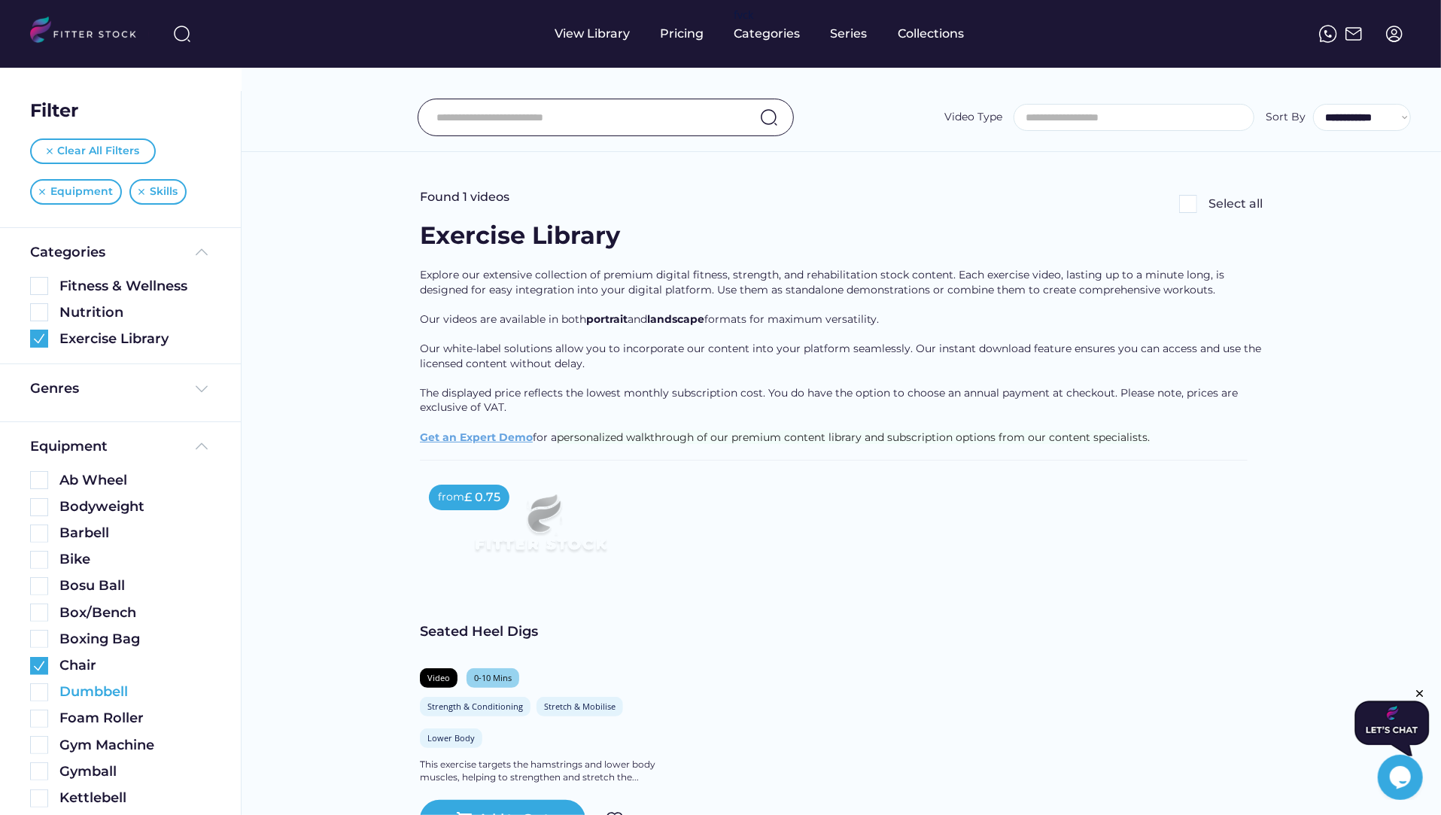
click at [35, 663] on img at bounding box center [39, 666] width 18 height 18
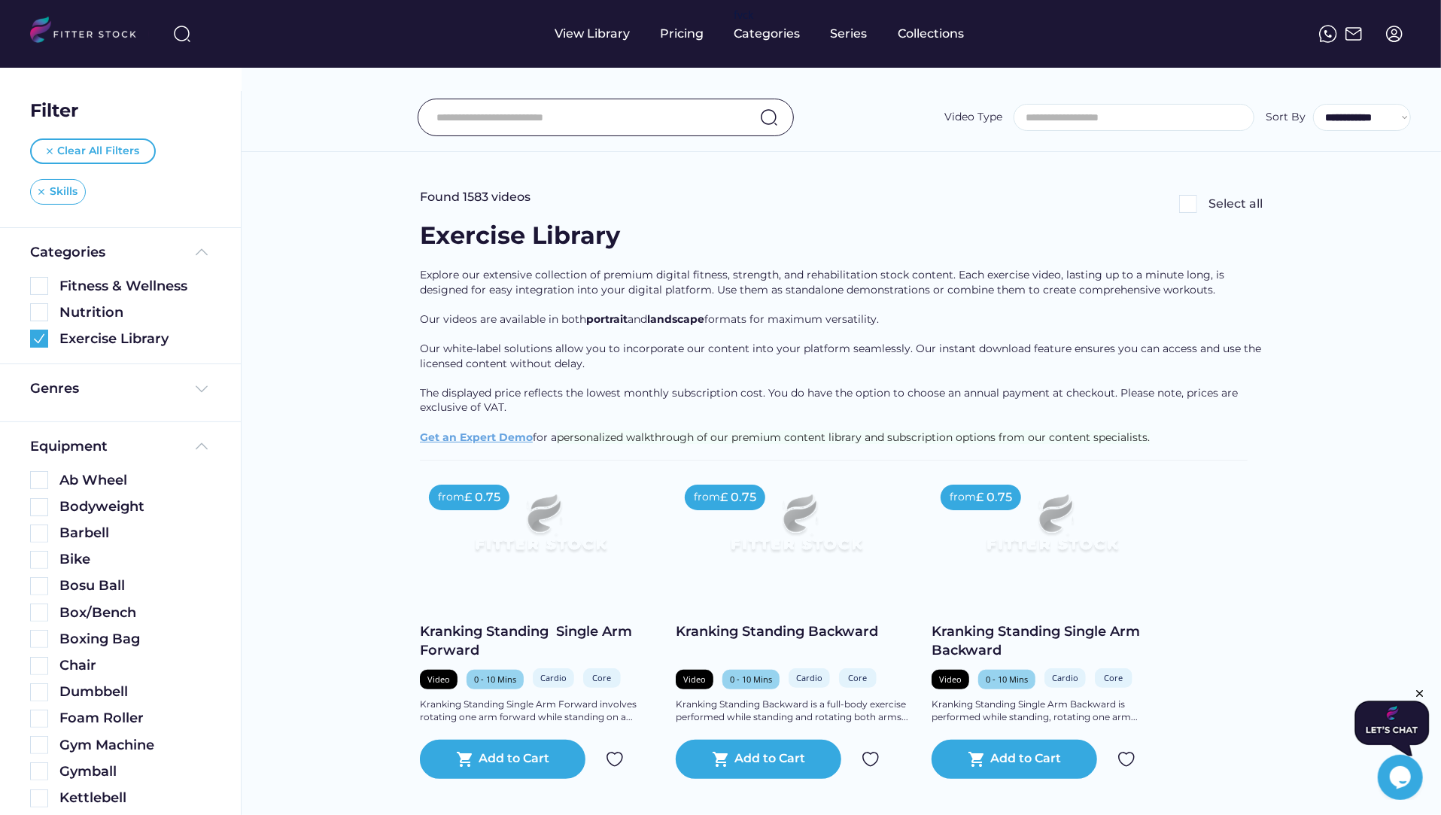
click at [43, 187] on div "Skills" at bounding box center [58, 192] width 56 height 26
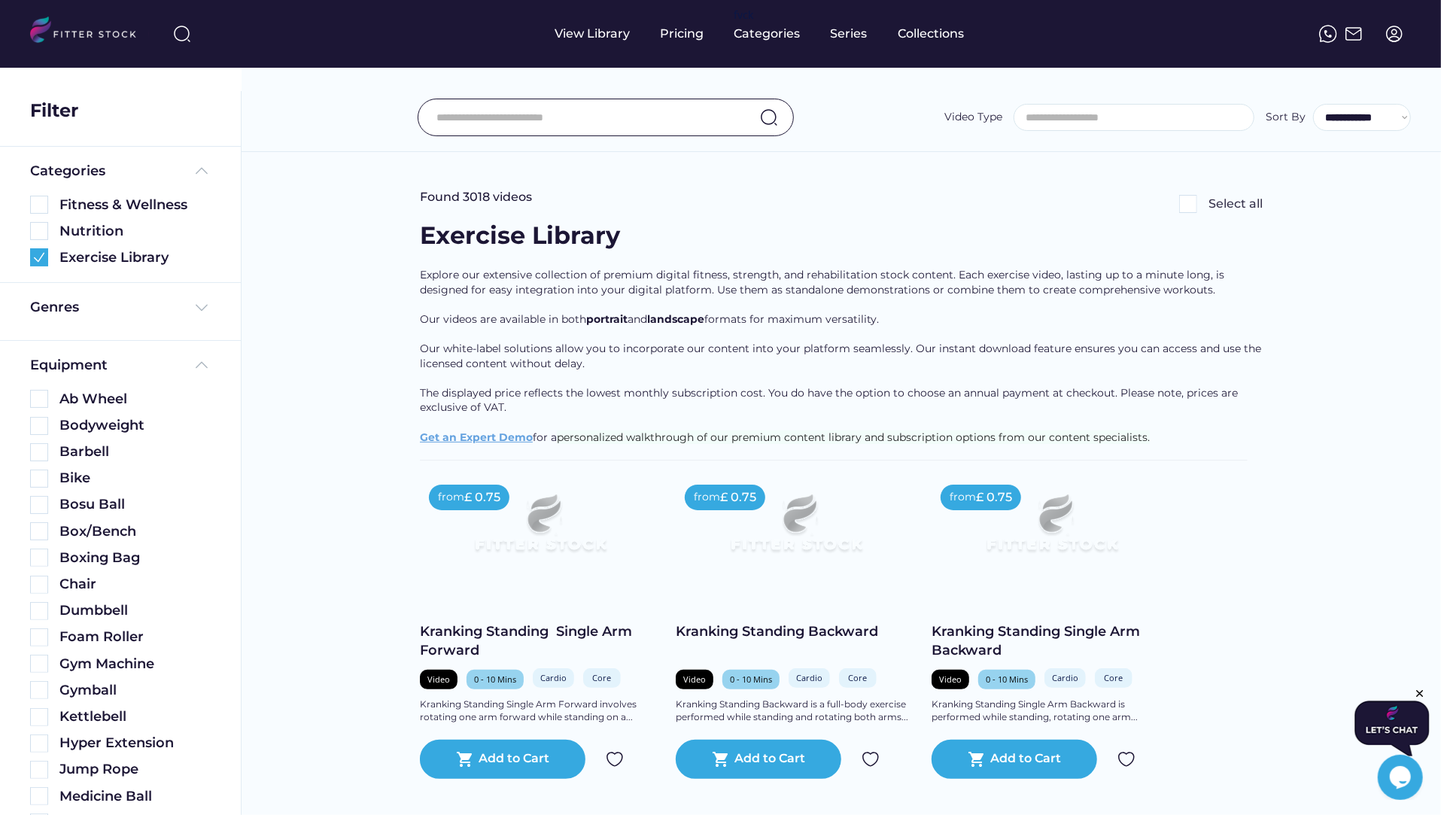
click at [495, 126] on input "input" at bounding box center [587, 118] width 300 height 32
type input "*****"
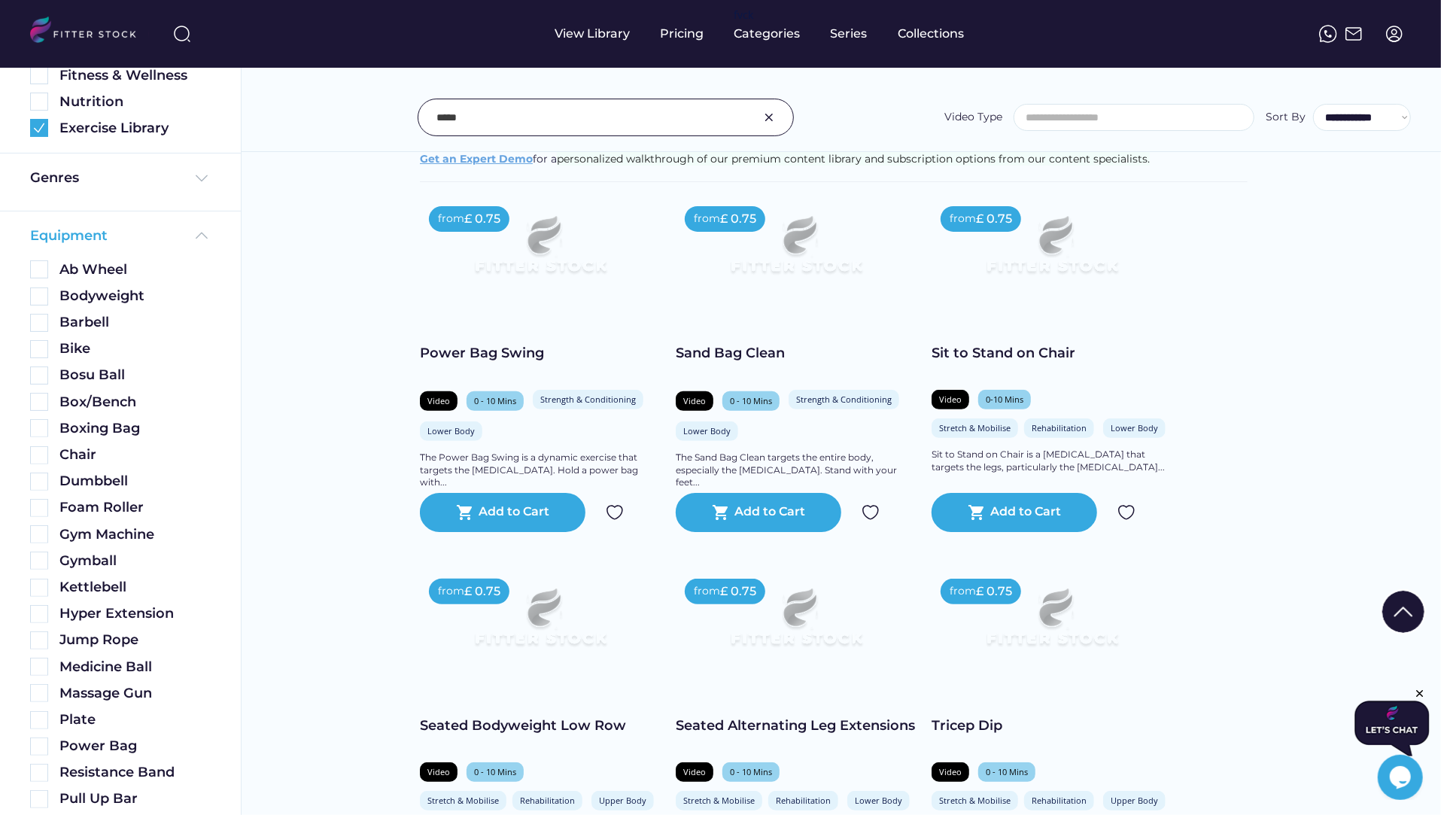
scroll to position [172, 0]
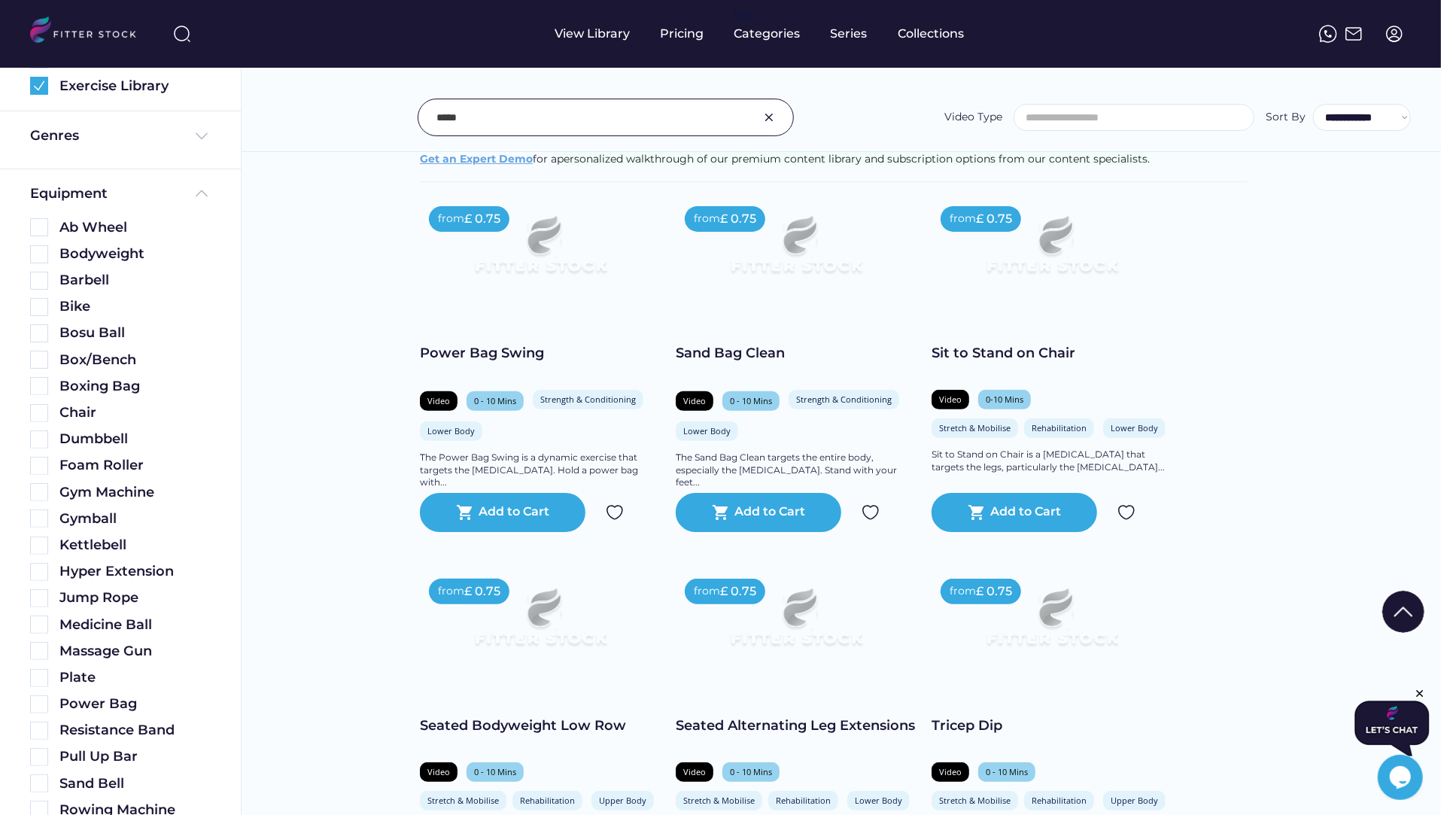
click at [773, 117] on img at bounding box center [769, 117] width 18 height 18
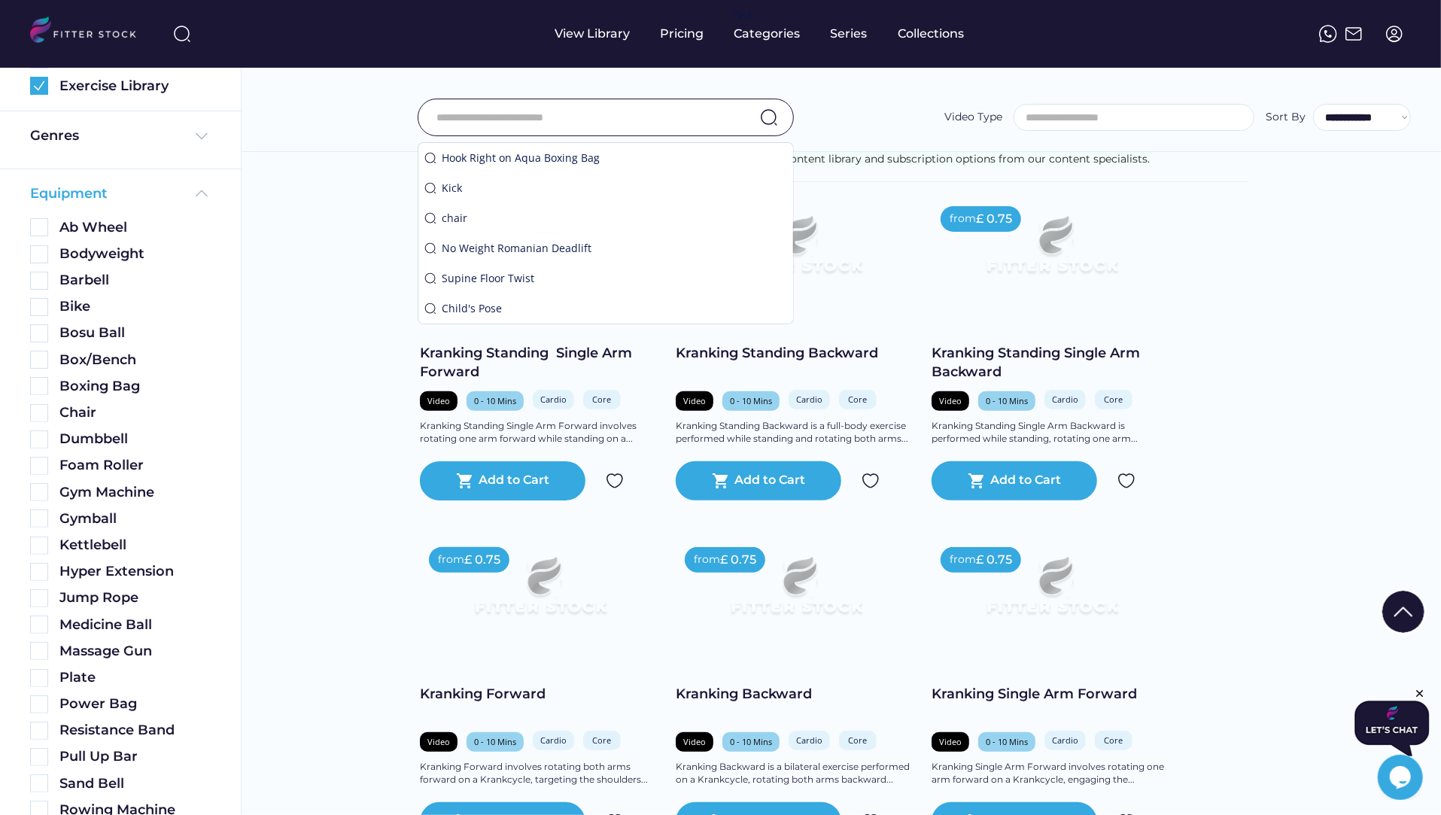
click at [115, 191] on div "Equipment" at bounding box center [120, 193] width 181 height 19
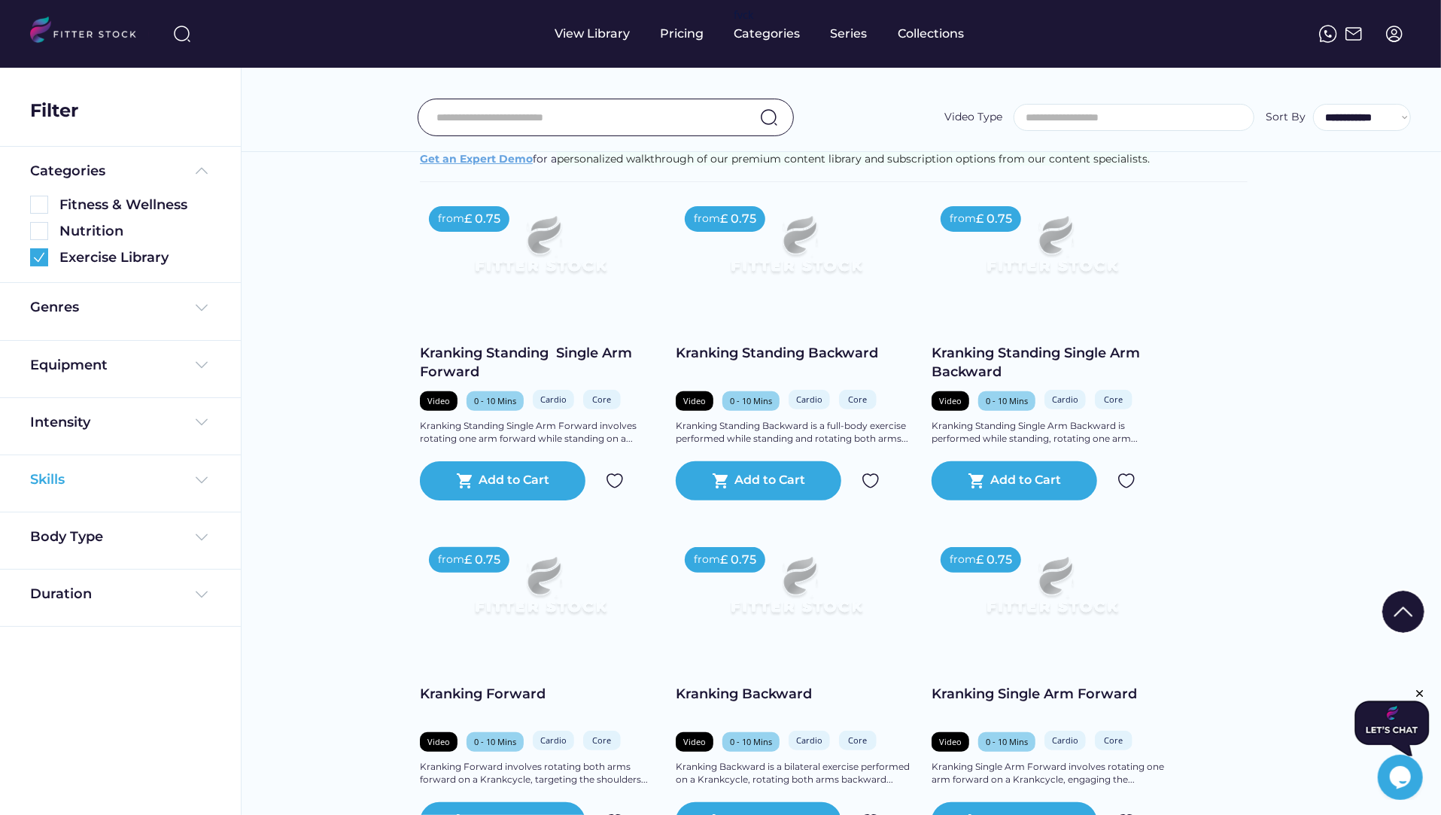
click at [55, 476] on div "Skills" at bounding box center [49, 479] width 38 height 19
click at [38, 567] on img at bounding box center [39, 567] width 18 height 18
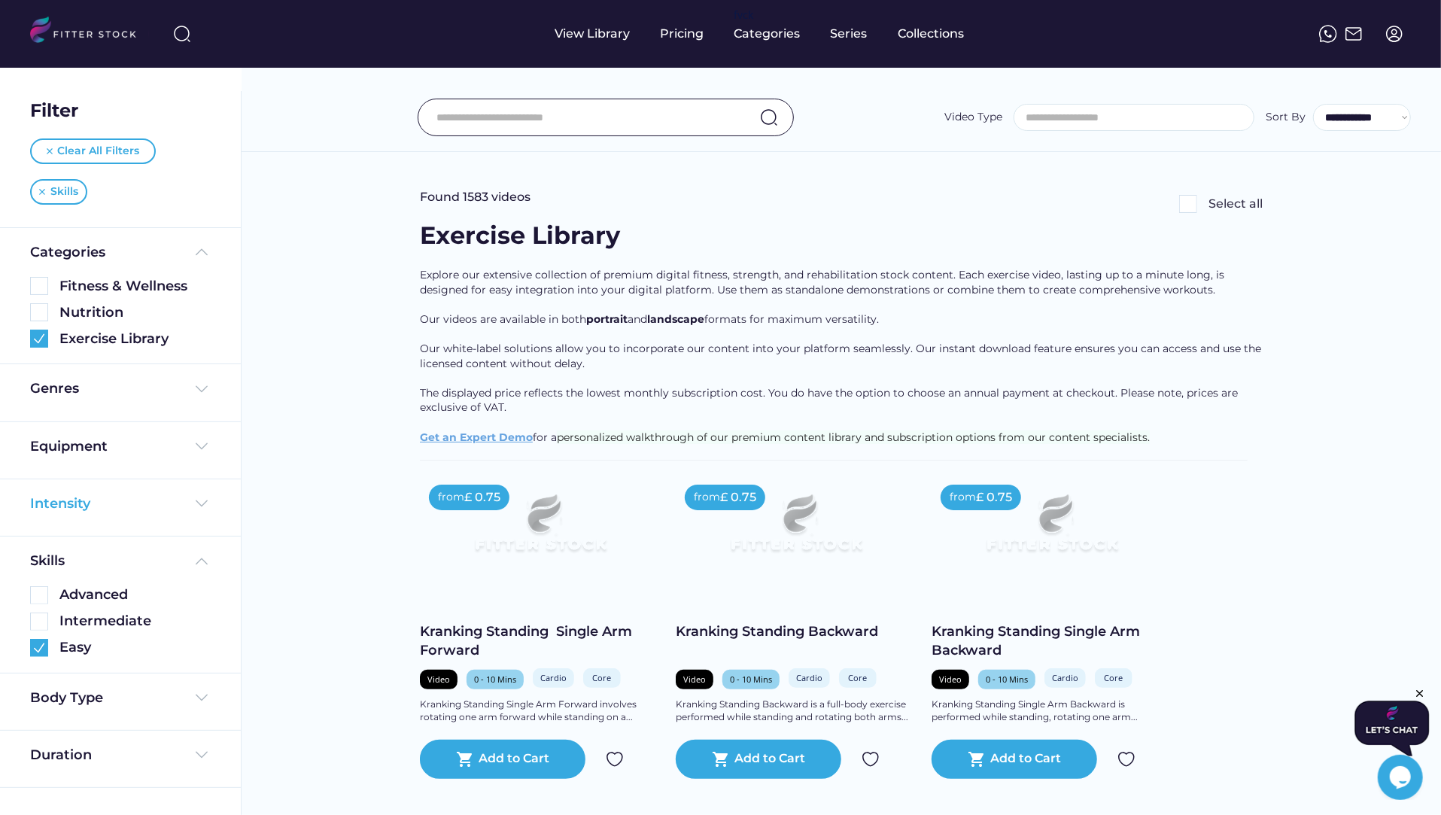
click at [55, 502] on div "Intensity" at bounding box center [60, 503] width 60 height 19
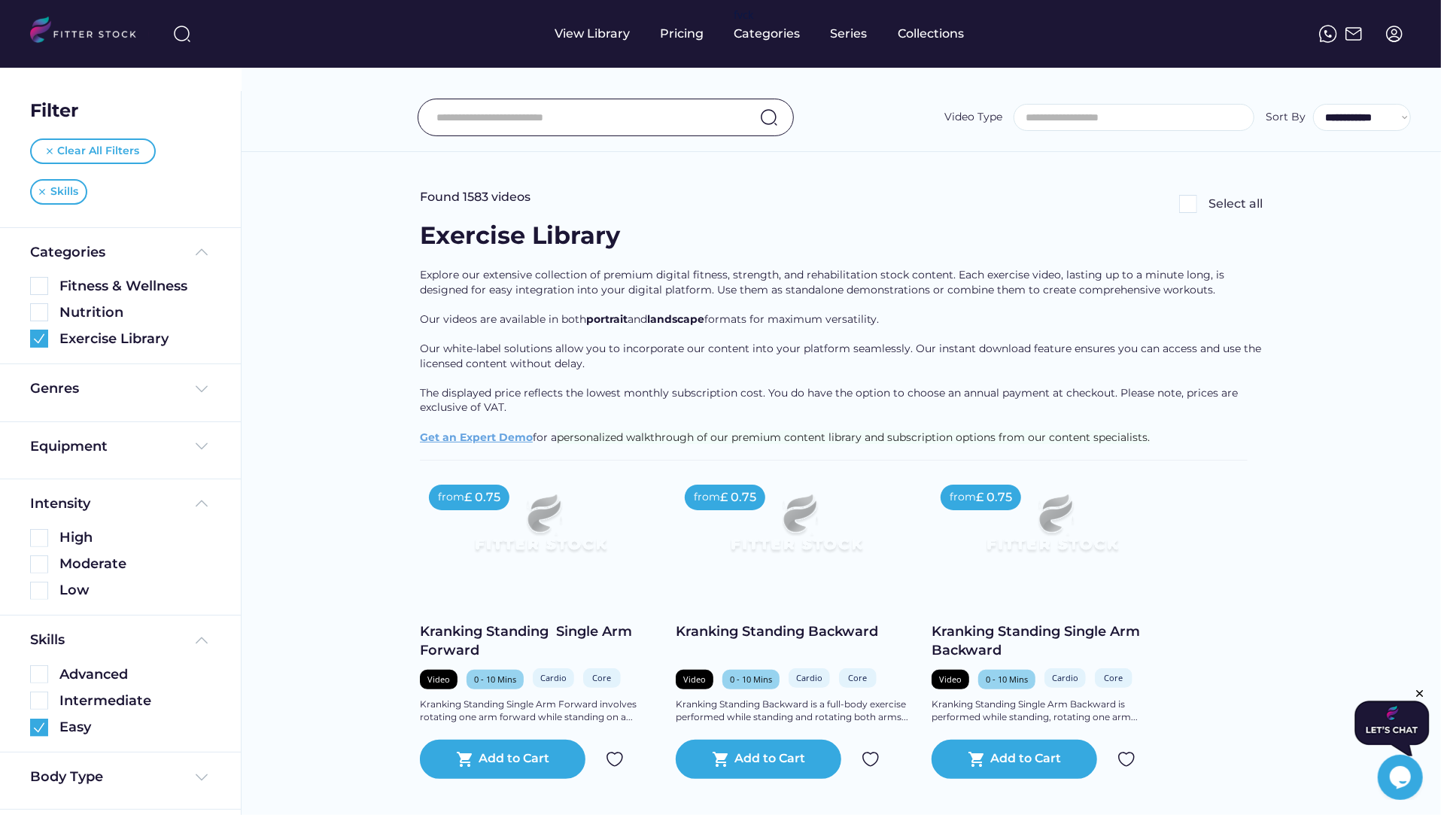
click at [41, 593] on img at bounding box center [39, 591] width 18 height 18
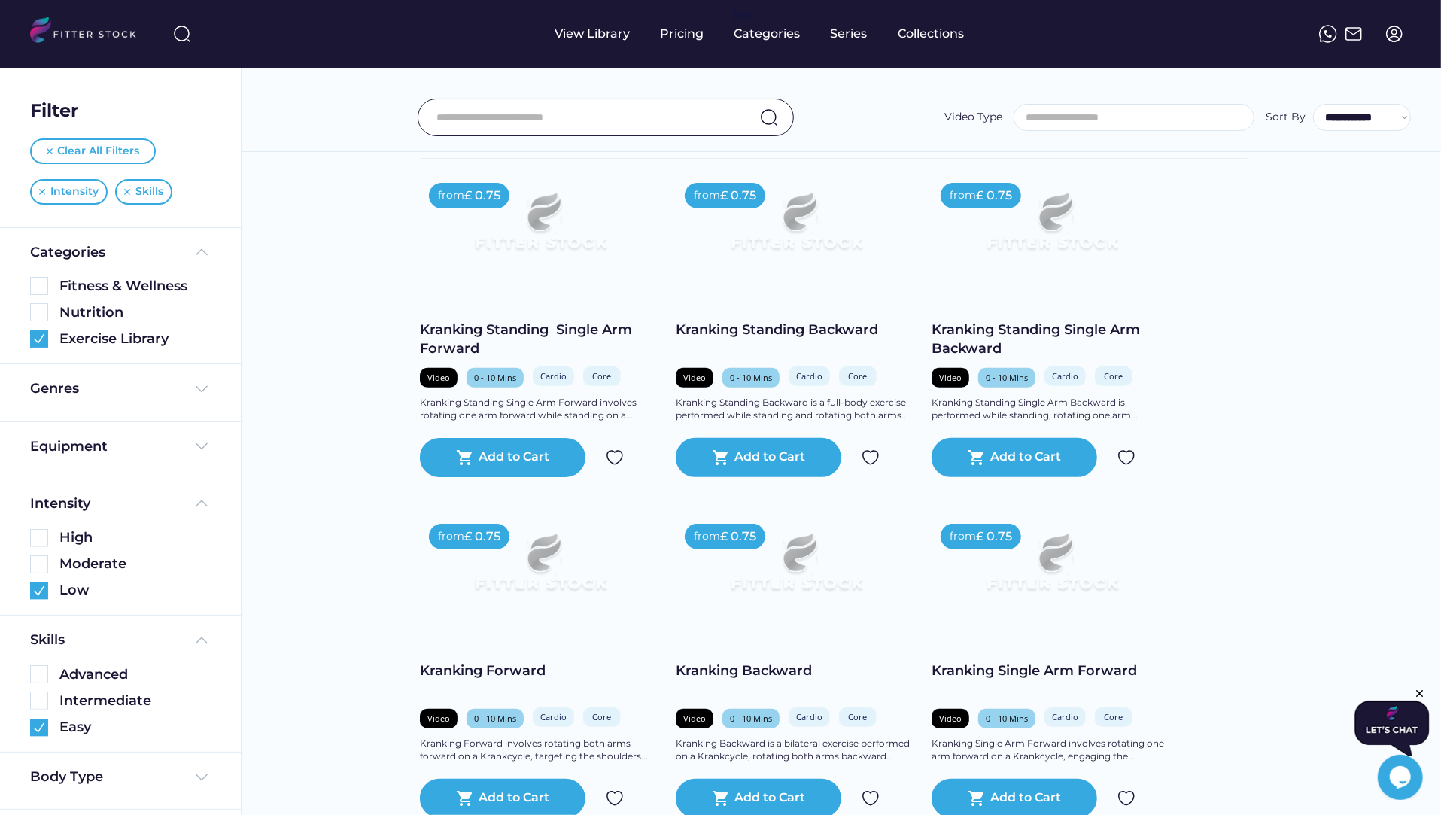
scroll to position [781, 0]
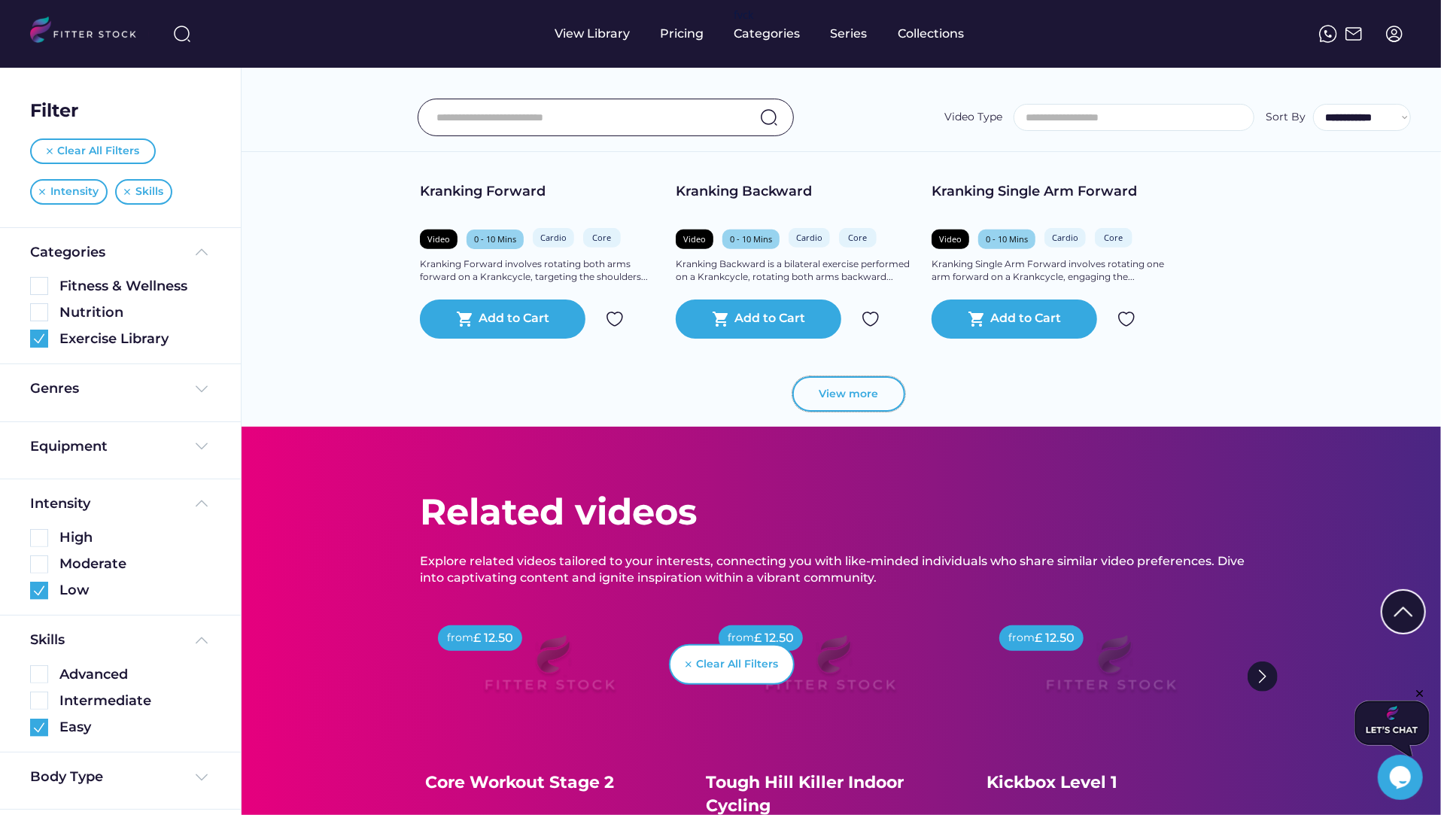
click at [875, 404] on button "View more" at bounding box center [848, 394] width 113 height 36
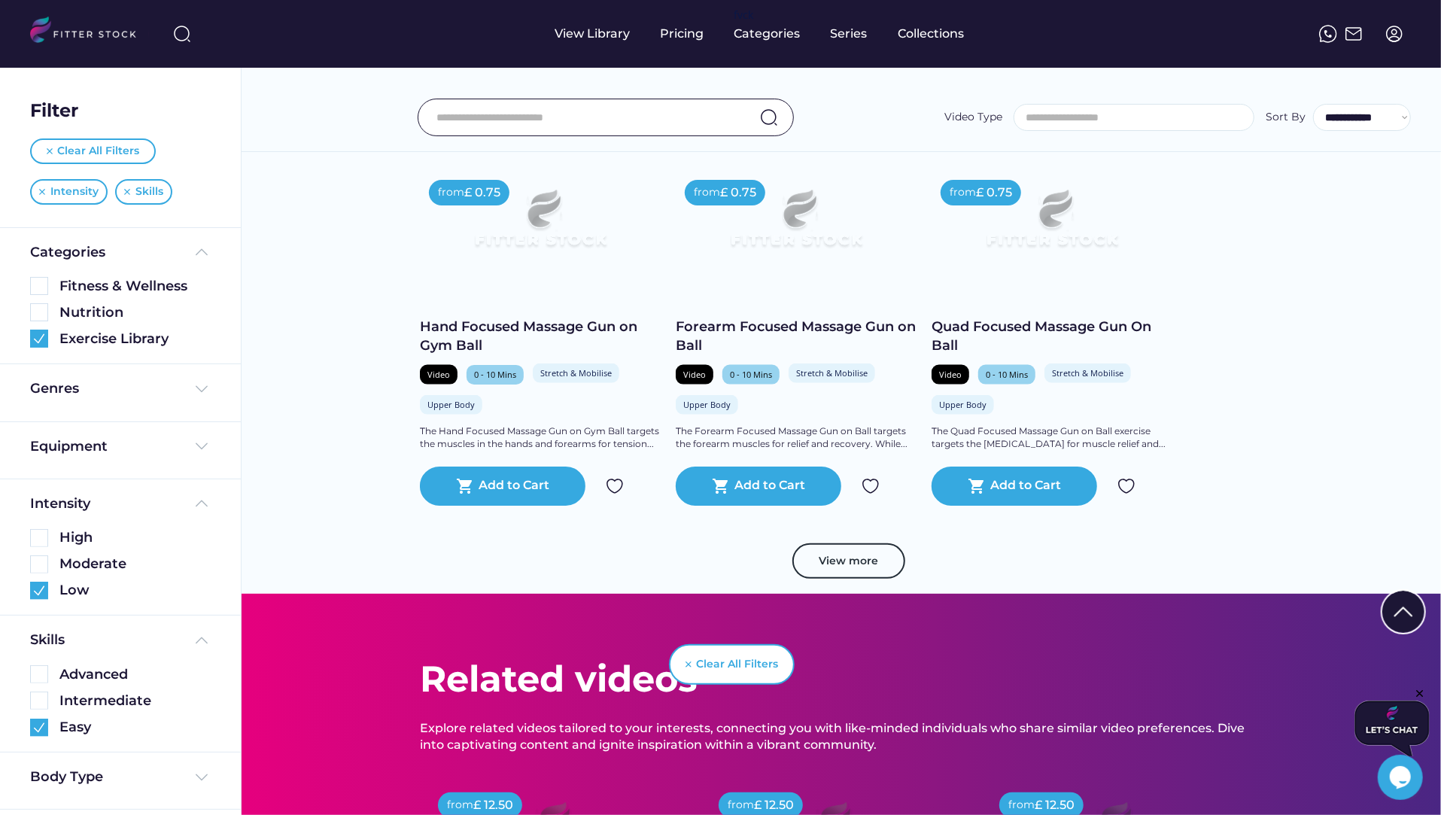
scroll to position [1386, 0]
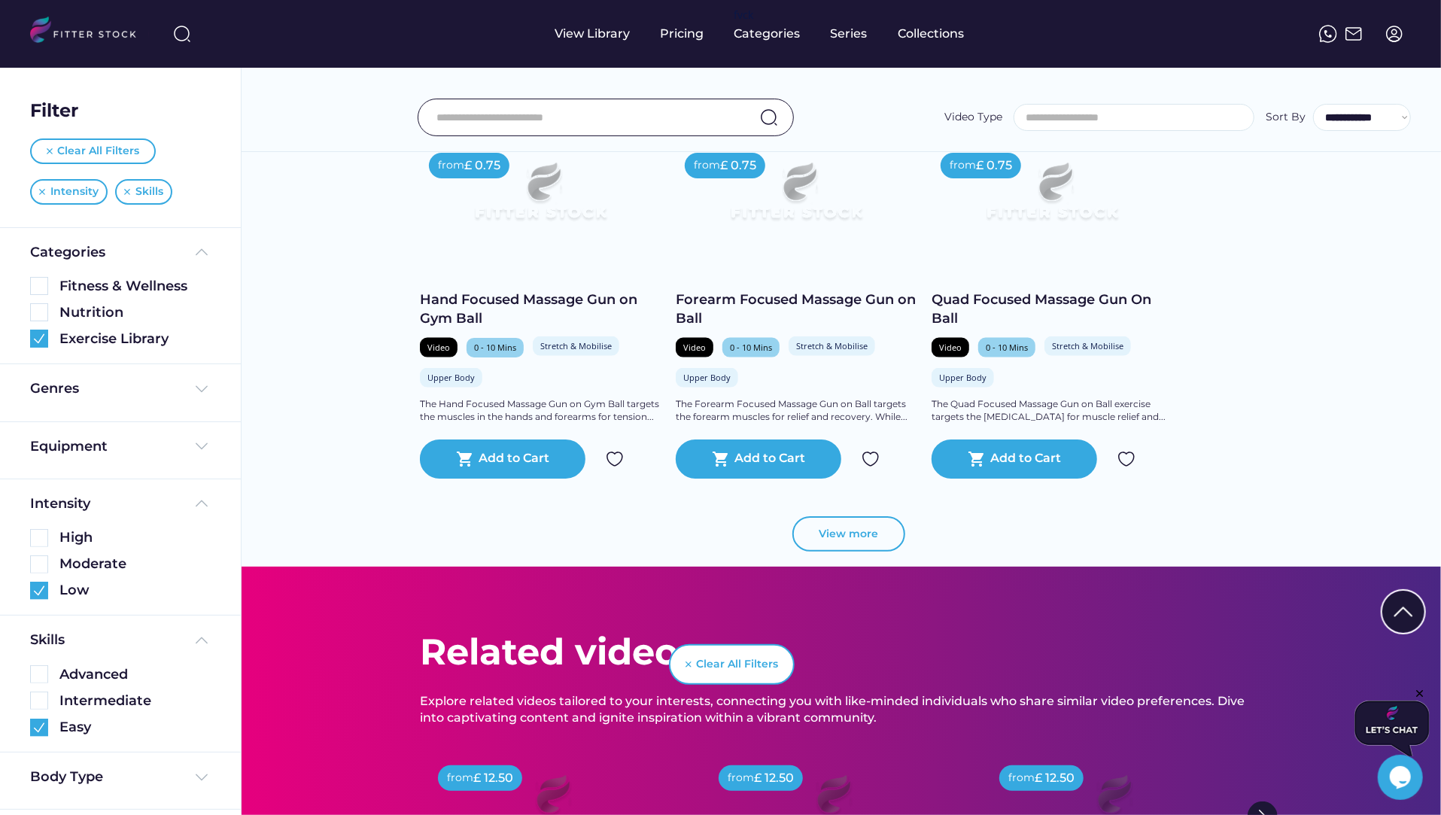
click at [826, 538] on button "View more" at bounding box center [848, 534] width 113 height 36
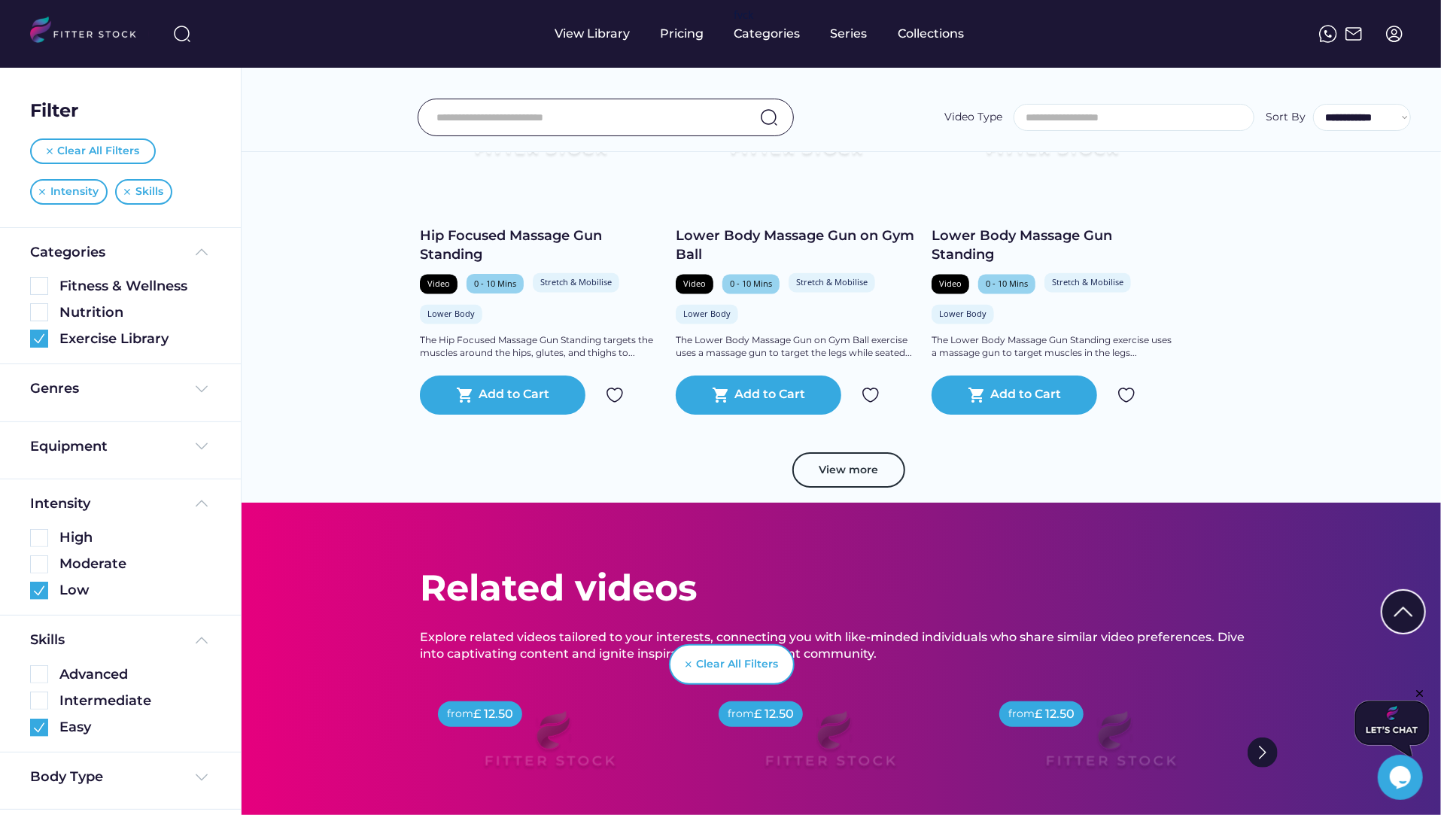
scroll to position [2204, 0]
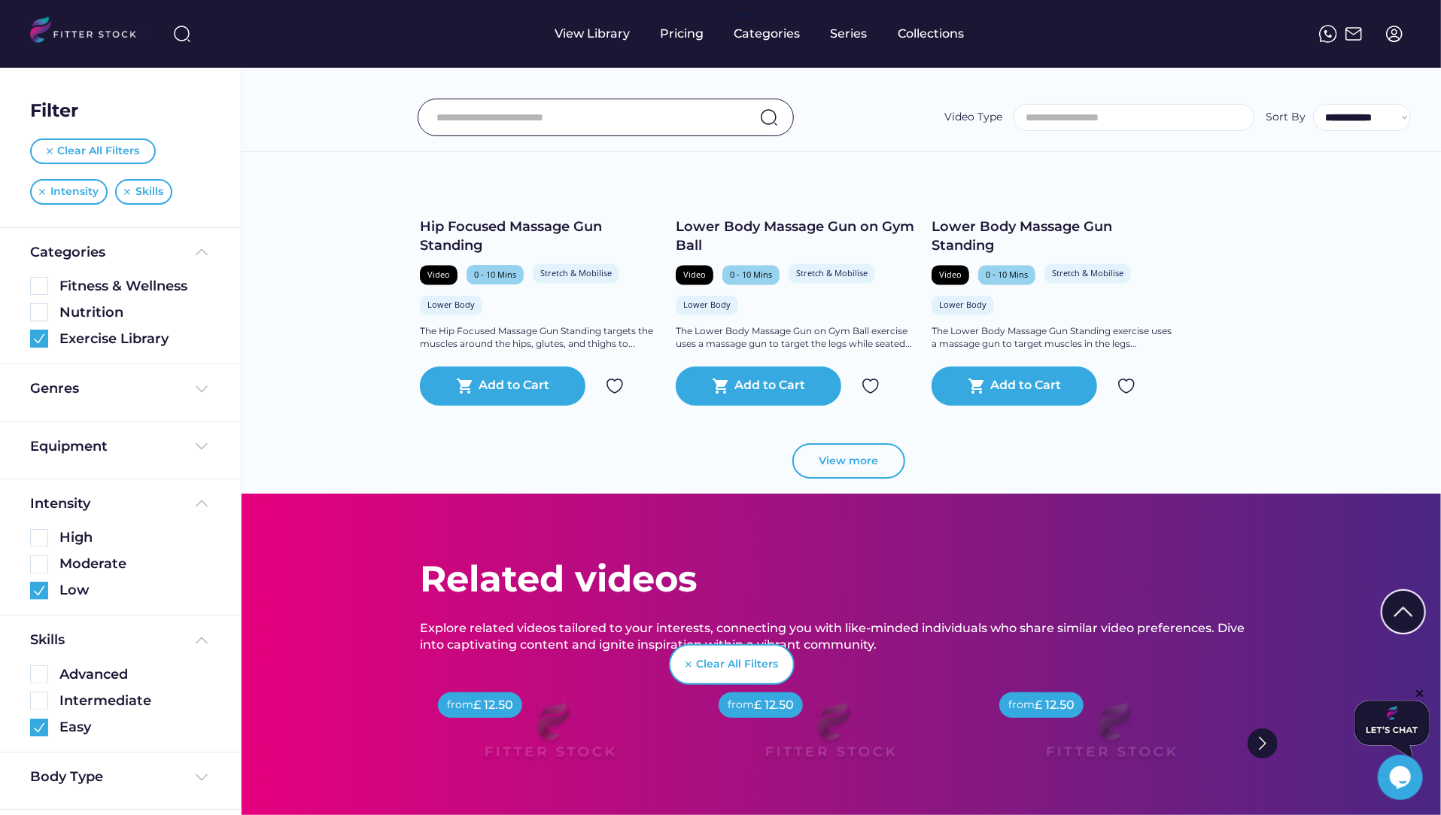
click at [853, 455] on button "View more" at bounding box center [848, 461] width 113 height 36
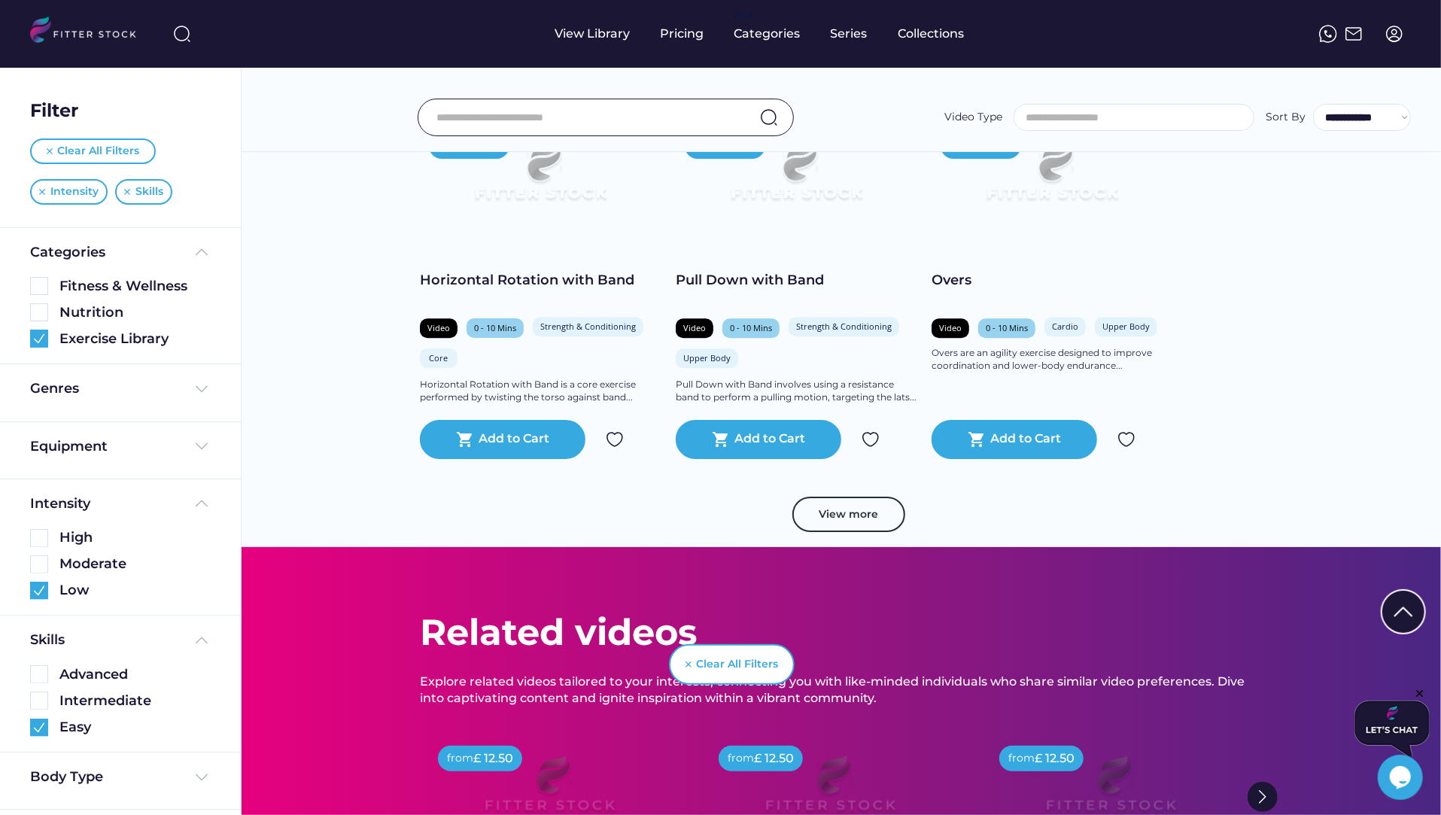
scroll to position [2911, 0]
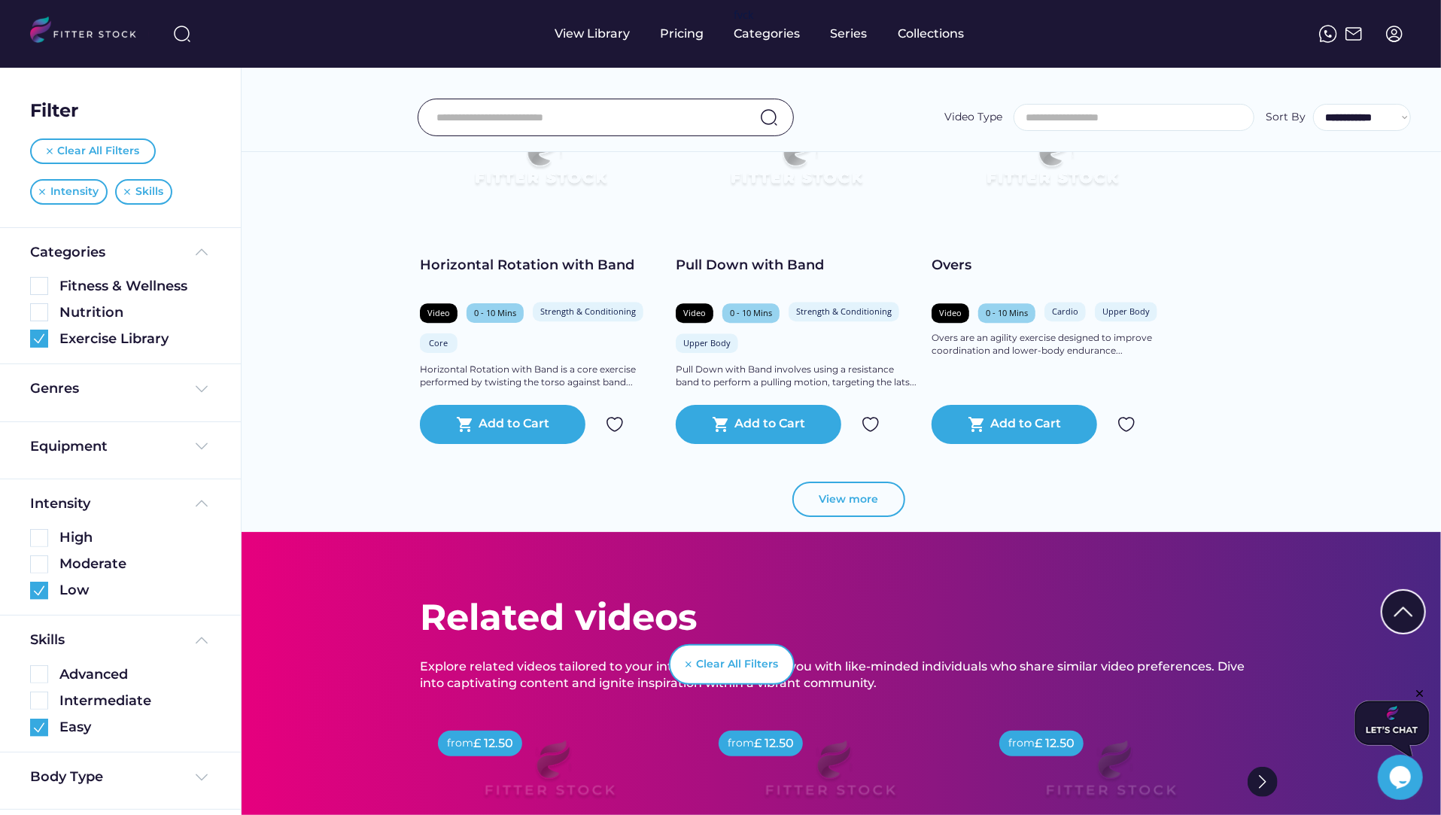
click at [833, 488] on button "View more" at bounding box center [848, 500] width 113 height 36
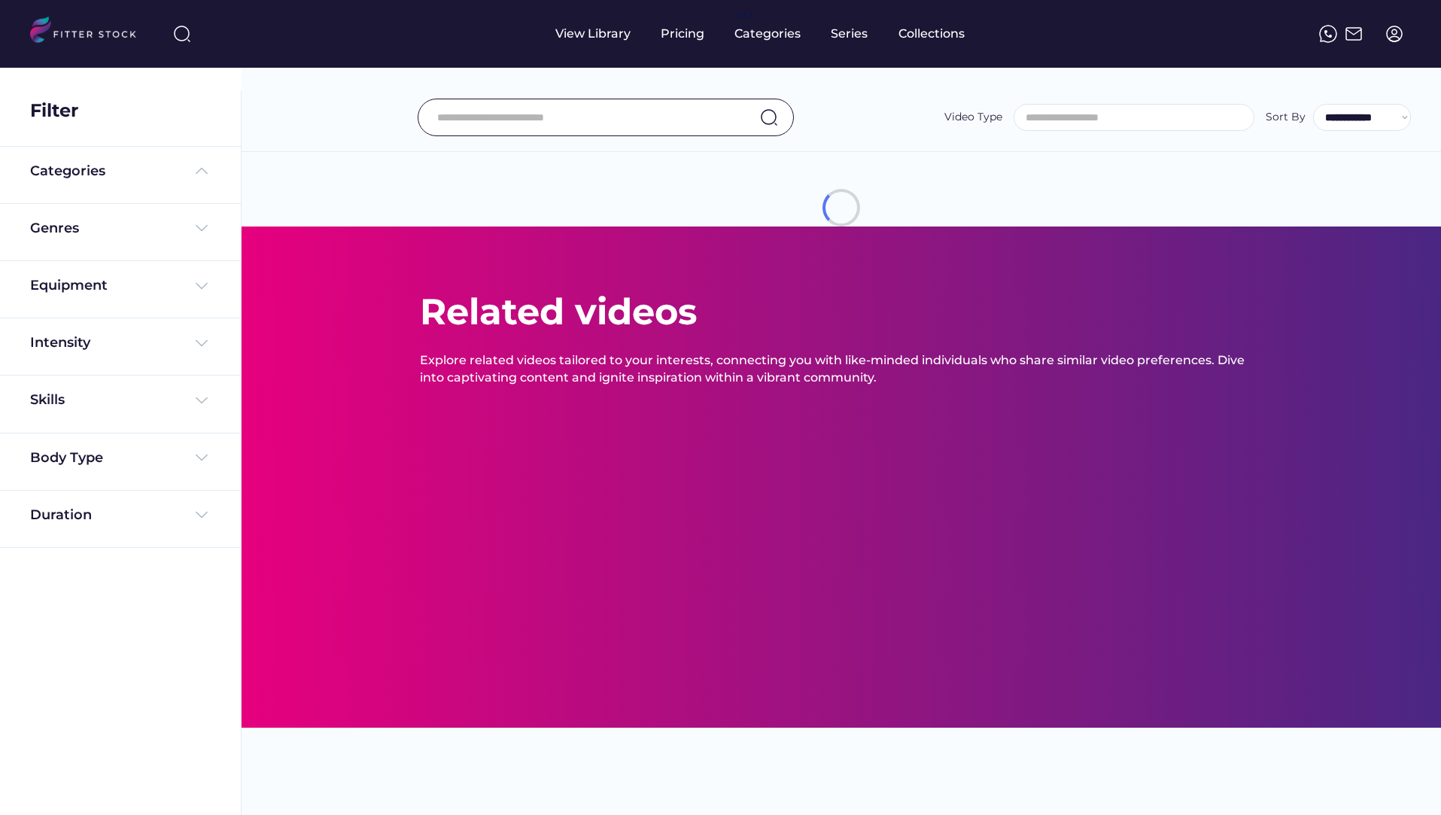
select select
select select "**********"
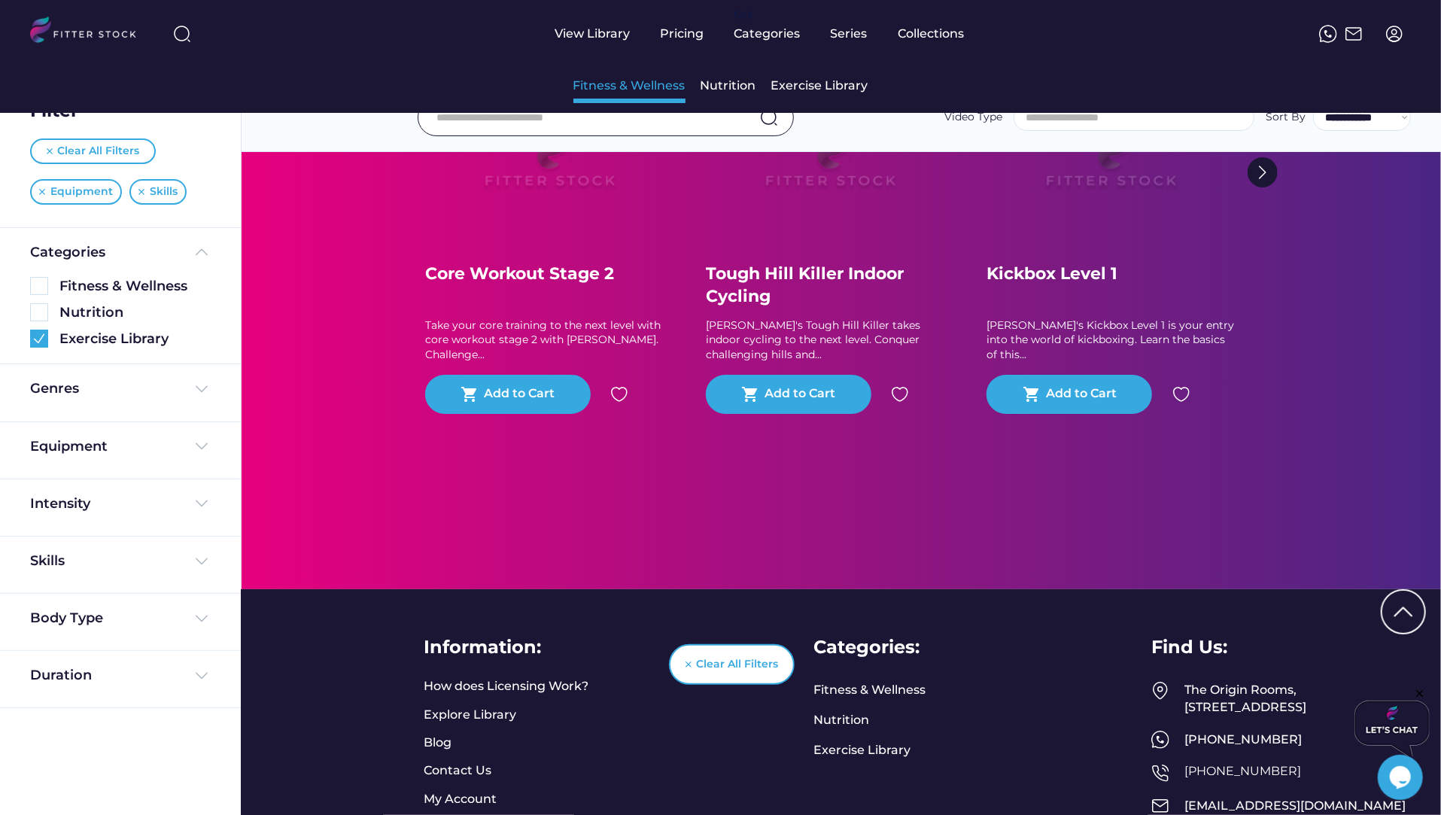
click at [640, 89] on div "Fitness & Wellness" at bounding box center [629, 86] width 112 height 17
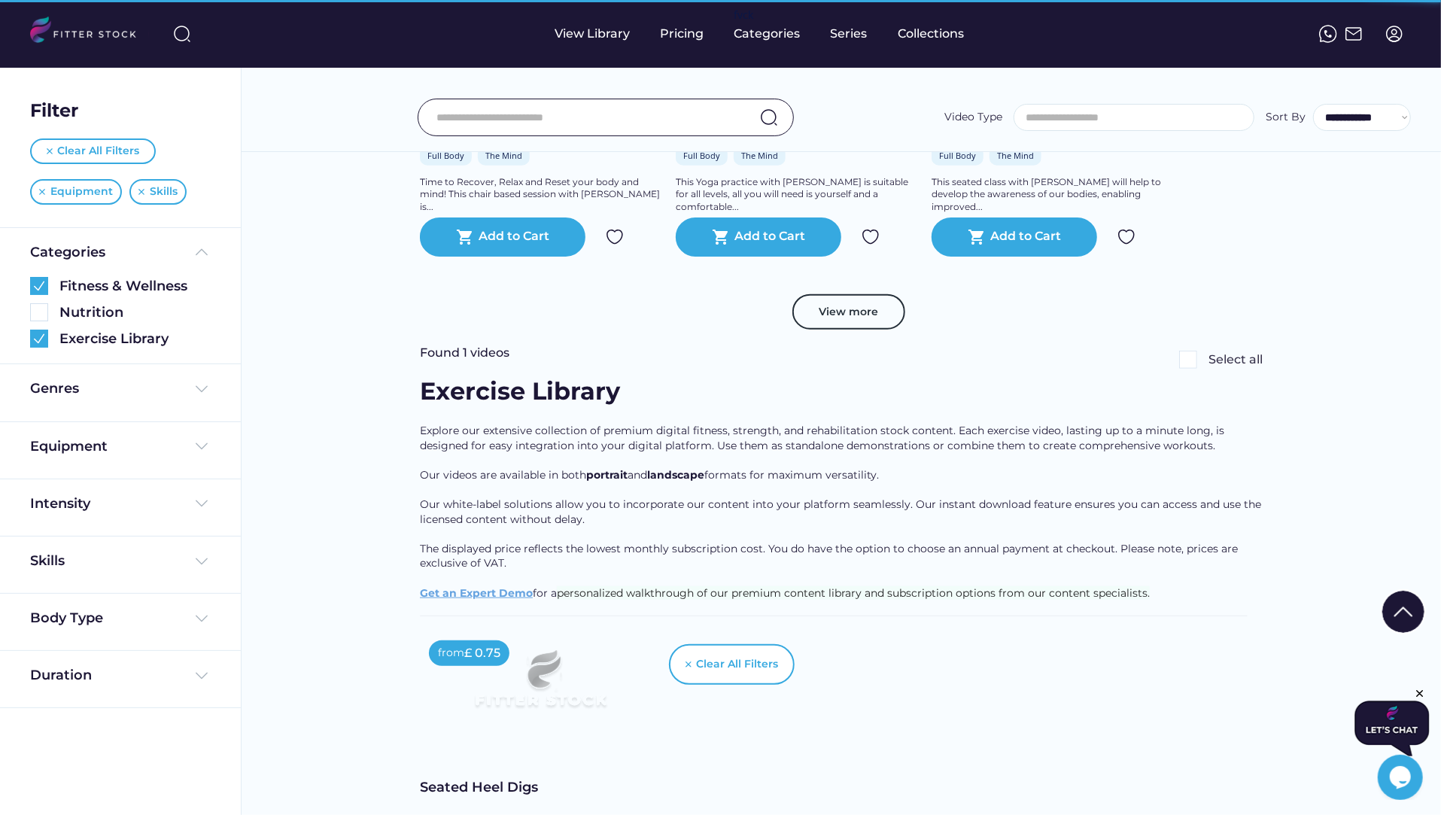
scroll to position [321, 0]
